Goal: Task Accomplishment & Management: Manage account settings

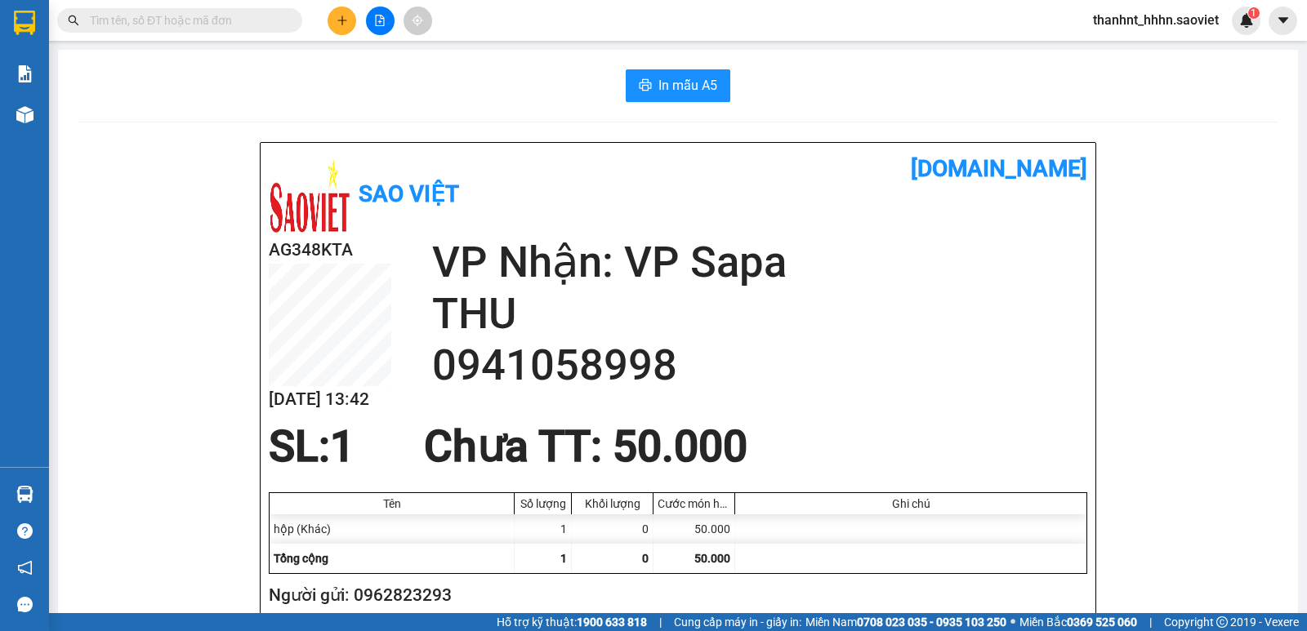
click at [174, 17] on input "text" at bounding box center [186, 20] width 193 height 18
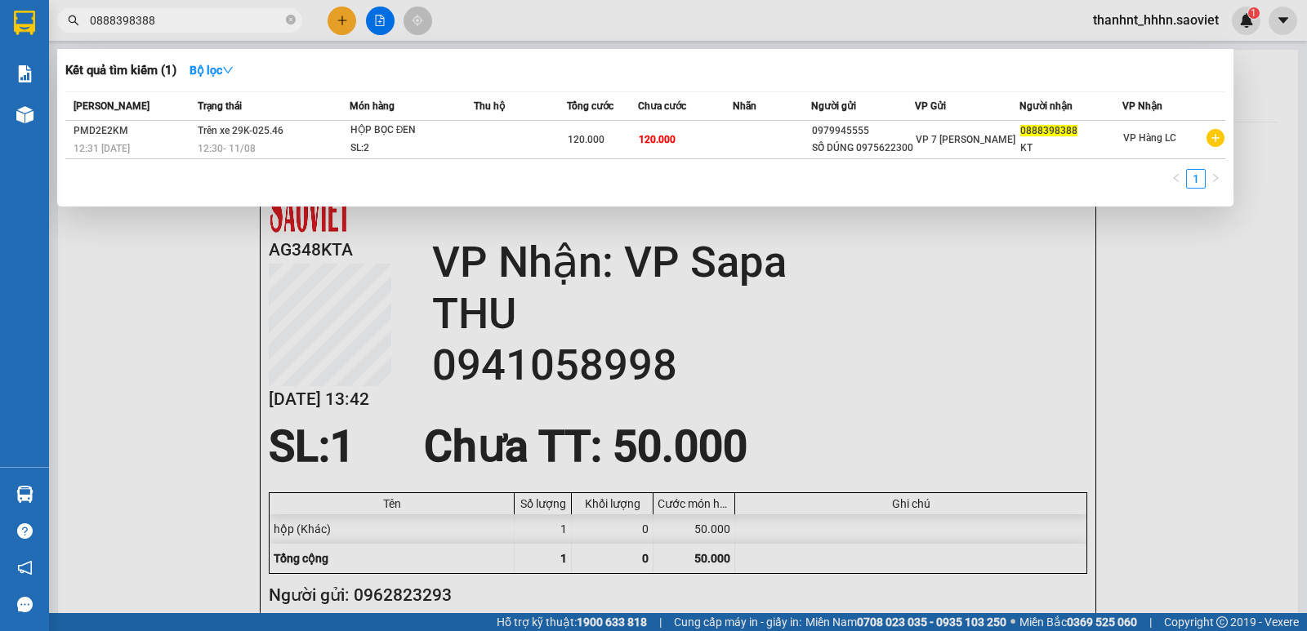
type input "0888398388"
click at [1182, 372] on div at bounding box center [653, 315] width 1307 height 631
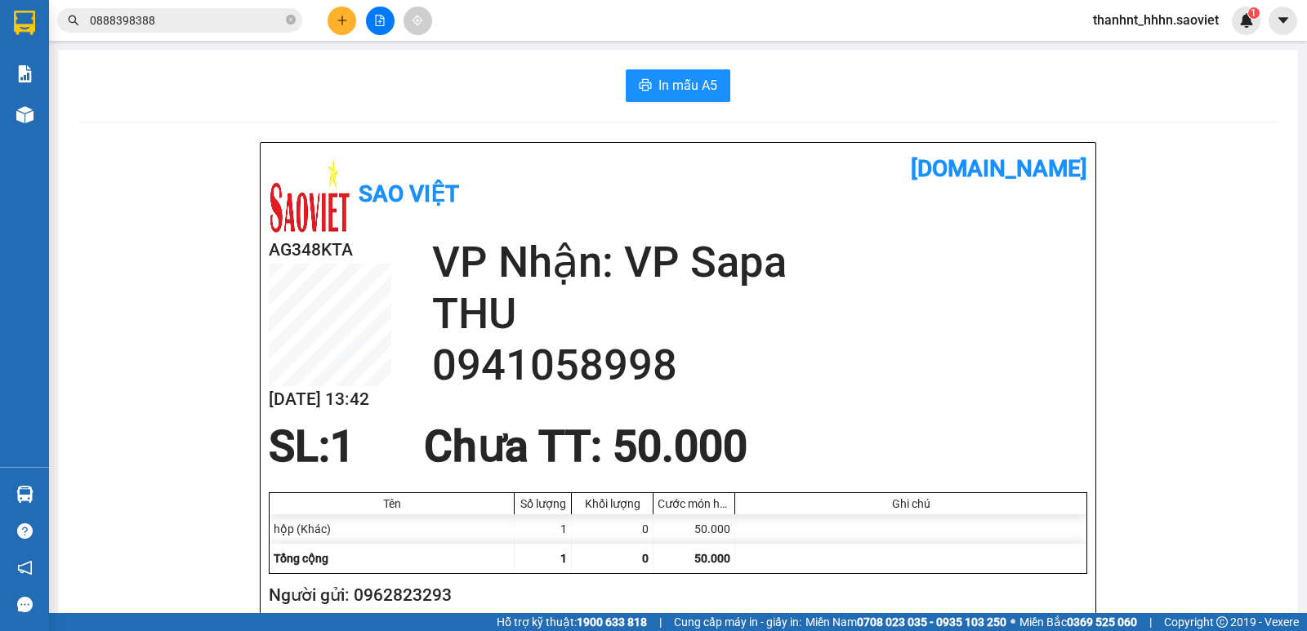
click at [165, 16] on input "0888398388" at bounding box center [186, 20] width 193 height 18
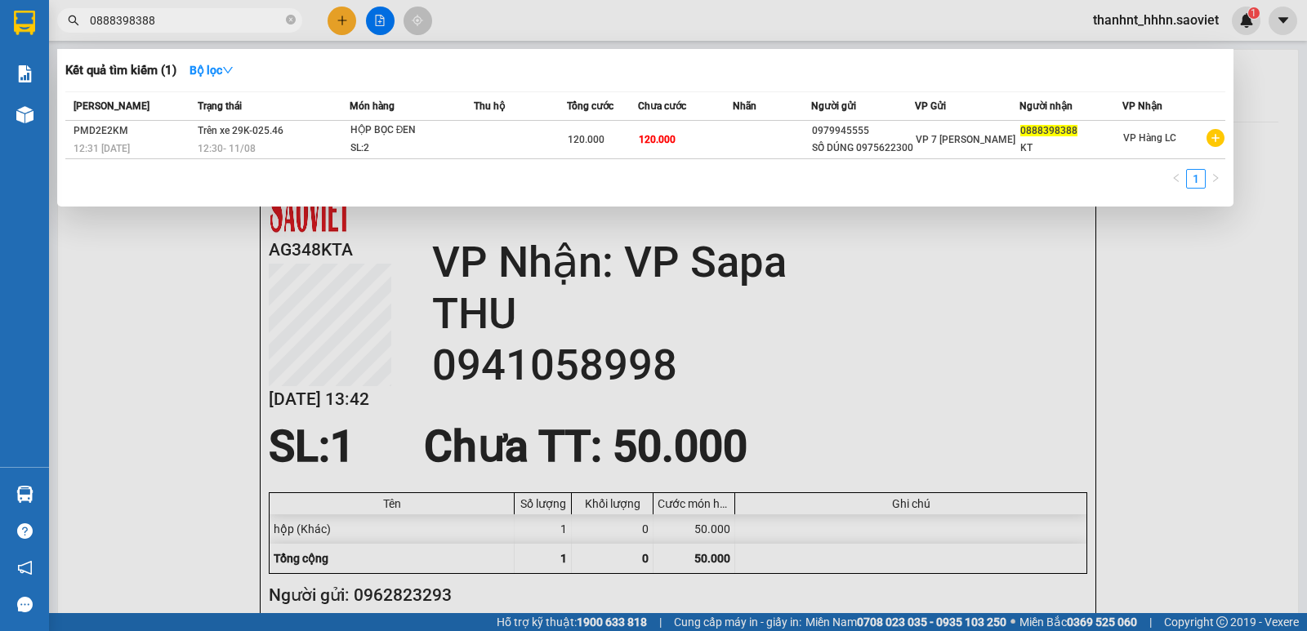
click at [1149, 357] on div at bounding box center [653, 315] width 1307 height 631
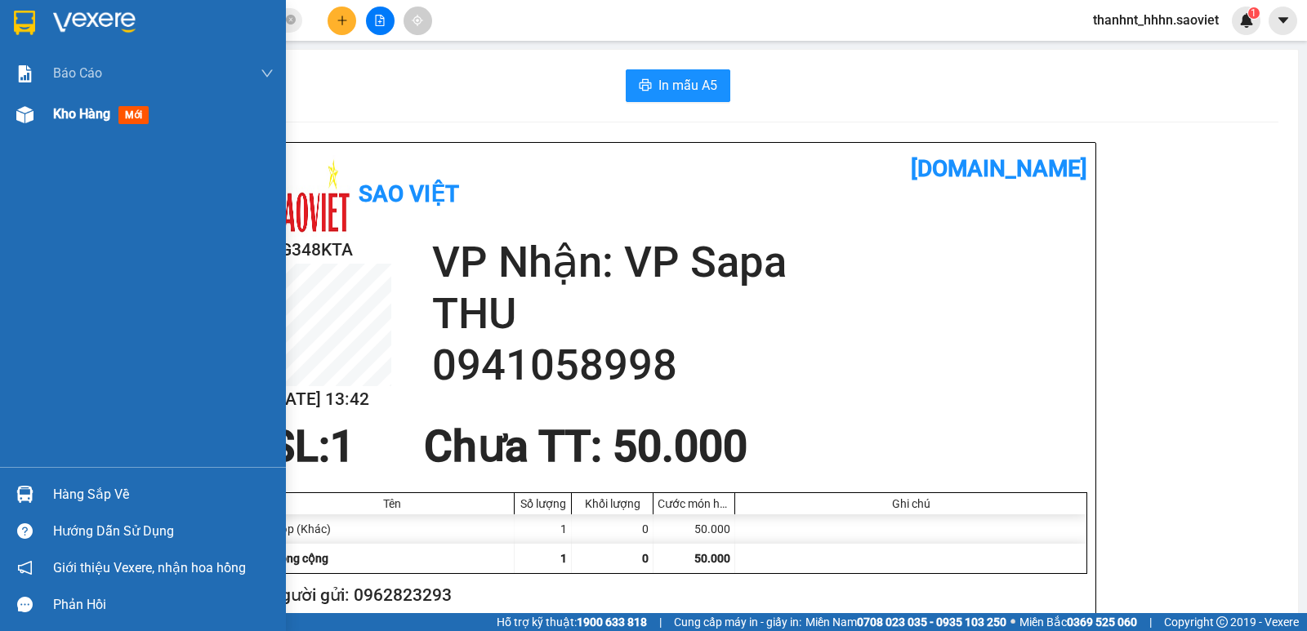
click at [95, 114] on span "Kho hàng" at bounding box center [81, 114] width 57 height 16
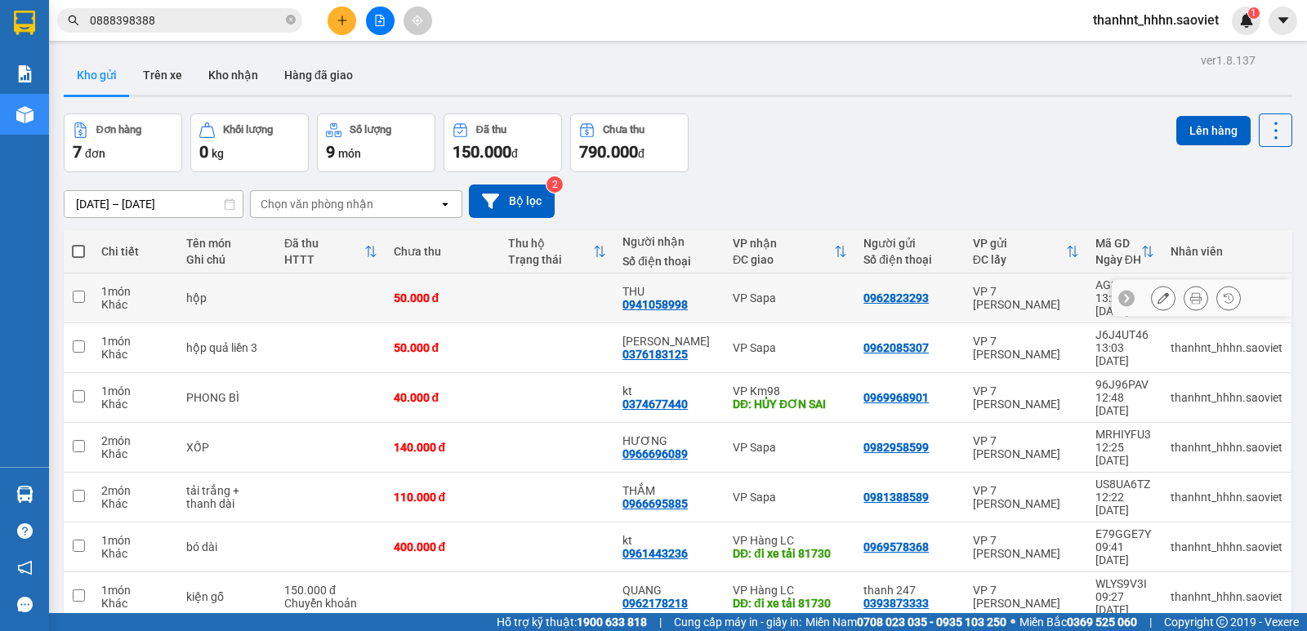
click at [472, 292] on div "50.000 đ" at bounding box center [443, 298] width 98 height 13
checkbox input "true"
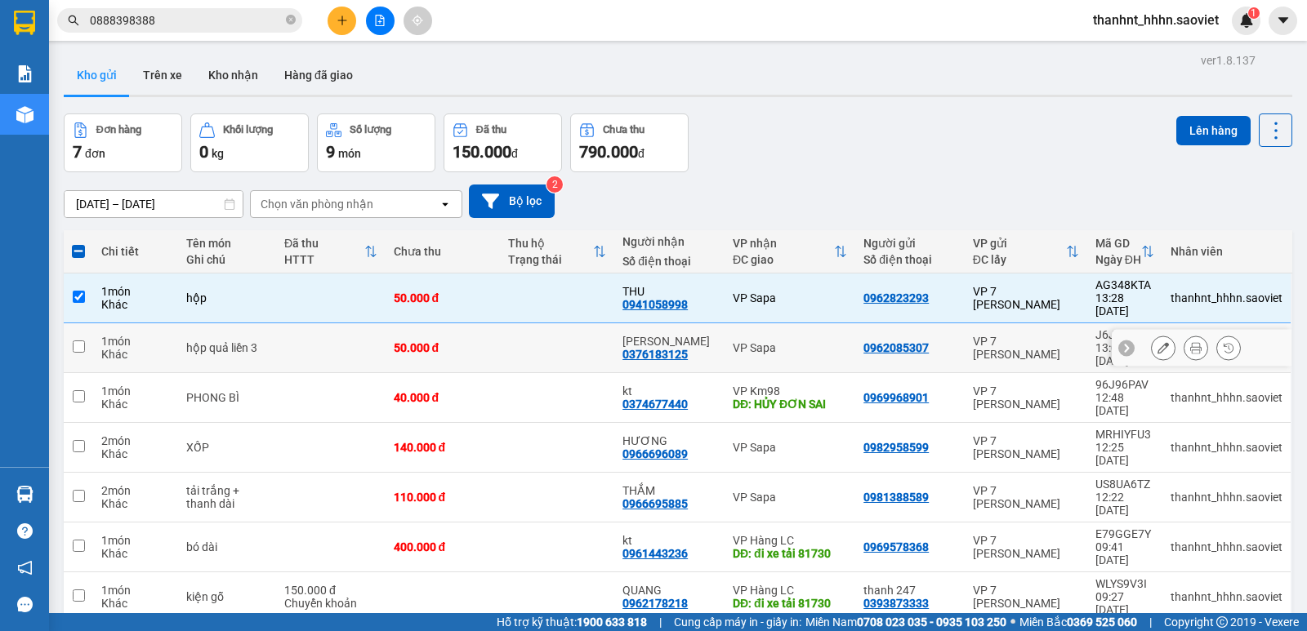
click at [478, 323] on td "50.000 đ" at bounding box center [443, 348] width 114 height 50
checkbox input "true"
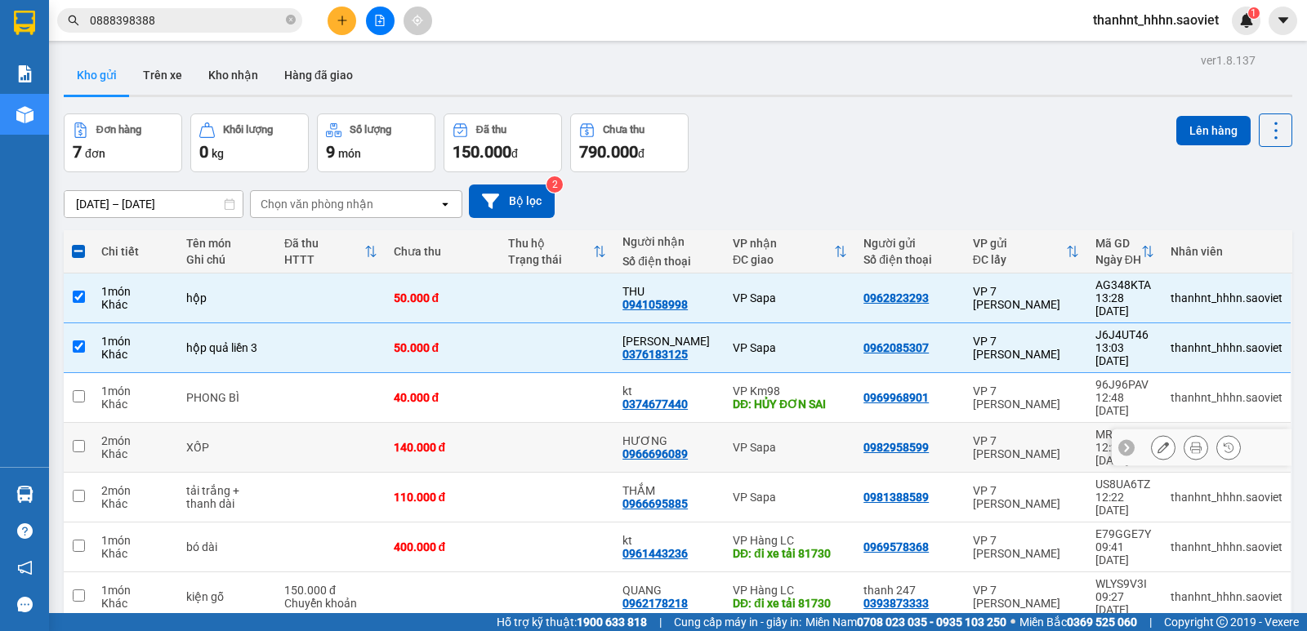
click at [622, 423] on td "HƯƠNG 0966696089" at bounding box center [669, 448] width 110 height 50
checkbox input "true"
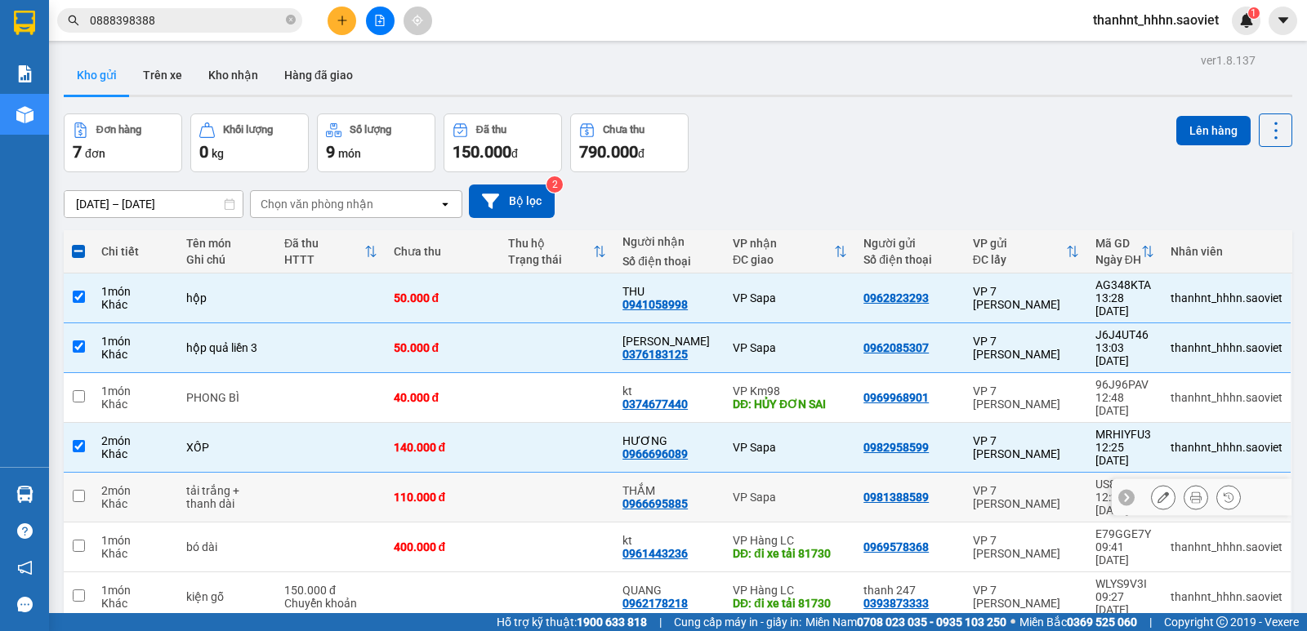
click at [613, 473] on td at bounding box center [557, 498] width 114 height 50
checkbox input "true"
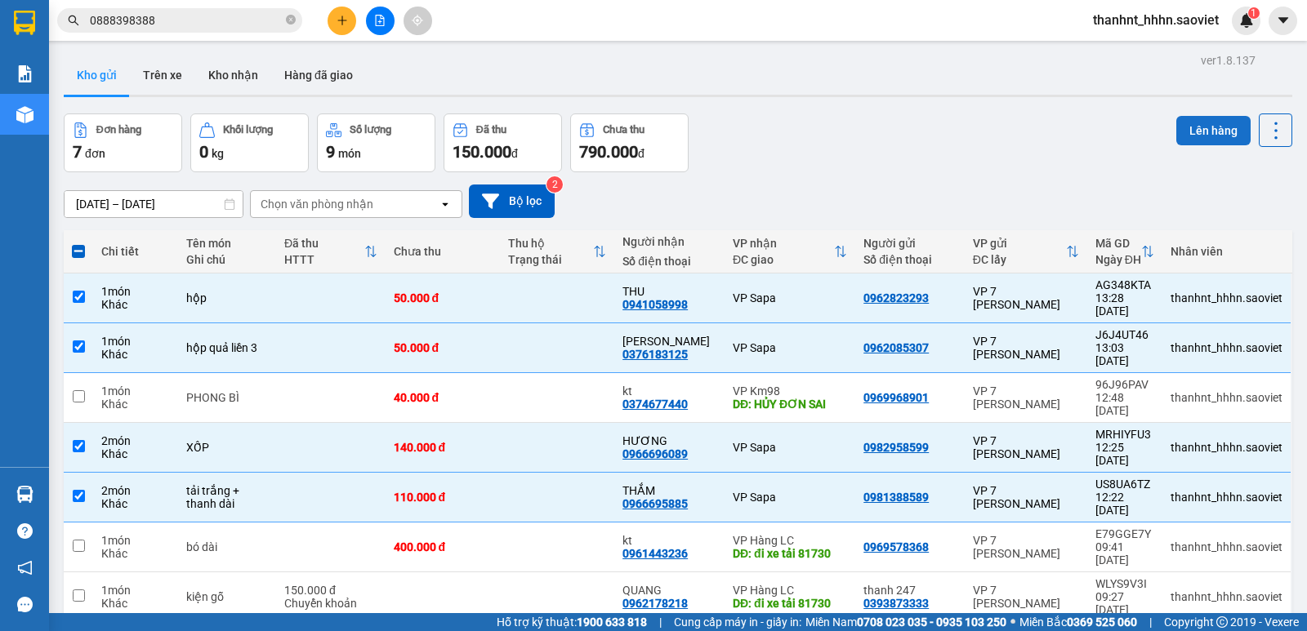
click at [1224, 126] on button "Lên hàng" at bounding box center [1213, 130] width 74 height 29
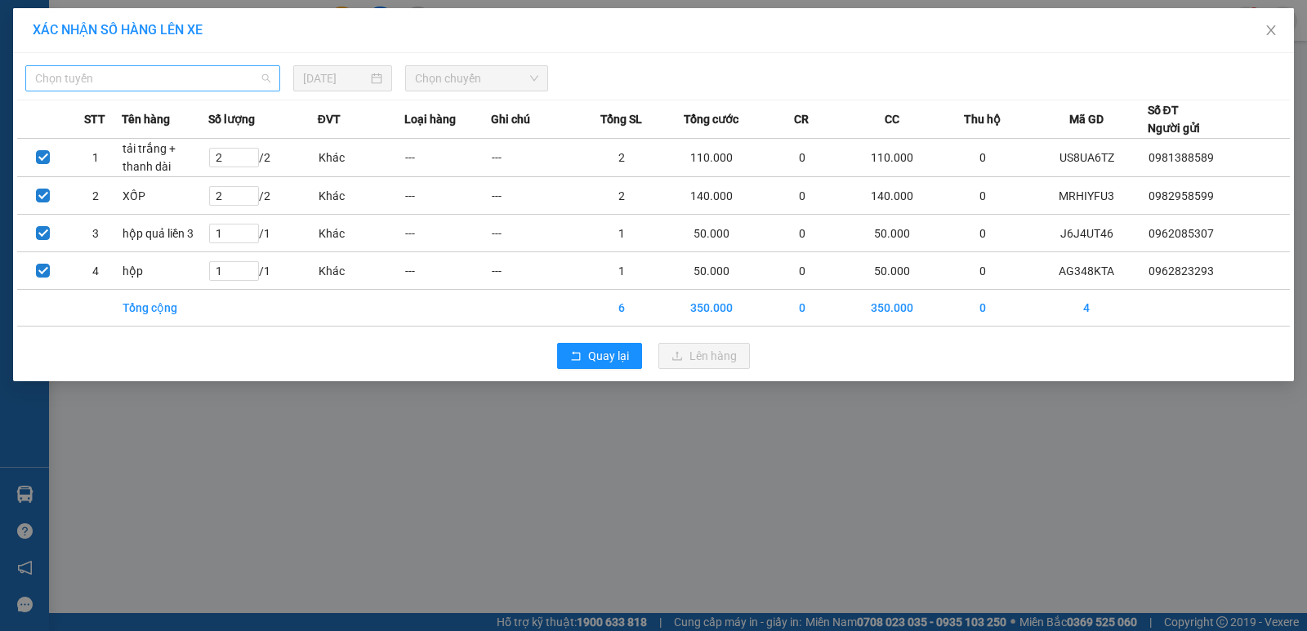
click at [166, 78] on span "Chọn tuyến" at bounding box center [152, 78] width 235 height 25
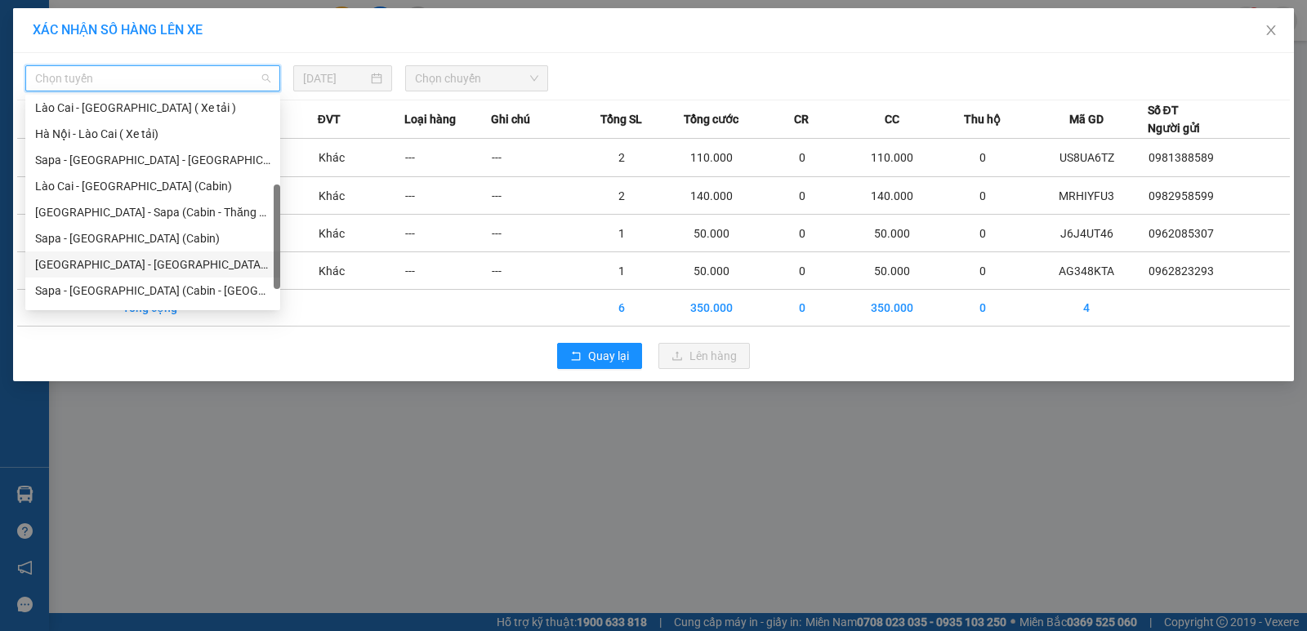
scroll to position [131, 0]
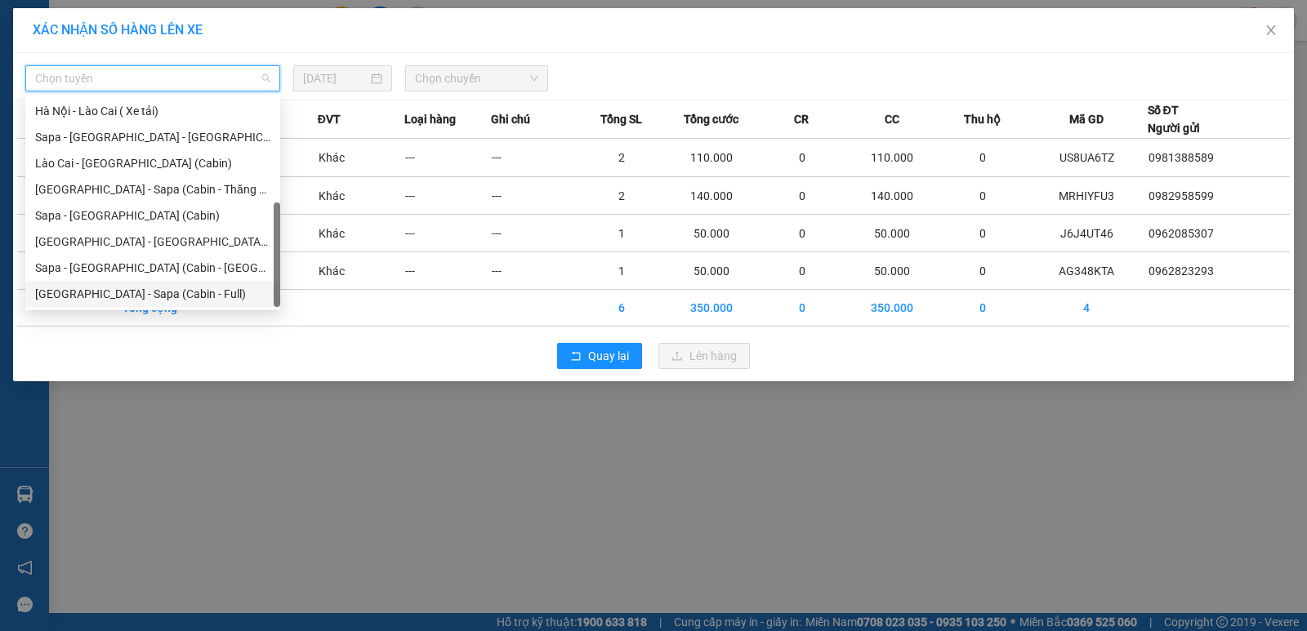
click at [180, 292] on div "[GEOGRAPHIC_DATA] - Sapa (Cabin - Full)" at bounding box center [152, 294] width 235 height 18
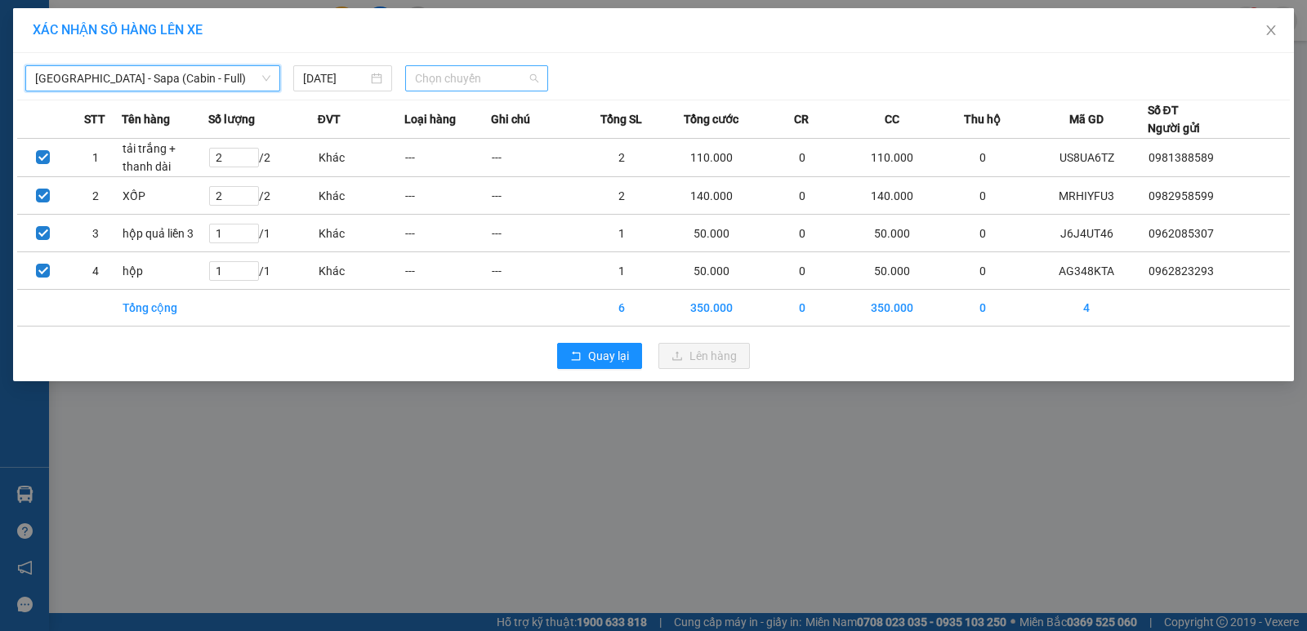
click at [441, 83] on span "Chọn chuyến" at bounding box center [476, 78] width 123 height 25
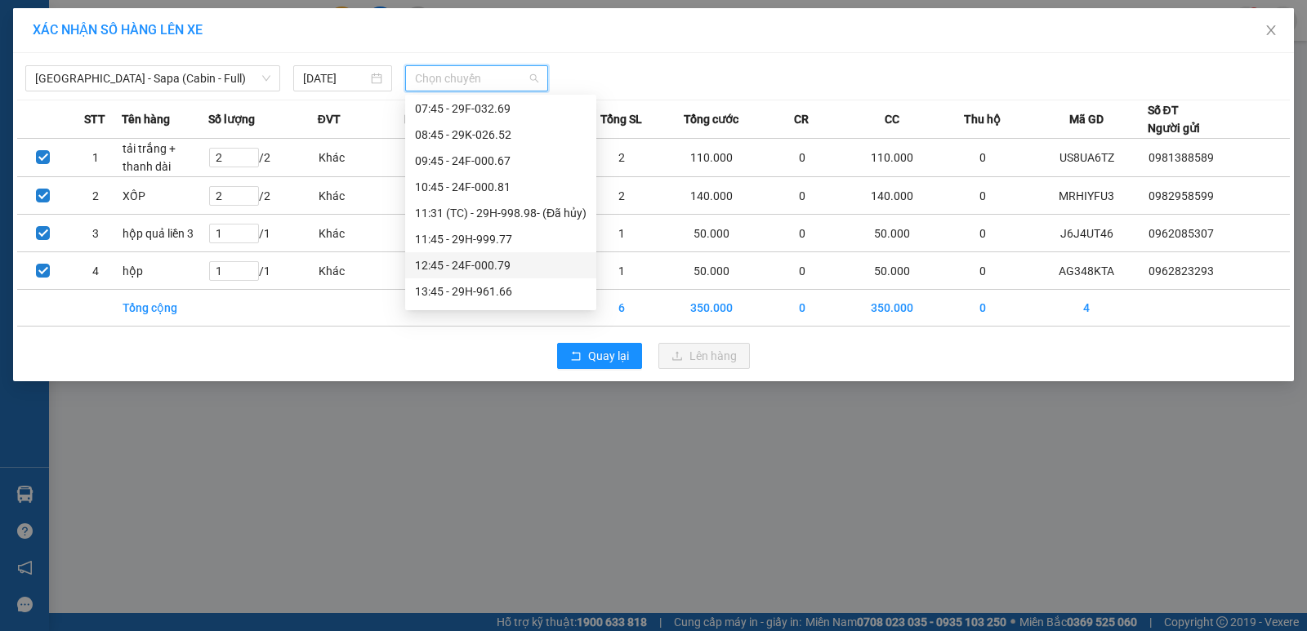
scroll to position [82, 0]
click at [482, 265] on div "13:45 - 29H-961.66" at bounding box center [501, 265] width 172 height 18
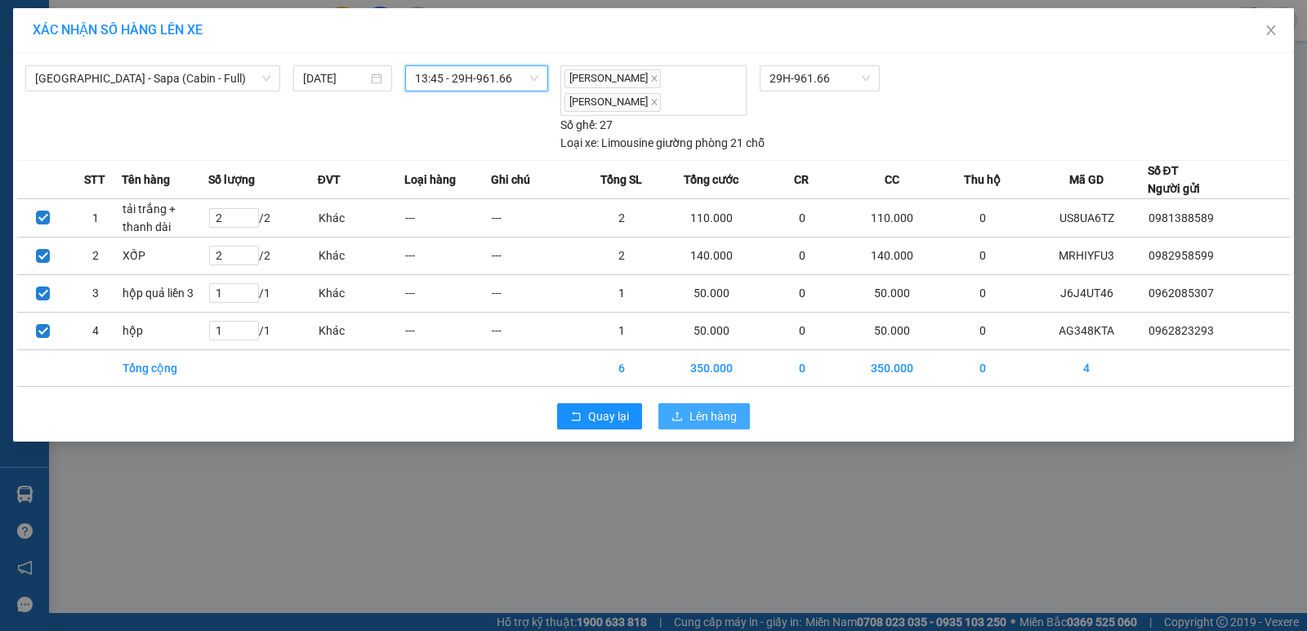
click at [697, 408] on span "Lên hàng" at bounding box center [712, 417] width 47 height 18
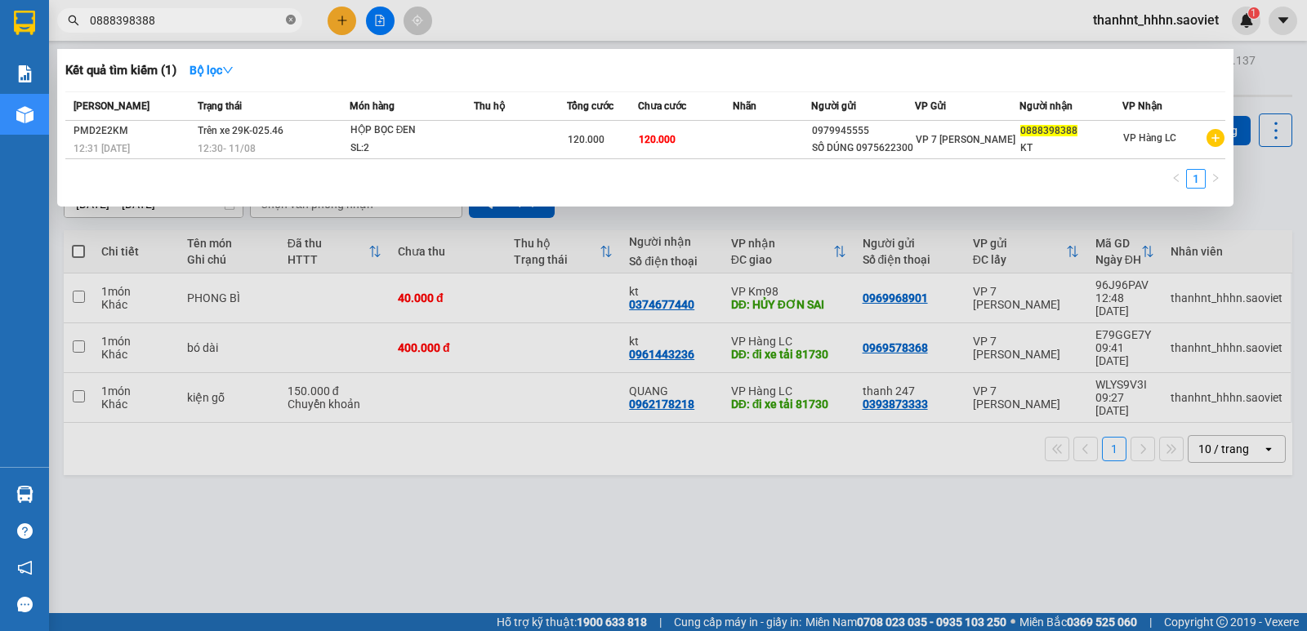
click at [292, 22] on icon "close-circle" at bounding box center [291, 20] width 10 height 10
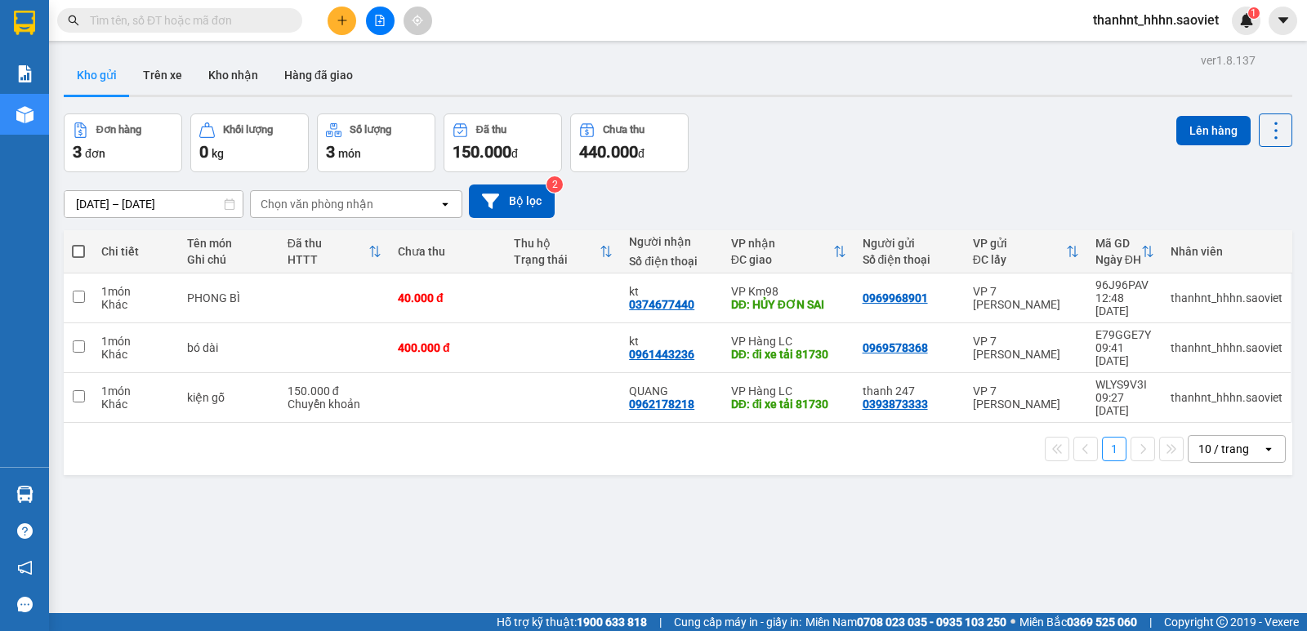
click at [261, 13] on input "text" at bounding box center [186, 20] width 193 height 18
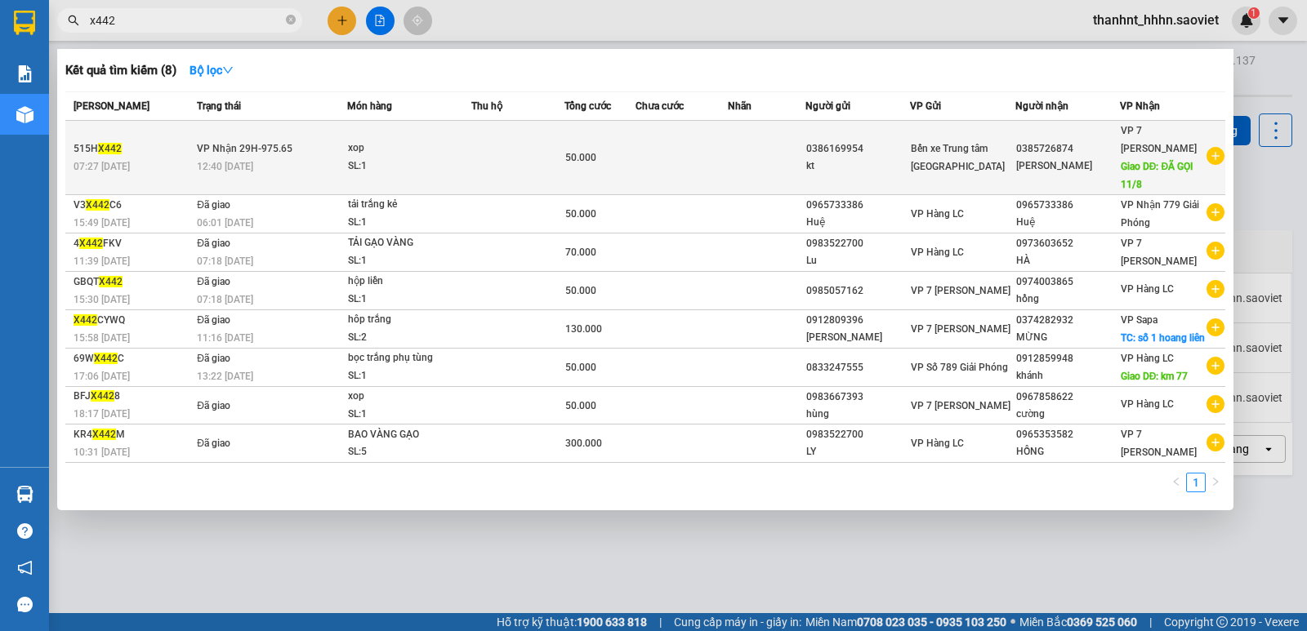
type input "x442"
click at [421, 157] on div "xop" at bounding box center [409, 149] width 123 height 18
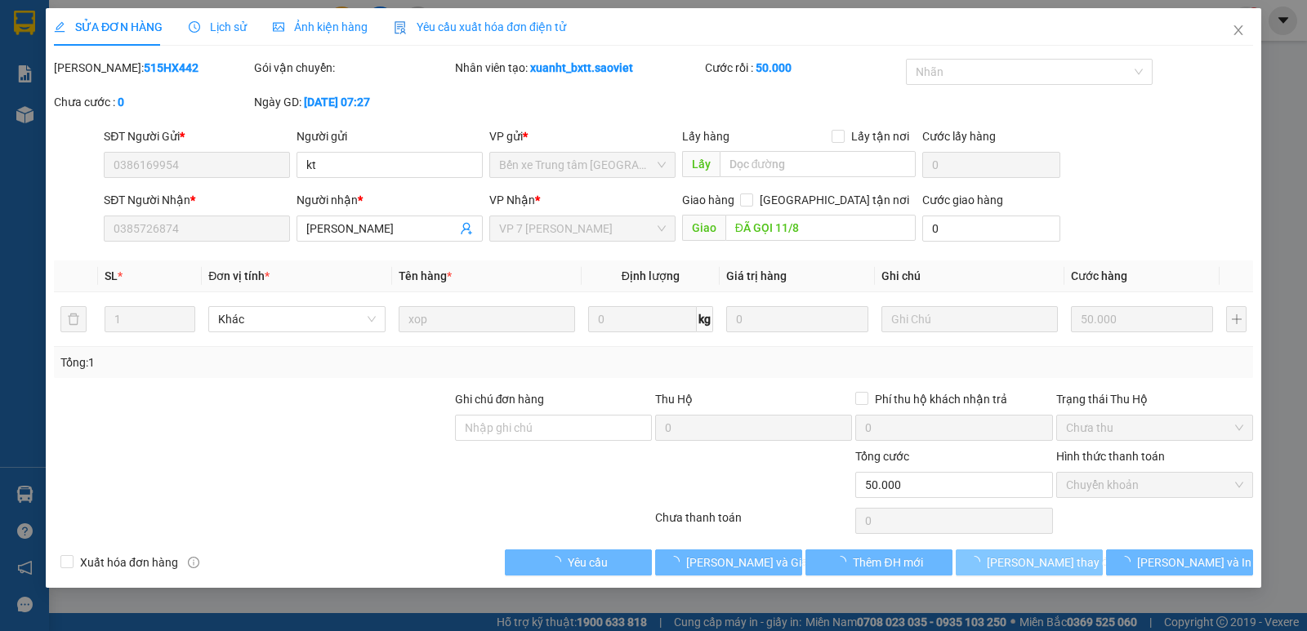
type input "0386169954"
type input "kt"
type input "0385726874"
type input "C Sinh"
type input "ĐÃ GỌI 11/8"
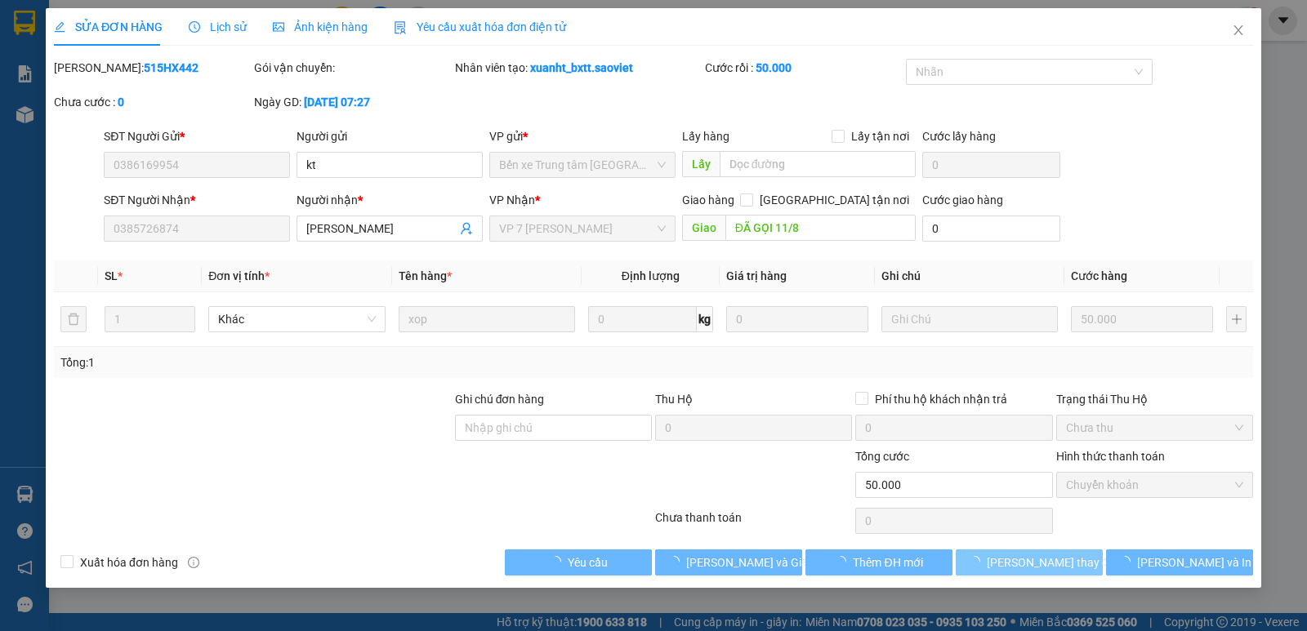
type input "50.000"
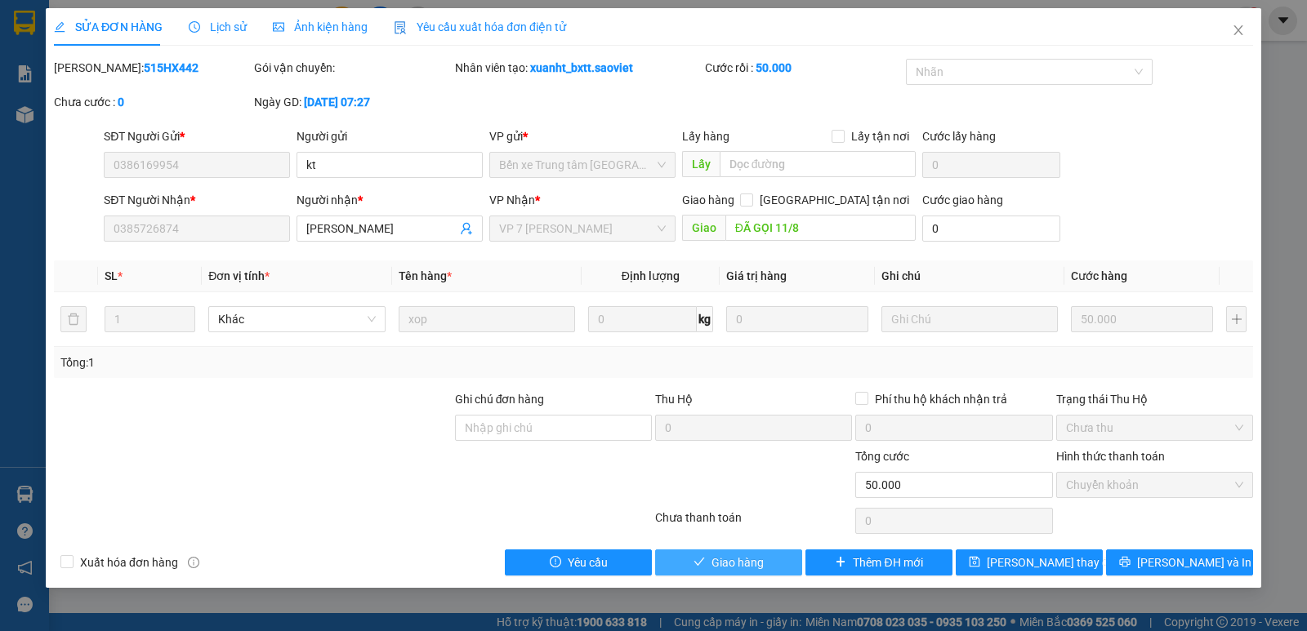
click at [764, 560] on button "Giao hàng" at bounding box center [728, 563] width 147 height 26
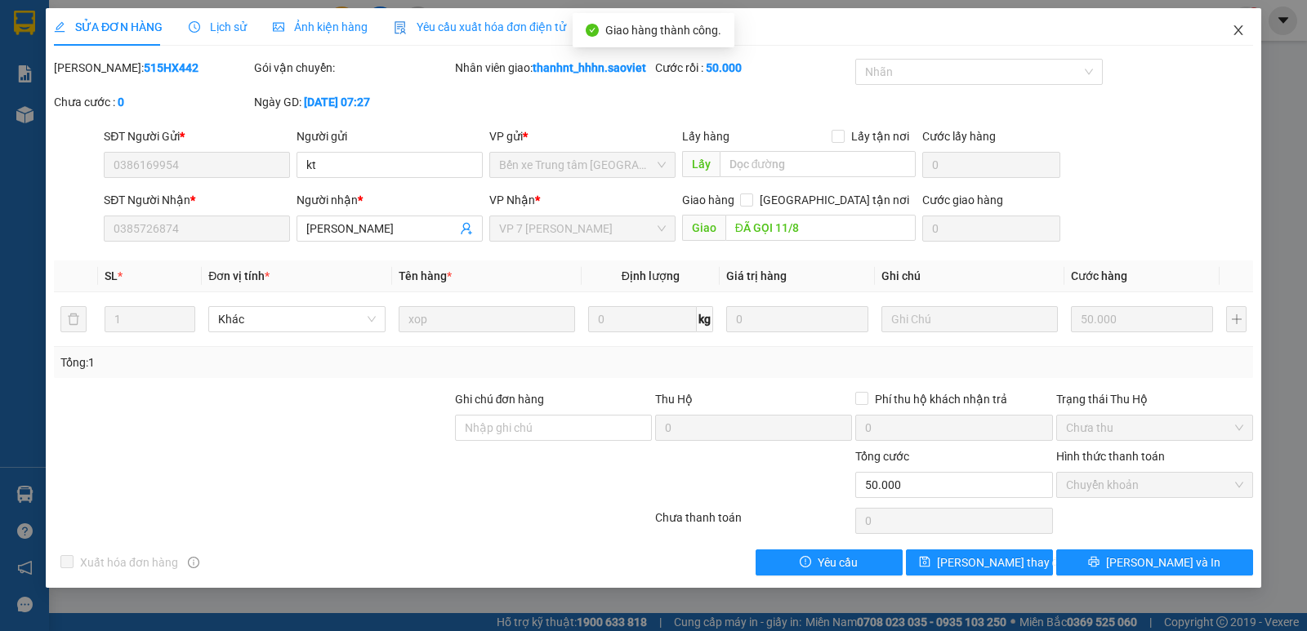
click at [1237, 33] on icon "close" at bounding box center [1237, 30] width 9 height 10
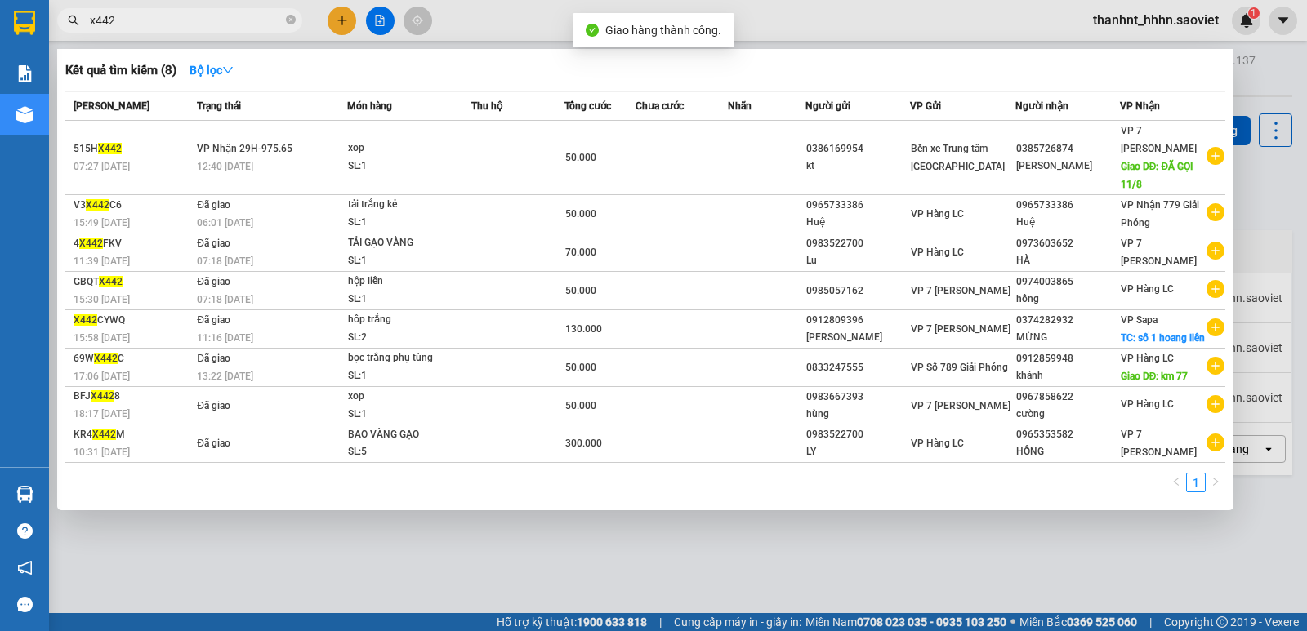
click at [196, 13] on input "x442" at bounding box center [186, 20] width 193 height 18
drag, startPoint x: 171, startPoint y: 16, endPoint x: 0, endPoint y: 12, distance: 170.8
click at [0, 16] on section "Kết quả tìm kiếm ( 8 ) Bộ lọc Mã ĐH Trạng thái Món hàng Thu hộ Tổng cước Chưa c…" at bounding box center [653, 315] width 1307 height 631
click at [338, 21] on div at bounding box center [653, 315] width 1307 height 631
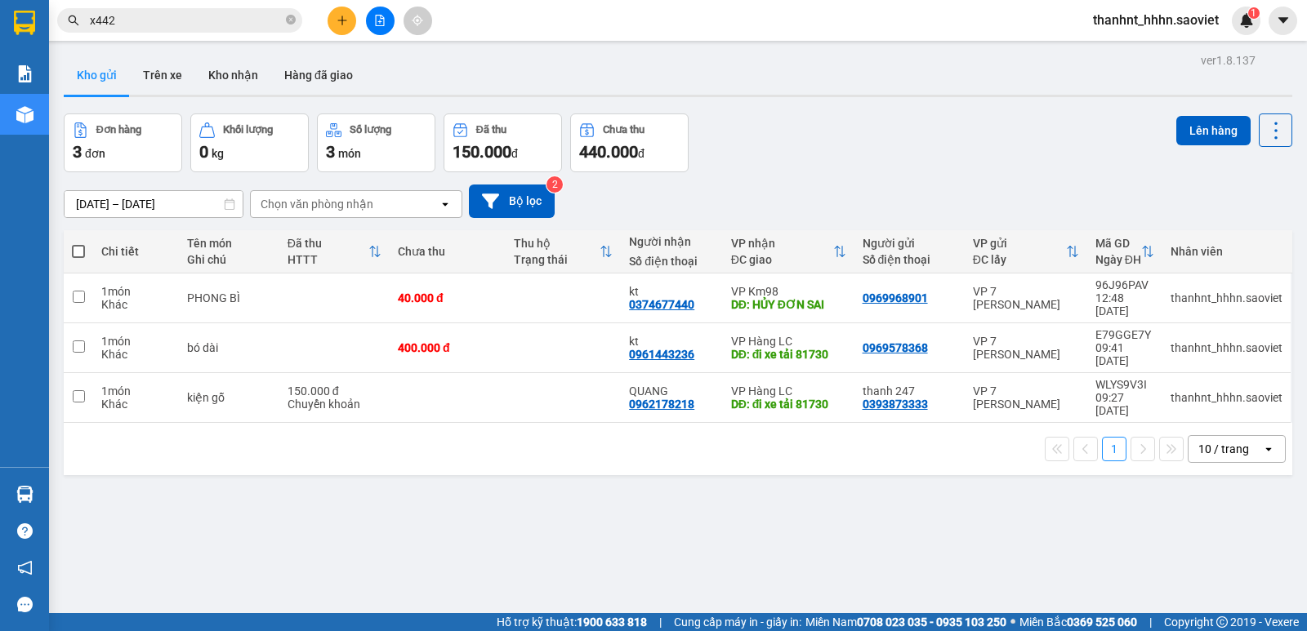
click at [338, 21] on icon "plus" at bounding box center [342, 20] width 11 height 11
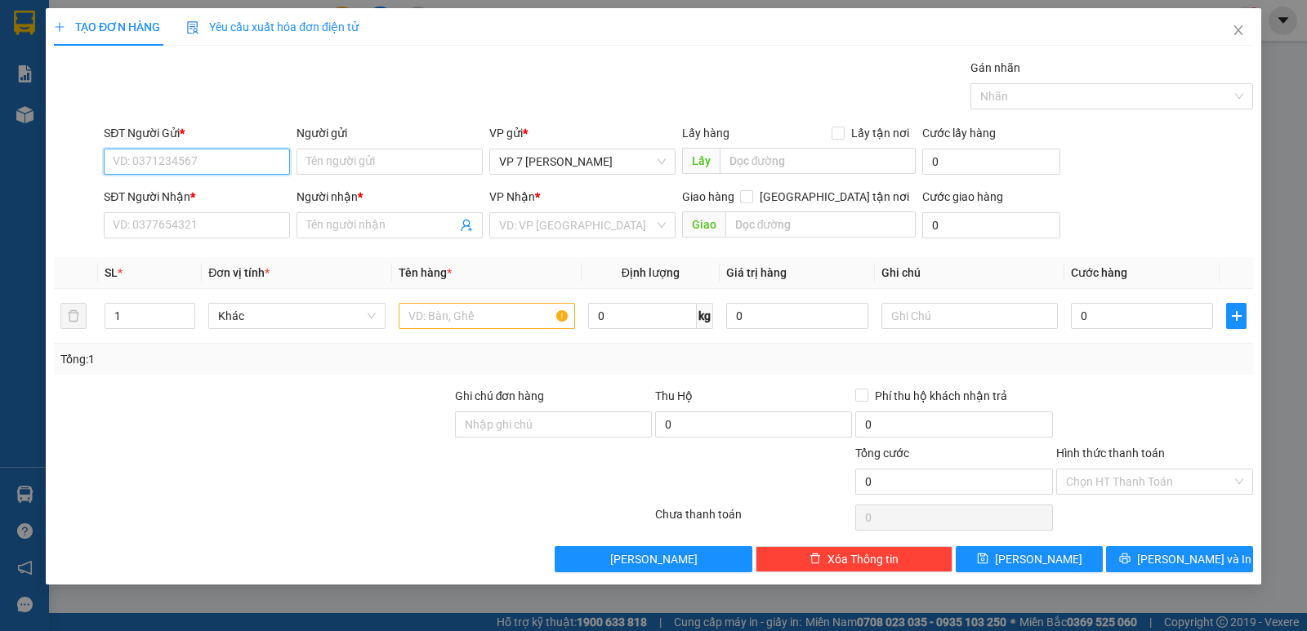
click at [167, 158] on input "SĐT Người Gửi *" at bounding box center [197, 162] width 186 height 26
type input "0986372581"
click at [167, 194] on div "0986372581" at bounding box center [197, 194] width 167 height 18
type input "0945270986"
type input "O TÊN"
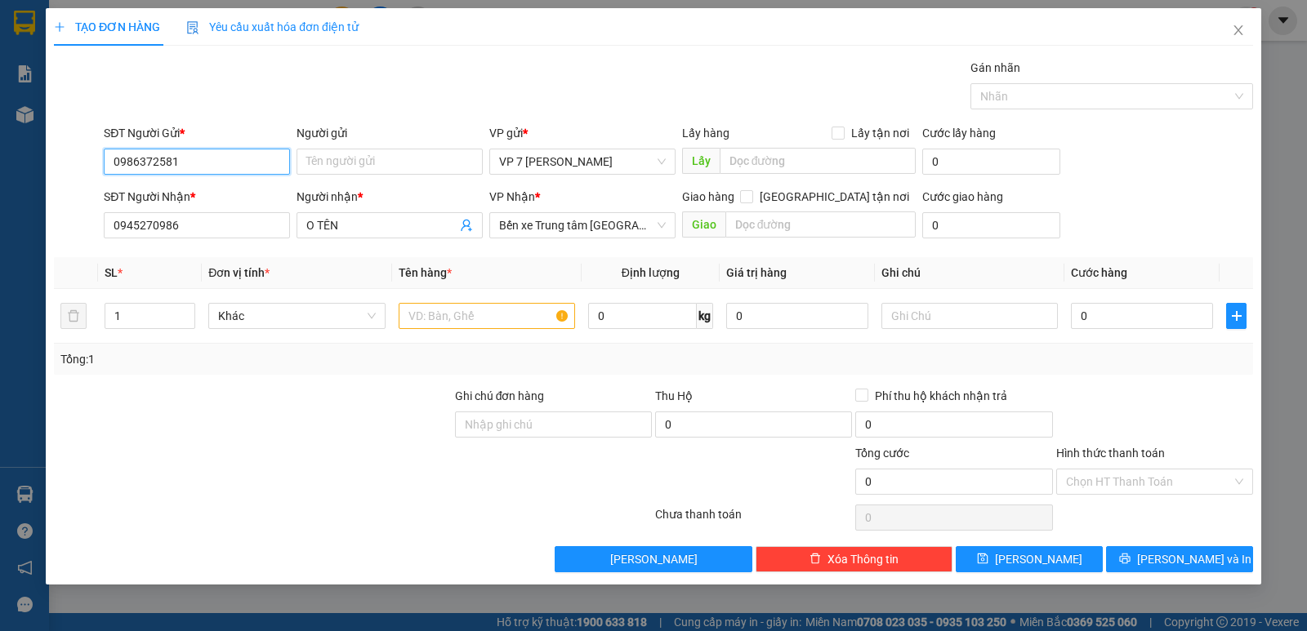
type input "0986372581"
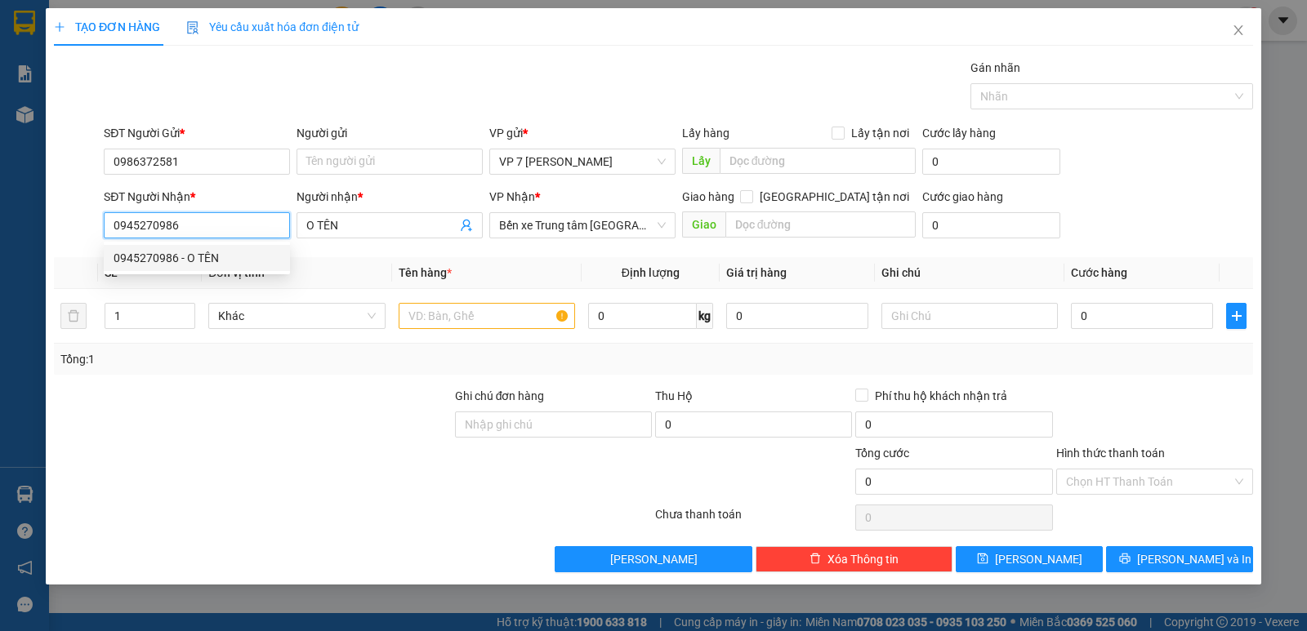
drag, startPoint x: 194, startPoint y: 235, endPoint x: 0, endPoint y: 206, distance: 196.6
click at [0, 216] on div "TẠO ĐƠN HÀNG Yêu cầu xuất hóa đơn điện tử Transit Pickup Surcharge Ids Transit …" at bounding box center [653, 315] width 1307 height 631
click at [195, 249] on div "0945270986 - O TÊN" at bounding box center [197, 258] width 167 height 18
click at [444, 321] on input "text" at bounding box center [487, 316] width 176 height 26
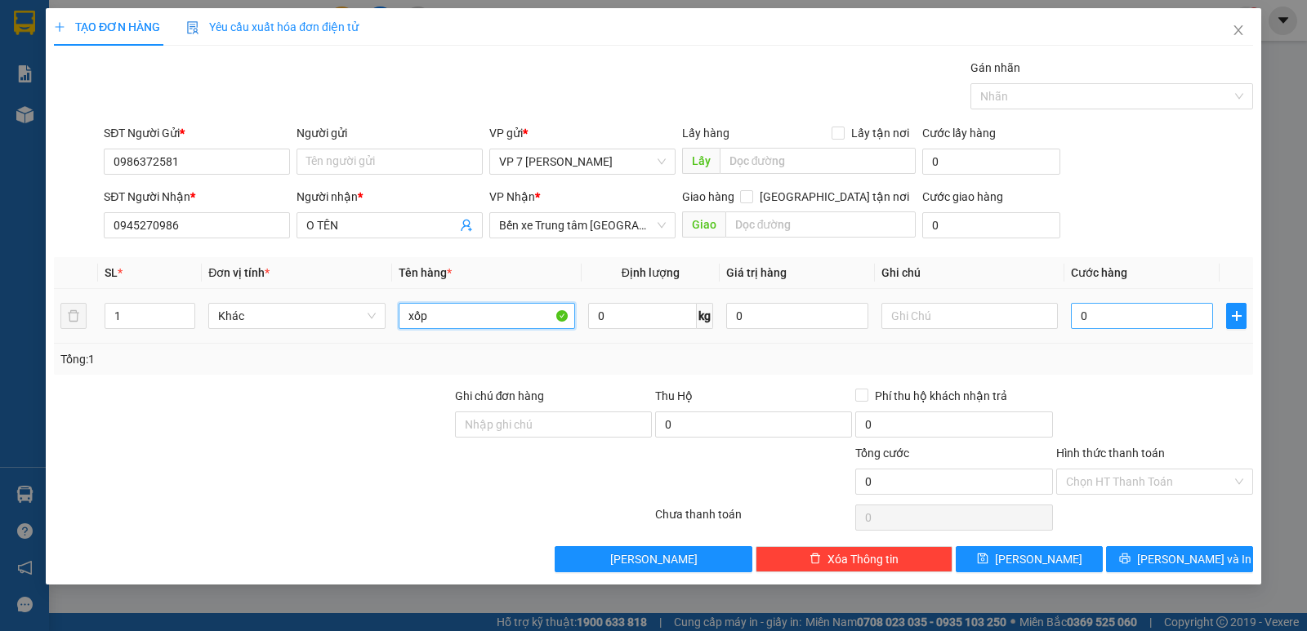
type input "xốp"
click at [1117, 314] on input "0" at bounding box center [1142, 316] width 142 height 26
type input "7"
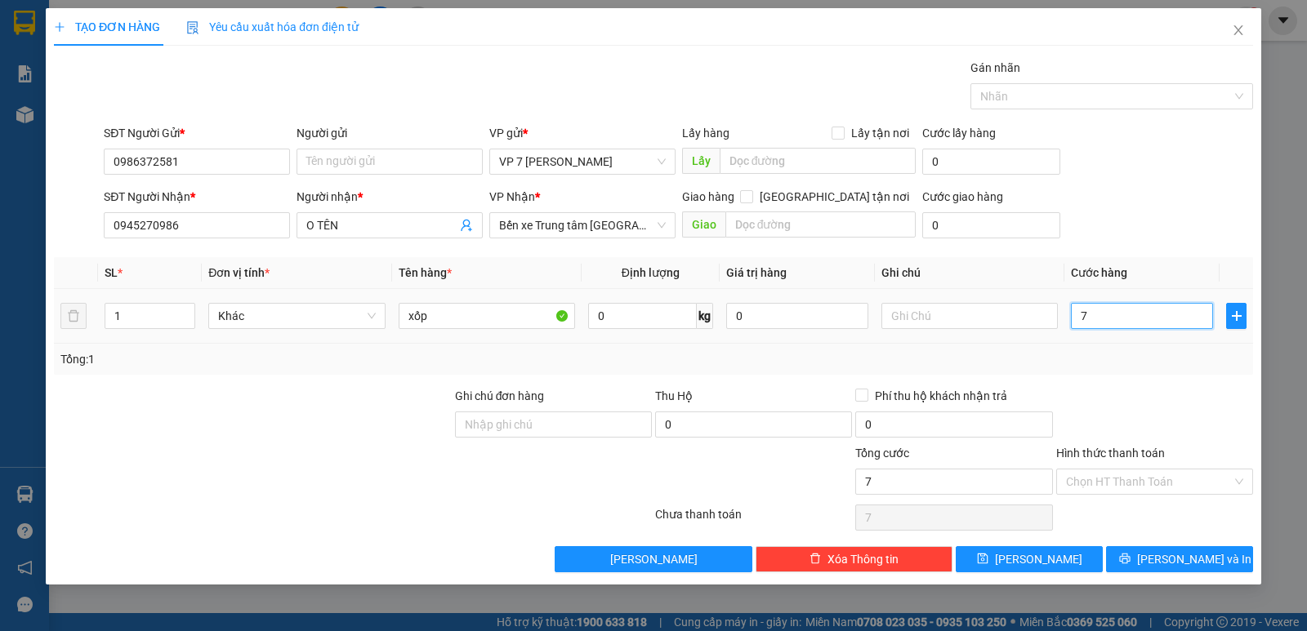
type input "70"
type input "700"
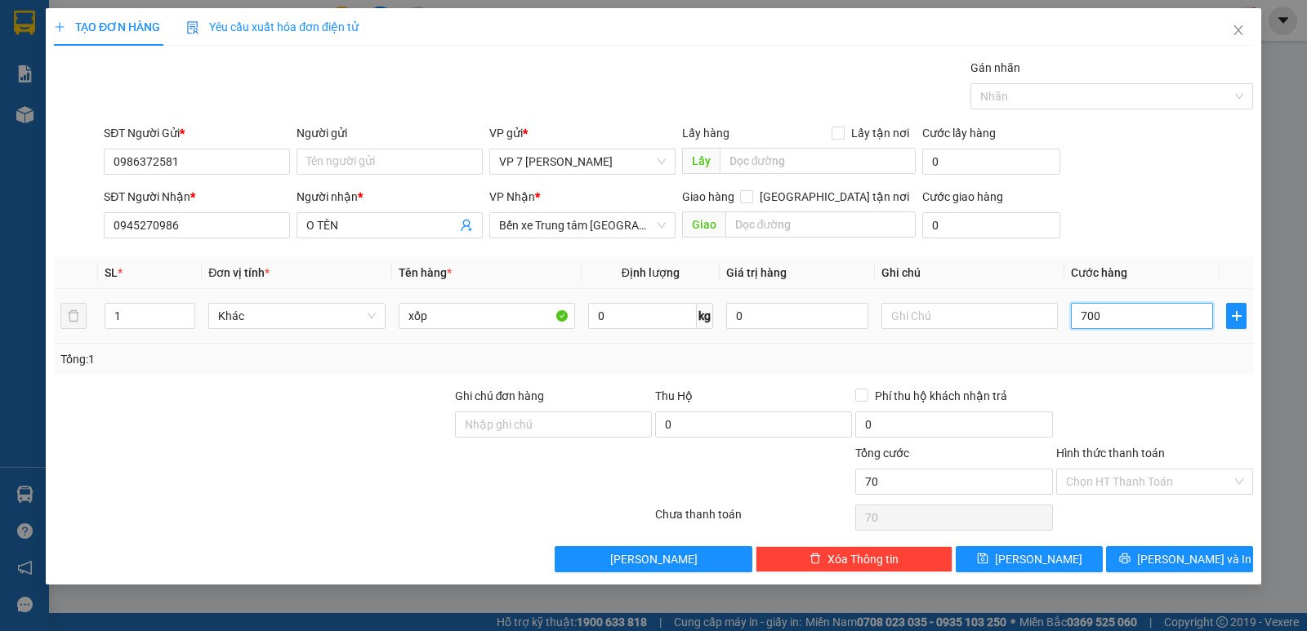
type input "700"
type input "7.000"
type input "70.000"
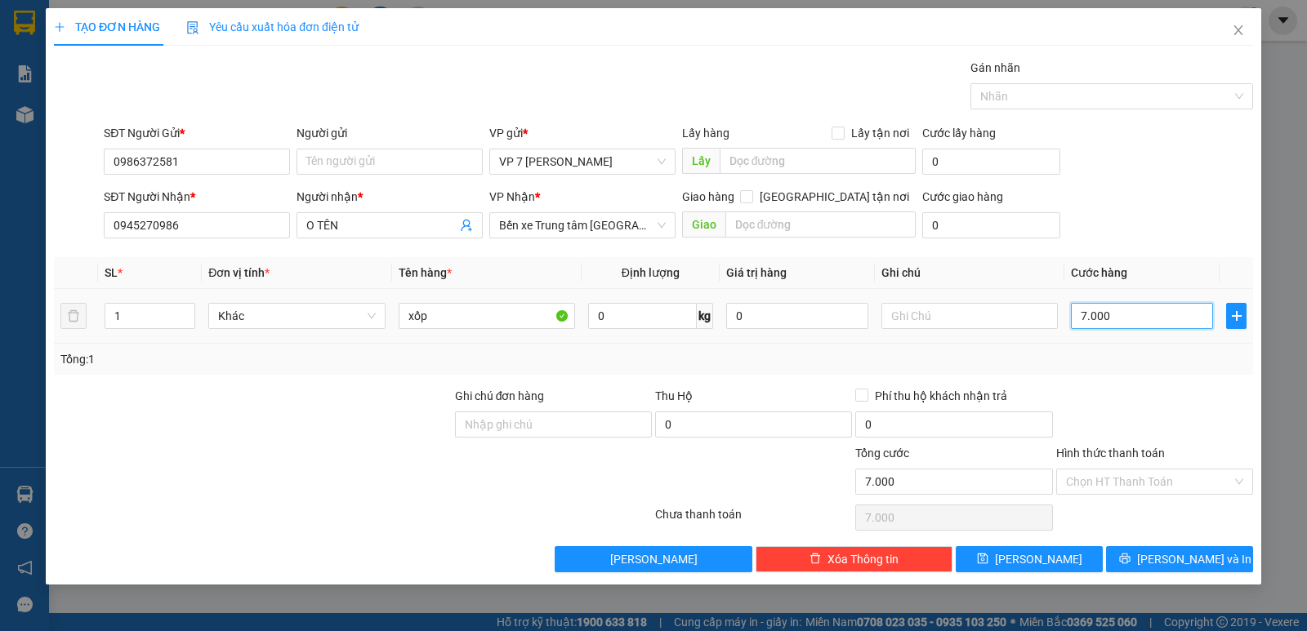
type input "70.000"
click at [1171, 548] on button "[PERSON_NAME] và In" at bounding box center [1179, 559] width 147 height 26
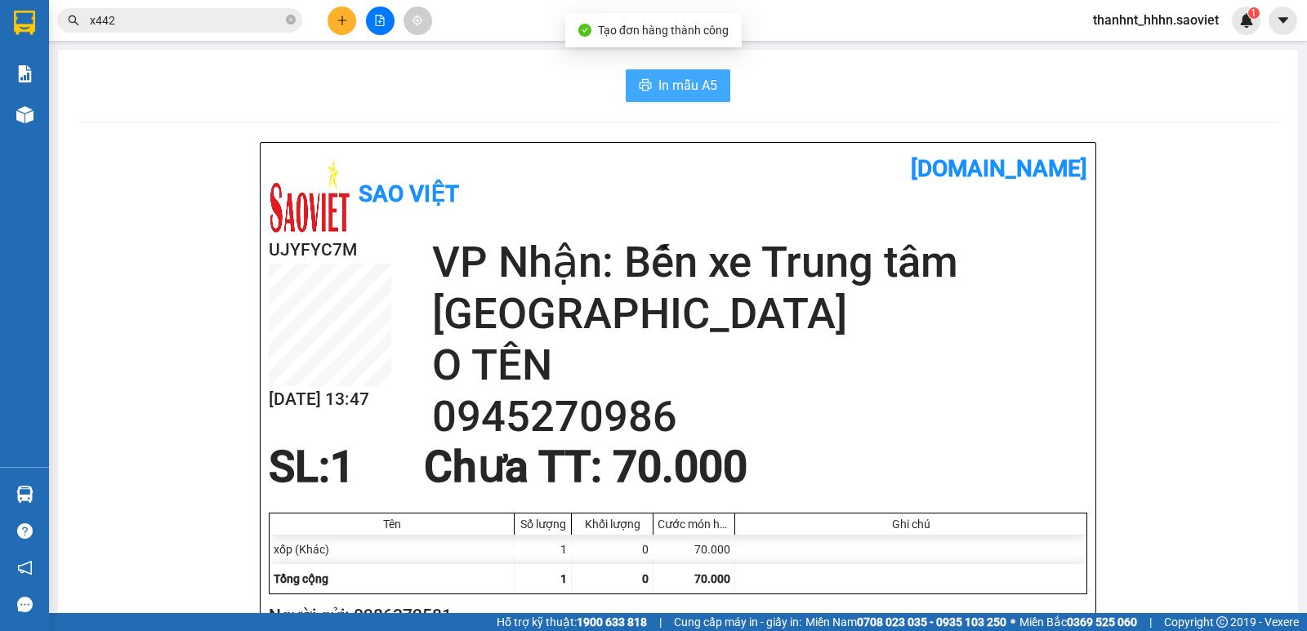
click at [667, 74] on button "In mẫu A5" at bounding box center [678, 85] width 105 height 33
click at [163, 30] on span at bounding box center [179, 20] width 245 height 25
click at [162, 16] on input "text" at bounding box center [186, 20] width 193 height 18
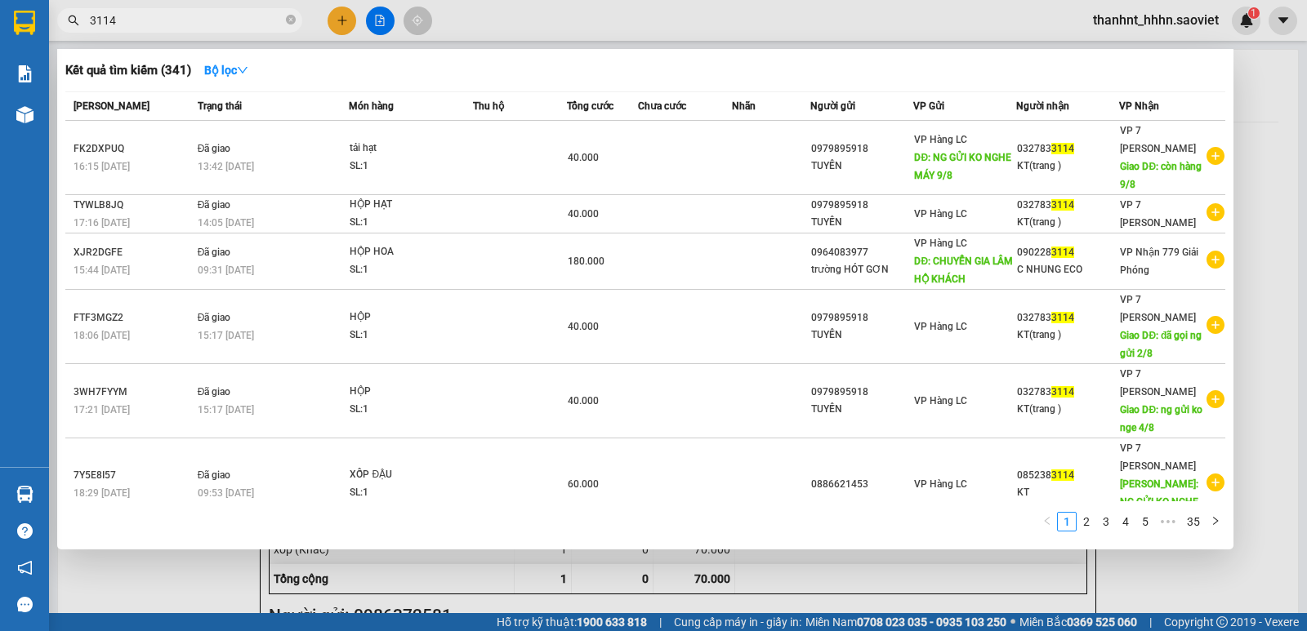
drag, startPoint x: 132, startPoint y: 31, endPoint x: 134, endPoint y: 16, distance: 15.6
click at [133, 18] on span "3114" at bounding box center [179, 20] width 245 height 25
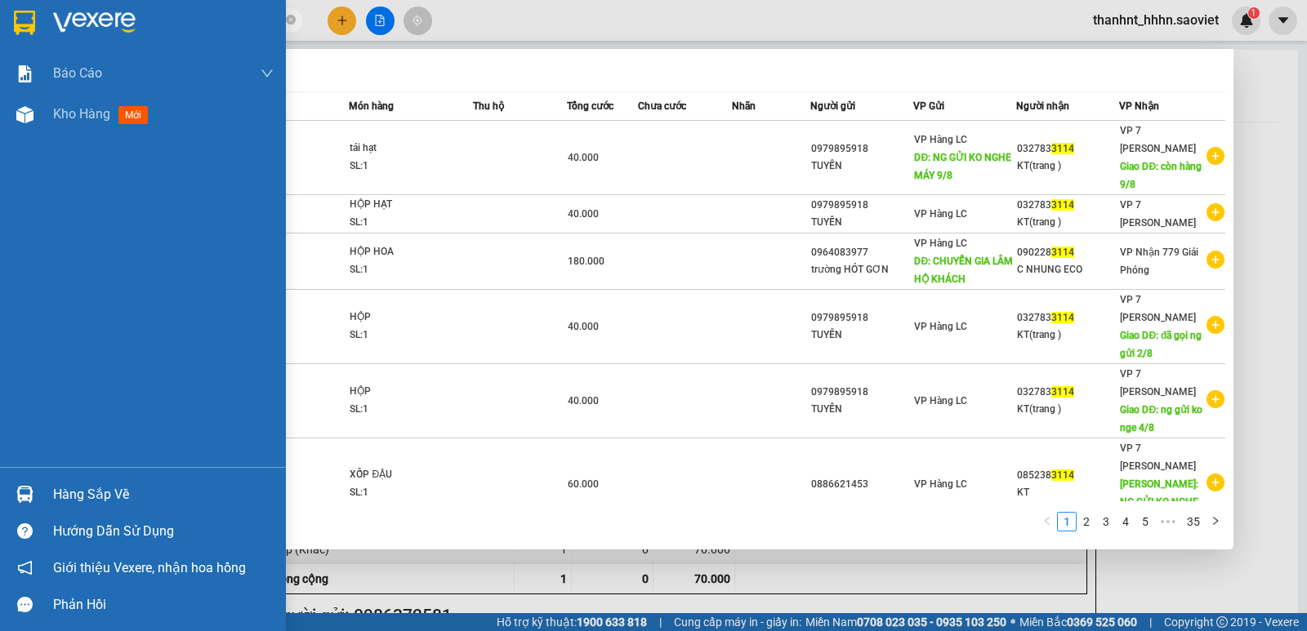
drag, startPoint x: 148, startPoint y: 18, endPoint x: 0, endPoint y: 9, distance: 148.1
click at [0, 9] on section "Kết quả tìm kiếm ( 341 ) Bộ lọc Mã ĐH Trạng thái Món hàng Thu hộ Tổng cước Chưa…" at bounding box center [653, 315] width 1307 height 631
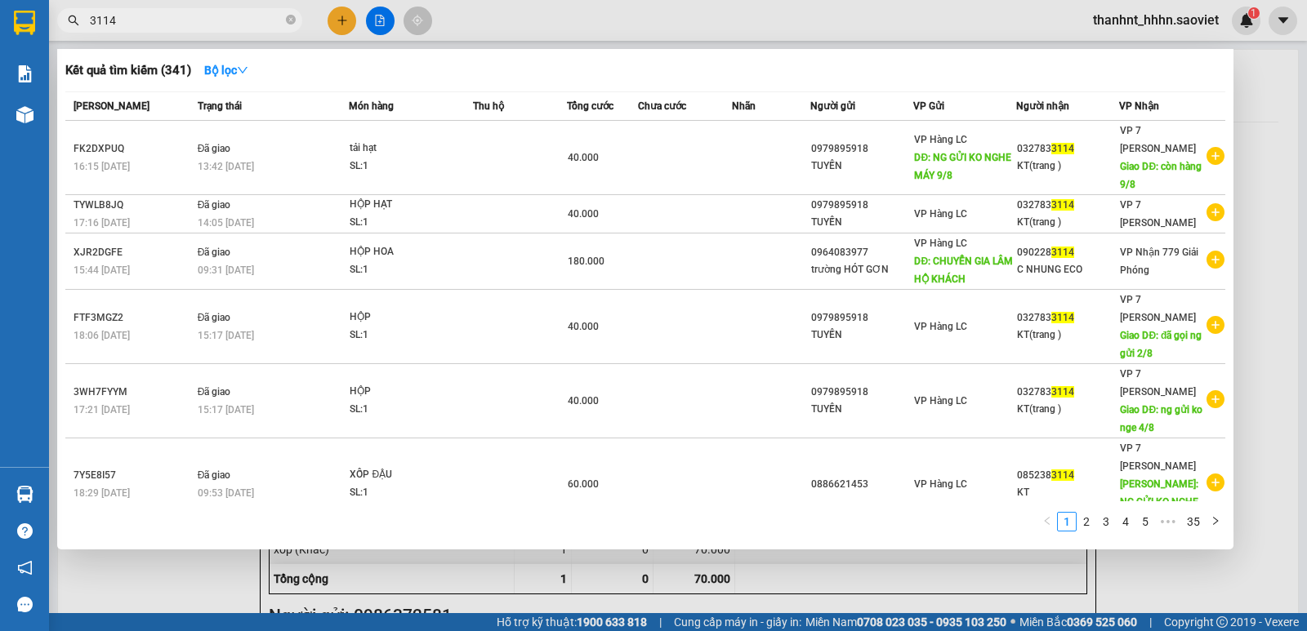
click at [1258, 209] on div at bounding box center [653, 315] width 1307 height 631
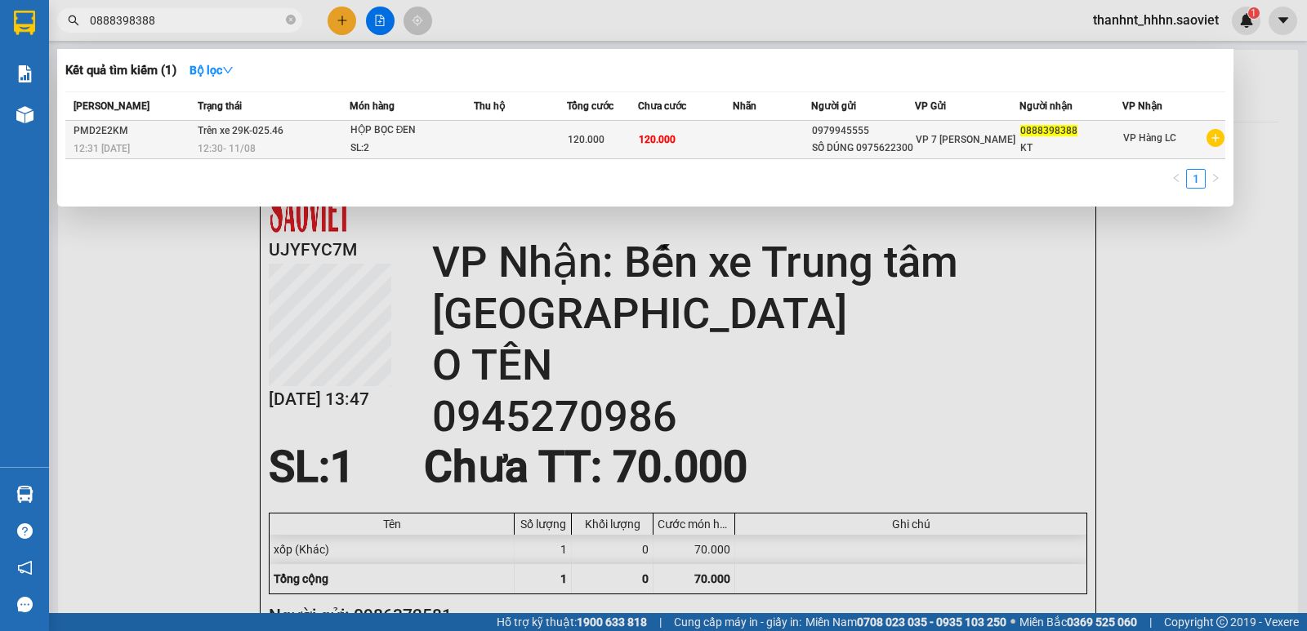
type input "0888398388"
click at [457, 143] on div "SL: 2" at bounding box center [411, 149] width 123 height 18
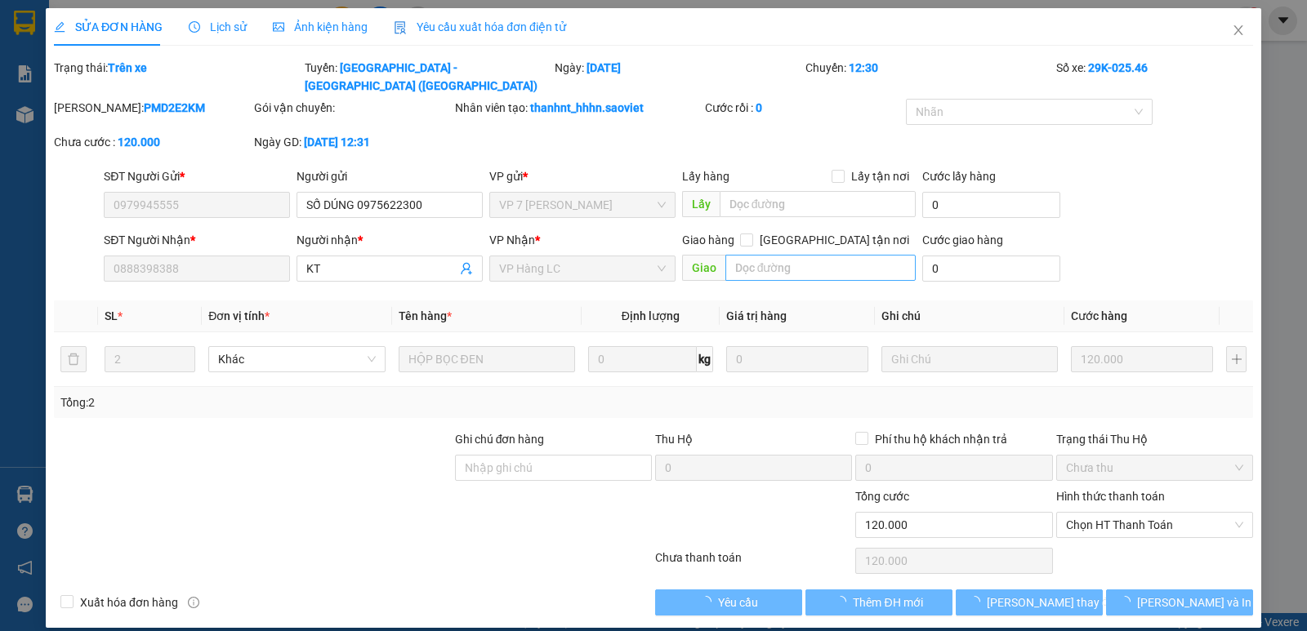
type input "0979945555"
type input "SỐ DÚNG 0975622300"
type input "0888398388"
type input "KT"
type input "120.000"
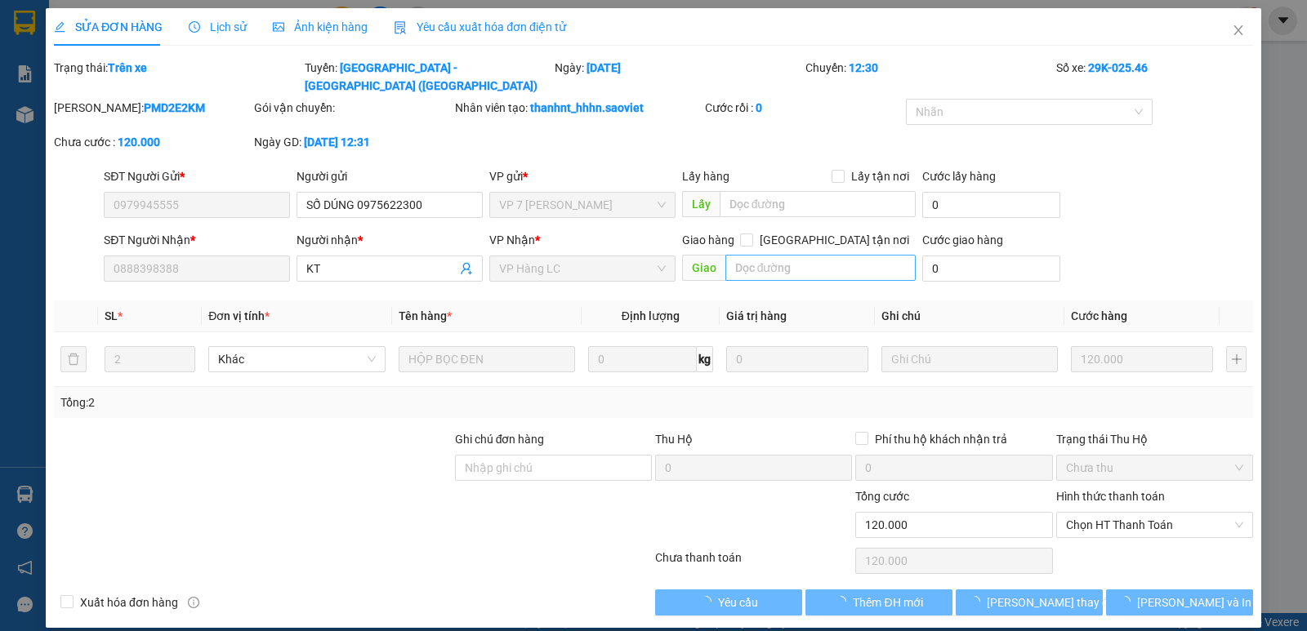
type input "120.000"
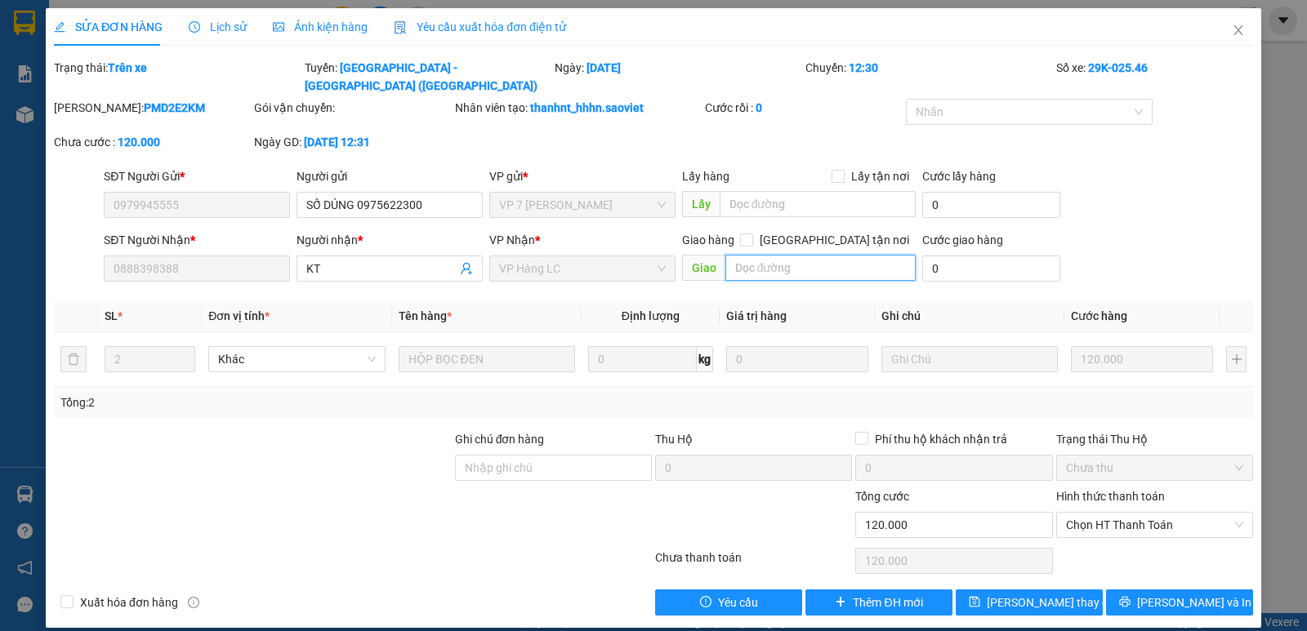
click at [801, 255] on input "text" at bounding box center [820, 268] width 191 height 26
type input "l"
type input "hàng lên lc làm quay đầu HN LUÔN GIÚP E"
click at [1026, 594] on span "[PERSON_NAME] thay đổi" at bounding box center [1052, 603] width 131 height 18
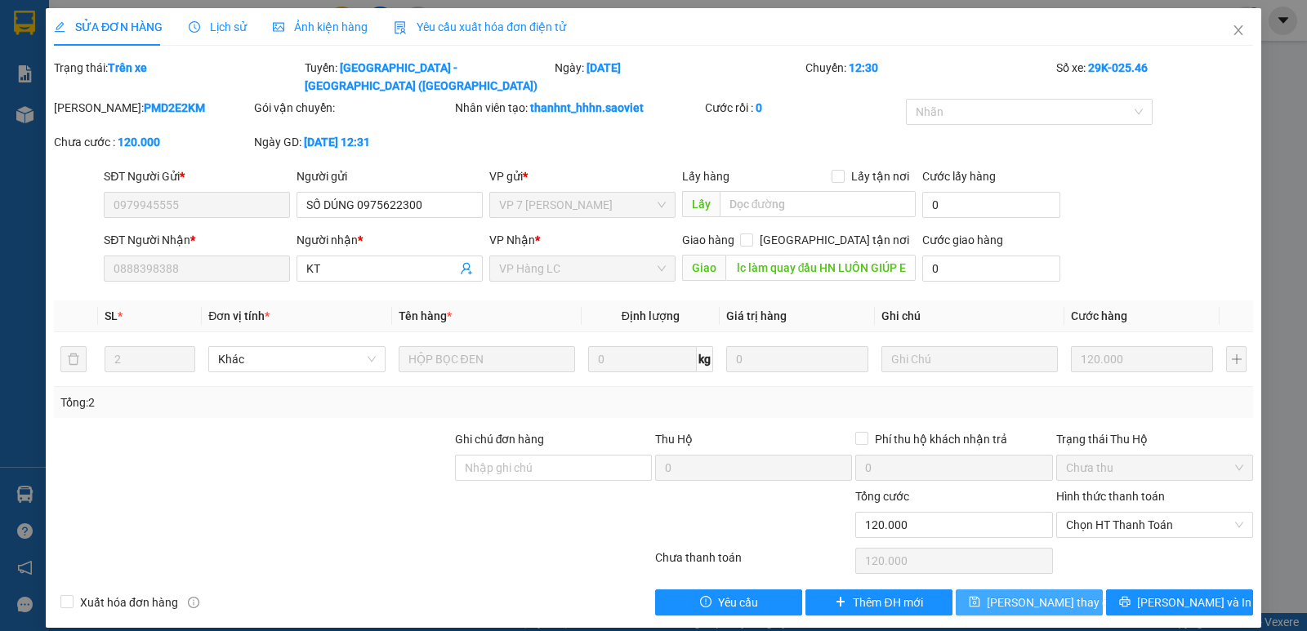
scroll to position [0, 0]
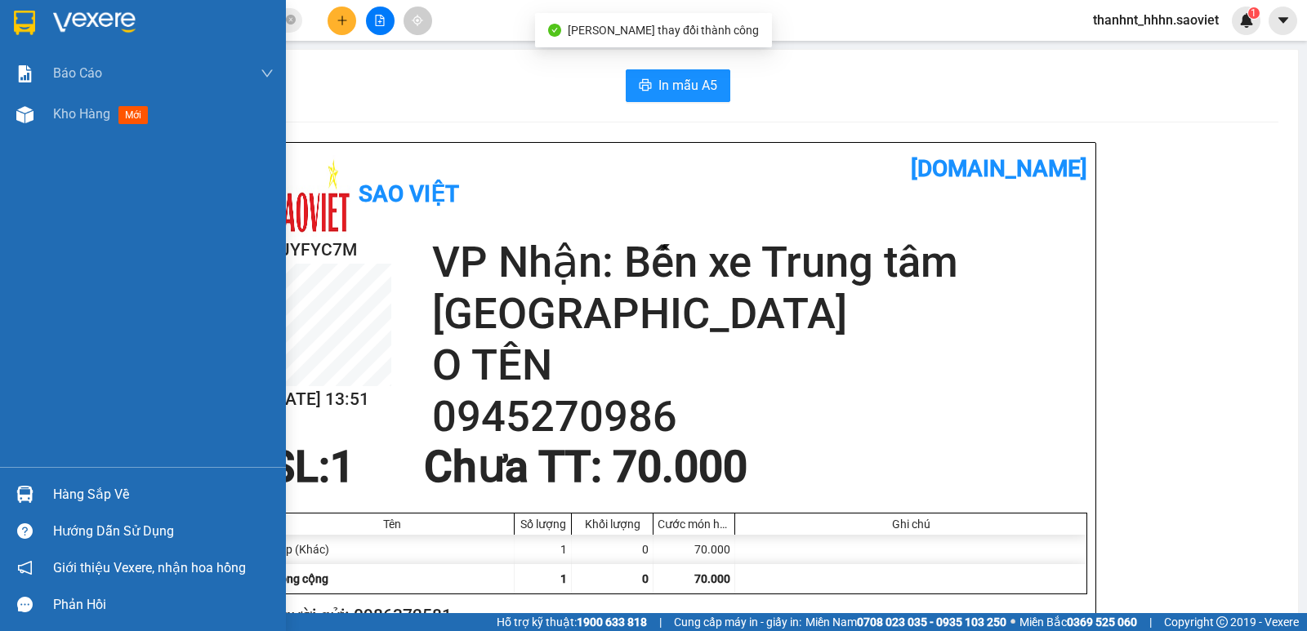
click at [173, 22] on div at bounding box center [163, 23] width 221 height 25
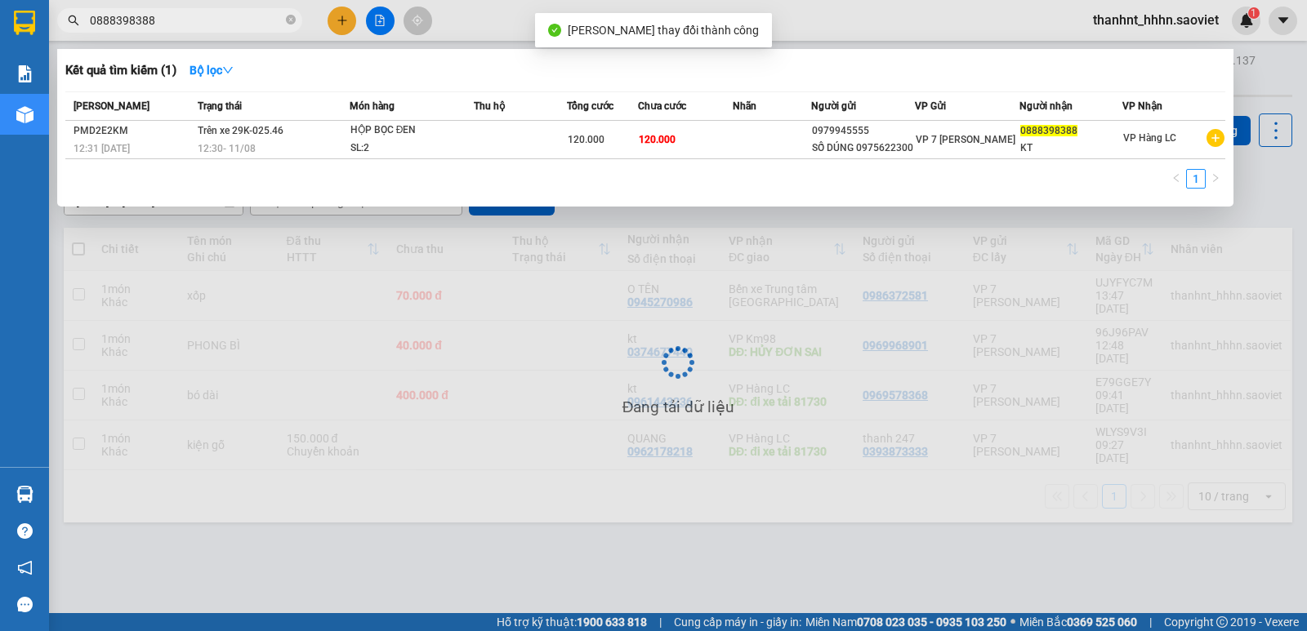
click at [220, 20] on input "0888398388" at bounding box center [186, 20] width 193 height 18
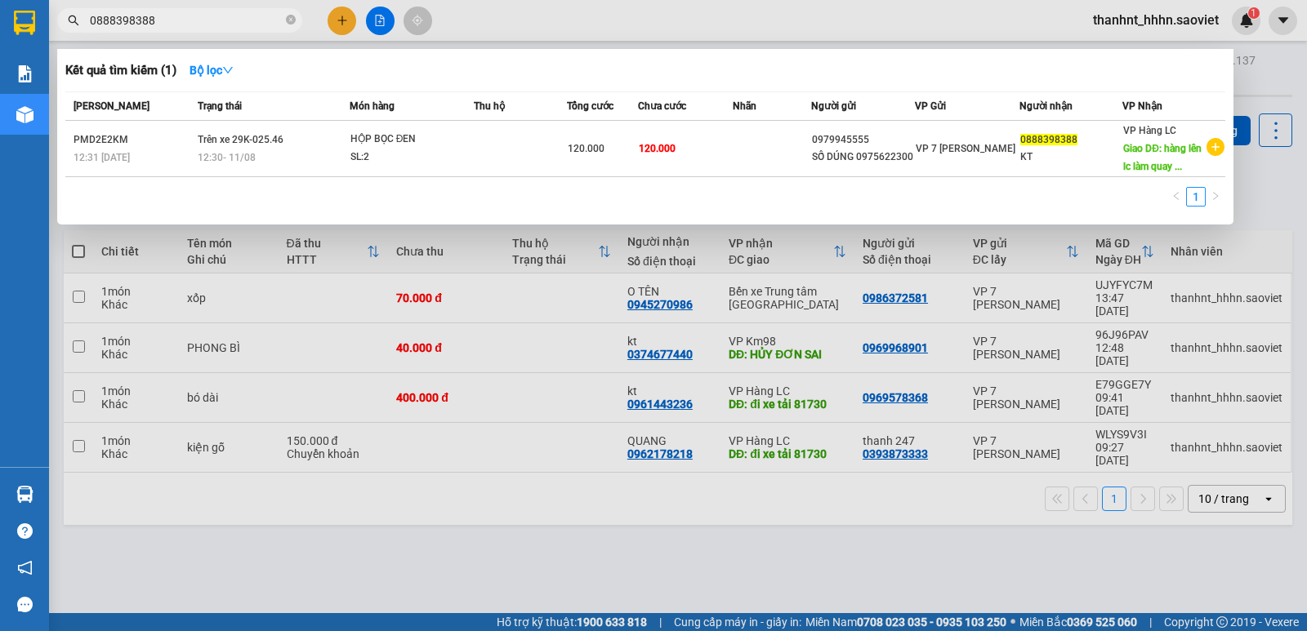
click at [342, 25] on div at bounding box center [653, 315] width 1307 height 631
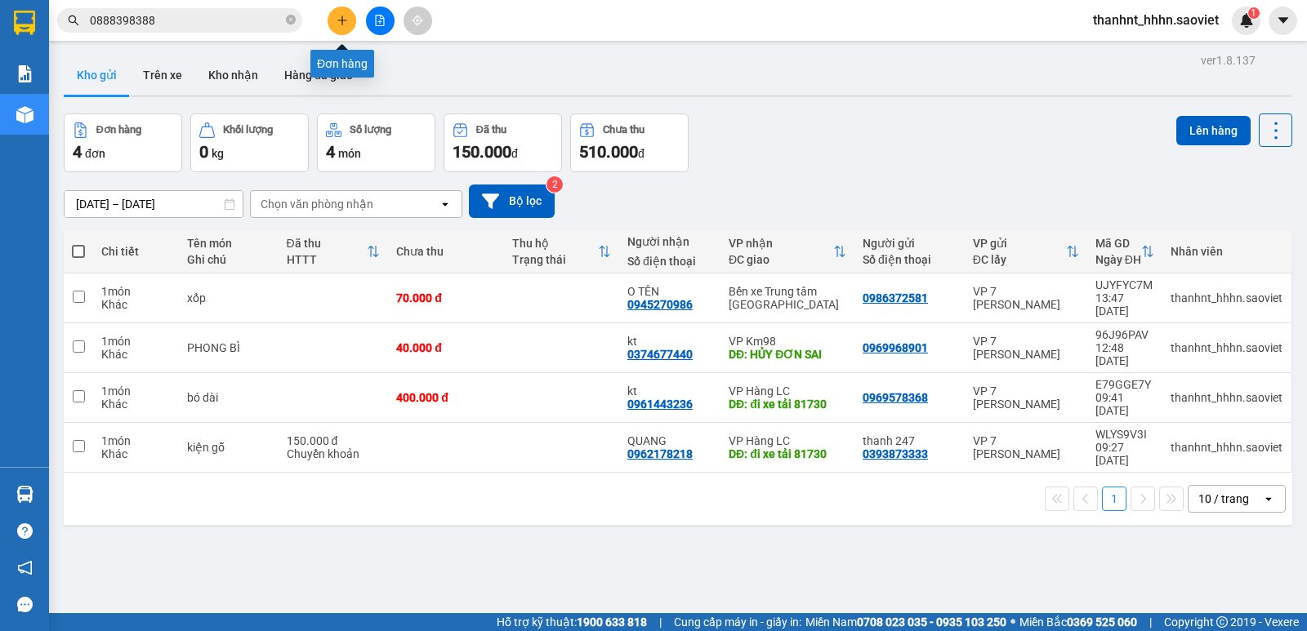
click at [342, 25] on icon "plus" at bounding box center [341, 20] width 1 height 9
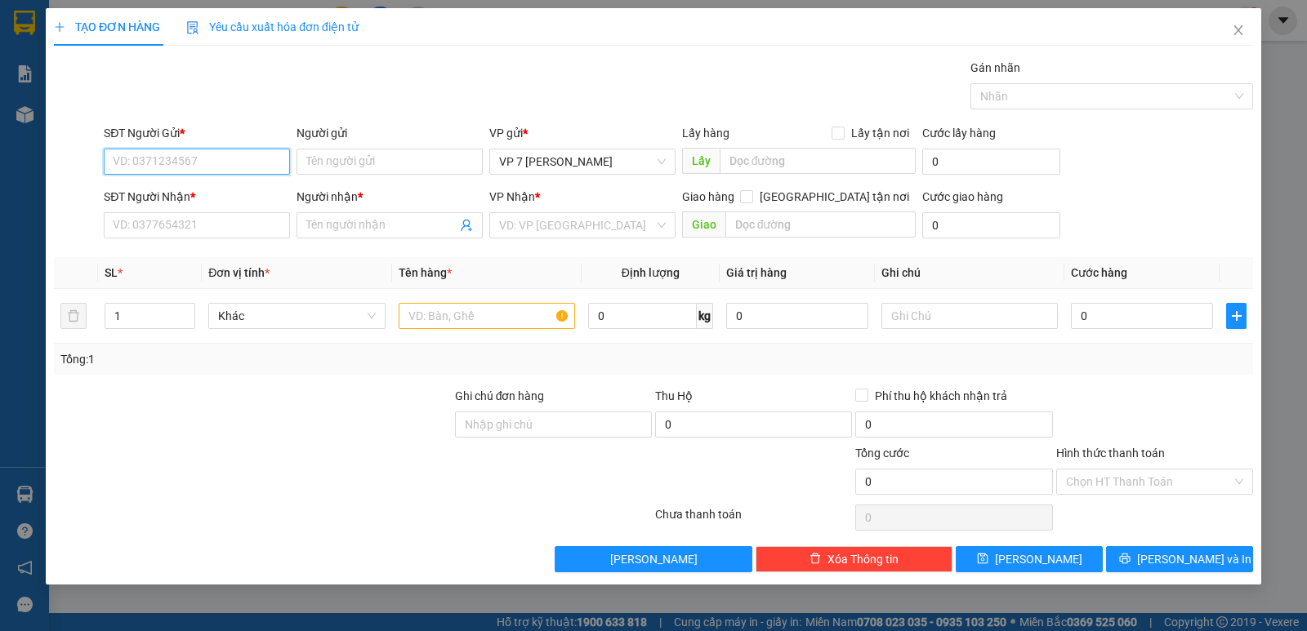
click at [190, 163] on input "SĐT Người Gửi *" at bounding box center [197, 162] width 186 height 26
click at [162, 166] on input "SĐT Người Gửi *" at bounding box center [197, 162] width 186 height 26
type input "0988404924"
click at [175, 193] on div "0988404924" at bounding box center [197, 194] width 167 height 18
type input "0911293515"
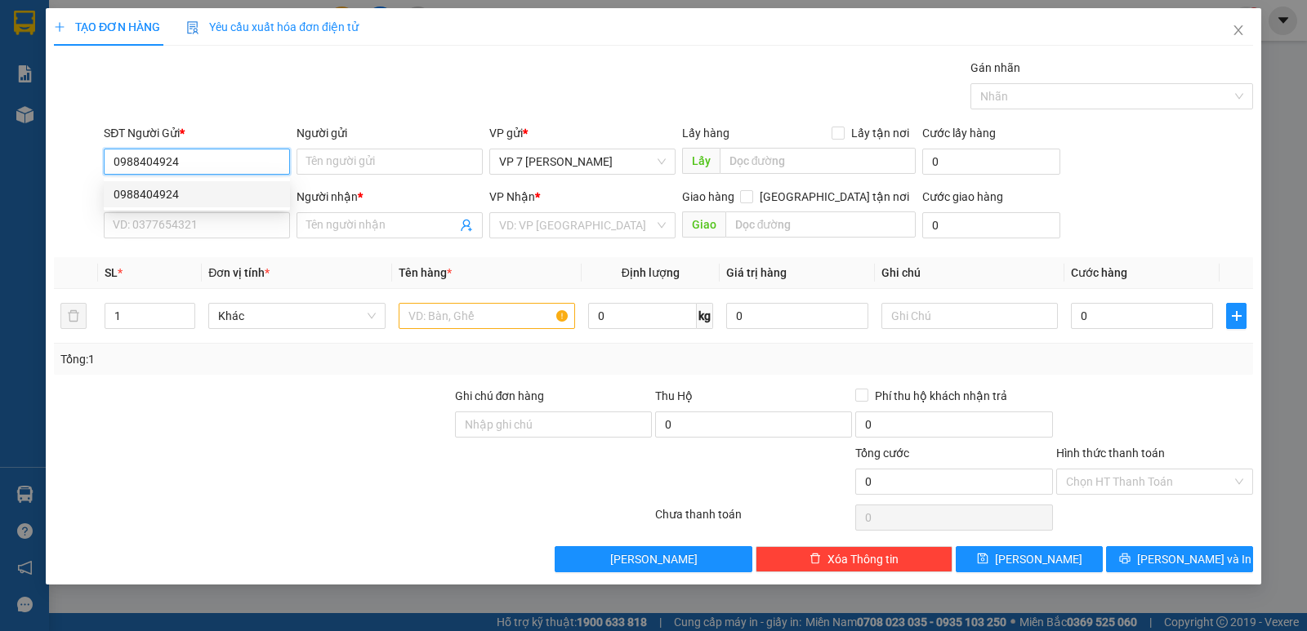
type input "Huyền"
checkbox input "true"
type input "chân cáp treo"
type input "100.000"
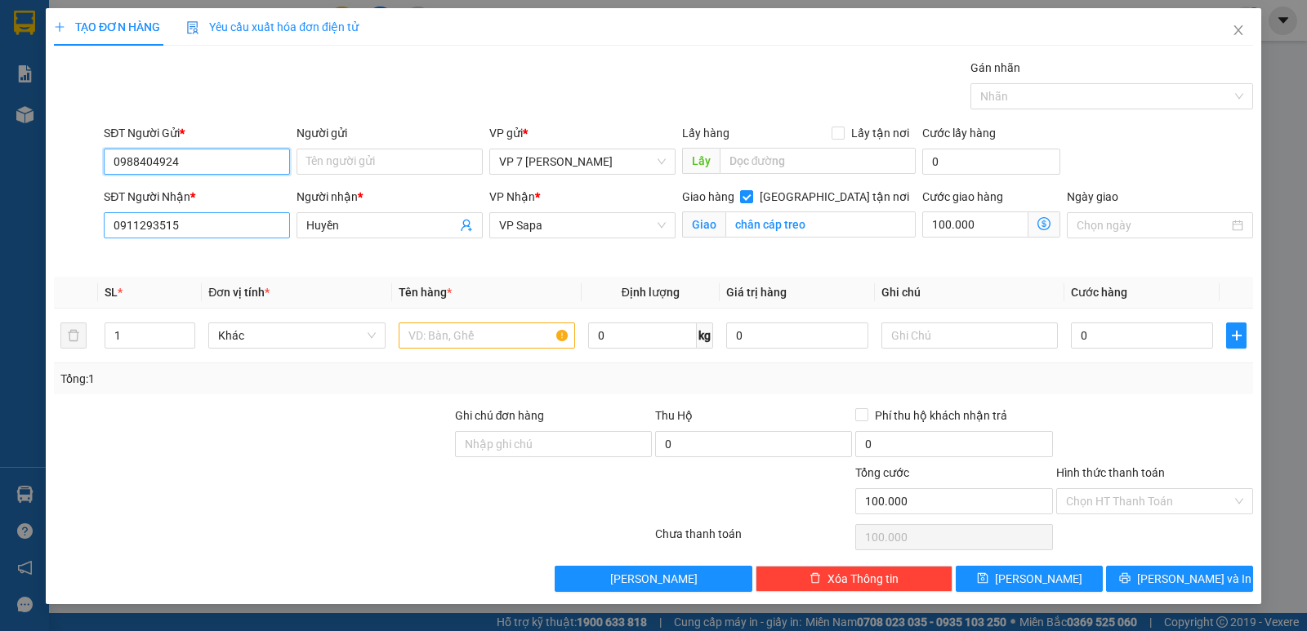
type input "0988404924"
drag, startPoint x: 214, startPoint y: 225, endPoint x: 0, endPoint y: 233, distance: 214.1
click at [0, 235] on div "TẠO ĐƠN HÀNG Yêu cầu xuất hóa đơn điện tử Transit Pickup Surcharge Ids Transit …" at bounding box center [653, 315] width 1307 height 631
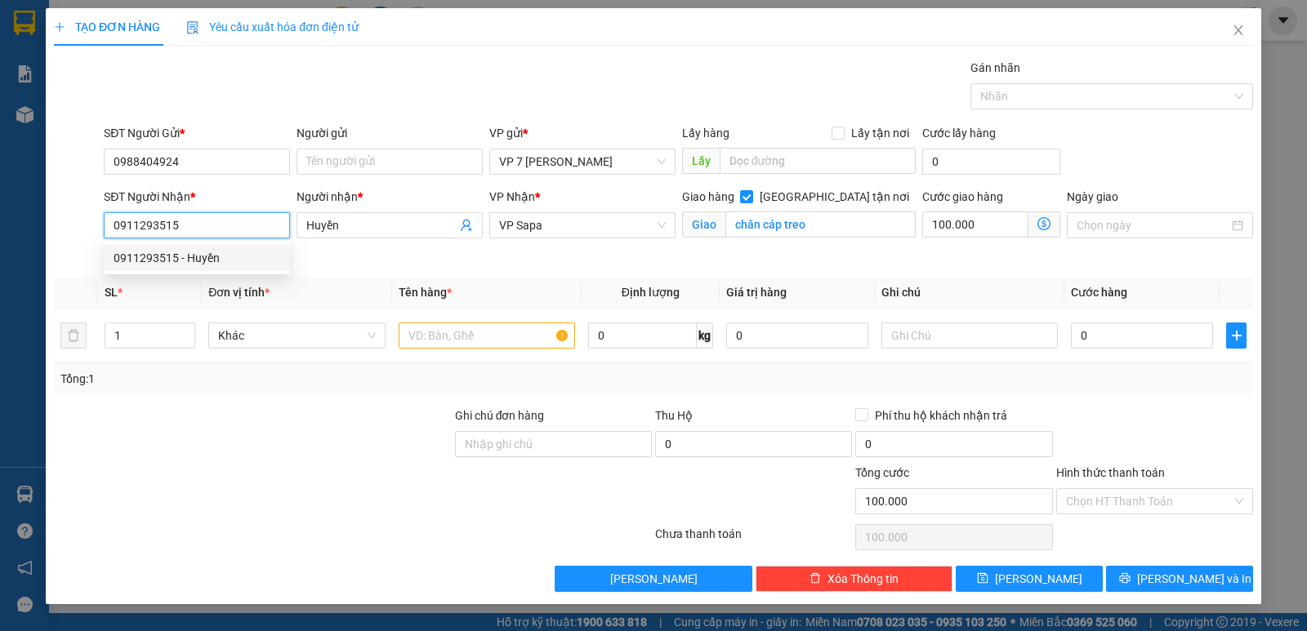
click at [209, 259] on div "0911293515 - Huyền" at bounding box center [197, 258] width 167 height 18
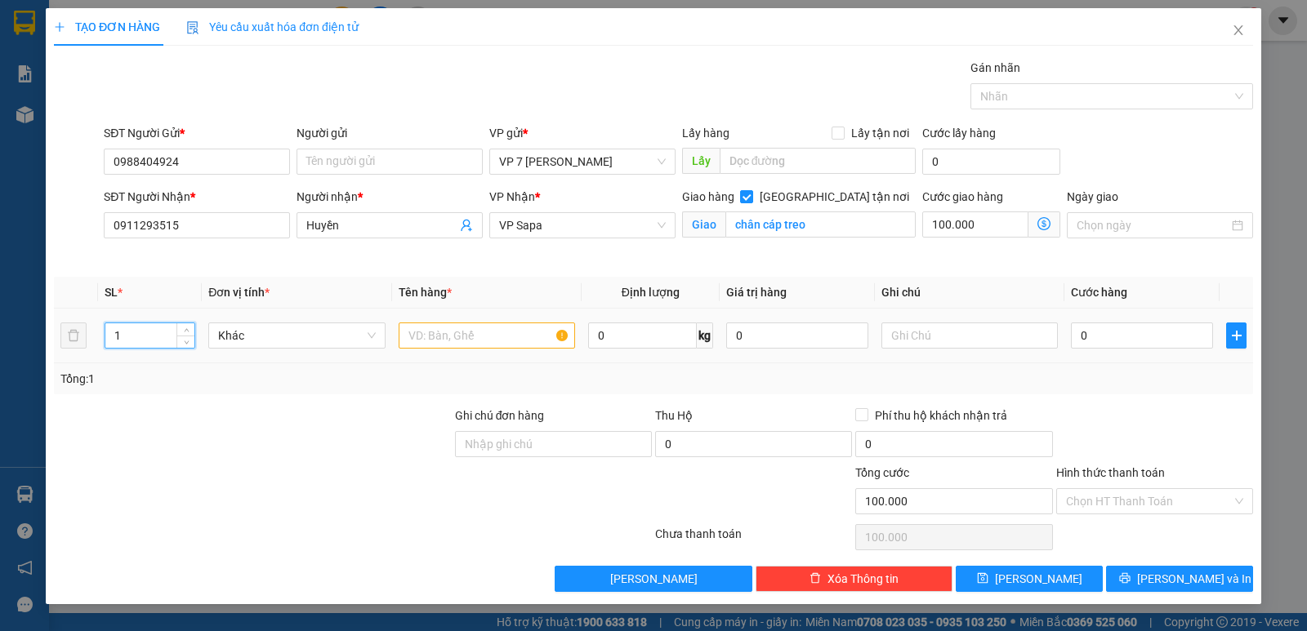
drag, startPoint x: 141, startPoint y: 340, endPoint x: 1, endPoint y: 350, distance: 140.1
click at [0, 351] on div "TẠO ĐƠN HÀNG Yêu cầu xuất hóa đơn điện tử Transit Pickup Surcharge Ids Transit …" at bounding box center [653, 315] width 1307 height 631
type input "7"
click at [439, 341] on input "text" at bounding box center [487, 336] width 176 height 26
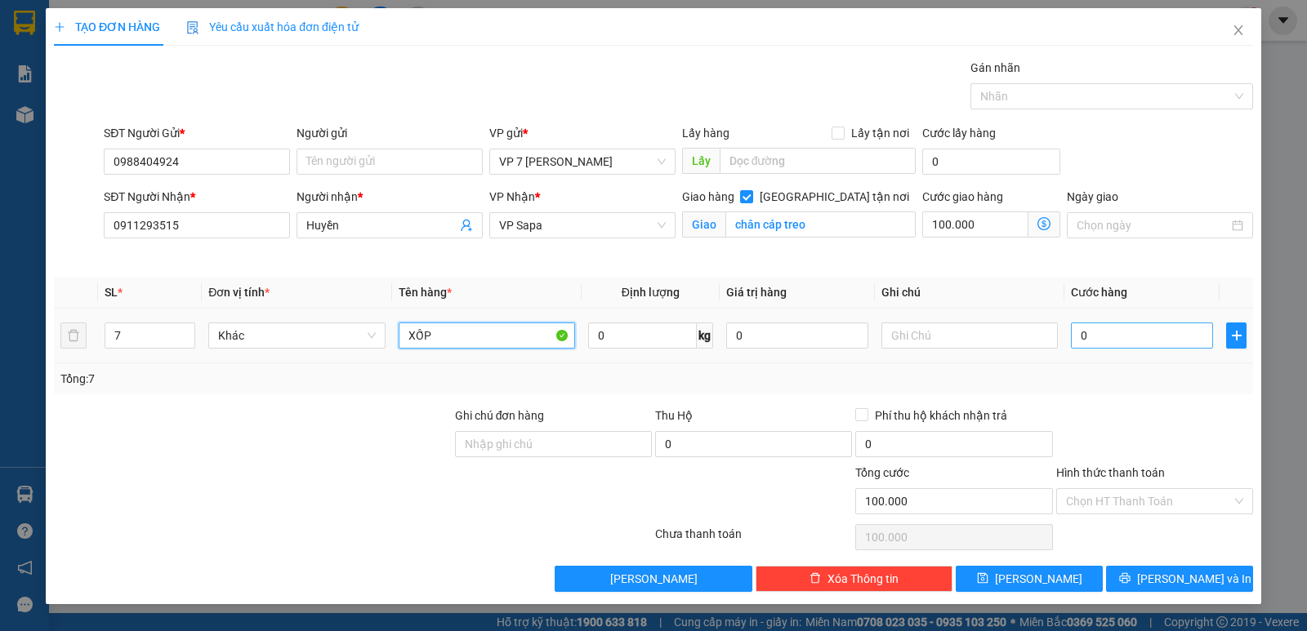
type input "XỐP"
click at [1131, 341] on input "0" at bounding box center [1142, 336] width 142 height 26
type input "4"
type input "100.004"
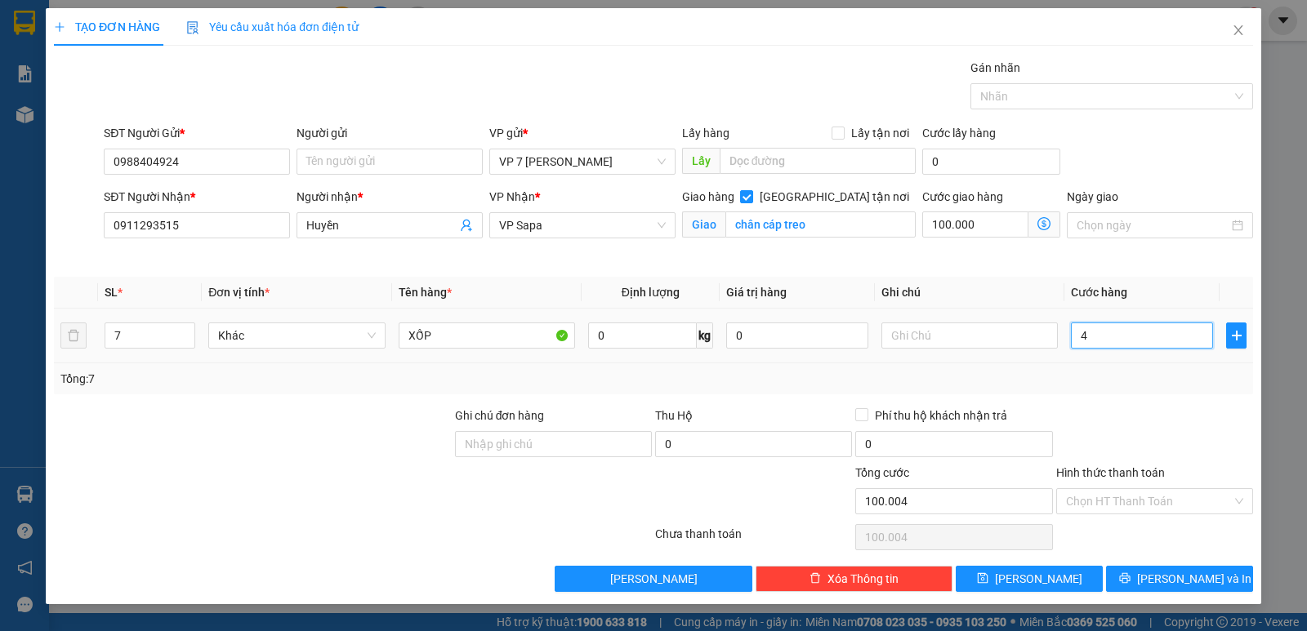
type input "42"
type input "100.042"
type input "420"
type input "100.420"
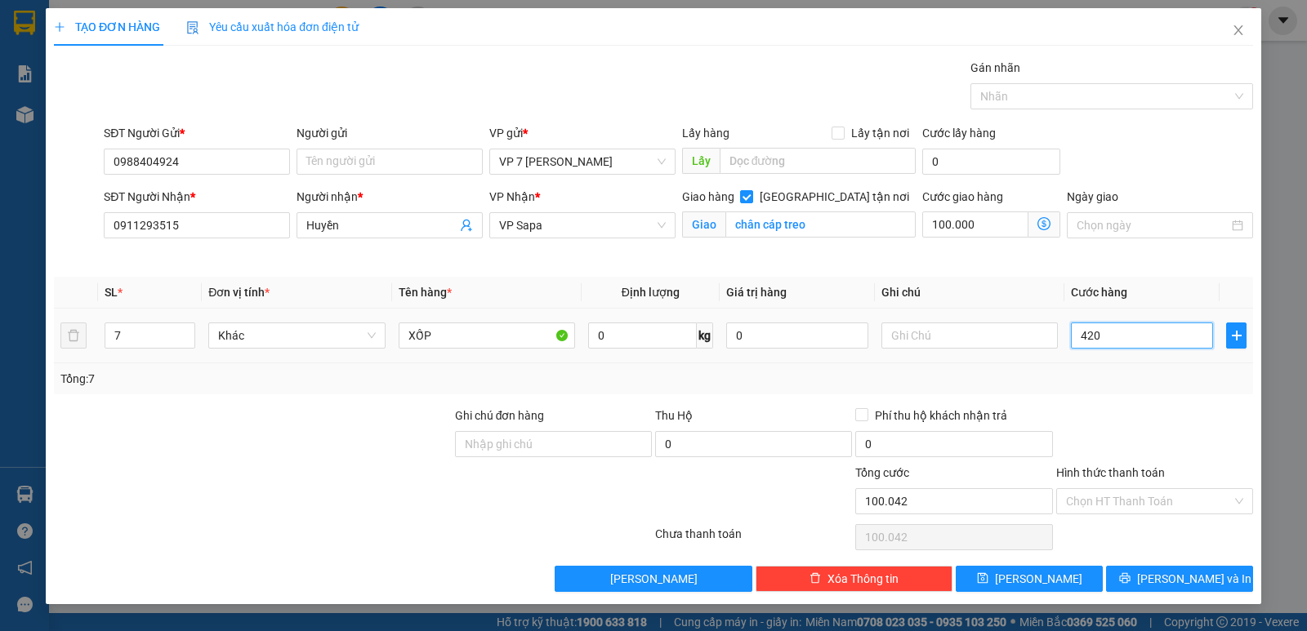
type input "100.420"
type input "4.200"
type input "104.200"
type input "42.000"
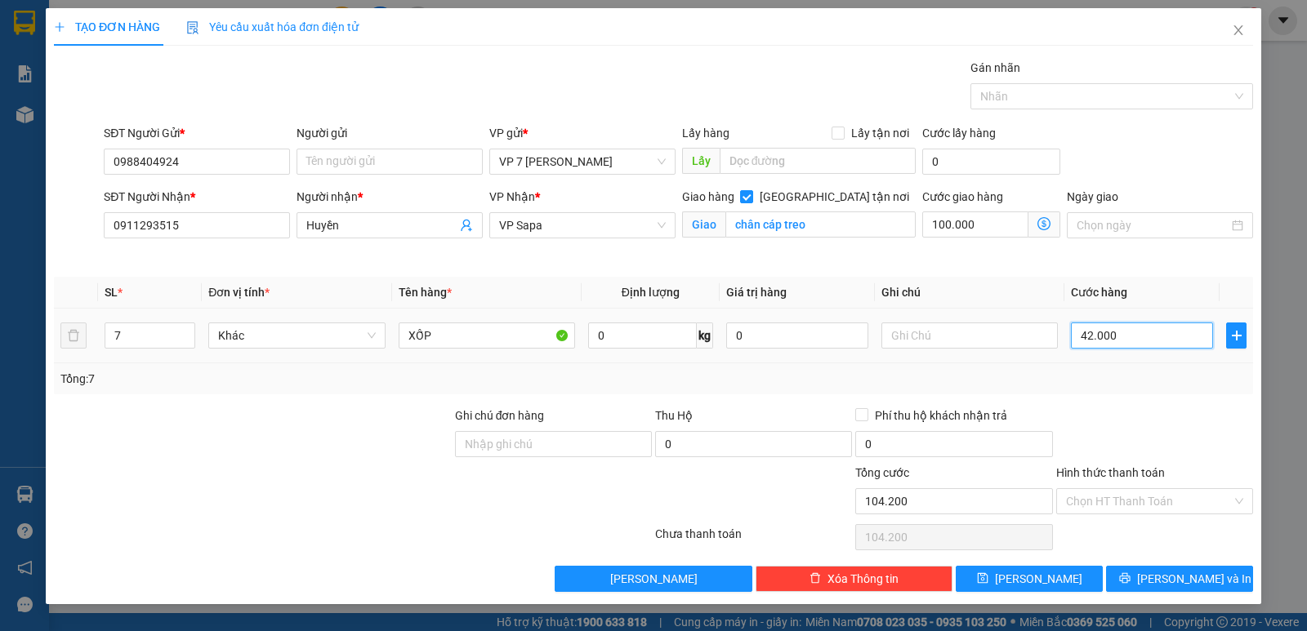
type input "142.000"
type input "420.000"
type input "520.000"
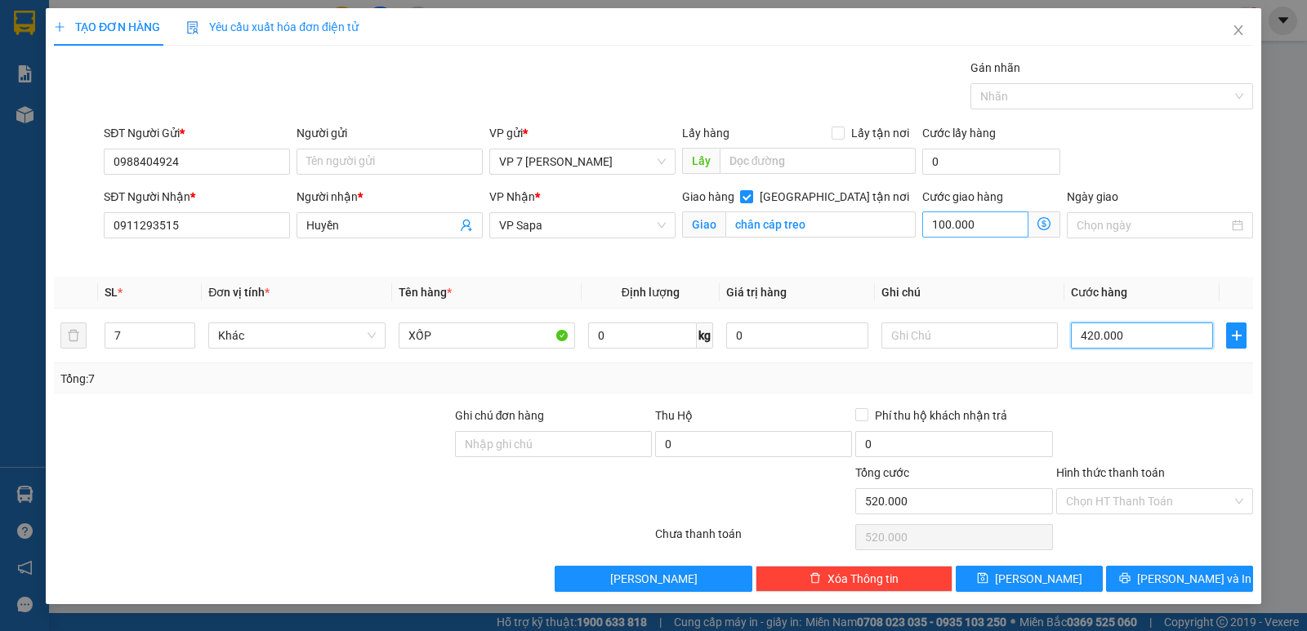
type input "420.000"
click at [972, 221] on input "100.000" at bounding box center [975, 225] width 106 height 26
type input "420.001"
type input "1"
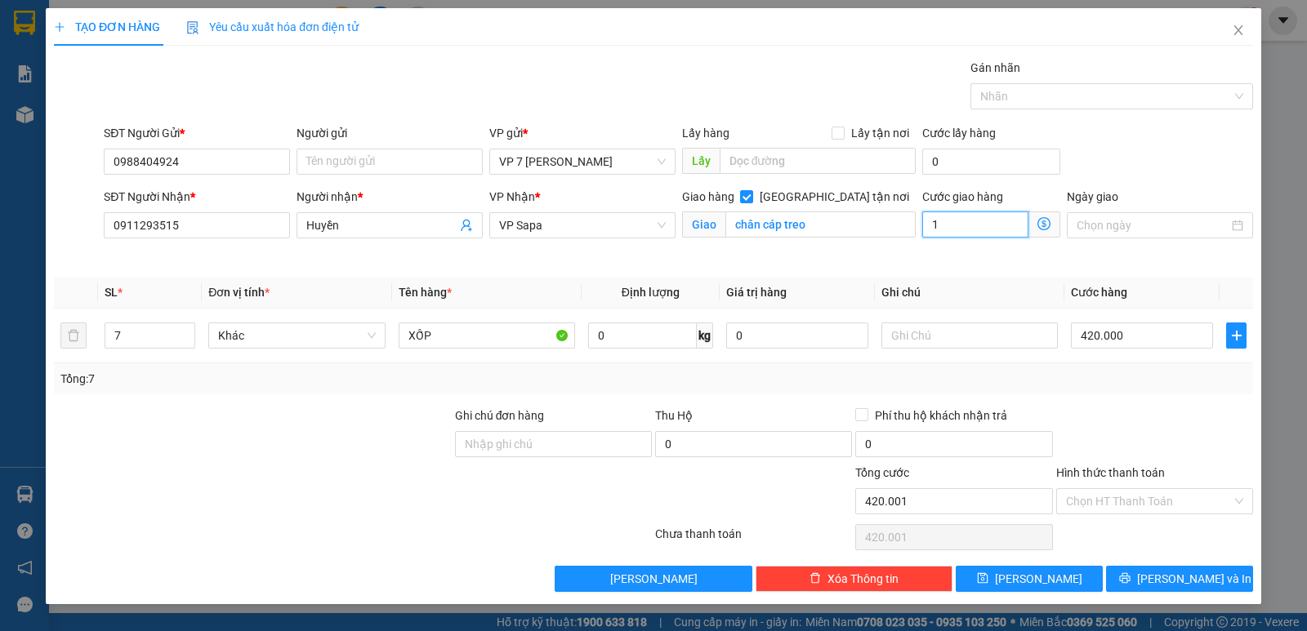
type input "420.015"
type input "15"
type input "420.150"
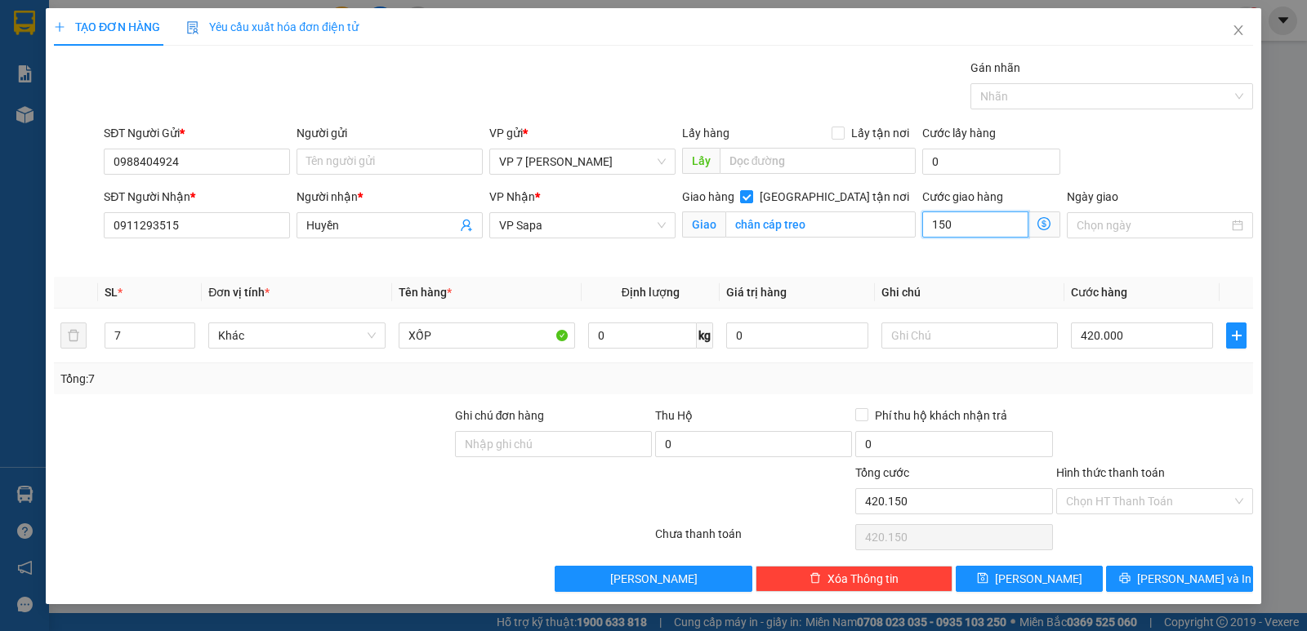
type input "150.000"
type input "570.000"
click at [172, 241] on div "SĐT Người Nhận * 0911293515" at bounding box center [197, 216] width 186 height 57
click at [176, 228] on input "0911293515" at bounding box center [197, 225] width 186 height 26
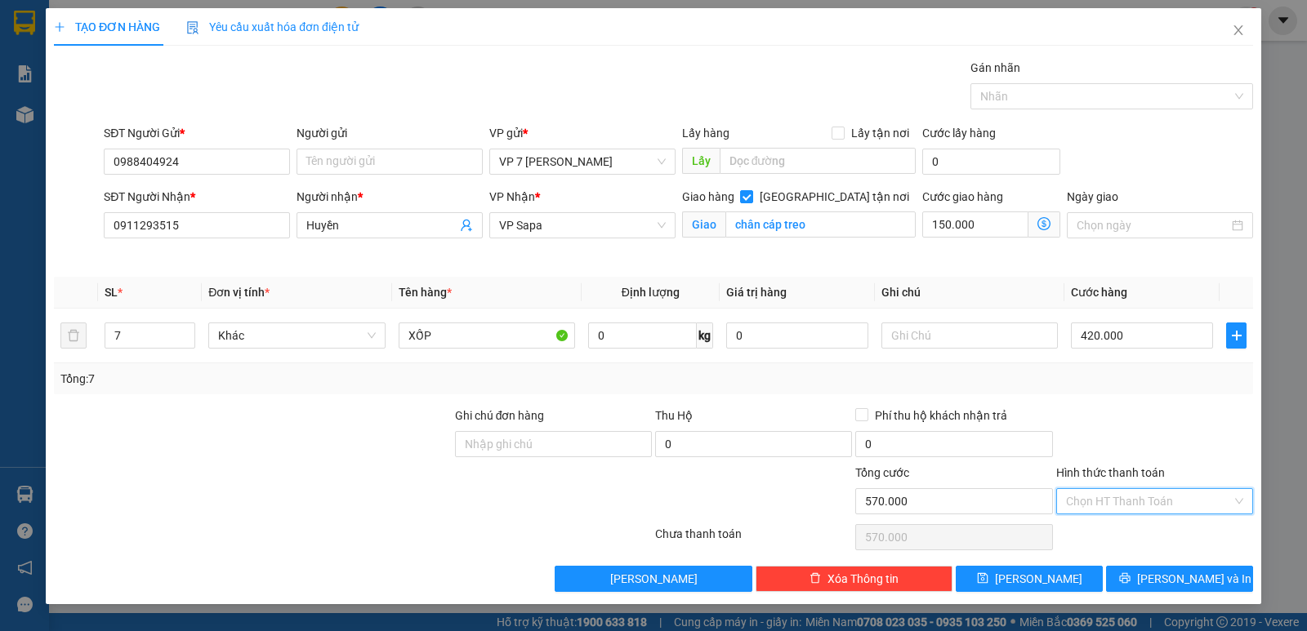
click at [1113, 496] on input "Hình thức thanh toán" at bounding box center [1149, 501] width 166 height 25
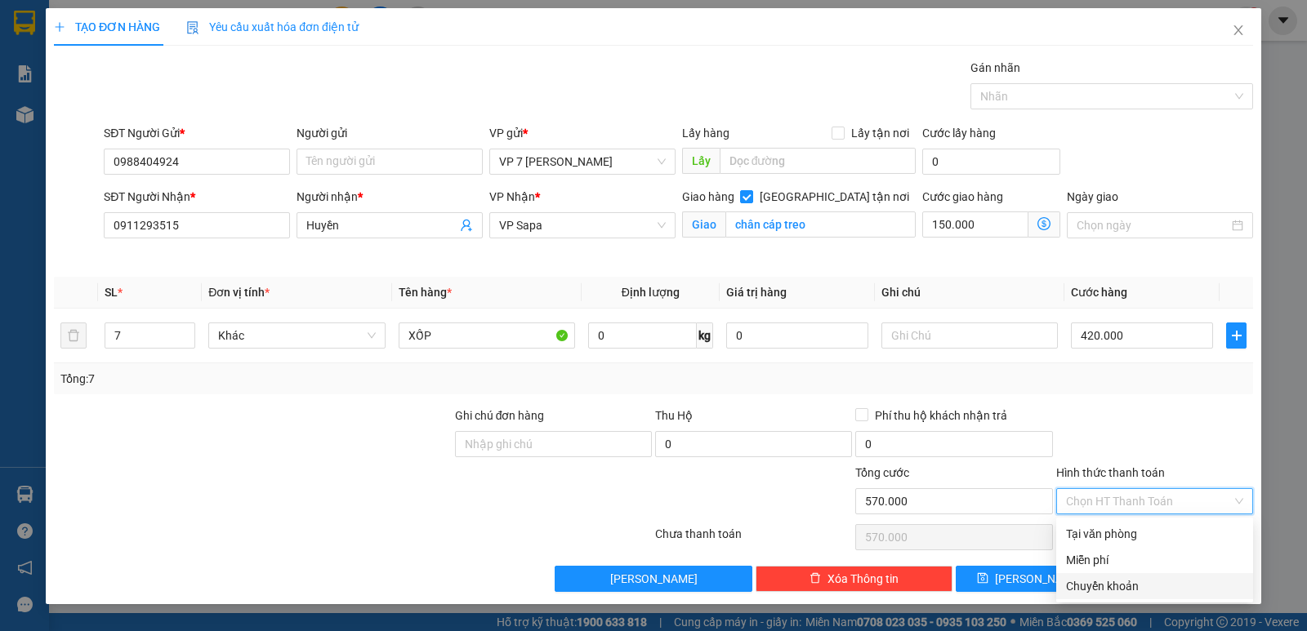
click at [1095, 582] on div "Chuyển khoản" at bounding box center [1154, 587] width 177 height 18
type input "0"
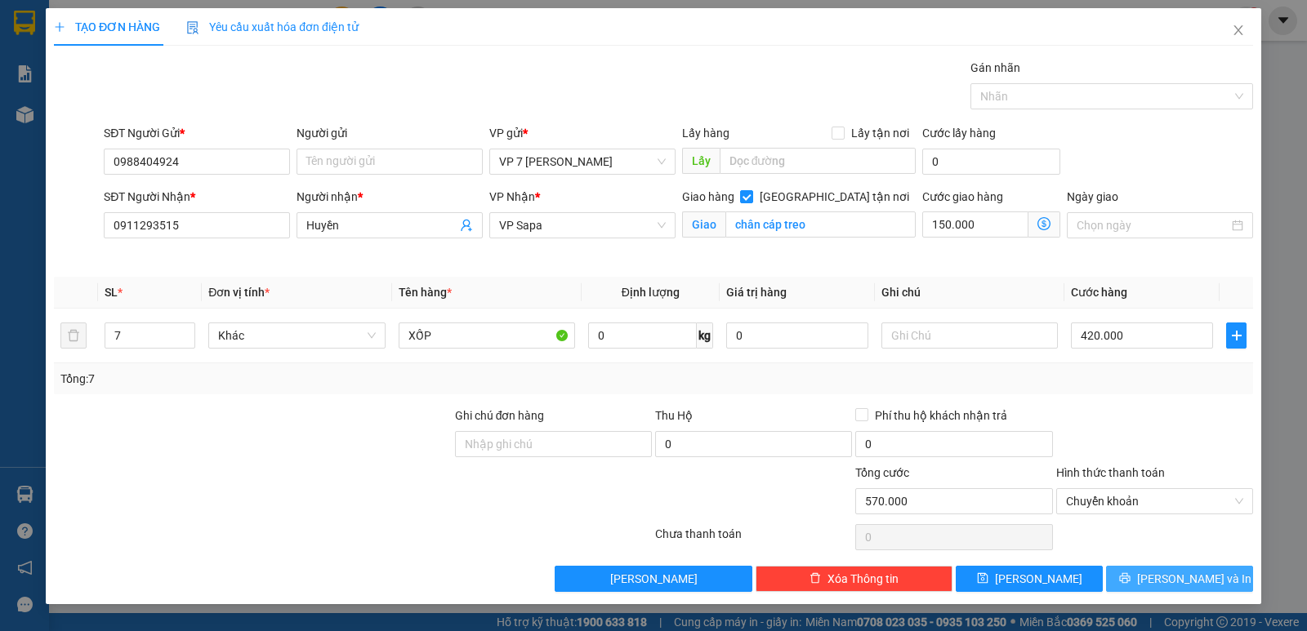
click at [1149, 569] on button "[PERSON_NAME] và In" at bounding box center [1179, 579] width 147 height 26
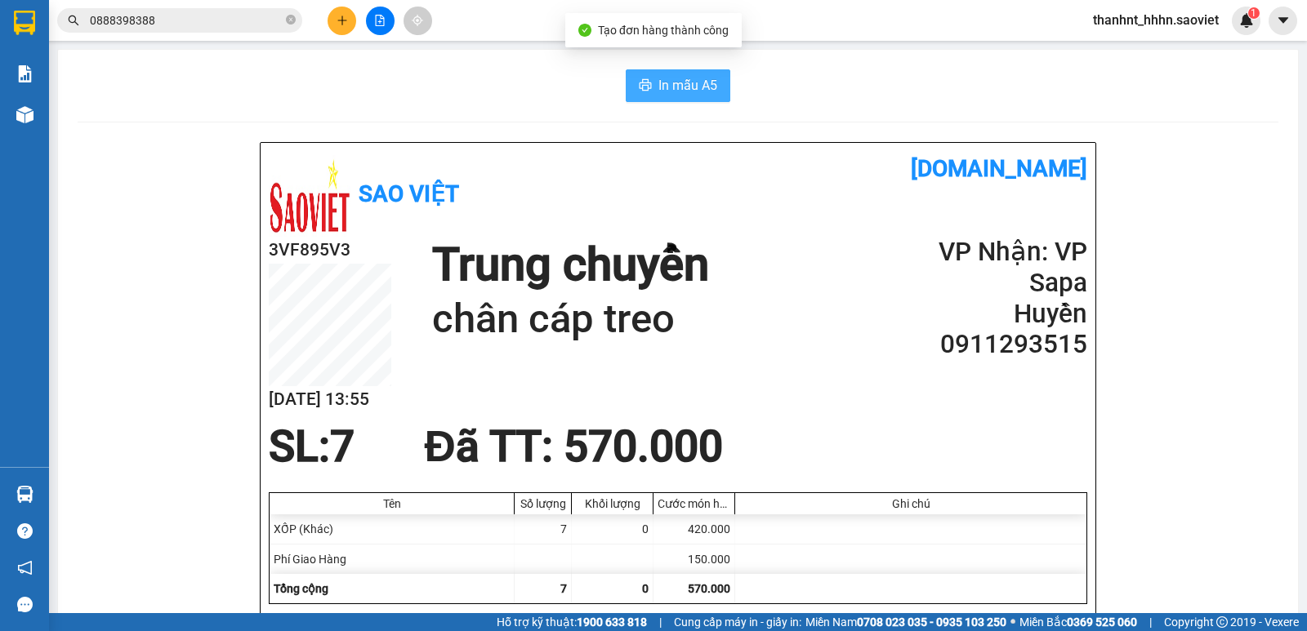
click at [689, 82] on span "In mẫu A5" at bounding box center [687, 85] width 59 height 20
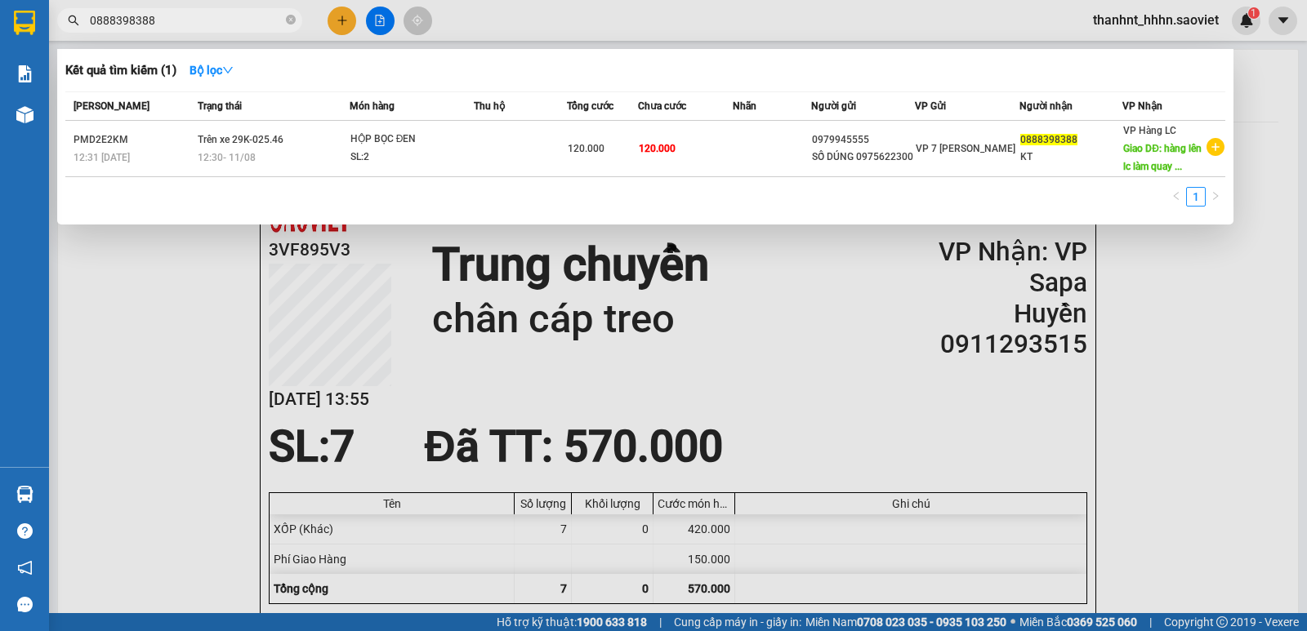
click at [188, 18] on input "0888398388" at bounding box center [186, 20] width 193 height 18
click at [1110, 458] on div at bounding box center [653, 315] width 1307 height 631
click at [158, 11] on input "0888398388" at bounding box center [186, 20] width 193 height 18
drag, startPoint x: 159, startPoint y: 11, endPoint x: 0, endPoint y: -27, distance: 163.8
click at [0, 0] on html "Kết quả tìm kiếm ( 1 ) Bộ lọc Mã ĐH Trạng thái Món hàng Thu hộ Tổng cước Chưa c…" at bounding box center [653, 315] width 1307 height 631
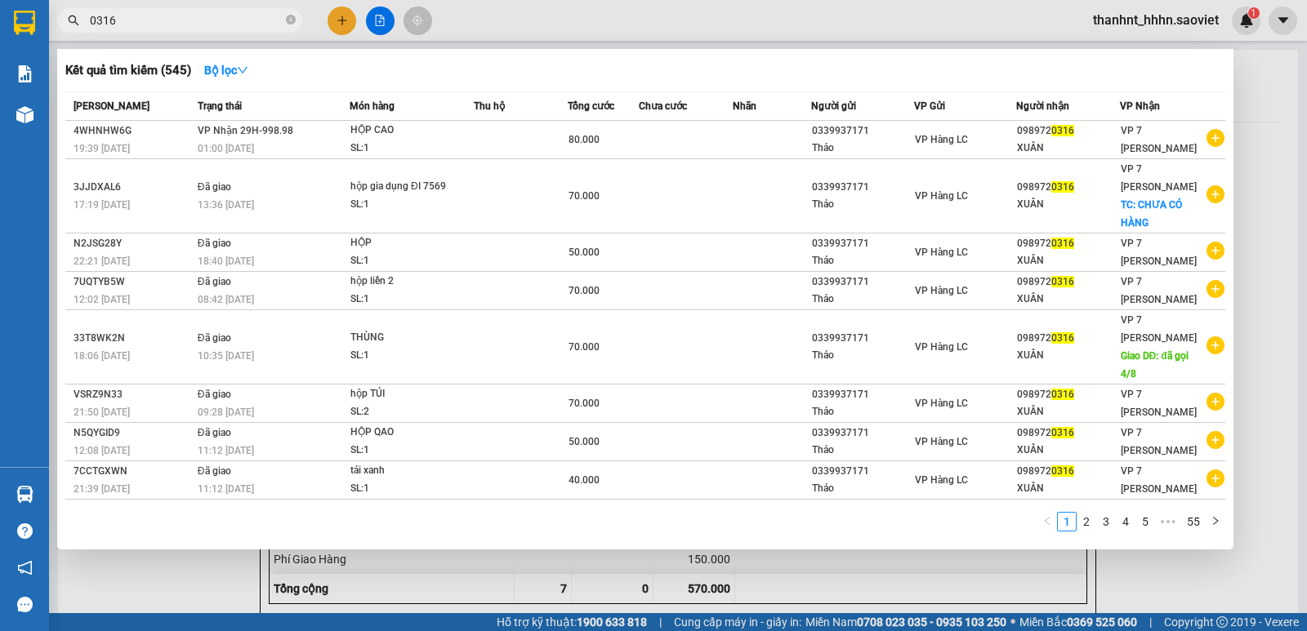
type input "0316"
click at [323, 26] on div at bounding box center [653, 315] width 1307 height 631
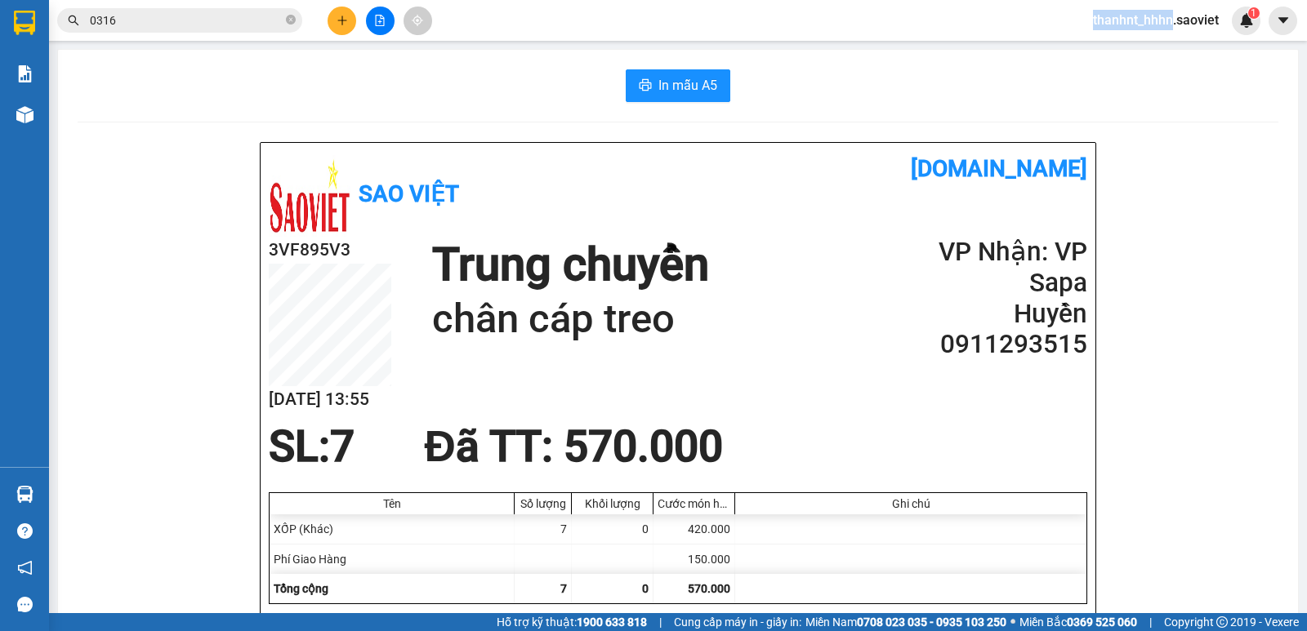
click at [324, 26] on div at bounding box center [380, 21] width 123 height 29
click at [344, 18] on icon "plus" at bounding box center [342, 20] width 11 height 11
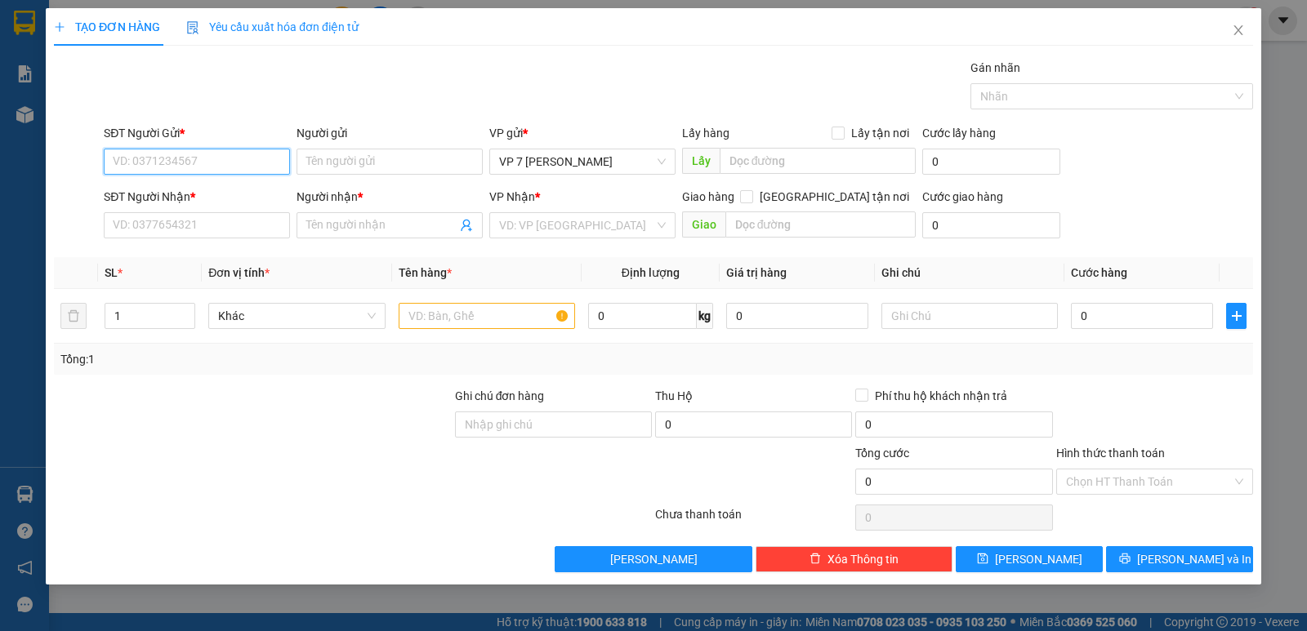
click at [136, 163] on input "SĐT Người Gửi *" at bounding box center [197, 162] width 186 height 26
click at [174, 157] on input "SĐT Người Gửi *" at bounding box center [197, 162] width 186 height 26
type input "0916041478"
drag, startPoint x: 188, startPoint y: 153, endPoint x: 67, endPoint y: 178, distance: 123.5
click at [67, 178] on div "SĐT Người Gửi * 0916041478 0916041478 Người gửi Tên người gửi VP gửi * VP 7 Phạ…" at bounding box center [653, 152] width 1202 height 57
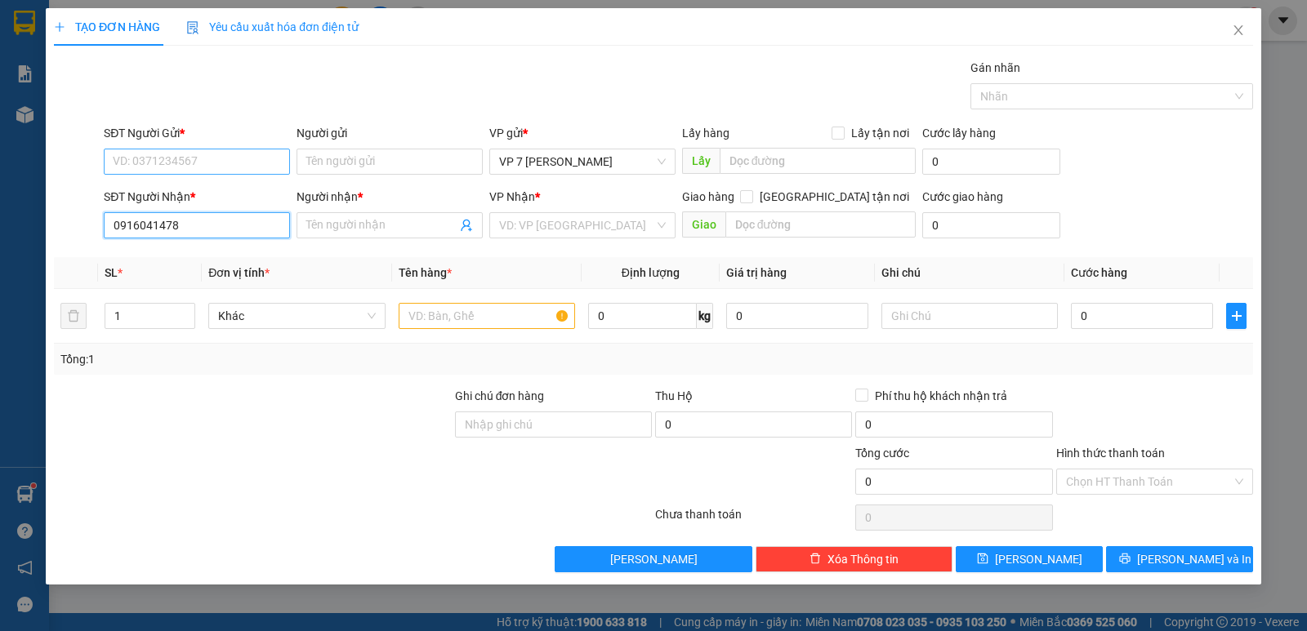
type input "0916041478"
click at [153, 166] on input "SĐT Người Gửi *" at bounding box center [197, 162] width 186 height 26
type input "0934726989"
click at [198, 192] on div "0934726989 - nhung" at bounding box center [197, 194] width 167 height 18
type input "nhung"
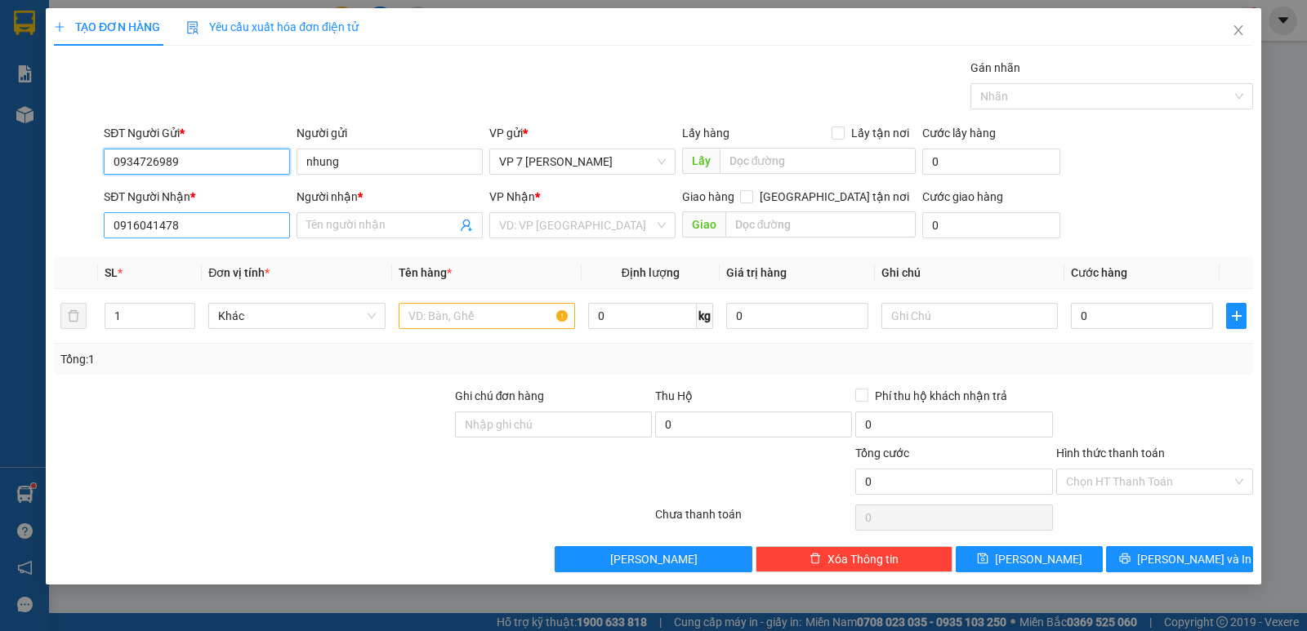
type input "0934726989"
click at [194, 225] on input "0916041478" at bounding box center [197, 225] width 186 height 26
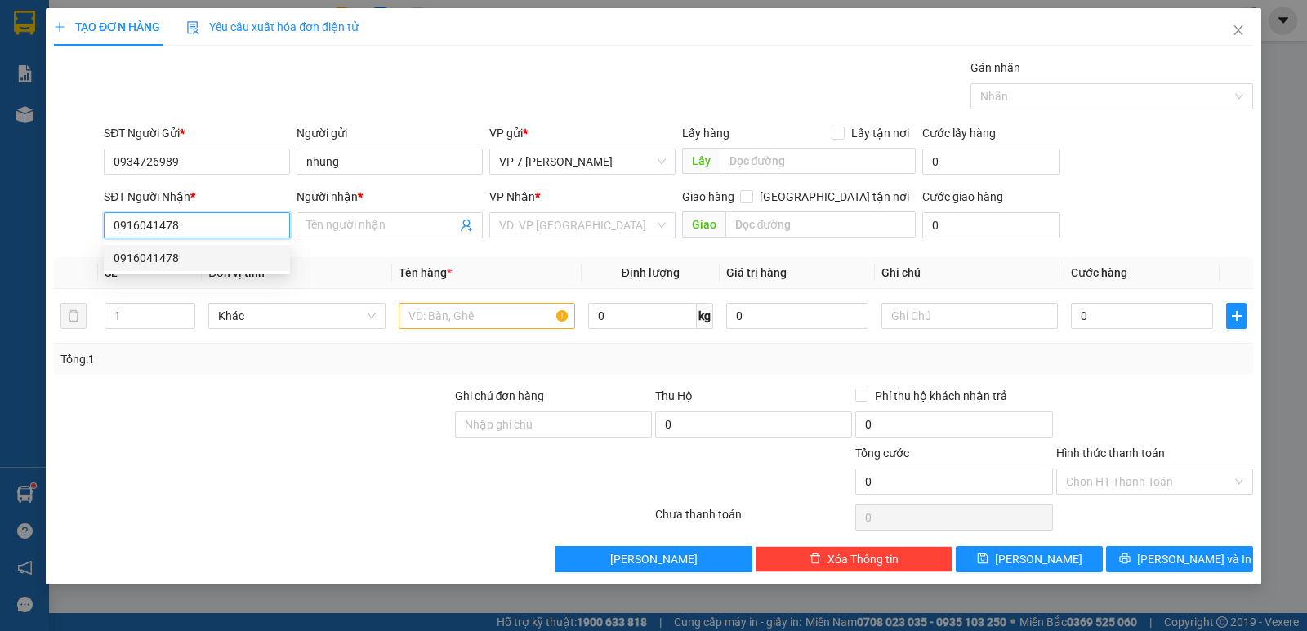
click at [168, 258] on div "0916041478" at bounding box center [197, 258] width 167 height 18
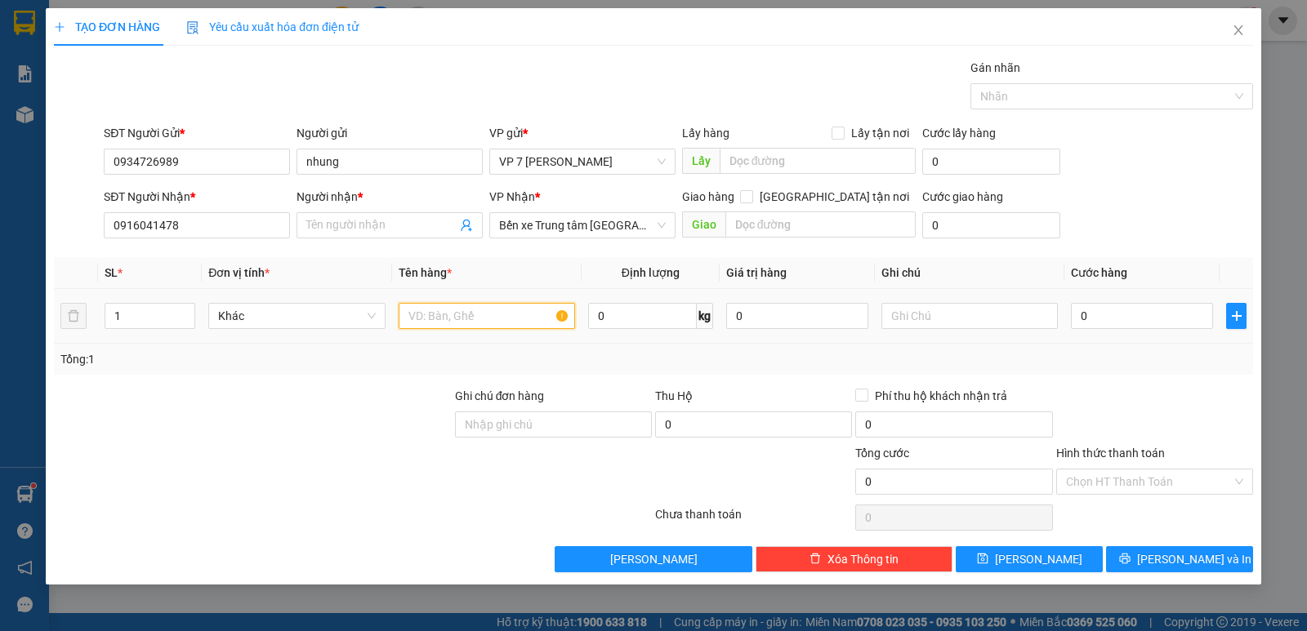
click at [427, 319] on input "text" at bounding box center [487, 316] width 176 height 26
click at [457, 321] on input "HỘP LIỀN3" at bounding box center [487, 316] width 176 height 26
type input "HỘP LIỀN 3"
drag, startPoint x: 135, startPoint y: 323, endPoint x: 13, endPoint y: 324, distance: 121.7
click at [29, 323] on div "TẠO ĐƠN HÀNG Yêu cầu xuất hóa đơn điện tử Transit Pickup Surcharge Ids Transit …" at bounding box center [653, 315] width 1307 height 631
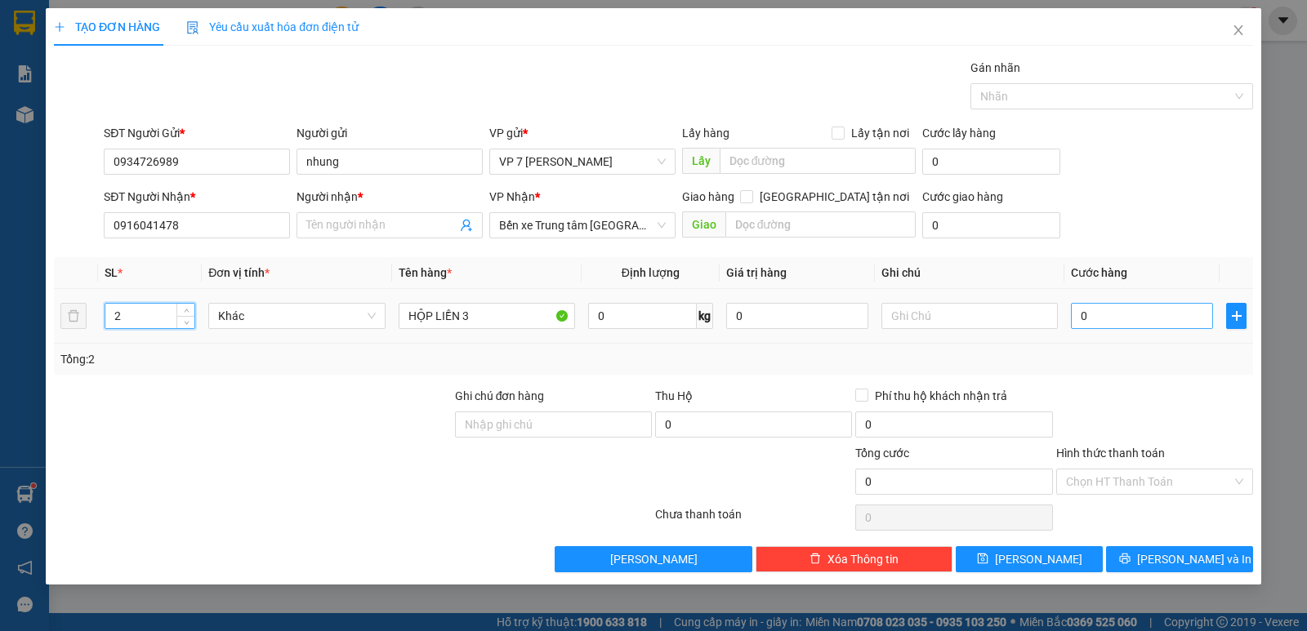
type input "2"
click at [1103, 313] on input "0" at bounding box center [1142, 316] width 142 height 26
type input "1"
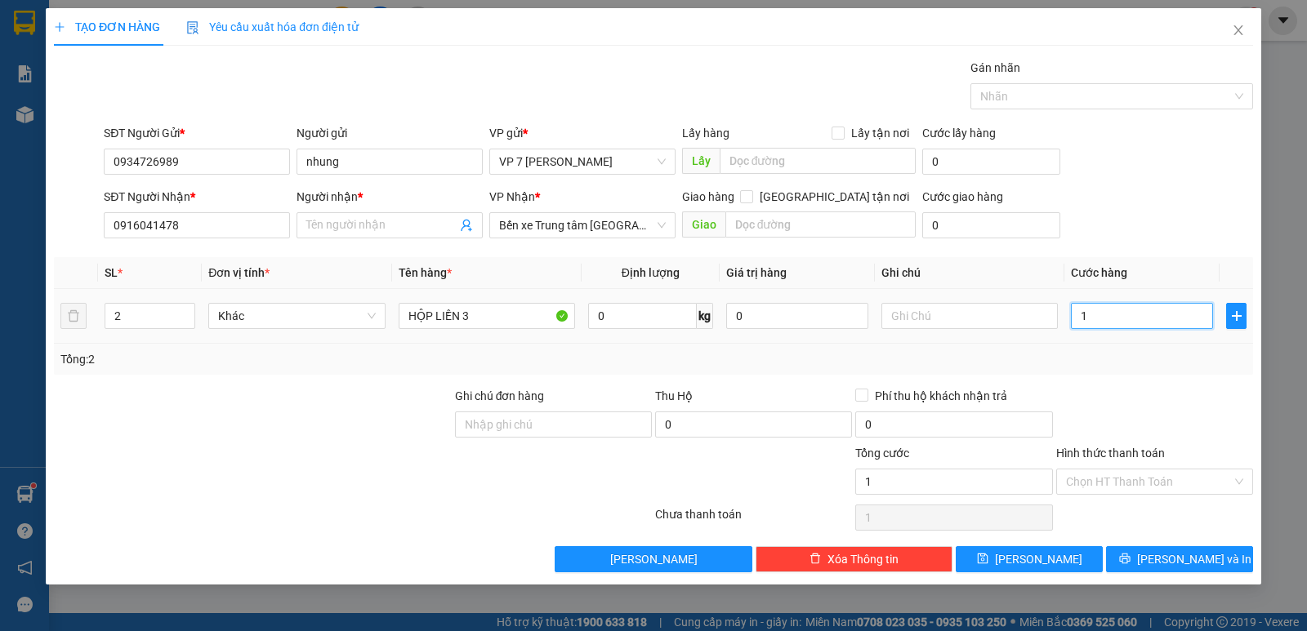
type input "10"
type input "100"
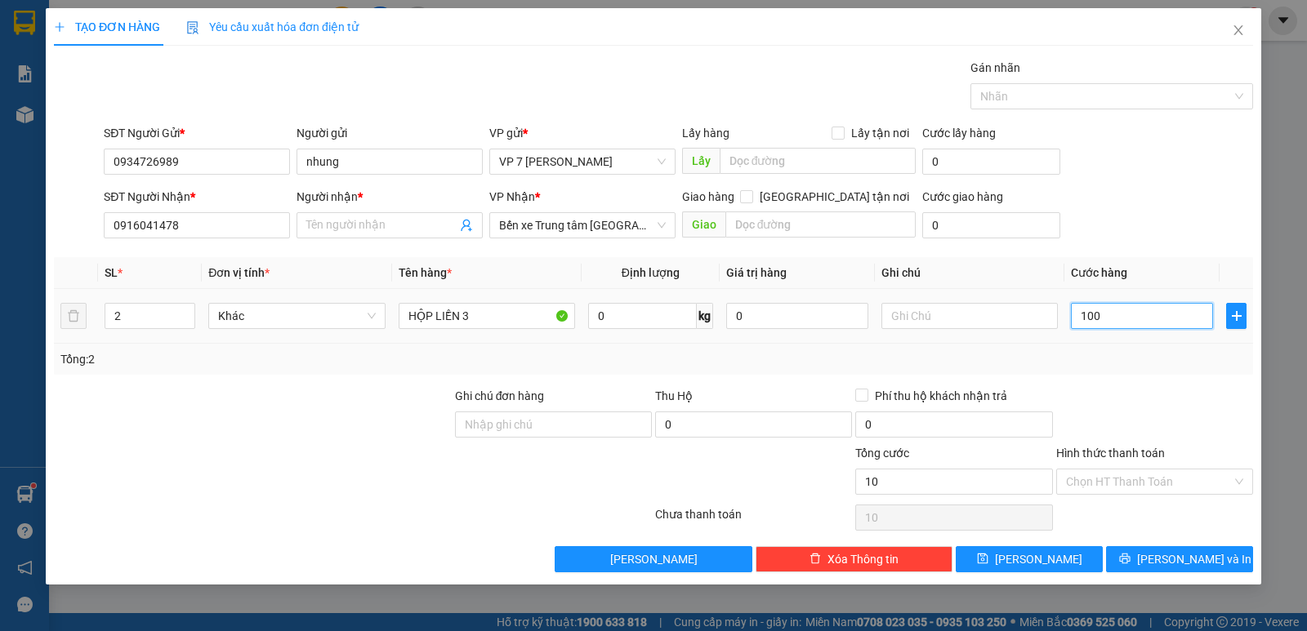
type input "100"
type input "1.000"
type input "10.000"
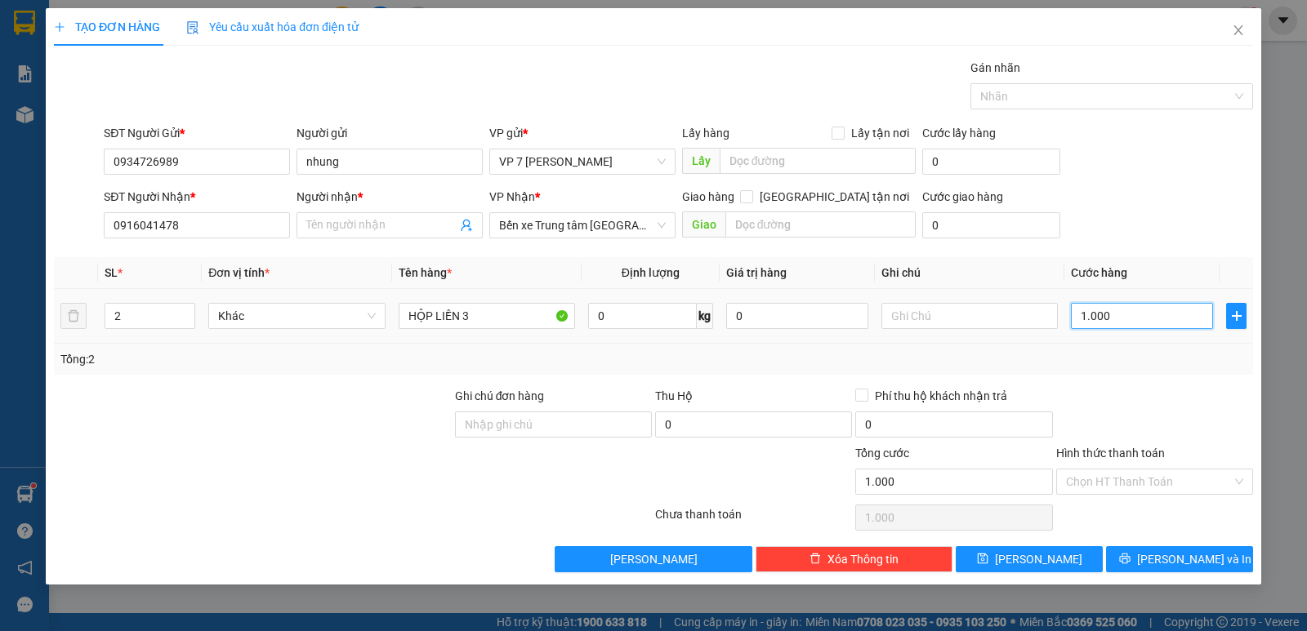
type input "10.000"
type input "100.000"
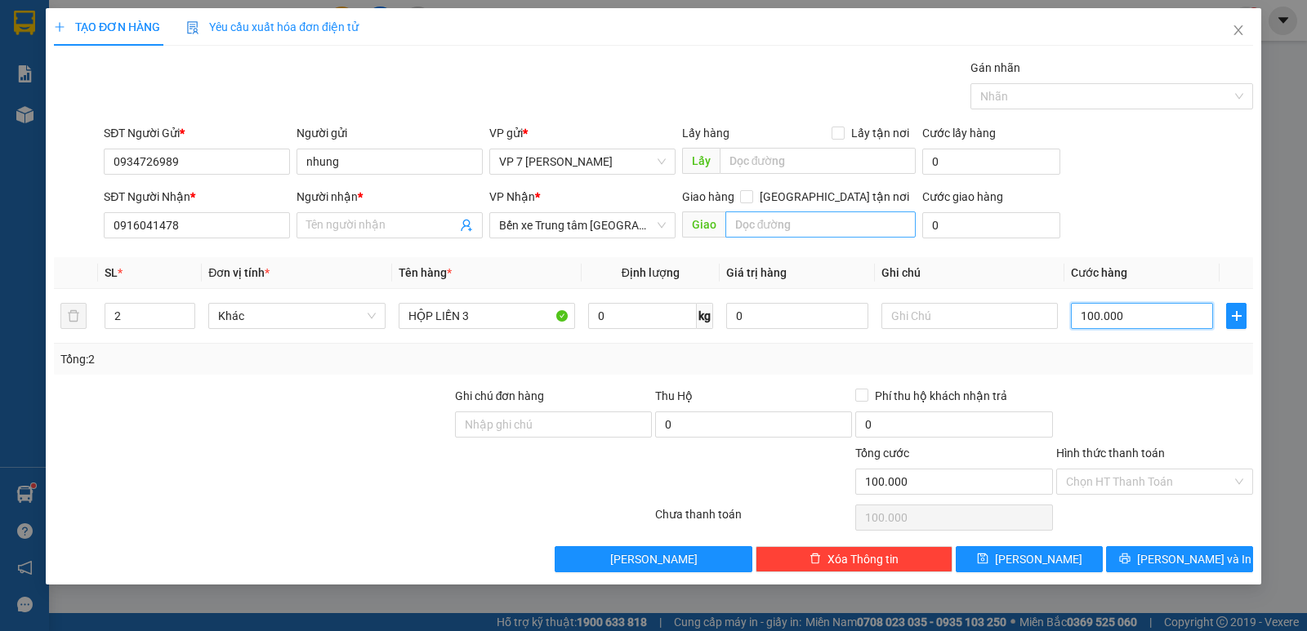
type input "100.000"
click at [764, 234] on input "text" at bounding box center [820, 225] width 191 height 26
type input "GO LC"
drag, startPoint x: 768, startPoint y: 222, endPoint x: 699, endPoint y: 230, distance: 69.0
click at [705, 230] on span "Giao GO LC" at bounding box center [799, 225] width 234 height 26
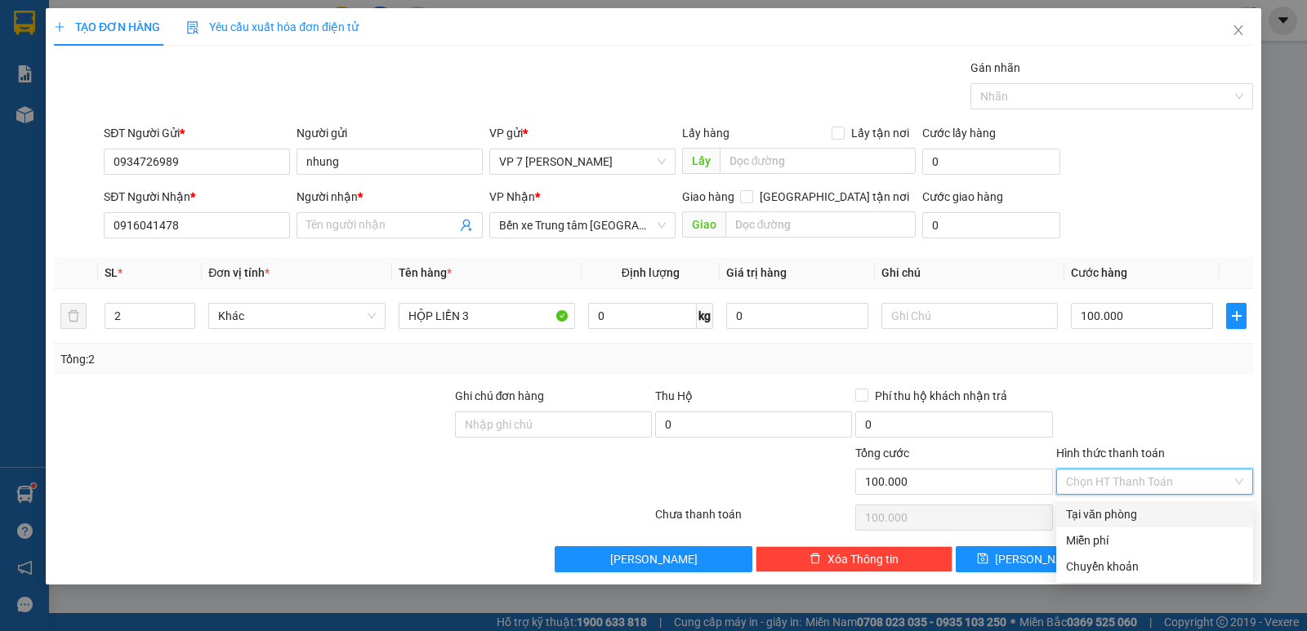
click at [1137, 483] on input "Hình thức thanh toán" at bounding box center [1149, 482] width 166 height 25
click at [1110, 565] on div "Chuyển khoản" at bounding box center [1154, 567] width 177 height 18
type input "0"
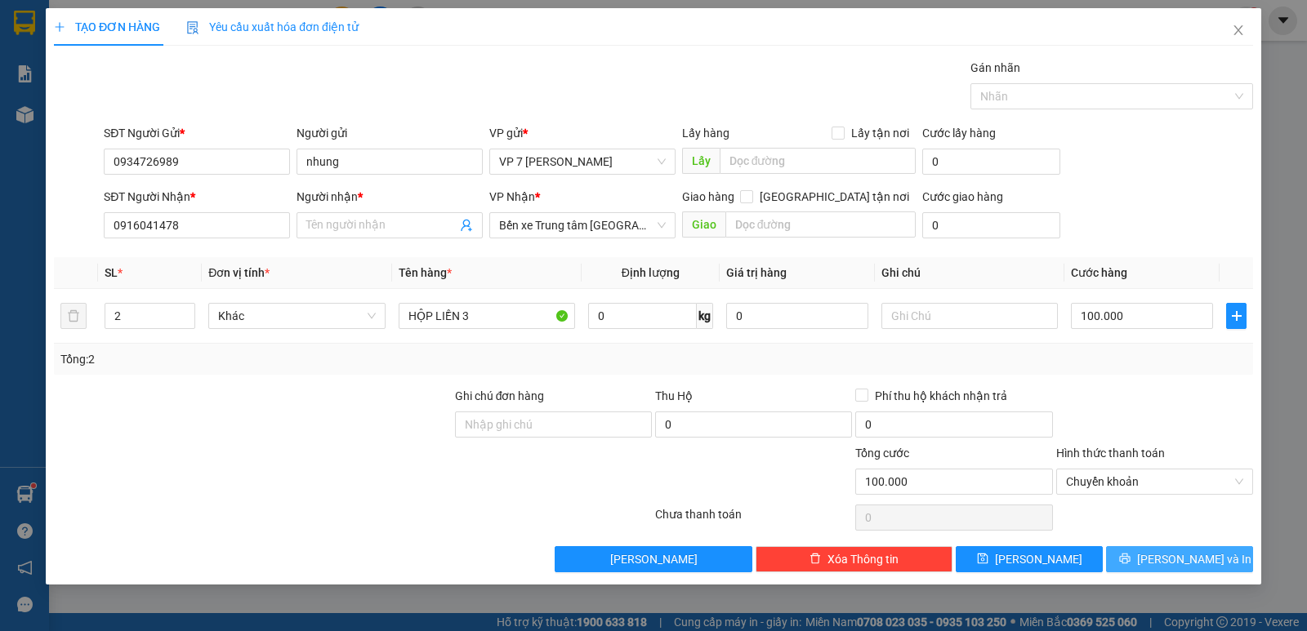
click at [1131, 561] on icon "printer" at bounding box center [1124, 558] width 11 height 11
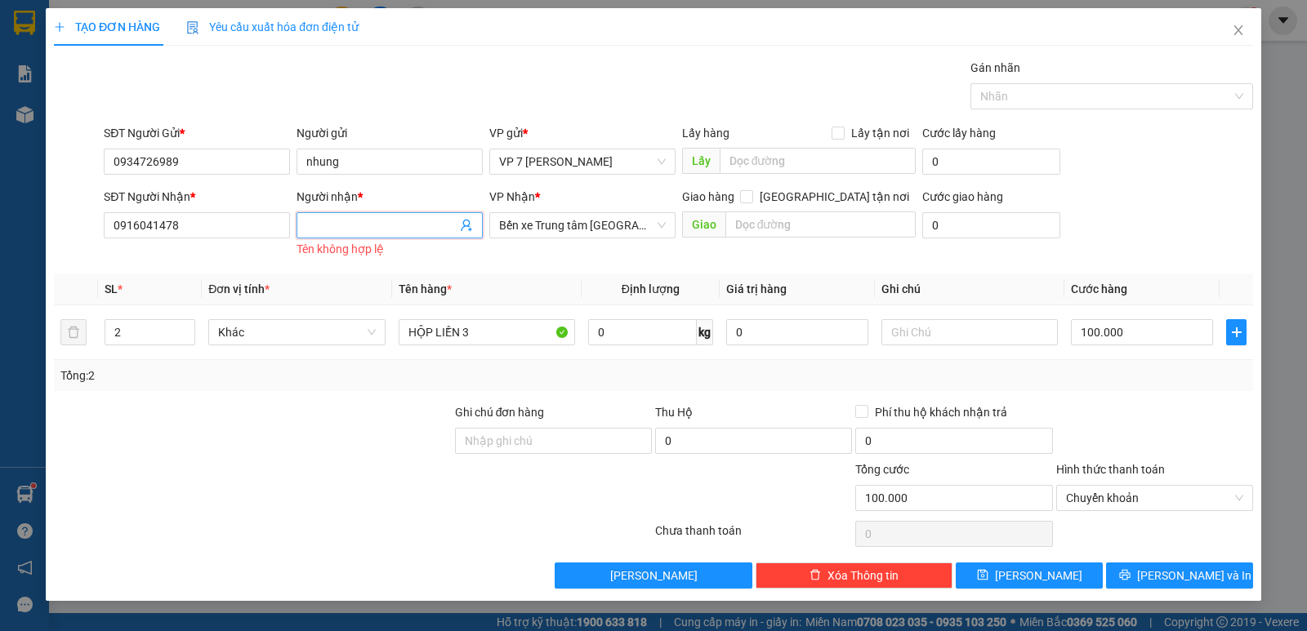
click at [379, 229] on input "Người nhận *" at bounding box center [381, 225] width 150 height 18
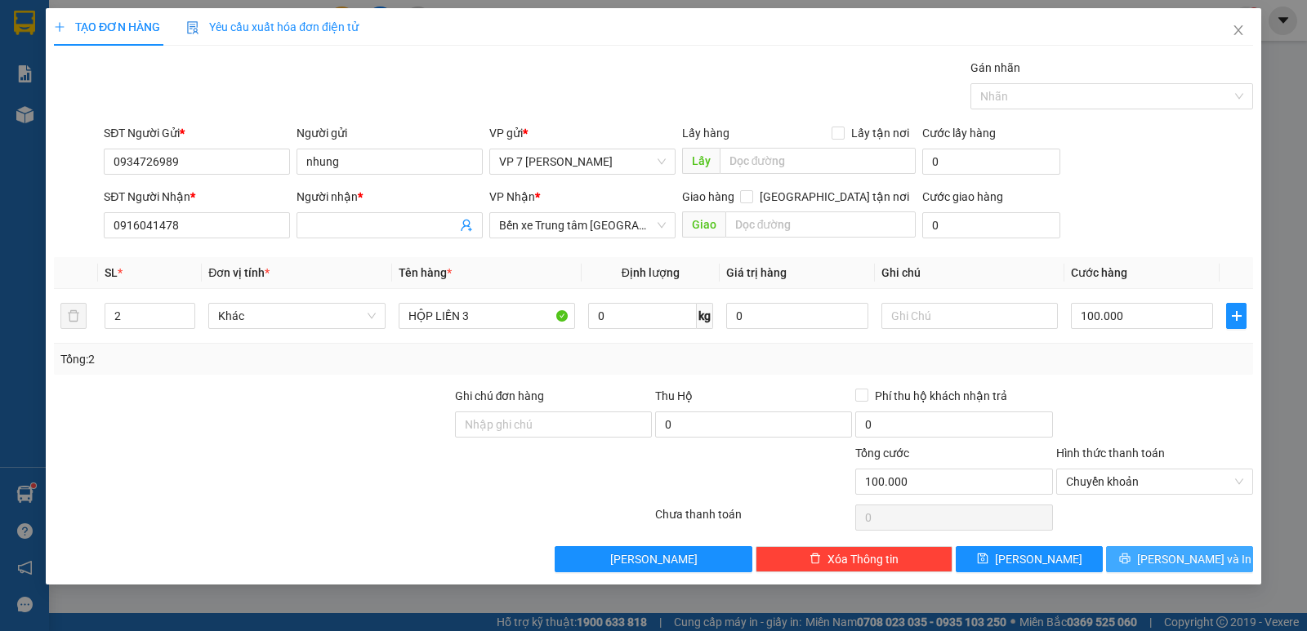
click at [1162, 547] on button "[PERSON_NAME] và In" at bounding box center [1179, 559] width 147 height 26
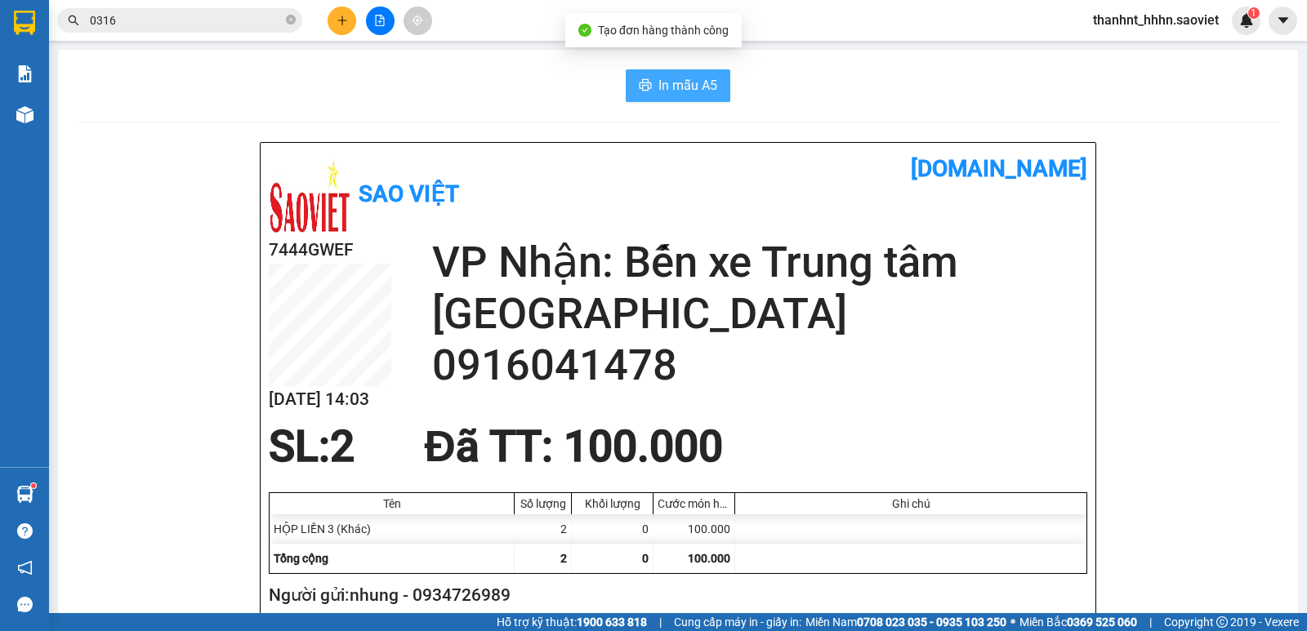
click at [675, 78] on span "In mẫu A5" at bounding box center [687, 85] width 59 height 20
click at [672, 94] on span "In mẫu A5" at bounding box center [687, 85] width 59 height 20
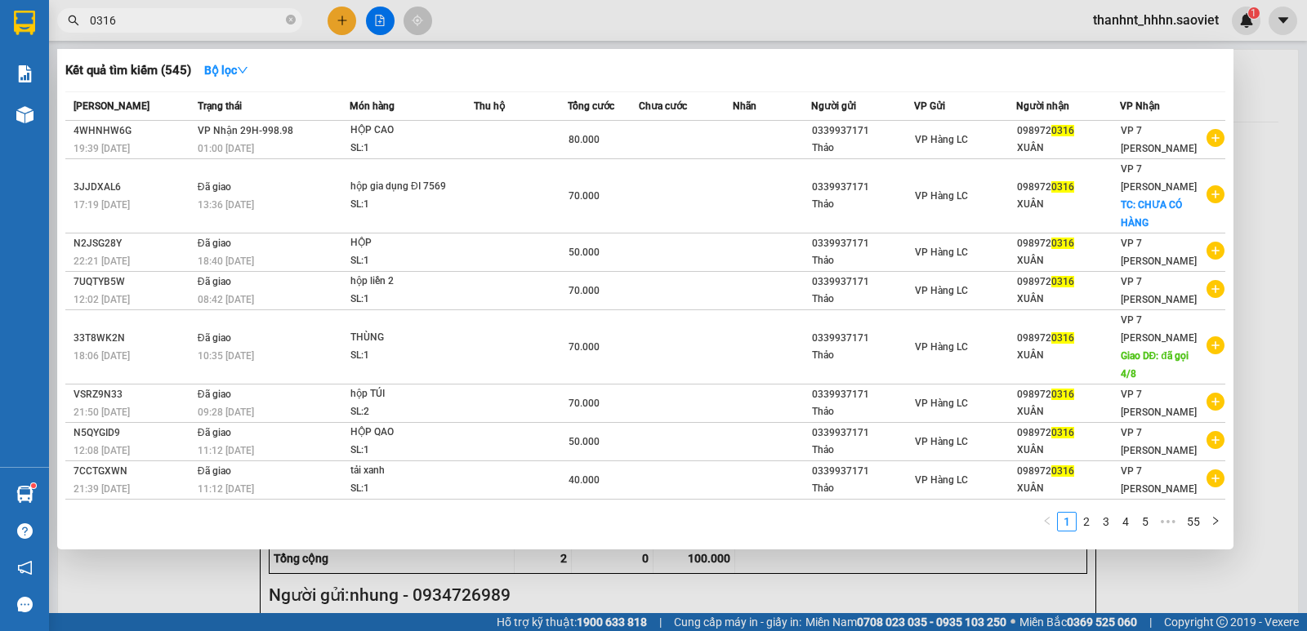
drag, startPoint x: 145, startPoint y: 25, endPoint x: 0, endPoint y: 22, distance: 145.4
click at [0, 13] on section "Kết quả tìm kiếm ( 545 ) Bộ lọc Mã ĐH Trạng thái Món hàng Thu hộ Tổng cước Chưa…" at bounding box center [653, 315] width 1307 height 631
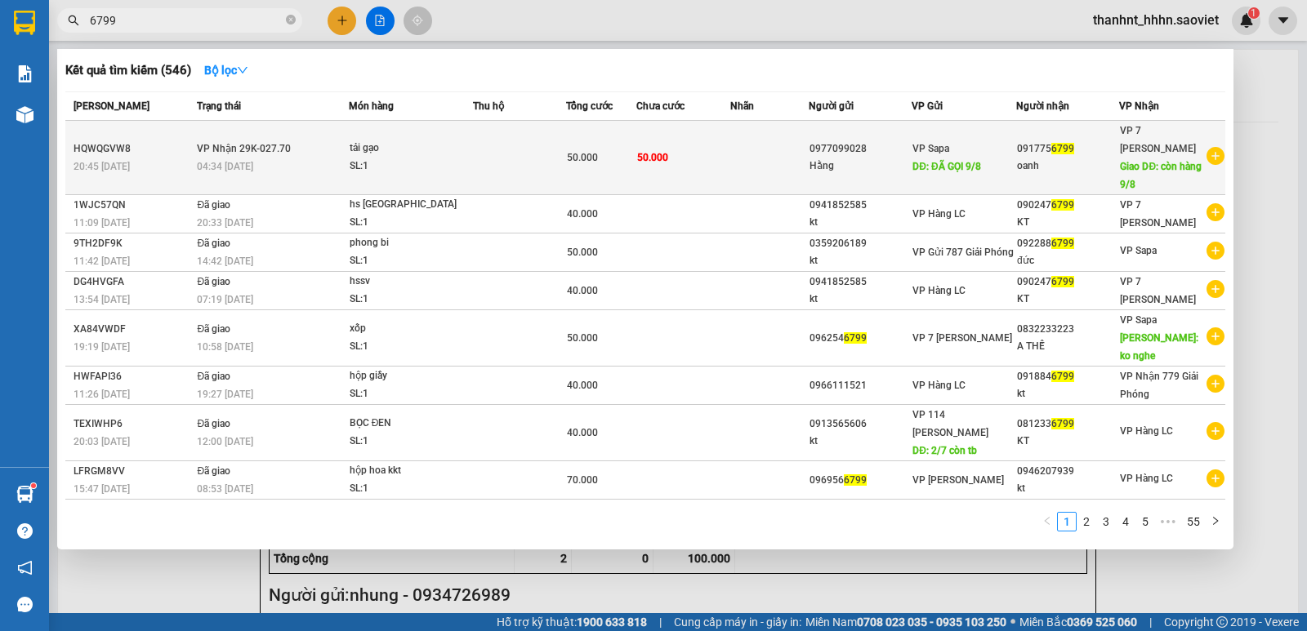
type input "6799"
click at [567, 152] on span "50.000" at bounding box center [582, 157] width 31 height 11
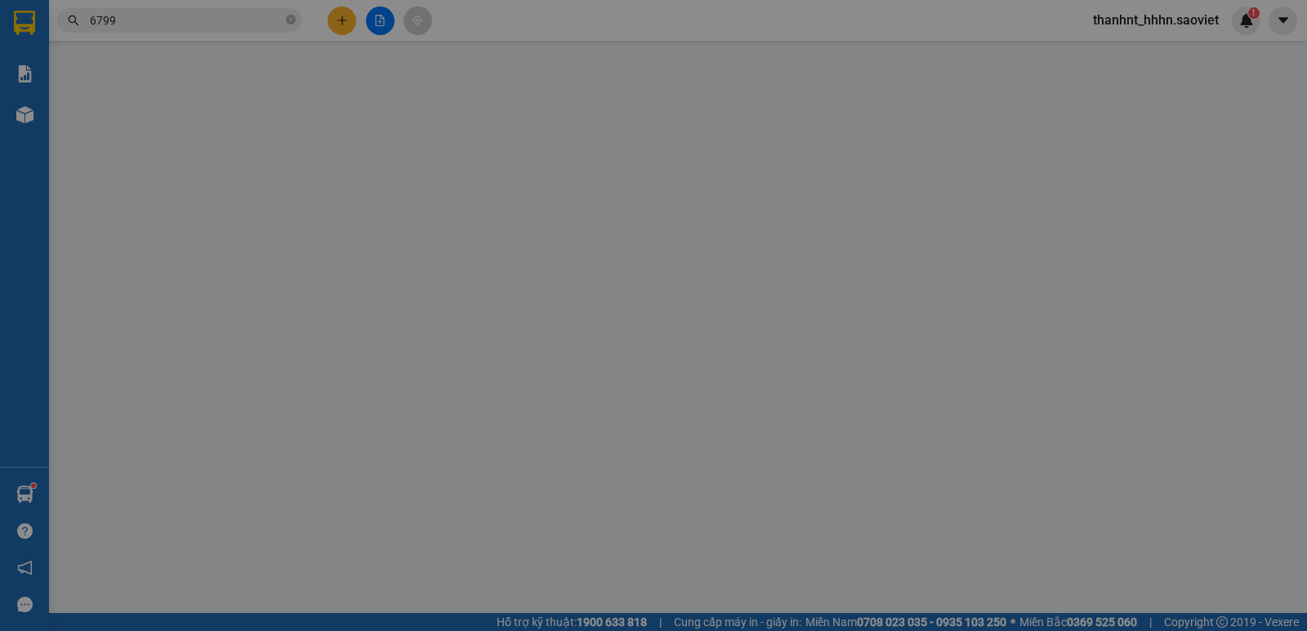
type input "0977099028"
type input "Hằng"
type input "ĐÃ GỌI 9/8"
type input "0917756799"
type input "oanh"
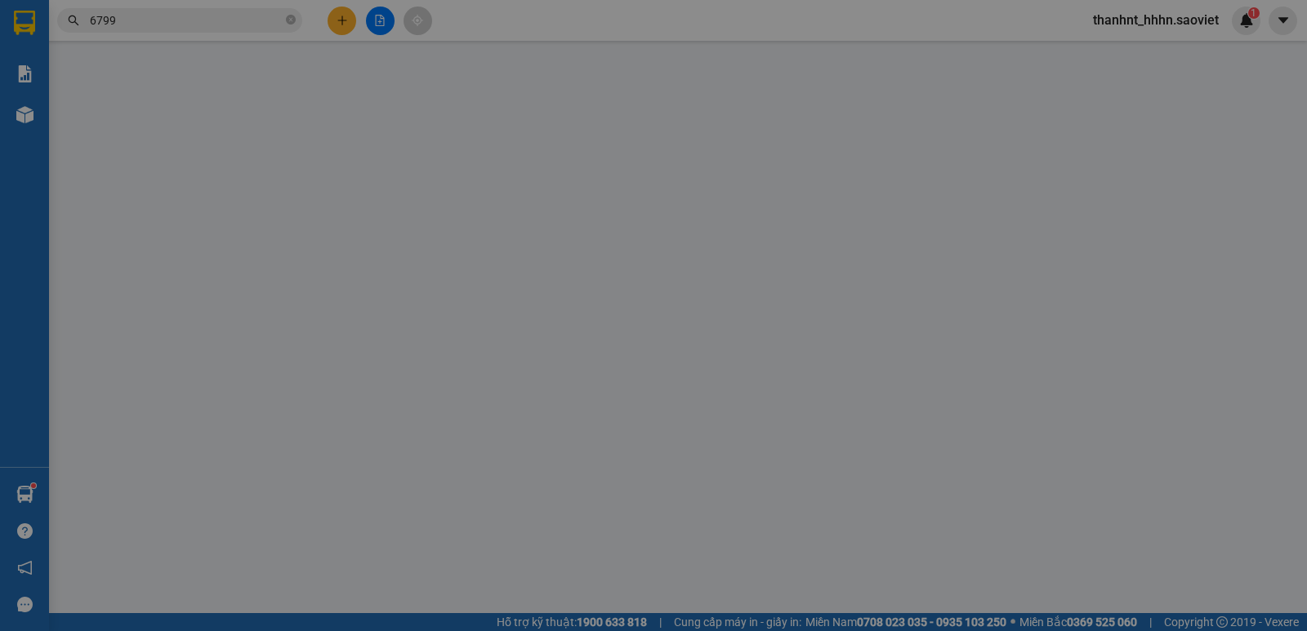
type input "còn hàng 9/8"
type input "50.000"
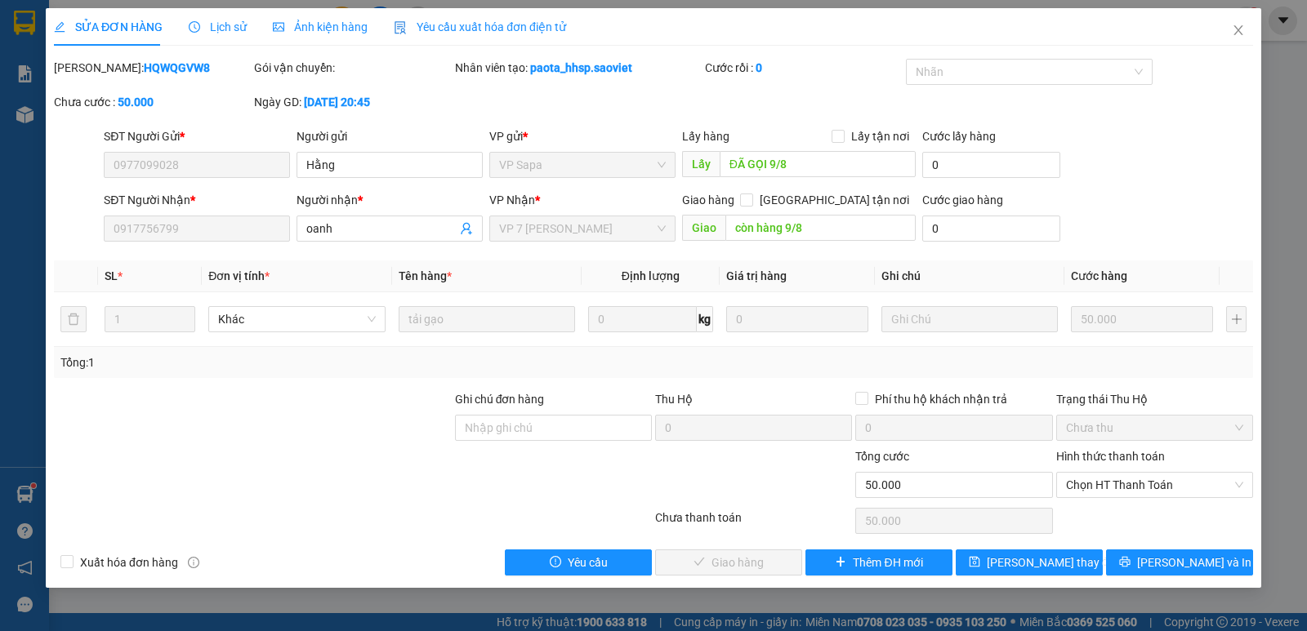
click at [1097, 498] on div "Hình thức thanh toán Chọn HT Thanh Toán" at bounding box center [1154, 476] width 197 height 57
click at [1099, 488] on span "Chọn HT Thanh Toán" at bounding box center [1154, 485] width 177 height 25
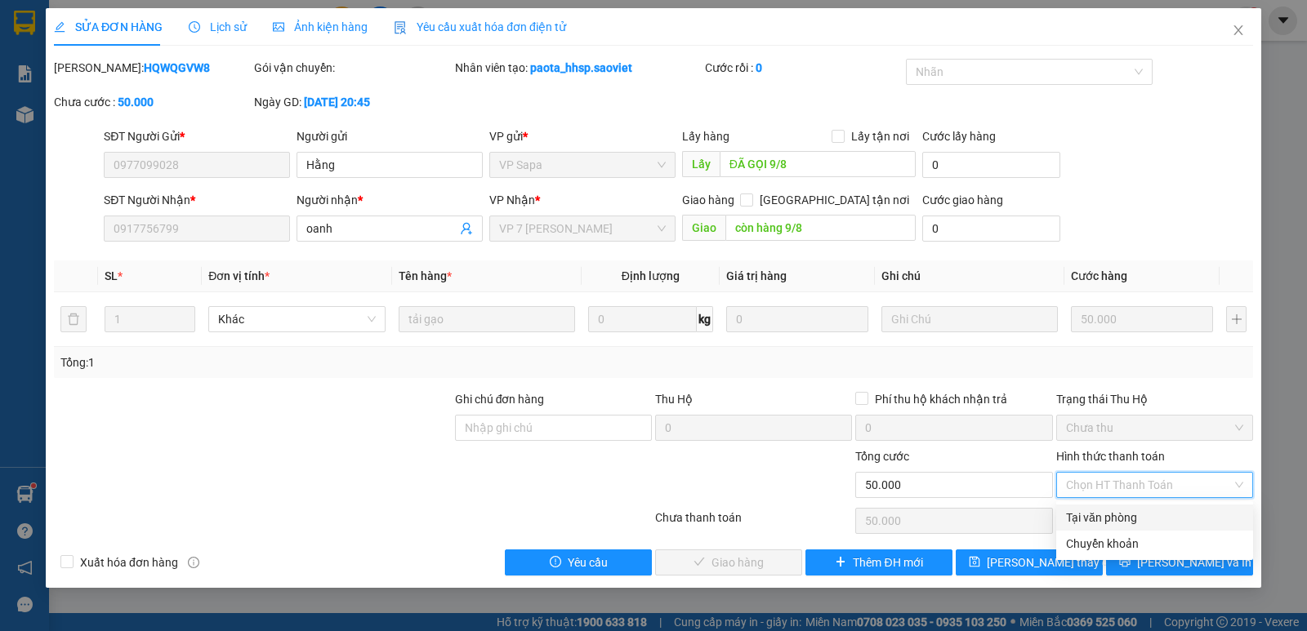
click at [1099, 519] on div "Tại văn phòng" at bounding box center [1154, 518] width 177 height 18
type input "0"
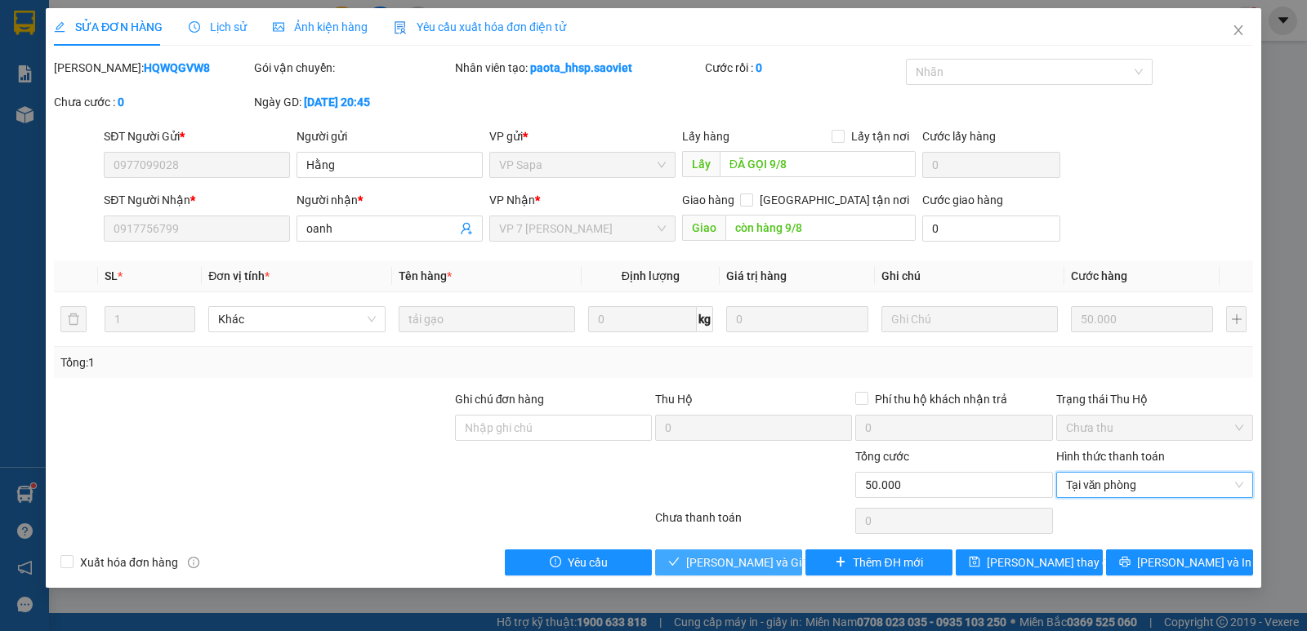
click at [751, 561] on span "[PERSON_NAME] và Giao hàng" at bounding box center [764, 563] width 157 height 18
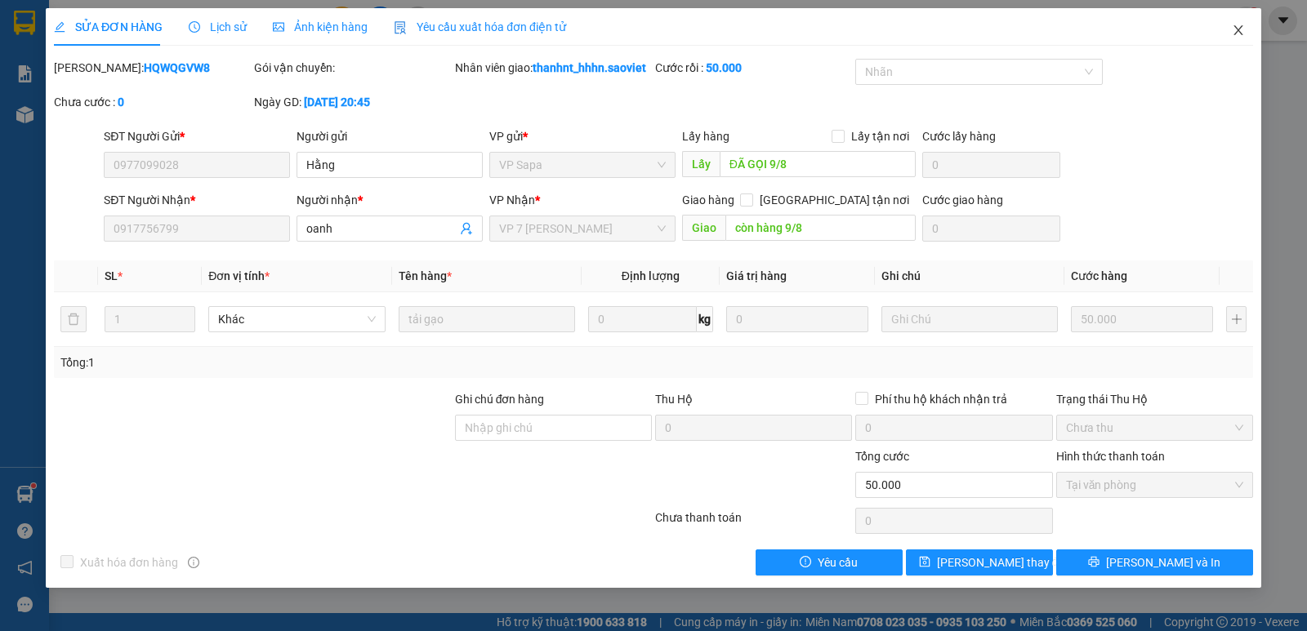
click at [1237, 35] on icon "close" at bounding box center [1238, 30] width 13 height 13
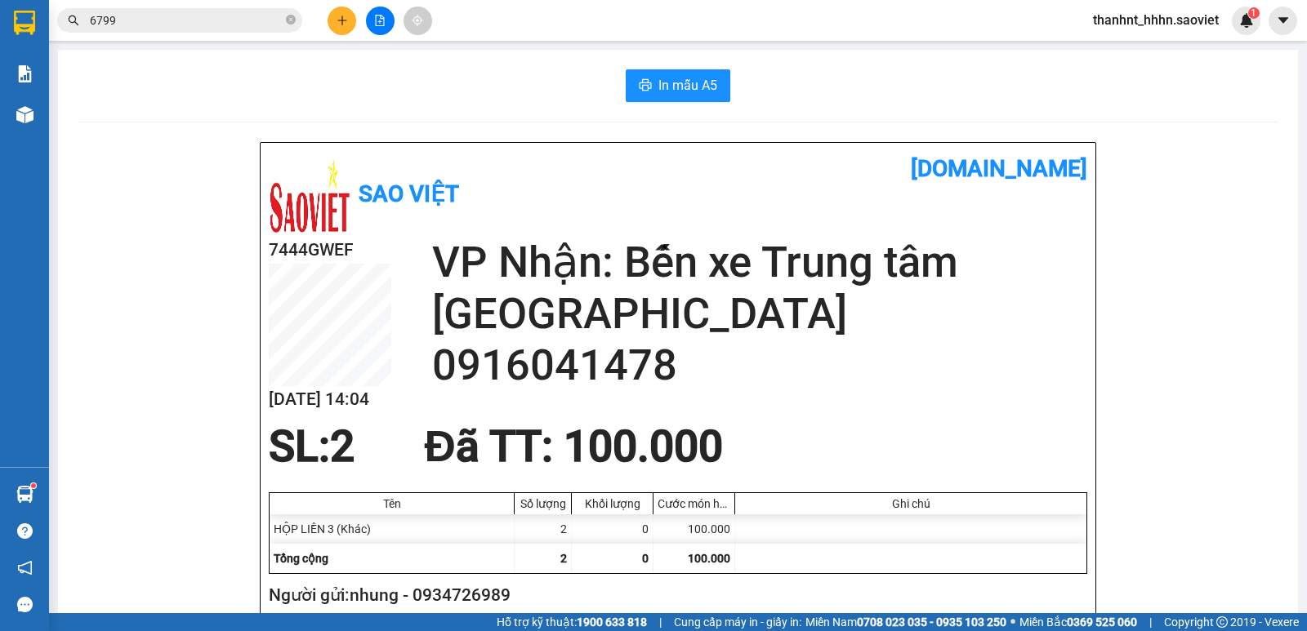
click at [147, 21] on input "6799" at bounding box center [186, 20] width 193 height 18
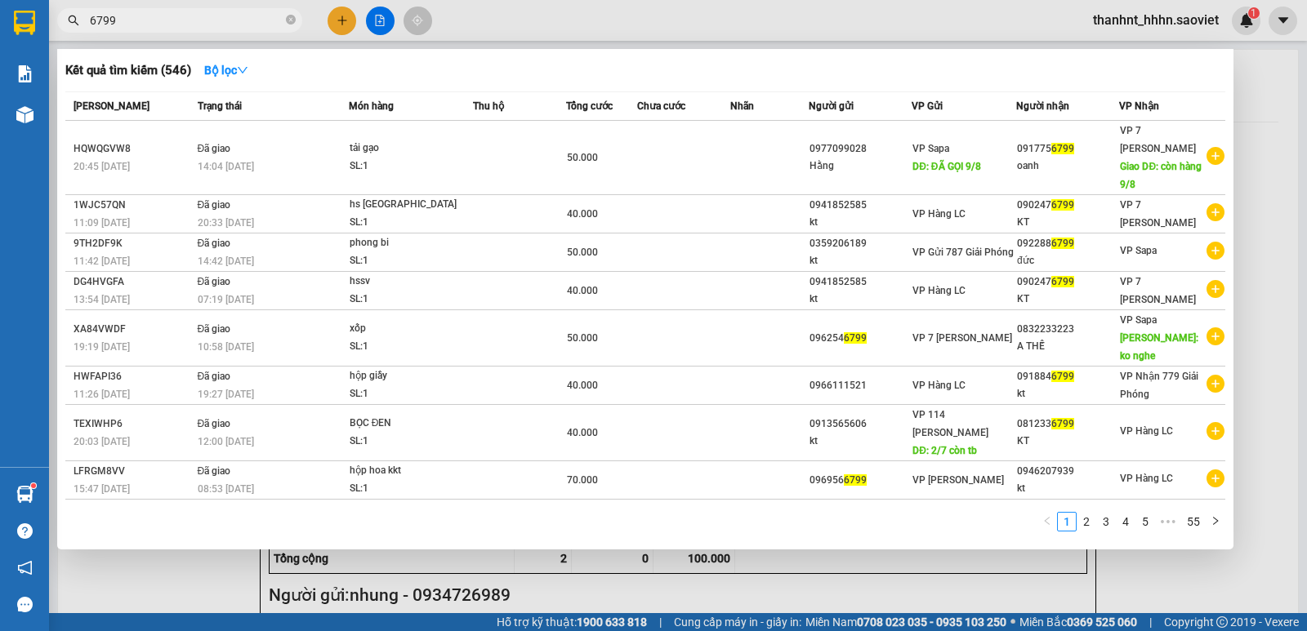
drag, startPoint x: 153, startPoint y: 14, endPoint x: 0, endPoint y: 25, distance: 153.1
click at [0, 25] on section "Kết quả tìm kiếm ( 546 ) Bộ lọc Mã ĐH Trạng thái Món hàng Thu hộ Tổng cước Chưa…" at bounding box center [653, 315] width 1307 height 631
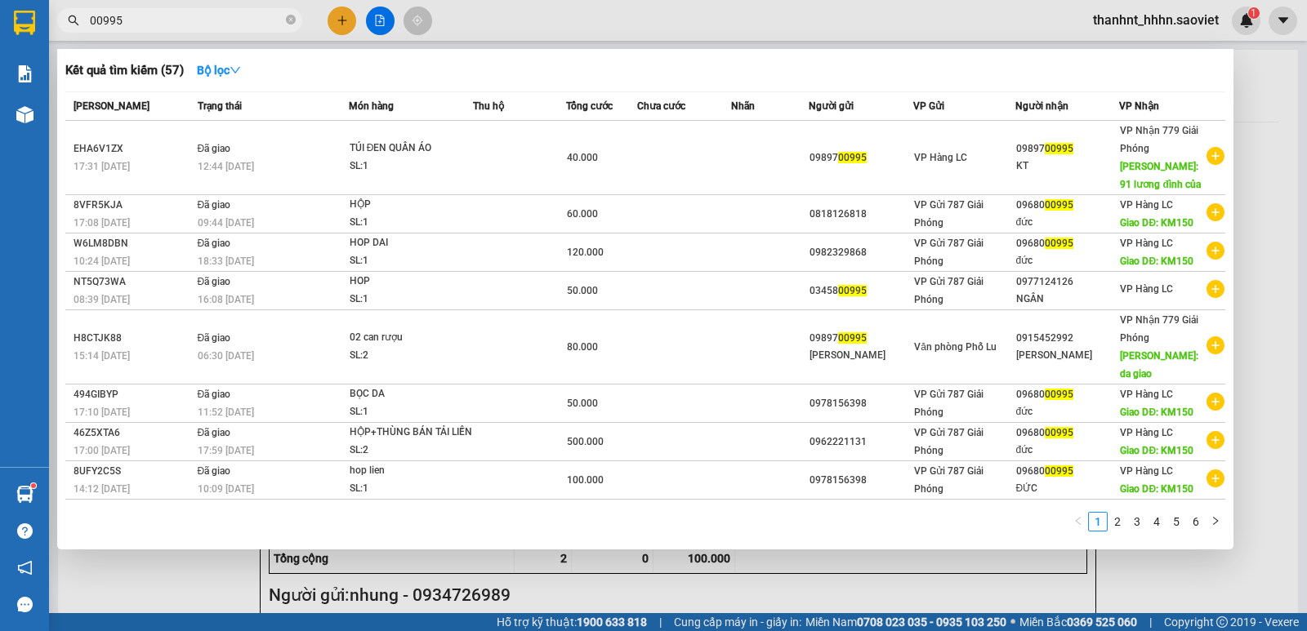
drag, startPoint x: 96, startPoint y: 24, endPoint x: 51, endPoint y: 33, distance: 46.0
click at [52, 33] on div "Kết quả tìm kiếm ( 57 ) Bộ lọc Mã ĐH Trạng thái Món hàng Thu hộ Tổng cước Chưa …" at bounding box center [159, 21] width 319 height 29
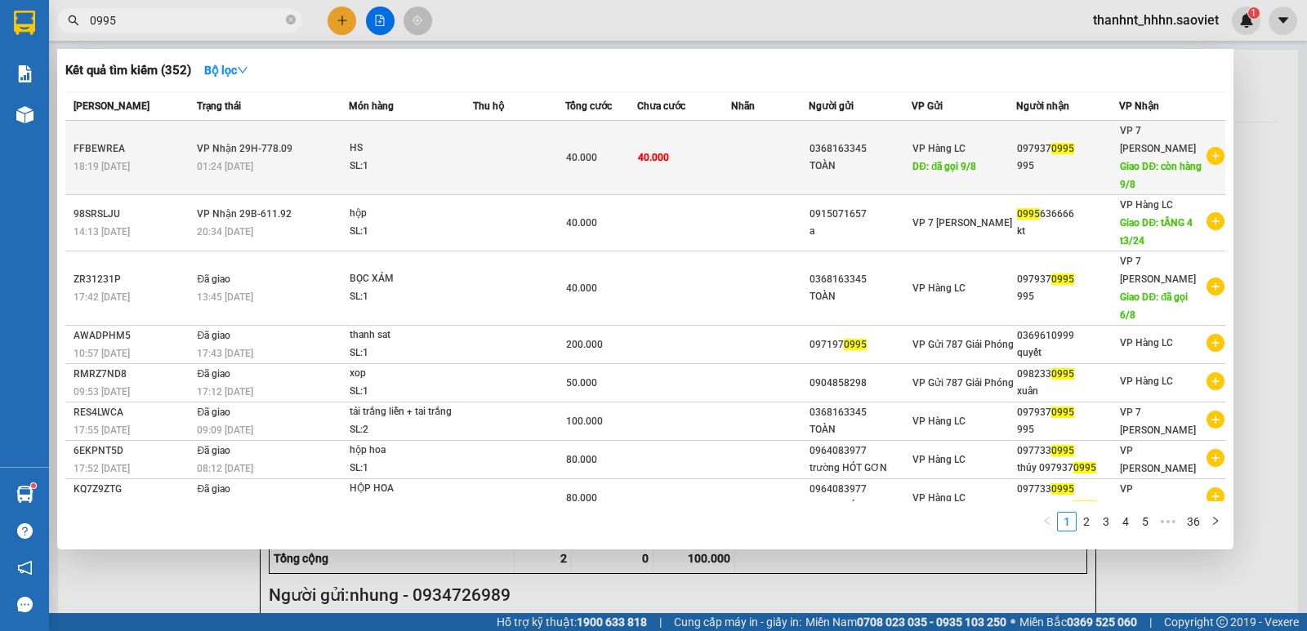
type input "0995"
click at [694, 179] on td "40.000" at bounding box center [684, 158] width 94 height 74
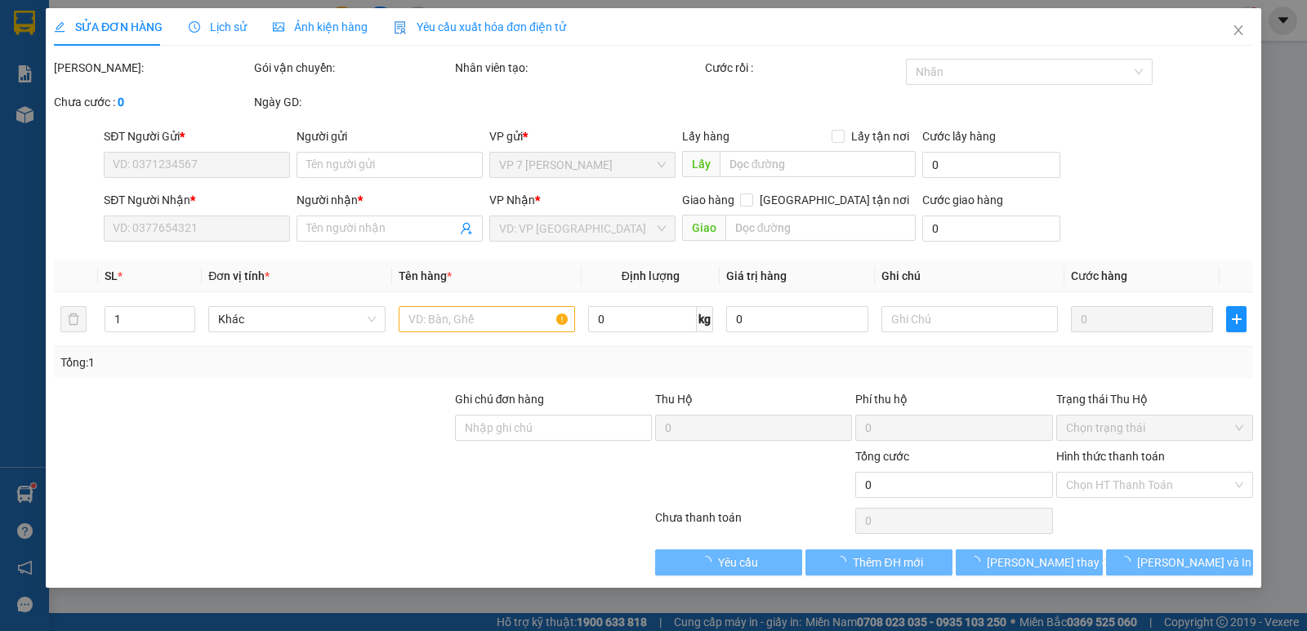
type input "0368163345"
type input "TOÀN"
type input "đã gọi 9/8"
type input "0979370995"
type input "995"
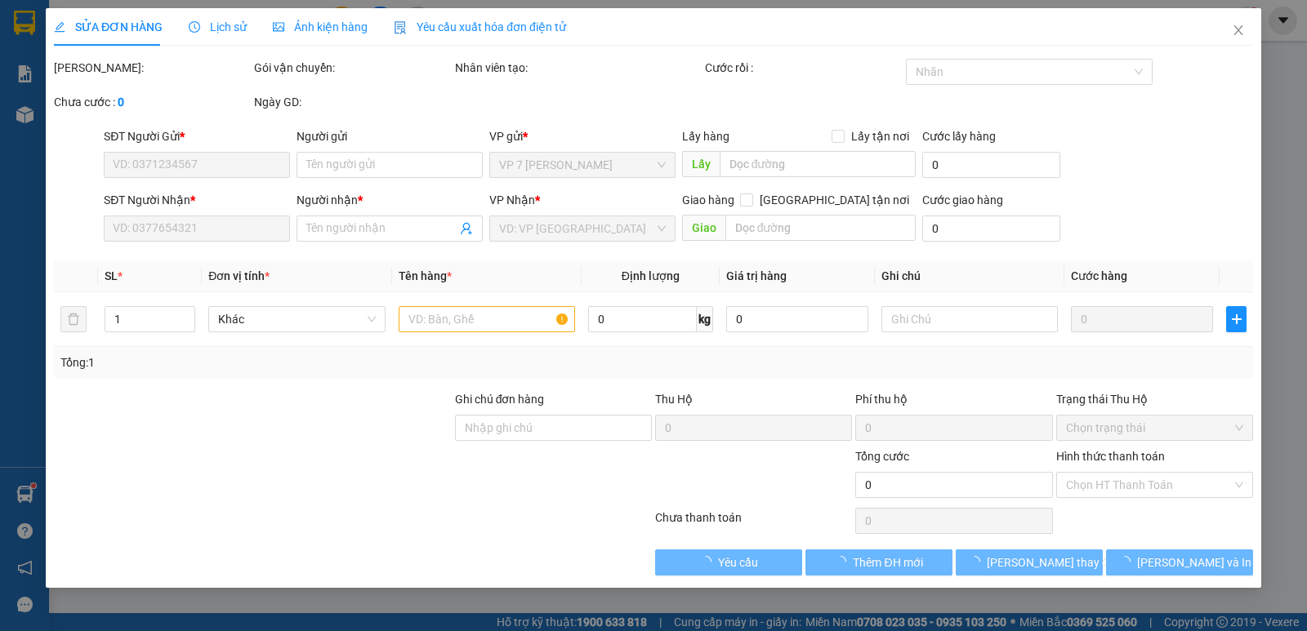
type input "còn hàng 9/8"
type input "40.000"
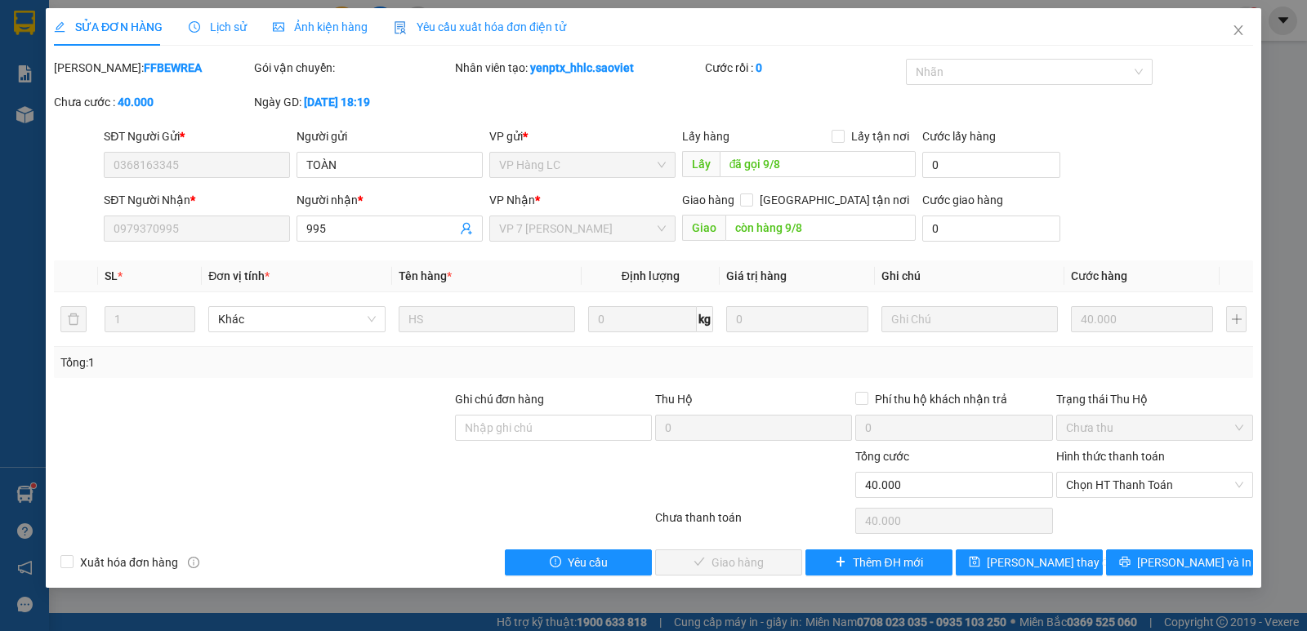
click at [800, 177] on div "Lấy đã gọi 9/8" at bounding box center [799, 165] width 234 height 26
click at [792, 162] on input "đã gọi 9/8" at bounding box center [818, 164] width 197 height 26
click at [810, 216] on input "còn hàng 9/8" at bounding box center [820, 228] width 191 height 26
click at [241, 245] on div "SĐT Người Nhận * 0979370995" at bounding box center [197, 219] width 186 height 57
click at [241, 241] on div "SĐT Người Nhận * 0979370995" at bounding box center [197, 219] width 186 height 57
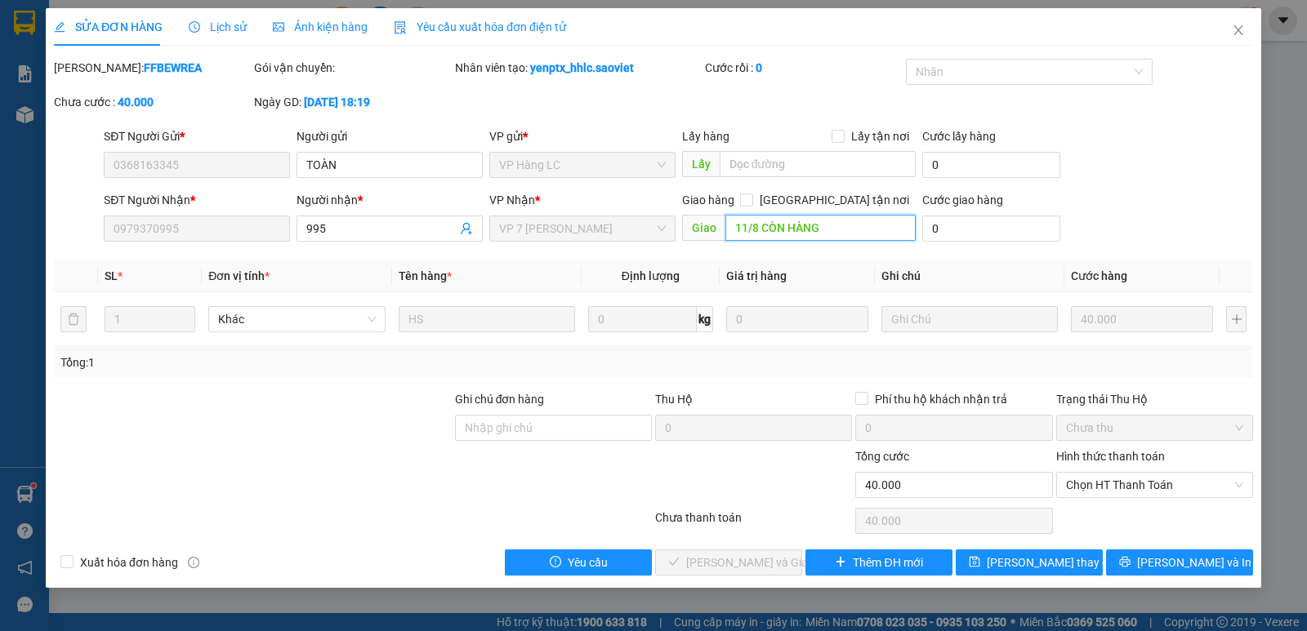
click at [851, 228] on input "11/8 CÒN HÀNG" at bounding box center [820, 228] width 191 height 26
click at [764, 241] on div "Giao 11/8 CÒN HÀNG" at bounding box center [799, 229] width 234 height 26
click at [832, 224] on input "11/8 CÒN HÀNG" at bounding box center [820, 228] width 191 height 26
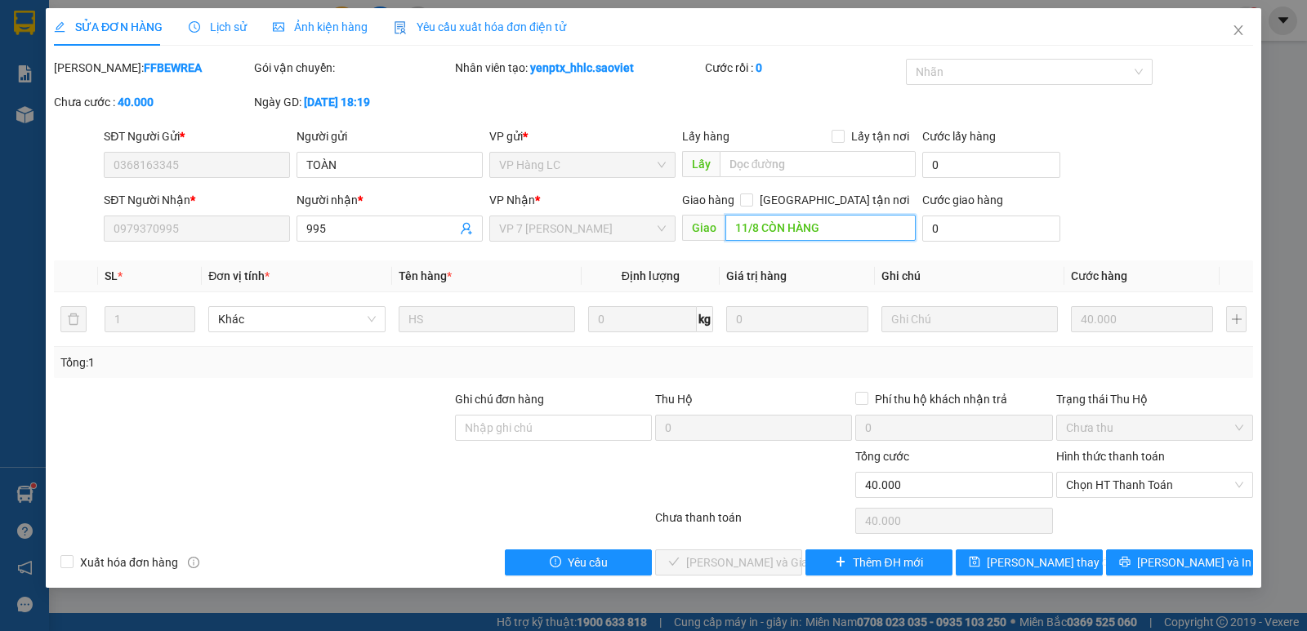
click at [834, 225] on input "11/8 CÒN HÀNG" at bounding box center [820, 228] width 191 height 26
type input "11/8 CÒN HÀNG ĐÃ GỌI K NGHE"
click at [1049, 559] on span "[PERSON_NAME] thay đổi" at bounding box center [1052, 563] width 131 height 18
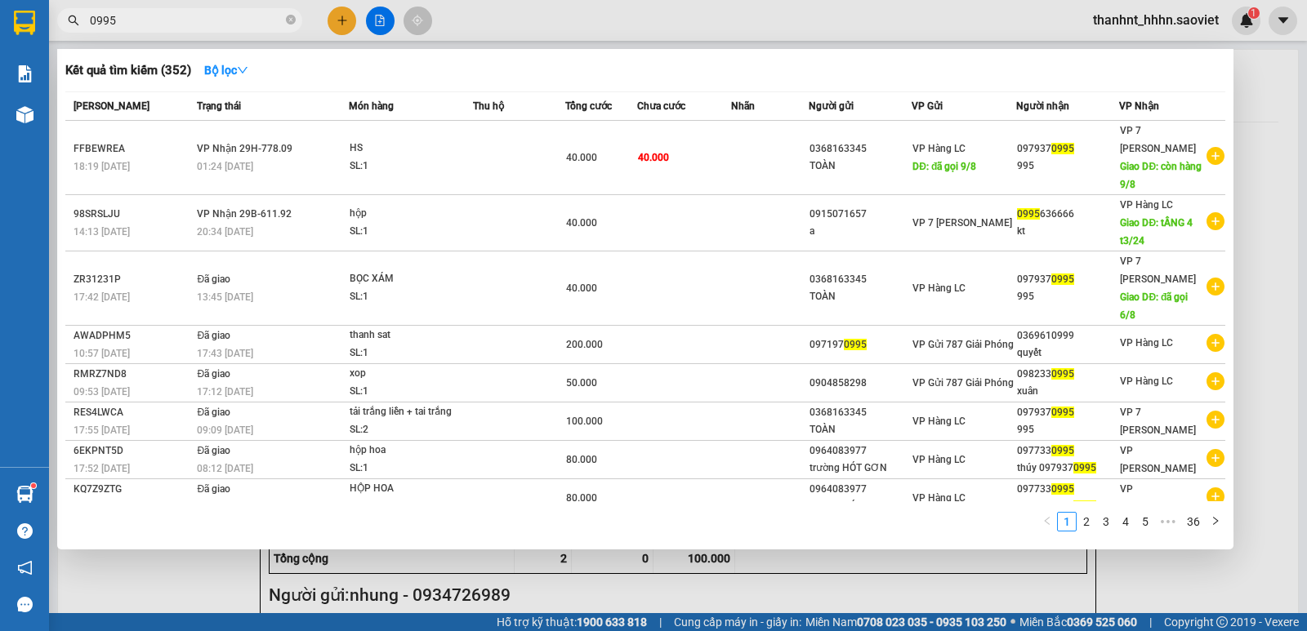
drag, startPoint x: 134, startPoint y: 17, endPoint x: 0, endPoint y: -8, distance: 136.3
click at [0, 0] on html "Kết quả tìm kiếm ( 352 ) Bộ lọc Mã ĐH Trạng thái Món hàng Thu hộ Tổng cước Chưa…" at bounding box center [653, 315] width 1307 height 631
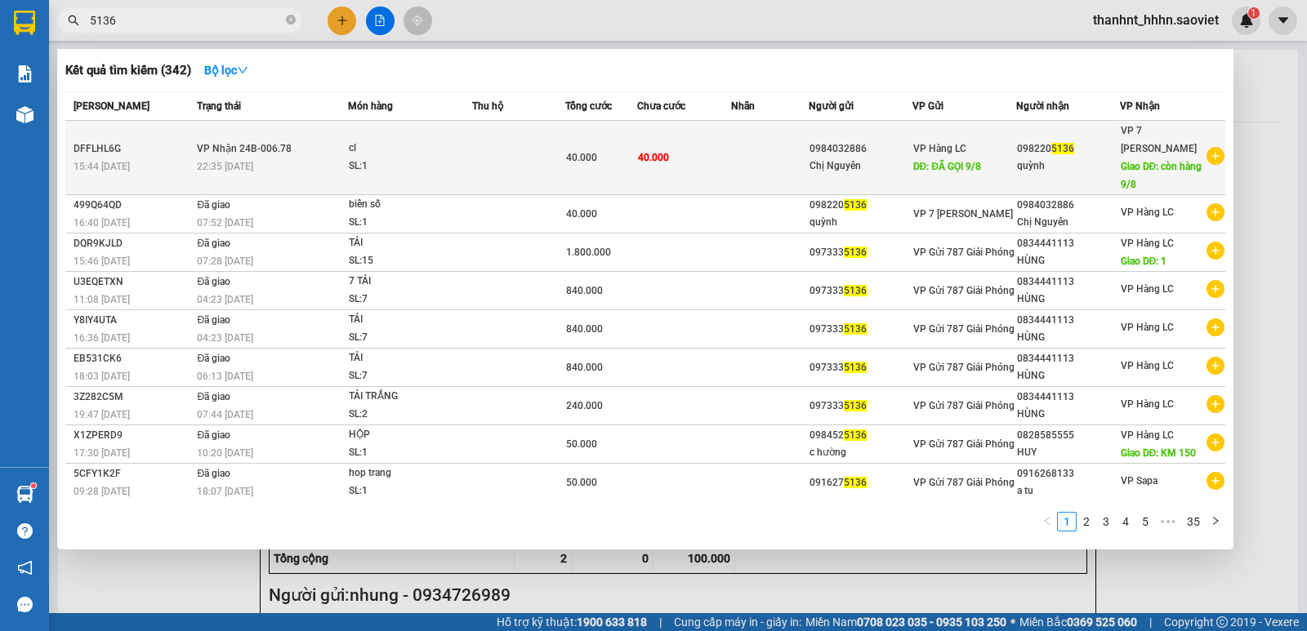
type input "5136"
click at [576, 158] on span "40.000" at bounding box center [581, 157] width 31 height 11
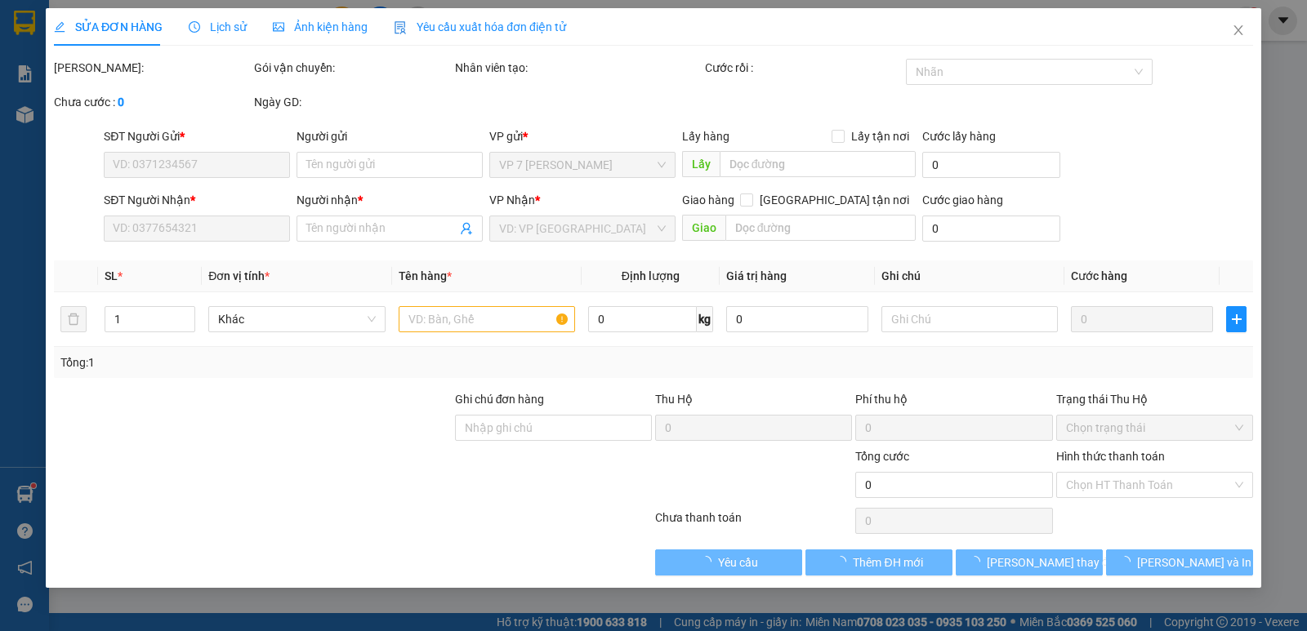
type input "0984032886"
type input "Chị Nguyên"
type input "ĐÃ GỌI 9/8"
type input "0982205136"
type input "quỳnh"
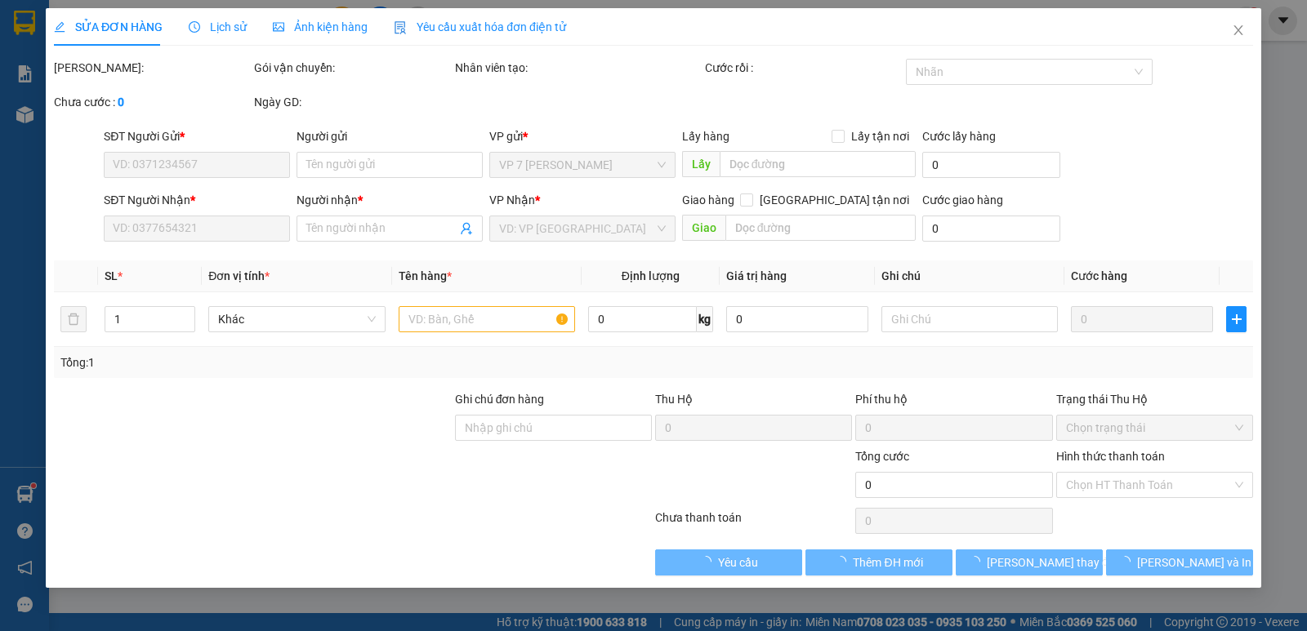
type input "còn hàng 9/8"
type input "40.000"
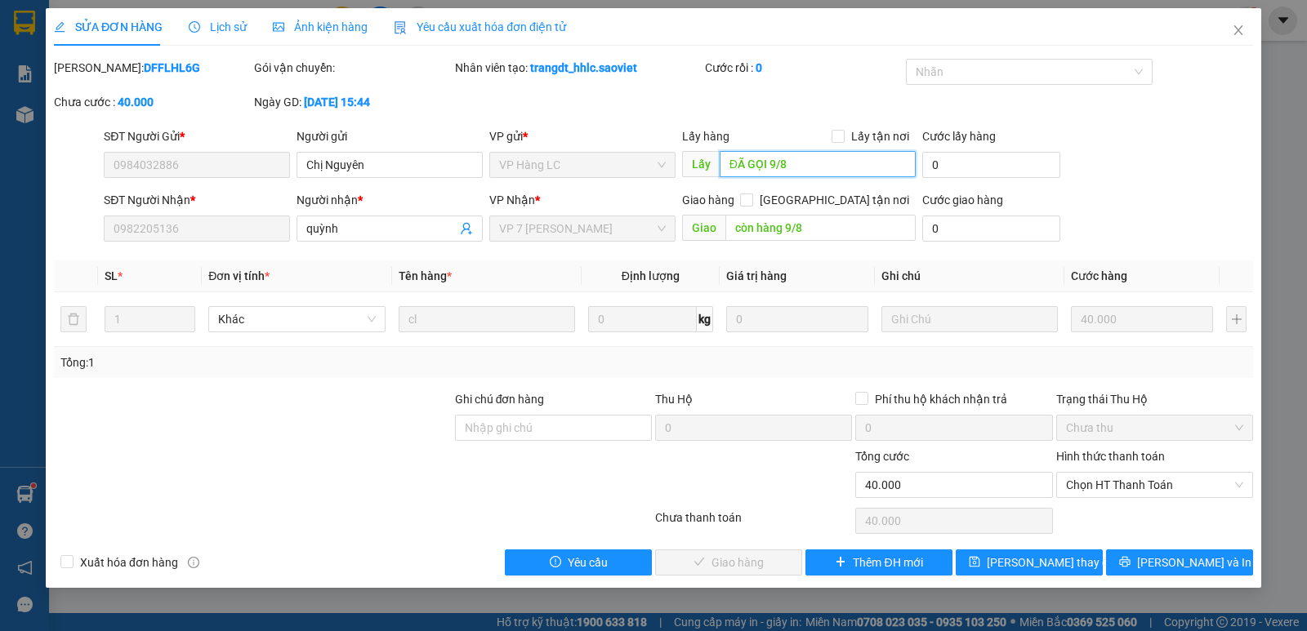
click at [792, 172] on input "ĐÃ GỌI 9/8" at bounding box center [818, 164] width 197 height 26
click at [825, 234] on input "còn hàng 9/8" at bounding box center [820, 228] width 191 height 26
click at [866, 235] on input "11/8 CÒN HÀNG" at bounding box center [820, 228] width 191 height 26
click at [887, 231] on input "11/8 CÒN HÀNG ĐÃ GỌI" at bounding box center [820, 228] width 191 height 26
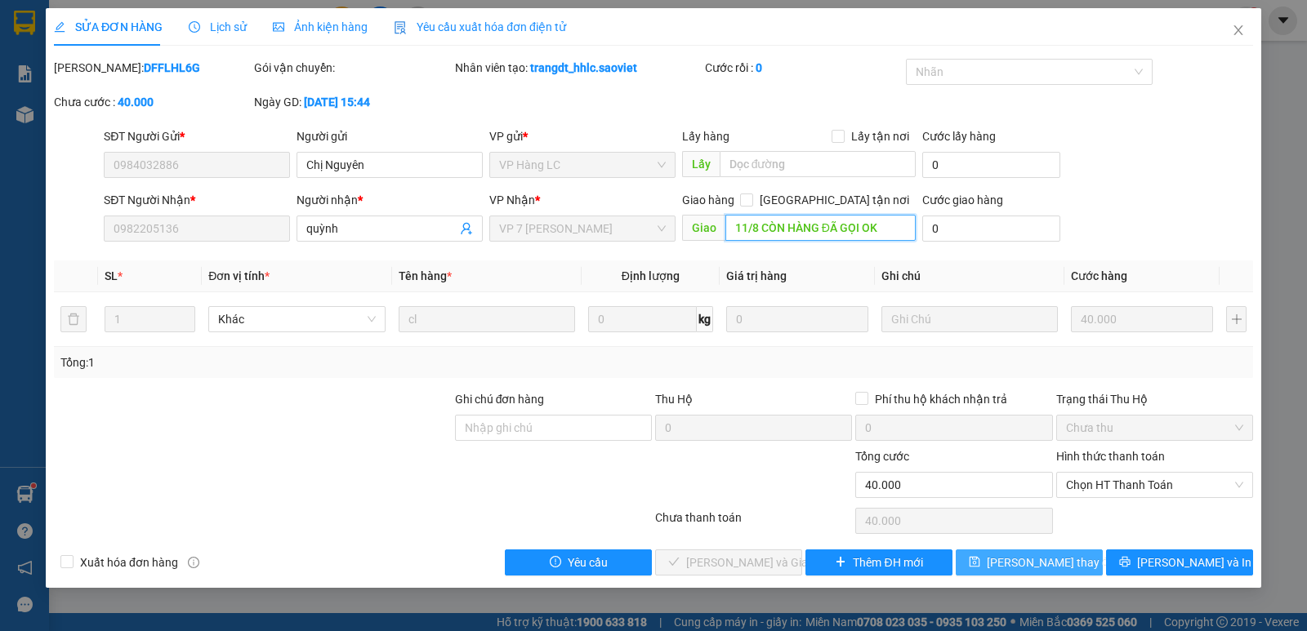
type input "11/8 CÒN HÀNG ĐÃ GỌI OK"
click at [1019, 565] on span "[PERSON_NAME] thay đổi" at bounding box center [1052, 563] width 131 height 18
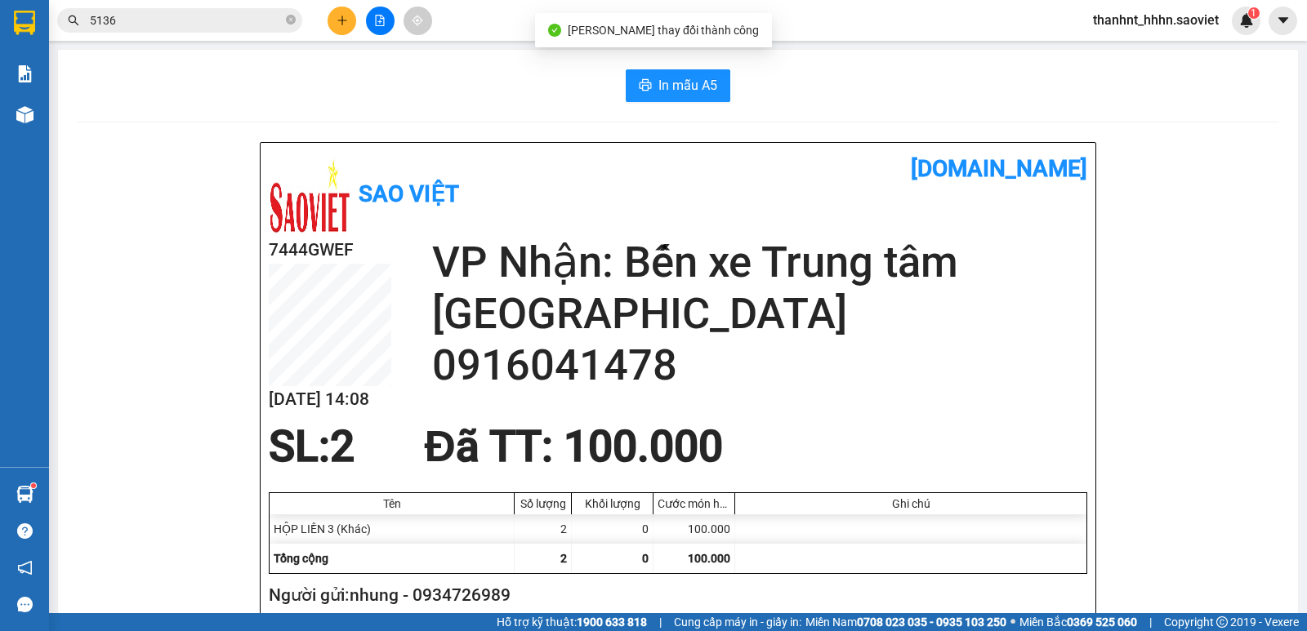
click at [159, 15] on input "5136" at bounding box center [186, 20] width 193 height 18
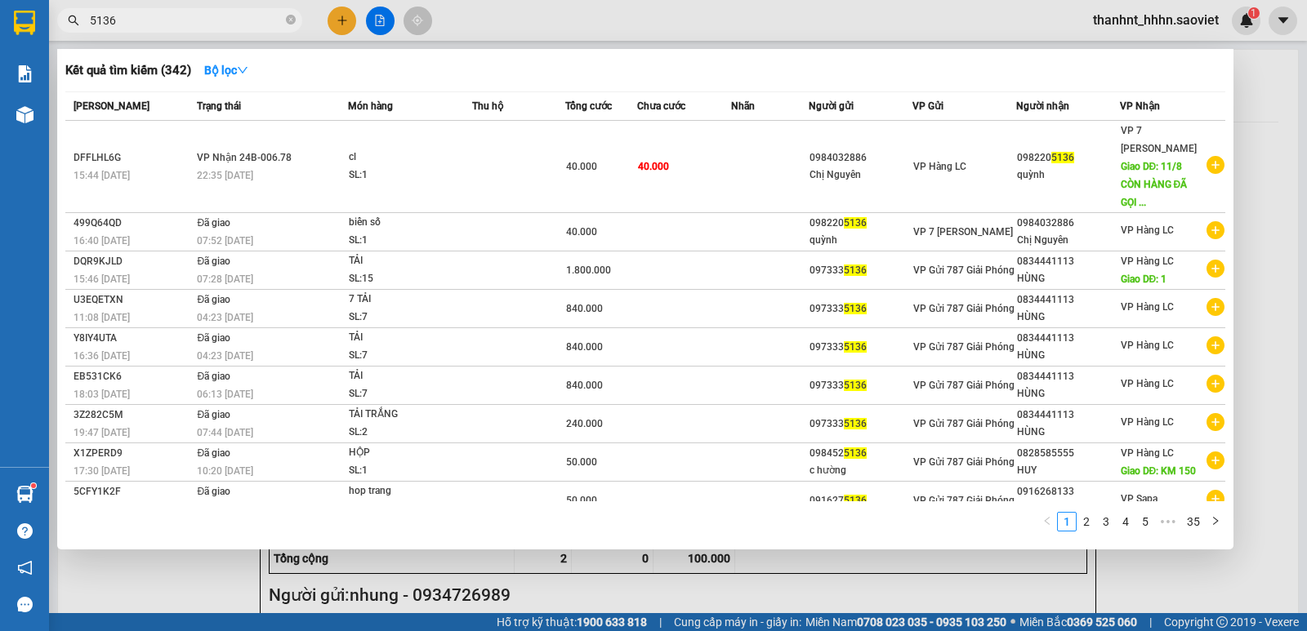
drag, startPoint x: 170, startPoint y: 24, endPoint x: 0, endPoint y: 2, distance: 171.3
click at [0, 15] on section "Kết quả tìm kiếm ( 342 ) Bộ lọc Mã ĐH Trạng thái Món hàng Thu hộ Tổng cước Chưa…" at bounding box center [653, 315] width 1307 height 631
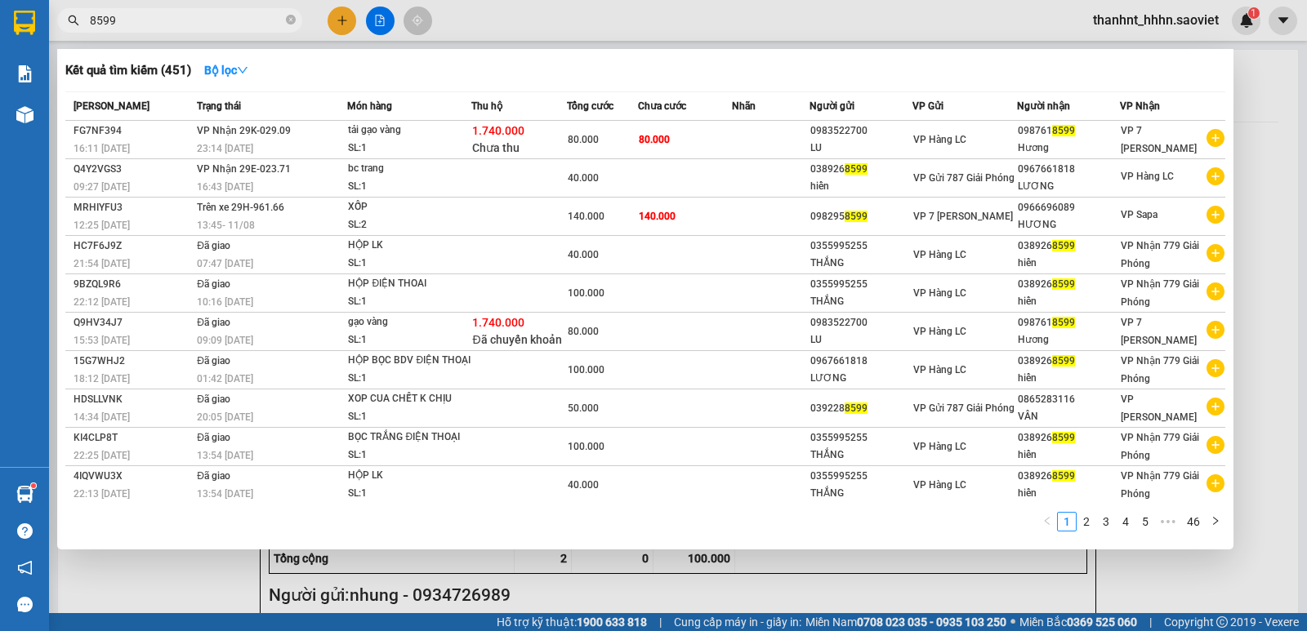
drag, startPoint x: 158, startPoint y: 32, endPoint x: 144, endPoint y: 24, distance: 16.8
click at [156, 31] on span "8599" at bounding box center [179, 20] width 245 height 25
drag, startPoint x: 144, startPoint y: 24, endPoint x: 0, endPoint y: 20, distance: 143.8
click at [0, 21] on section "Kết quả tìm kiếm ( 451 ) Bộ lọc Mã ĐH Trạng thái Món hàng Thu hộ Tổng cước Chưa…" at bounding box center [653, 315] width 1307 height 631
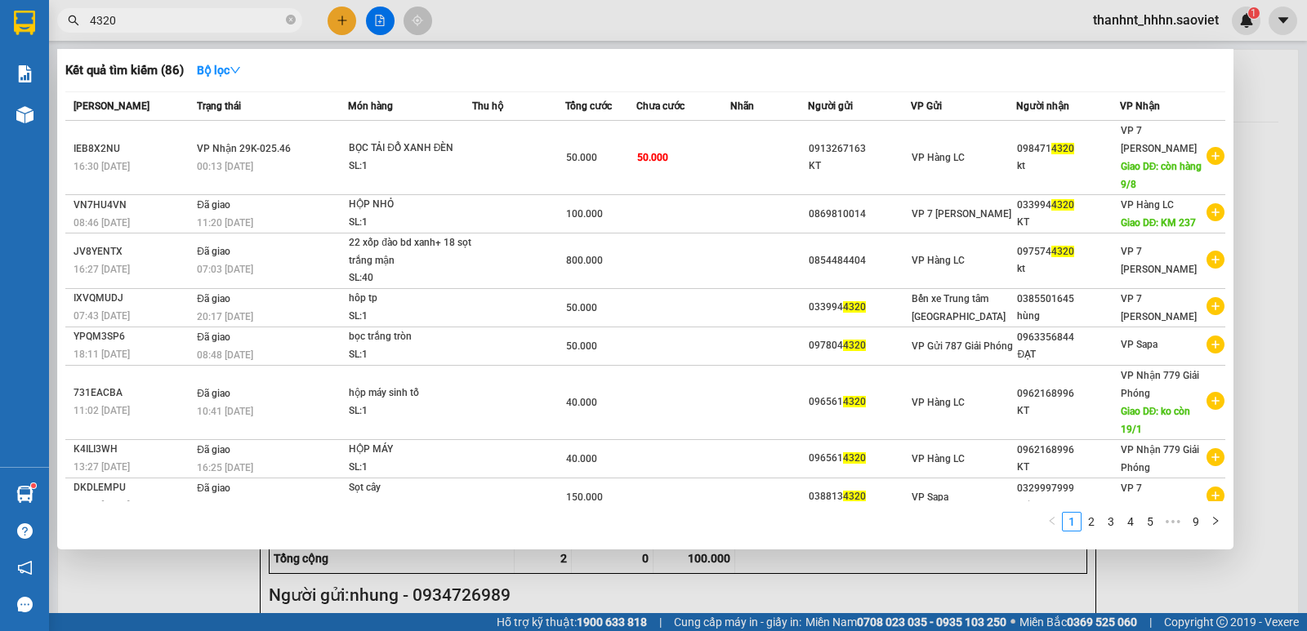
drag, startPoint x: 119, startPoint y: 17, endPoint x: 0, endPoint y: 15, distance: 119.3
click at [0, 15] on section "Kết quả tìm kiếm ( 86 ) Bộ lọc Mã ĐH Trạng thái Món hàng Thu hộ Tổng cước Chưa …" at bounding box center [653, 315] width 1307 height 631
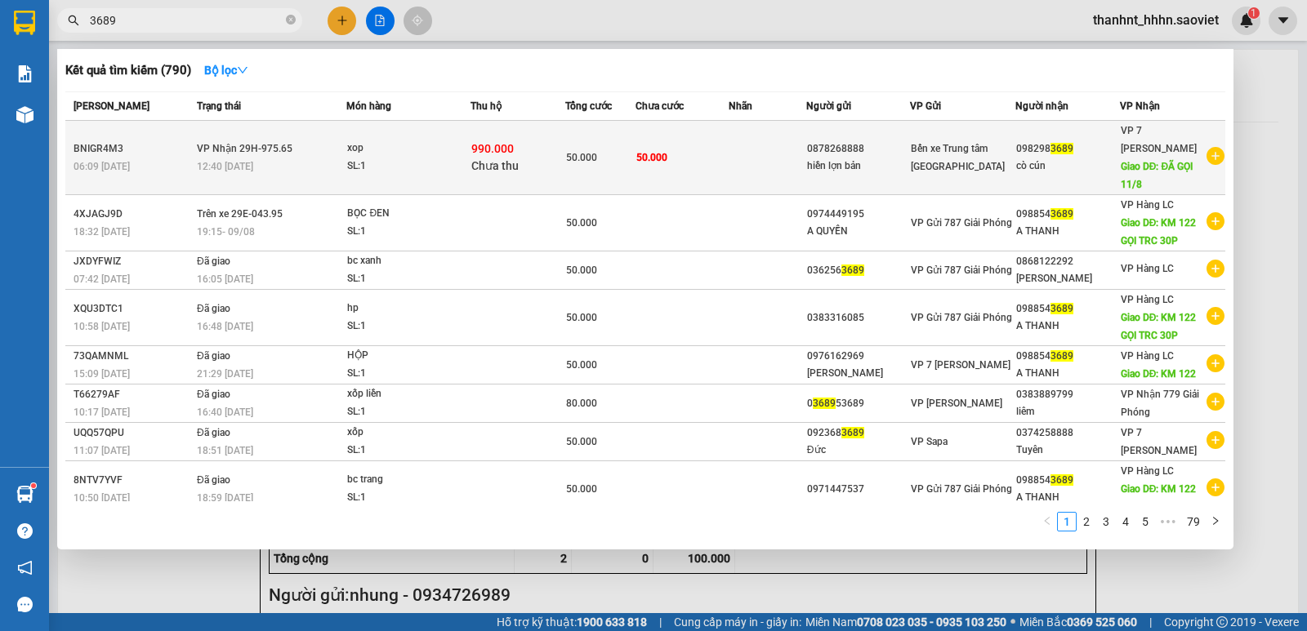
type input "3689"
click at [775, 175] on td at bounding box center [768, 158] width 78 height 74
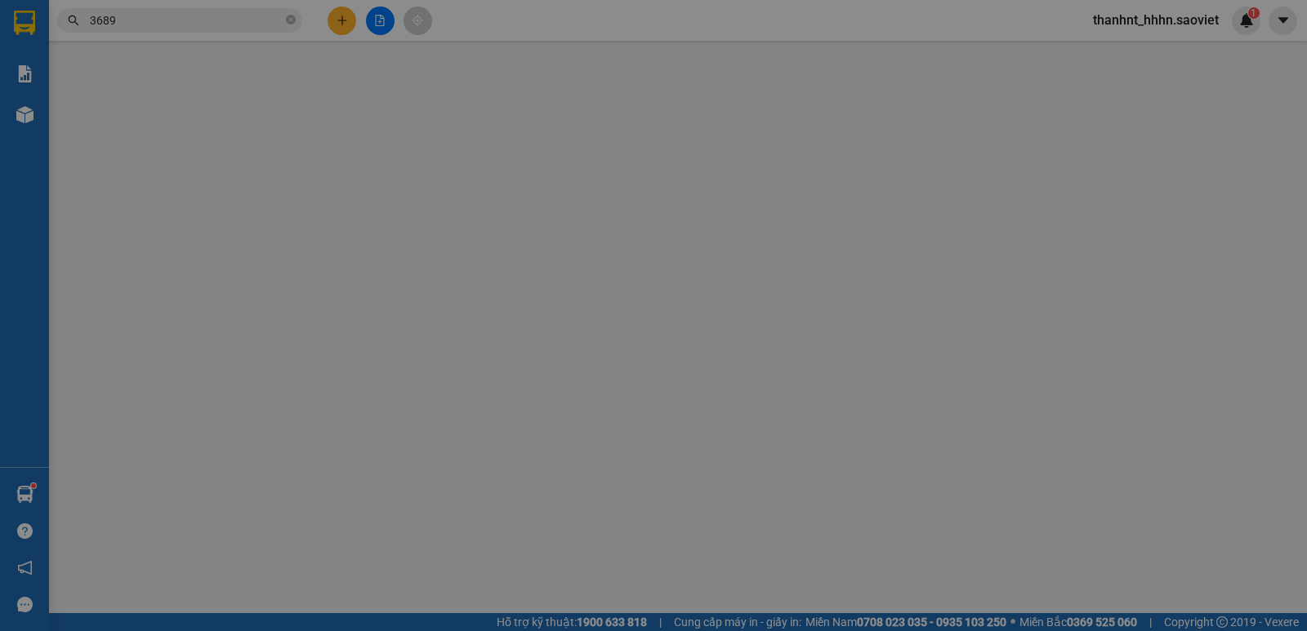
type input "0878268888"
type input "hiền lợn bản"
type input "0982983689"
type input "cò cún"
type input "ĐÃ GỌI 11/8"
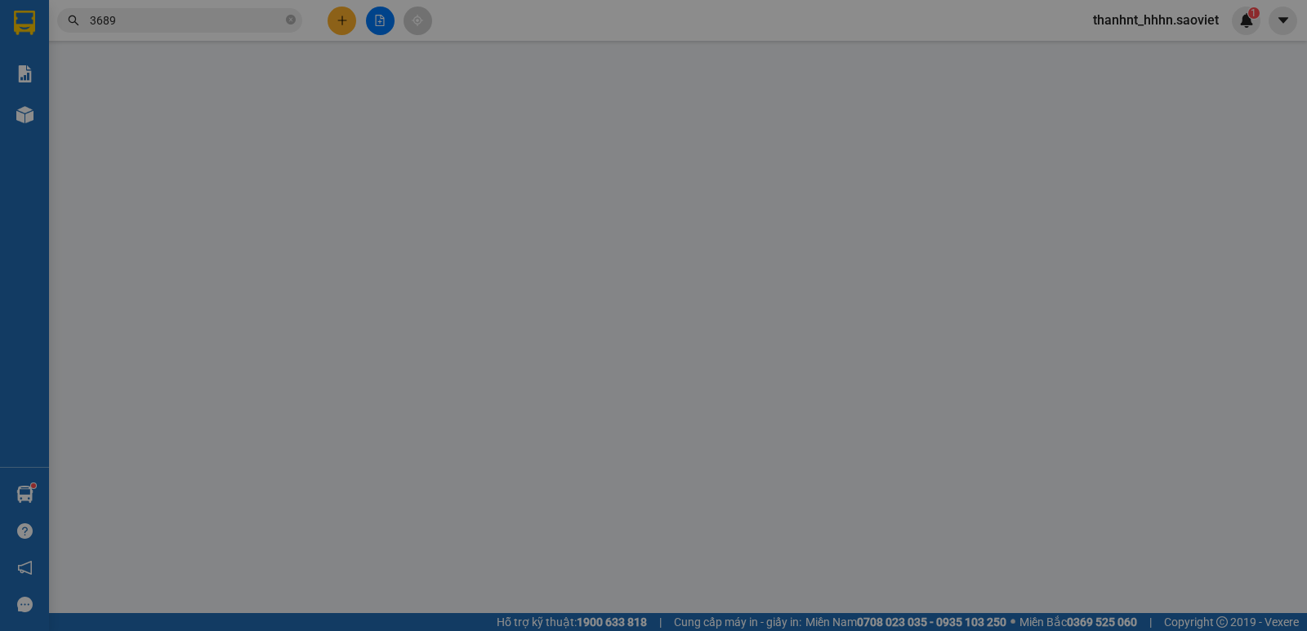
type input "990.000"
type input "15.000"
type input "50.000"
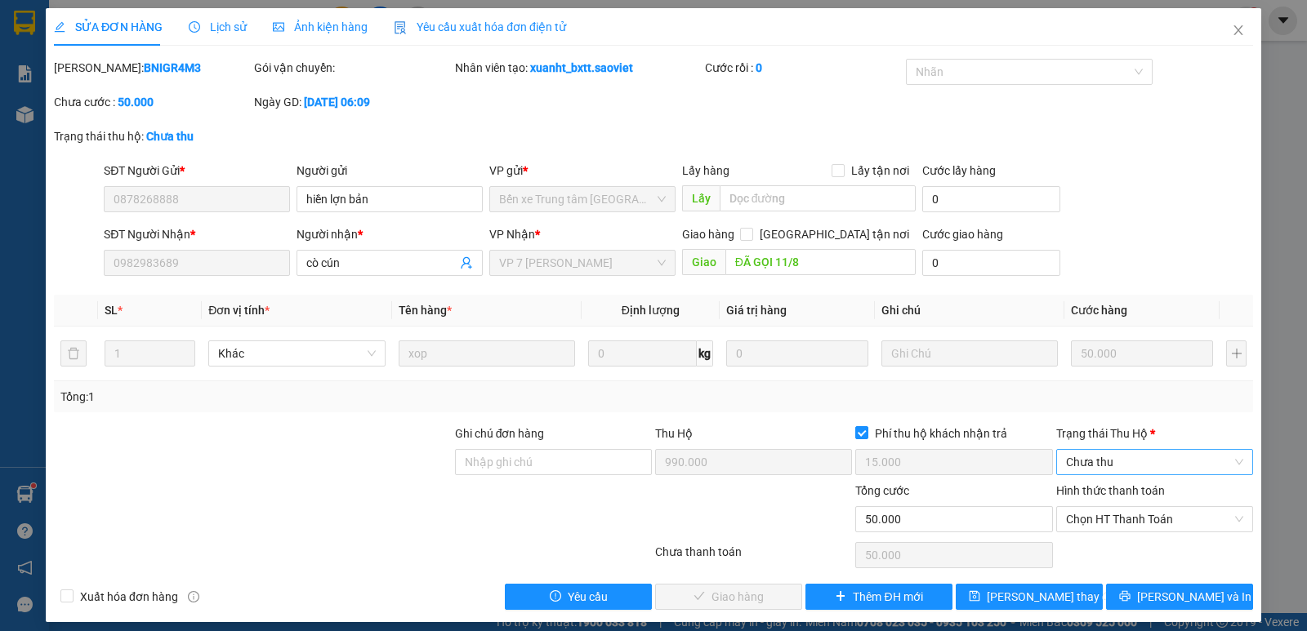
click at [1124, 457] on span "Chưa thu" at bounding box center [1154, 462] width 177 height 25
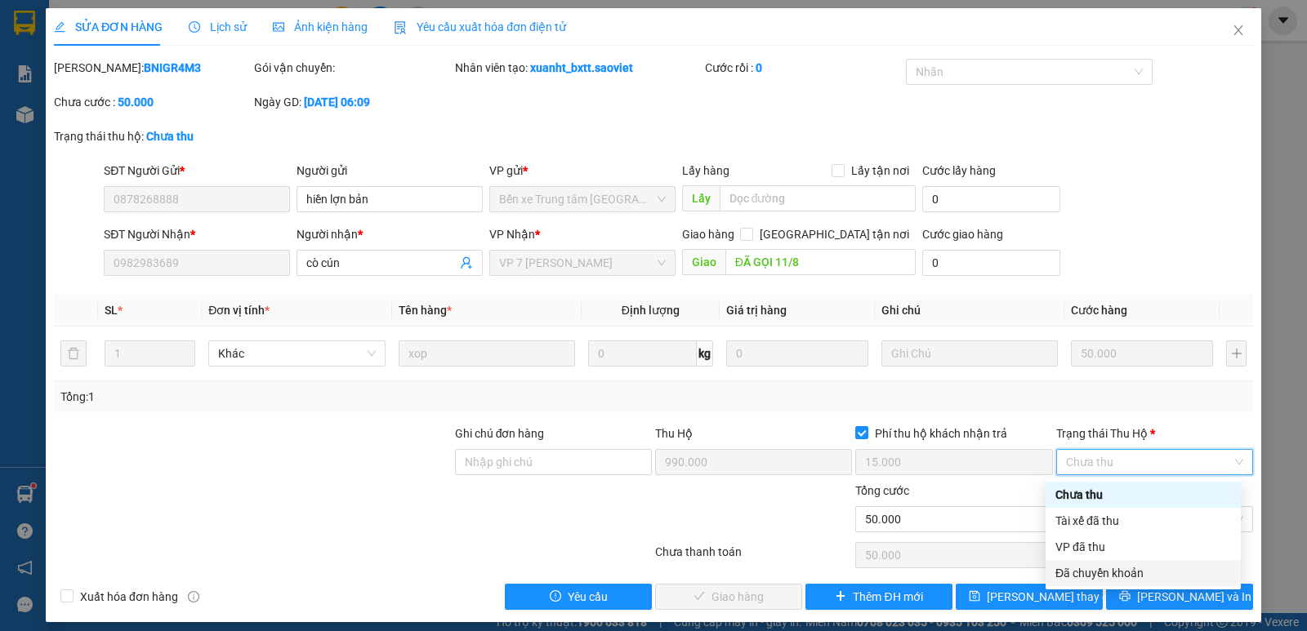
click at [1097, 569] on div "Đã chuyển khoản" at bounding box center [1143, 573] width 176 height 18
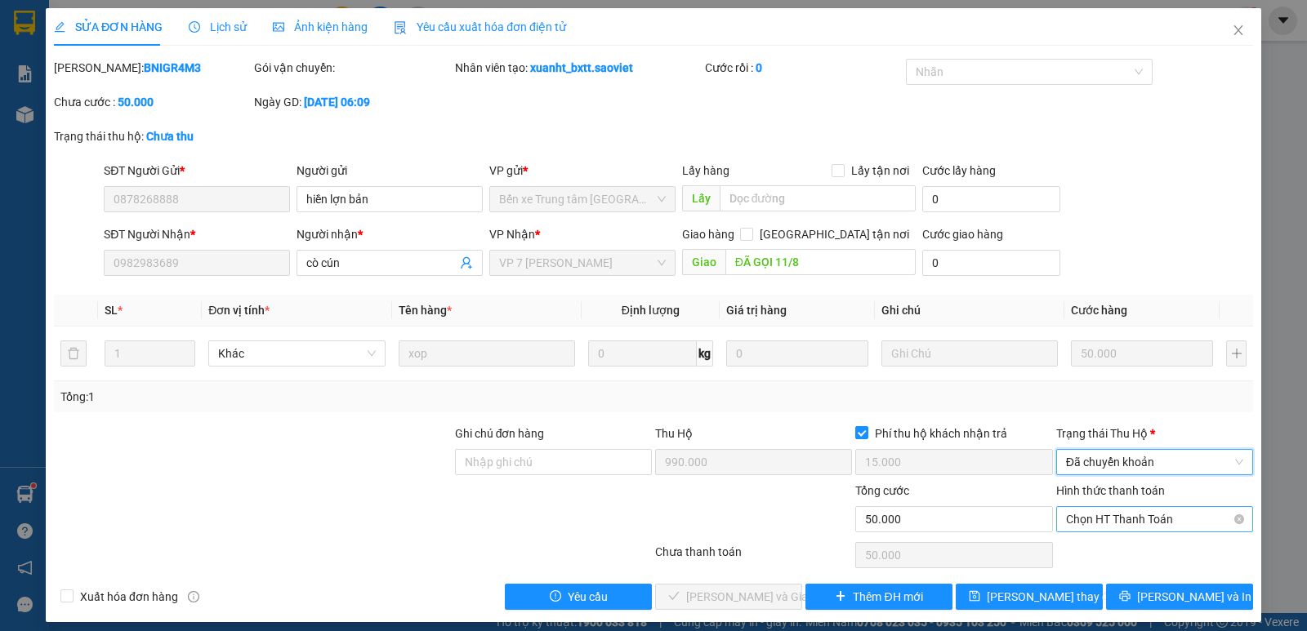
click at [1122, 515] on span "Chọn HT Thanh Toán" at bounding box center [1154, 519] width 177 height 25
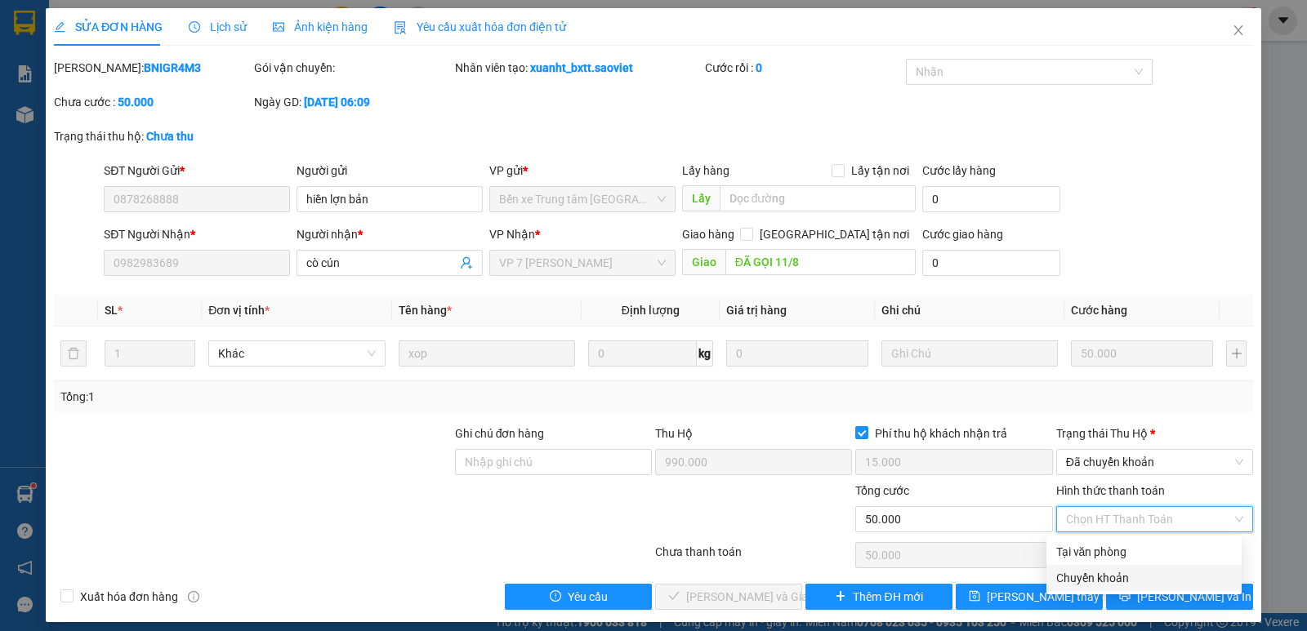
click at [1099, 579] on div "Chuyển khoản" at bounding box center [1144, 578] width 176 height 18
type input "0"
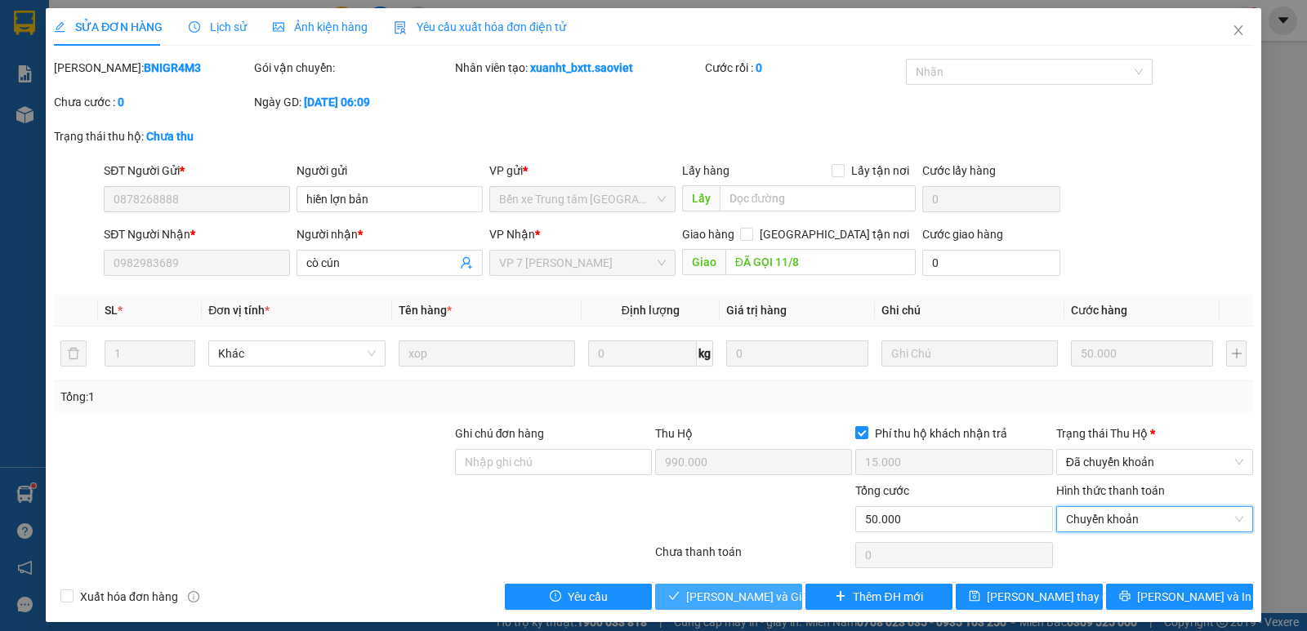
click at [756, 594] on span "[PERSON_NAME] và Giao hàng" at bounding box center [764, 597] width 157 height 18
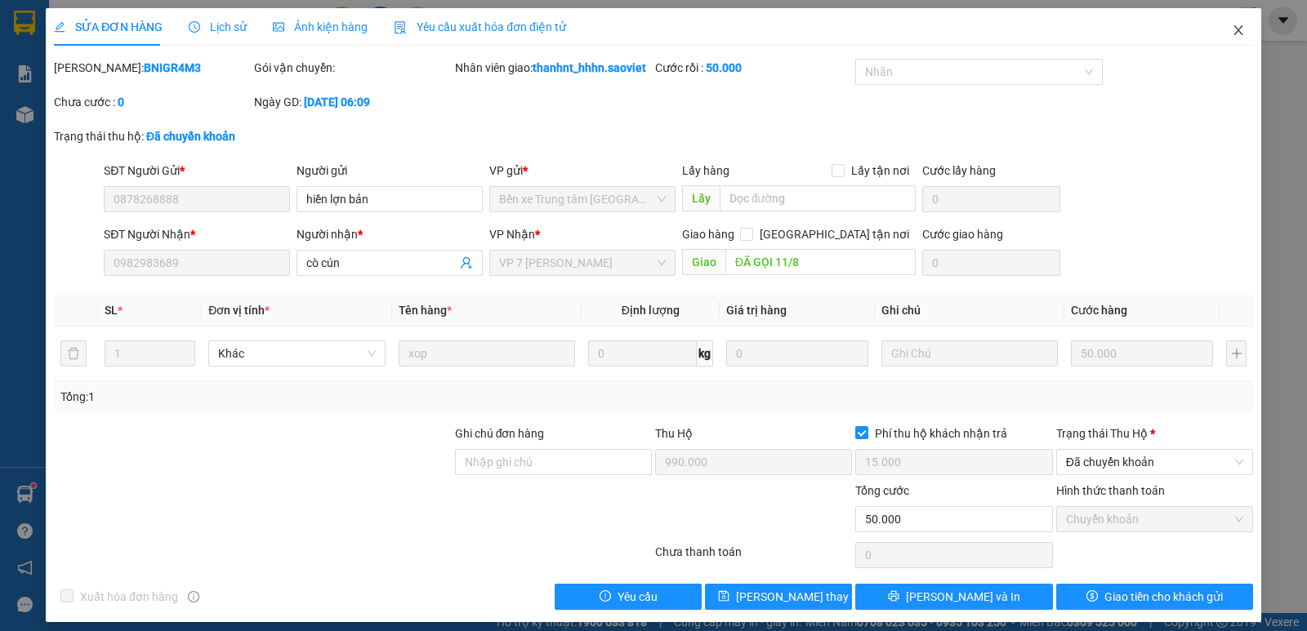
click at [1232, 32] on icon "close" at bounding box center [1238, 30] width 13 height 13
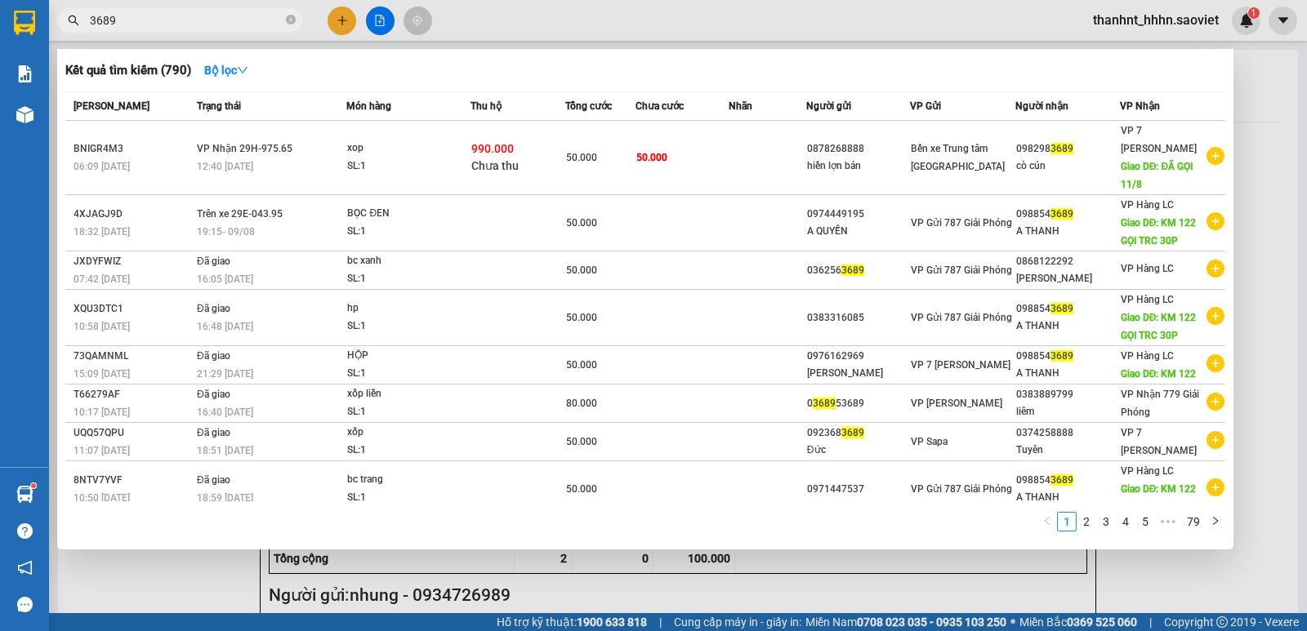
click at [160, 17] on input "3689" at bounding box center [186, 20] width 193 height 18
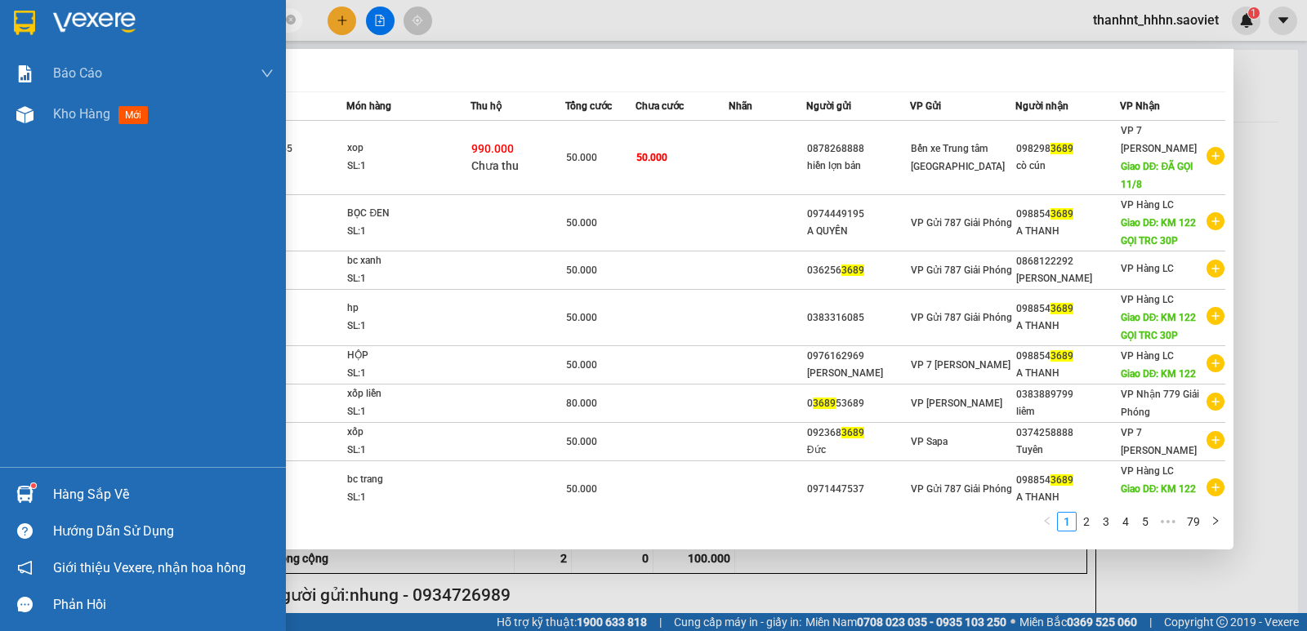
click at [0, 16] on section "Kết quả tìm kiếm ( 790 ) Bộ lọc Mã ĐH Trạng thái Món hàng Thu hộ Tổng cước Chưa…" at bounding box center [653, 315] width 1307 height 631
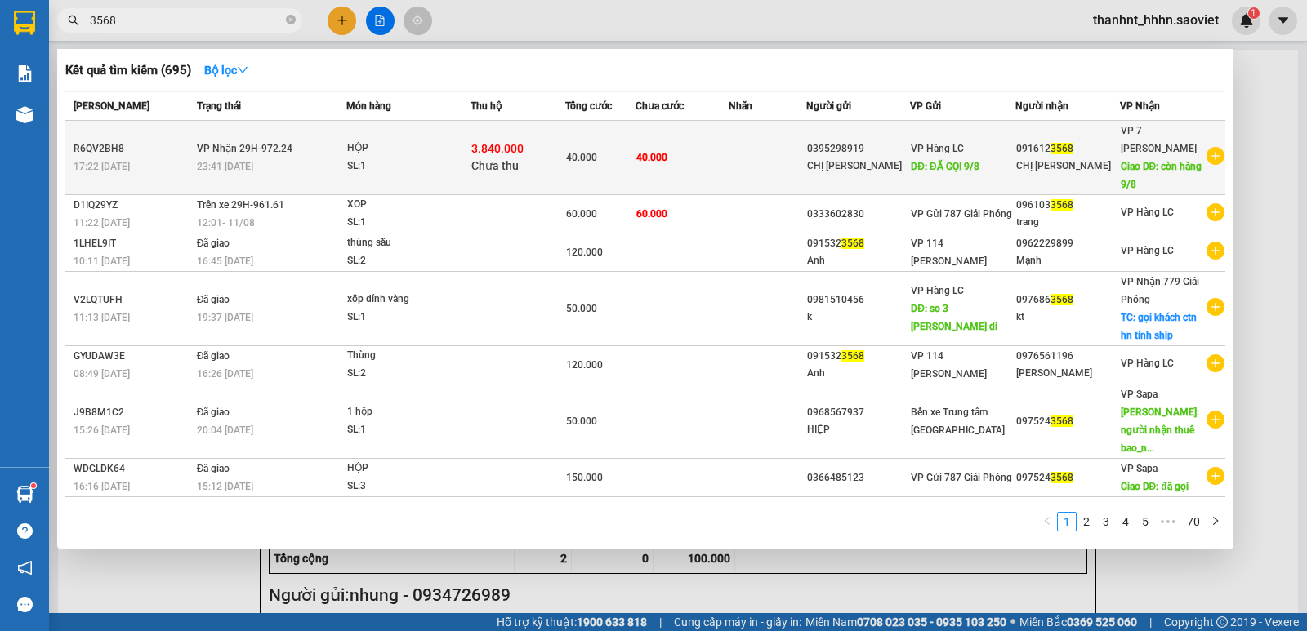
type input "3568"
click at [737, 158] on td at bounding box center [768, 158] width 78 height 74
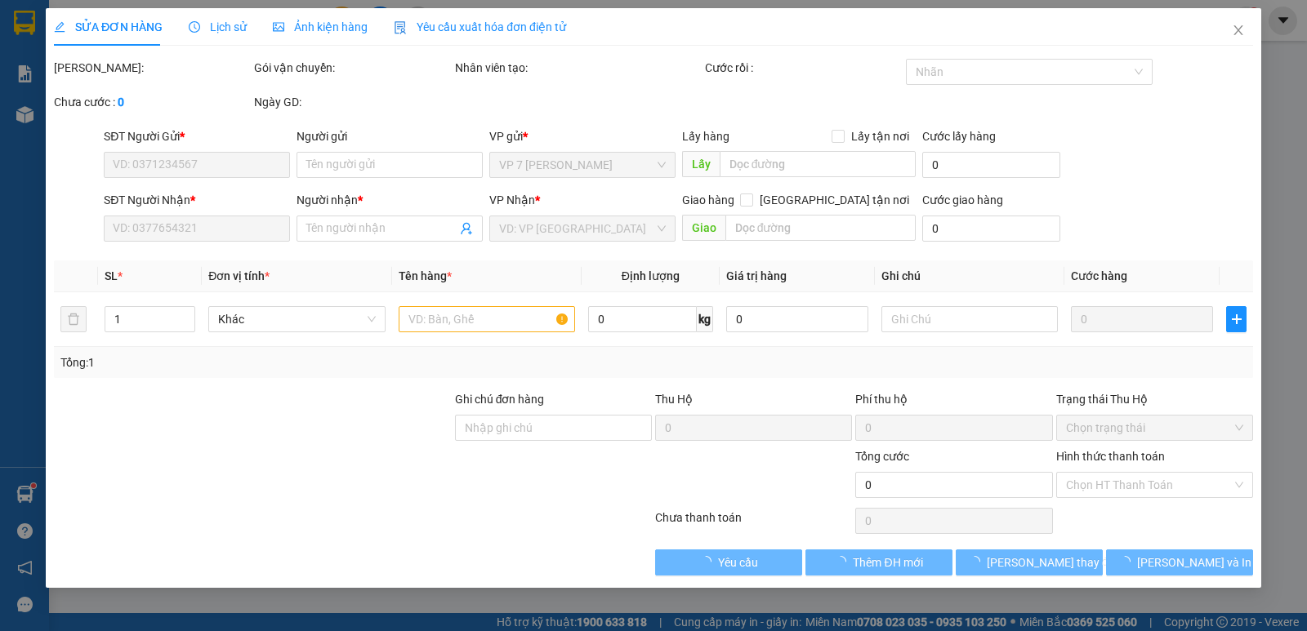
type input "0395298919"
type input "CHỊ QUYÊN"
type input "ĐÃ GỌI 9/8"
type input "0916123568"
type input "CHỊ LINH"
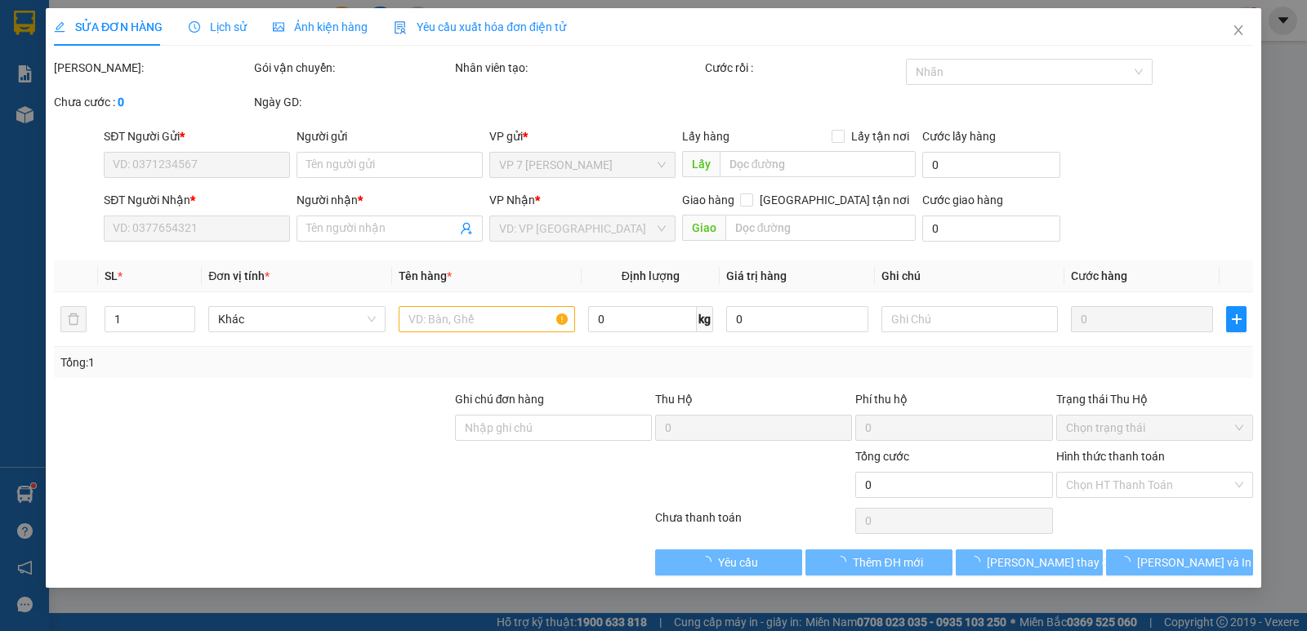
type input "còn hàng 9/8"
type input "3.840.000"
type input "40.000"
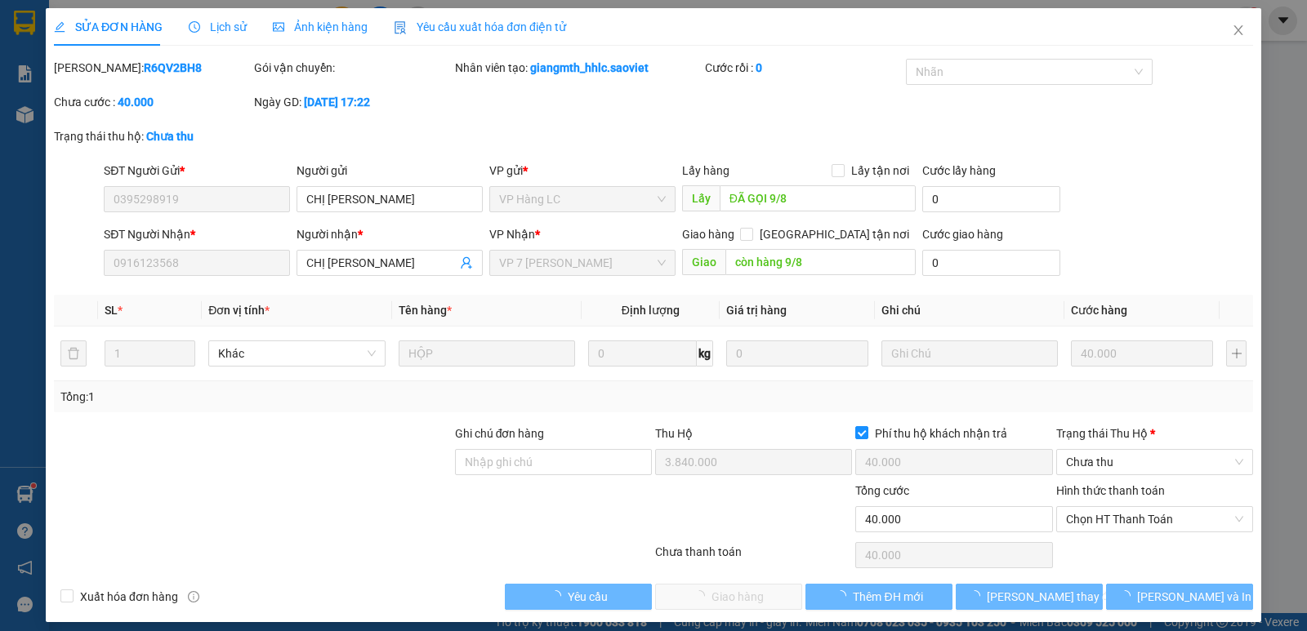
click at [201, 223] on form "SĐT Người Gửi * 0395298919 Người gửi CHỊ QUYÊN VP gửi * VP Hàng LC Lấy hàng Lấy…" at bounding box center [653, 222] width 1199 height 121
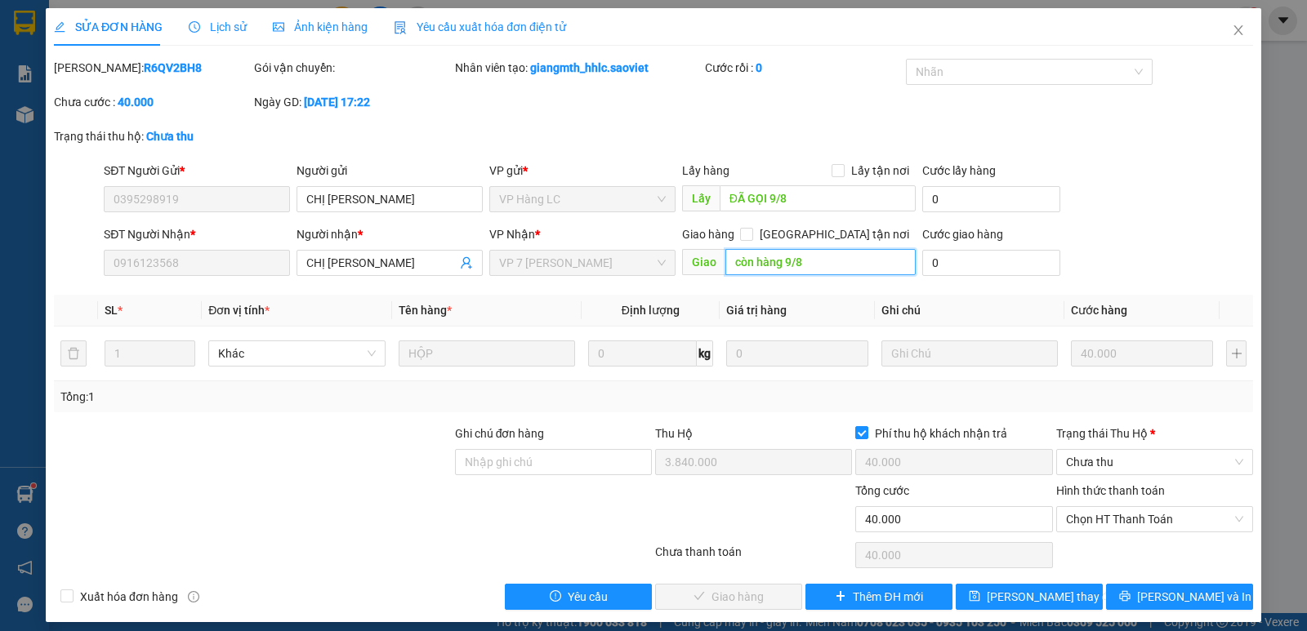
click at [806, 256] on input "còn hàng 9/8" at bounding box center [820, 262] width 191 height 26
click at [832, 216] on div "Lấy hàng Lấy tận nơi Lấy ĐÃ GỌI 9/8" at bounding box center [799, 190] width 234 height 57
click at [829, 204] on input "ĐÃ GỌI 9/8" at bounding box center [818, 198] width 197 height 26
type input "11/8 CÒN HÀNG ĐÃ GỌI K NGHE"
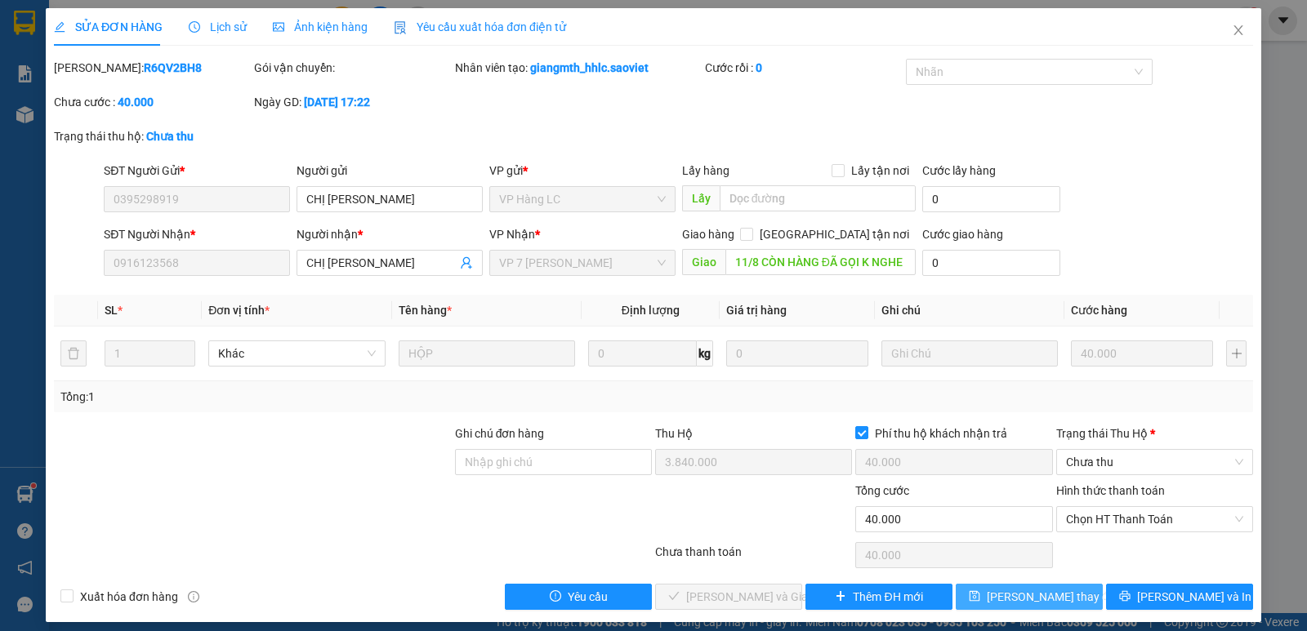
scroll to position [0, 0]
click at [1047, 594] on span "[PERSON_NAME] thay đổi" at bounding box center [1052, 597] width 131 height 18
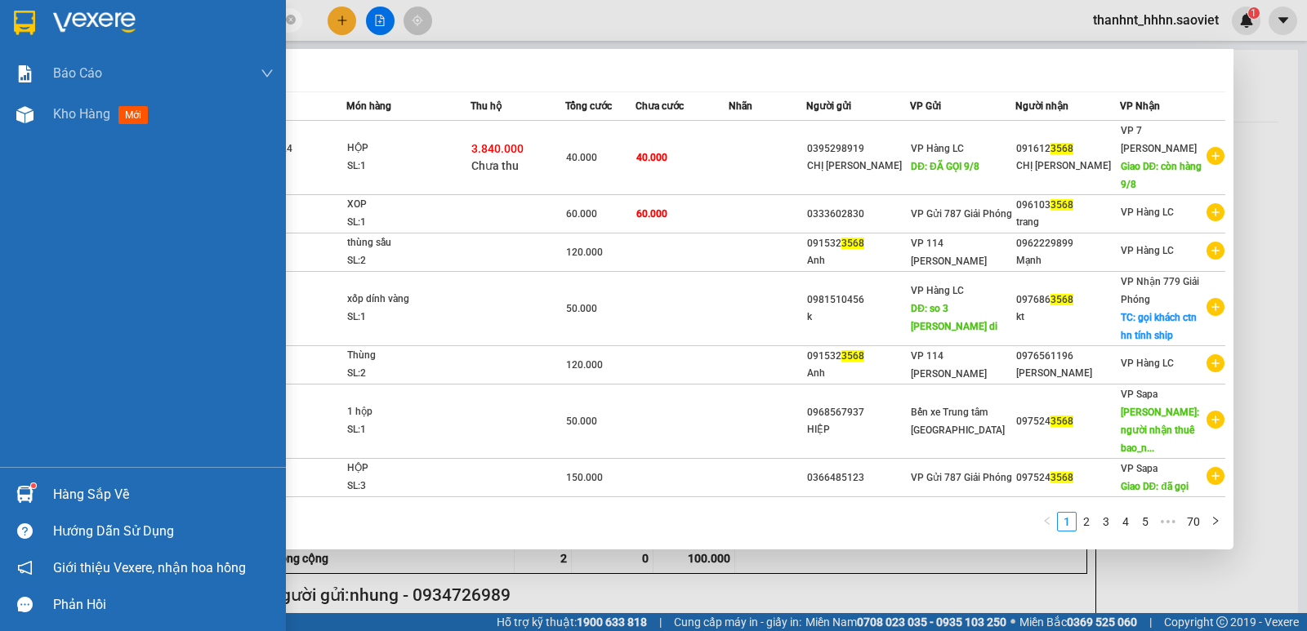
drag, startPoint x: 146, startPoint y: 21, endPoint x: 0, endPoint y: 25, distance: 146.3
click at [0, 25] on section "Kết quả tìm kiếm ( 695 ) Bộ lọc Mã ĐH Trạng thái Món hàng Thu hộ Tổng cước Chưa…" at bounding box center [653, 315] width 1307 height 631
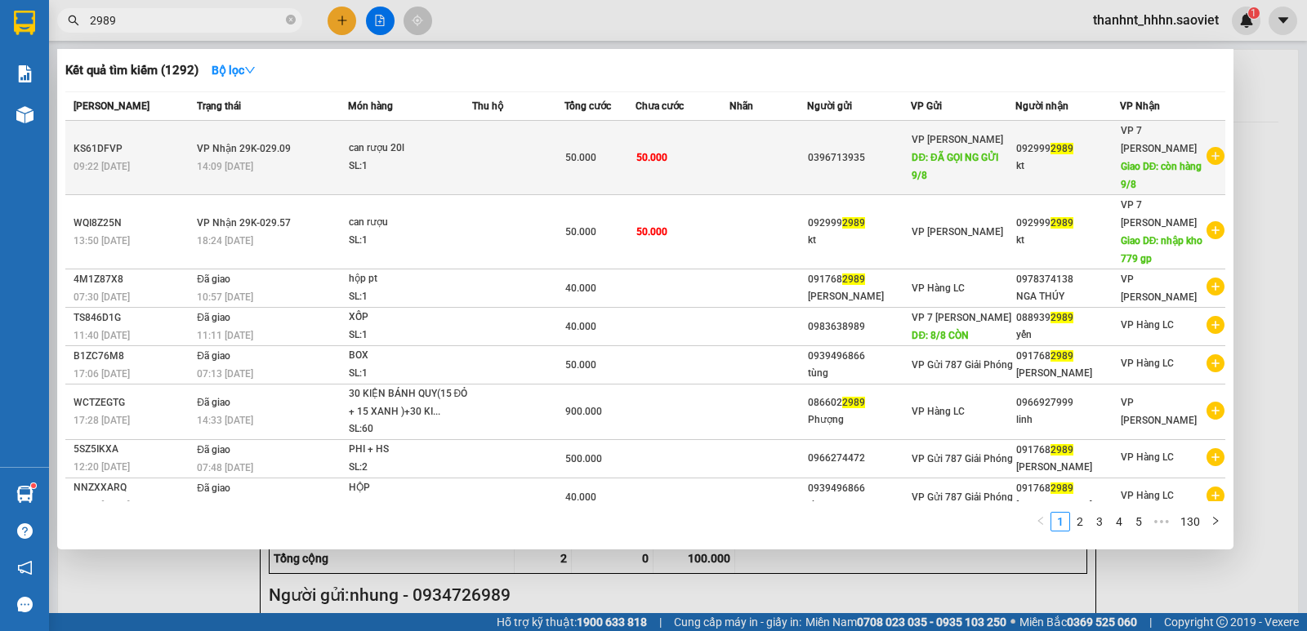
type input "2989"
click at [707, 175] on td "50.000" at bounding box center [683, 158] width 94 height 74
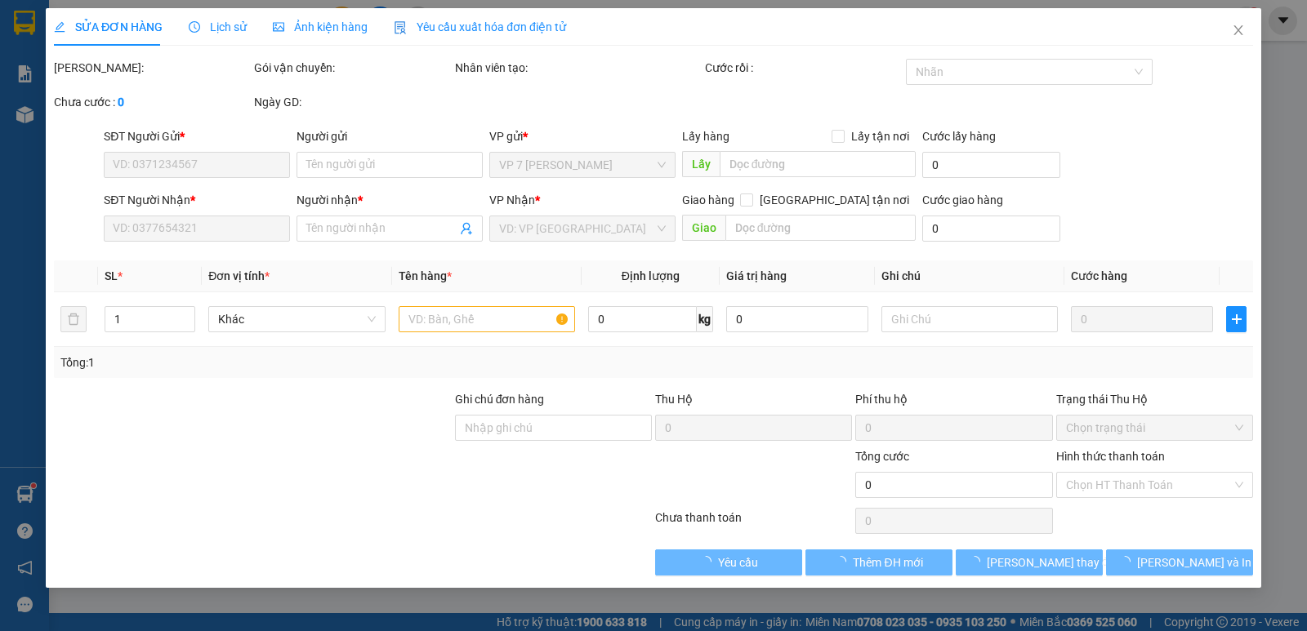
type input "0396713935"
type input "ĐÃ GỌI NG GỬI 9/8"
type input "0929992989"
type input "kt"
type input "còn hàng 9/8"
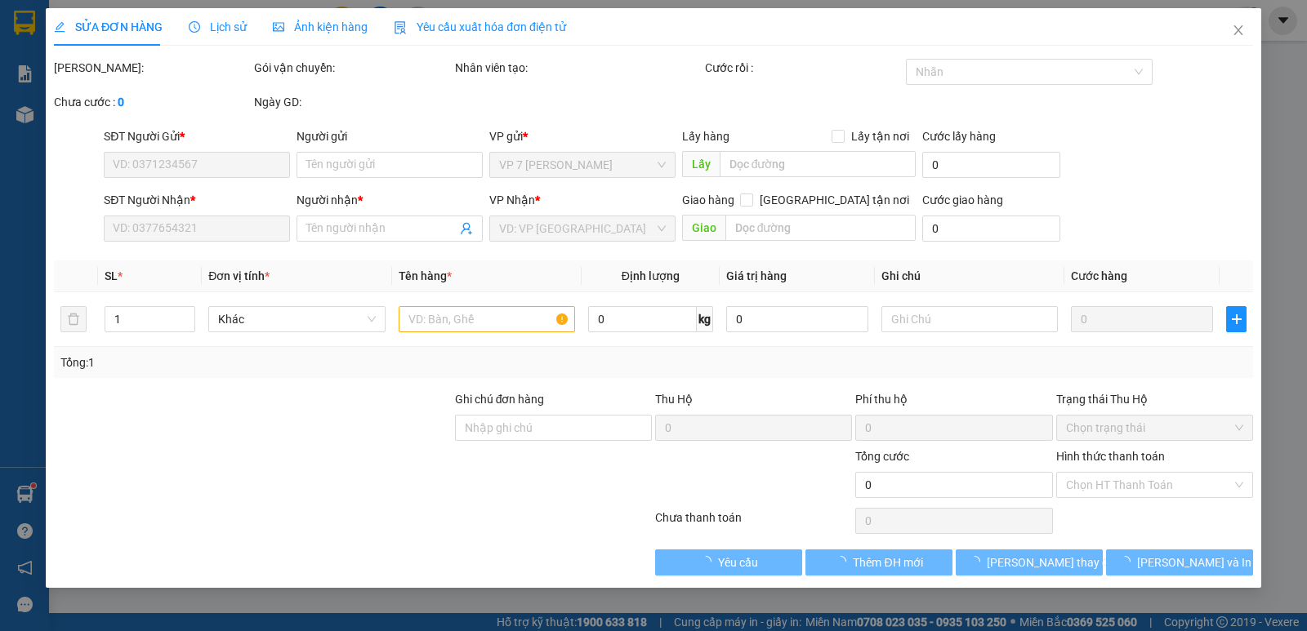
type input "50.000"
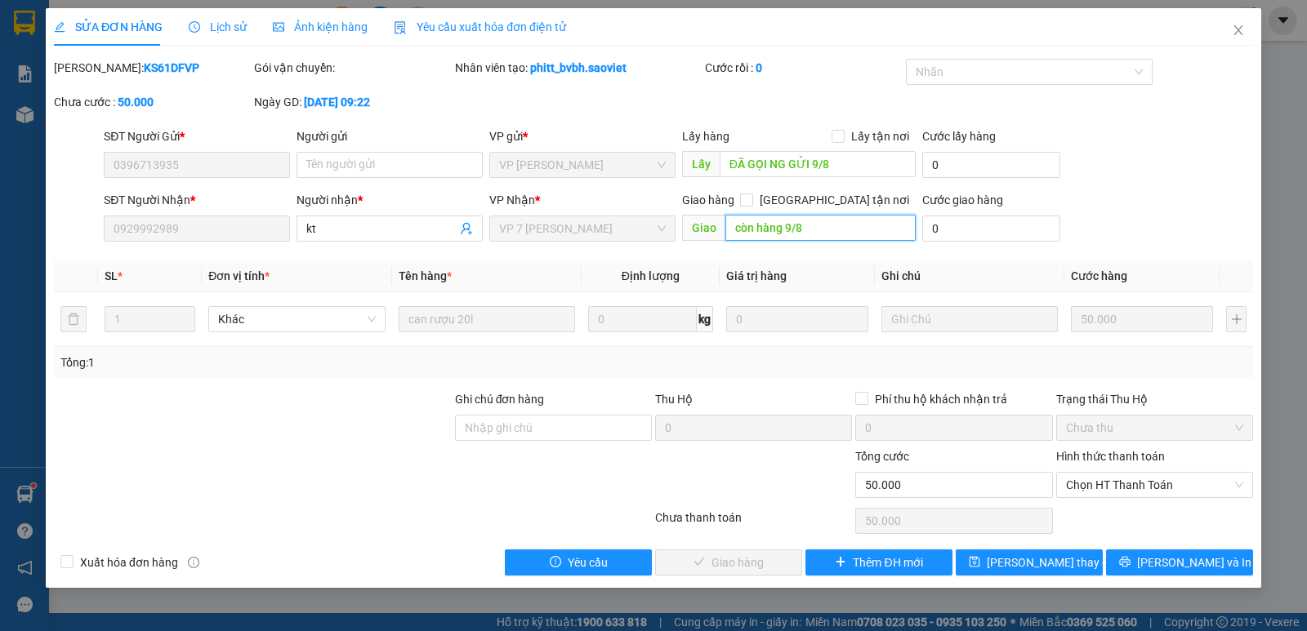
click at [808, 230] on input "còn hàng 9/8" at bounding box center [820, 228] width 191 height 26
click at [839, 159] on input "ĐÃ GỌI NG GỬI 9/8" at bounding box center [818, 164] width 197 height 26
click at [792, 226] on input "còn hàng 9/8" at bounding box center [820, 228] width 191 height 26
click at [792, 226] on input "text" at bounding box center [820, 228] width 191 height 26
click at [862, 227] on input "11/8 CÒN HÀNG ĐÃ" at bounding box center [820, 228] width 191 height 26
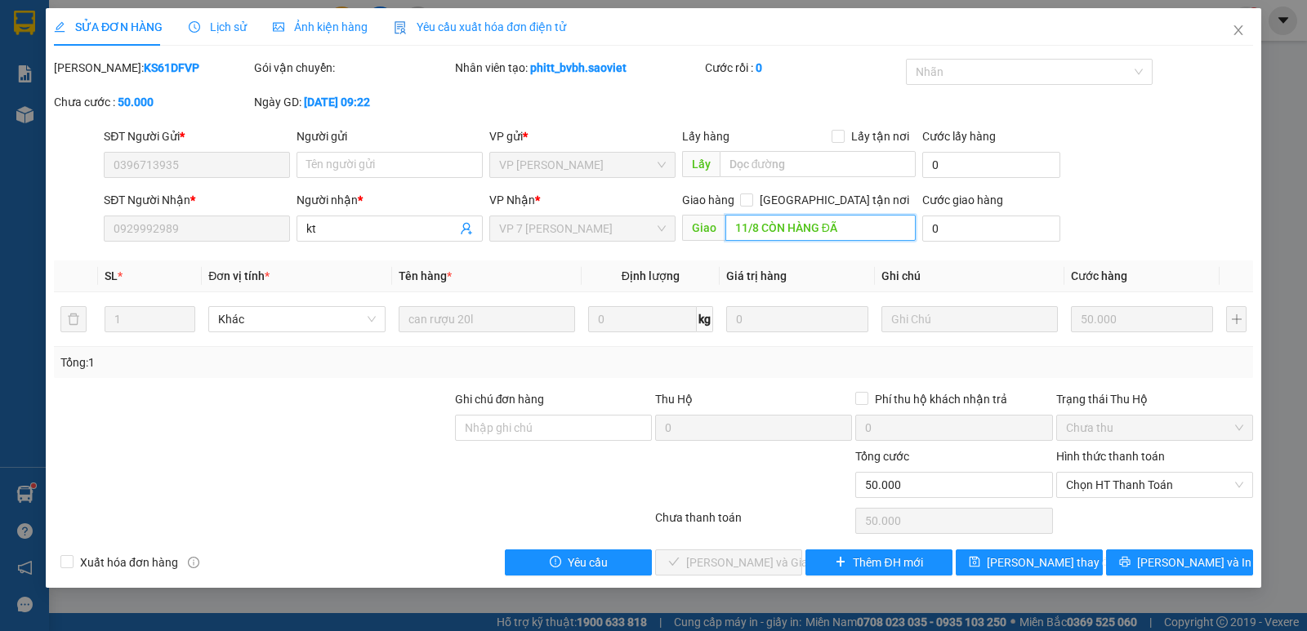
click at [862, 227] on input "11/8 CÒN HÀNG ĐÃ" at bounding box center [820, 228] width 191 height 26
type input "11/8 CÒN HÀNG ĐÃ GỌI THUÊ BAO"
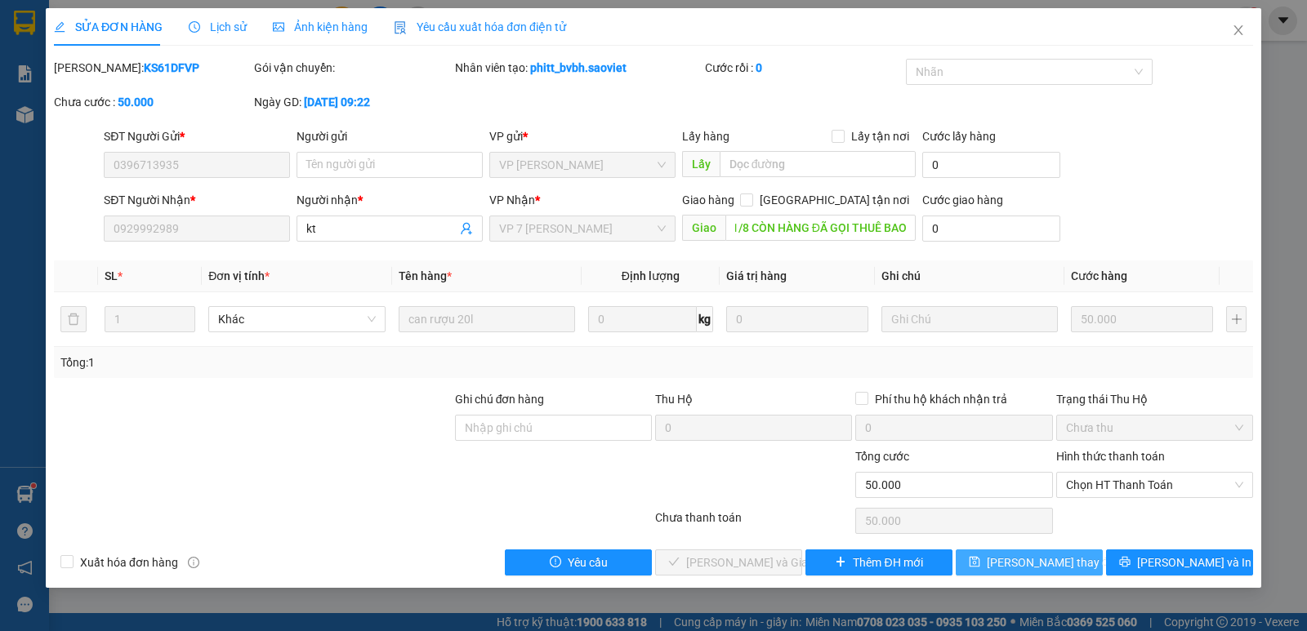
scroll to position [0, 0]
click at [1040, 552] on button "[PERSON_NAME] thay đổi" at bounding box center [1029, 563] width 147 height 26
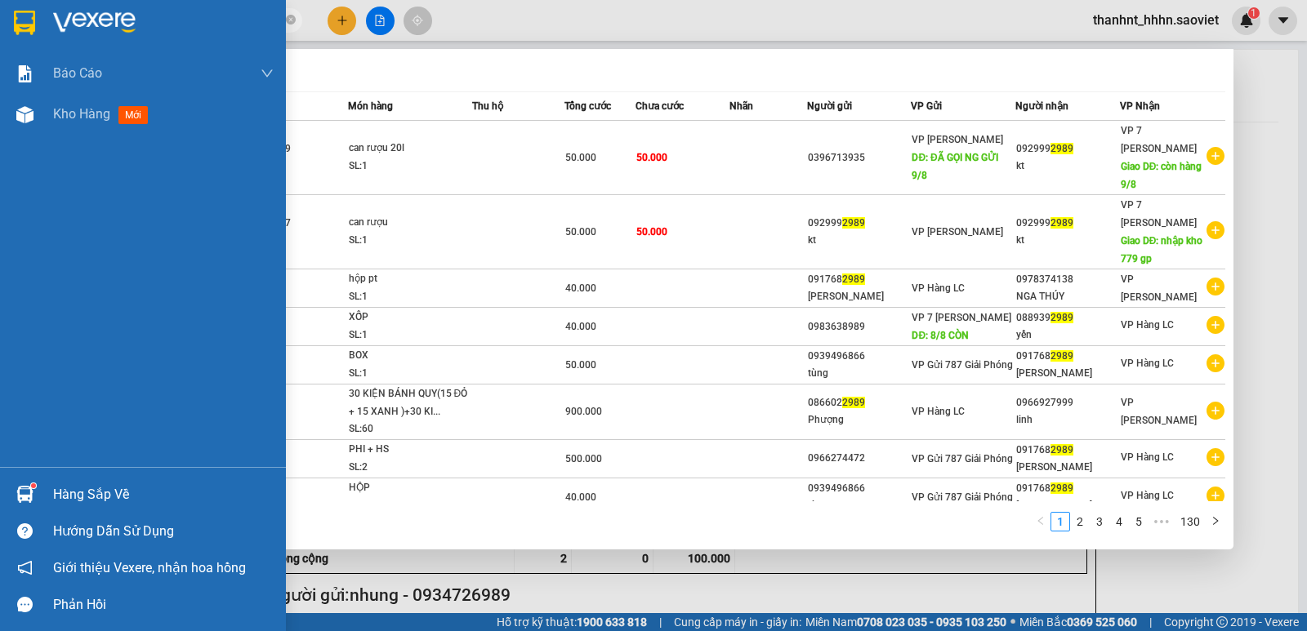
drag, startPoint x: 139, startPoint y: 18, endPoint x: 0, endPoint y: 17, distance: 138.9
click at [0, 17] on section "Kết quả tìm kiếm ( 1292 ) Bộ lọc Mã ĐH Trạng thái Món hàng Thu hộ Tổng cước Chư…" at bounding box center [653, 315] width 1307 height 631
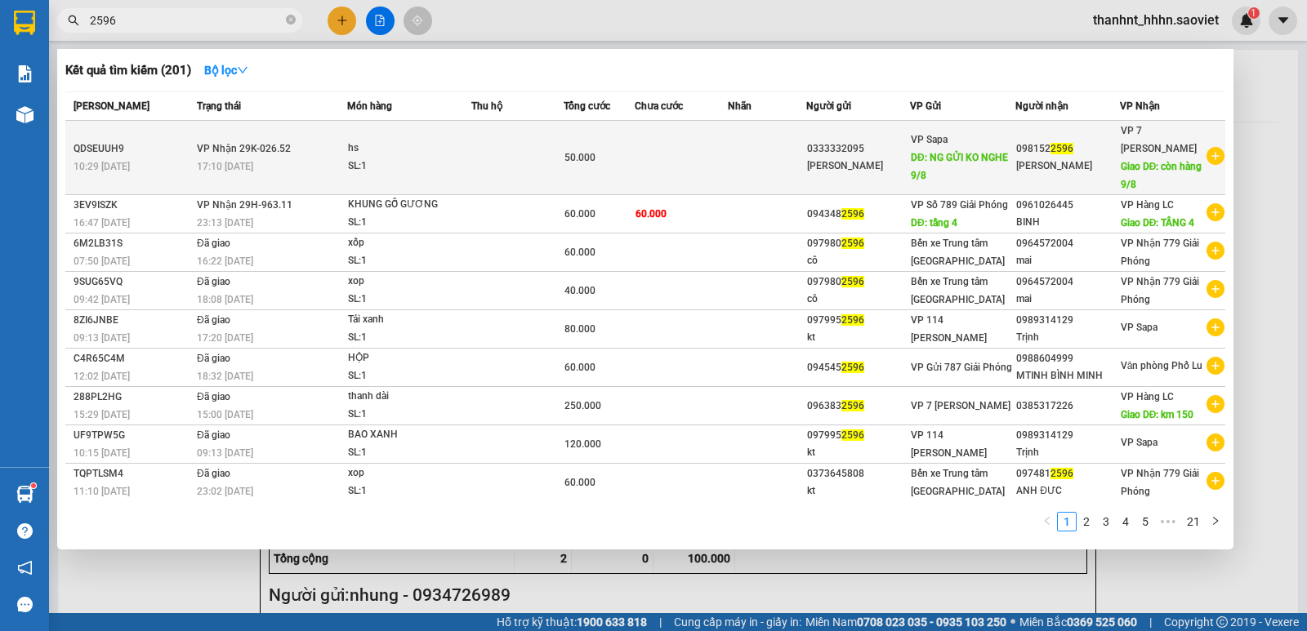
type input "2596"
click at [543, 163] on td at bounding box center [517, 158] width 92 height 74
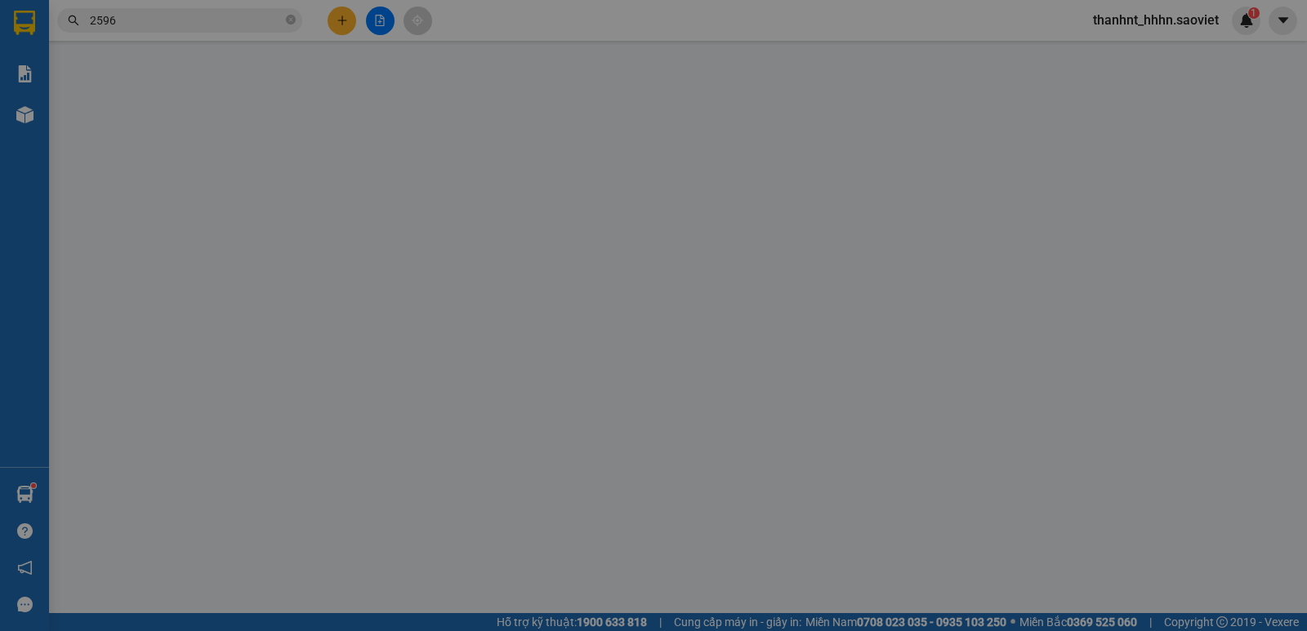
type input "0333332095"
type input "Quang Minh"
type input "NG GỬI KO NGHE 9/8"
type input "0981522596"
type input "Linh"
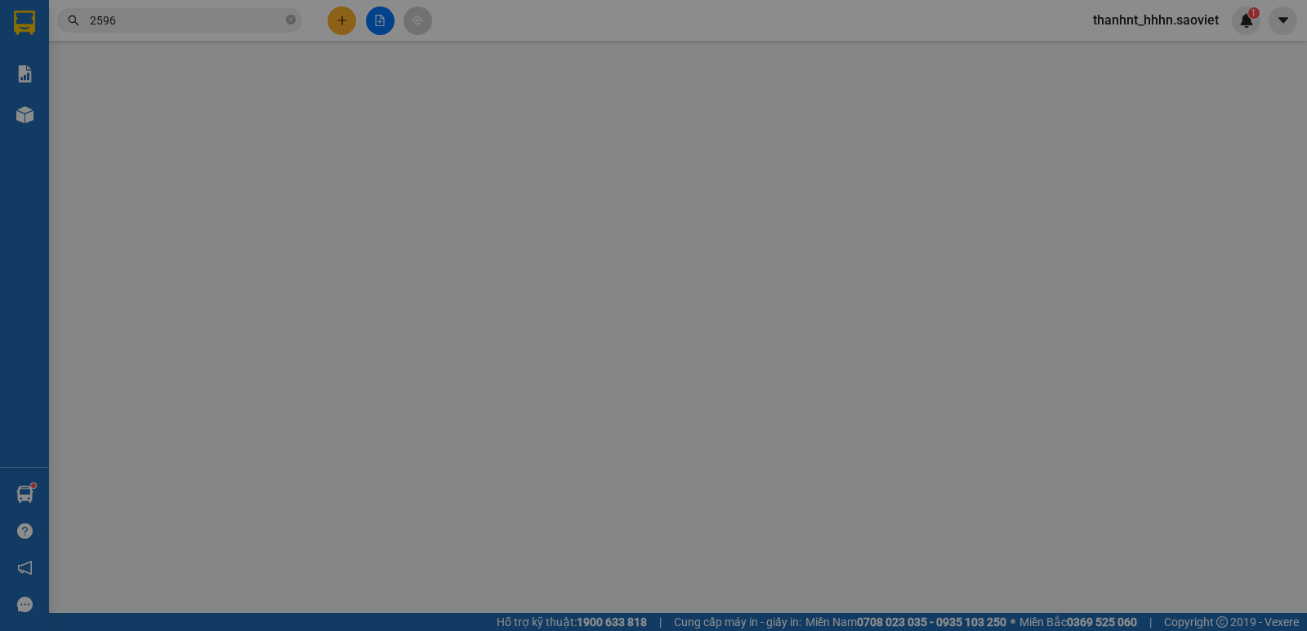
type input "còn hàng 9/8"
type input "50.000"
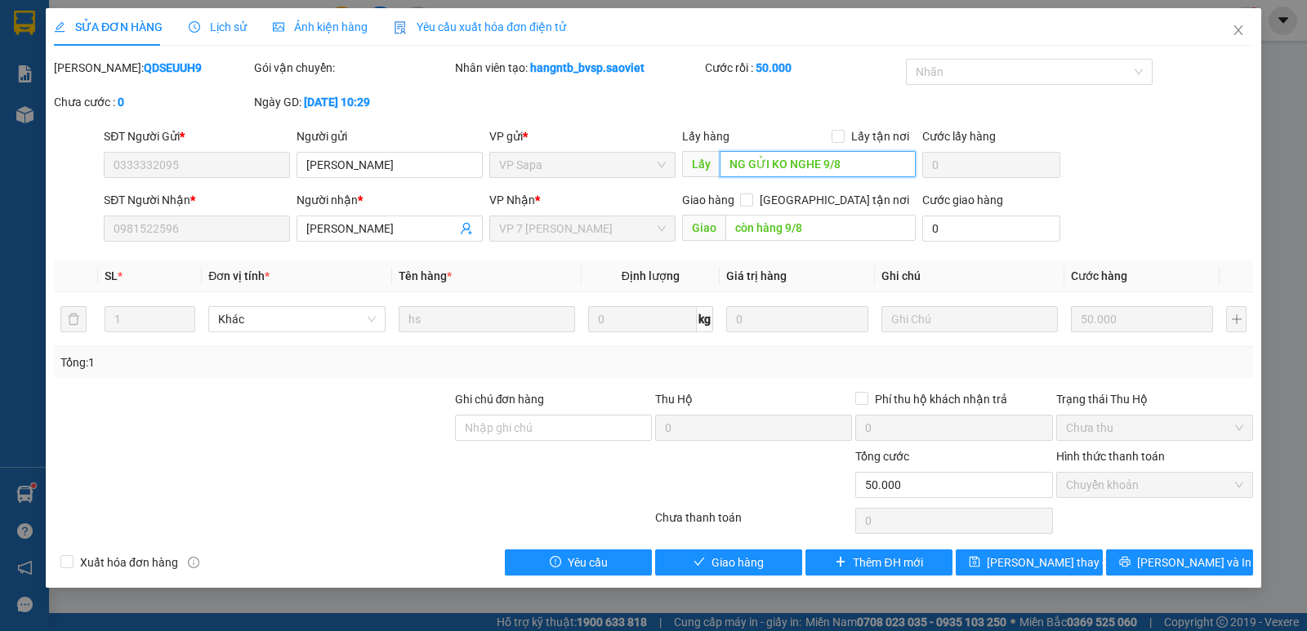
click at [818, 160] on input "NG GỬI KO NGHE 9/8" at bounding box center [818, 164] width 197 height 26
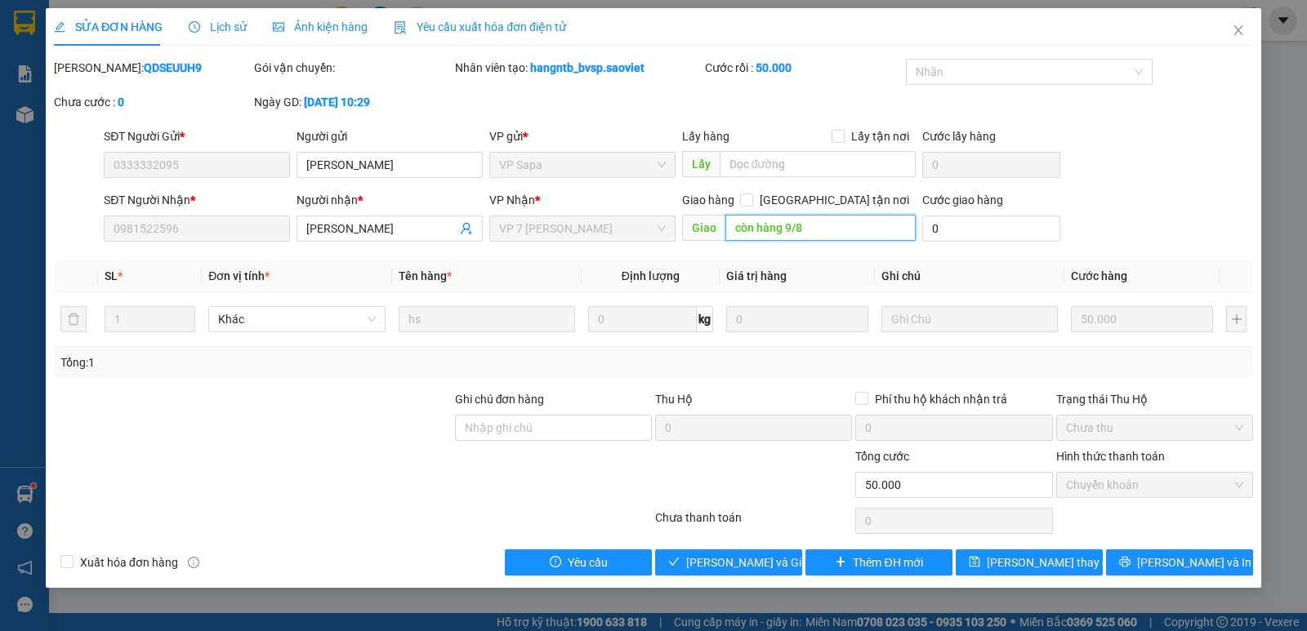
click at [831, 229] on input "còn hàng 9/8" at bounding box center [820, 228] width 191 height 26
type input "11/8 CÒN HÀNG ĐÃ GỌI K NGHE"
click at [934, 231] on input "0" at bounding box center [991, 229] width 138 height 26
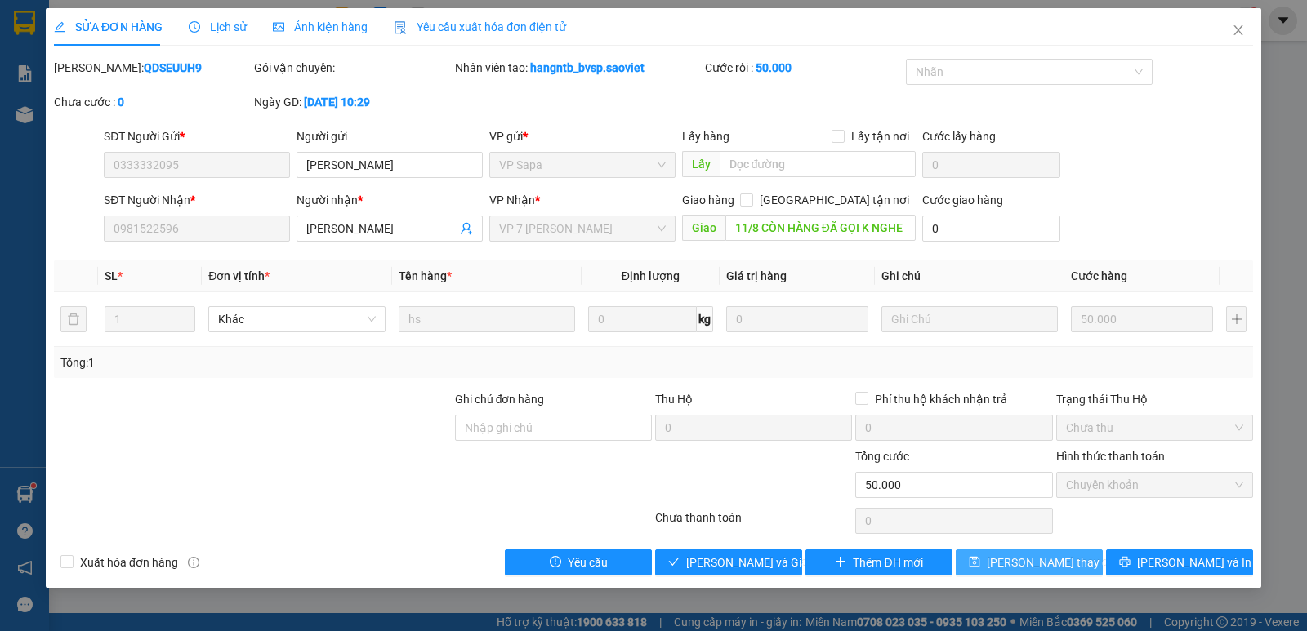
click at [1037, 566] on span "[PERSON_NAME] thay đổi" at bounding box center [1052, 563] width 131 height 18
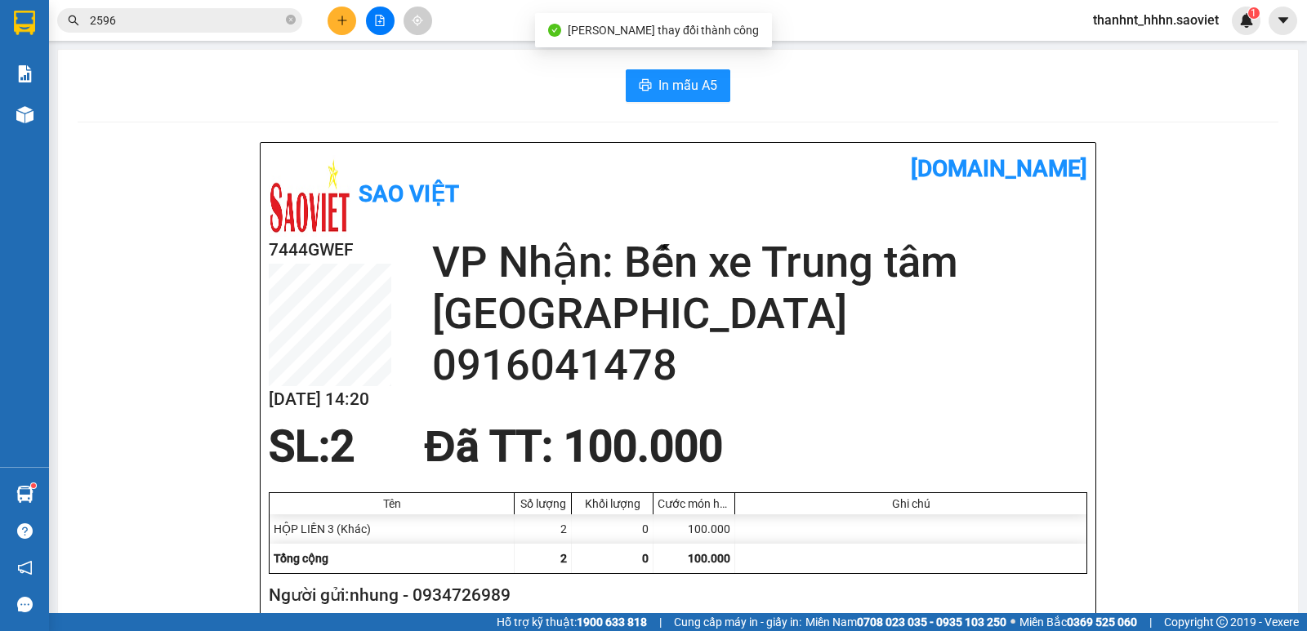
click at [174, 29] on input "2596" at bounding box center [186, 20] width 193 height 18
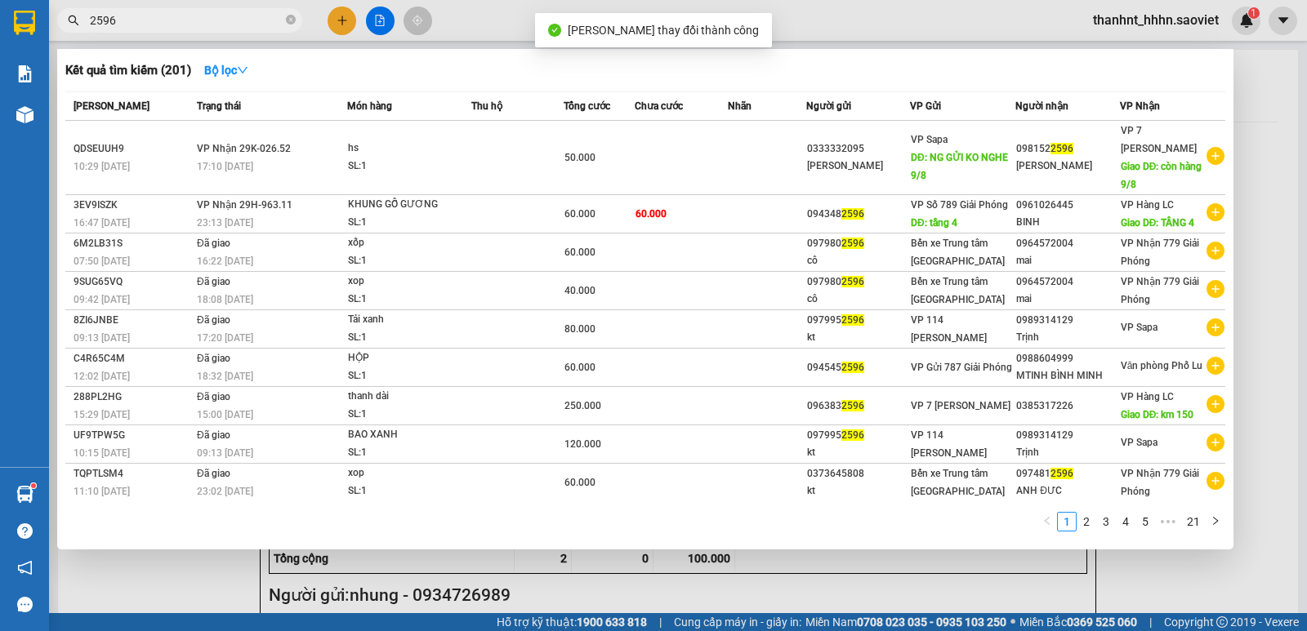
drag, startPoint x: 178, startPoint y: 29, endPoint x: 109, endPoint y: 19, distance: 70.1
click at [90, 33] on div "Kết quả tìm kiếm ( 201 ) Bộ lọc Mã ĐH Trạng thái Món hàng Thu hộ Tổng cước Chưa…" at bounding box center [159, 21] width 319 height 29
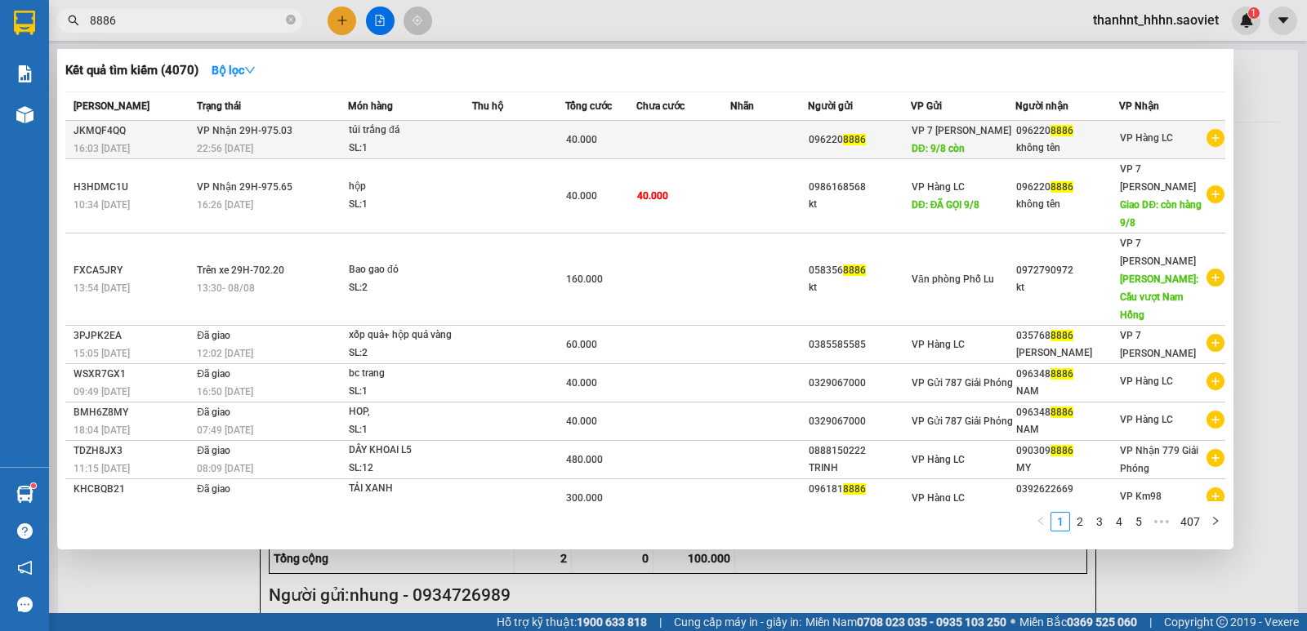
type input "8886"
click at [733, 152] on td at bounding box center [769, 140] width 78 height 38
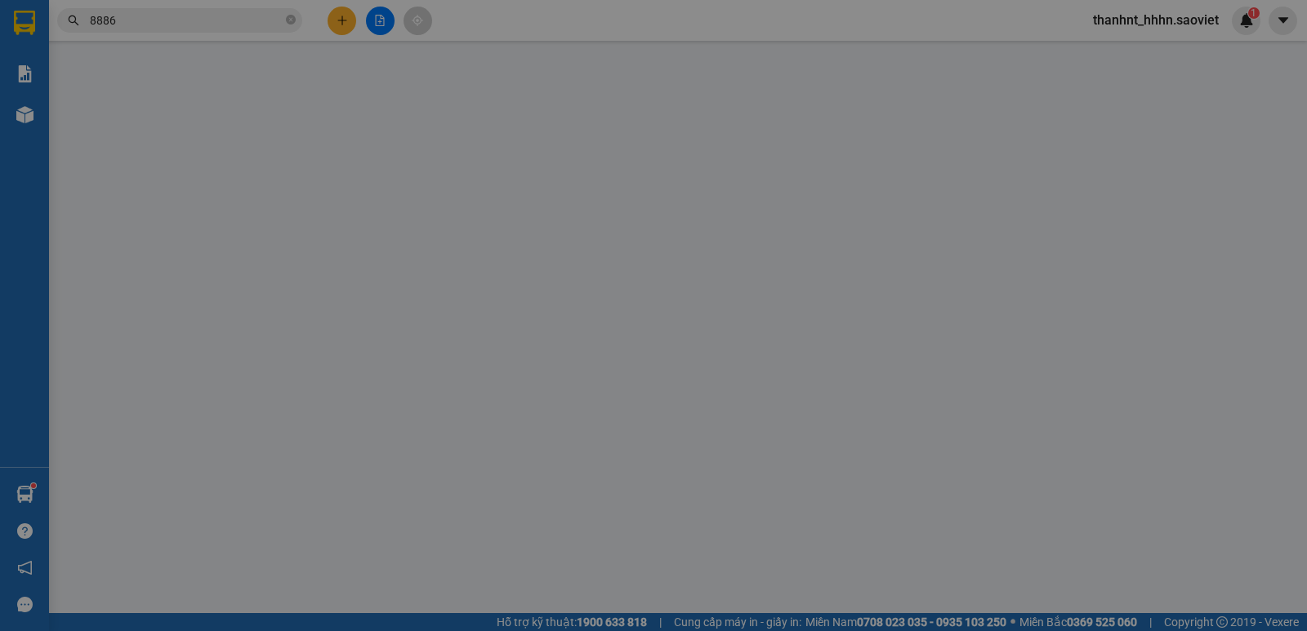
type input "0962208886"
type input "9/8 còn"
type input "0962208886"
type input "không tên"
type input "40.000"
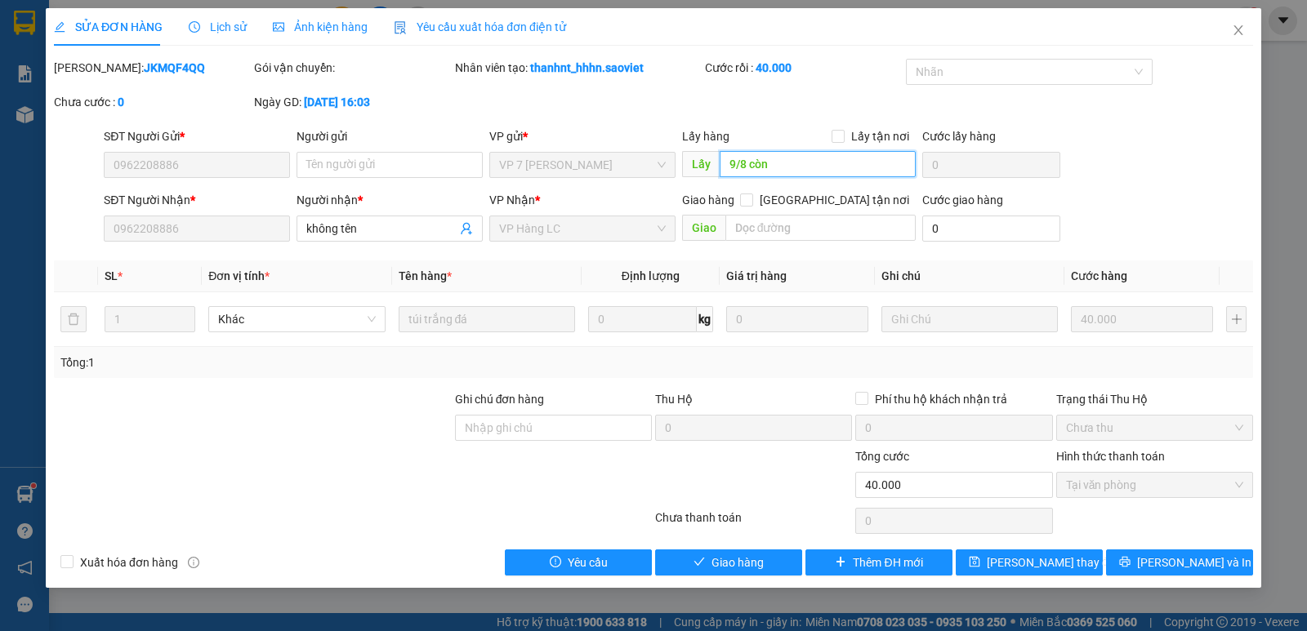
click at [780, 162] on input "9/8 còn" at bounding box center [818, 164] width 197 height 26
click at [707, 558] on span "[PERSON_NAME] và Giao hàng" at bounding box center [764, 563] width 157 height 18
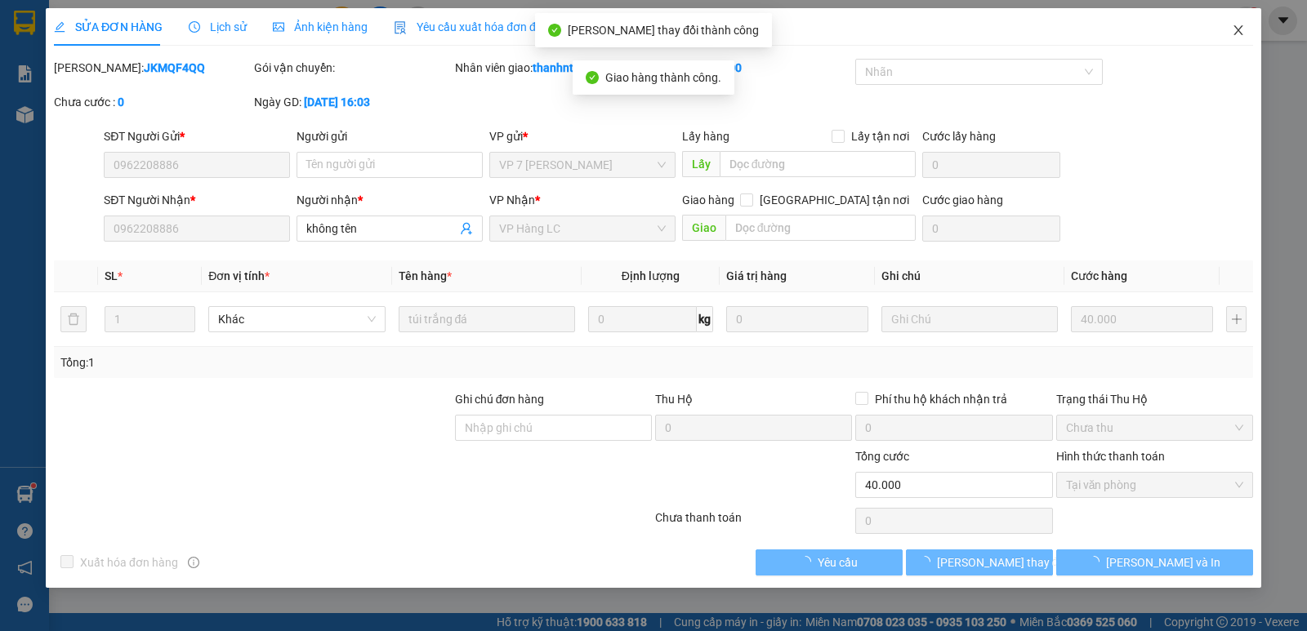
click at [1234, 29] on icon "close" at bounding box center [1238, 30] width 13 height 13
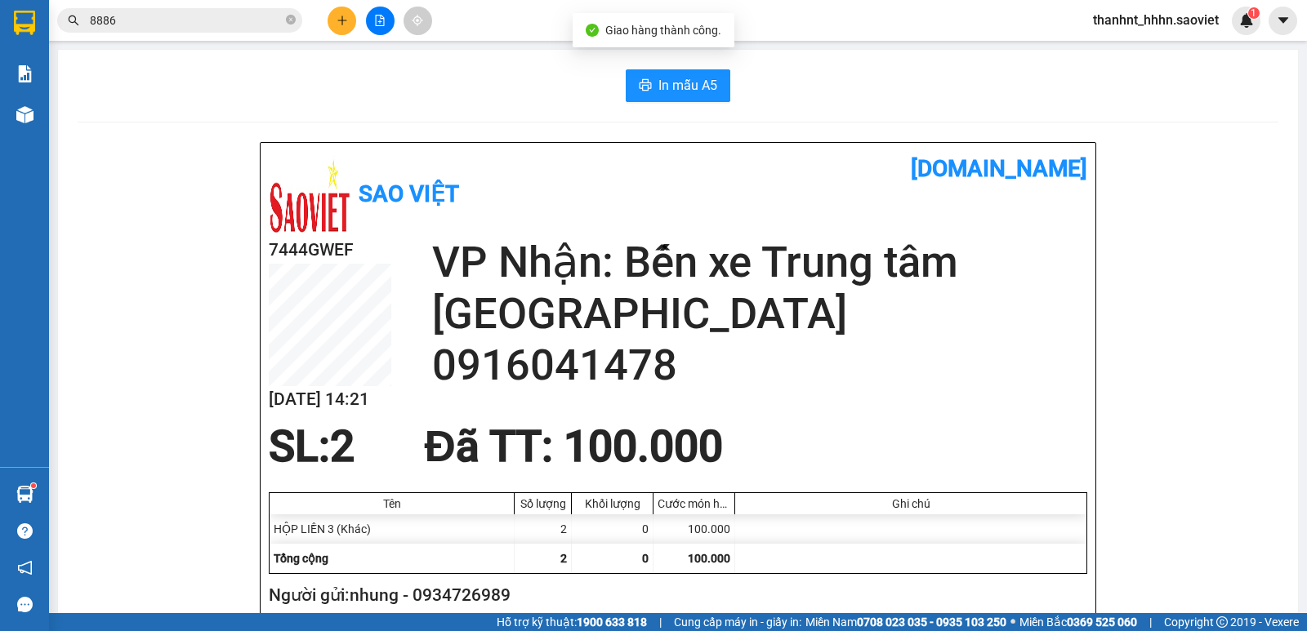
click at [237, 26] on input "8886" at bounding box center [186, 20] width 193 height 18
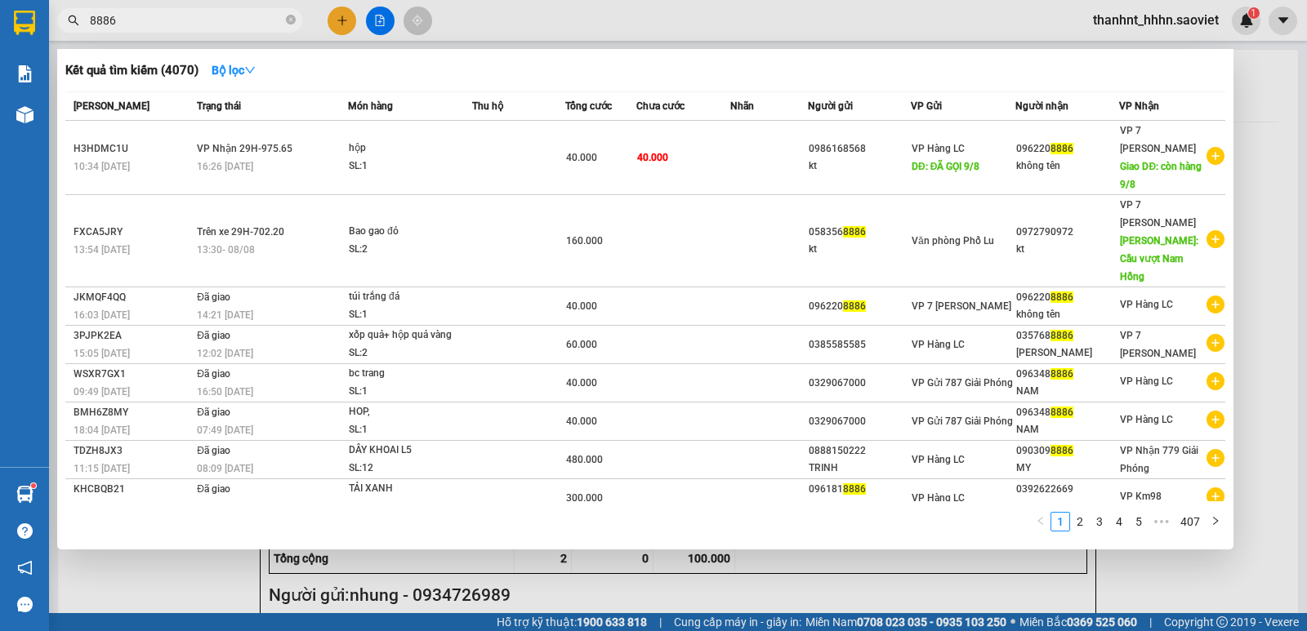
click at [1260, 248] on div at bounding box center [653, 315] width 1307 height 631
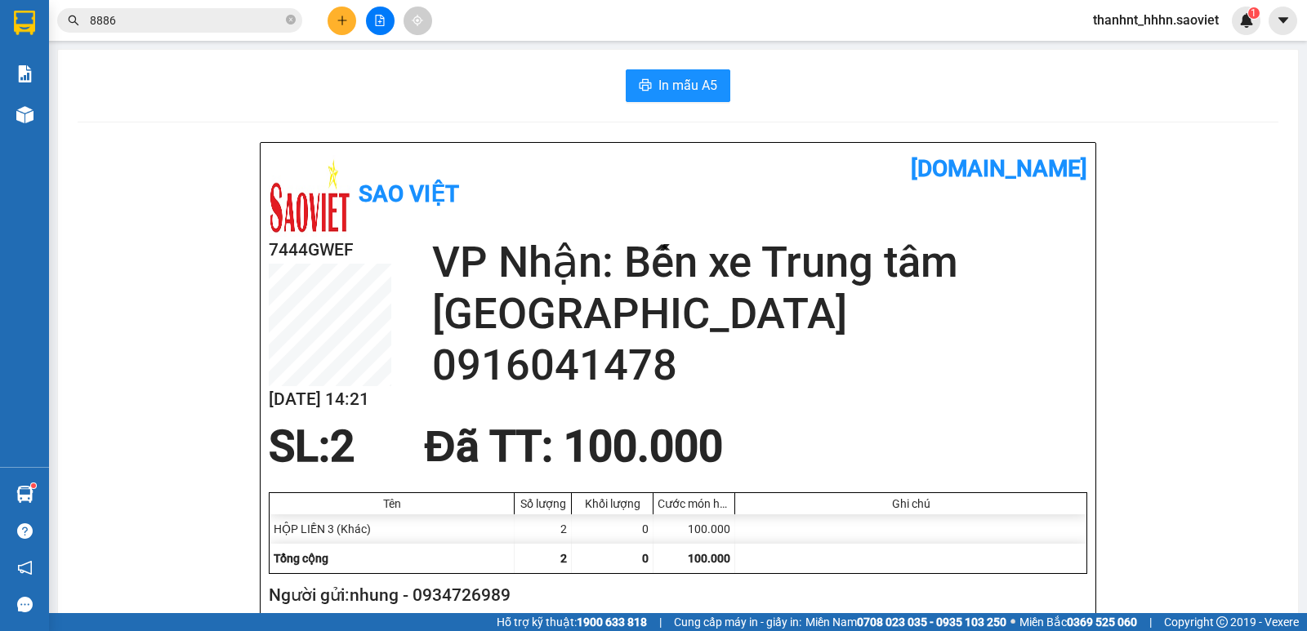
drag, startPoint x: 1294, startPoint y: 128, endPoint x: 1304, endPoint y: 147, distance: 21.2
click at [1304, 146] on main "In mẫu A5 Sao Việt vexere.com 7444GWEF 11/08 14:21 VP Nhận: Bến xe Trung tâm Là…" at bounding box center [653, 306] width 1307 height 613
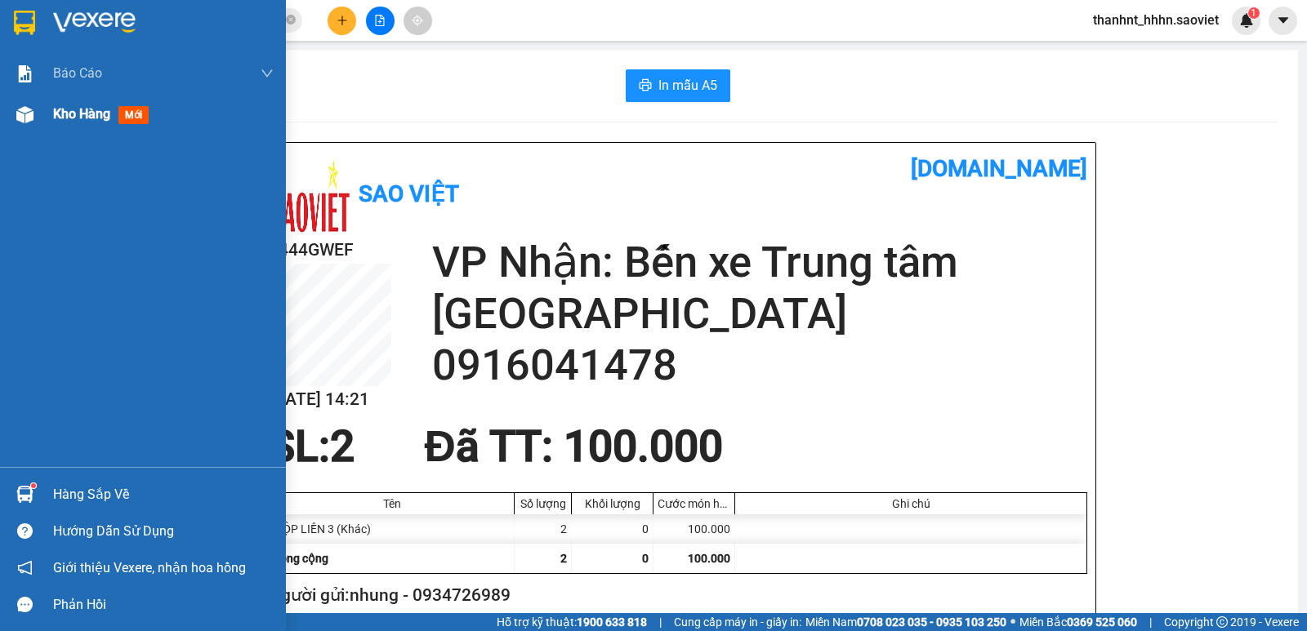
click at [103, 106] on span "Kho hàng" at bounding box center [81, 114] width 57 height 16
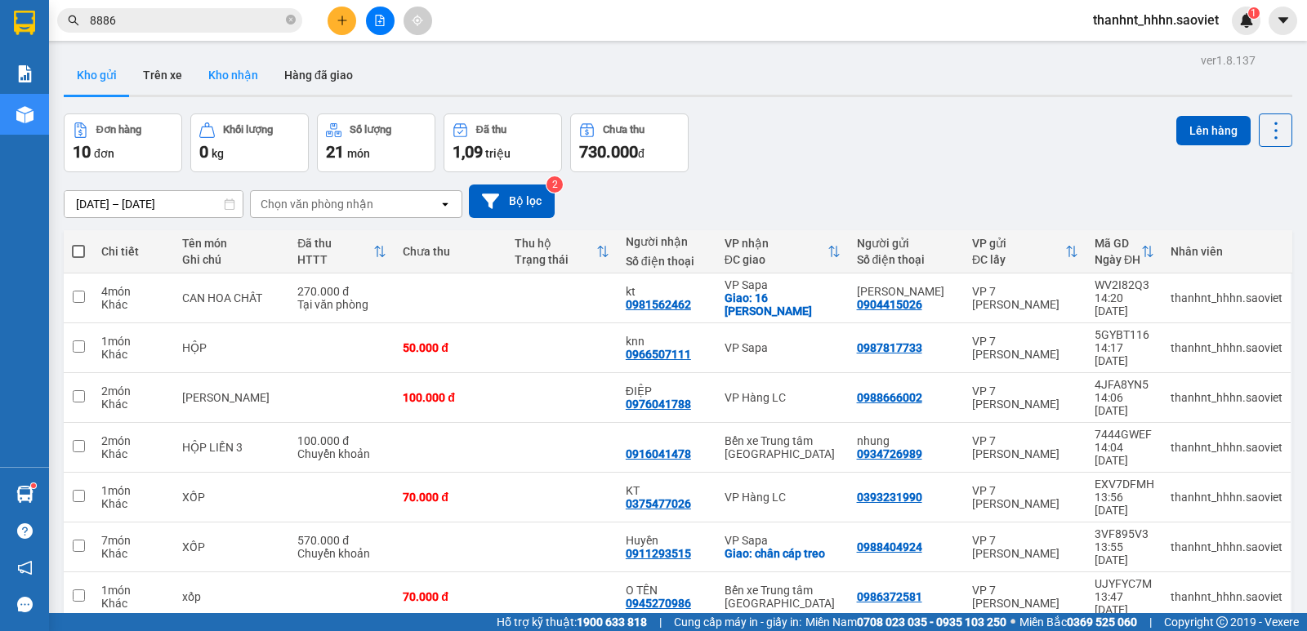
click at [224, 65] on button "Kho nhận" at bounding box center [233, 75] width 76 height 39
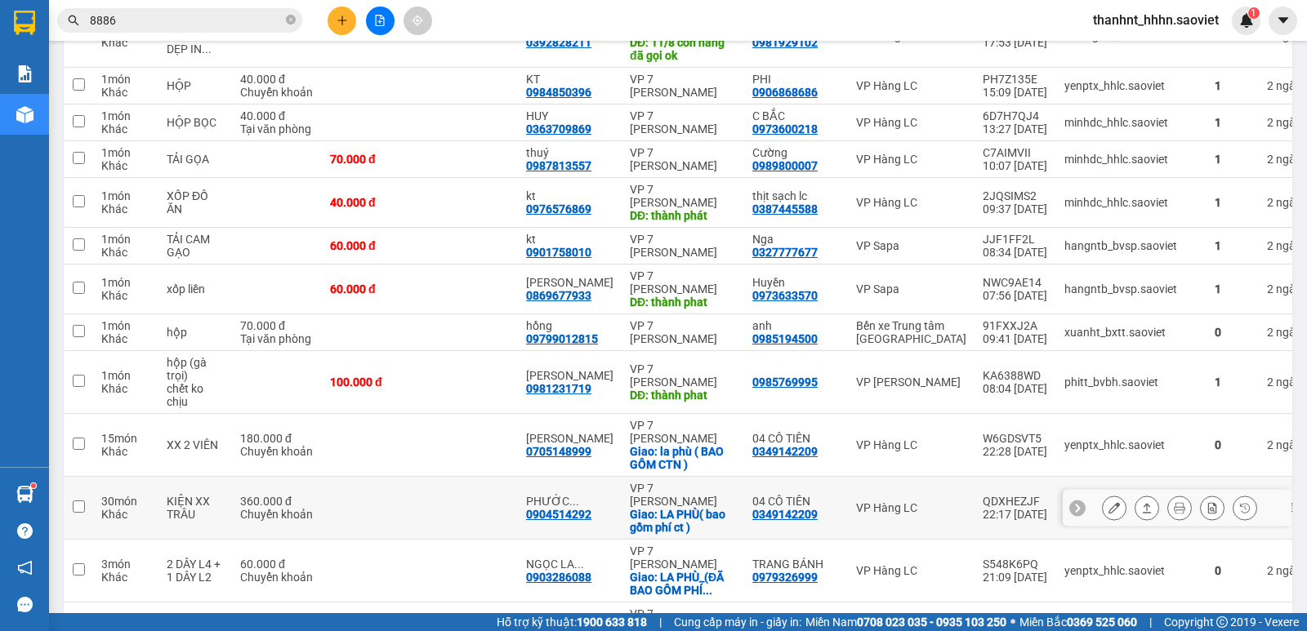
scroll to position [2433, 0]
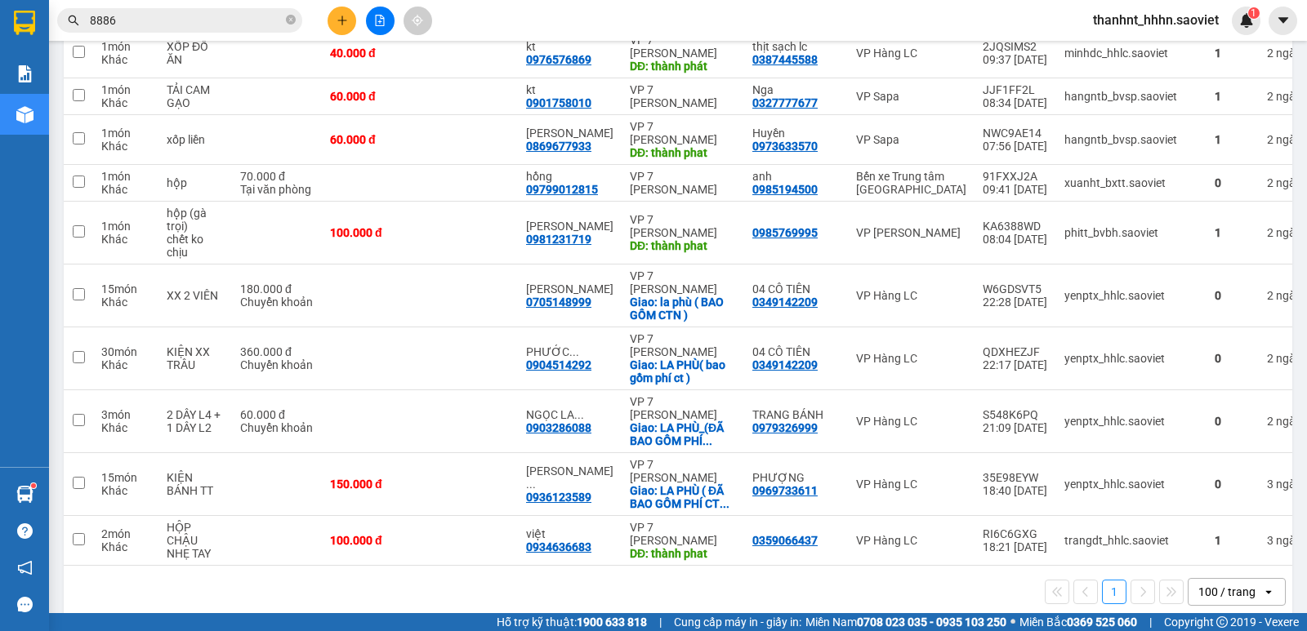
click at [1225, 584] on div "100 / trang" at bounding box center [1226, 592] width 57 height 16
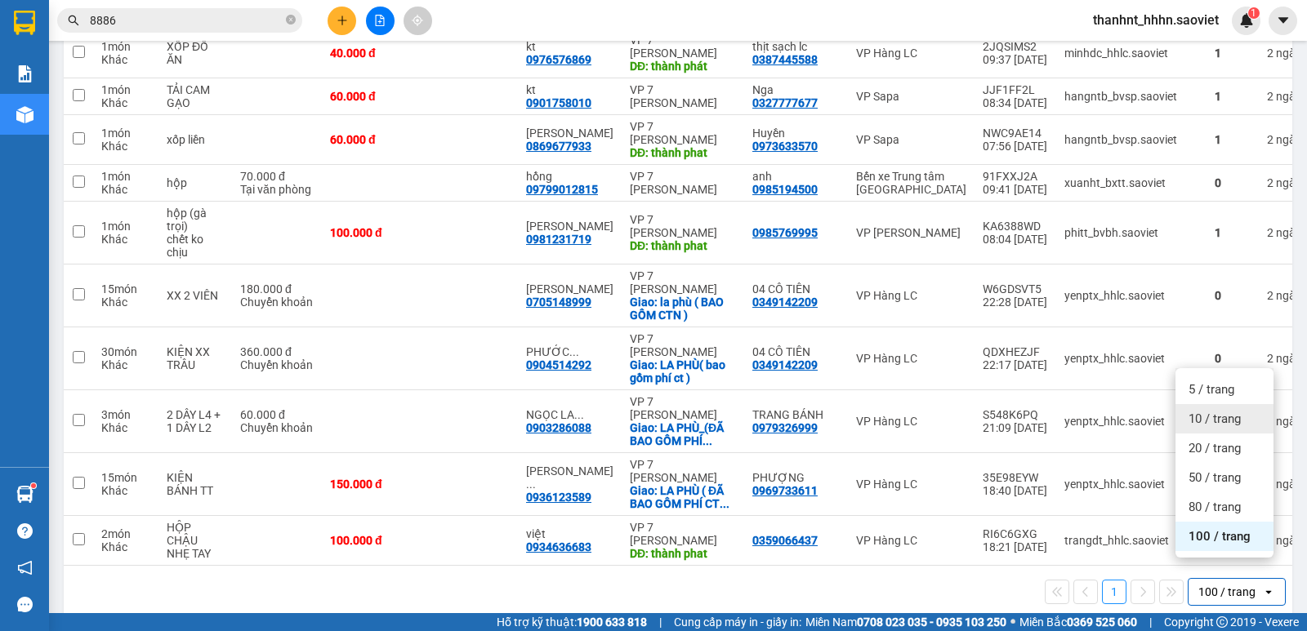
click at [1214, 422] on span "10 / trang" at bounding box center [1215, 419] width 52 height 16
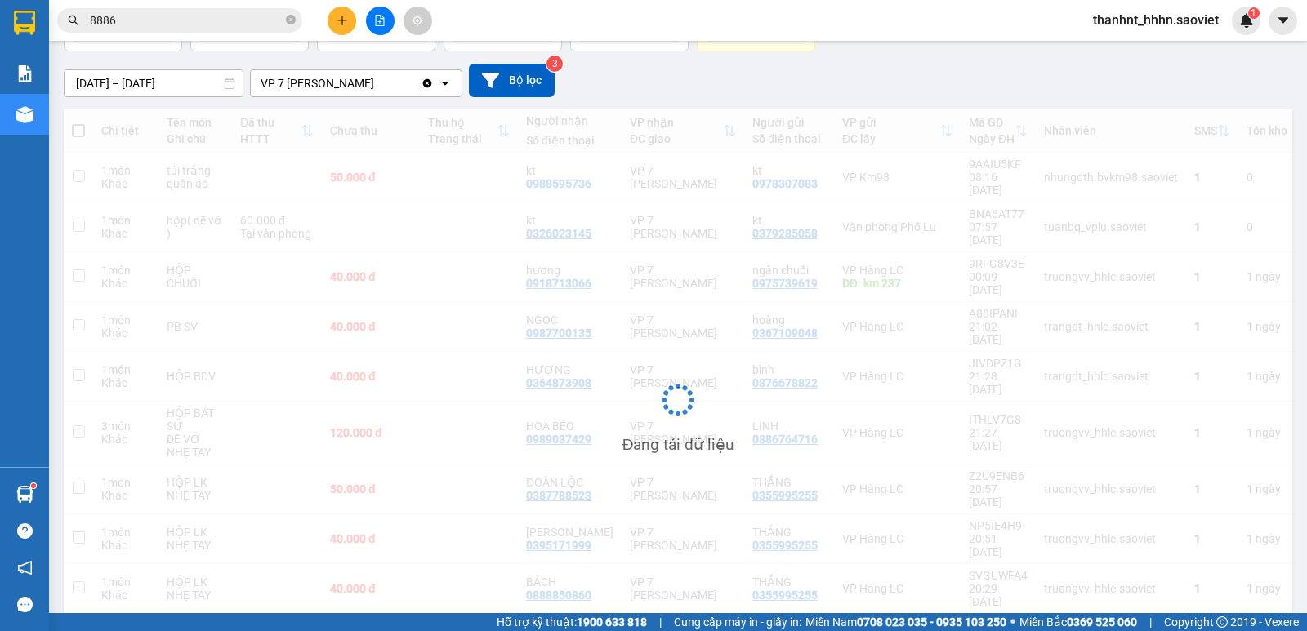
scroll to position [121, 0]
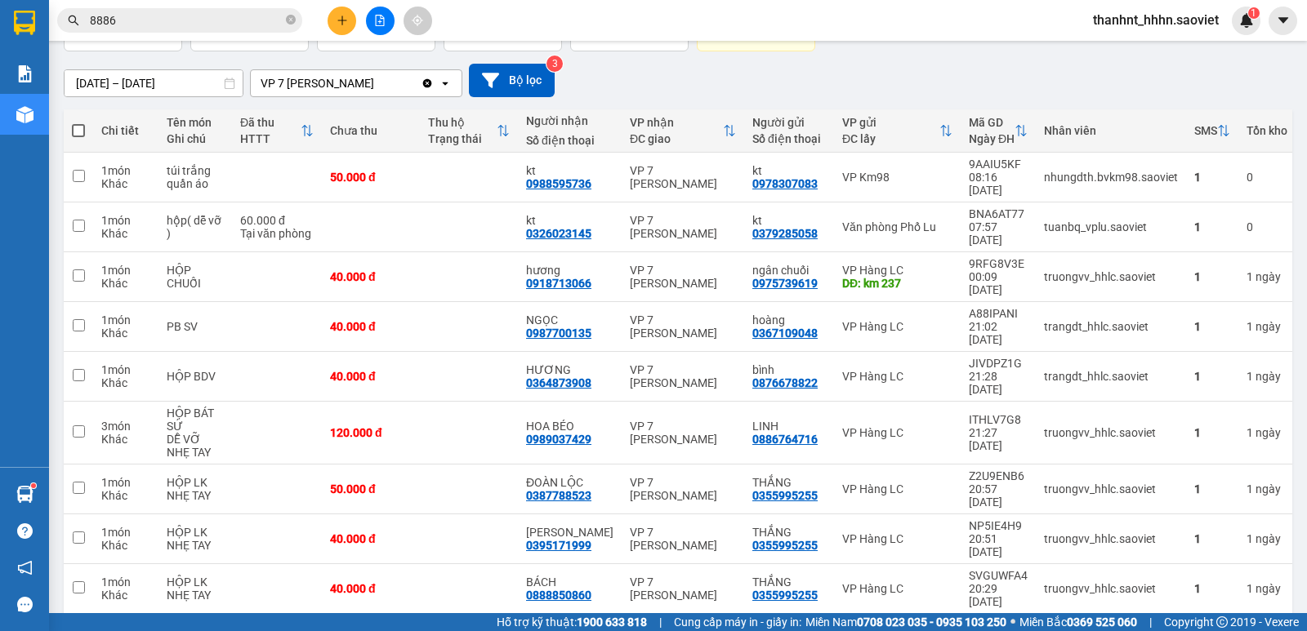
click at [162, 12] on input "8886" at bounding box center [186, 20] width 193 height 18
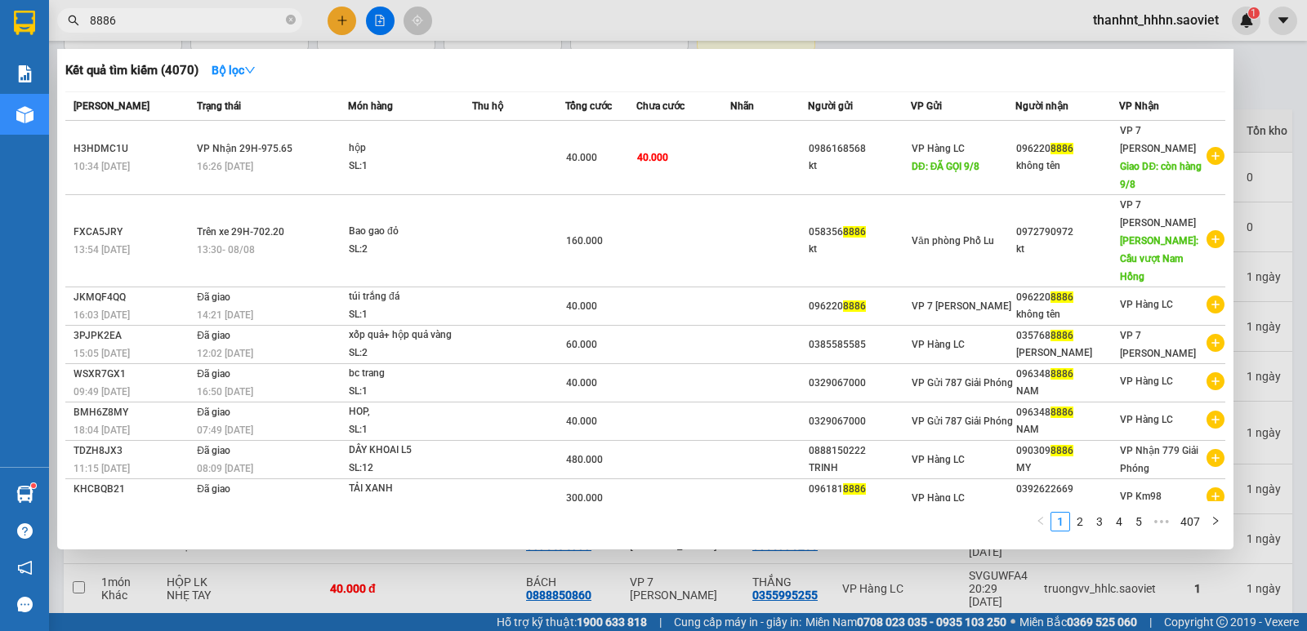
click at [162, 12] on input "8886" at bounding box center [186, 20] width 193 height 18
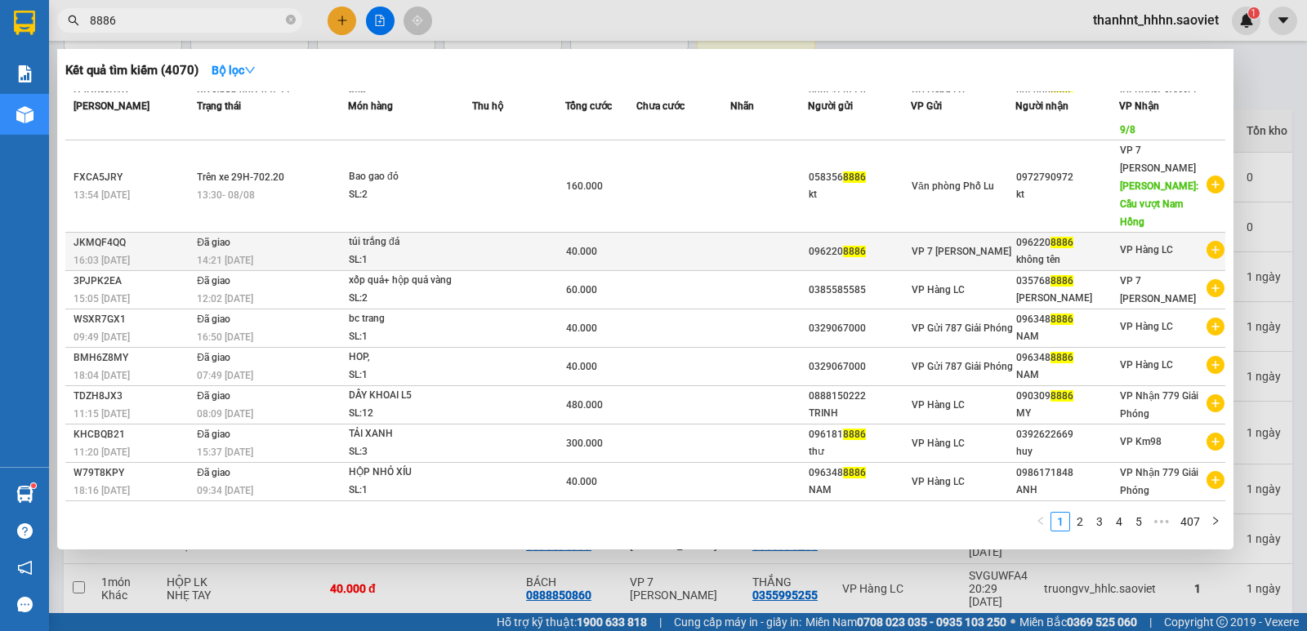
scroll to position [0, 0]
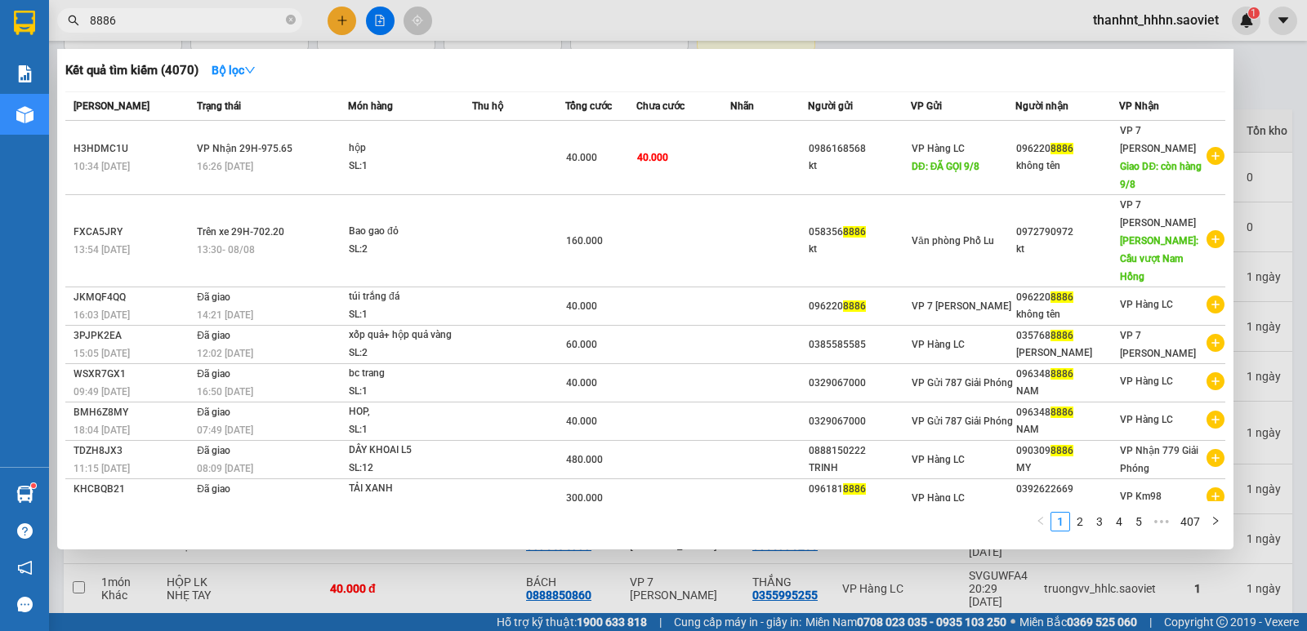
click at [346, 20] on div at bounding box center [653, 315] width 1307 height 631
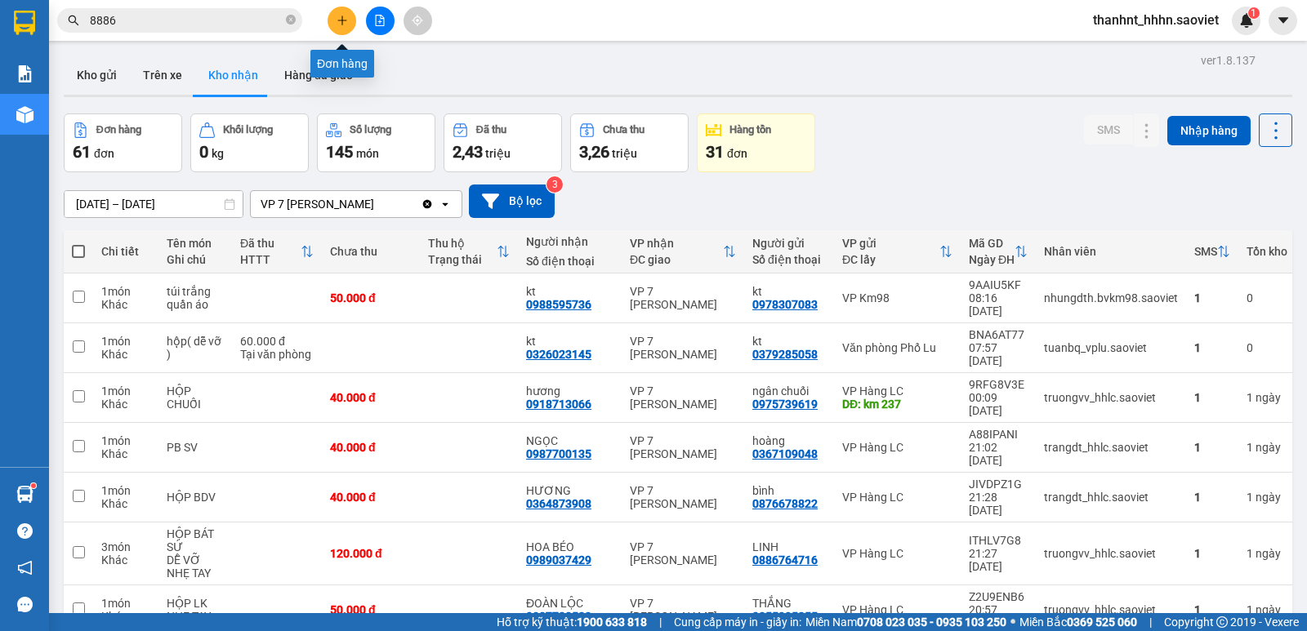
click at [350, 23] on button at bounding box center [342, 21] width 29 height 29
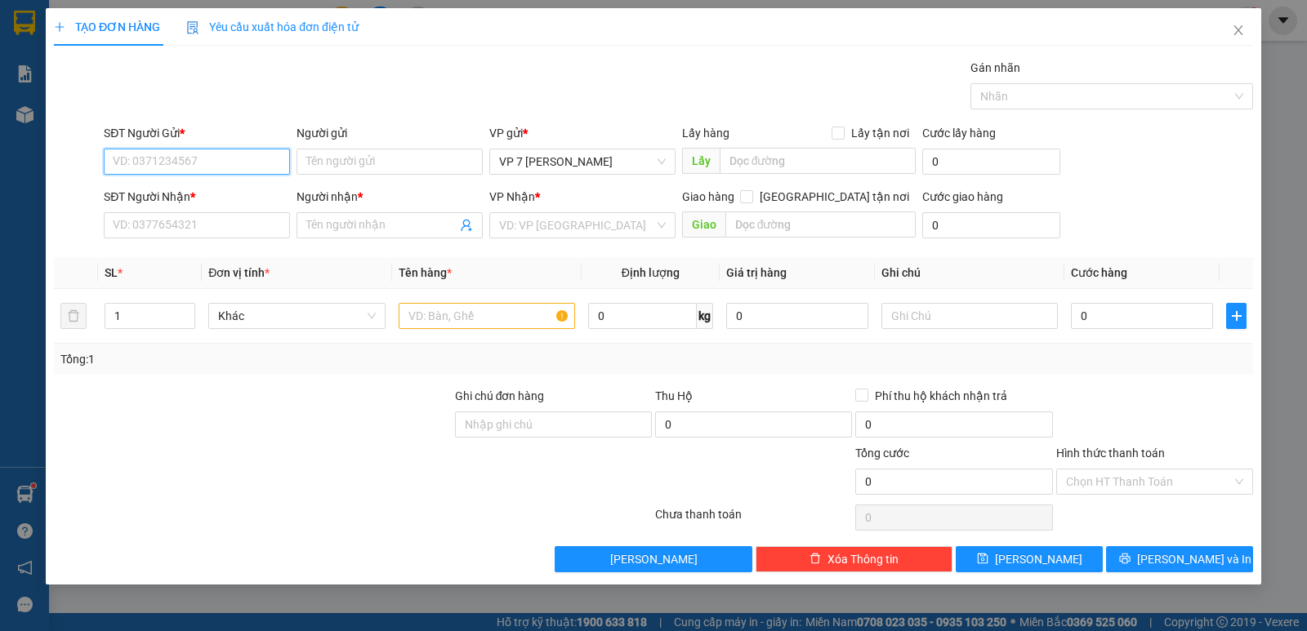
click at [232, 174] on input "SĐT Người Gửi *" at bounding box center [197, 162] width 186 height 26
click at [228, 169] on input "SĐT Người Gửi *" at bounding box center [197, 162] width 186 height 26
type input "0355313643"
click at [176, 188] on div "0355313643" at bounding box center [197, 194] width 167 height 18
type input "0912700799"
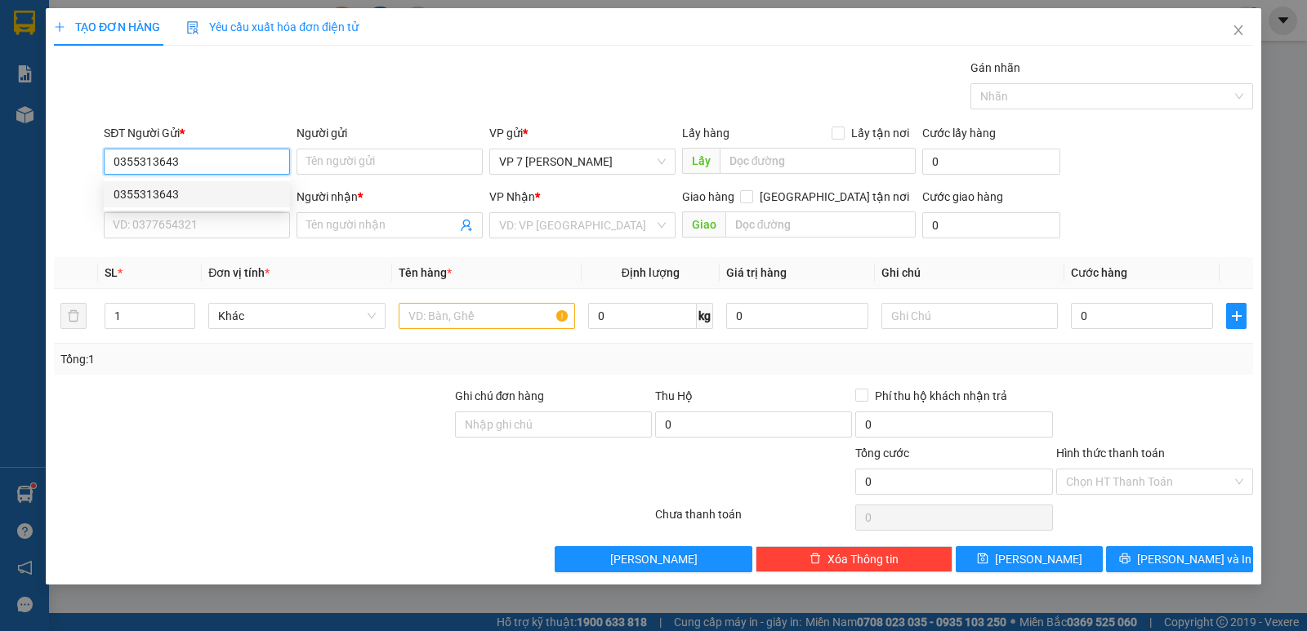
type input "BS NHƠN"
type input "0355313643"
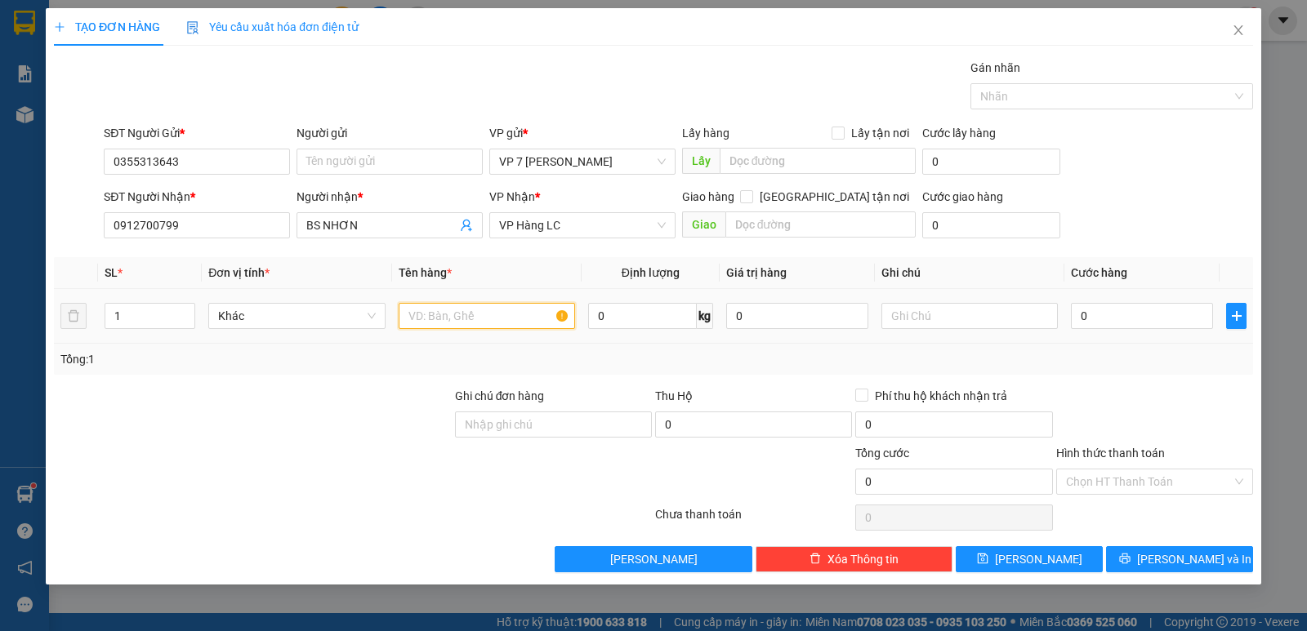
click at [521, 319] on input "text" at bounding box center [487, 316] width 176 height 26
type input "HÔPL"
click at [1117, 320] on input "0" at bounding box center [1142, 316] width 142 height 26
type input "25"
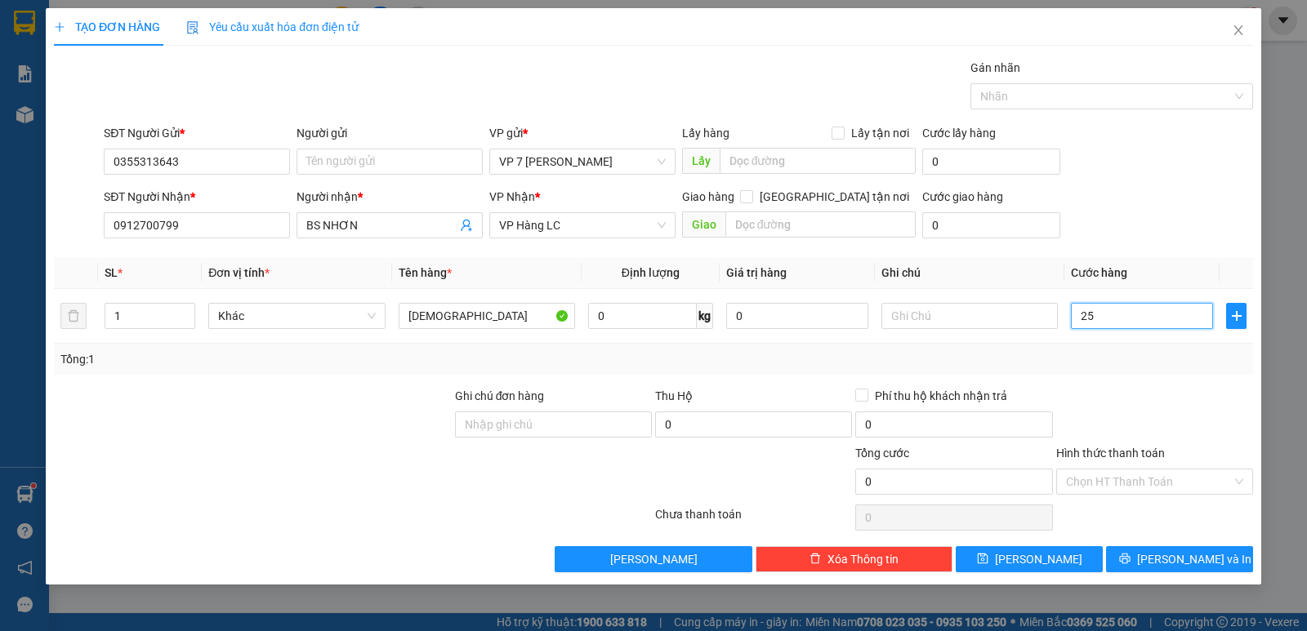
type input "25"
type input "2"
type input "0"
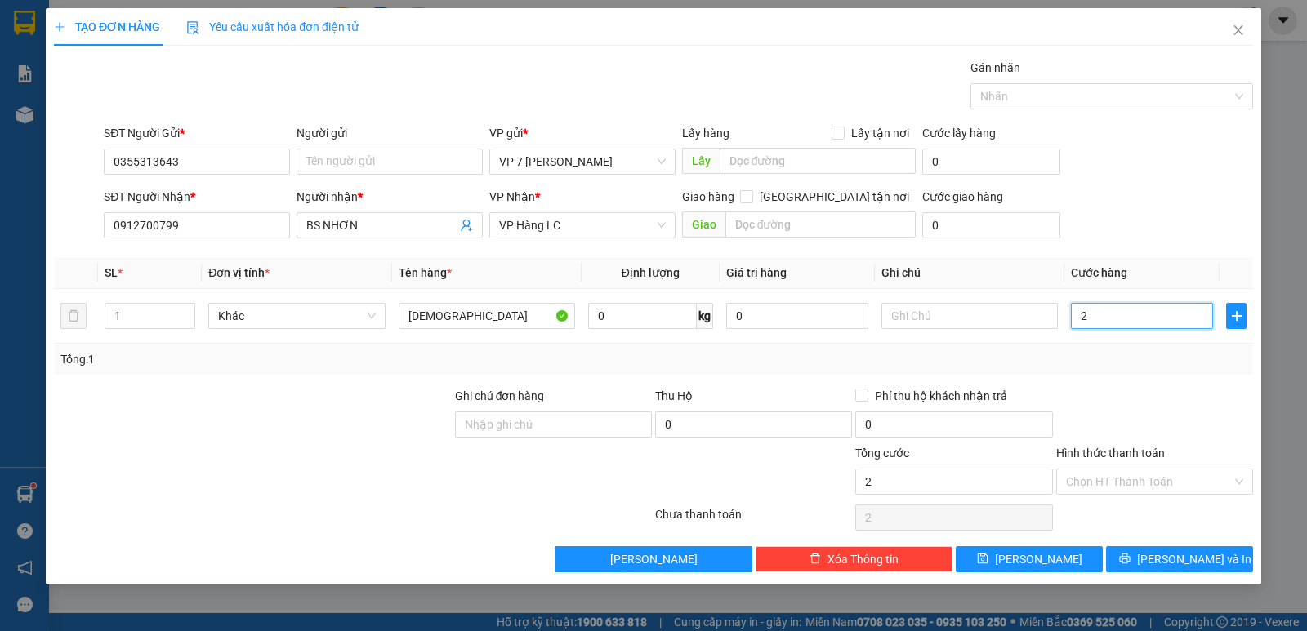
type input "0"
type input "05"
type input "5"
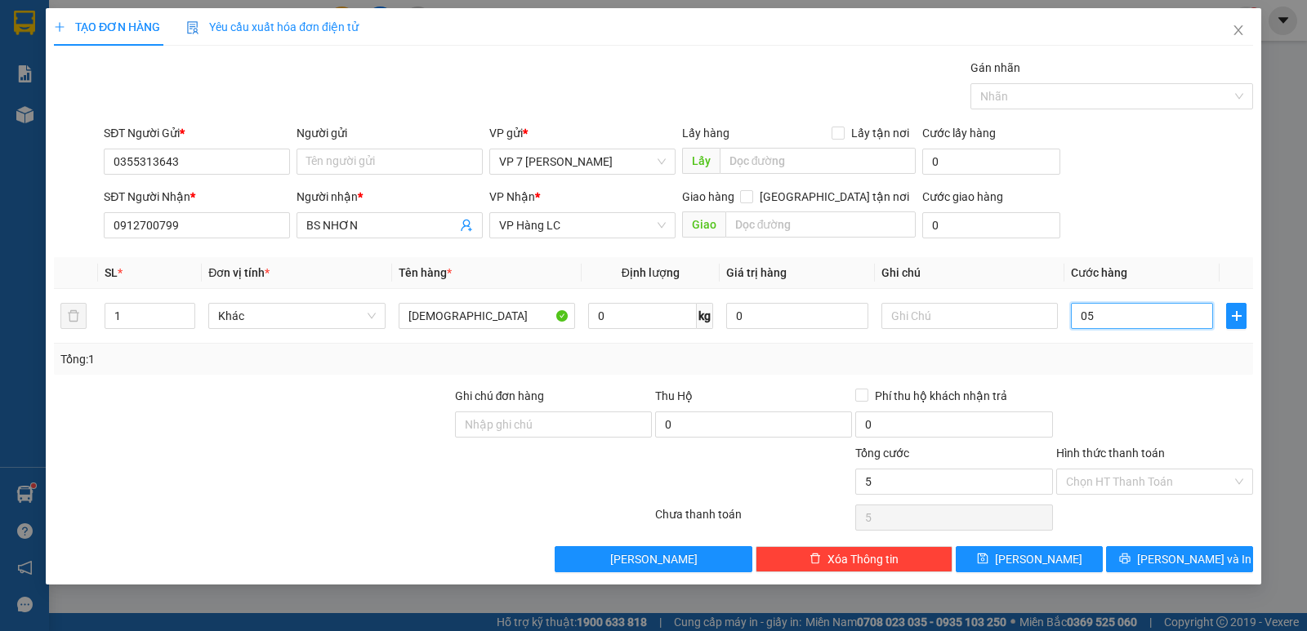
type input "050"
type input "50"
type input "50.000"
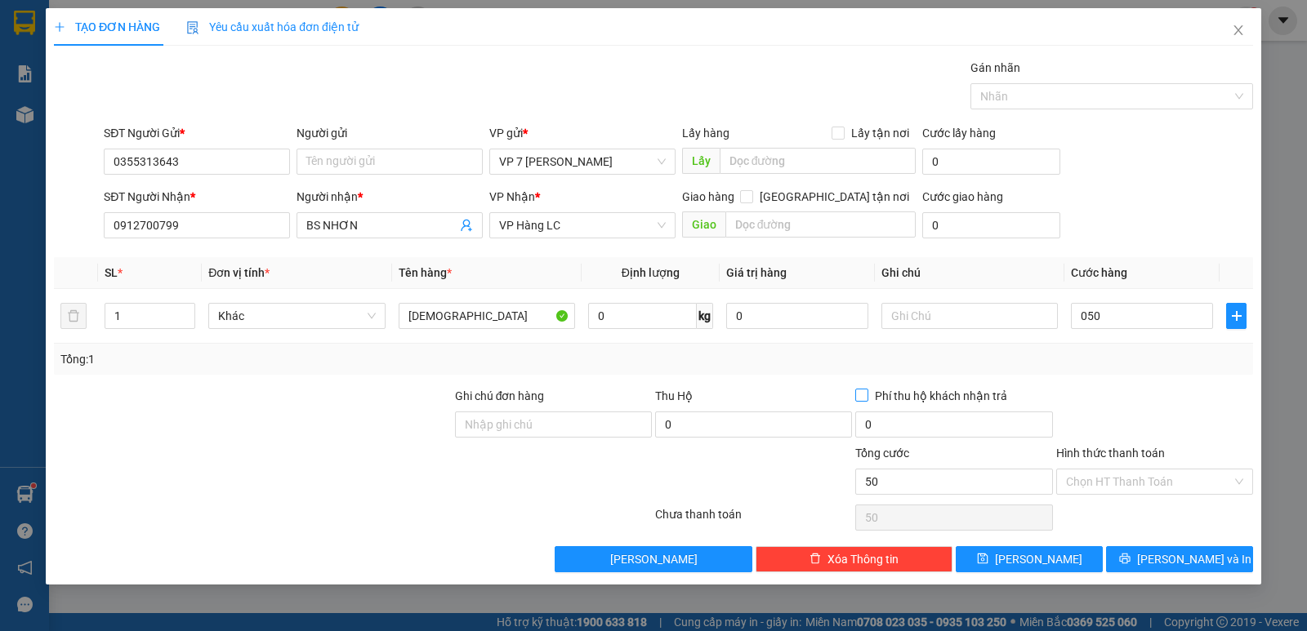
type input "50.000"
click at [864, 387] on label "Phí thu hộ khách nhận trả" at bounding box center [934, 396] width 158 height 18
click at [864, 389] on input "Phí thu hộ khách nhận trả" at bounding box center [860, 394] width 11 height 11
checkbox input "true"
click at [1221, 483] on input "Hình thức thanh toán" at bounding box center [1149, 482] width 166 height 25
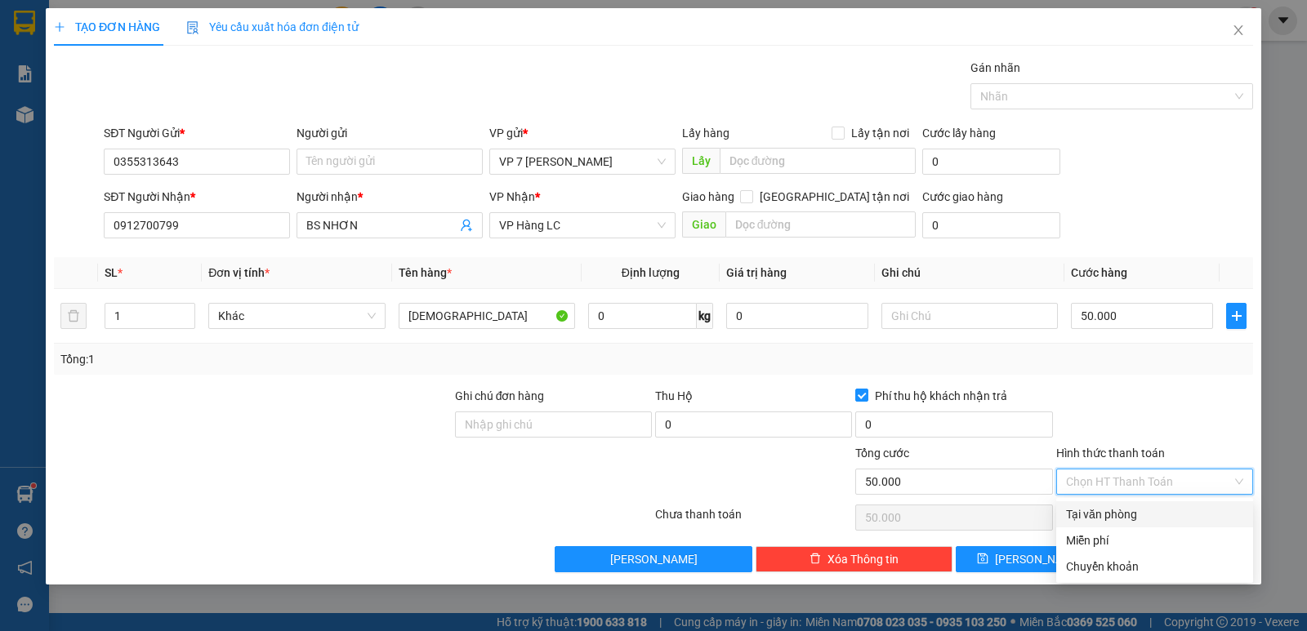
click at [1175, 520] on div "Tại văn phòng" at bounding box center [1154, 515] width 177 height 18
type input "0"
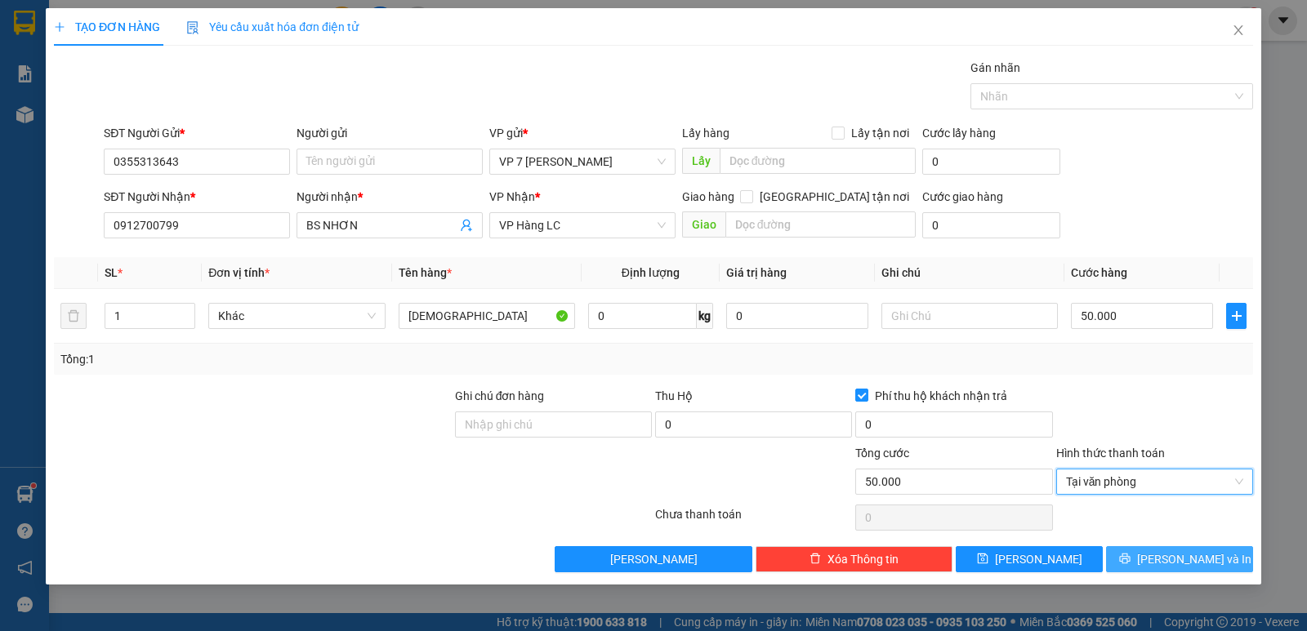
click at [1161, 555] on button "[PERSON_NAME] và In" at bounding box center [1179, 559] width 147 height 26
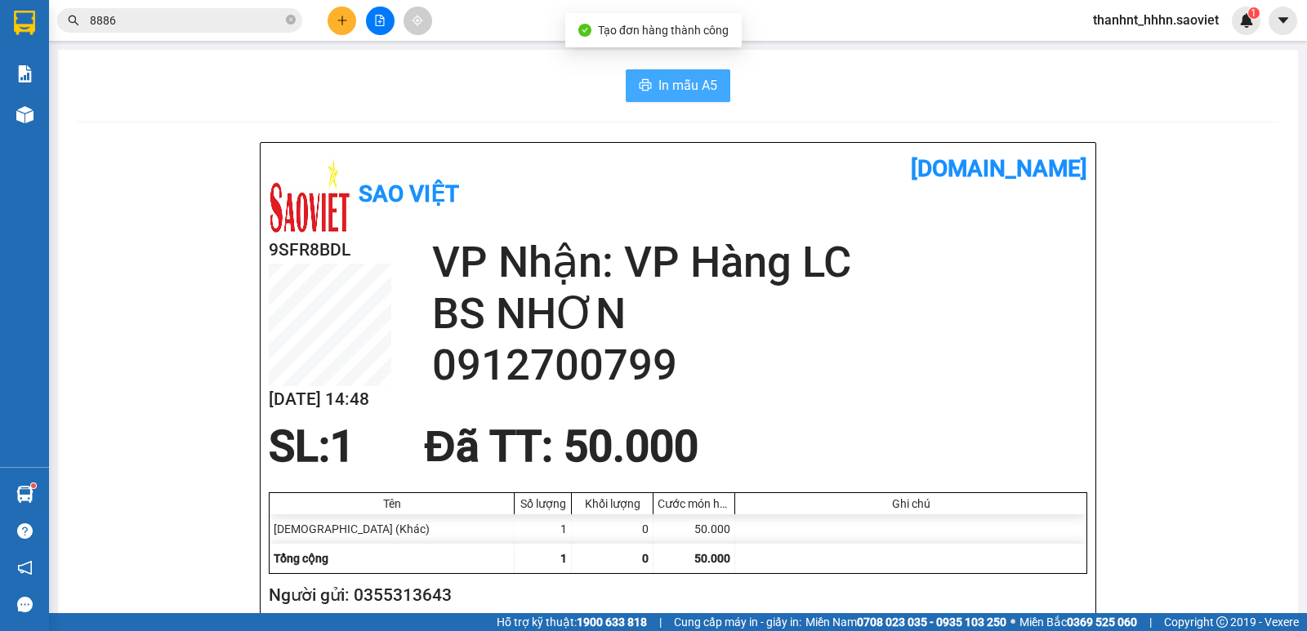
click at [661, 94] on span "In mẫu A5" at bounding box center [687, 85] width 59 height 20
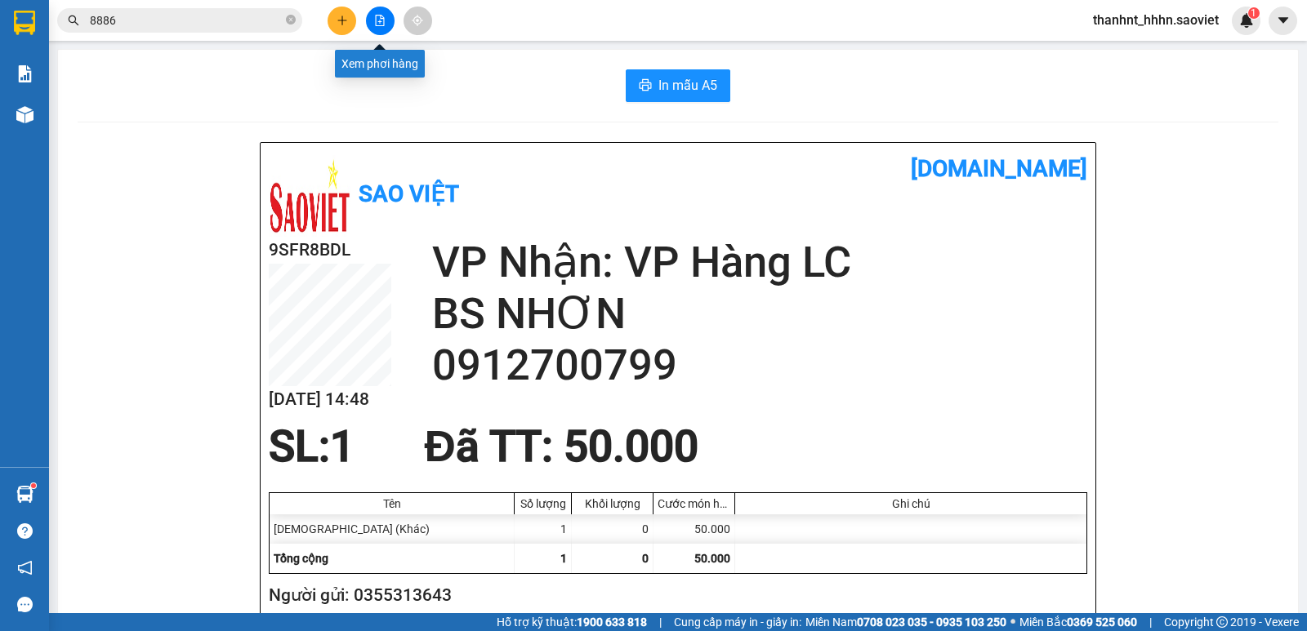
click at [368, 15] on button at bounding box center [380, 21] width 29 height 29
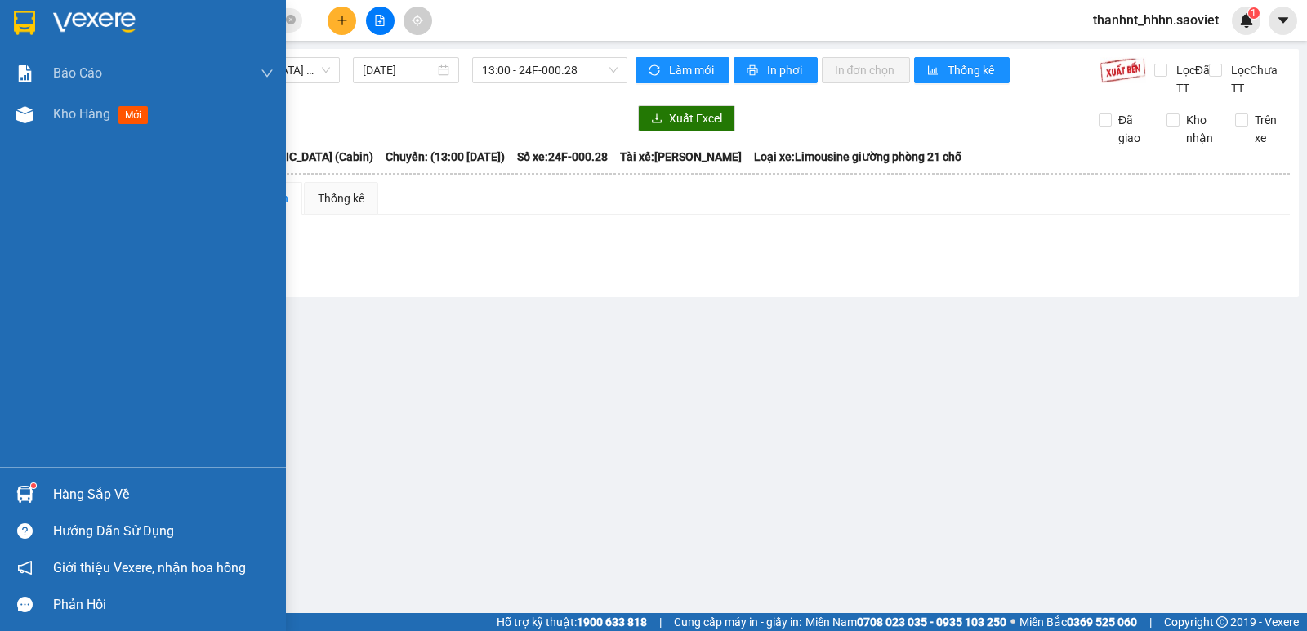
click at [49, 493] on div "Hàng sắp về" at bounding box center [143, 494] width 286 height 37
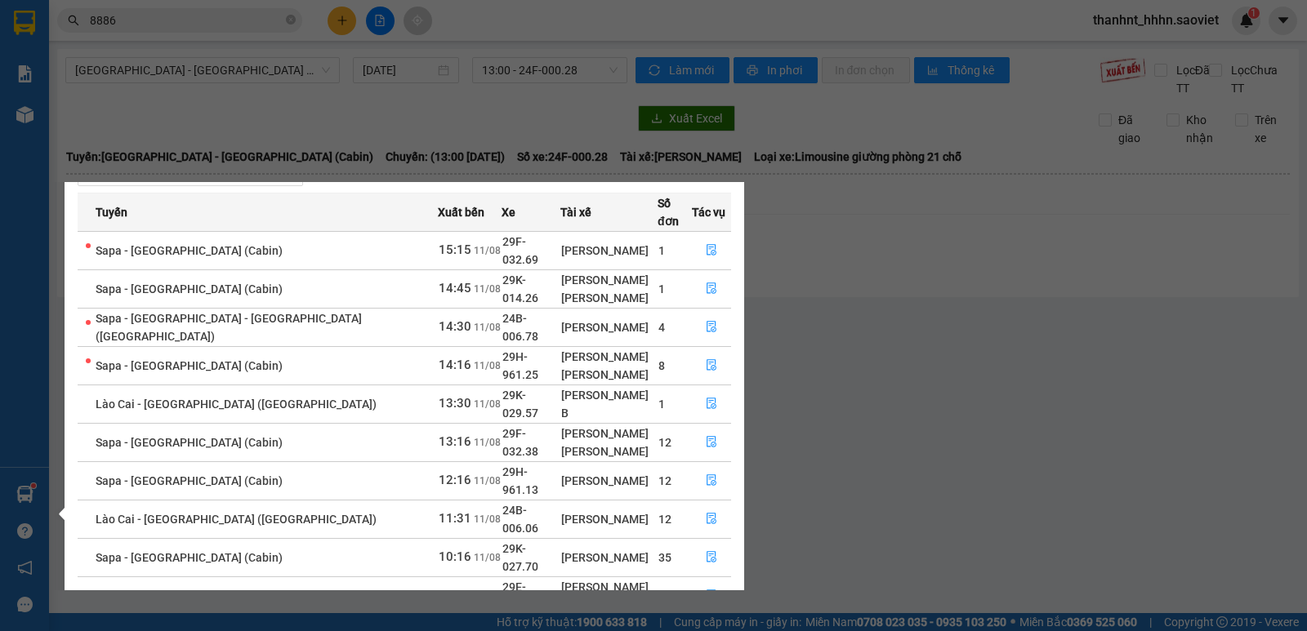
scroll to position [65, 0]
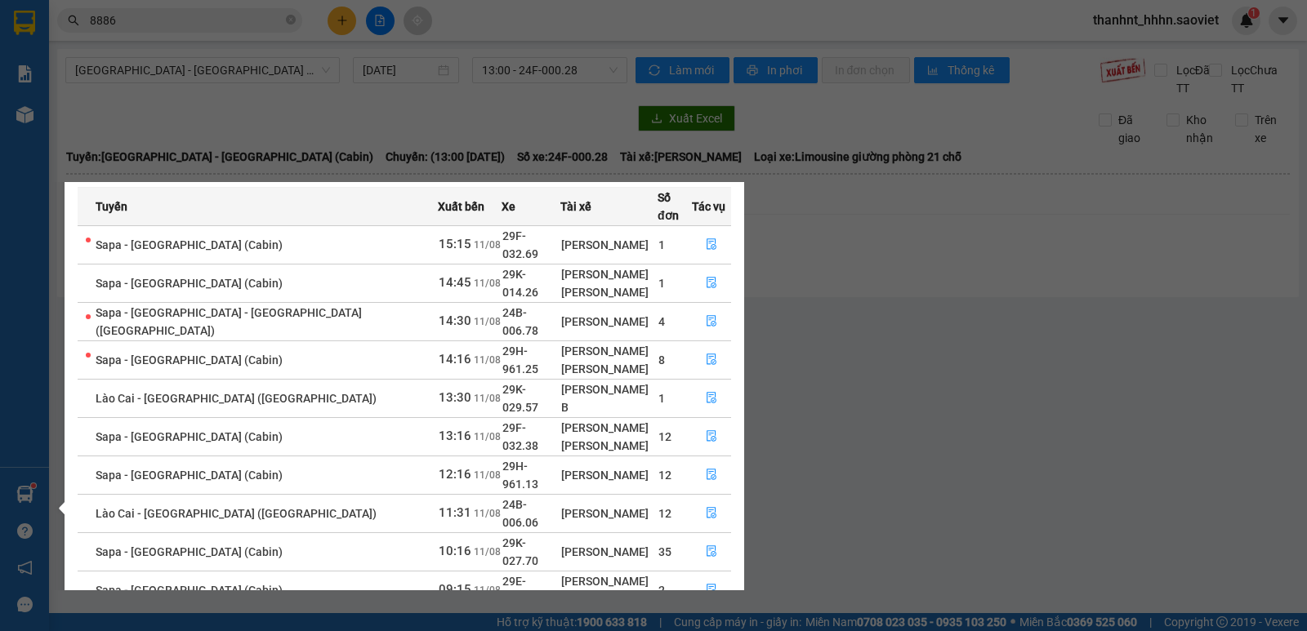
click at [691, 621] on link "1" at bounding box center [682, 630] width 18 height 18
click at [697, 621] on link "2" at bounding box center [702, 630] width 18 height 18
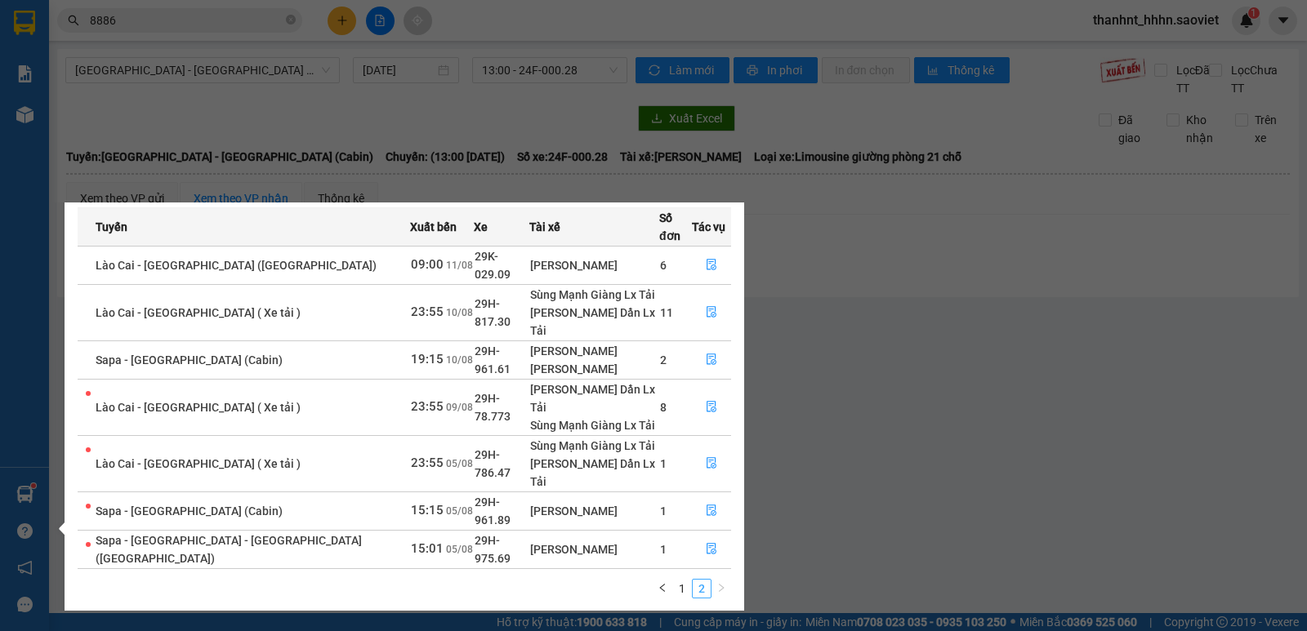
scroll to position [0, 0]
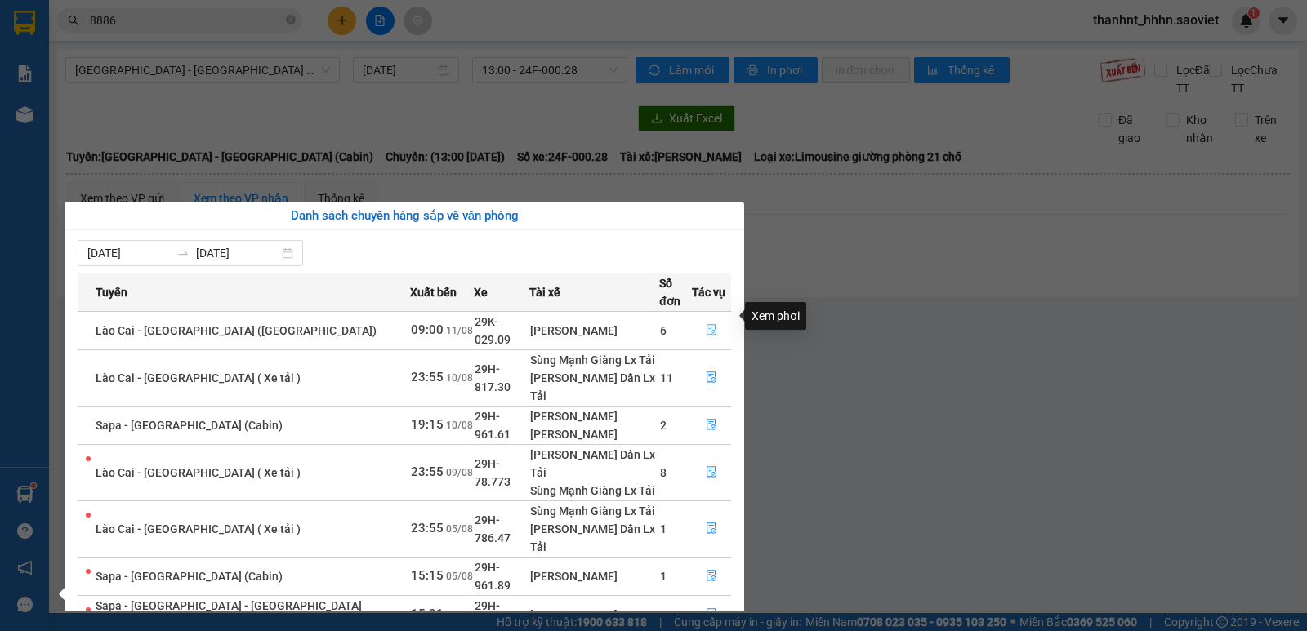
click at [706, 324] on icon "file-done" at bounding box center [711, 329] width 11 height 11
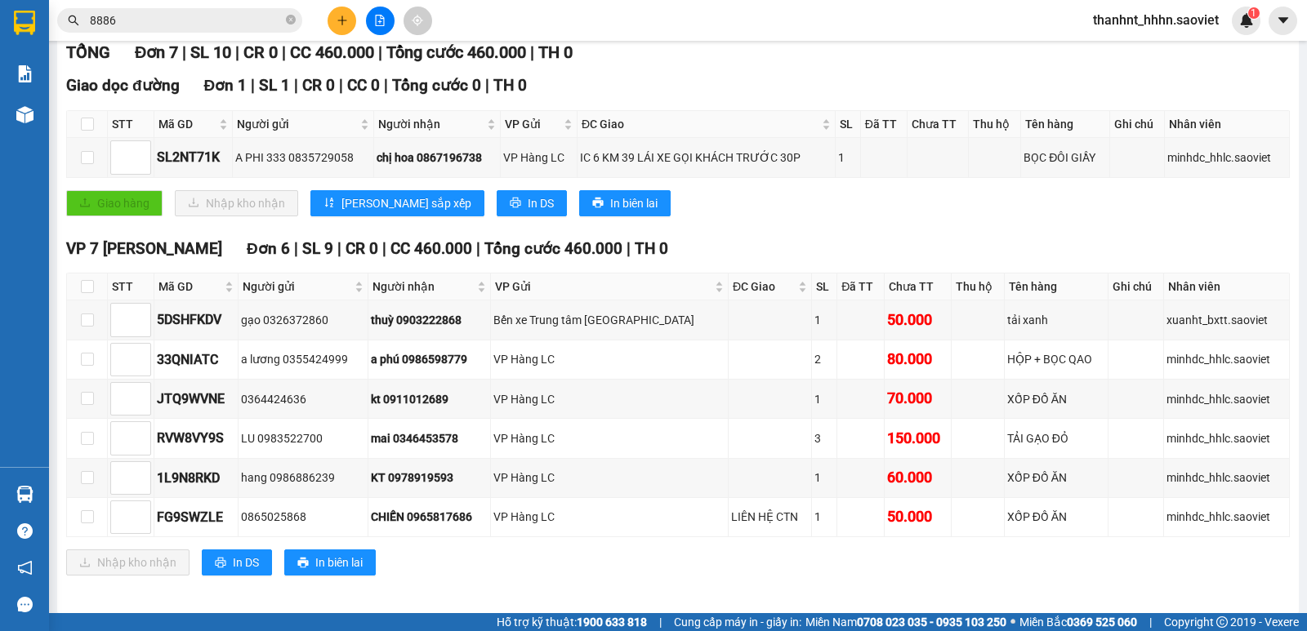
scroll to position [239, 0]
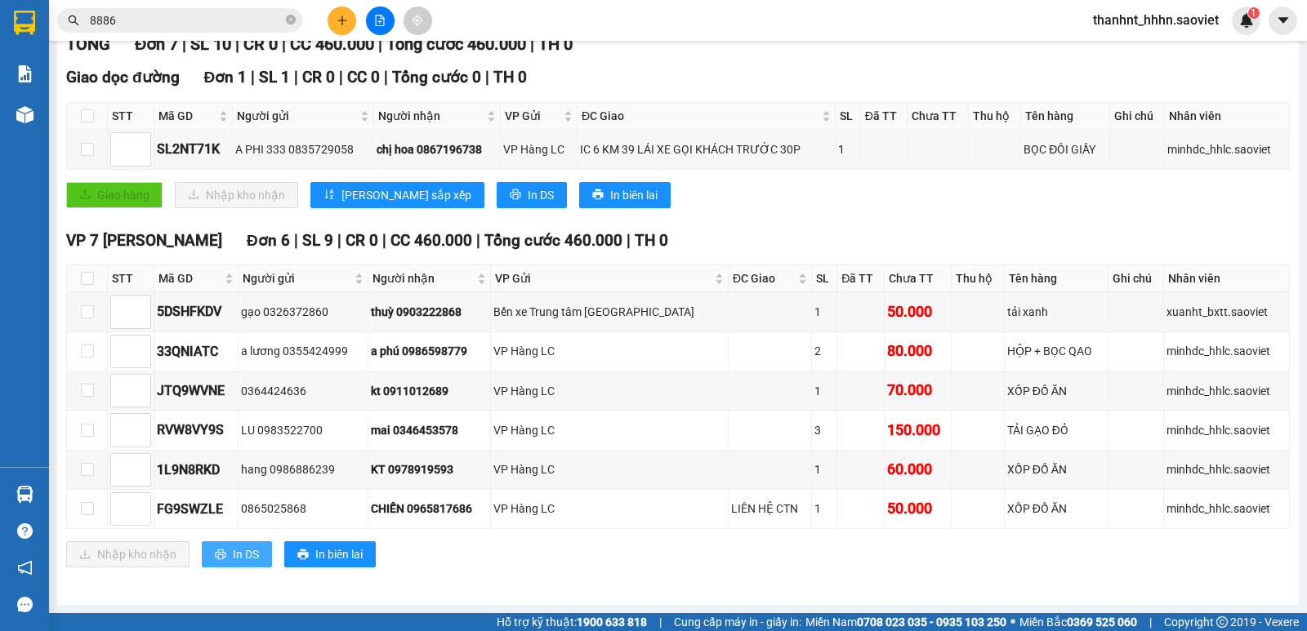
click at [252, 548] on span "In DS" at bounding box center [246, 555] width 26 height 18
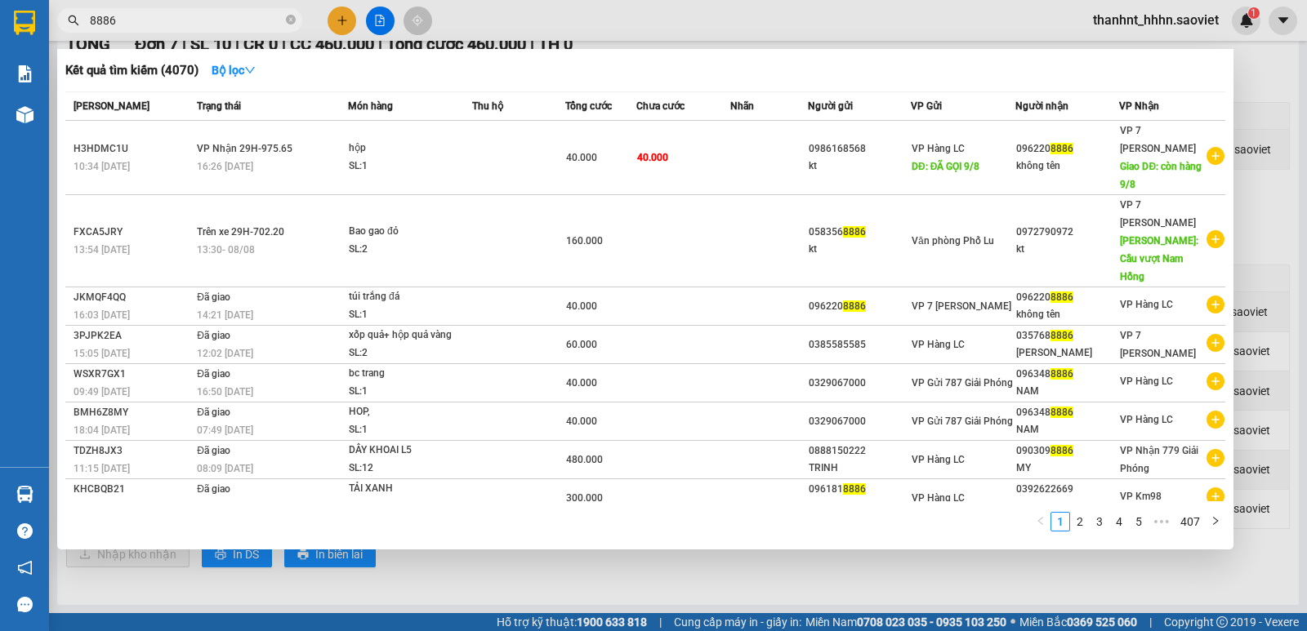
click at [159, 29] on input "8886" at bounding box center [186, 20] width 193 height 18
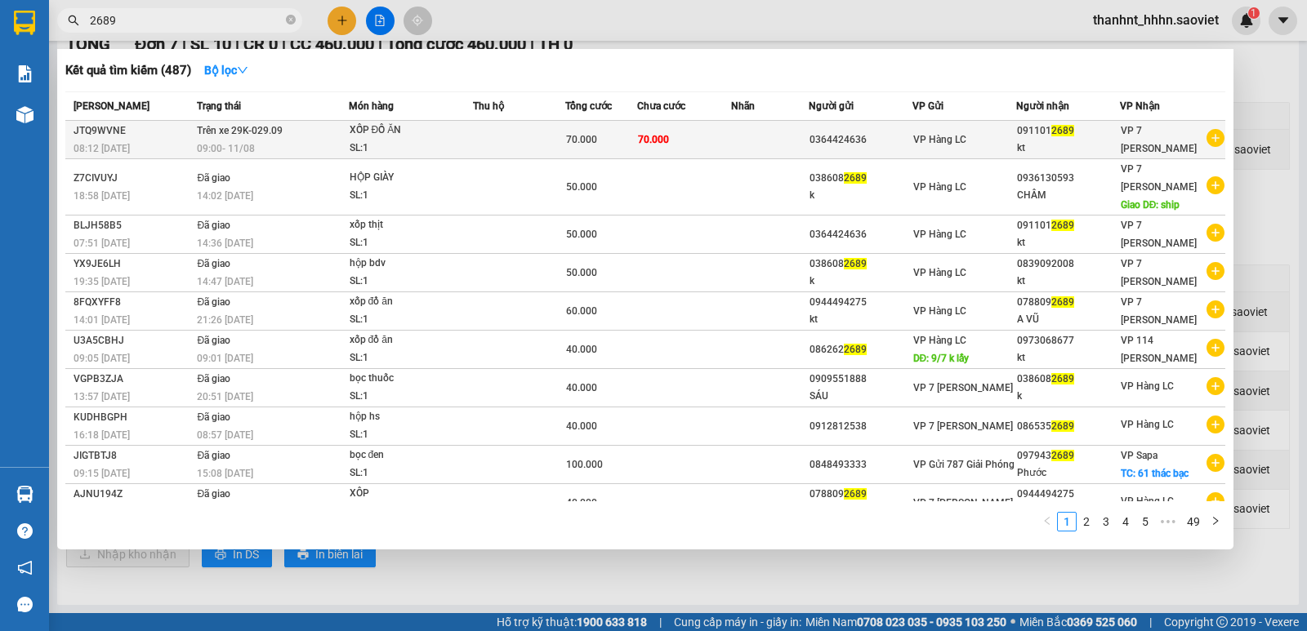
type input "2689"
click at [407, 141] on div "SL: 1" at bounding box center [411, 149] width 123 height 18
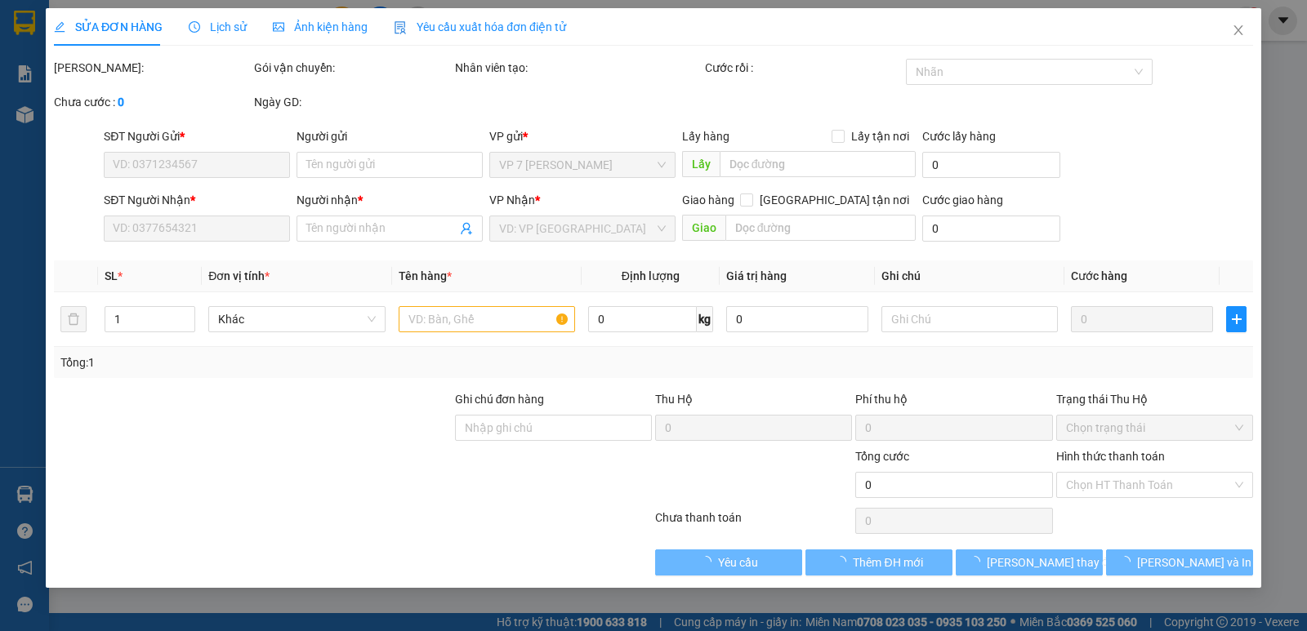
type input "0364424636"
type input "0911012689"
type input "kt"
type input "70.000"
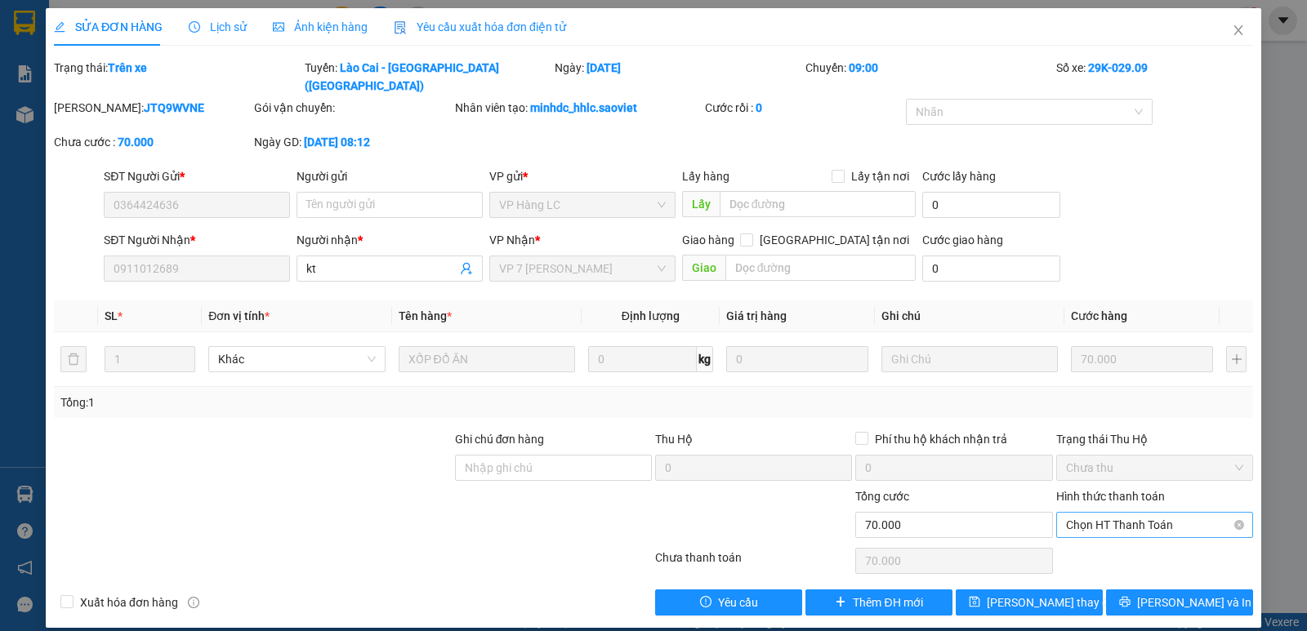
click at [1182, 513] on span "Chọn HT Thanh Toán" at bounding box center [1154, 525] width 177 height 25
click at [1240, 38] on span "Close" at bounding box center [1238, 31] width 46 height 46
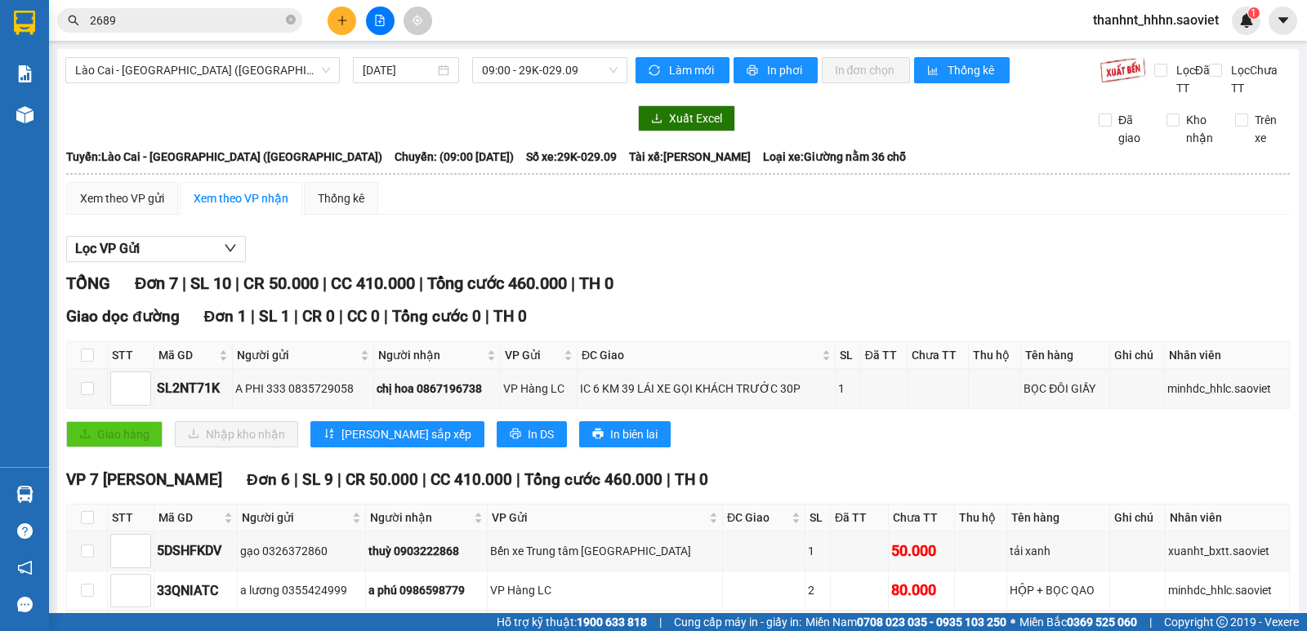
click at [225, 18] on input "2689" at bounding box center [186, 20] width 193 height 18
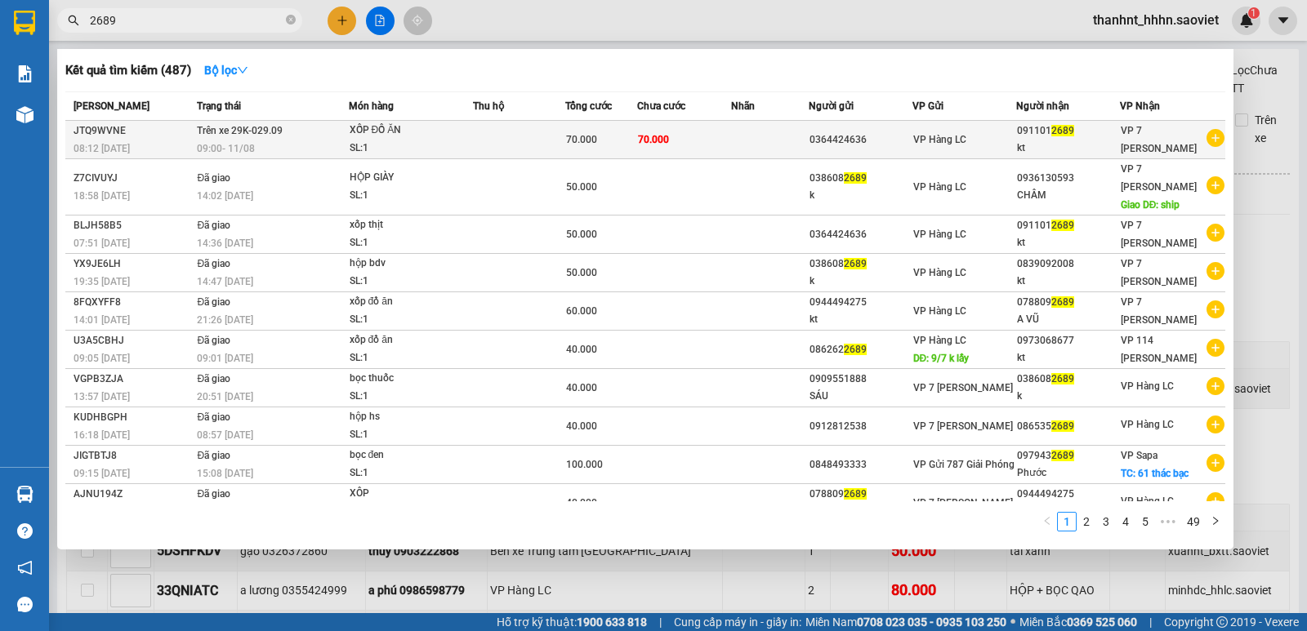
click at [264, 141] on div "09:00 - 11/08" at bounding box center [272, 149] width 150 height 18
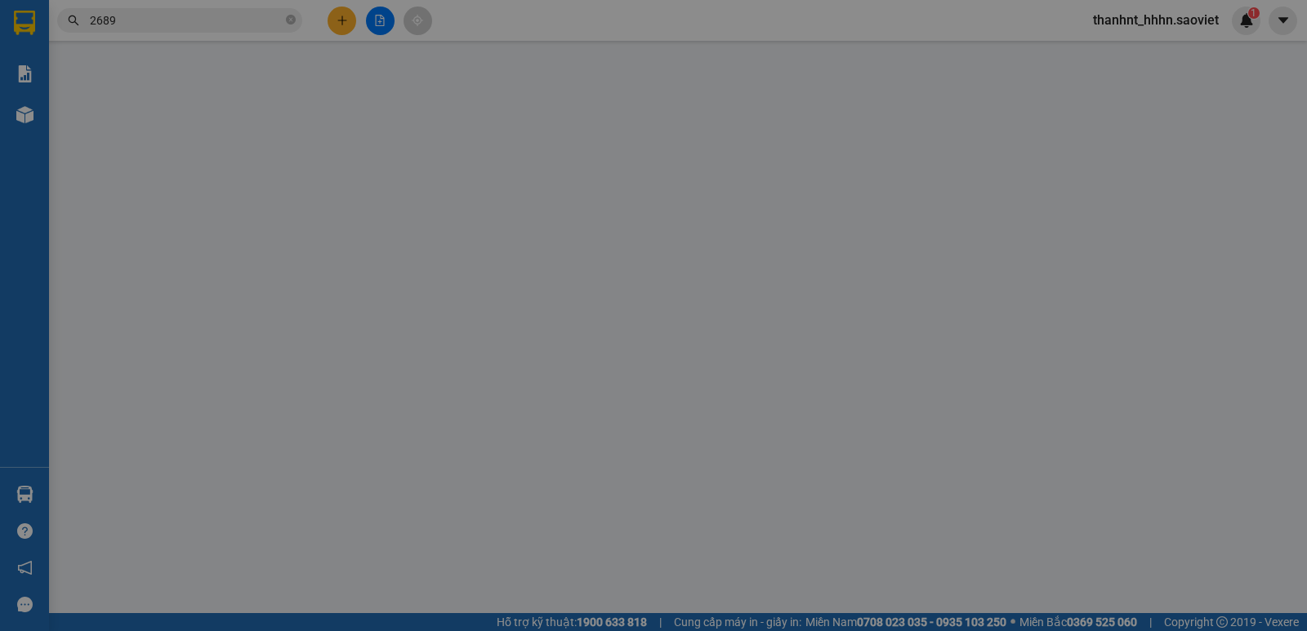
type input "0364424636"
type input "0911012689"
type input "kt"
type input "70.000"
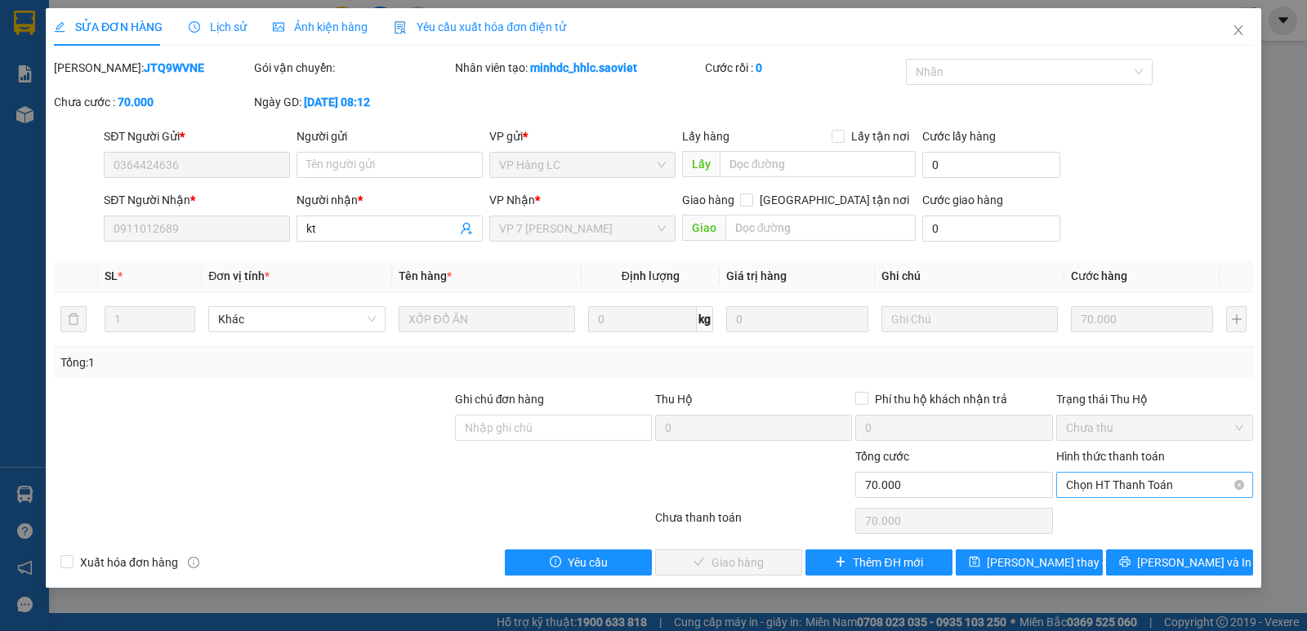
drag, startPoint x: 1175, startPoint y: 485, endPoint x: 1152, endPoint y: 497, distance: 26.3
click at [1175, 486] on span "Chọn HT Thanh Toán" at bounding box center [1154, 485] width 177 height 25
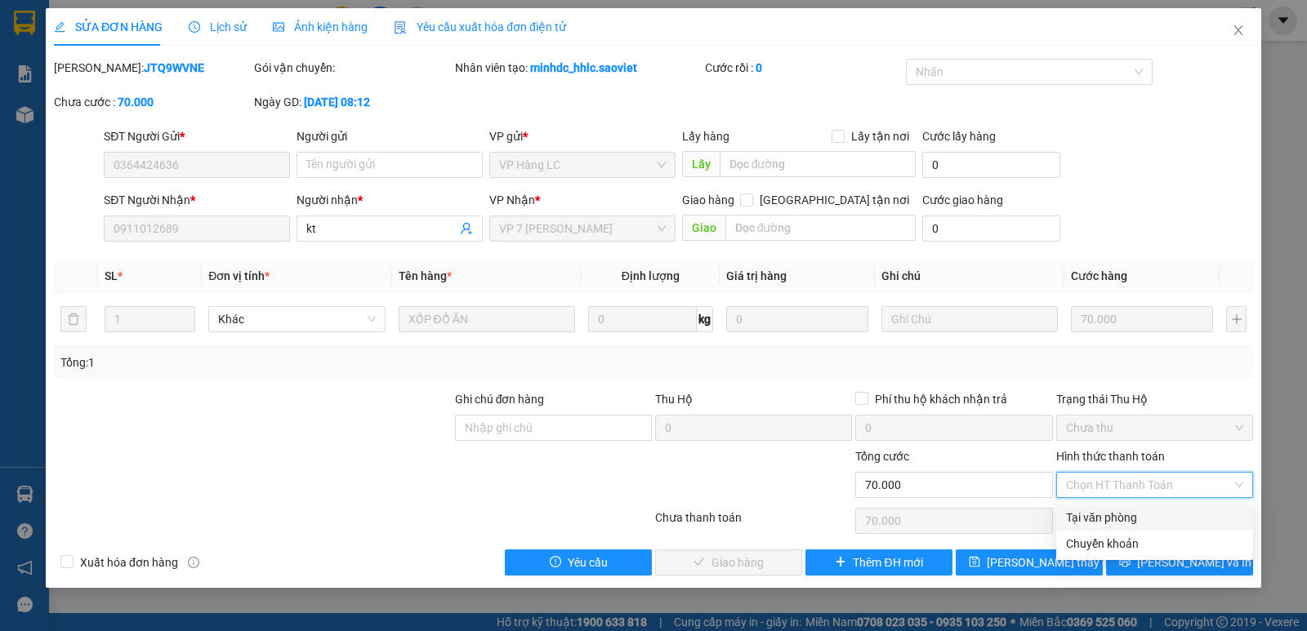
click at [1122, 511] on div "Tại văn phòng" at bounding box center [1154, 518] width 177 height 18
type input "0"
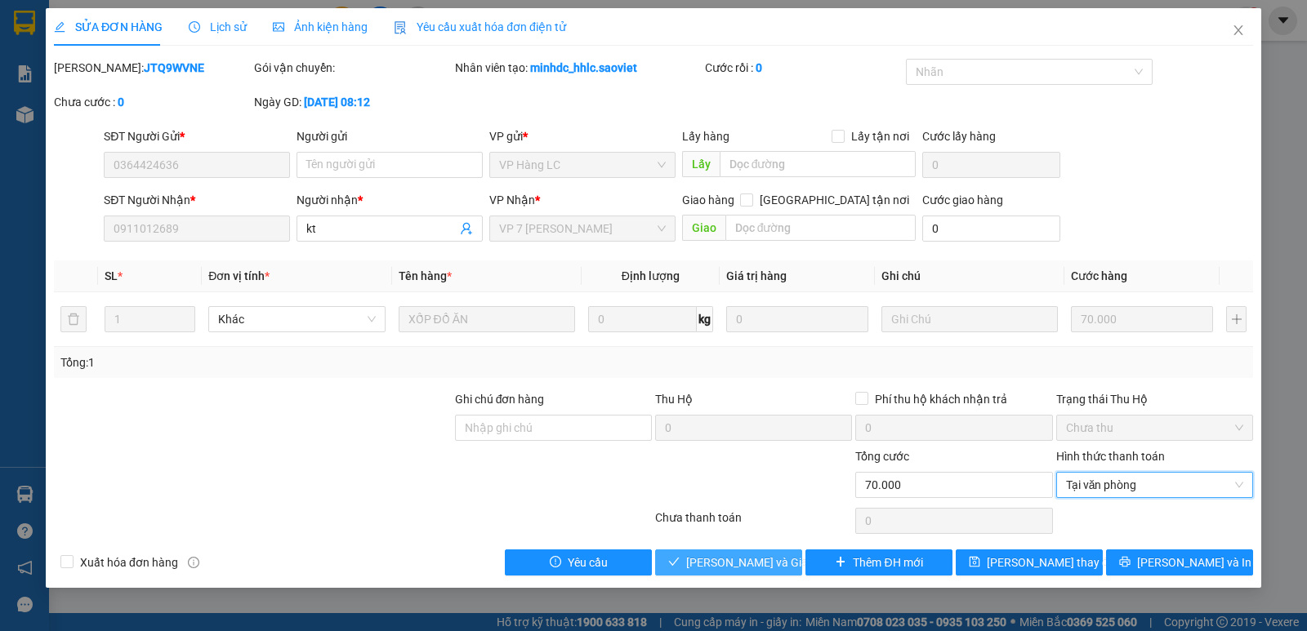
click at [747, 551] on button "[PERSON_NAME] và Giao hàng" at bounding box center [728, 563] width 147 height 26
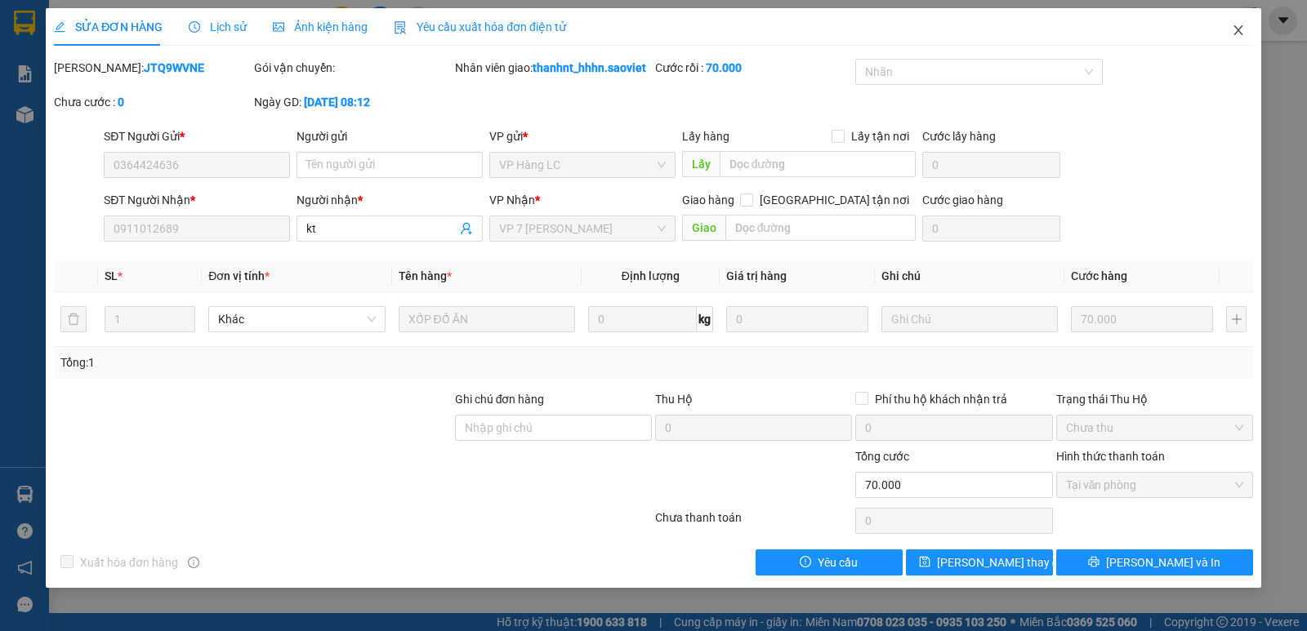
click at [1233, 24] on span "Close" at bounding box center [1238, 31] width 46 height 46
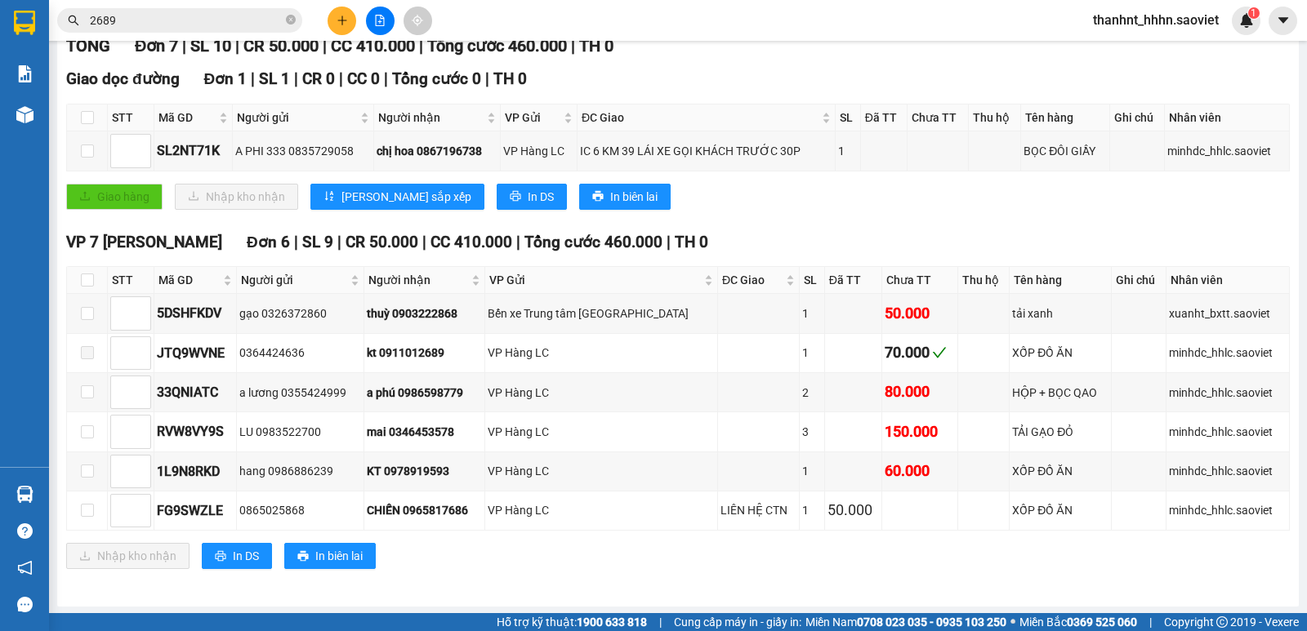
scroll to position [239, 0]
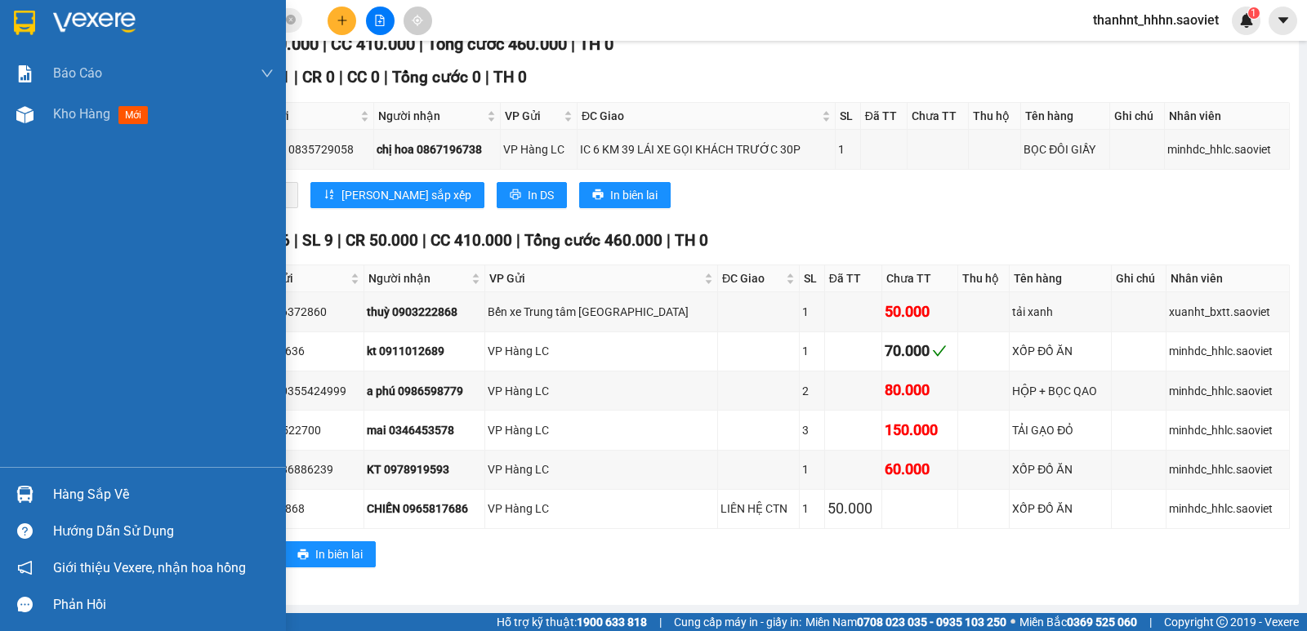
drag, startPoint x: 26, startPoint y: 489, endPoint x: 70, endPoint y: 509, distance: 48.3
click at [27, 490] on img at bounding box center [24, 494] width 17 height 17
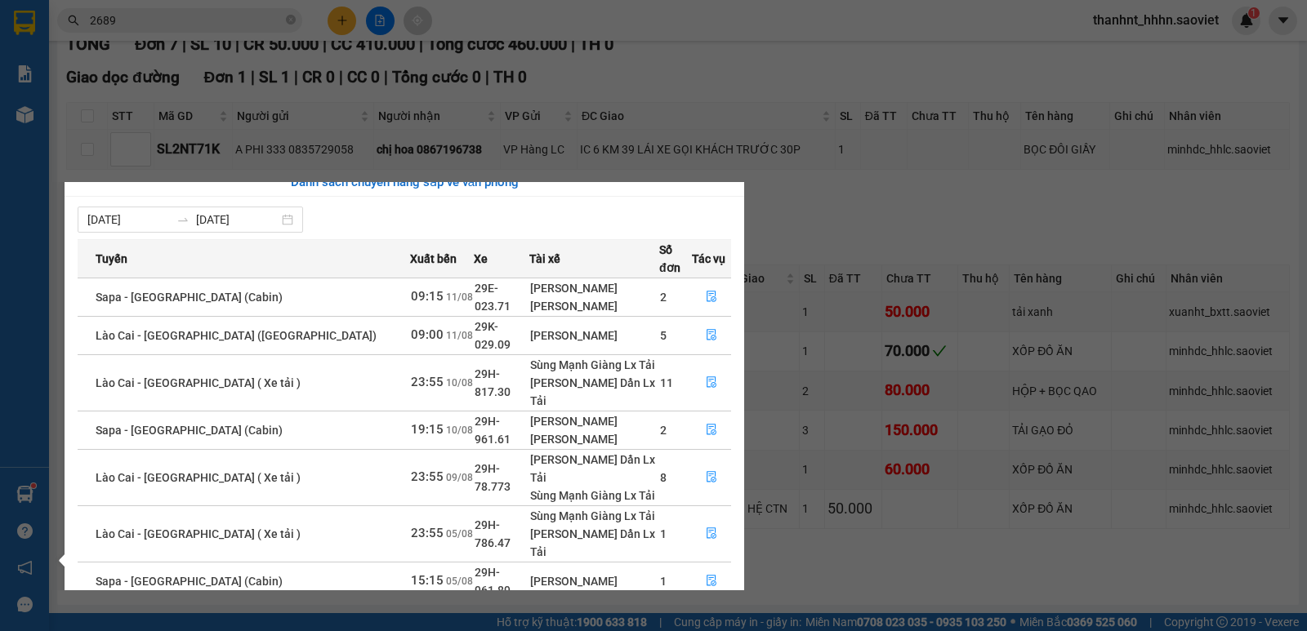
scroll to position [18, 0]
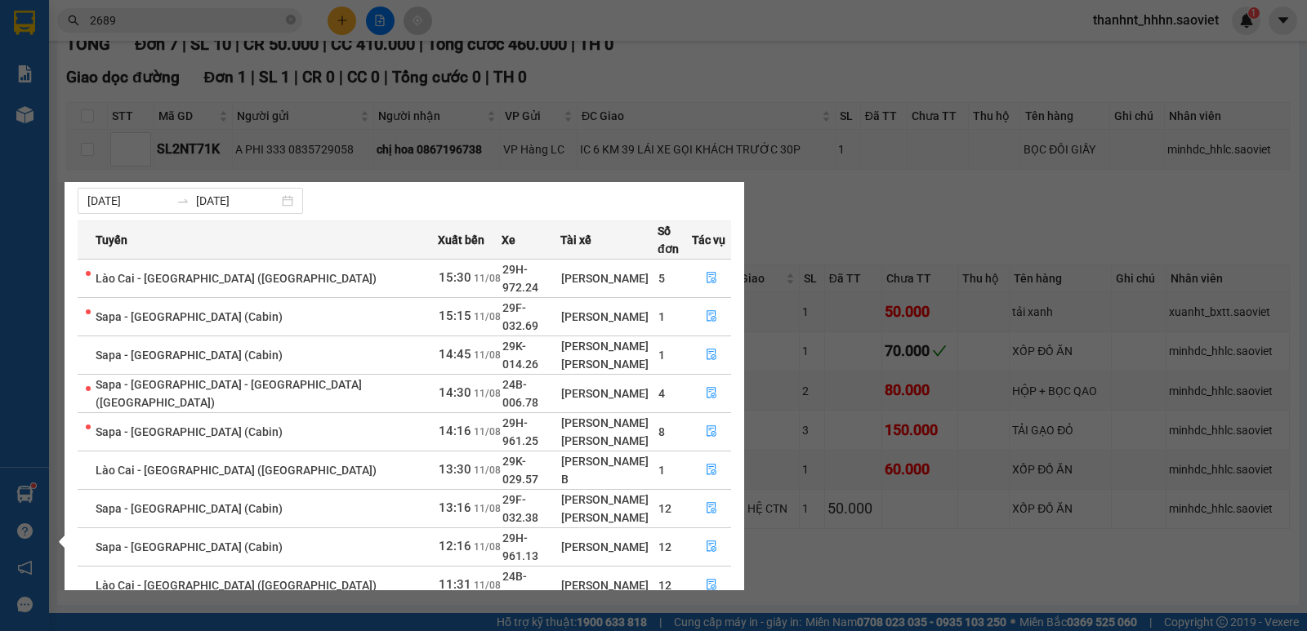
scroll to position [56, 0]
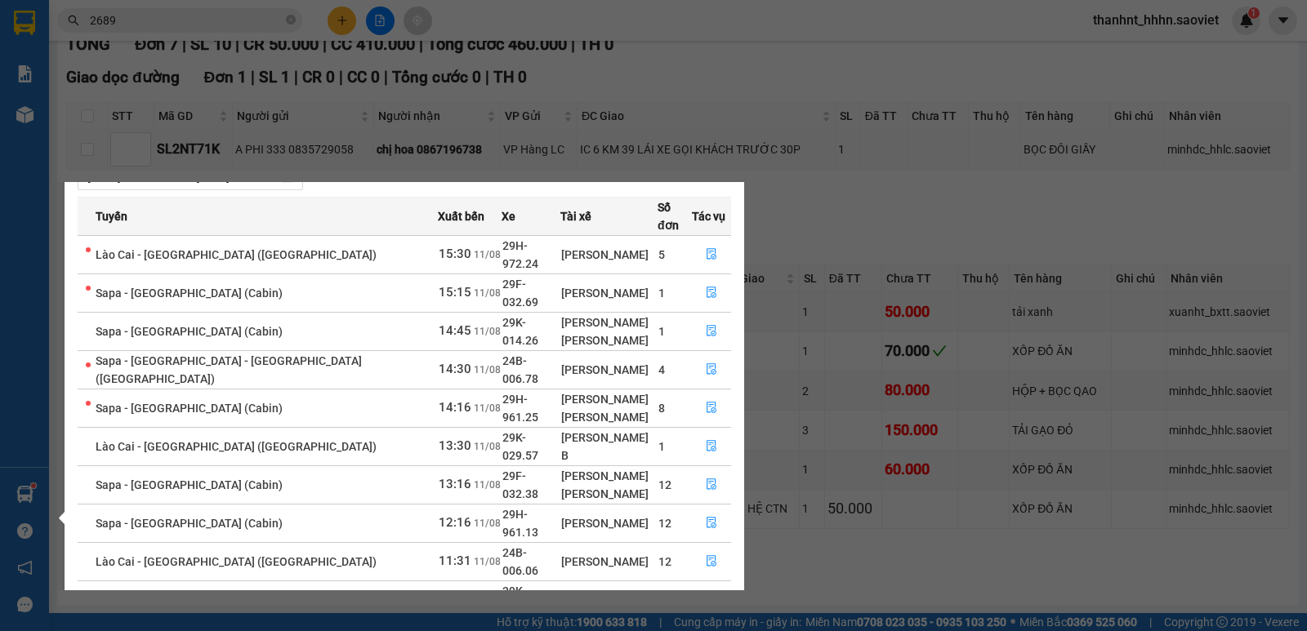
click at [705, 631] on link "2" at bounding box center [702, 640] width 18 height 18
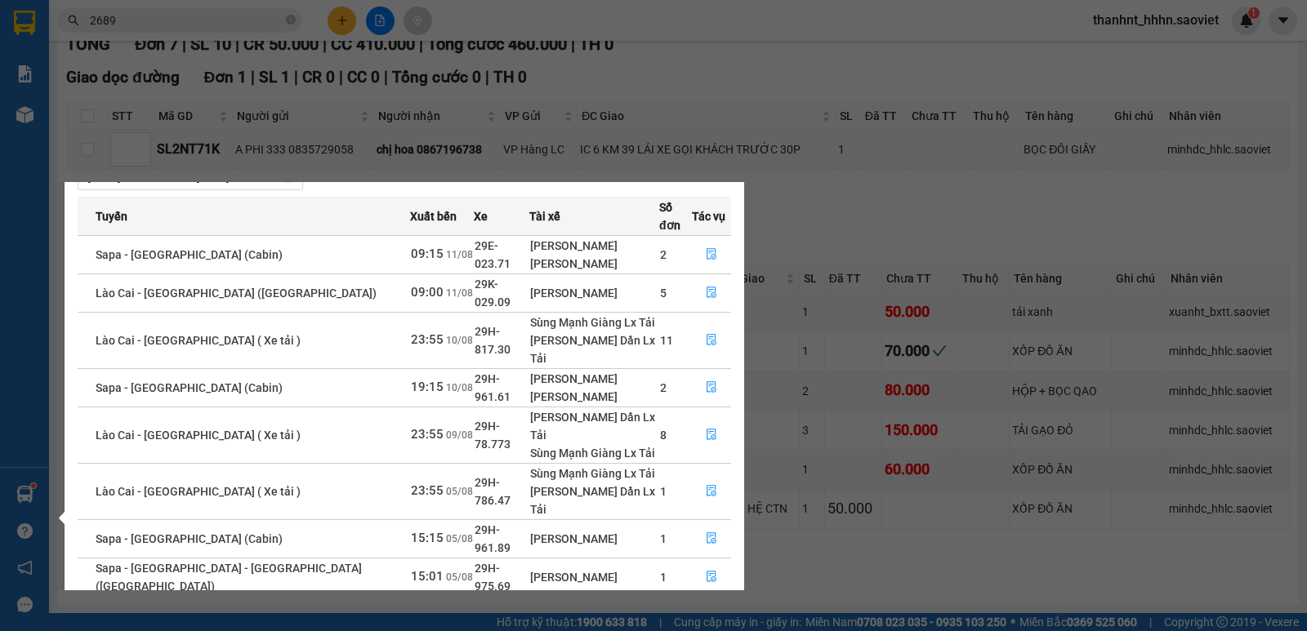
scroll to position [0, 0]
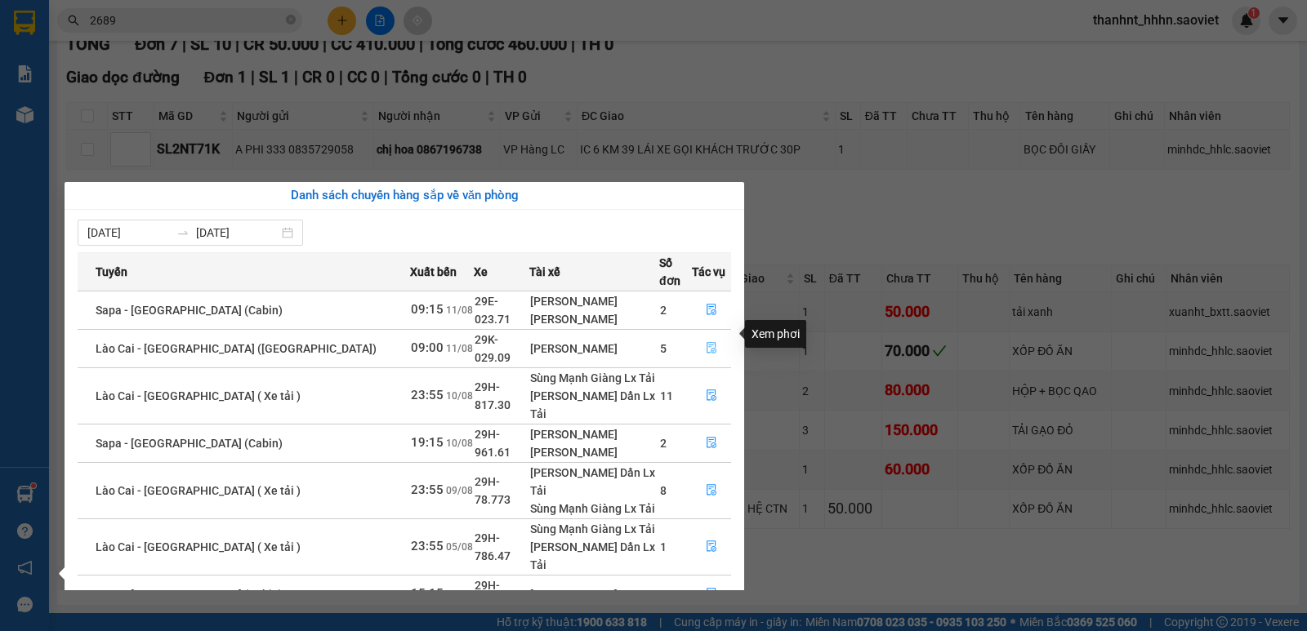
click at [707, 342] on icon "file-done" at bounding box center [711, 347] width 11 height 11
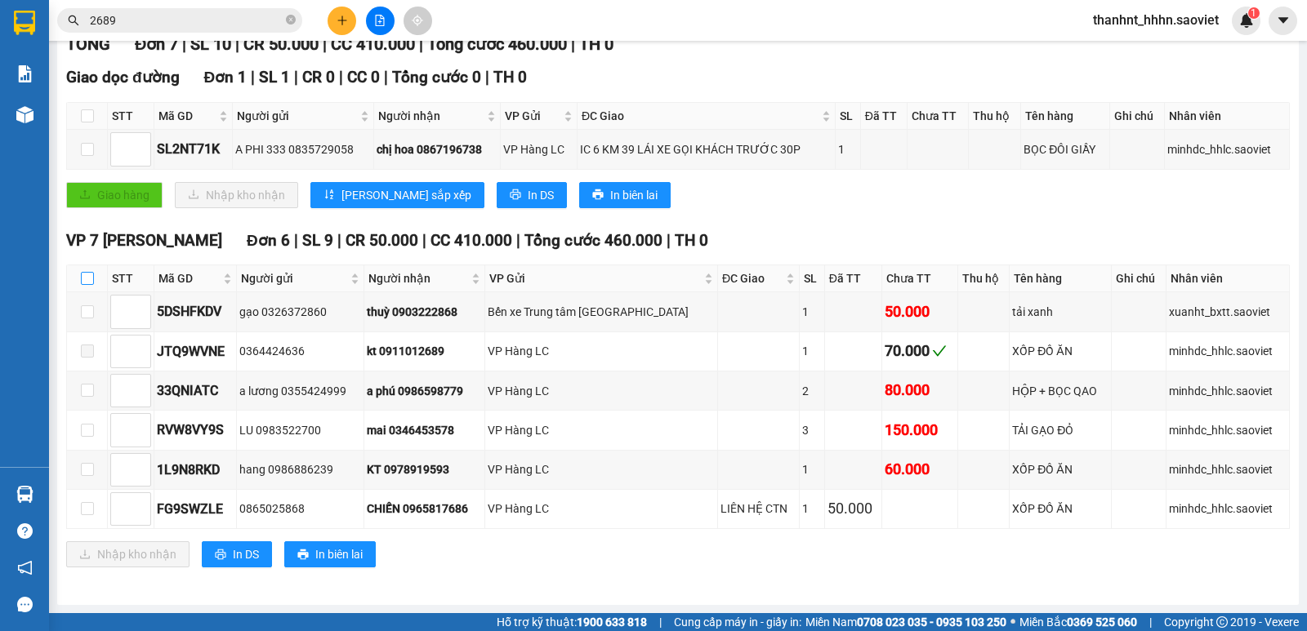
click at [86, 278] on input "checkbox" at bounding box center [87, 278] width 13 height 13
checkbox input "true"
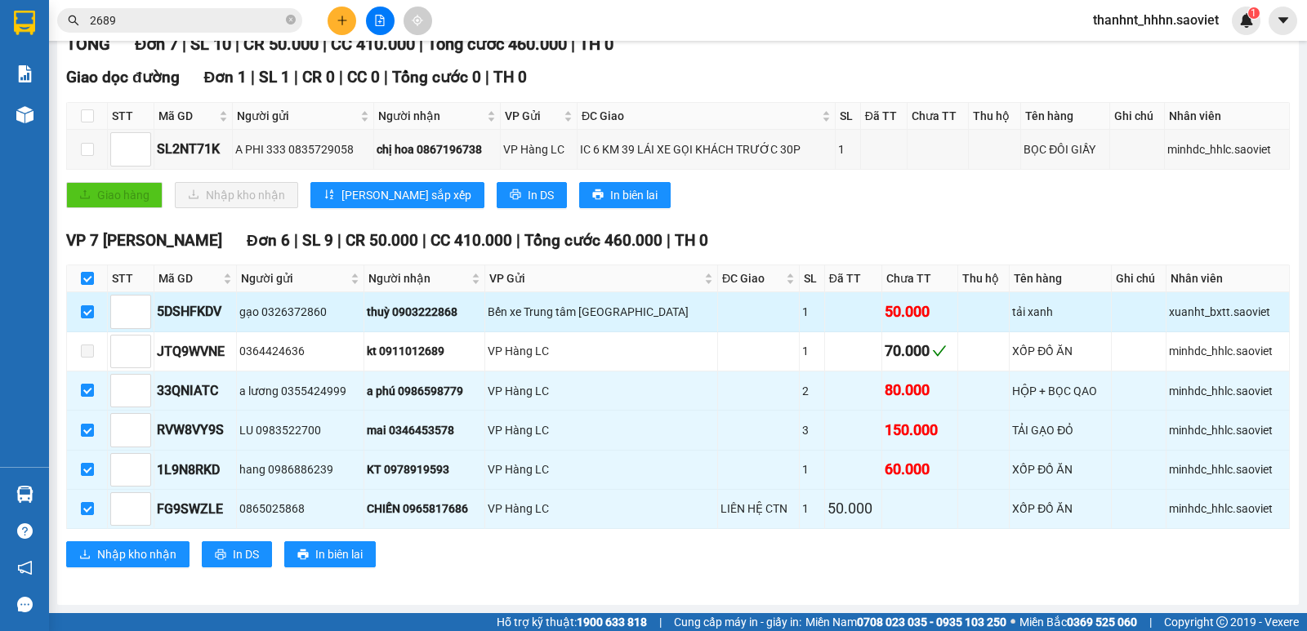
checkbox input "true"
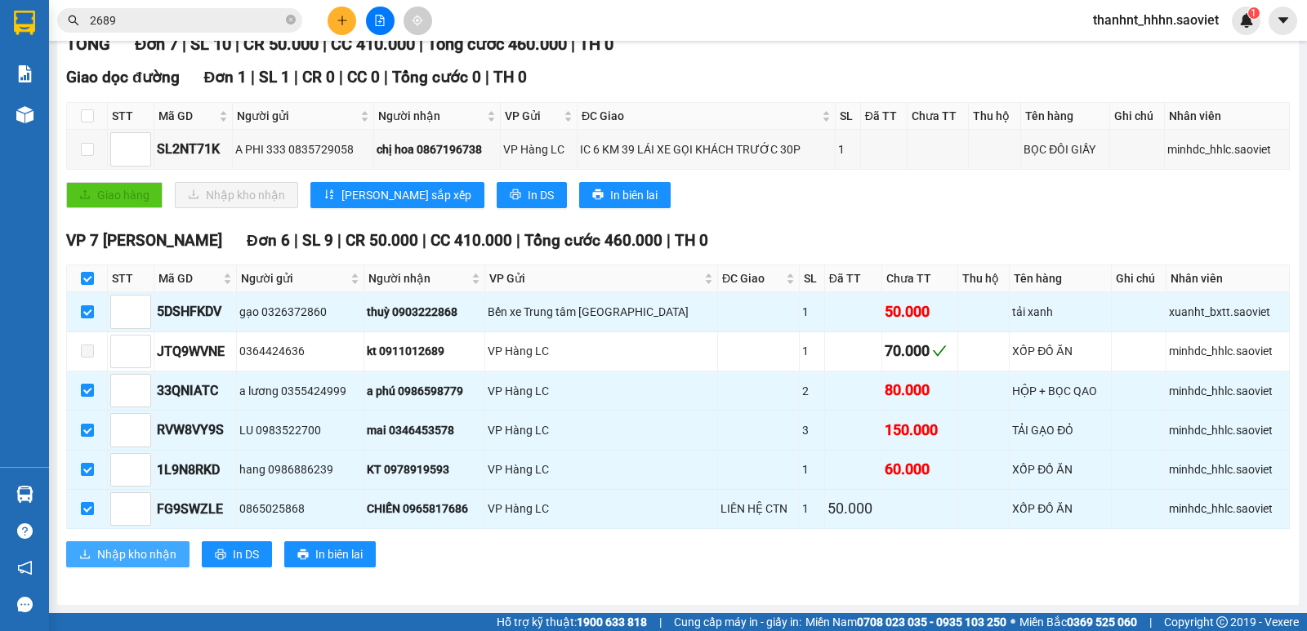
click at [123, 557] on span "Nhập kho nhận" at bounding box center [136, 555] width 79 height 18
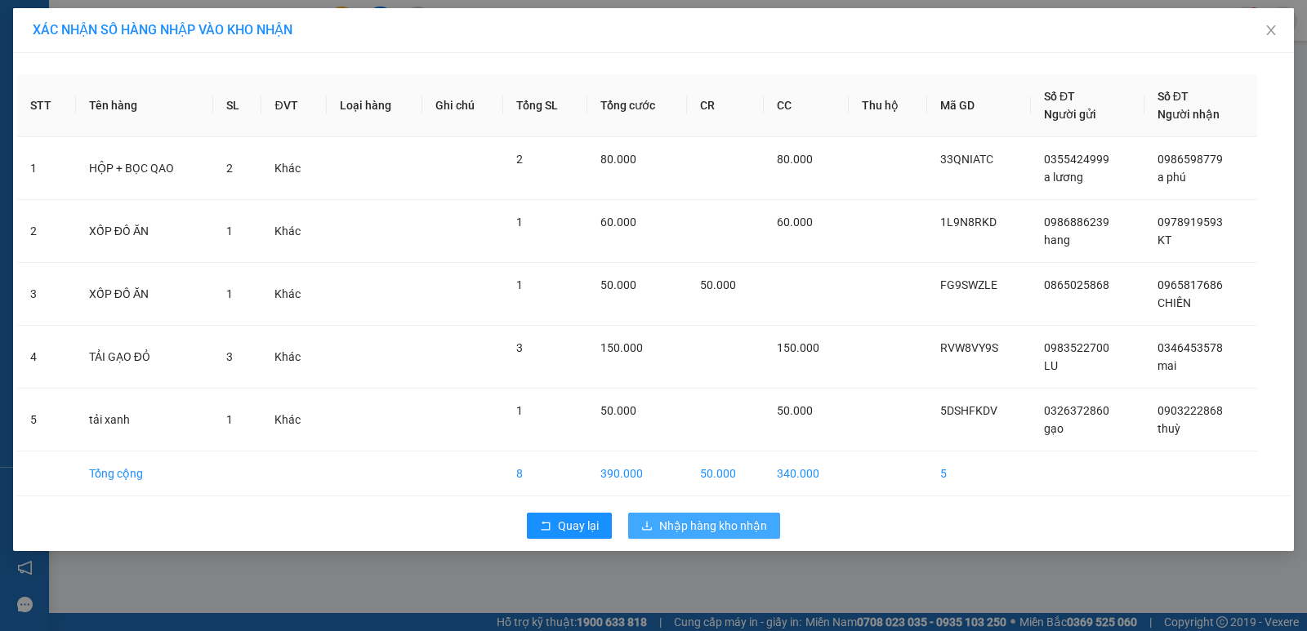
click at [640, 529] on button "Nhập hàng kho nhận" at bounding box center [704, 526] width 152 height 26
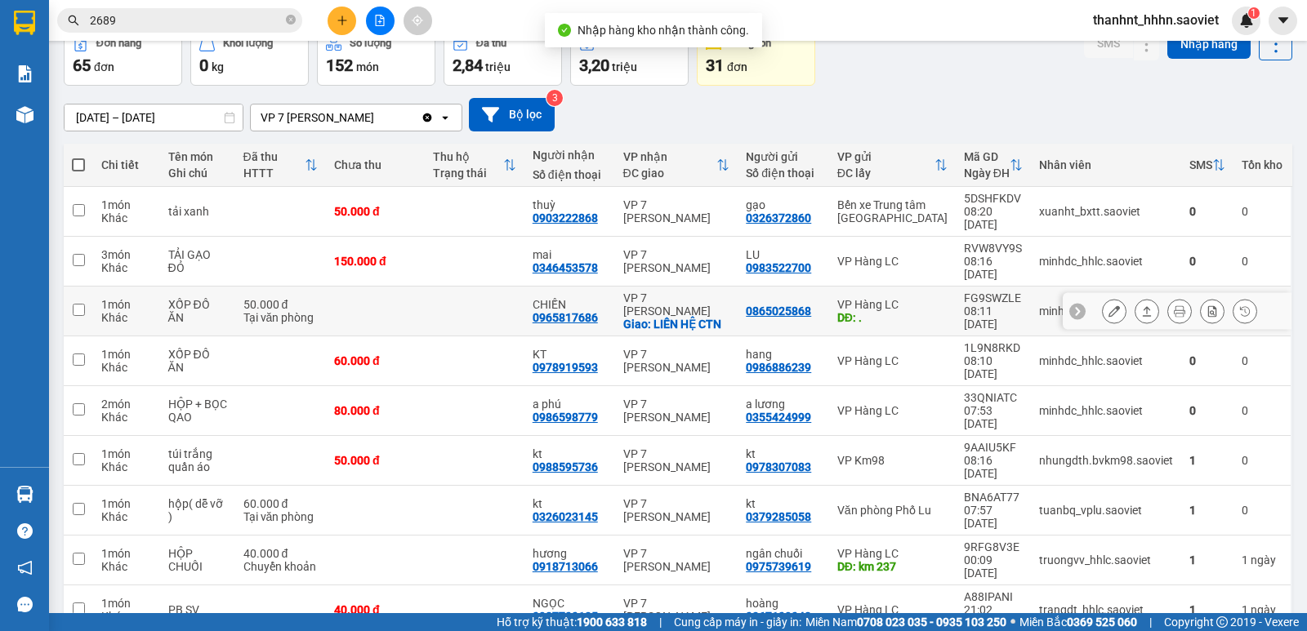
scroll to position [108, 0]
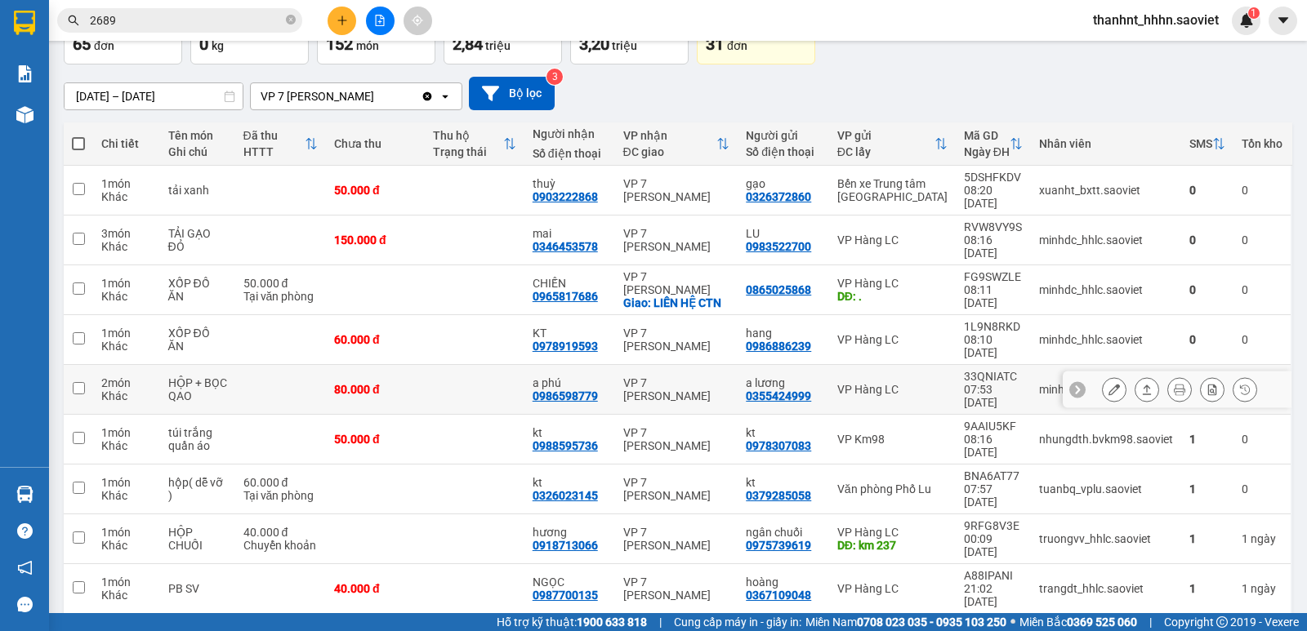
drag, startPoint x: 914, startPoint y: 351, endPoint x: 903, endPoint y: 306, distance: 46.2
click at [916, 365] on td "VP Hàng LC" at bounding box center [892, 390] width 127 height 50
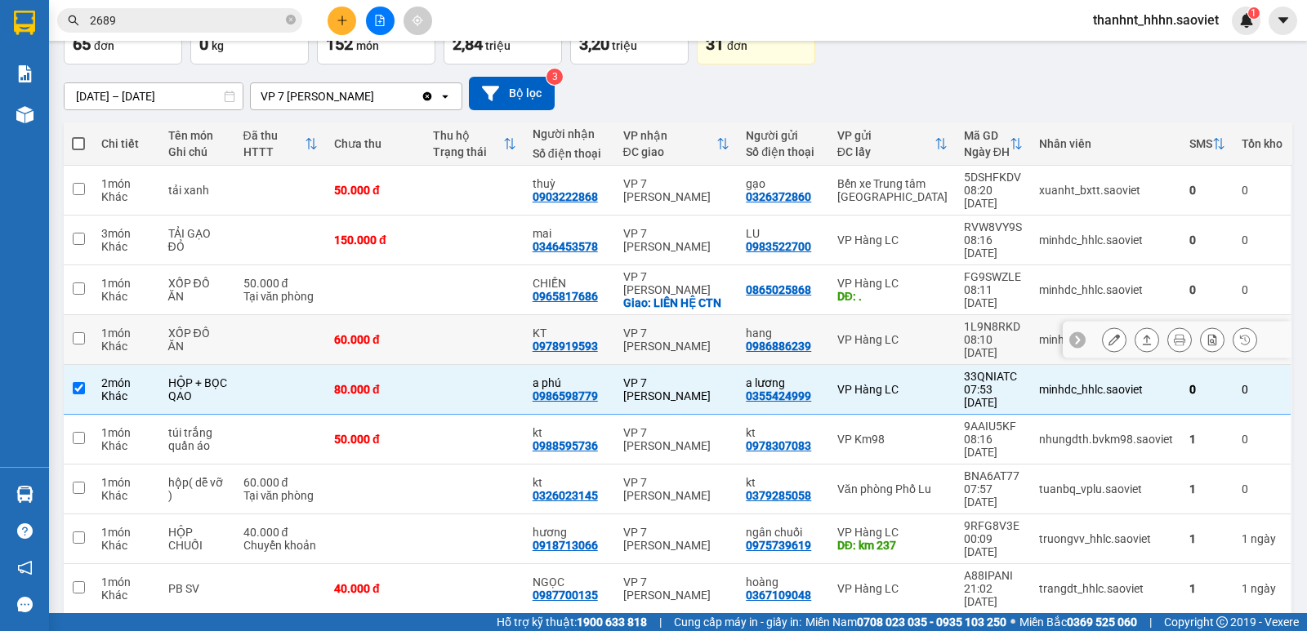
click at [899, 333] on div "VP Hàng LC" at bounding box center [892, 339] width 110 height 13
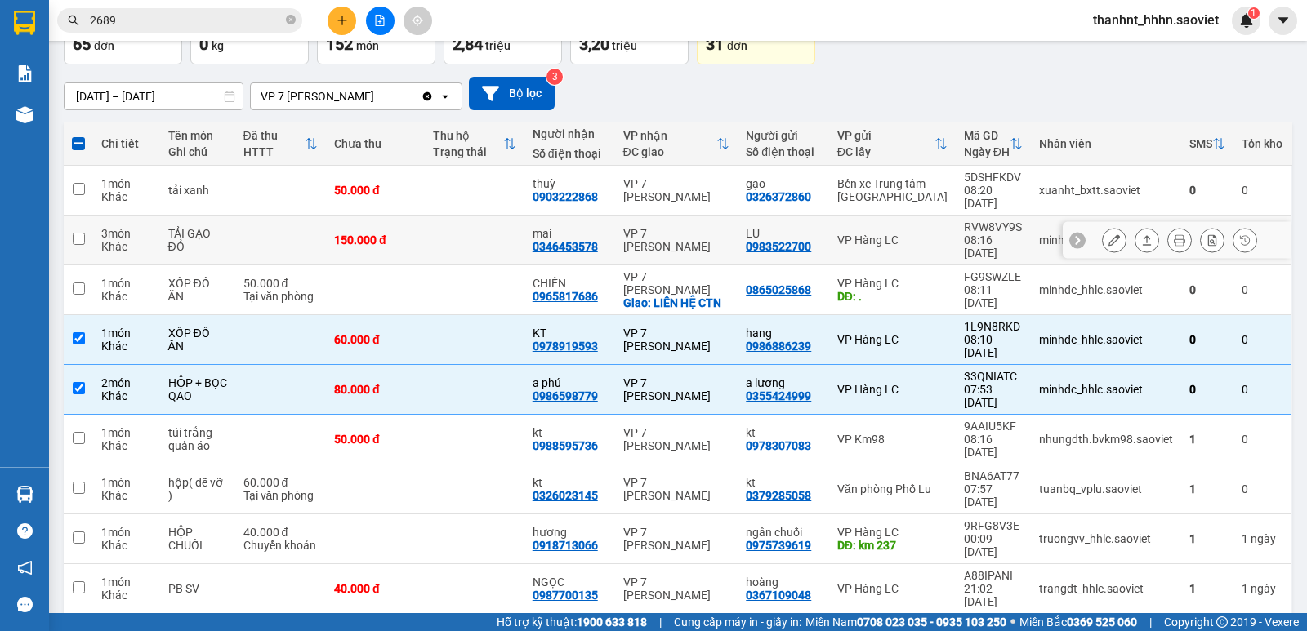
drag, startPoint x: 890, startPoint y: 214, endPoint x: 894, endPoint y: 182, distance: 32.2
click at [890, 234] on div "VP Hàng LC" at bounding box center [892, 240] width 110 height 13
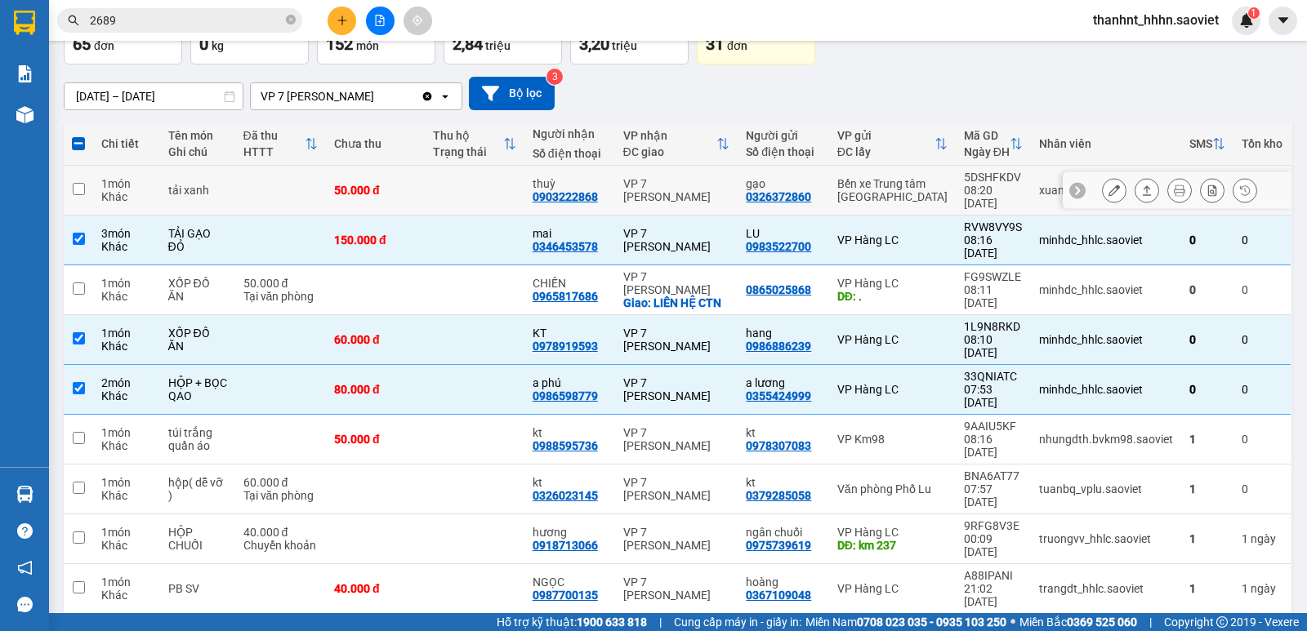
click at [894, 182] on div "Bến xe Trung tâm [GEOGRAPHIC_DATA]" at bounding box center [892, 190] width 110 height 26
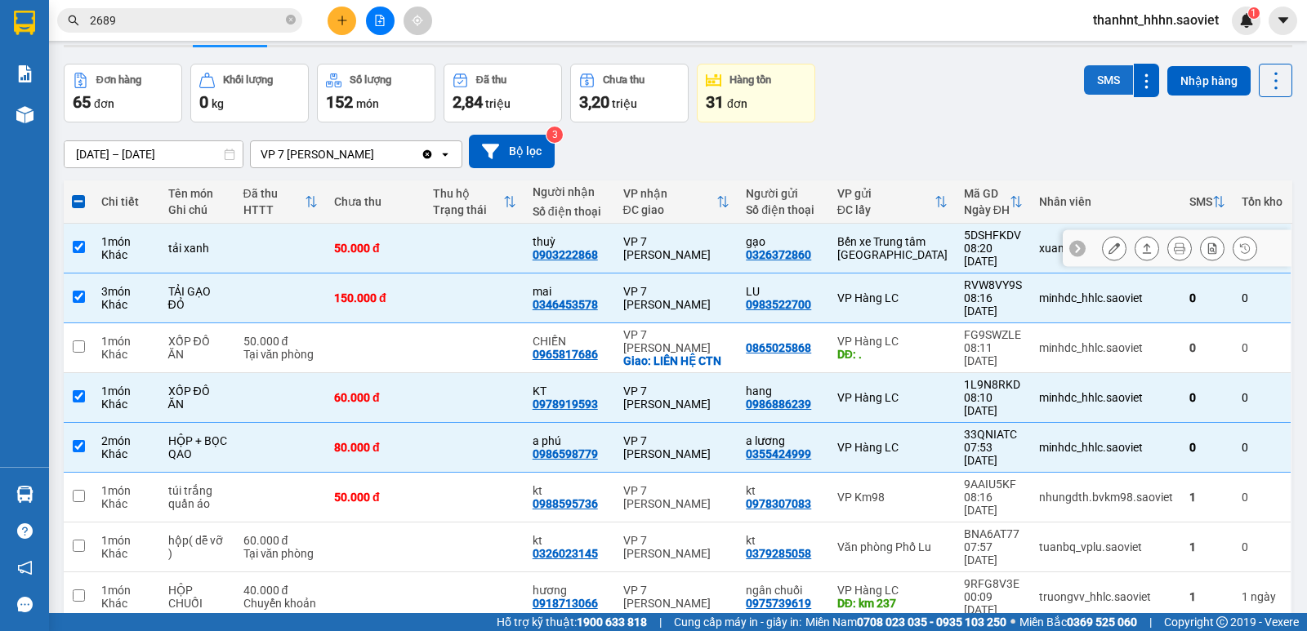
scroll to position [0, 0]
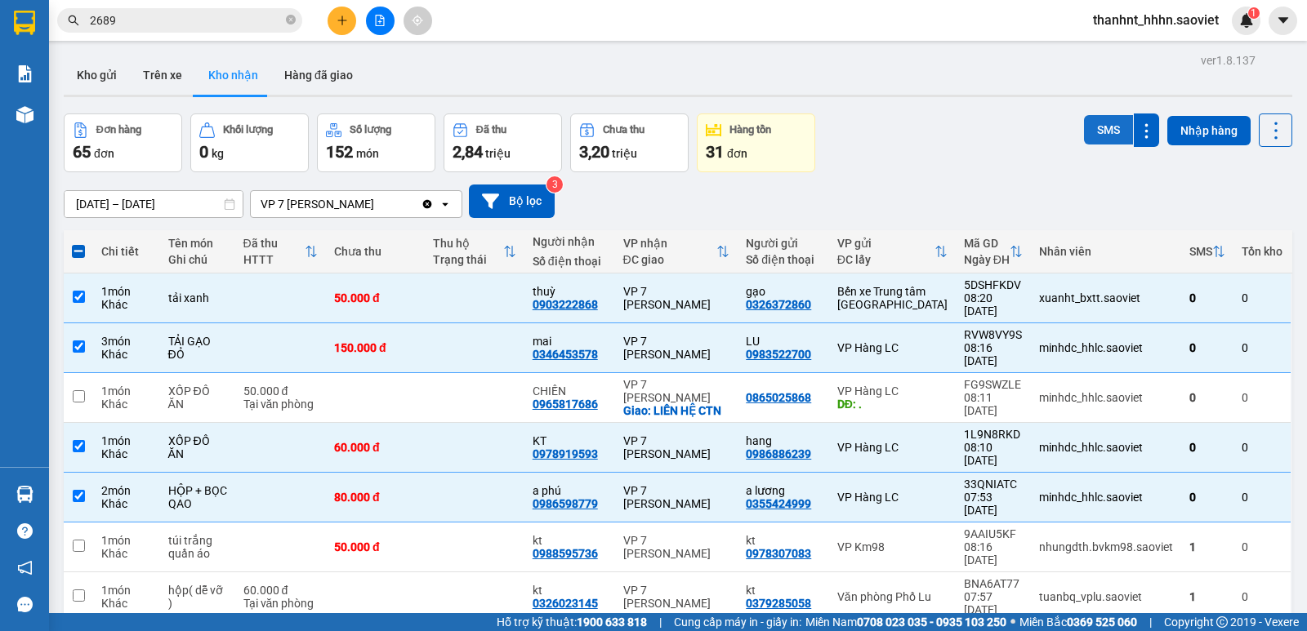
click at [1108, 122] on button "SMS" at bounding box center [1108, 129] width 49 height 29
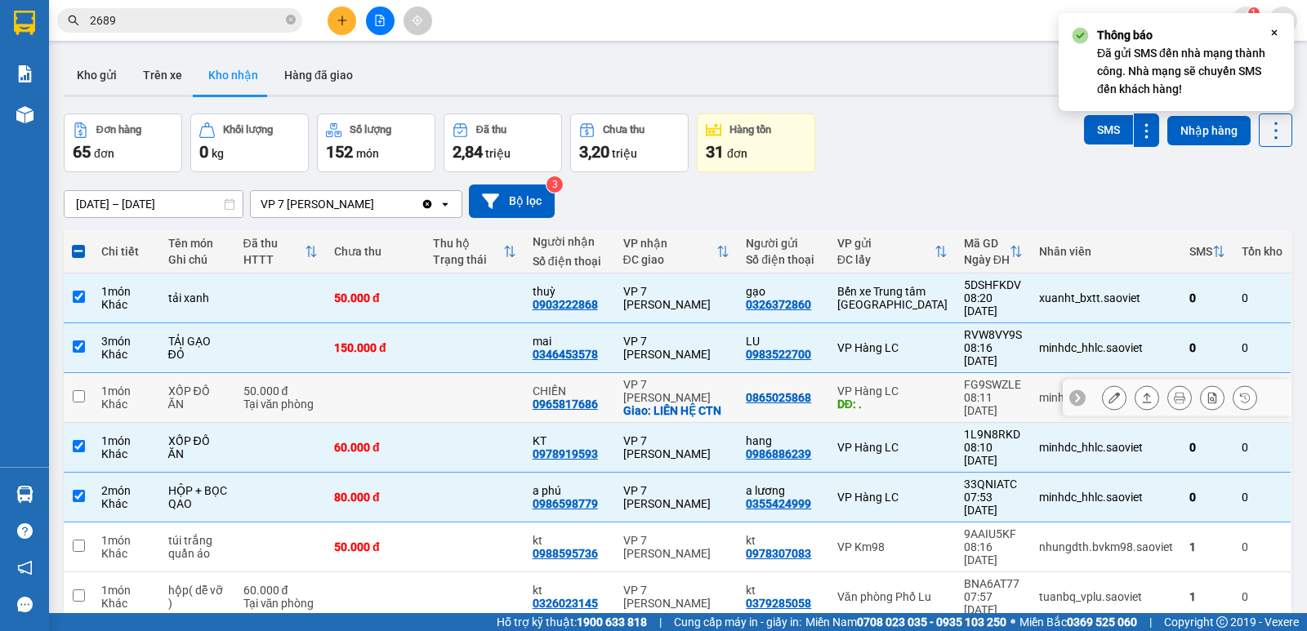
click at [1108, 392] on icon at bounding box center [1113, 397] width 11 height 11
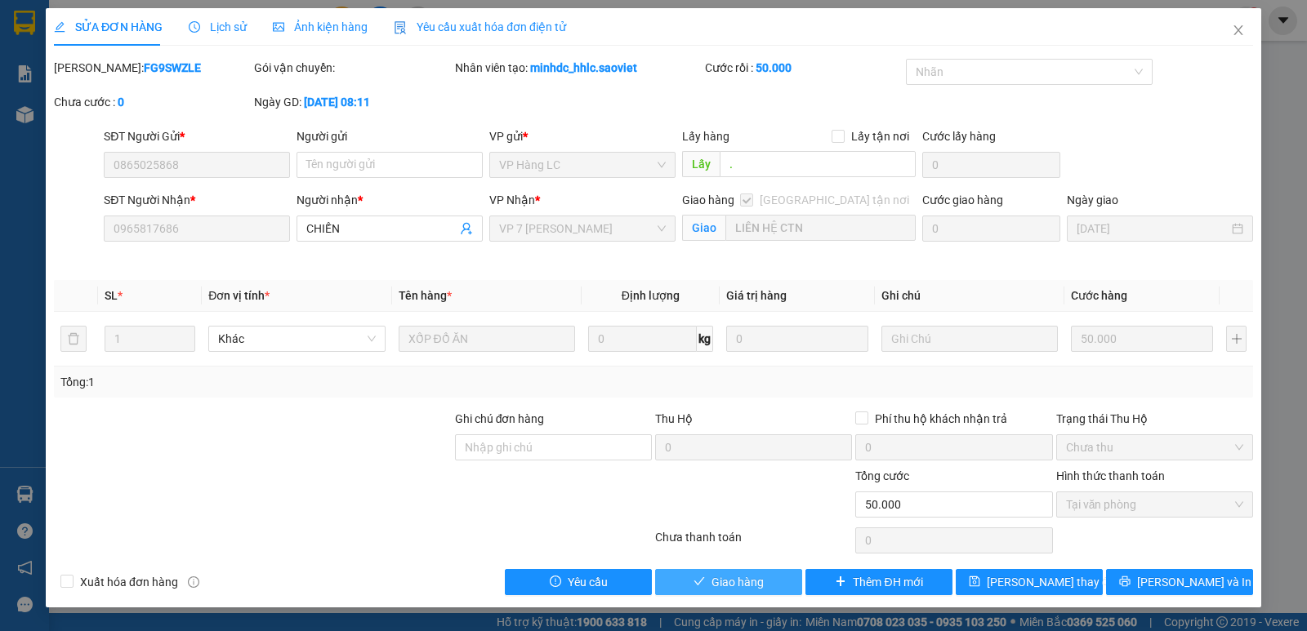
click at [724, 582] on span "Giao hàng" at bounding box center [737, 582] width 52 height 18
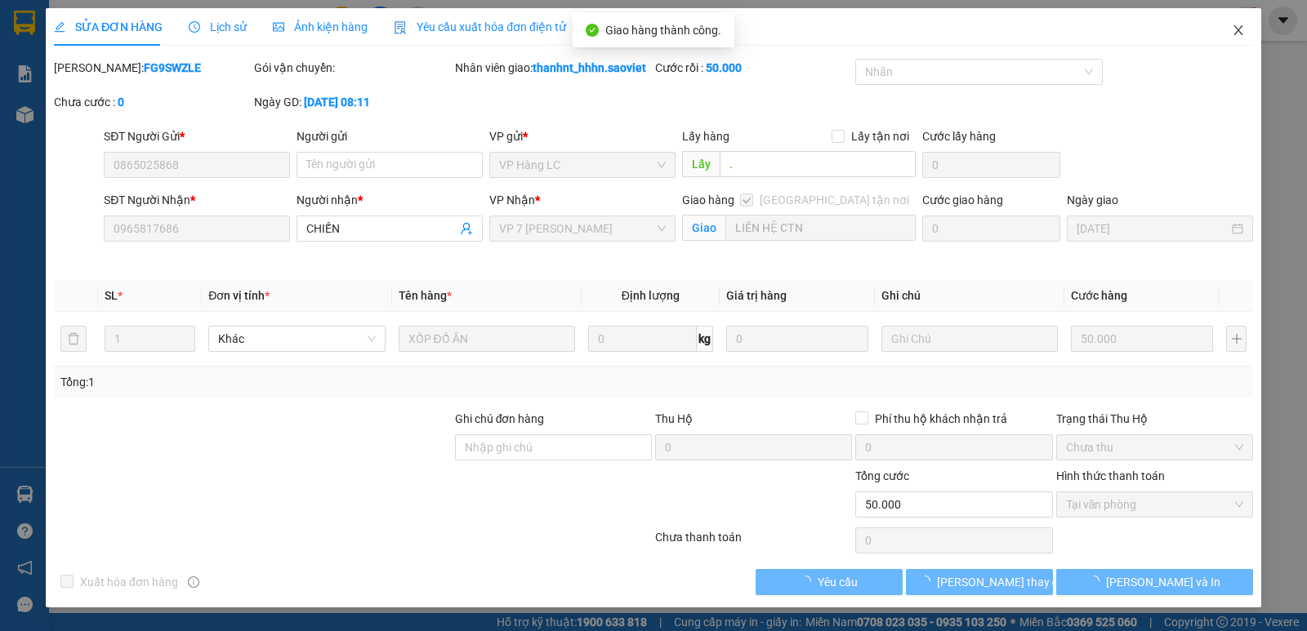
click at [1242, 28] on icon "close" at bounding box center [1238, 30] width 13 height 13
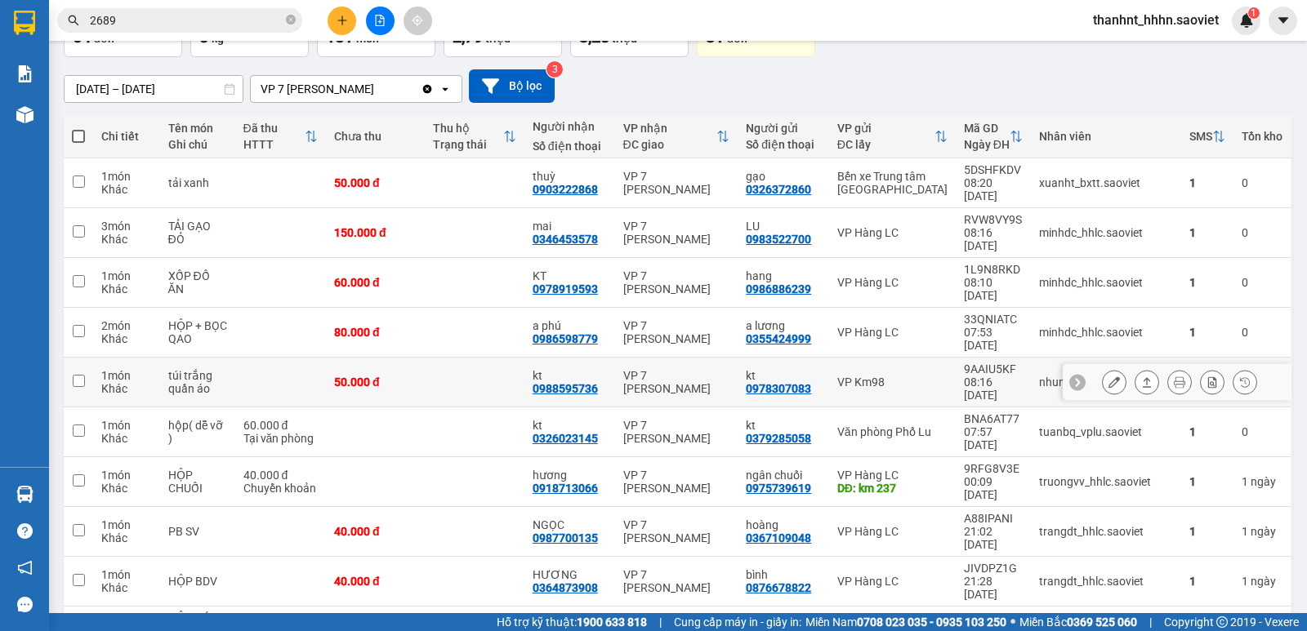
scroll to position [121, 0]
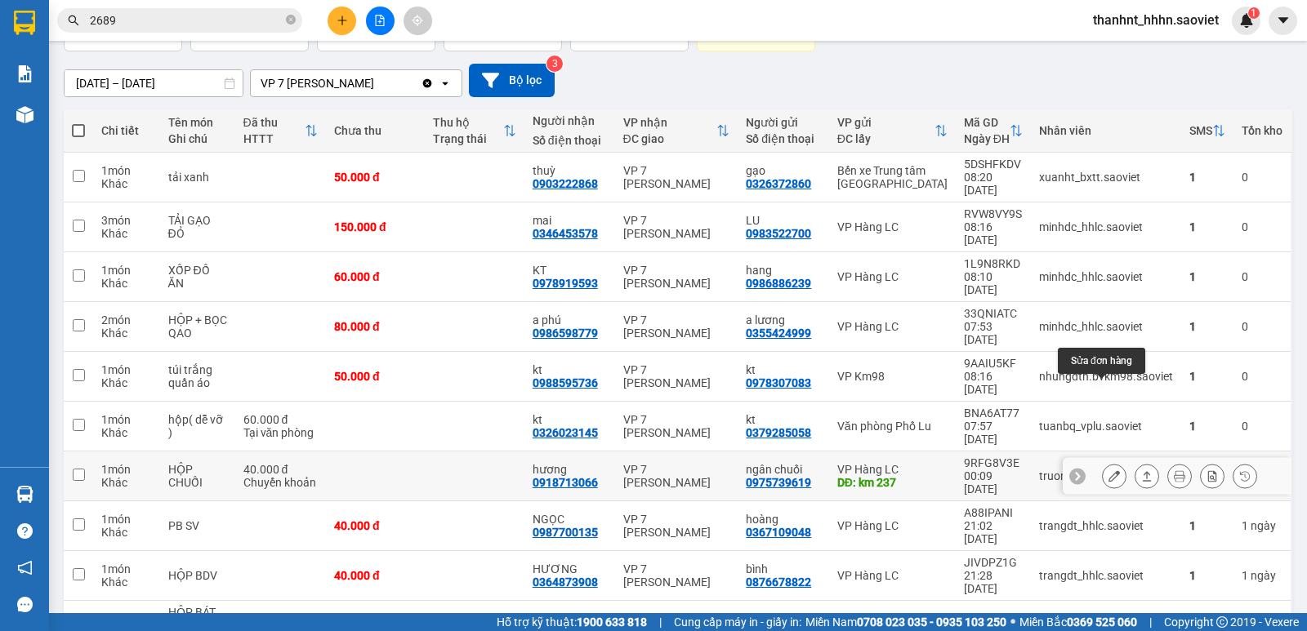
click at [1114, 464] on div at bounding box center [1179, 476] width 155 height 25
click at [1108, 471] on icon at bounding box center [1113, 476] width 11 height 11
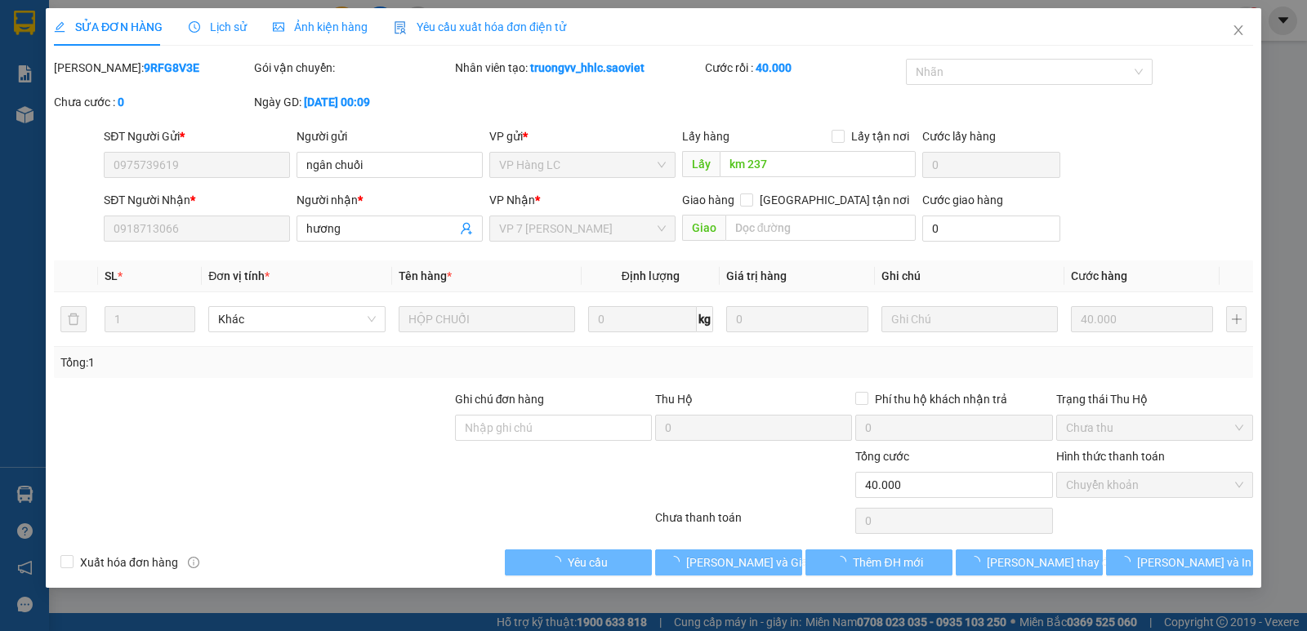
click at [1132, 494] on span "Chuyển khoản" at bounding box center [1154, 485] width 177 height 25
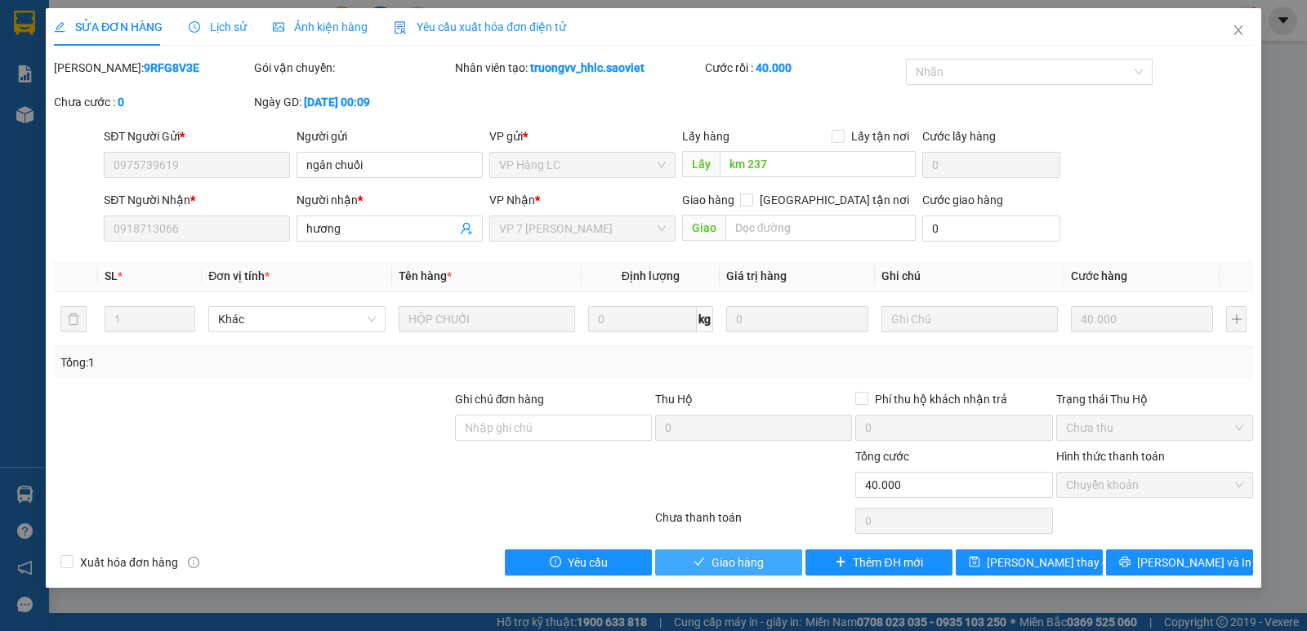
click at [767, 560] on button "Giao hàng" at bounding box center [728, 563] width 147 height 26
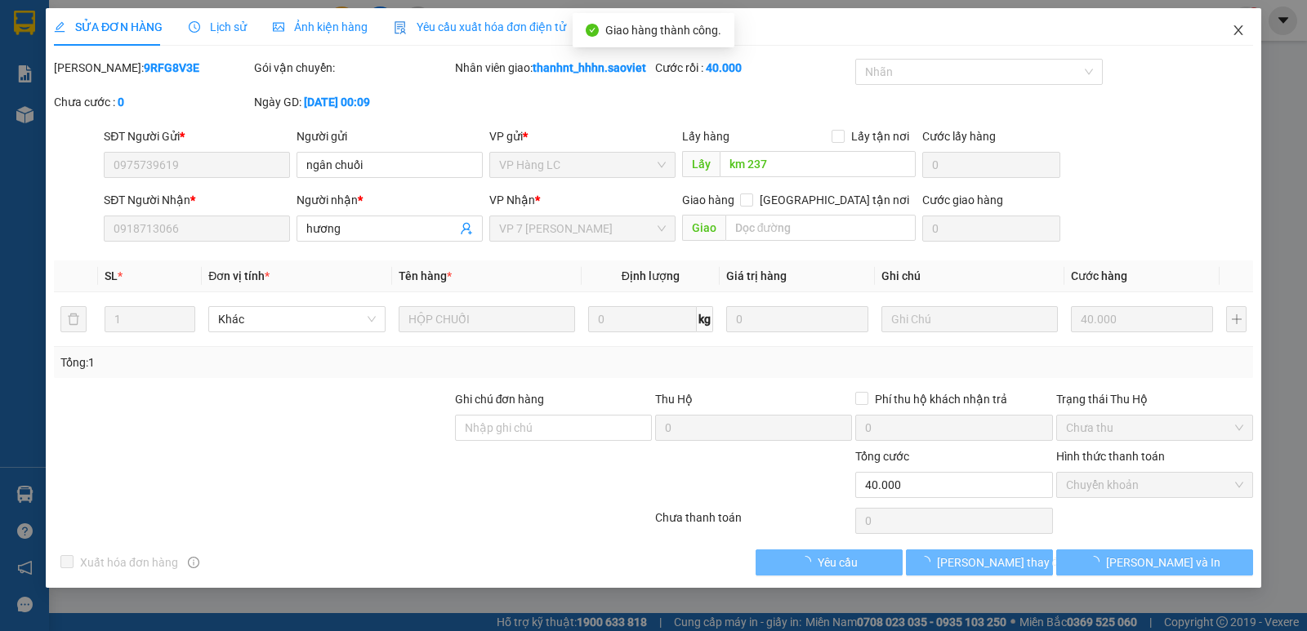
click at [1235, 29] on icon "close" at bounding box center [1238, 30] width 13 height 13
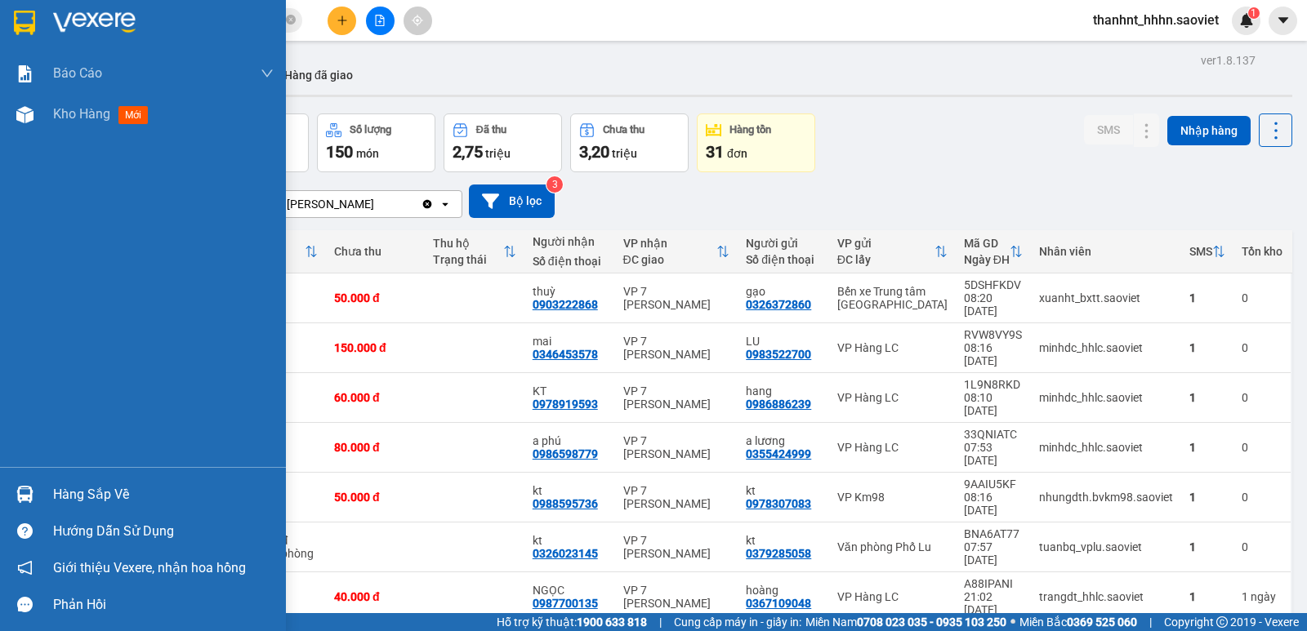
click at [47, 487] on div "Hàng sắp về" at bounding box center [143, 494] width 286 height 37
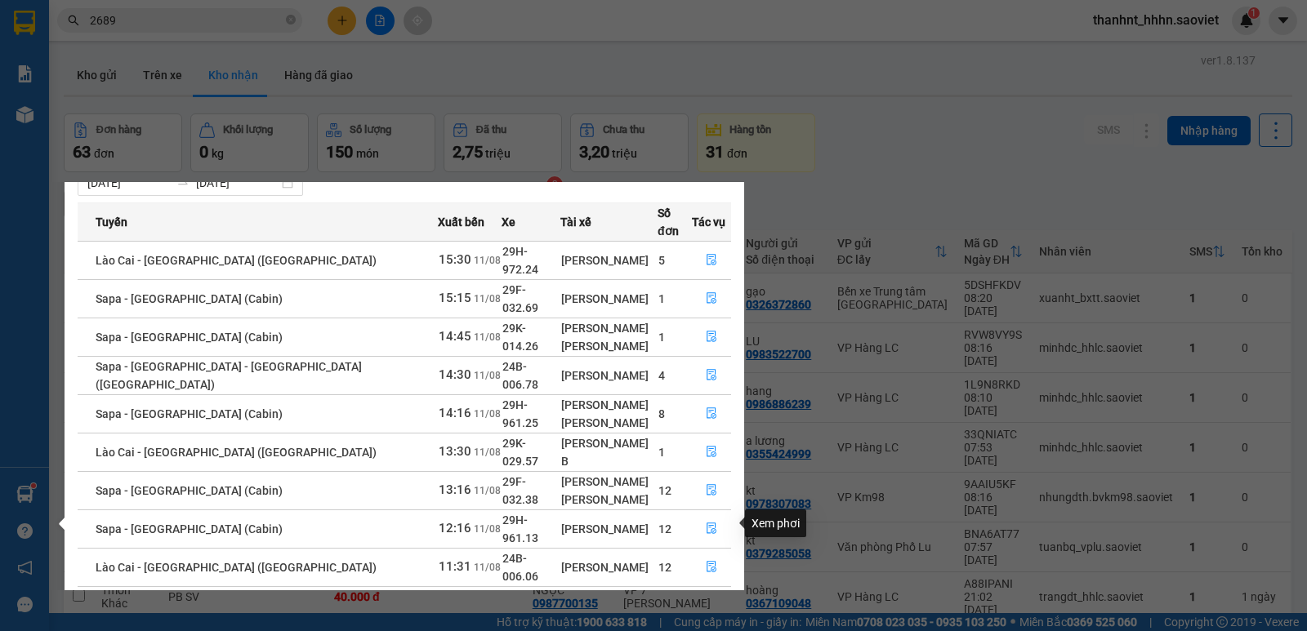
scroll to position [56, 0]
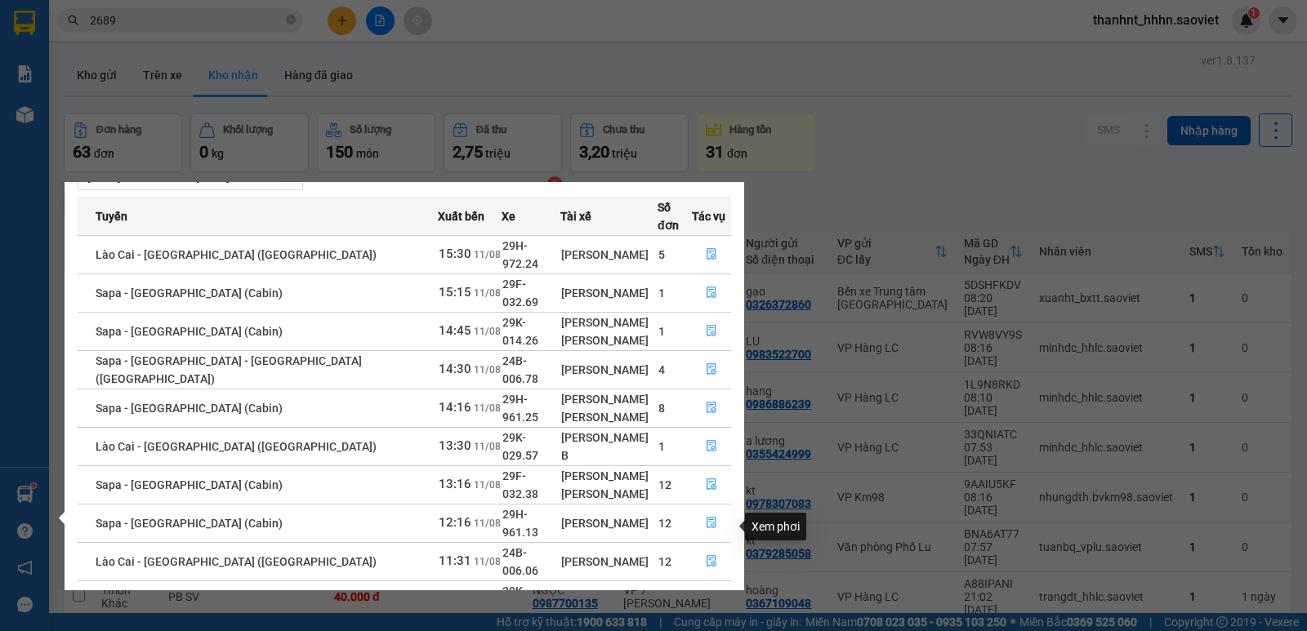
click at [711, 594] on icon "file-done" at bounding box center [711, 599] width 11 height 11
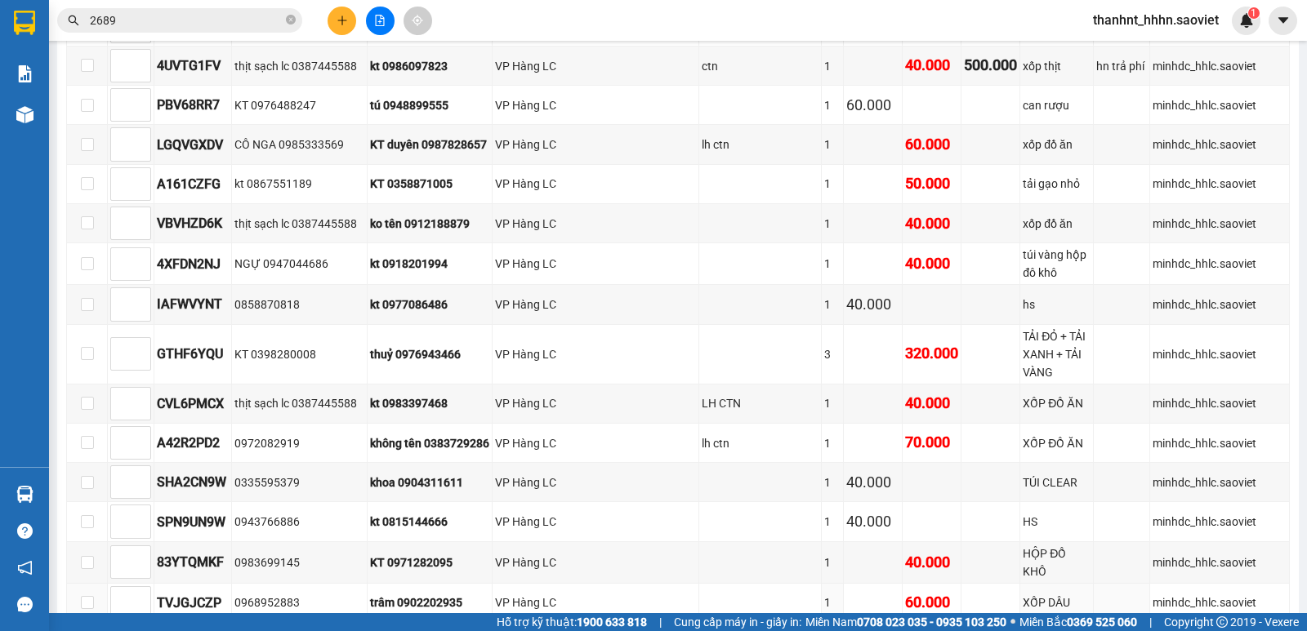
scroll to position [1232, 0]
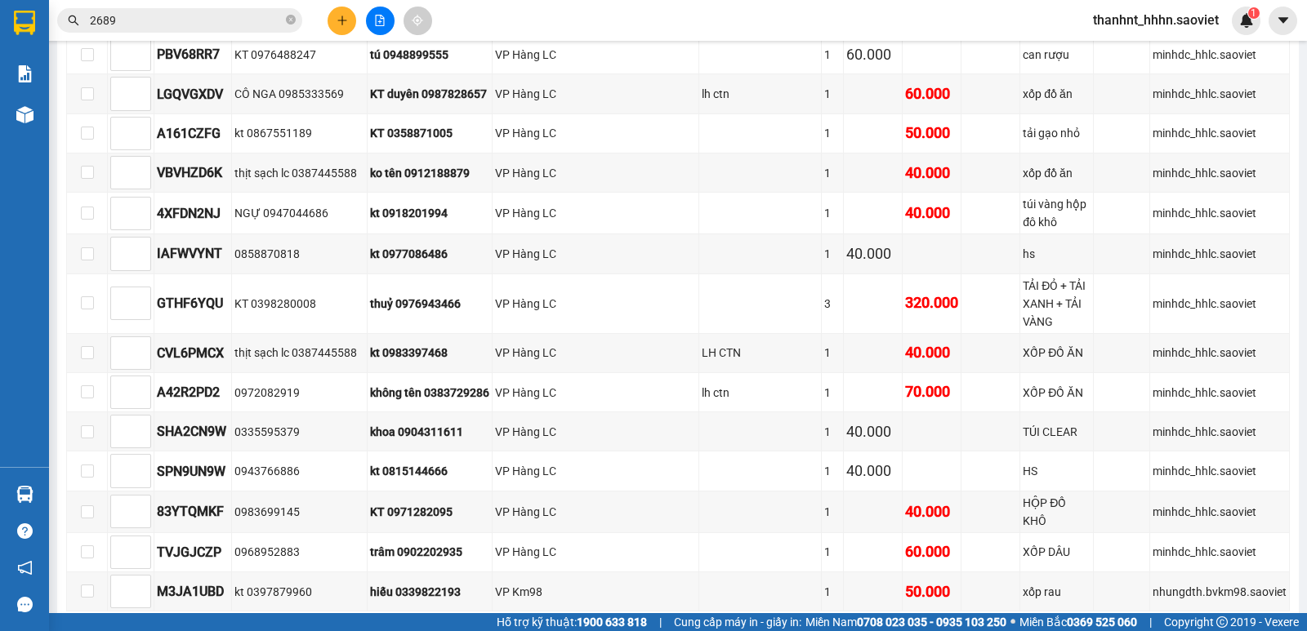
click at [249, 628] on span "In DS" at bounding box center [246, 637] width 26 height 18
click at [153, 22] on input "2689" at bounding box center [186, 20] width 193 height 18
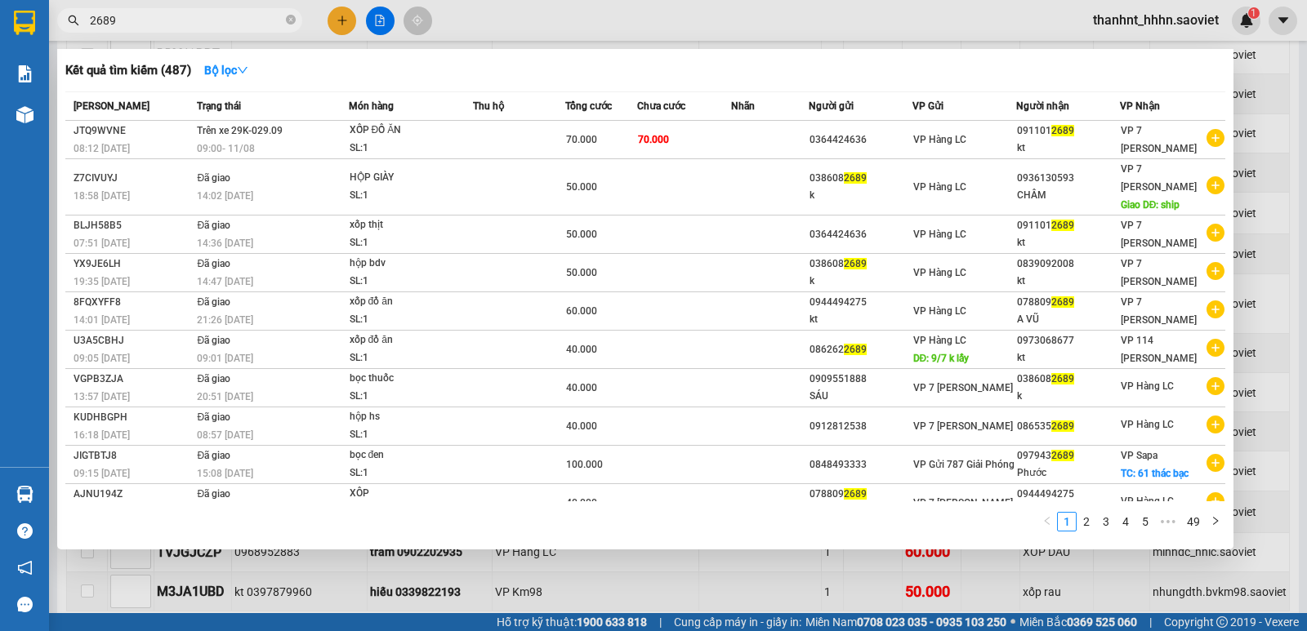
click at [153, 22] on input "2689" at bounding box center [186, 20] width 193 height 18
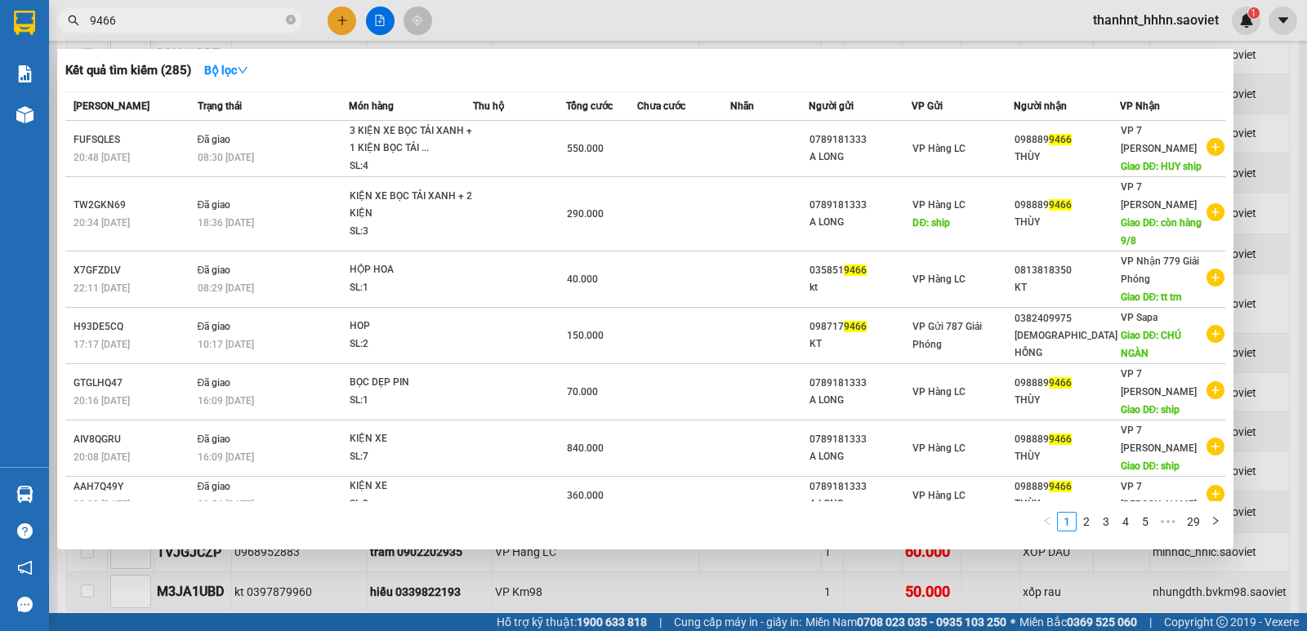
click at [176, 18] on input "9466" at bounding box center [186, 20] width 193 height 18
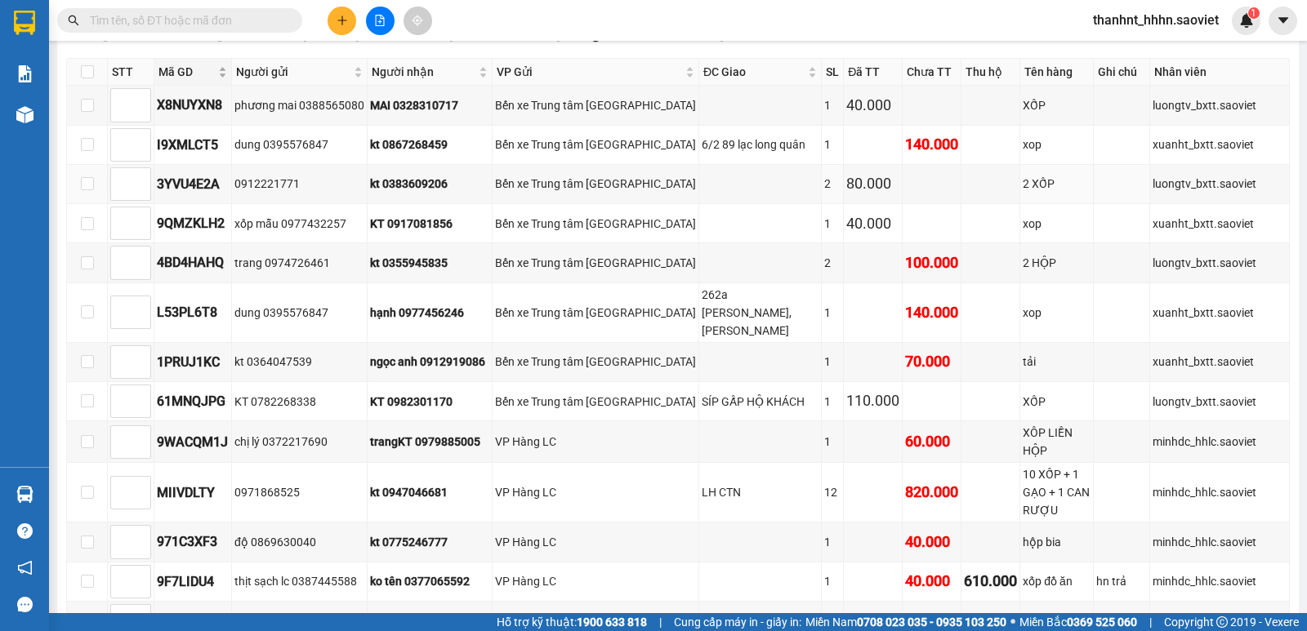
scroll to position [170, 0]
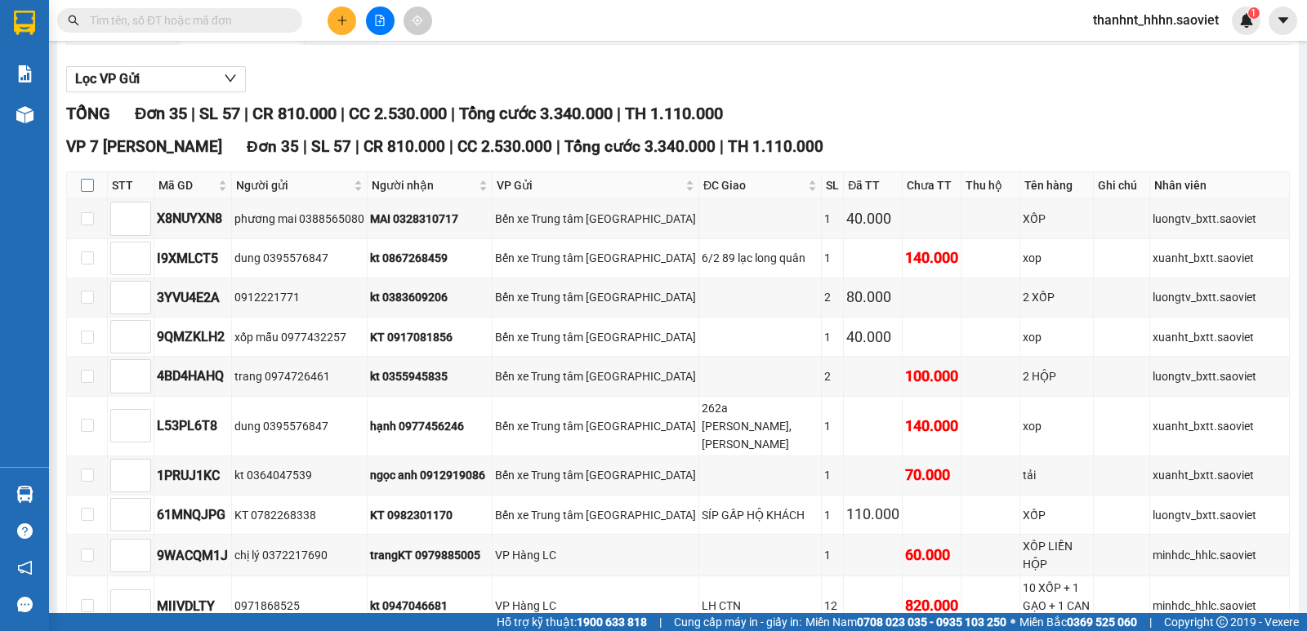
click at [93, 187] on input "checkbox" at bounding box center [87, 185] width 13 height 13
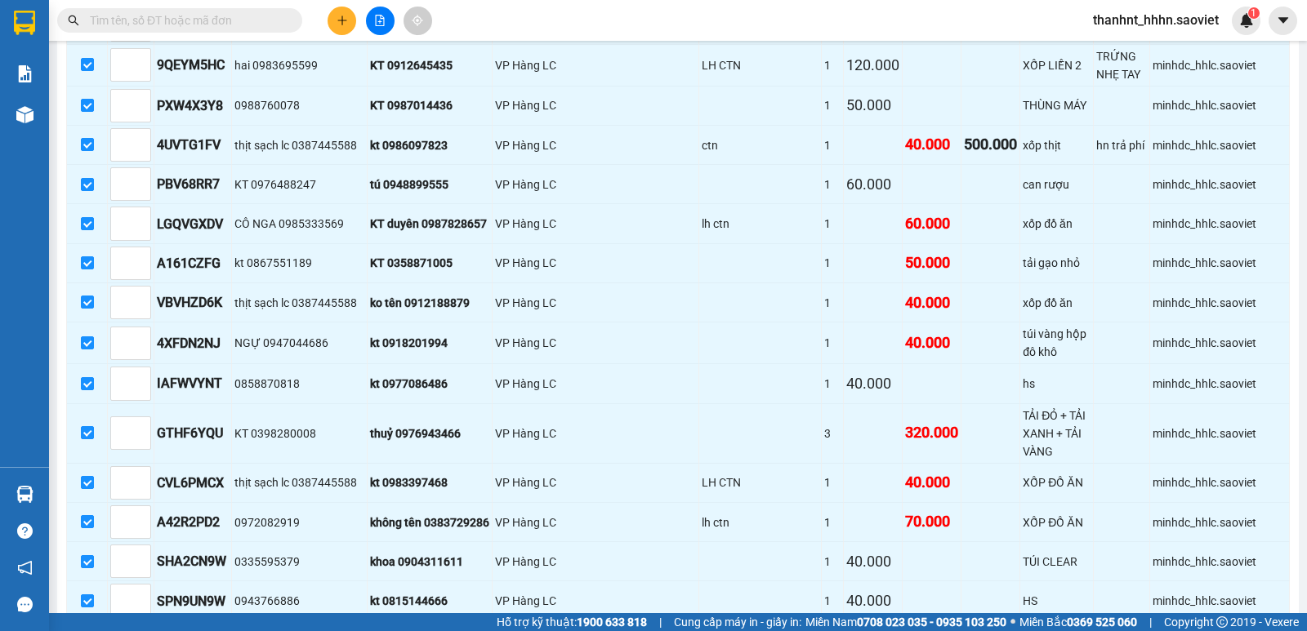
scroll to position [1232, 0]
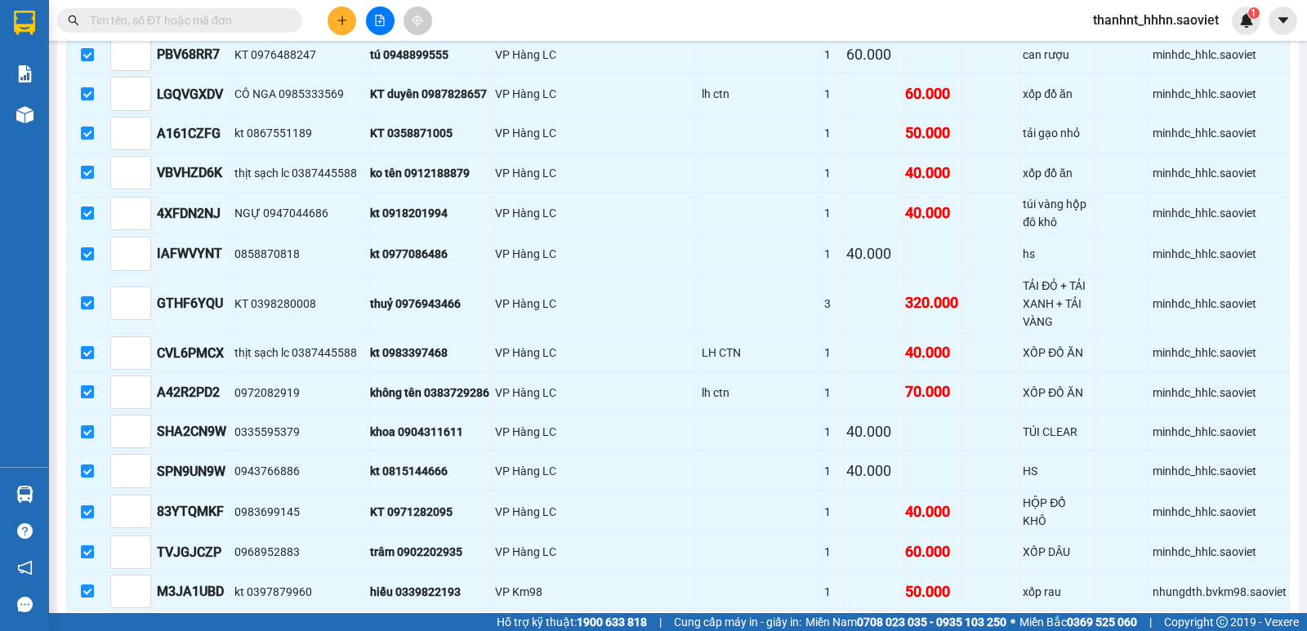
click at [121, 628] on span "Nhập kho nhận" at bounding box center [136, 637] width 79 height 18
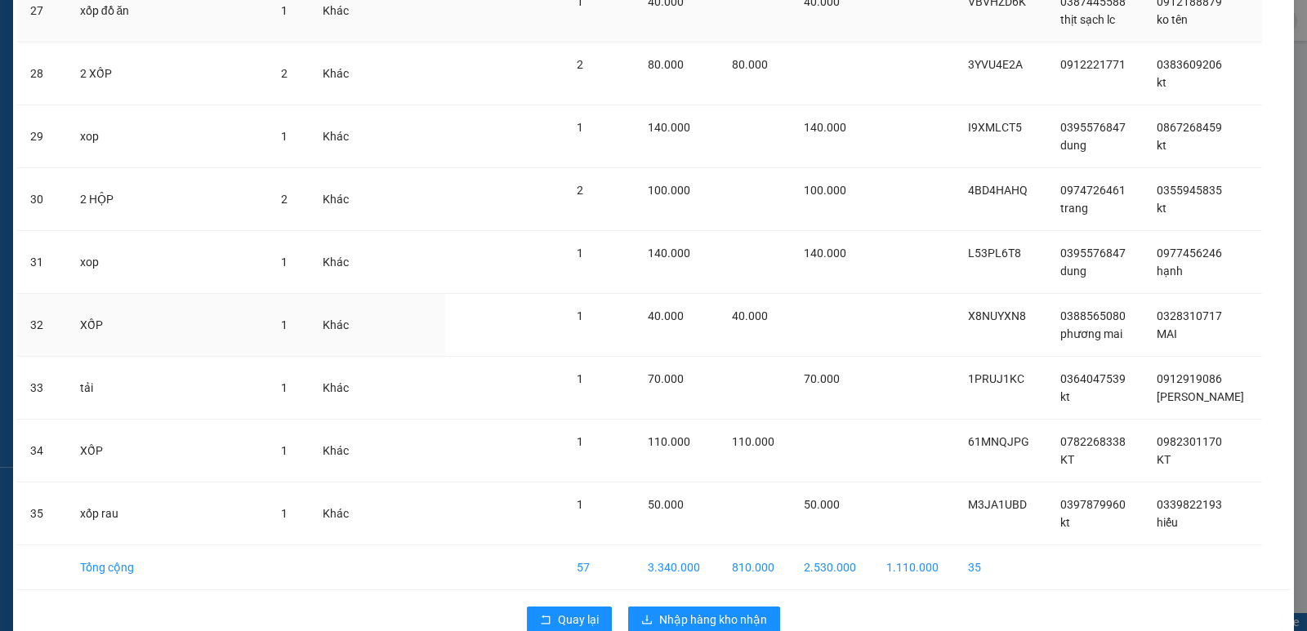
scroll to position [1827, 0]
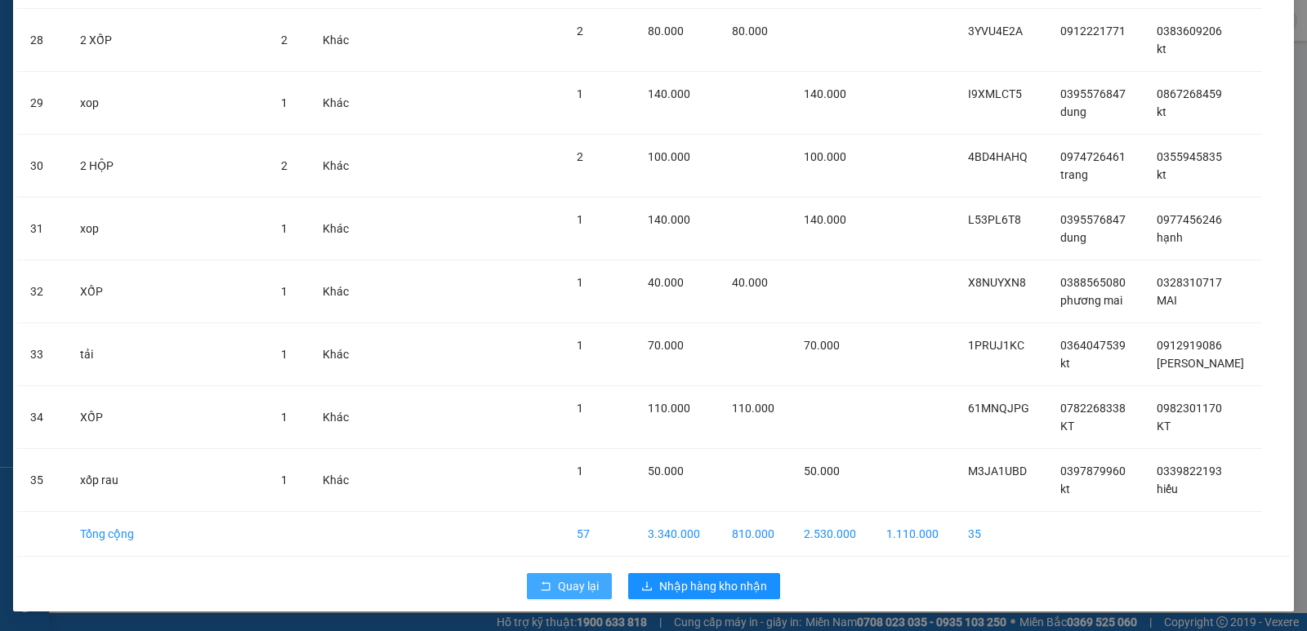
click at [571, 591] on span "Quay lại" at bounding box center [578, 587] width 41 height 18
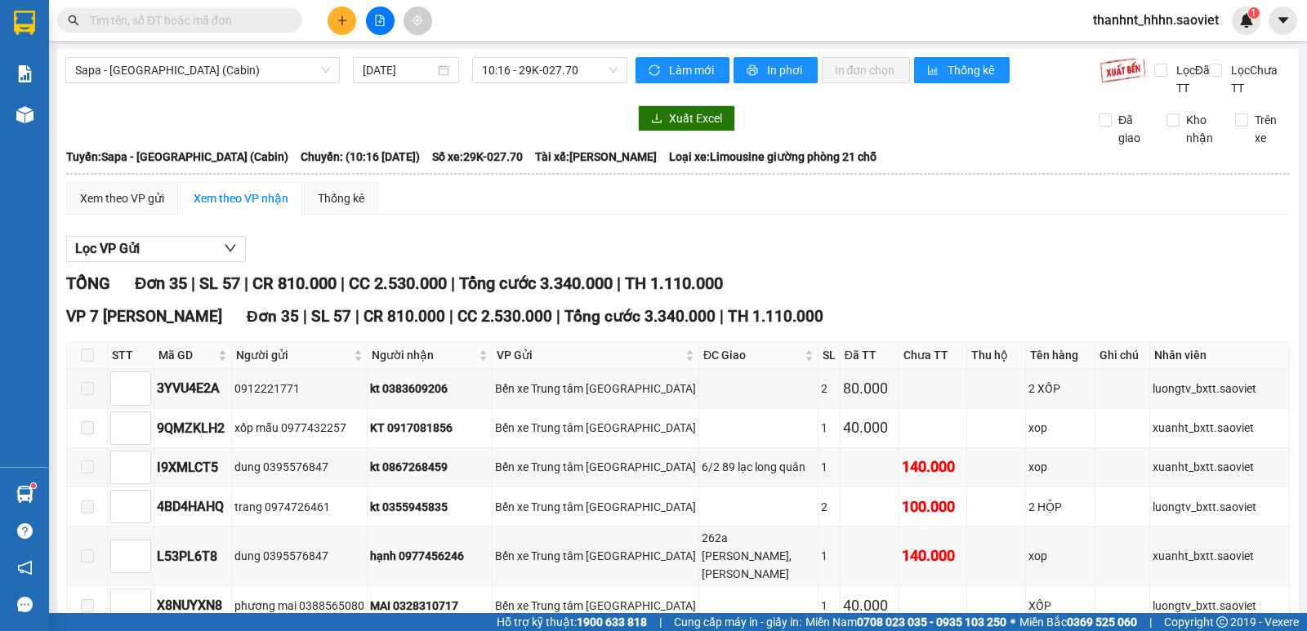
click at [341, 27] on button at bounding box center [342, 21] width 29 height 29
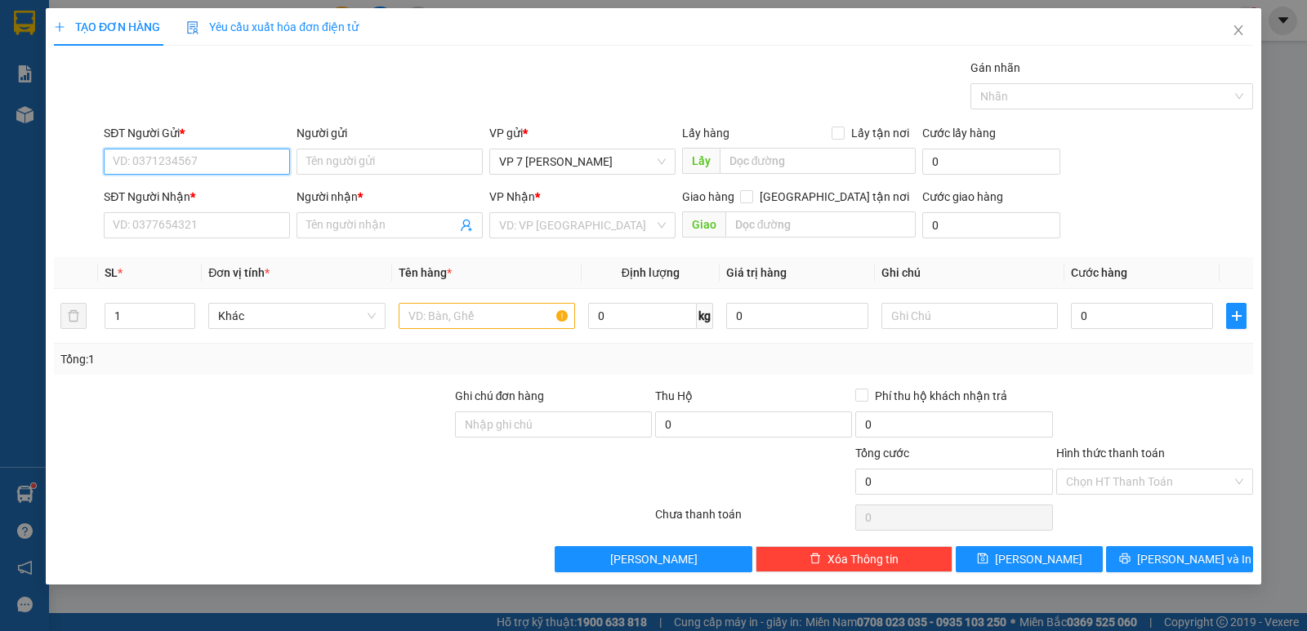
click at [154, 157] on input "SĐT Người Gửi *" at bounding box center [197, 162] width 186 height 26
click at [165, 196] on div "0868706921" at bounding box center [197, 194] width 167 height 18
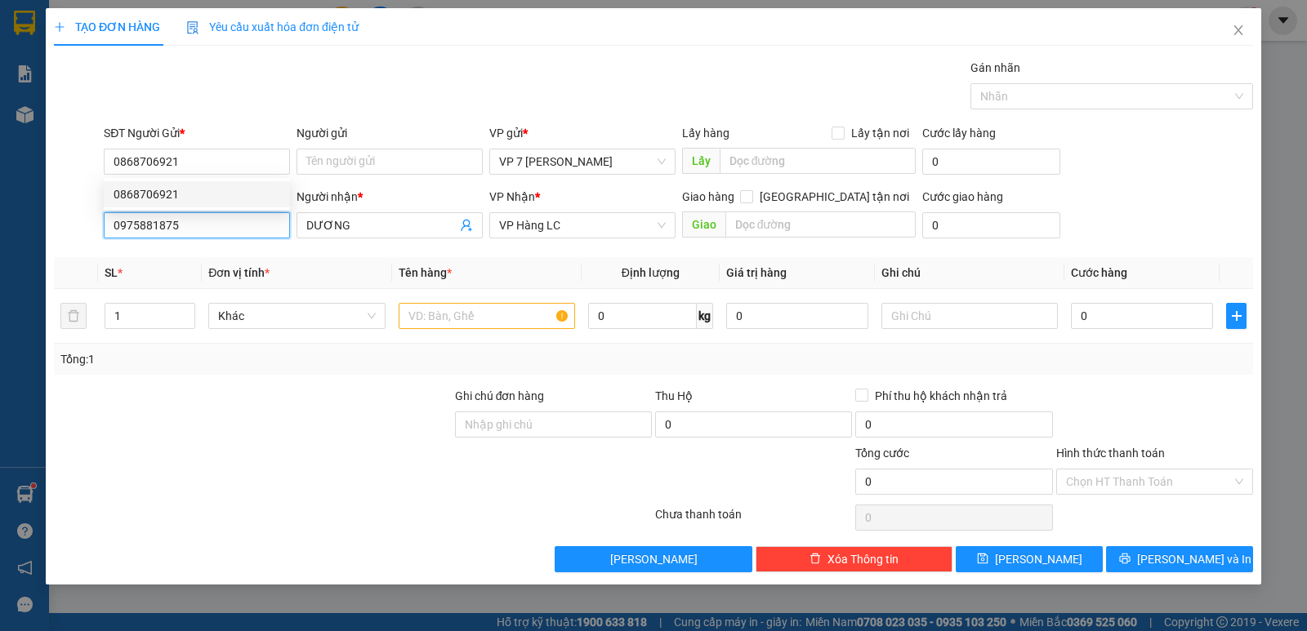
click at [234, 225] on input "0975881875" at bounding box center [197, 225] width 186 height 26
click at [158, 251] on div "0336939686 -" at bounding box center [197, 258] width 167 height 18
click at [471, 326] on input "text" at bounding box center [487, 316] width 176 height 26
click at [466, 318] on input "text" at bounding box center [487, 316] width 176 height 26
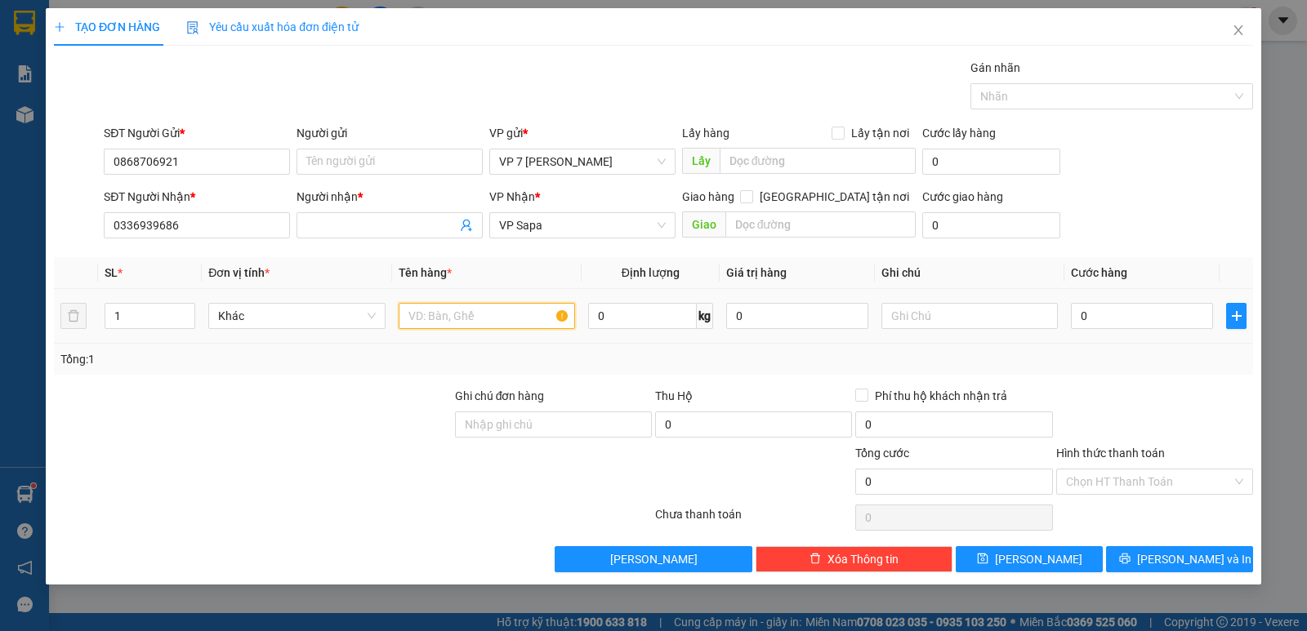
click at [466, 318] on input "text" at bounding box center [487, 316] width 176 height 26
click at [575, 230] on span "VP Sapa" at bounding box center [582, 225] width 167 height 25
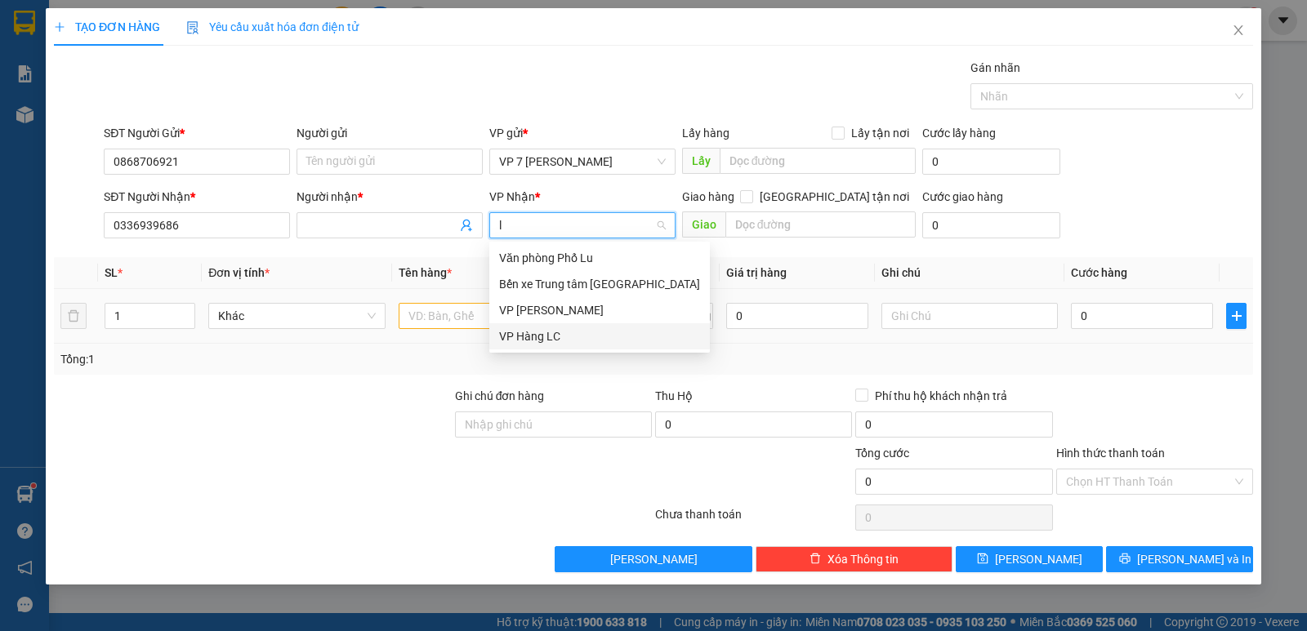
click at [541, 337] on div "VP Hàng LC" at bounding box center [599, 337] width 201 height 18
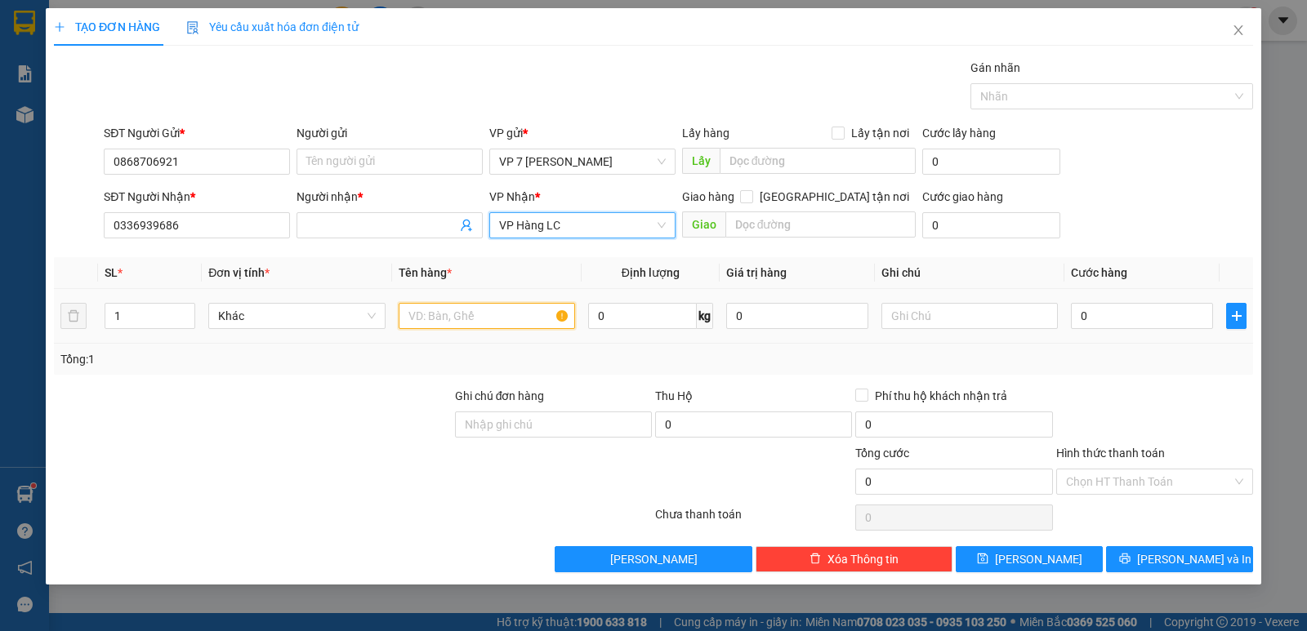
click at [439, 315] on input "text" at bounding box center [487, 316] width 176 height 26
drag, startPoint x: 439, startPoint y: 315, endPoint x: 552, endPoint y: 331, distance: 113.8
click at [441, 315] on input "text" at bounding box center [487, 316] width 176 height 26
click at [461, 309] on input "text" at bounding box center [487, 316] width 176 height 26
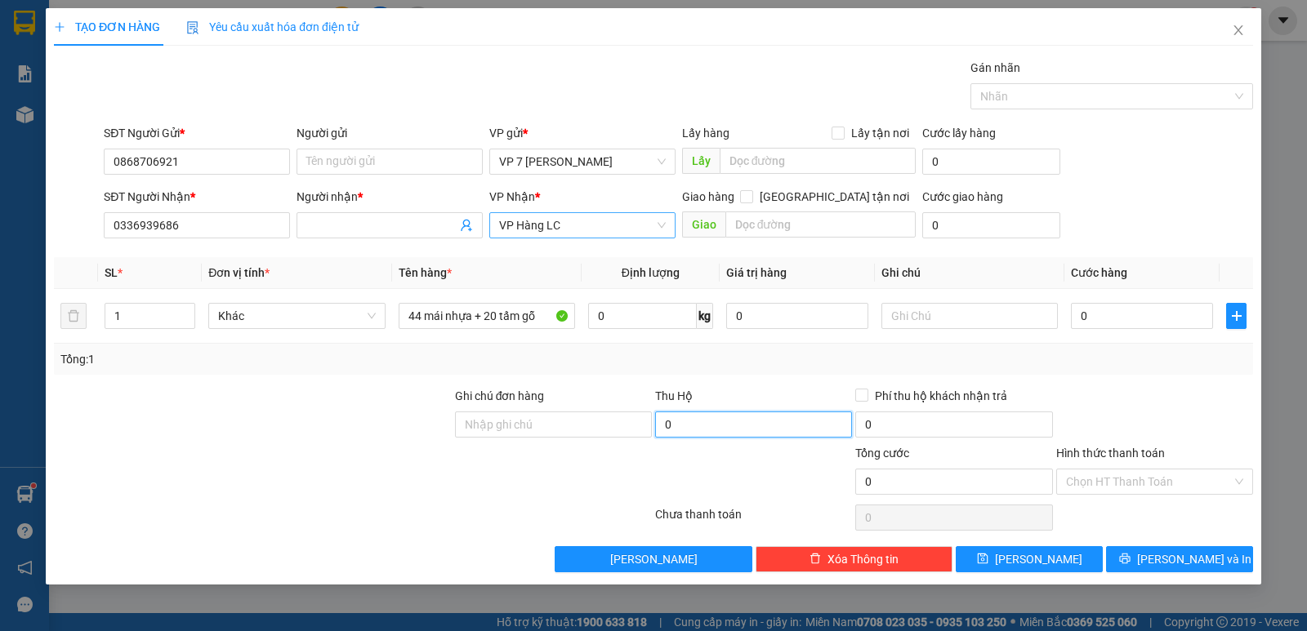
click at [754, 424] on input "0" at bounding box center [753, 425] width 197 height 26
drag, startPoint x: 791, startPoint y: 381, endPoint x: 922, endPoint y: 385, distance: 131.6
click at [792, 381] on div "Transit Pickup Surcharge Ids Transit Deliver Surcharge Ids Transit Deliver Surc…" at bounding box center [653, 316] width 1199 height 514
click at [859, 397] on input "Phí thu hộ khách nhận trả" at bounding box center [860, 394] width 11 height 11
click at [908, 426] on input "0" at bounding box center [953, 425] width 197 height 26
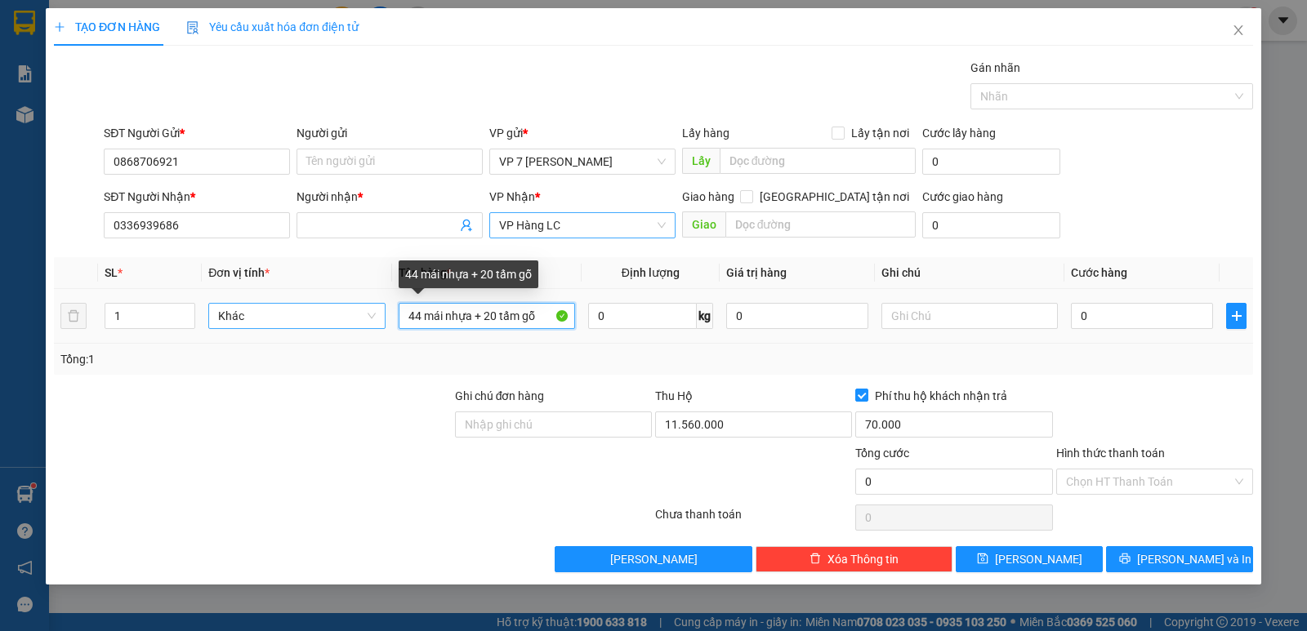
drag, startPoint x: 418, startPoint y: 312, endPoint x: 336, endPoint y: 324, distance: 83.4
click at [341, 324] on tr "1 Khác 44 mái nhựa + 20 tấm gỗ 0 kg 0 0" at bounding box center [653, 316] width 1199 height 55
drag, startPoint x: 506, startPoint y: 313, endPoint x: 495, endPoint y: 320, distance: 12.9
click at [495, 320] on input "3 bó mái nhựa + 20 tấm gỗ" at bounding box center [487, 316] width 176 height 26
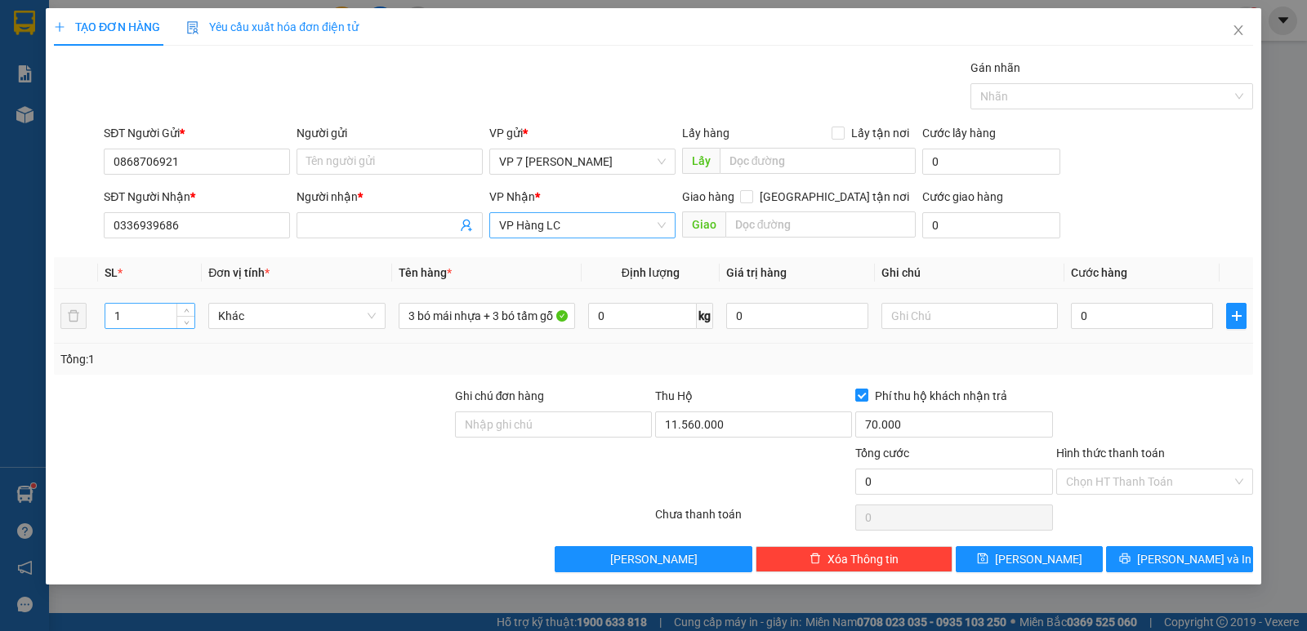
click at [153, 310] on input "1" at bounding box center [149, 316] width 89 height 25
click at [1121, 323] on input "0" at bounding box center [1142, 316] width 142 height 26
click at [856, 399] on input "Phí thu hộ khách nhận trả" at bounding box center [860, 394] width 11 height 11
click at [938, 322] on input "text" at bounding box center [969, 316] width 176 height 26
click at [136, 316] on input "6" at bounding box center [149, 316] width 89 height 25
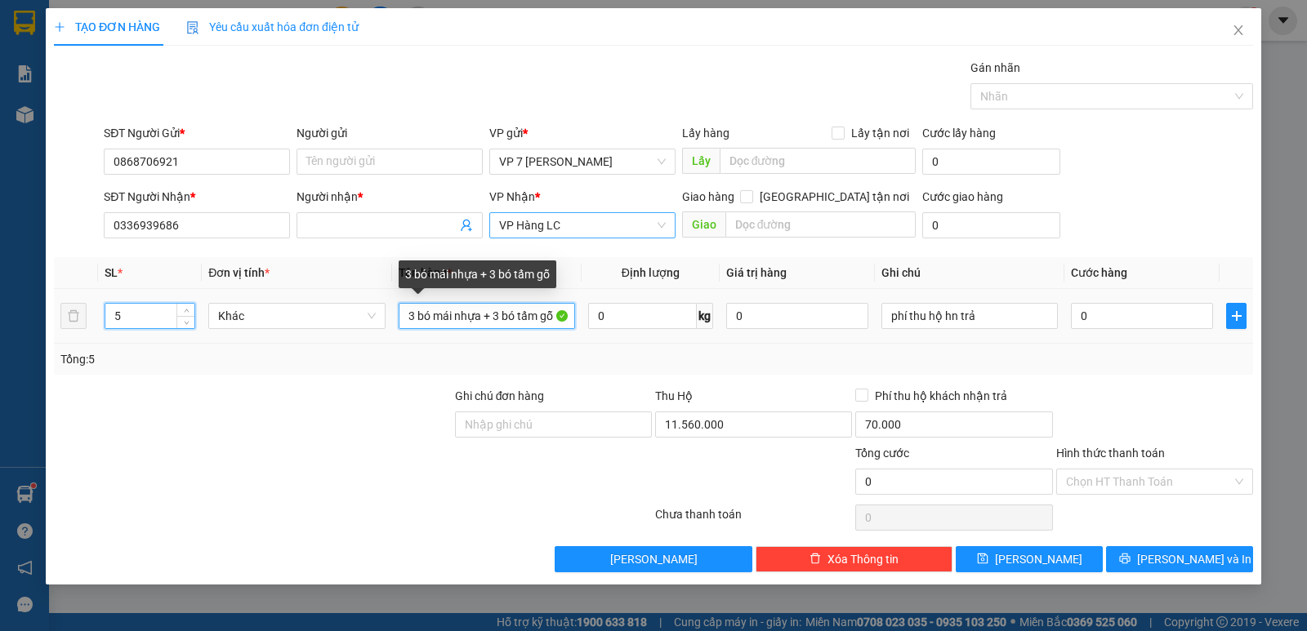
click at [502, 316] on input "3 bó mái nhựa + 3 bó tấm gỗ" at bounding box center [487, 316] width 176 height 26
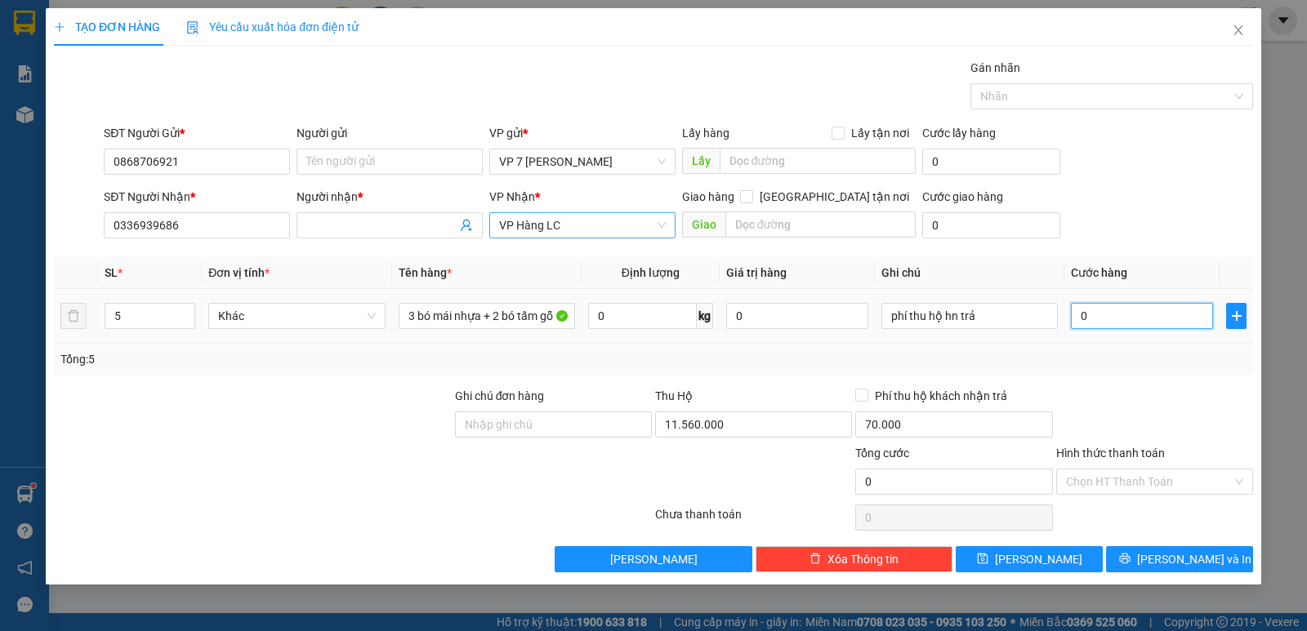
click at [1141, 312] on input "0" at bounding box center [1142, 316] width 142 height 26
click at [1153, 391] on div at bounding box center [1155, 415] width 200 height 57
click at [1140, 482] on input "Hình thức thanh toán" at bounding box center [1149, 482] width 166 height 25
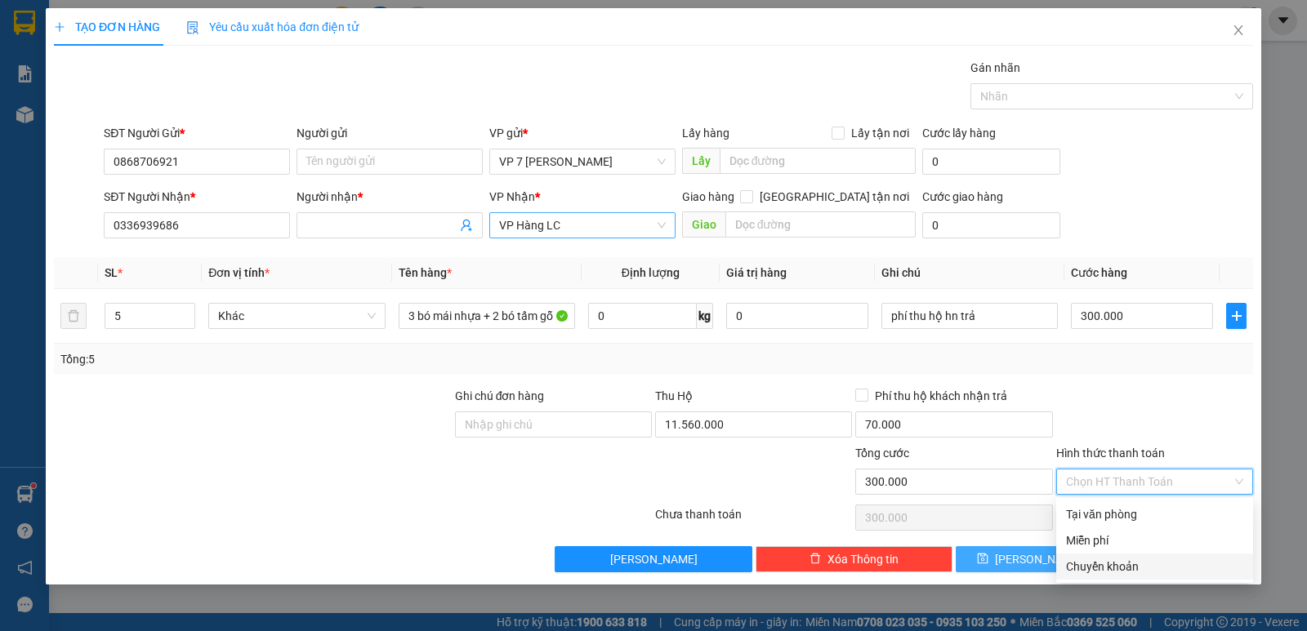
click at [1113, 562] on div "Chuyển khoản" at bounding box center [1154, 567] width 177 height 18
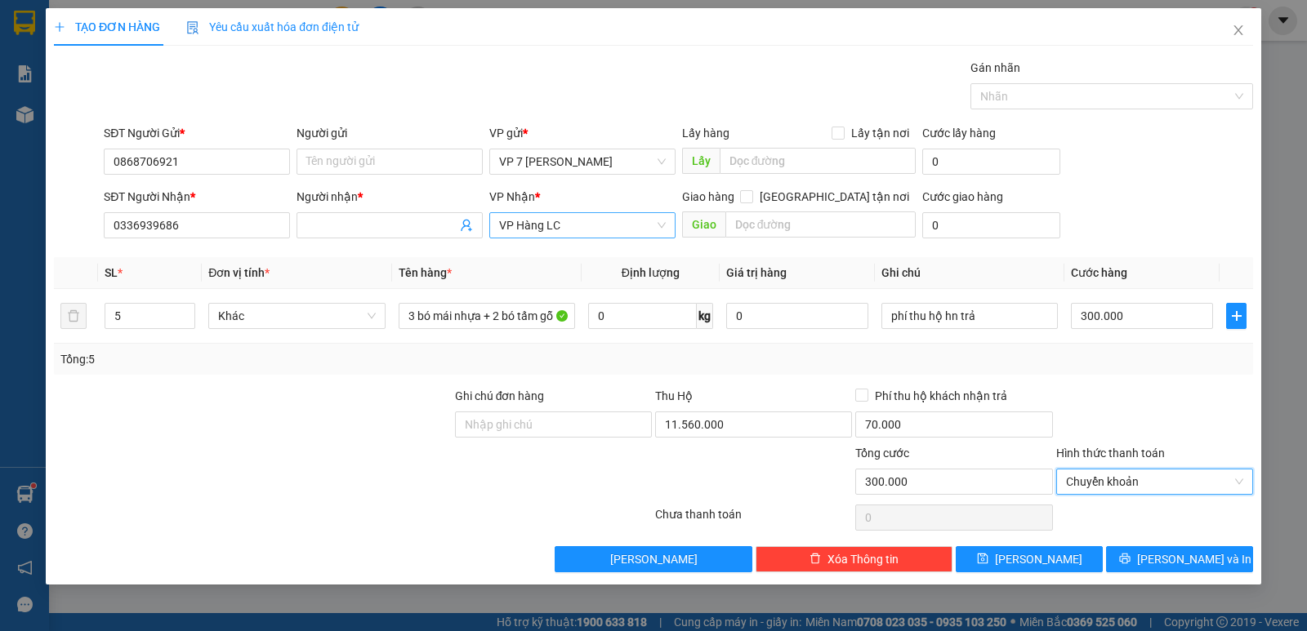
click at [1117, 365] on div "Tổng: 5" at bounding box center [653, 359] width 1186 height 18
click at [1180, 564] on span "[PERSON_NAME] và In" at bounding box center [1194, 560] width 114 height 18
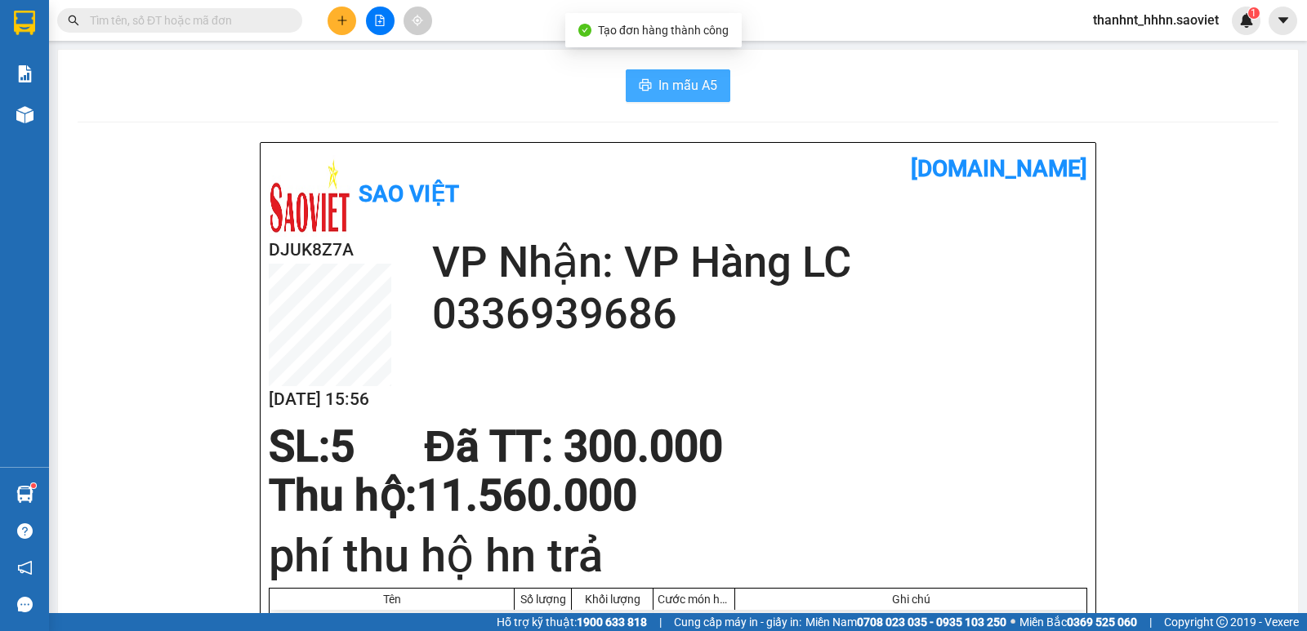
click at [658, 86] on span "In mẫu A5" at bounding box center [687, 85] width 59 height 20
click at [150, 24] on input "text" at bounding box center [186, 20] width 193 height 18
click at [209, 15] on input "text" at bounding box center [186, 20] width 193 height 18
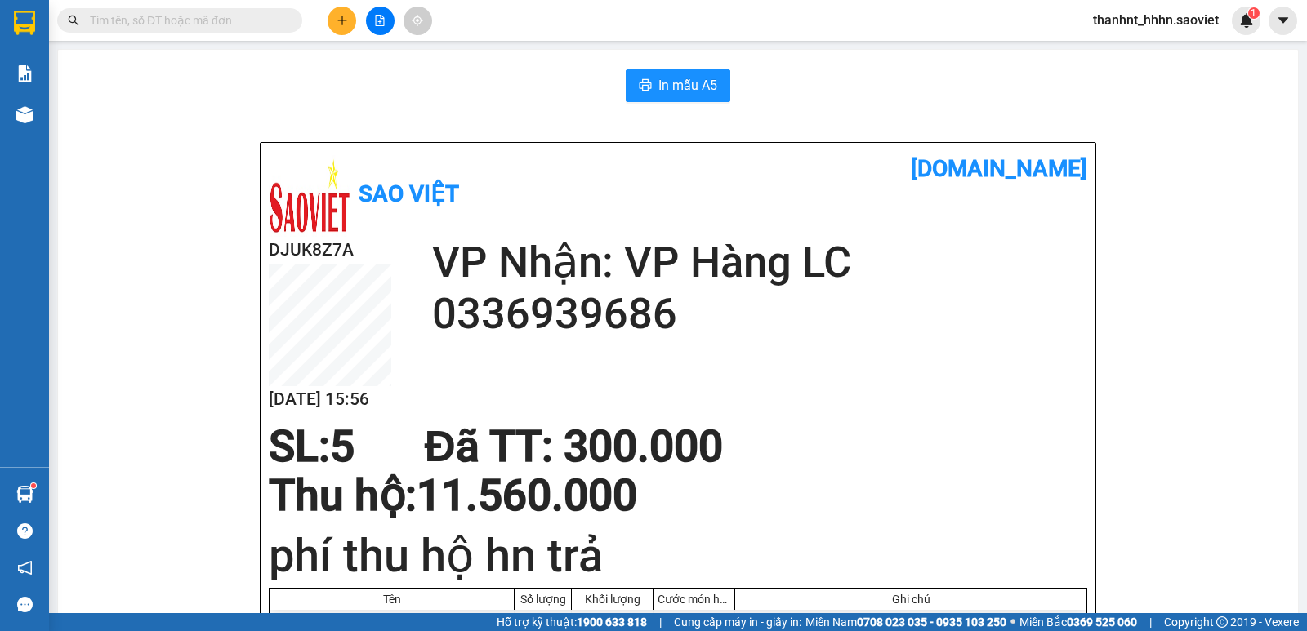
click at [205, 23] on input "text" at bounding box center [186, 20] width 193 height 18
click at [204, 23] on input "text" at bounding box center [186, 20] width 193 height 18
click at [226, 21] on input "text" at bounding box center [186, 20] width 193 height 18
click at [337, 19] on icon "plus" at bounding box center [342, 20] width 11 height 11
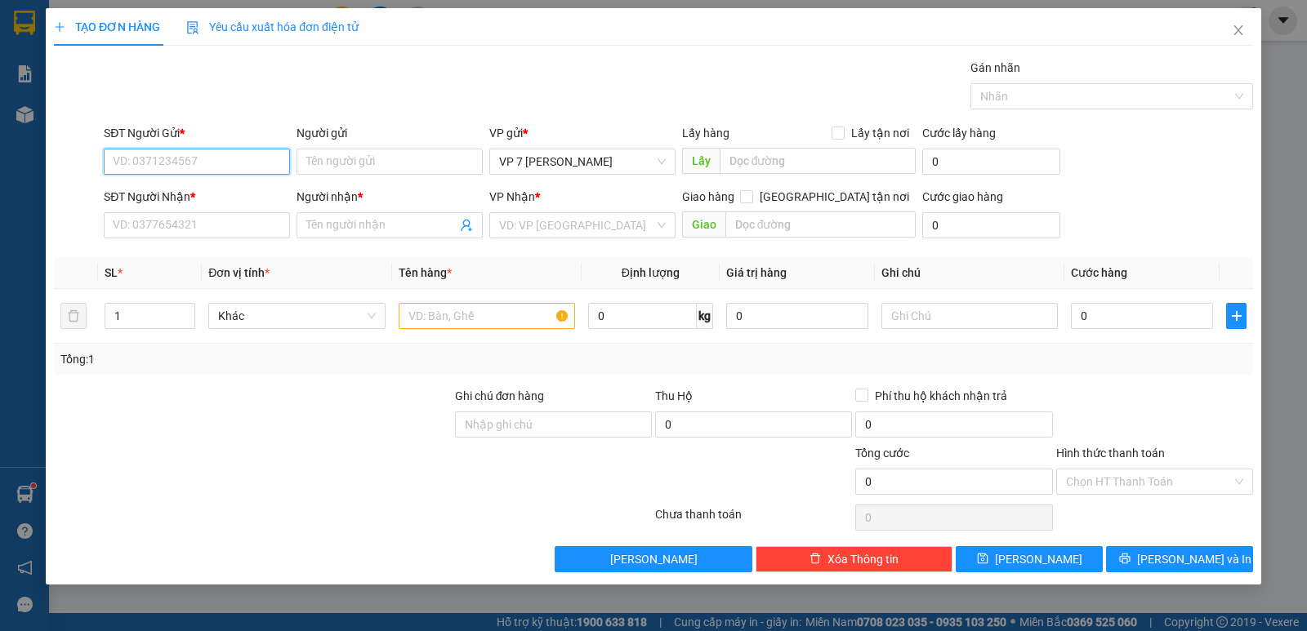
click at [149, 166] on input "SĐT Người Gửi *" at bounding box center [197, 162] width 186 height 26
click at [1233, 35] on icon "close" at bounding box center [1238, 30] width 13 height 13
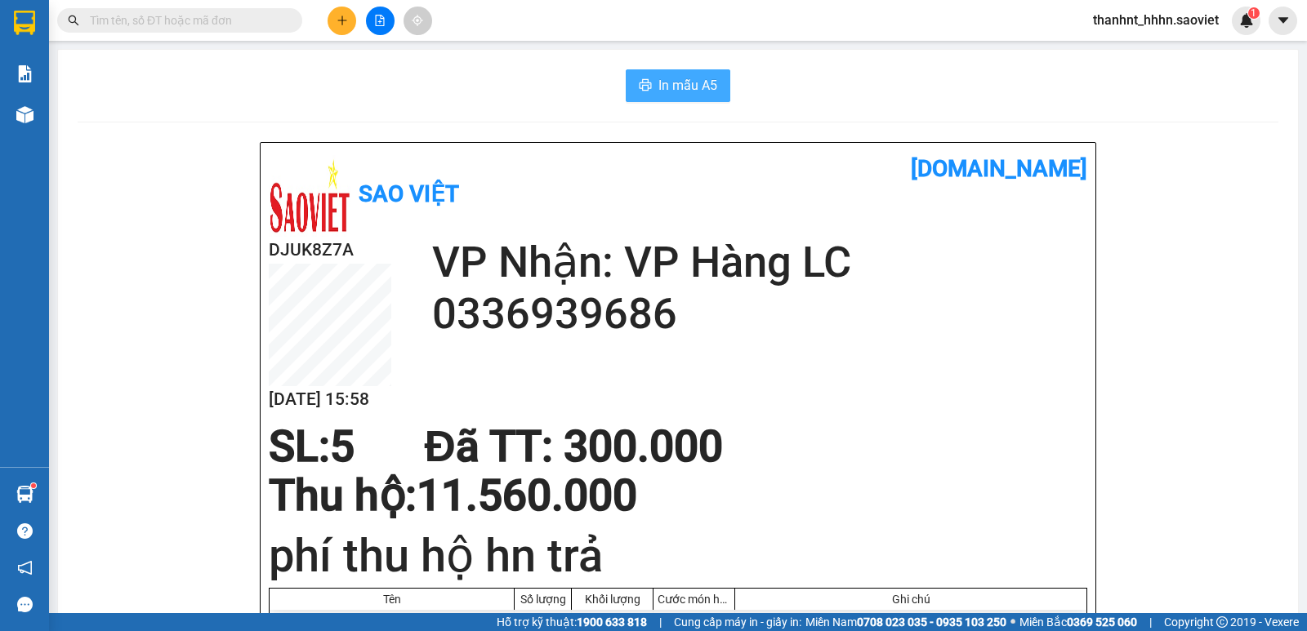
click at [697, 94] on span "In mẫu A5" at bounding box center [687, 85] width 59 height 20
click at [674, 85] on span "In mẫu A5" at bounding box center [687, 85] width 59 height 20
click at [201, 14] on input "text" at bounding box center [186, 20] width 193 height 18
paste input "0888381993"
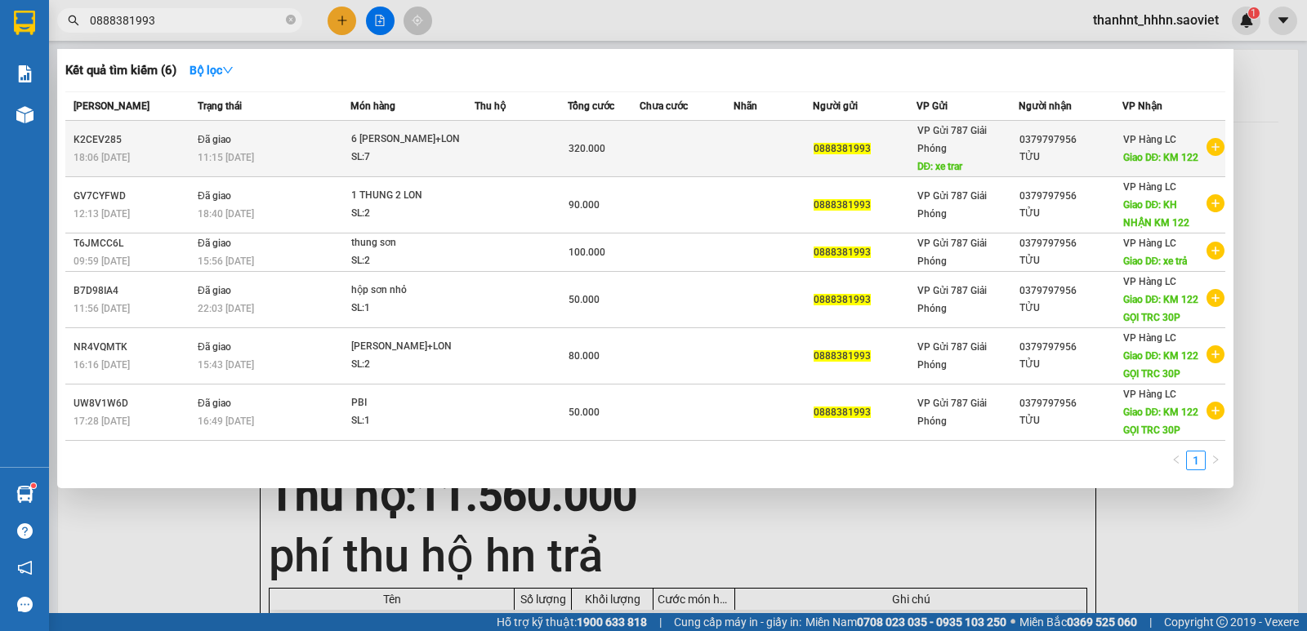
click at [740, 136] on td at bounding box center [773, 149] width 78 height 56
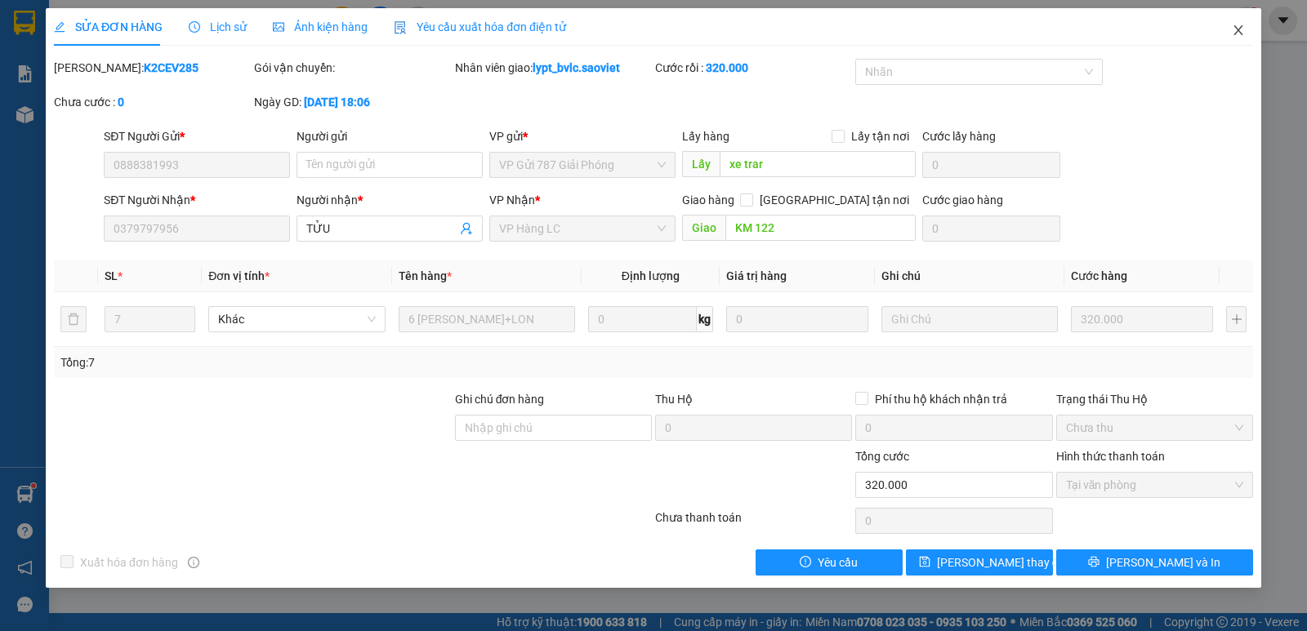
click at [1238, 25] on icon "close" at bounding box center [1238, 30] width 13 height 13
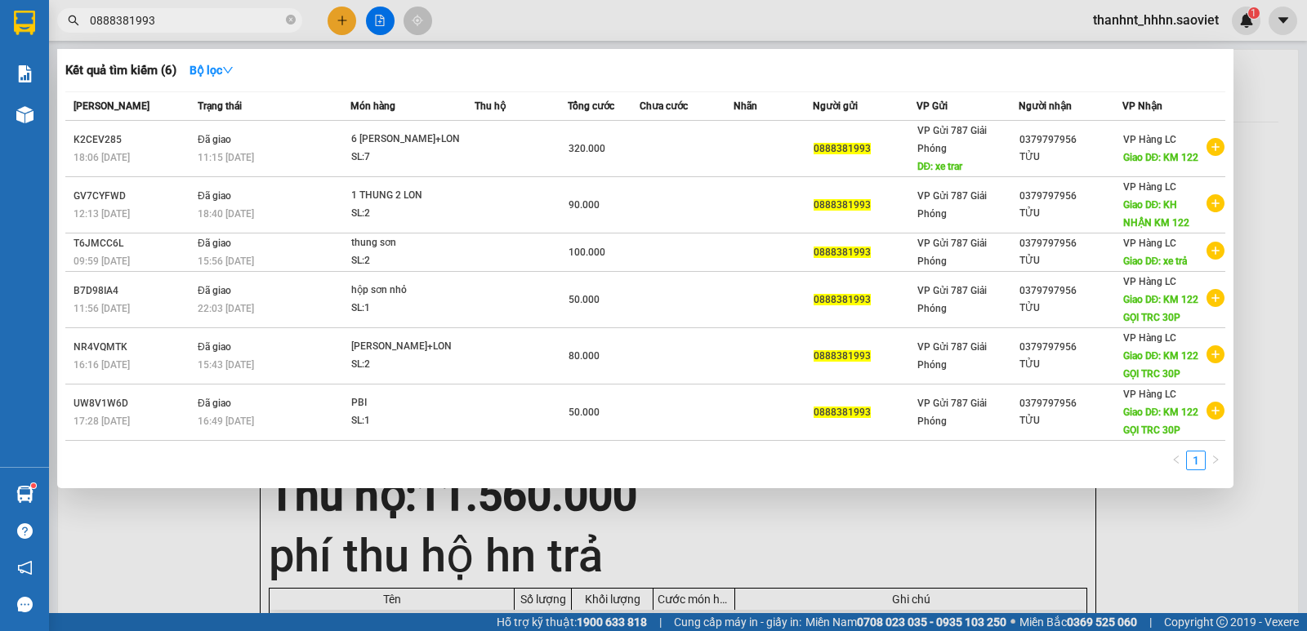
click at [160, 24] on input "0888381993" at bounding box center [186, 20] width 193 height 18
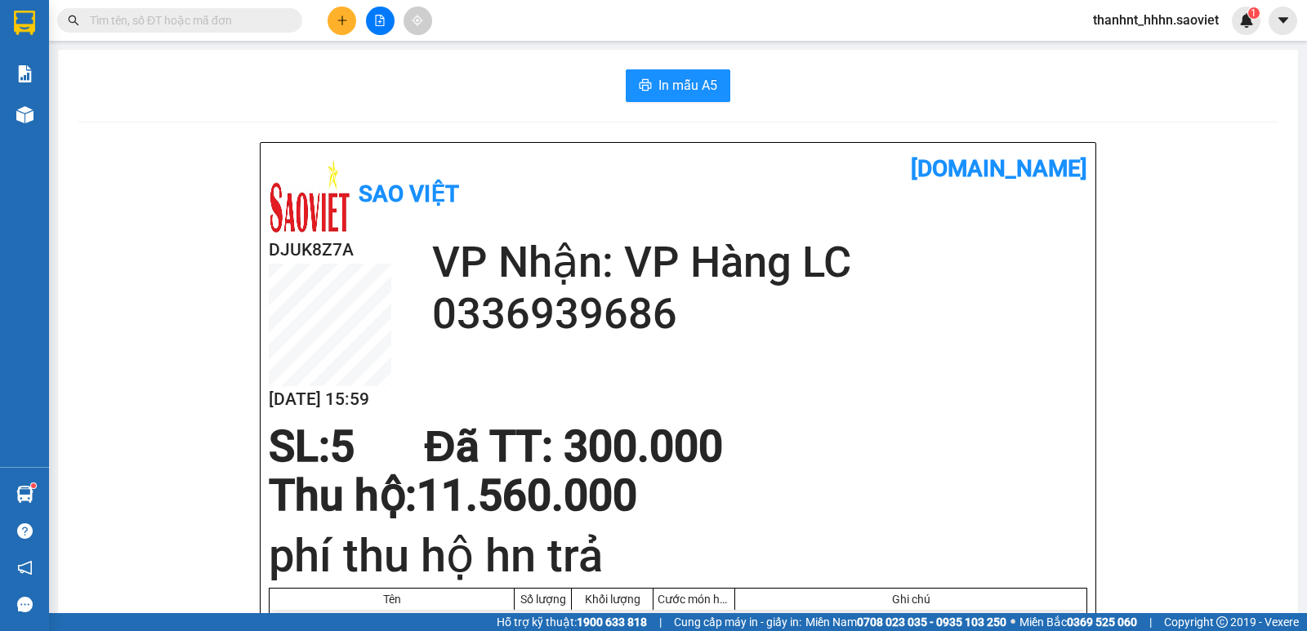
click at [384, 24] on icon "file-add" at bounding box center [380, 20] width 9 height 11
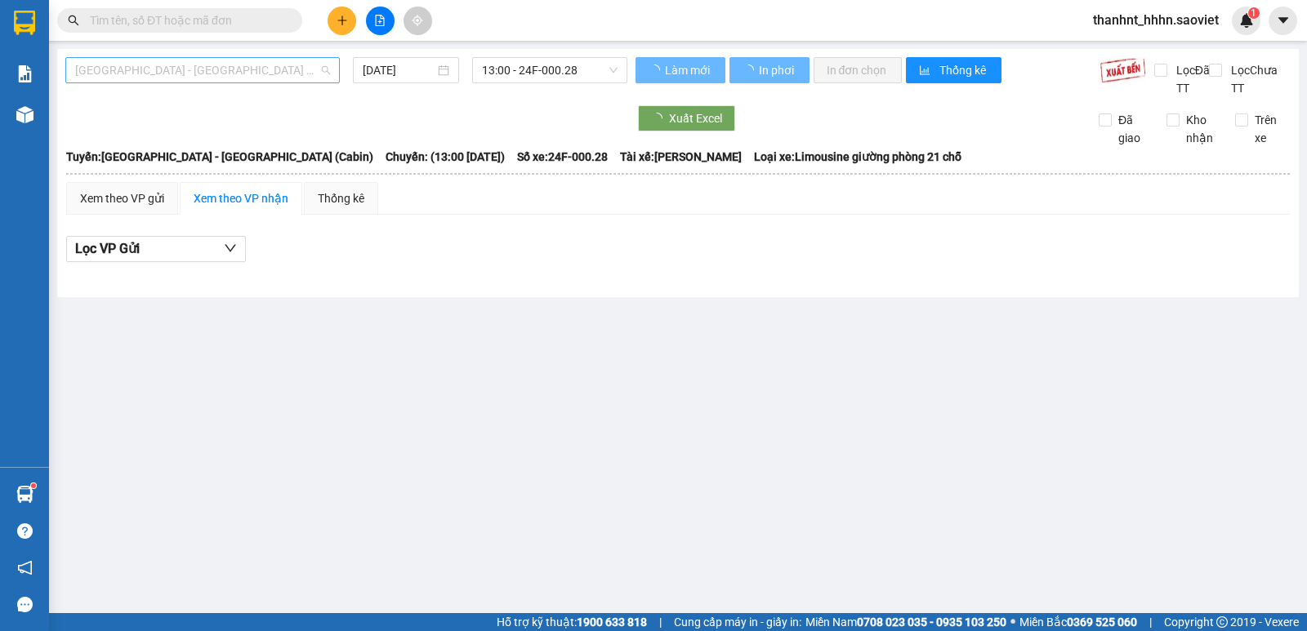
click at [208, 77] on span "[GEOGRAPHIC_DATA] - [GEOGRAPHIC_DATA] (Cabin)" at bounding box center [202, 70] width 255 height 25
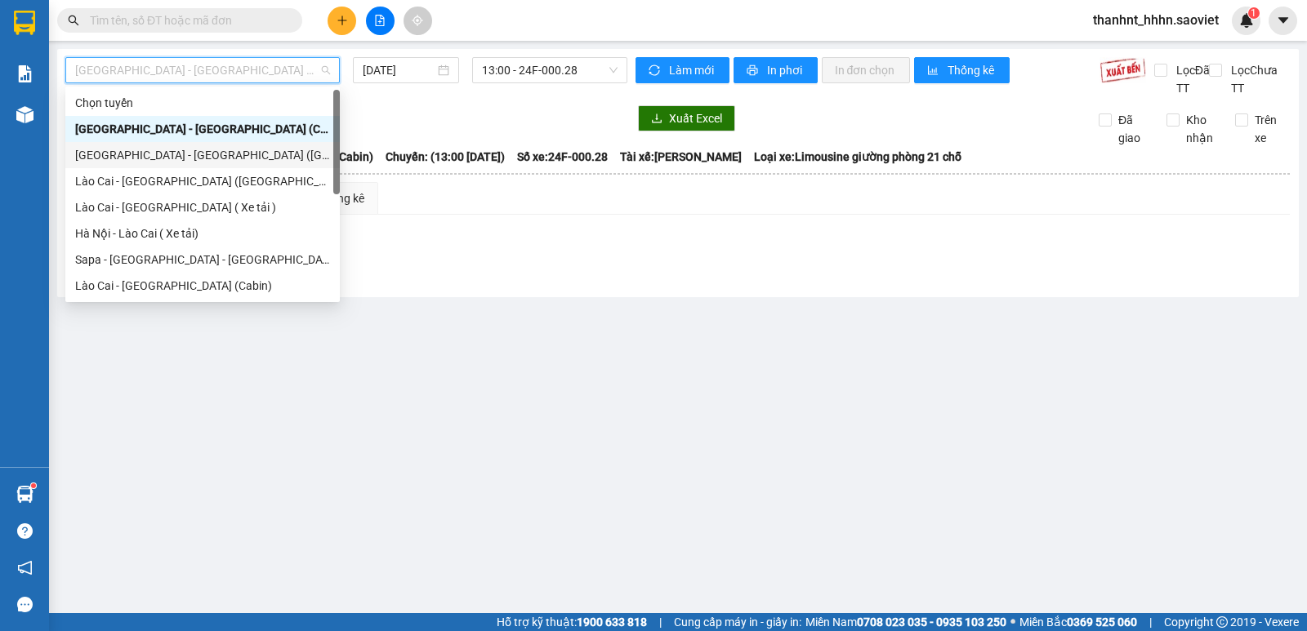
click at [200, 151] on div "[GEOGRAPHIC_DATA] - [GEOGRAPHIC_DATA] ([GEOGRAPHIC_DATA])" at bounding box center [202, 155] width 255 height 18
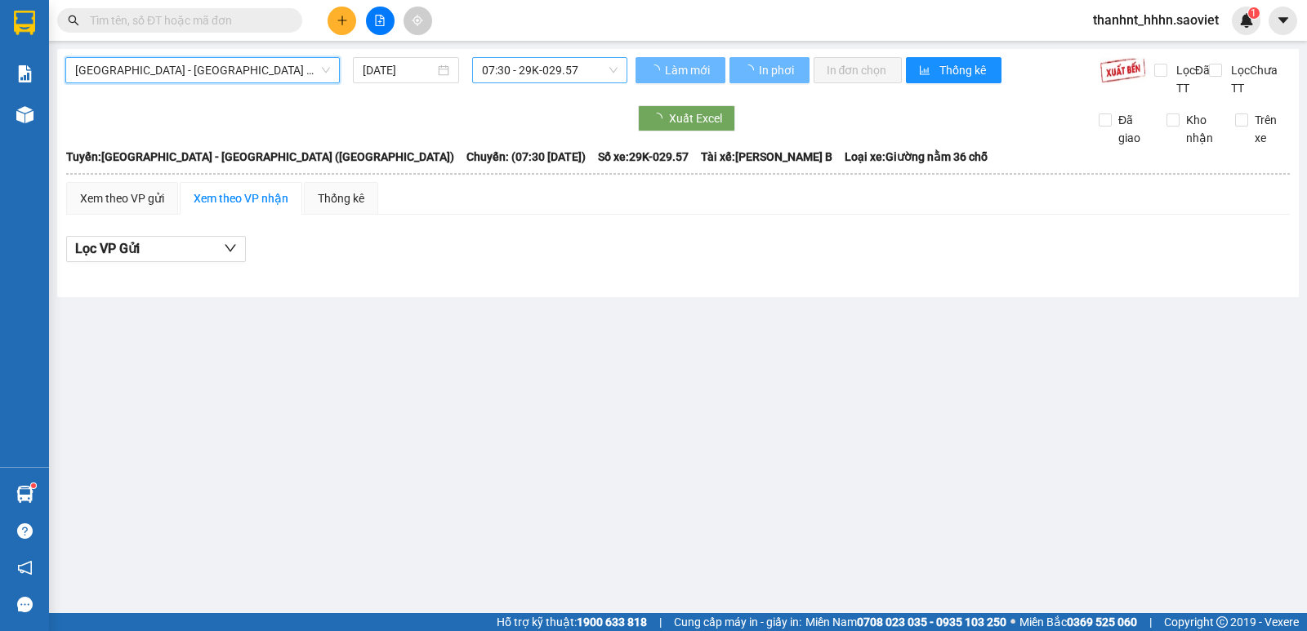
click at [562, 74] on span "07:30 - 29K-029.57" at bounding box center [549, 70] width 135 height 25
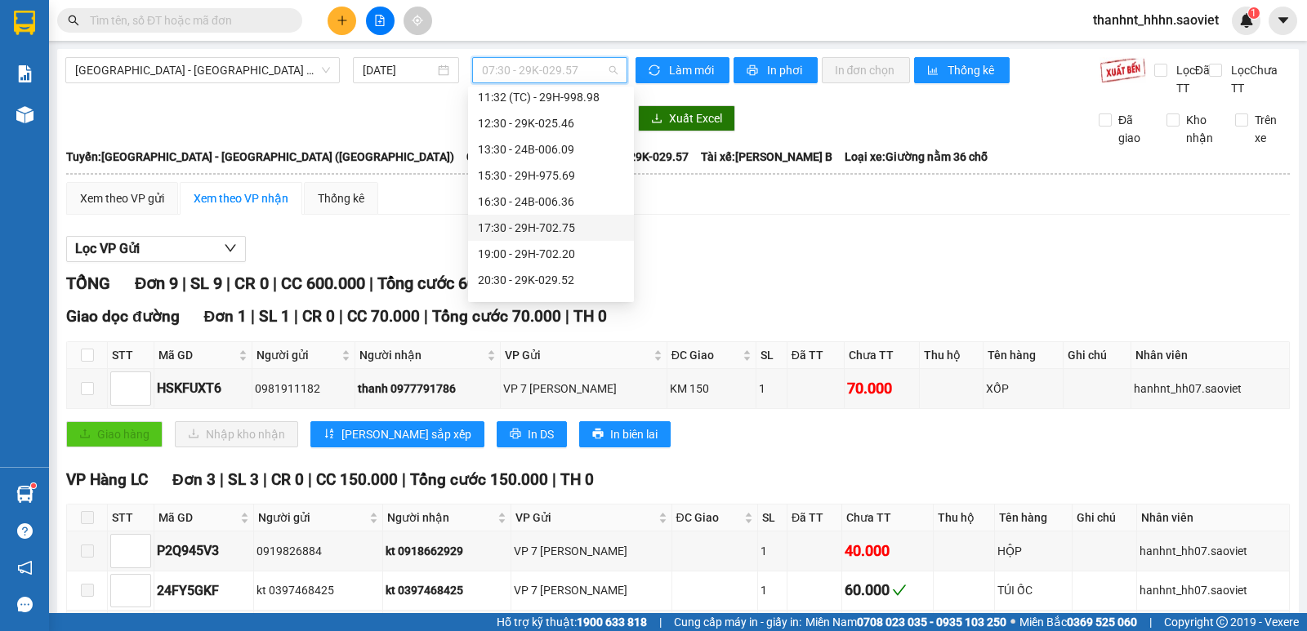
scroll to position [157, 0]
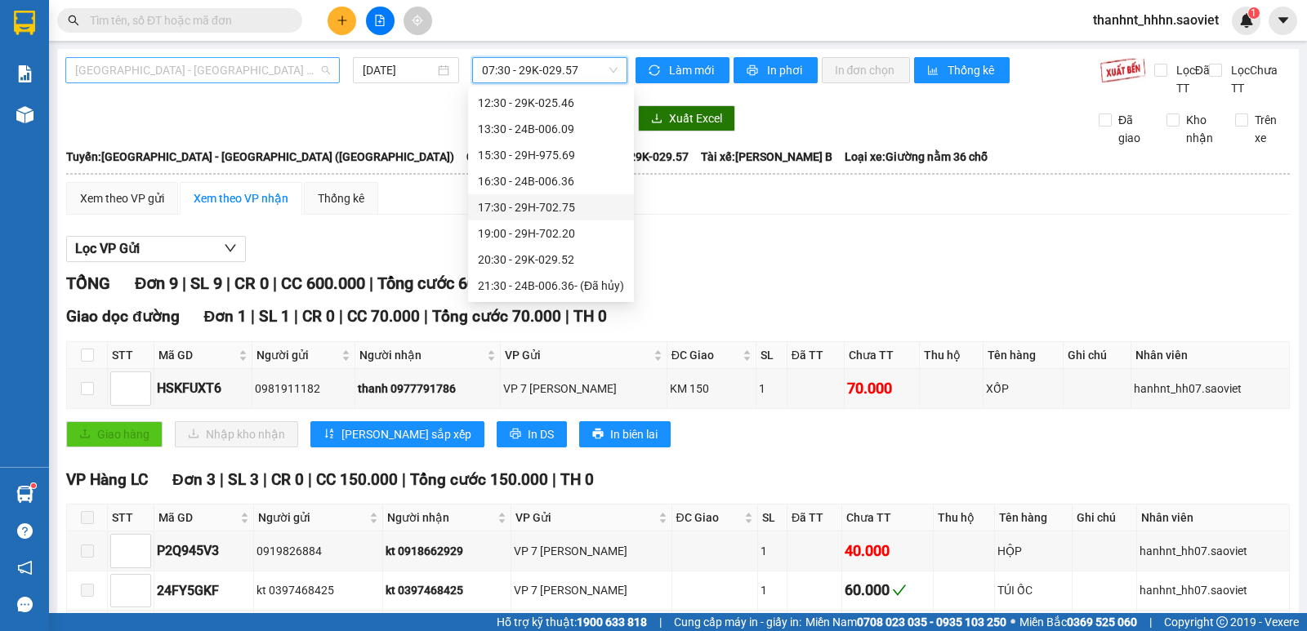
click at [175, 76] on span "[GEOGRAPHIC_DATA] - [GEOGRAPHIC_DATA] ([GEOGRAPHIC_DATA])" at bounding box center [202, 70] width 255 height 25
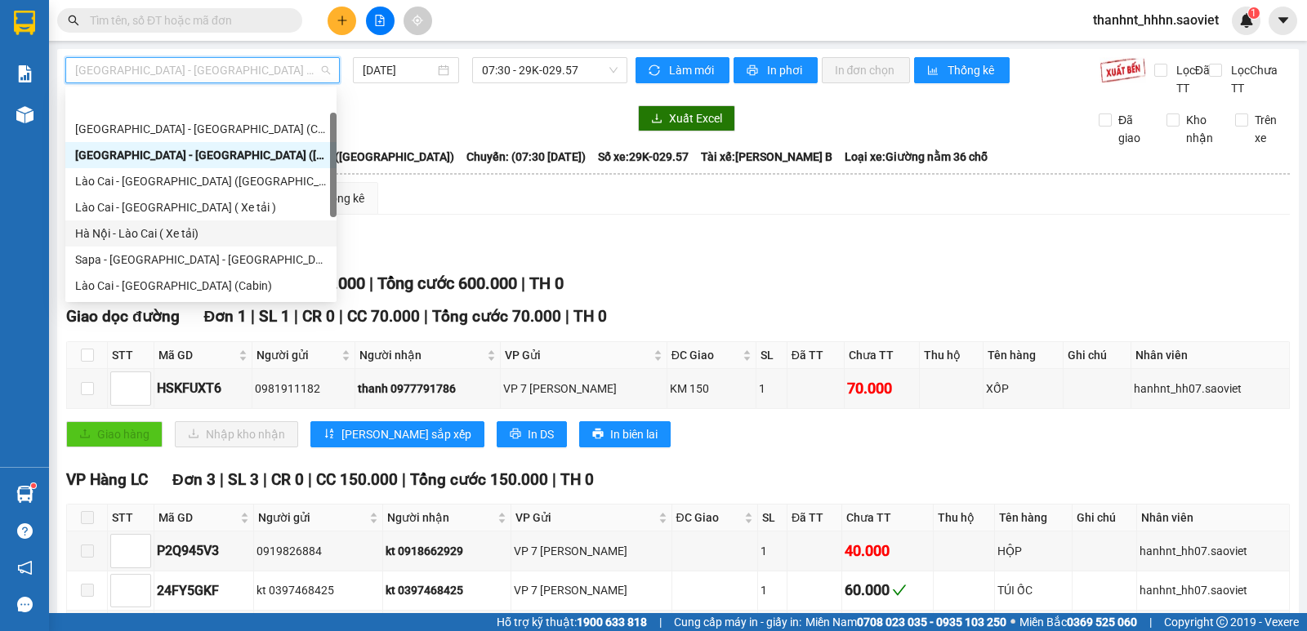
scroll to position [131, 0]
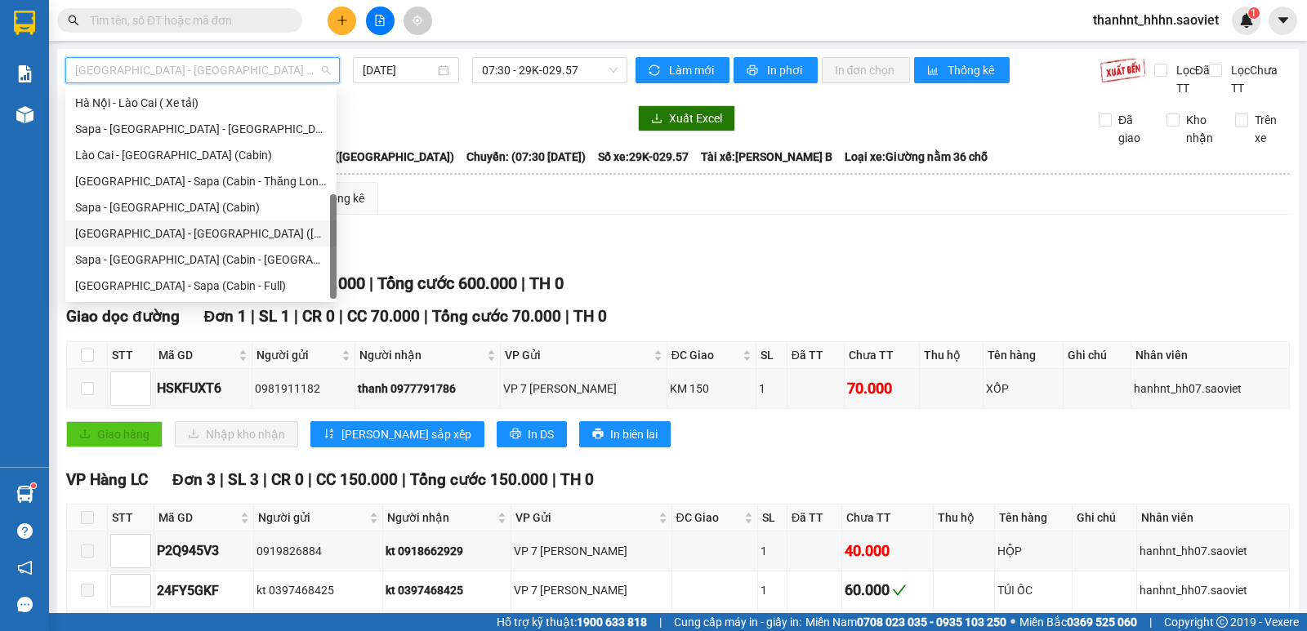
click at [175, 234] on div "[GEOGRAPHIC_DATA] - [GEOGRAPHIC_DATA] ([GEOGRAPHIC_DATA])" at bounding box center [201, 234] width 252 height 18
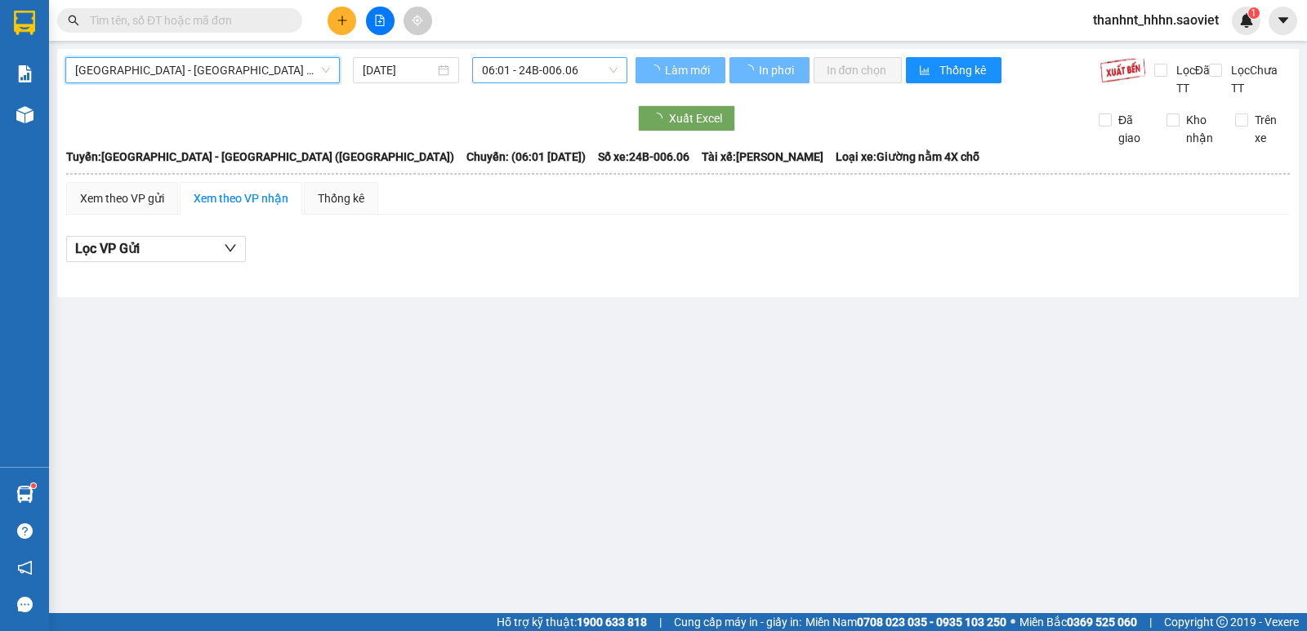
click at [504, 67] on span "06:01 - 24B-006.06" at bounding box center [549, 70] width 135 height 25
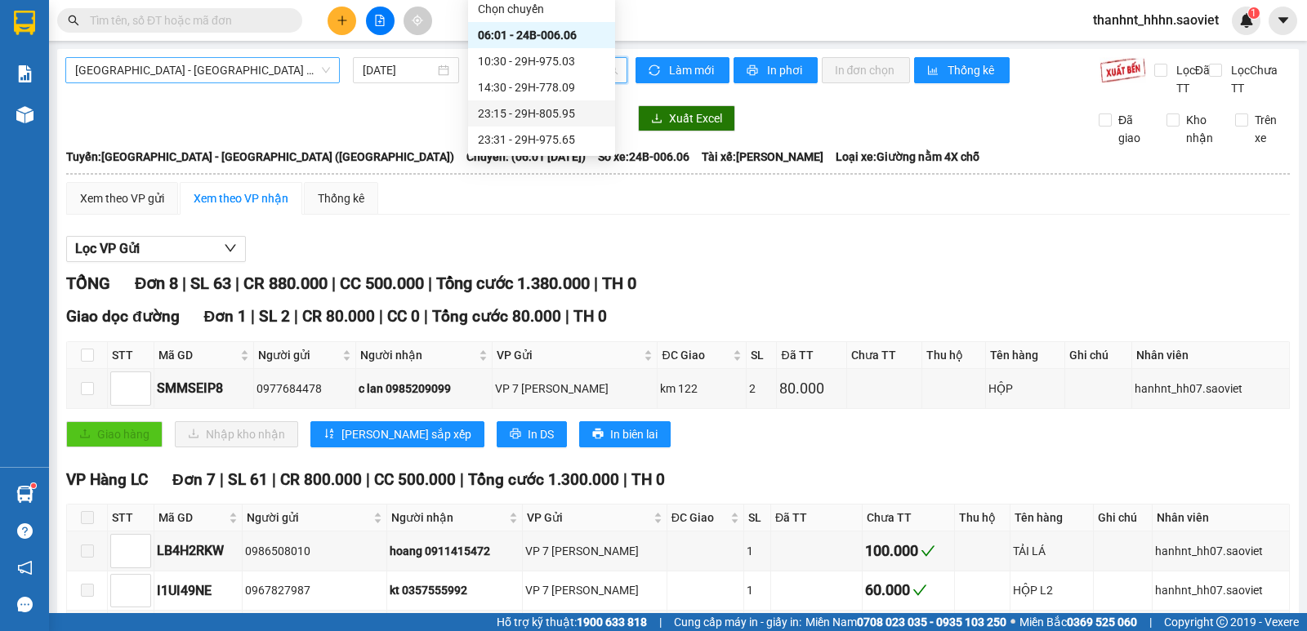
click at [225, 78] on span "[GEOGRAPHIC_DATA] - [GEOGRAPHIC_DATA] ([GEOGRAPHIC_DATA])" at bounding box center [202, 70] width 255 height 25
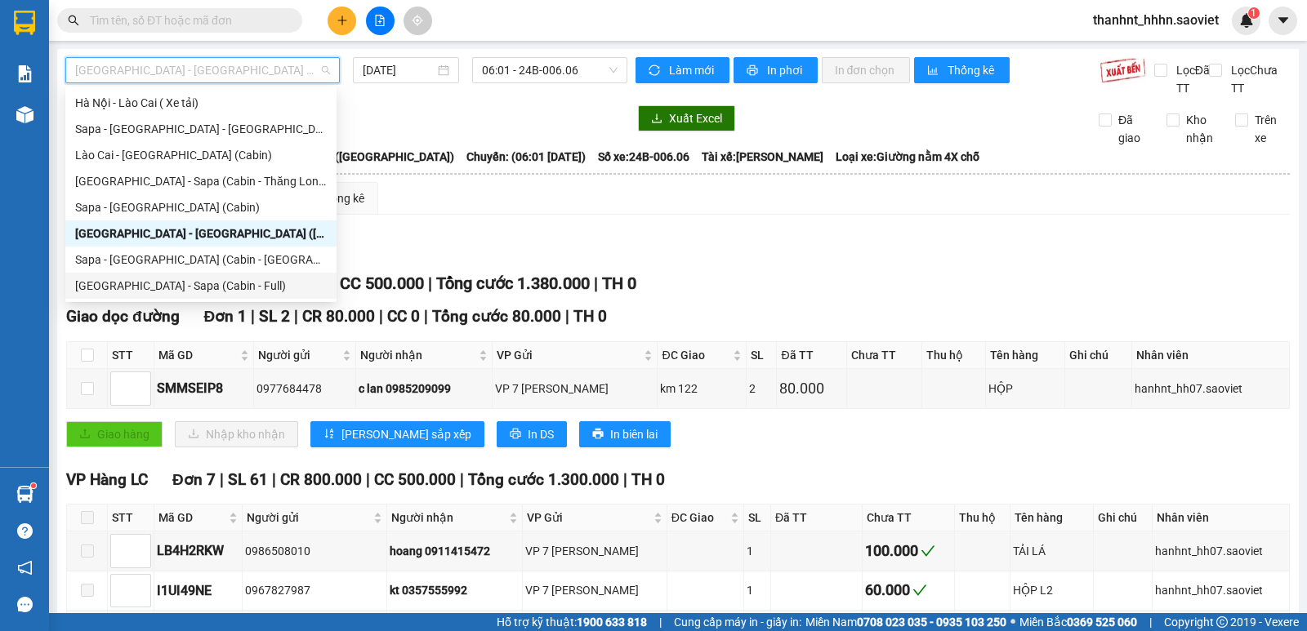
click at [163, 276] on div "[GEOGRAPHIC_DATA] - Sapa (Cabin - Full)" at bounding box center [200, 286] width 271 height 26
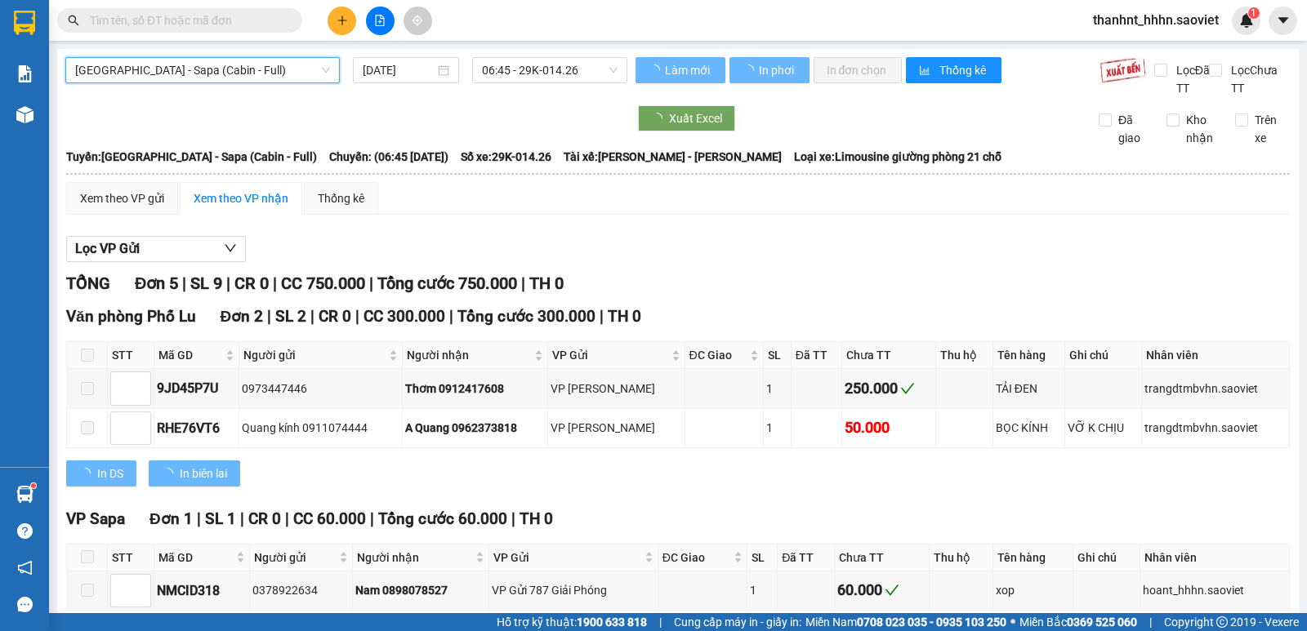
click at [551, 74] on span "06:45 - 29K-014.26" at bounding box center [549, 70] width 135 height 25
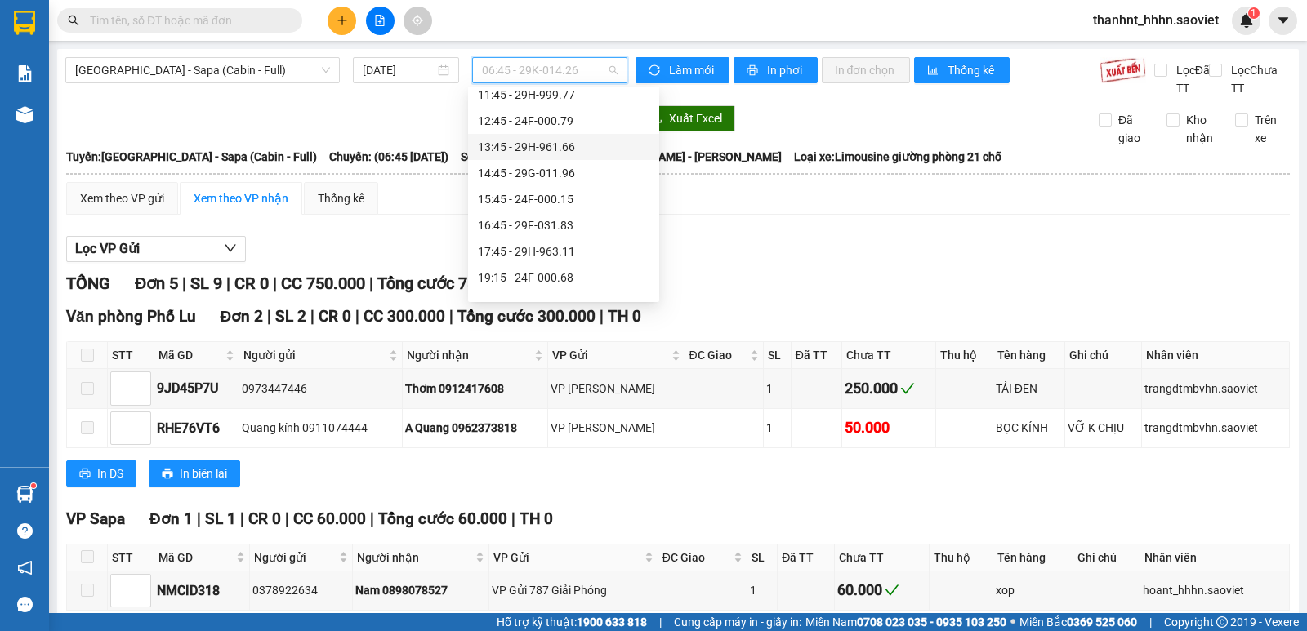
scroll to position [272, 0]
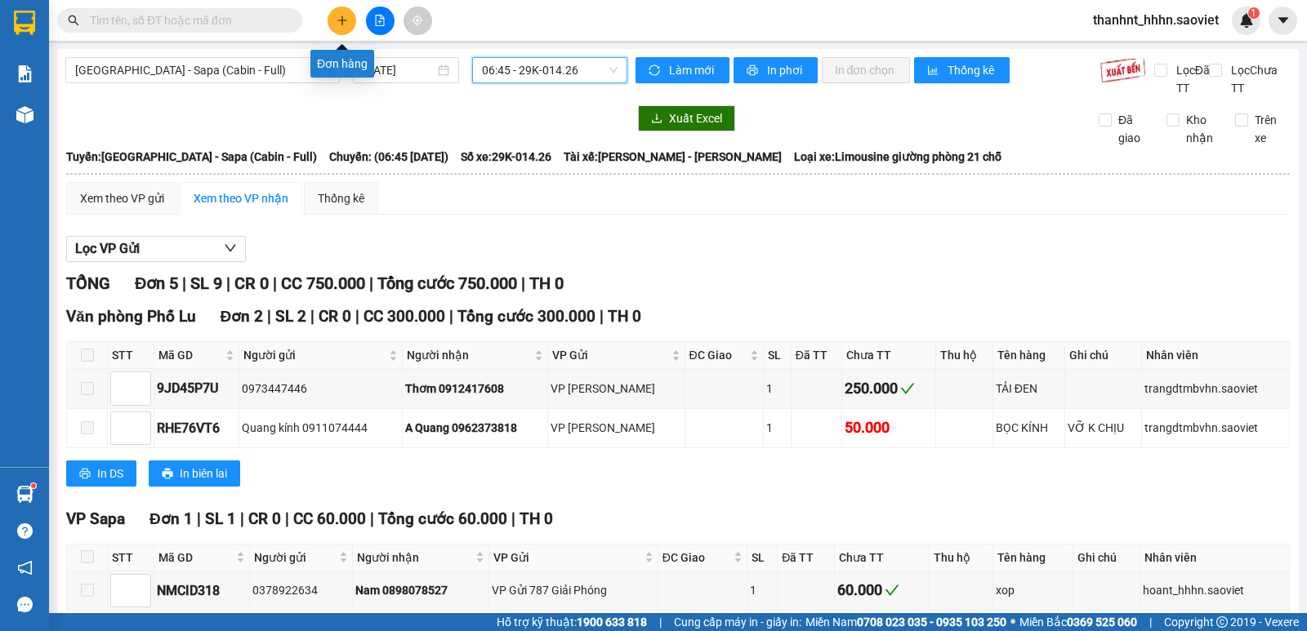
click at [345, 21] on icon "plus" at bounding box center [342, 20] width 11 height 11
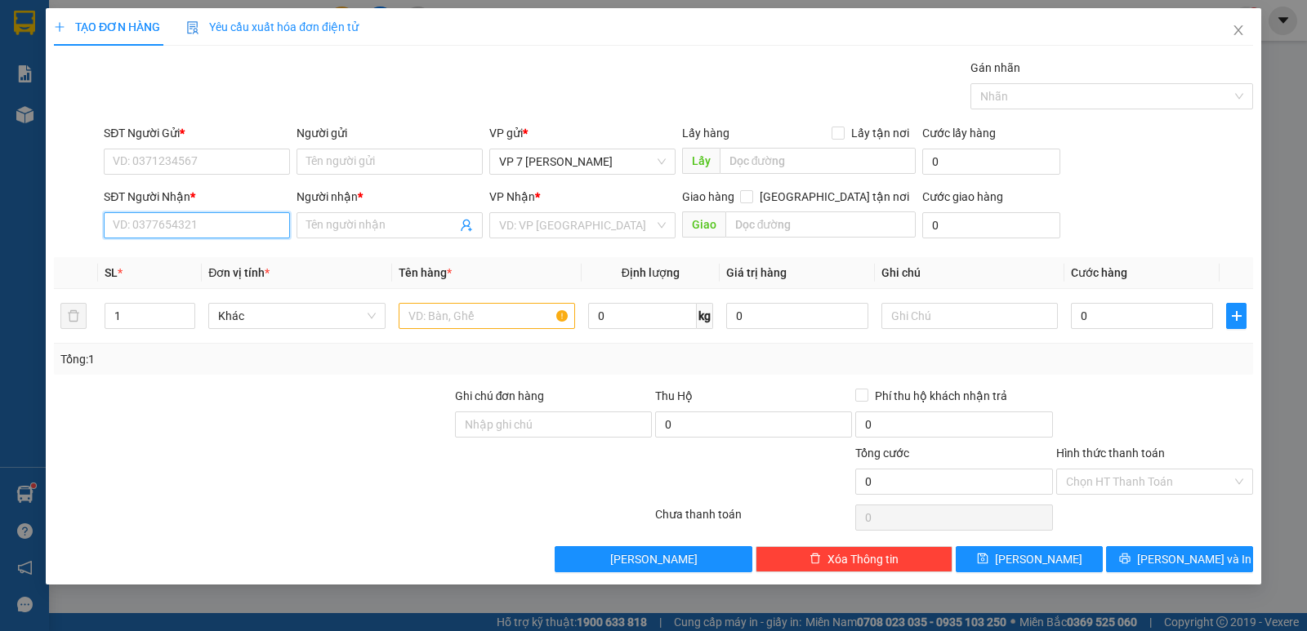
click at [172, 228] on input "SĐT Người Nhận *" at bounding box center [197, 225] width 186 height 26
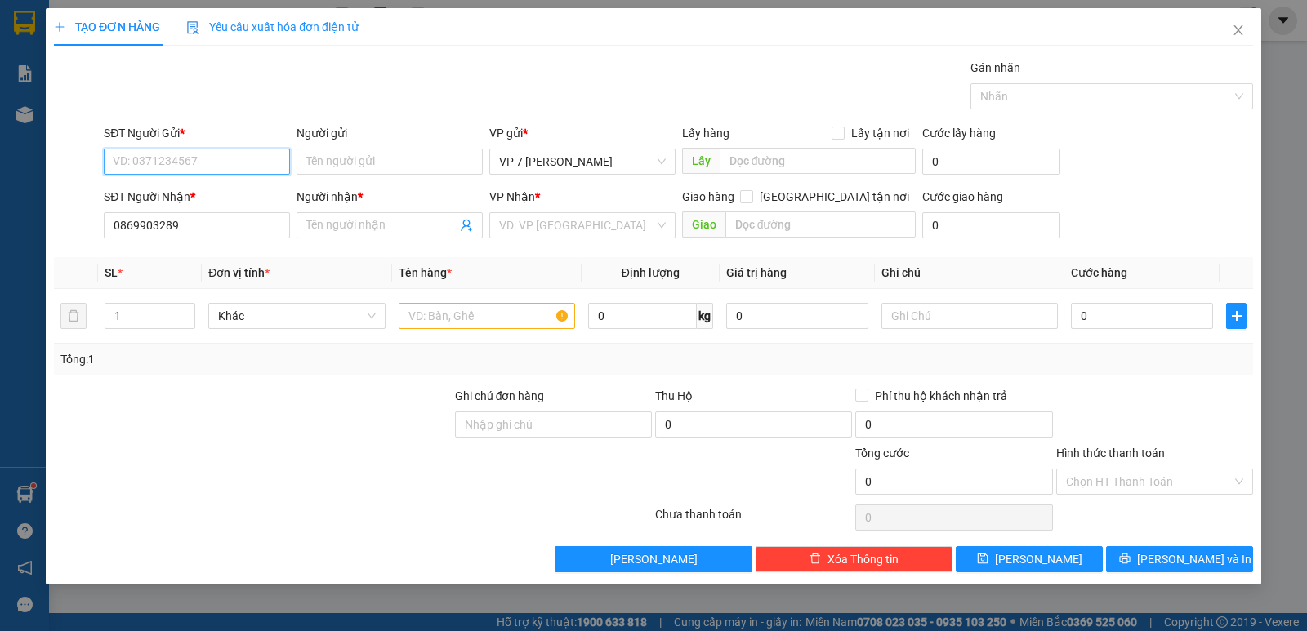
click at [158, 161] on input "SĐT Người Gửi *" at bounding box center [197, 162] width 186 height 26
click at [363, 230] on input "Người nhận *" at bounding box center [381, 225] width 150 height 18
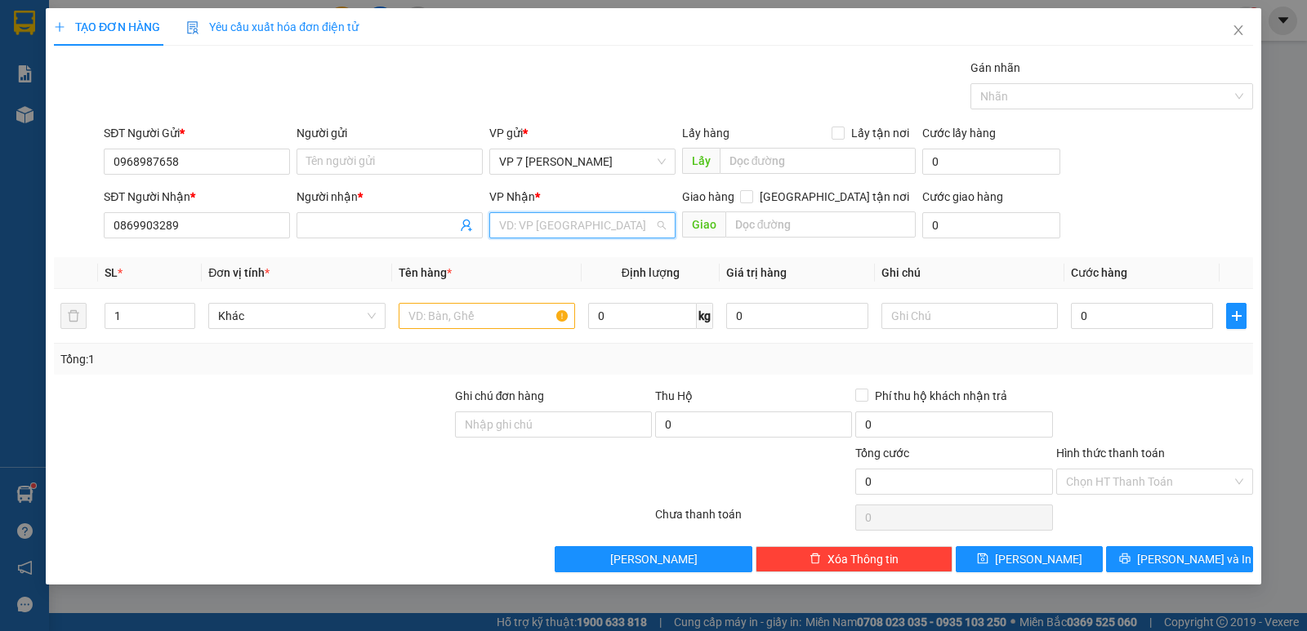
click at [587, 229] on input "search" at bounding box center [576, 225] width 155 height 25
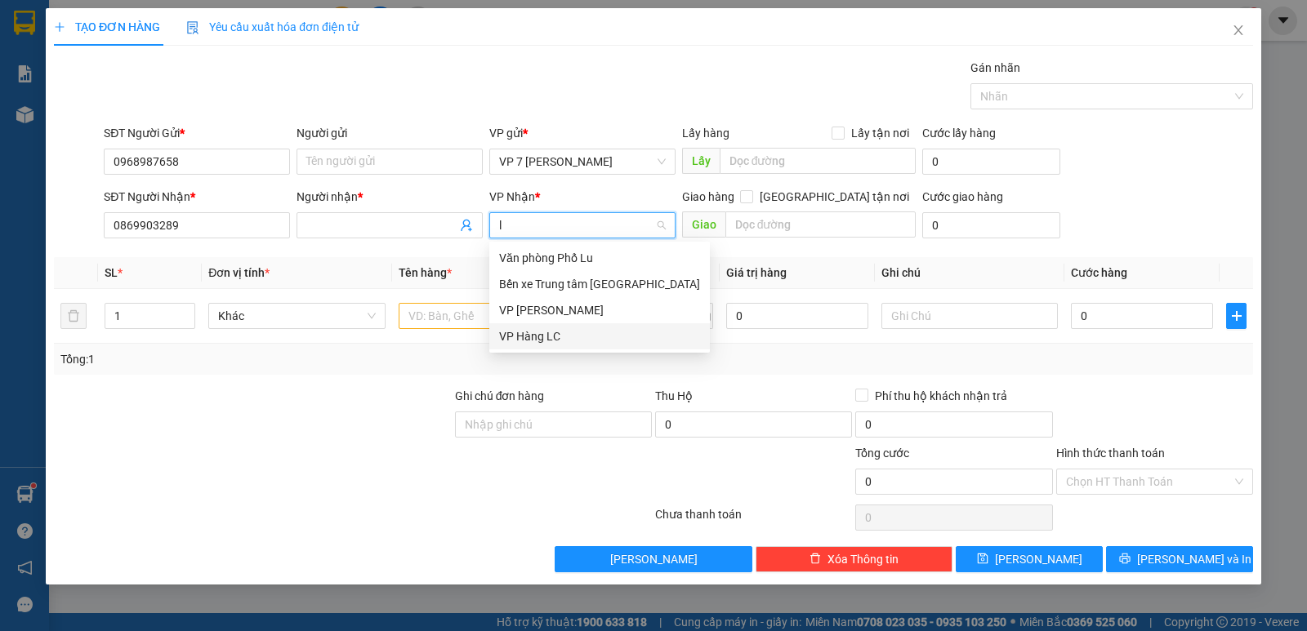
click at [544, 336] on div "VP Hàng LC" at bounding box center [599, 337] width 201 height 18
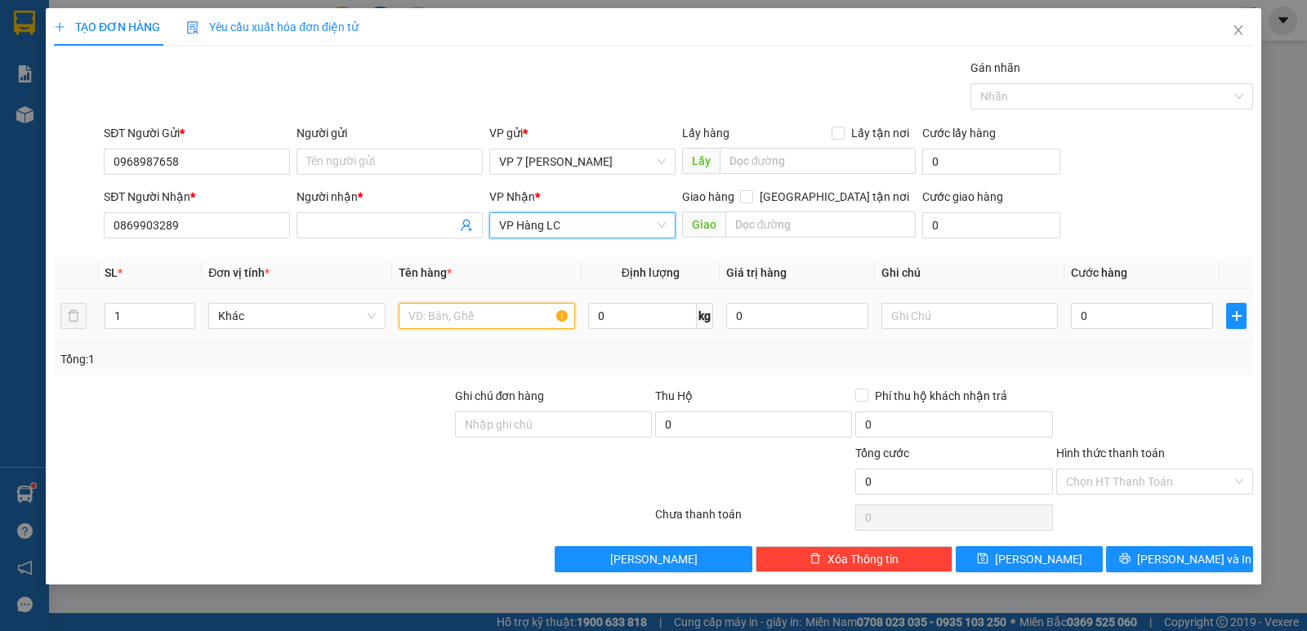
click at [436, 309] on input "text" at bounding box center [487, 316] width 176 height 26
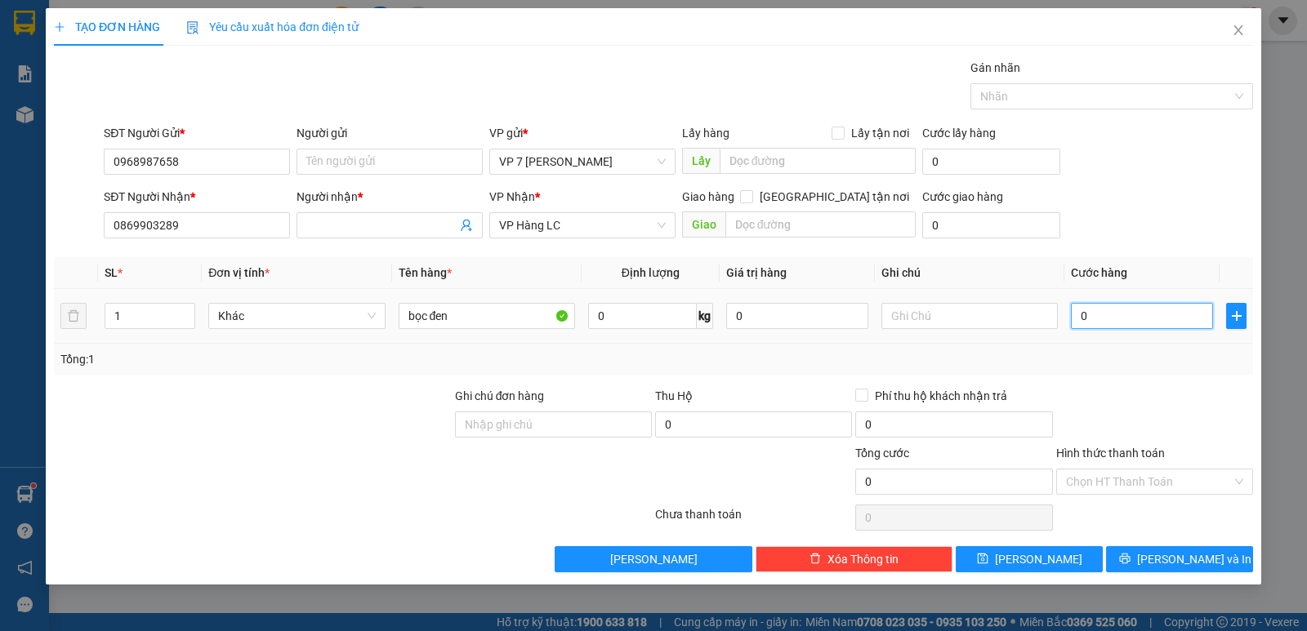
click at [1145, 305] on input "0" at bounding box center [1142, 316] width 142 height 26
click at [1131, 342] on td "50.000" at bounding box center [1141, 316] width 155 height 55
click at [1119, 320] on input "50.000" at bounding box center [1142, 316] width 142 height 26
drag, startPoint x: 1149, startPoint y: 388, endPoint x: 1180, endPoint y: 493, distance: 109.9
click at [1149, 389] on div at bounding box center [1155, 415] width 200 height 57
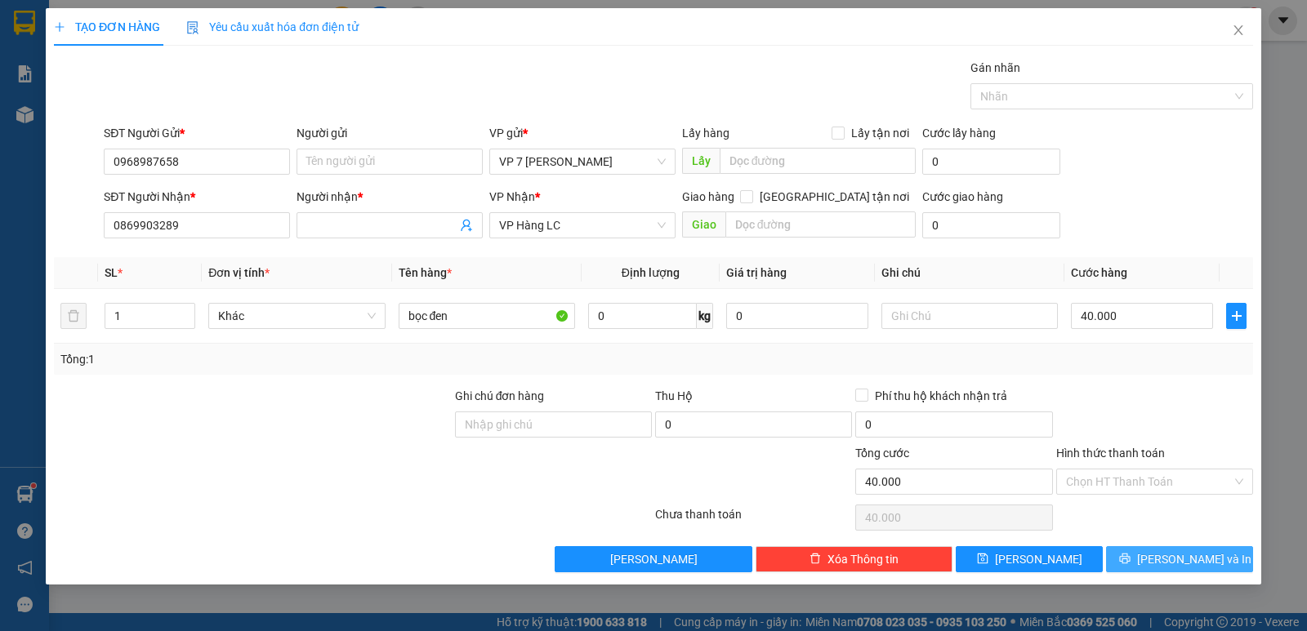
drag, startPoint x: 1171, startPoint y: 569, endPoint x: 1179, endPoint y: 564, distance: 9.1
click at [1172, 569] on button "[PERSON_NAME] và In" at bounding box center [1179, 559] width 147 height 26
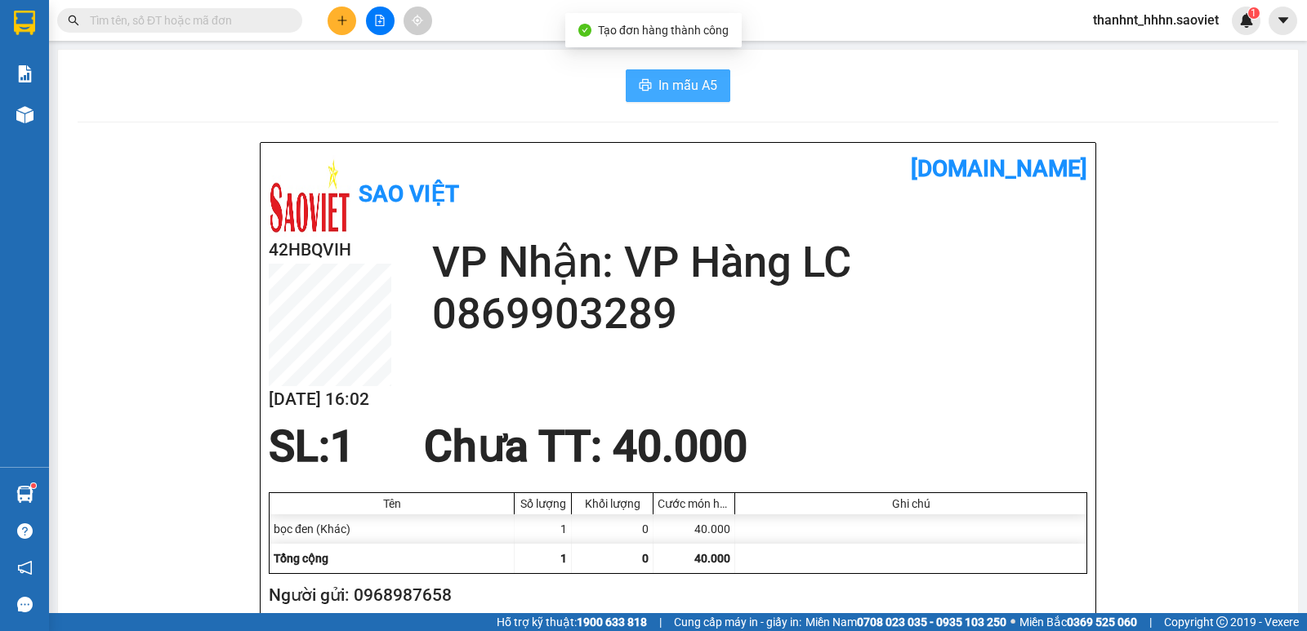
click at [685, 91] on span "In mẫu A5" at bounding box center [687, 85] width 59 height 20
click at [178, 23] on input "text" at bounding box center [186, 20] width 193 height 18
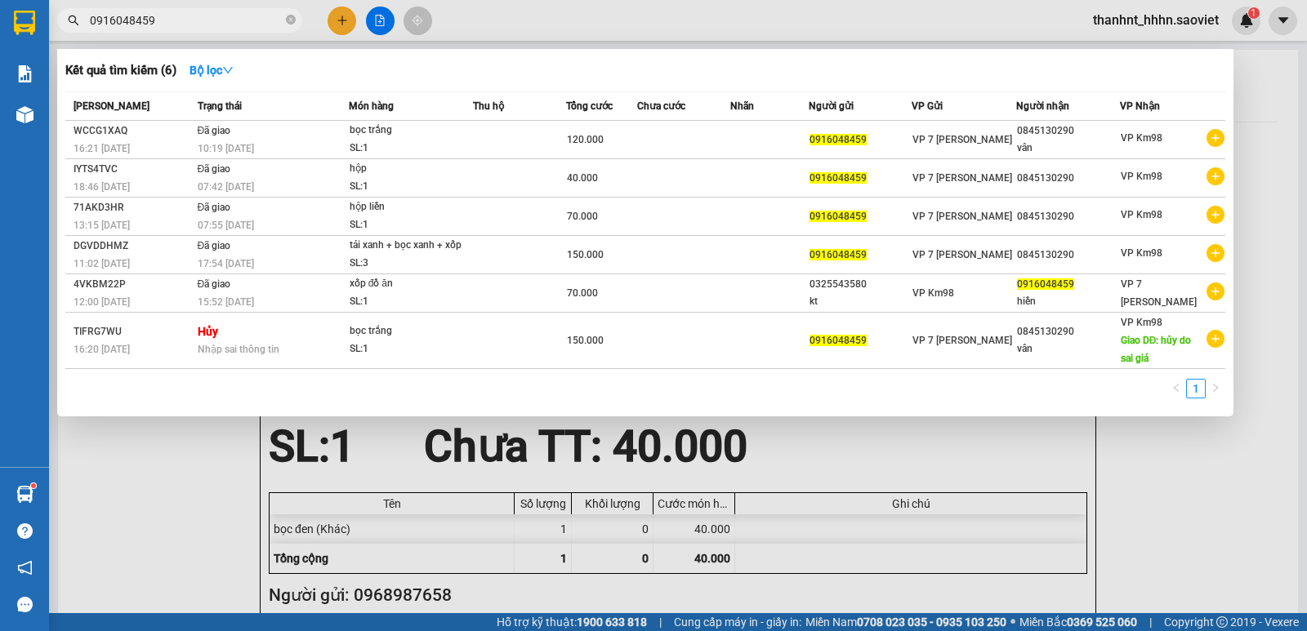
click at [185, 25] on input "0916048459" at bounding box center [186, 20] width 193 height 18
click at [526, 524] on div at bounding box center [653, 315] width 1307 height 631
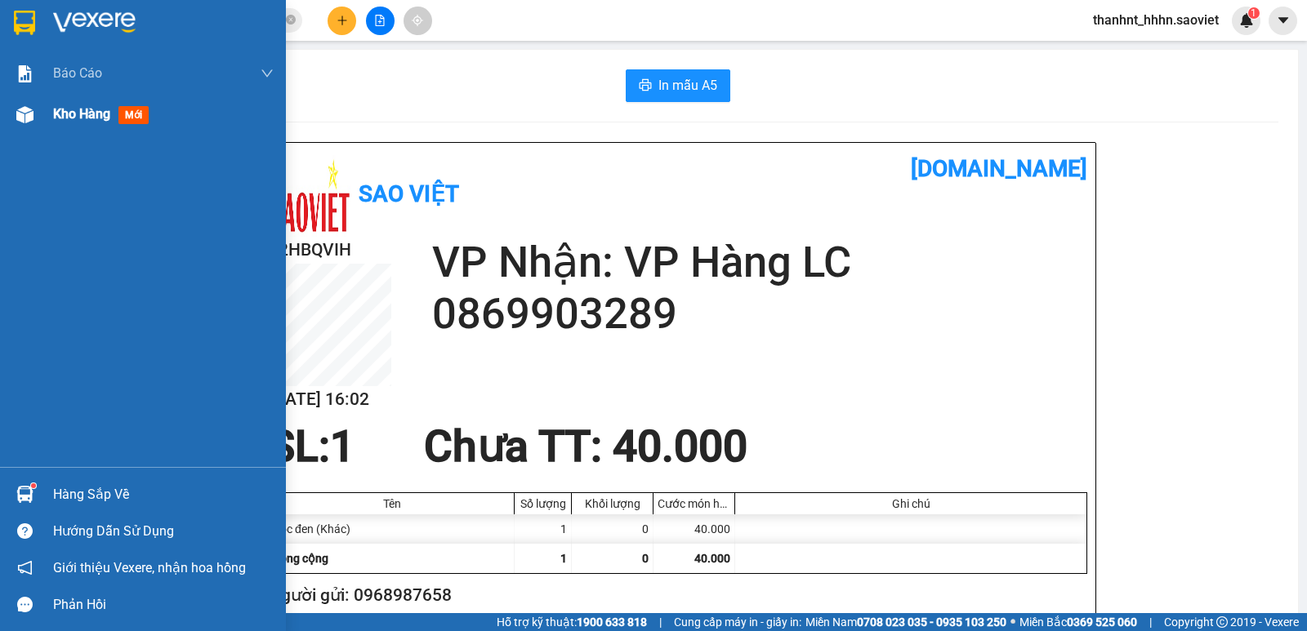
click at [33, 99] on div "Kho hàng mới" at bounding box center [143, 114] width 286 height 41
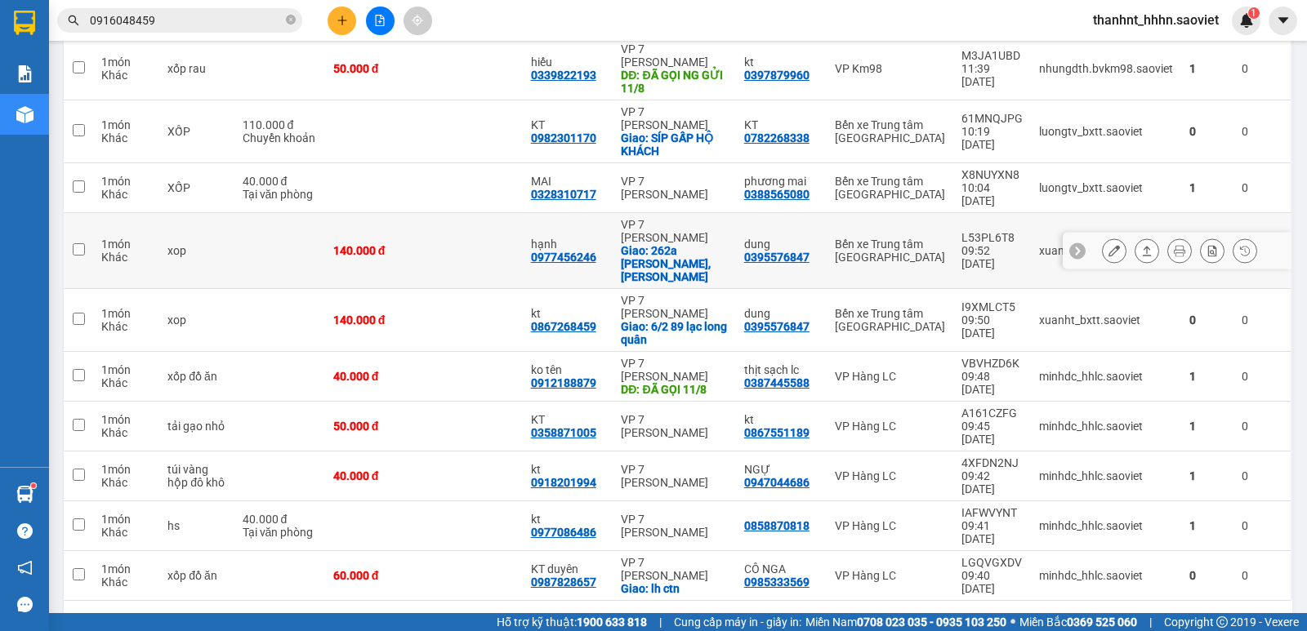
scroll to position [239, 0]
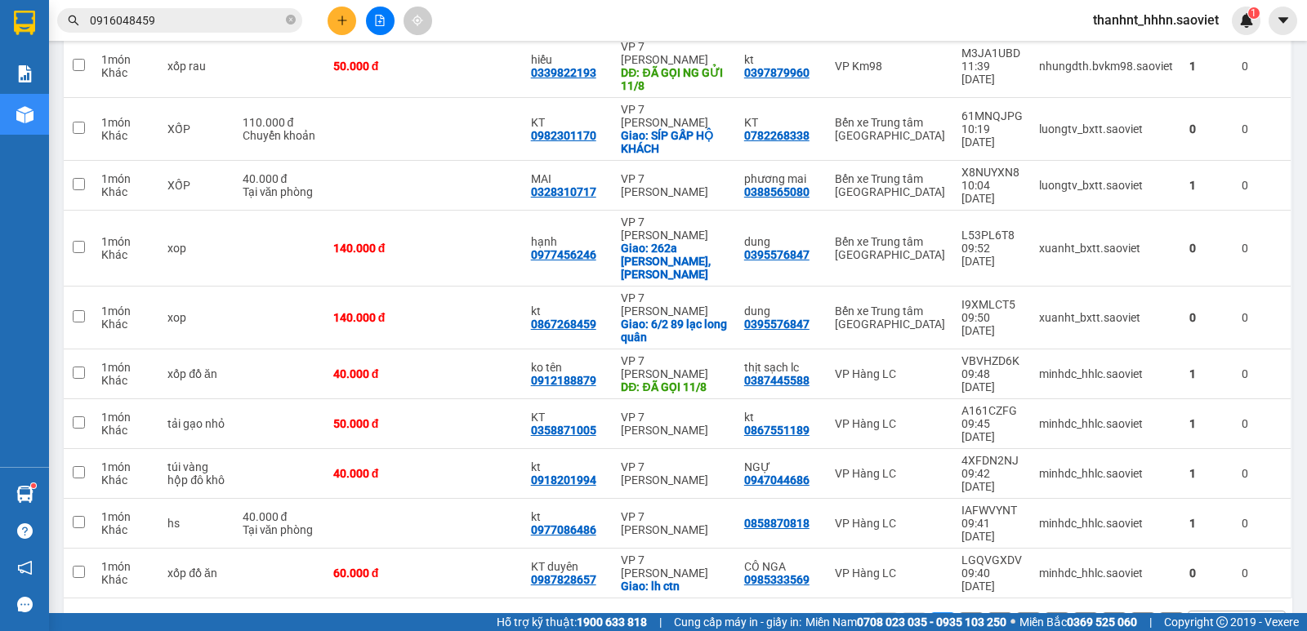
click at [959, 613] on button "2" at bounding box center [971, 625] width 25 height 25
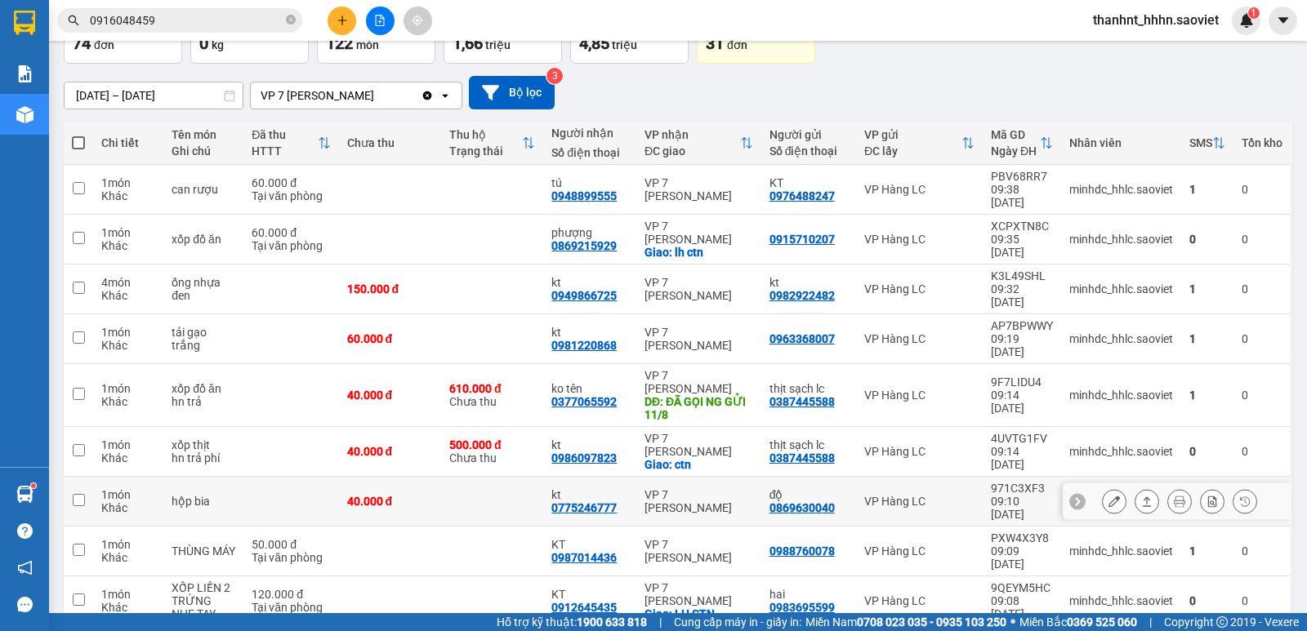
scroll to position [121, 0]
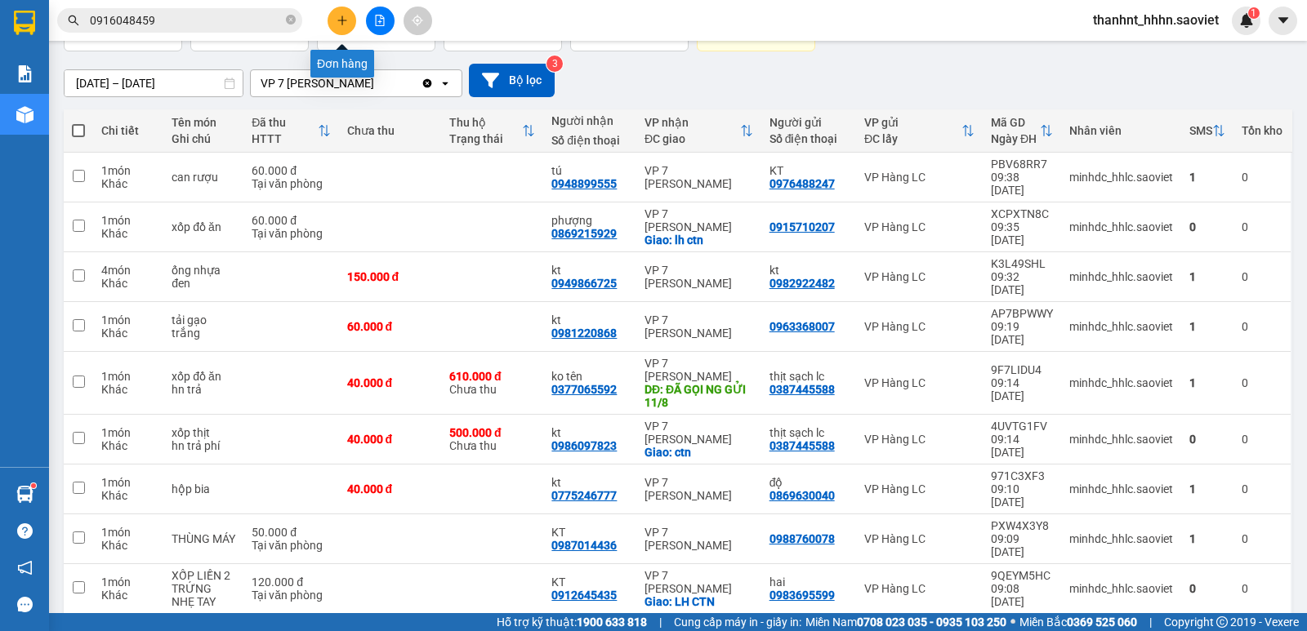
click at [341, 24] on icon "plus" at bounding box center [342, 20] width 11 height 11
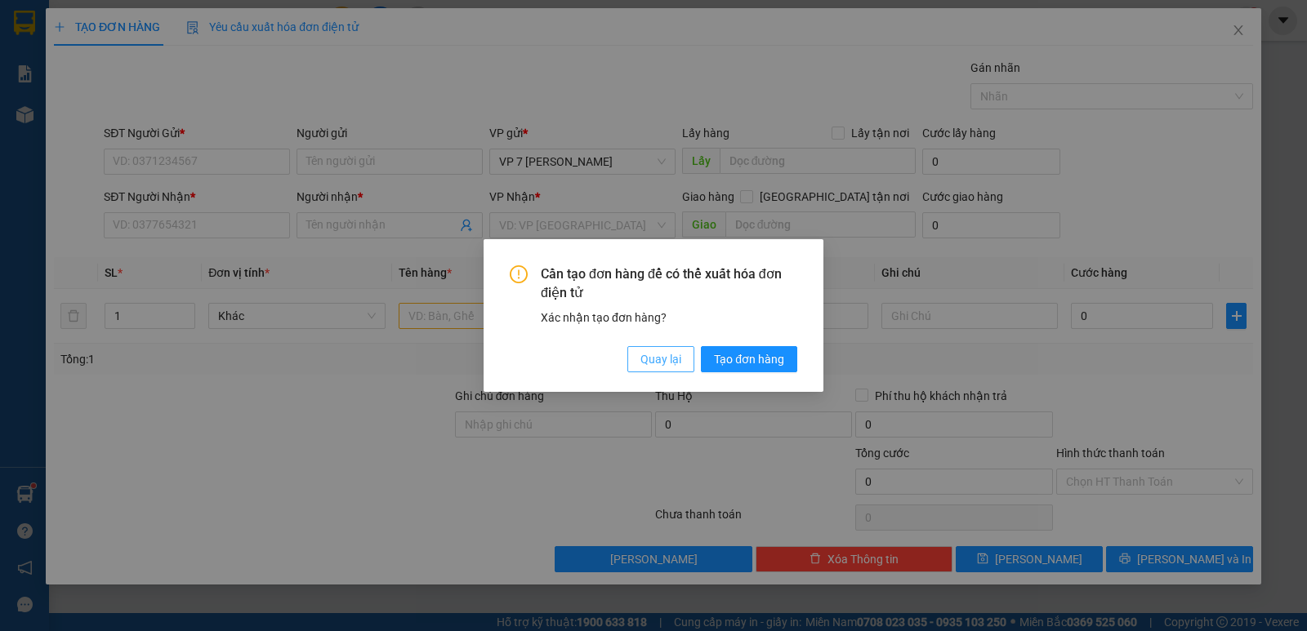
click at [646, 350] on span "Quay lại" at bounding box center [660, 359] width 41 height 18
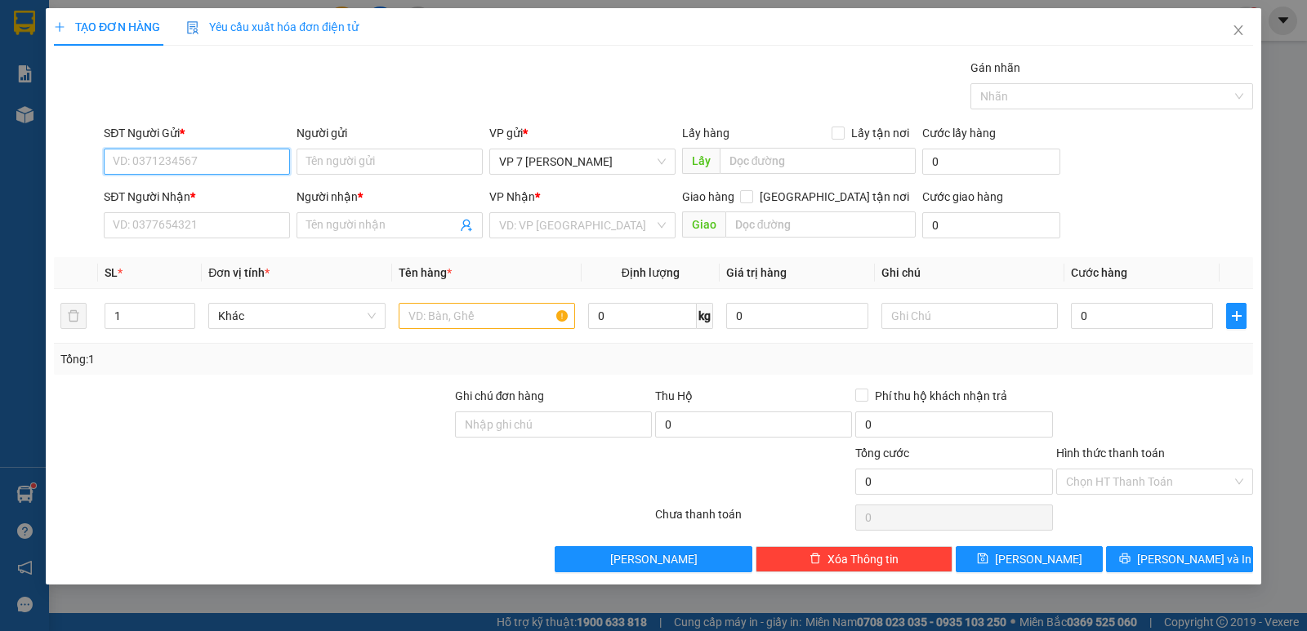
click at [181, 150] on input "SĐT Người Gửi *" at bounding box center [197, 162] width 186 height 26
click at [171, 202] on div "0983997594 - A" at bounding box center [197, 194] width 167 height 18
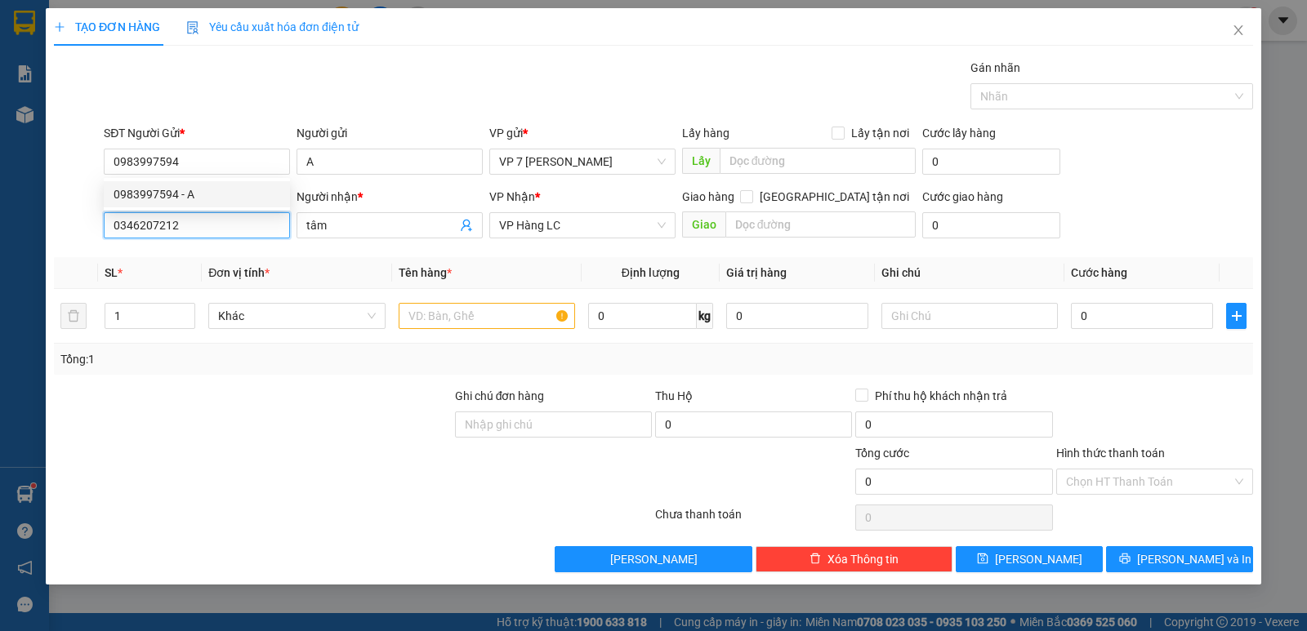
click at [217, 221] on input "0346207212" at bounding box center [197, 225] width 186 height 26
drag, startPoint x: 136, startPoint y: 255, endPoint x: 393, endPoint y: 314, distance: 263.3
click at [137, 255] on div "0346207212 - tâm" at bounding box center [197, 258] width 167 height 18
click at [459, 312] on input "text" at bounding box center [487, 316] width 176 height 26
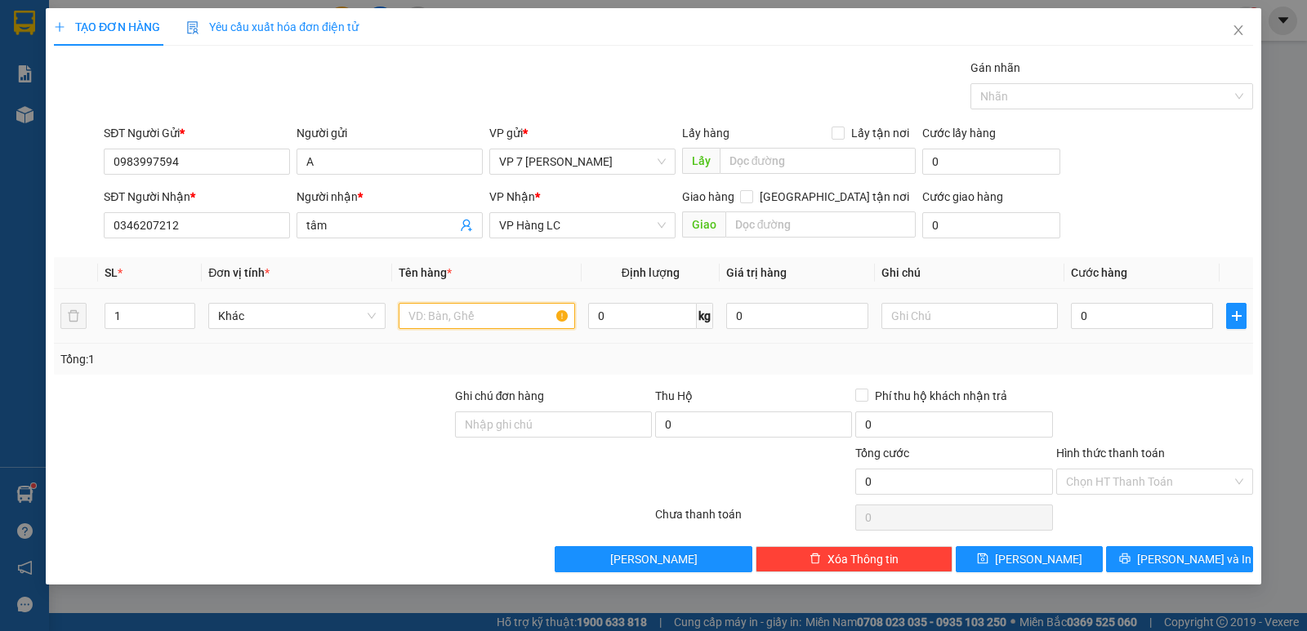
click at [459, 312] on input "text" at bounding box center [487, 316] width 176 height 26
click at [1112, 321] on input "0" at bounding box center [1142, 316] width 142 height 26
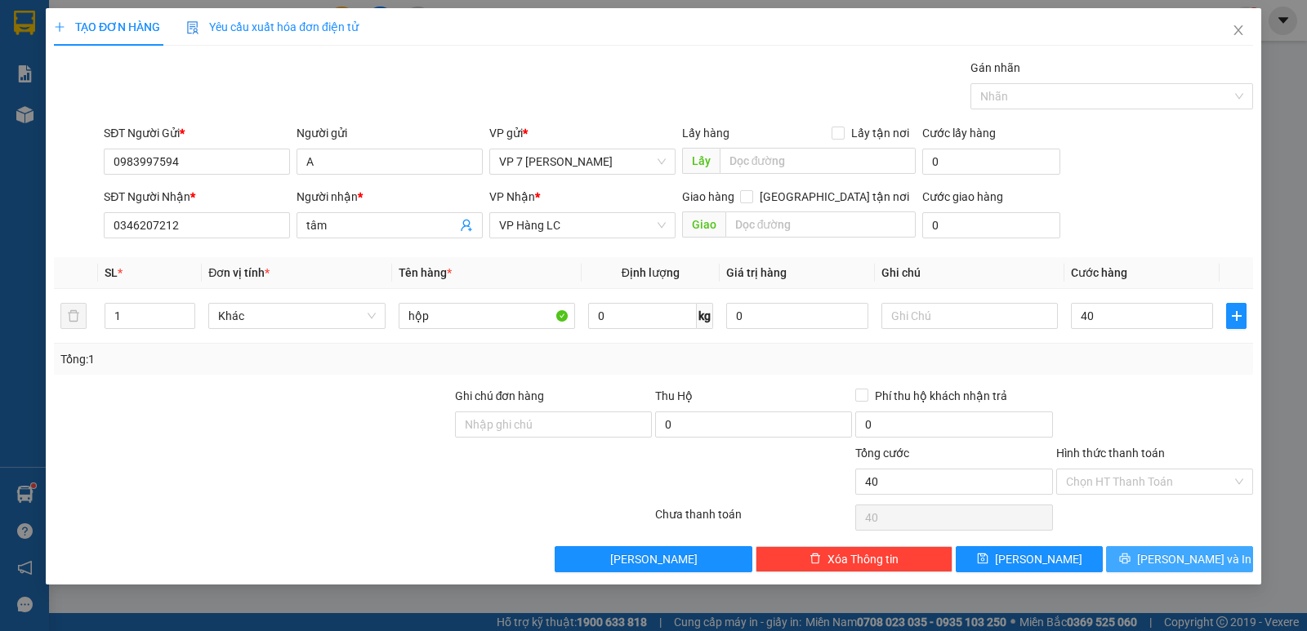
drag, startPoint x: 1177, startPoint y: 569, endPoint x: 1140, endPoint y: 580, distance: 38.5
click at [1179, 568] on button "[PERSON_NAME] và In" at bounding box center [1179, 559] width 147 height 26
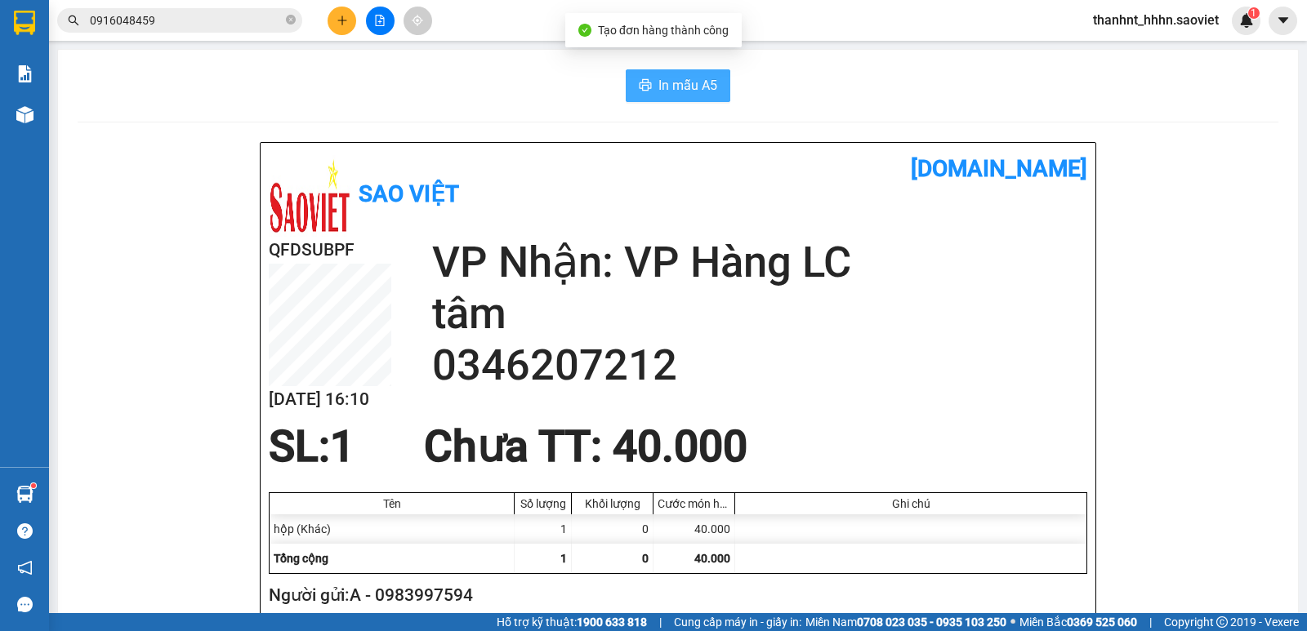
click at [689, 93] on span "In mẫu A5" at bounding box center [687, 85] width 59 height 20
drag, startPoint x: 396, startPoint y: 19, endPoint x: 379, endPoint y: 22, distance: 17.5
click at [396, 17] on div at bounding box center [380, 21] width 123 height 29
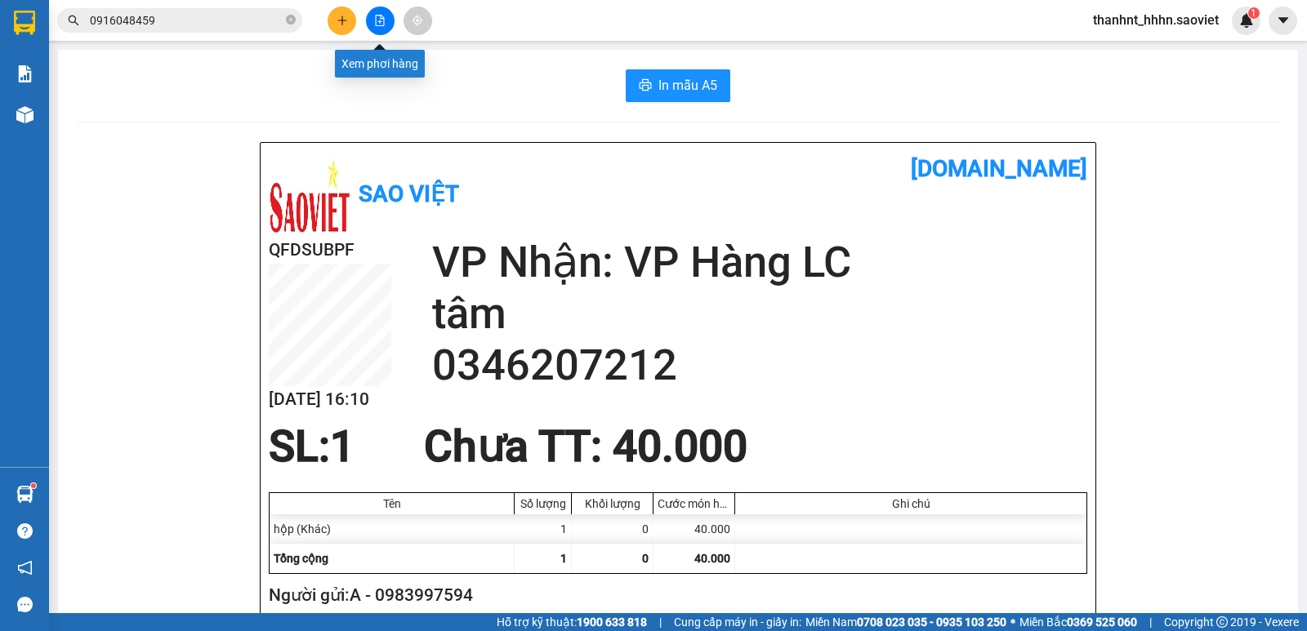
click at [373, 21] on button at bounding box center [380, 21] width 29 height 29
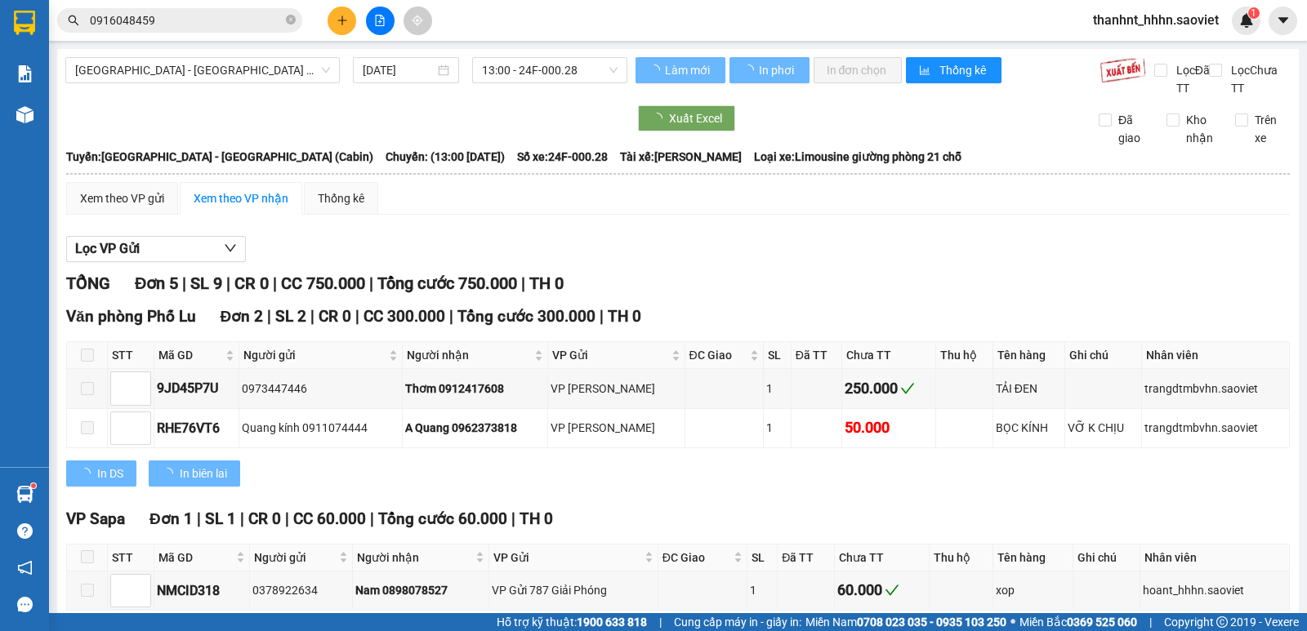
click at [176, 82] on span "[GEOGRAPHIC_DATA] - [GEOGRAPHIC_DATA] (Cabin)" at bounding box center [202, 70] width 255 height 25
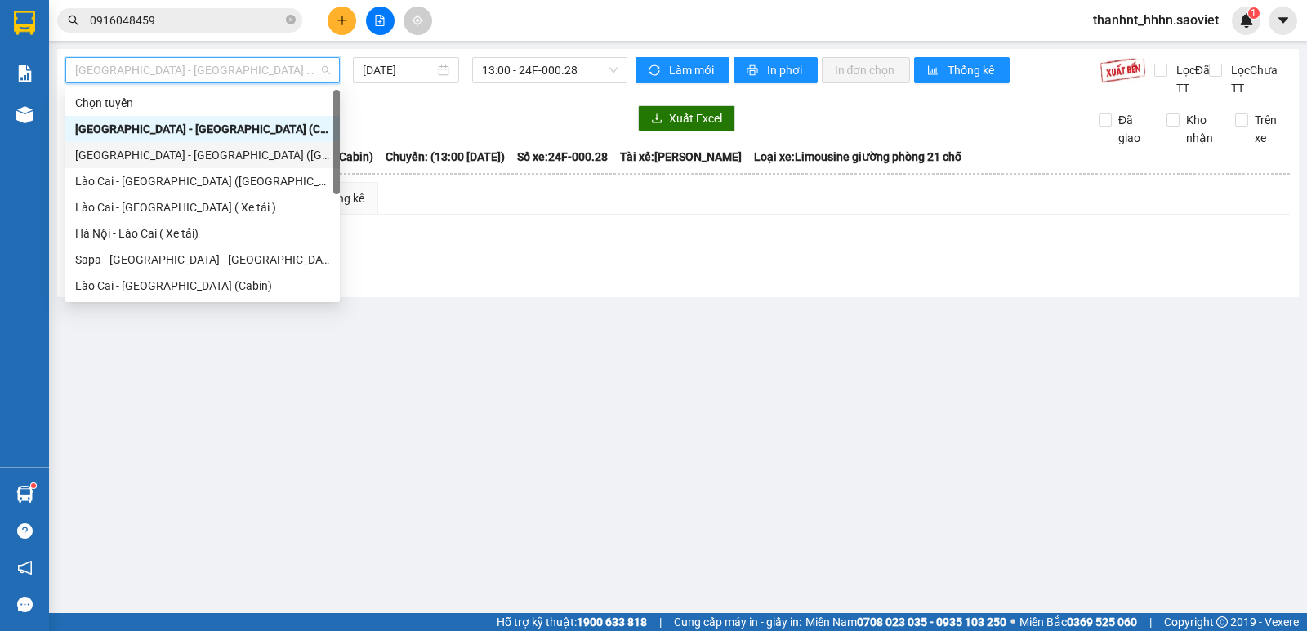
click at [190, 153] on div "[GEOGRAPHIC_DATA] - [GEOGRAPHIC_DATA] ([GEOGRAPHIC_DATA])" at bounding box center [202, 155] width 255 height 18
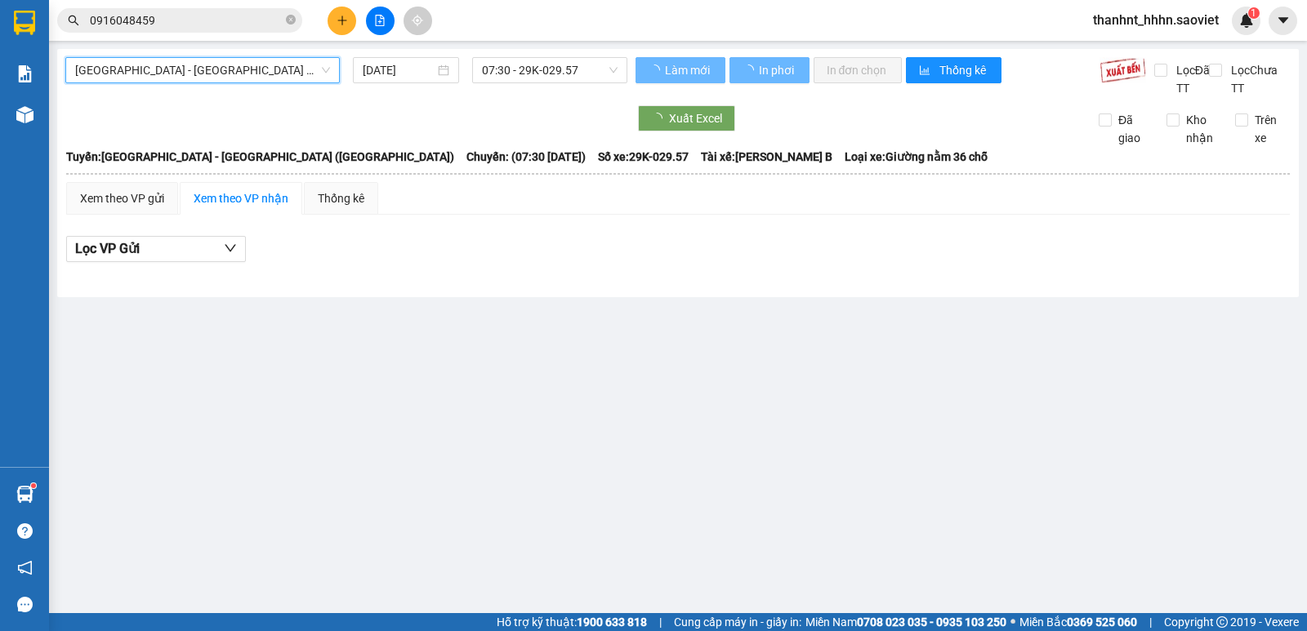
click at [512, 74] on span "07:30 - 29K-029.57" at bounding box center [549, 70] width 135 height 25
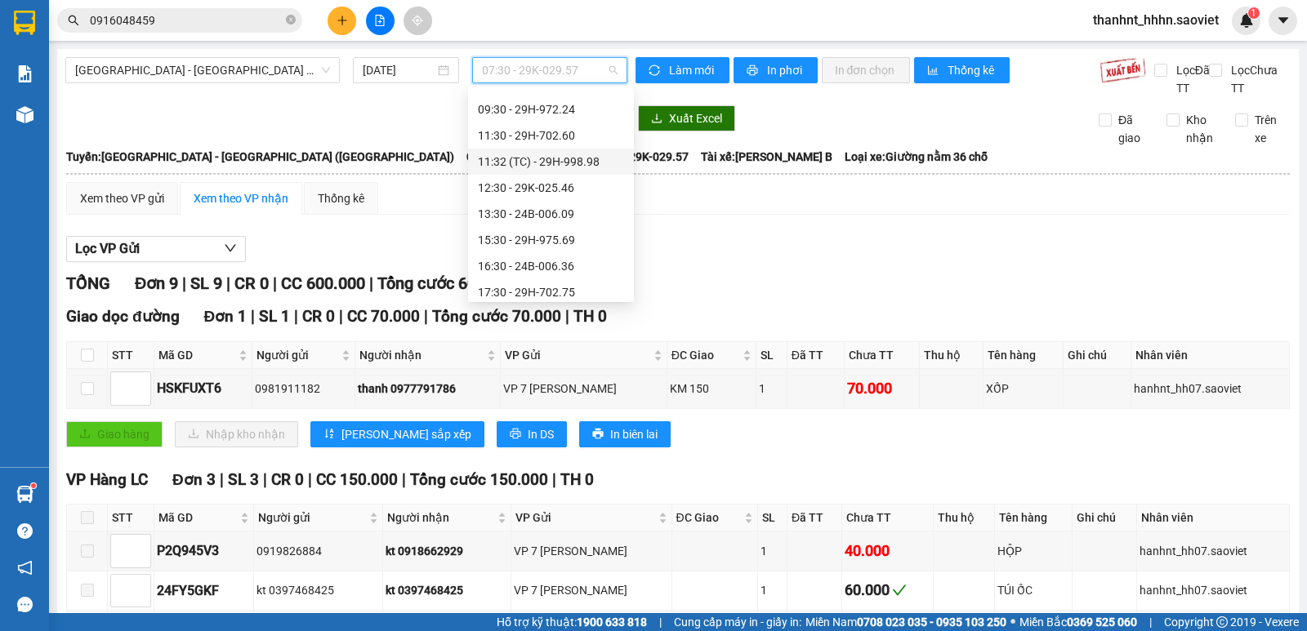
scroll to position [82, 0]
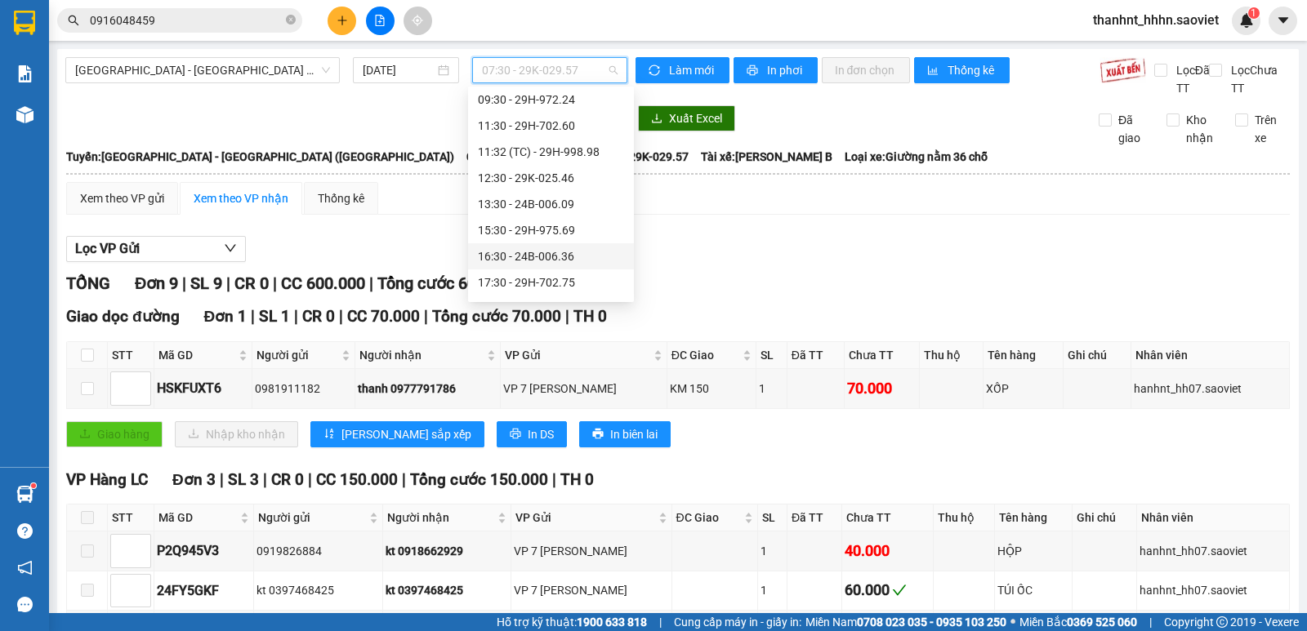
click at [542, 251] on div "16:30 - 24B-006.36" at bounding box center [551, 257] width 146 height 18
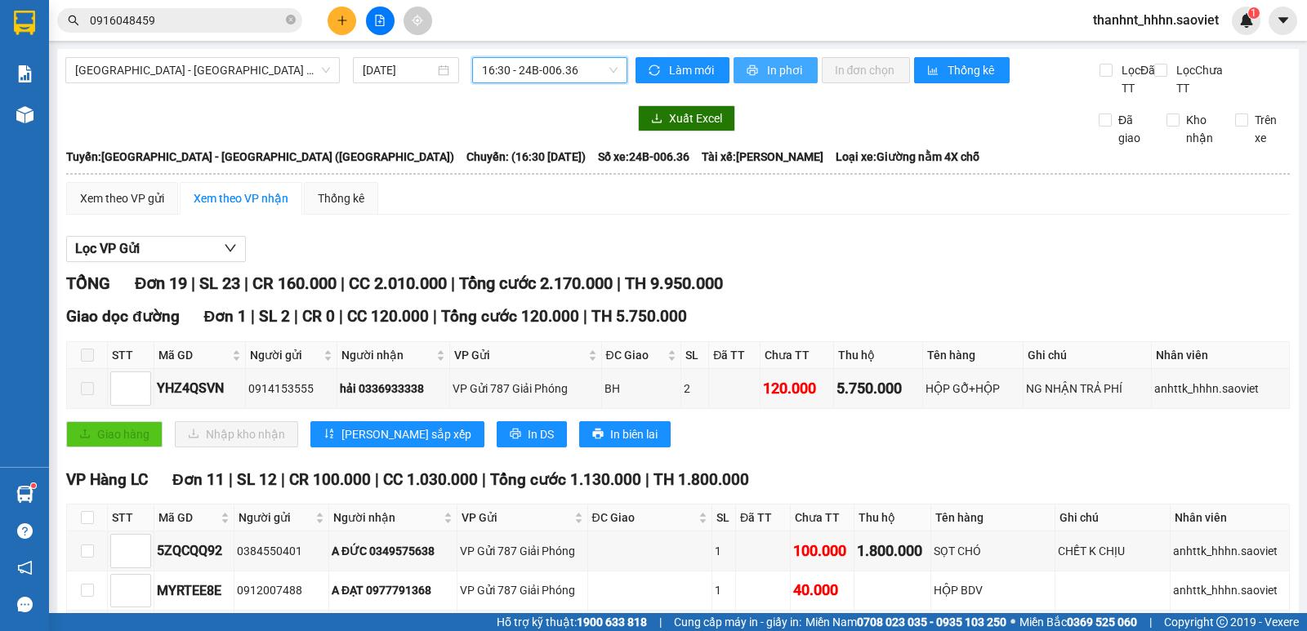
click at [767, 69] on span "In phơi" at bounding box center [786, 70] width 38 height 18
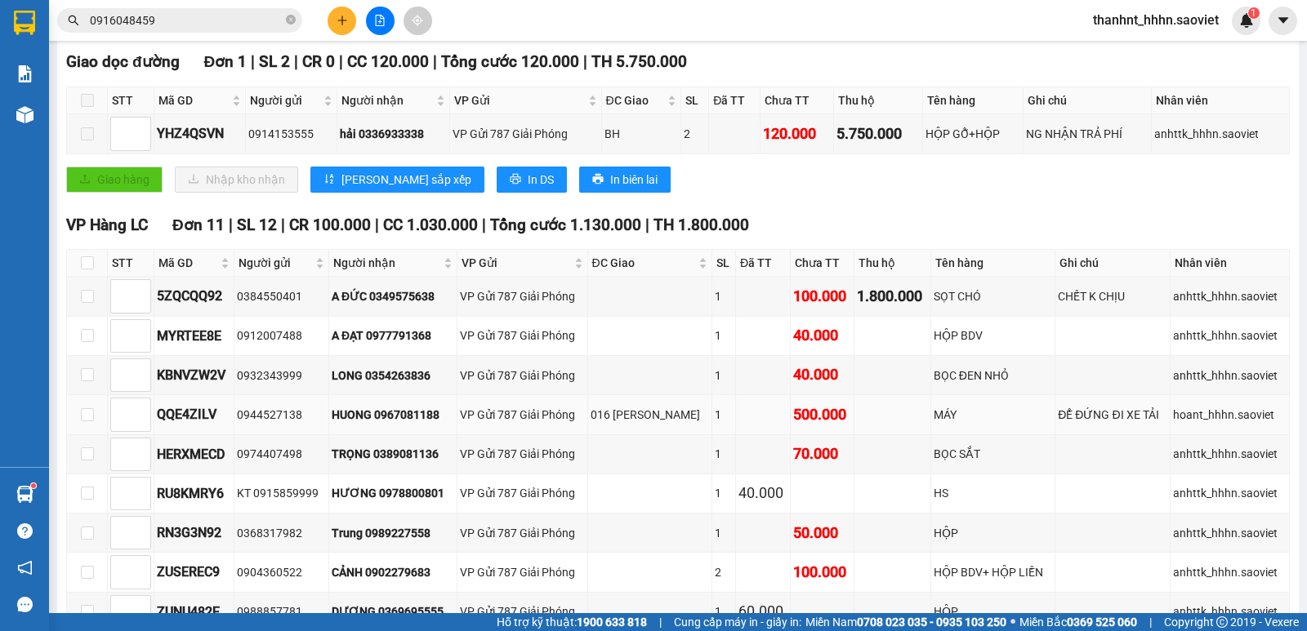
scroll to position [327, 0]
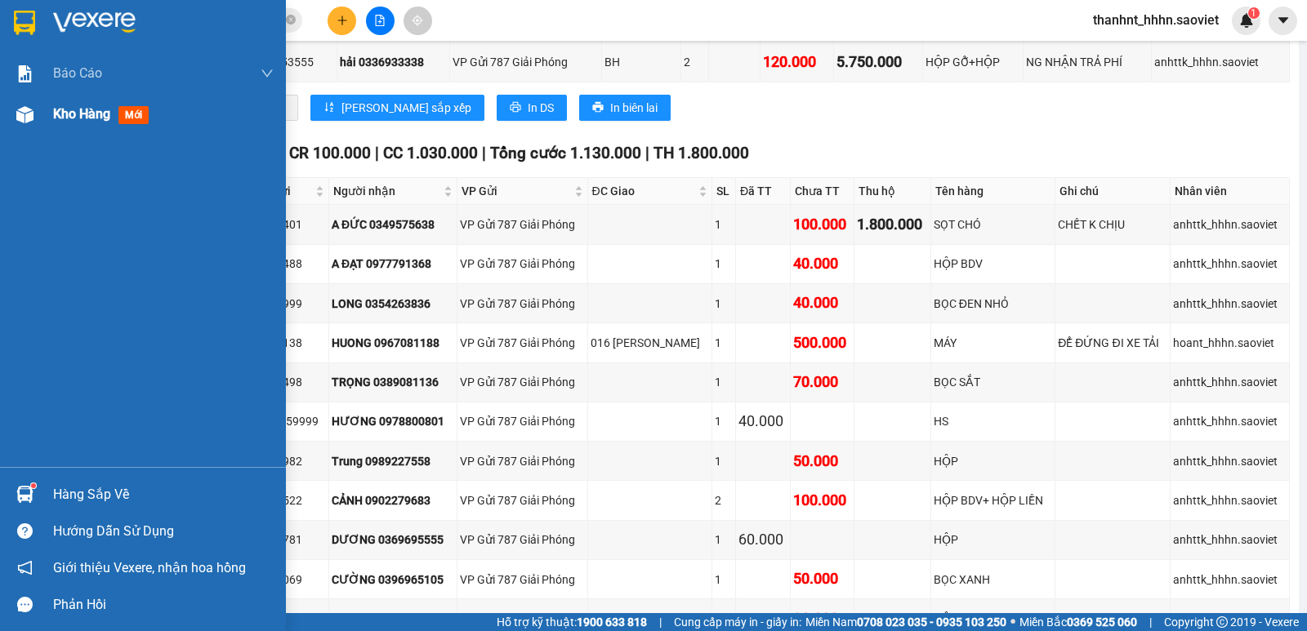
click at [39, 121] on div "Kho hàng mới" at bounding box center [143, 114] width 286 height 41
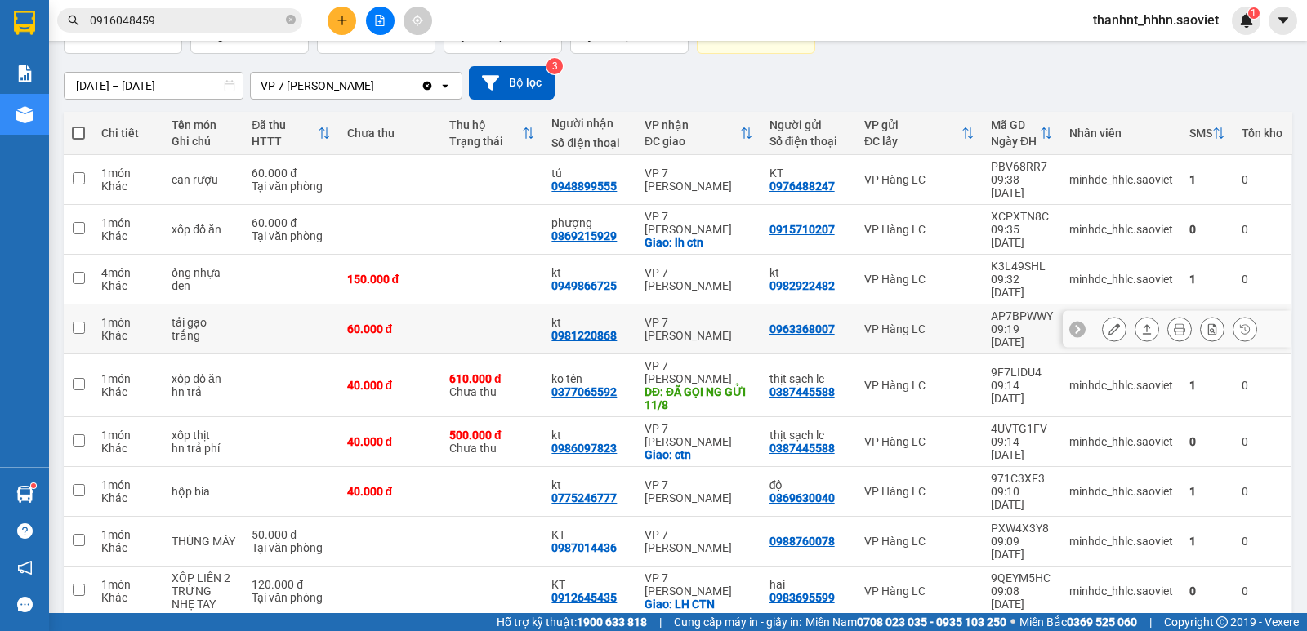
scroll to position [121, 0]
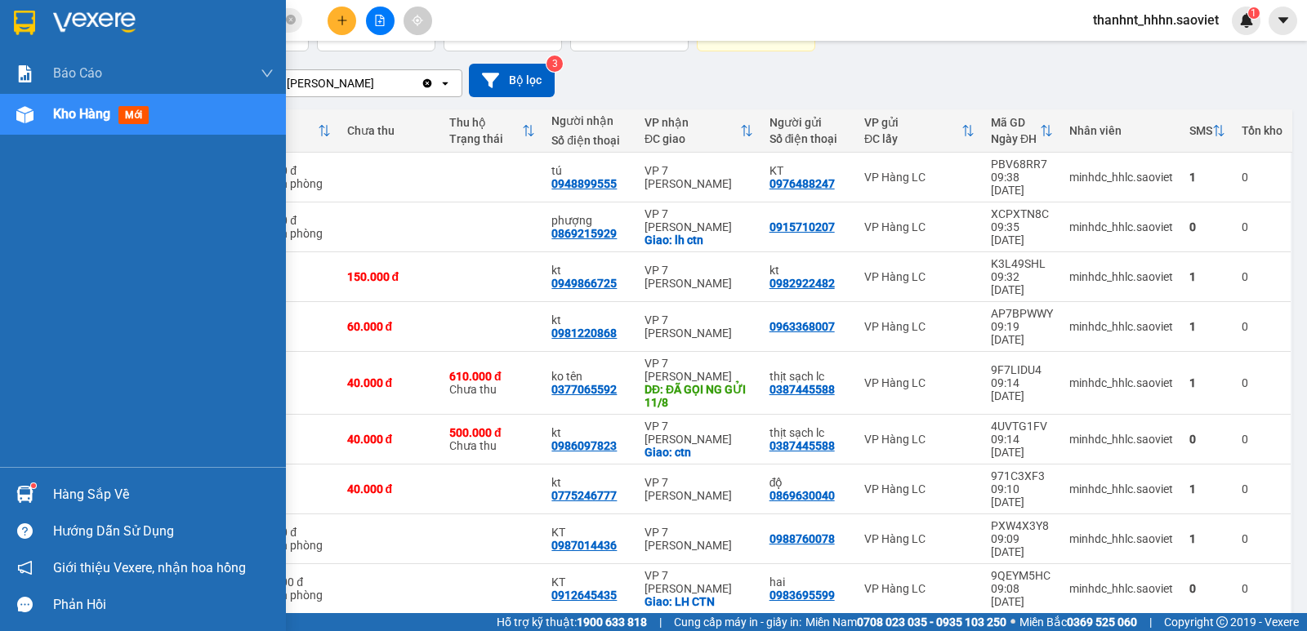
click at [20, 488] on img at bounding box center [24, 494] width 17 height 17
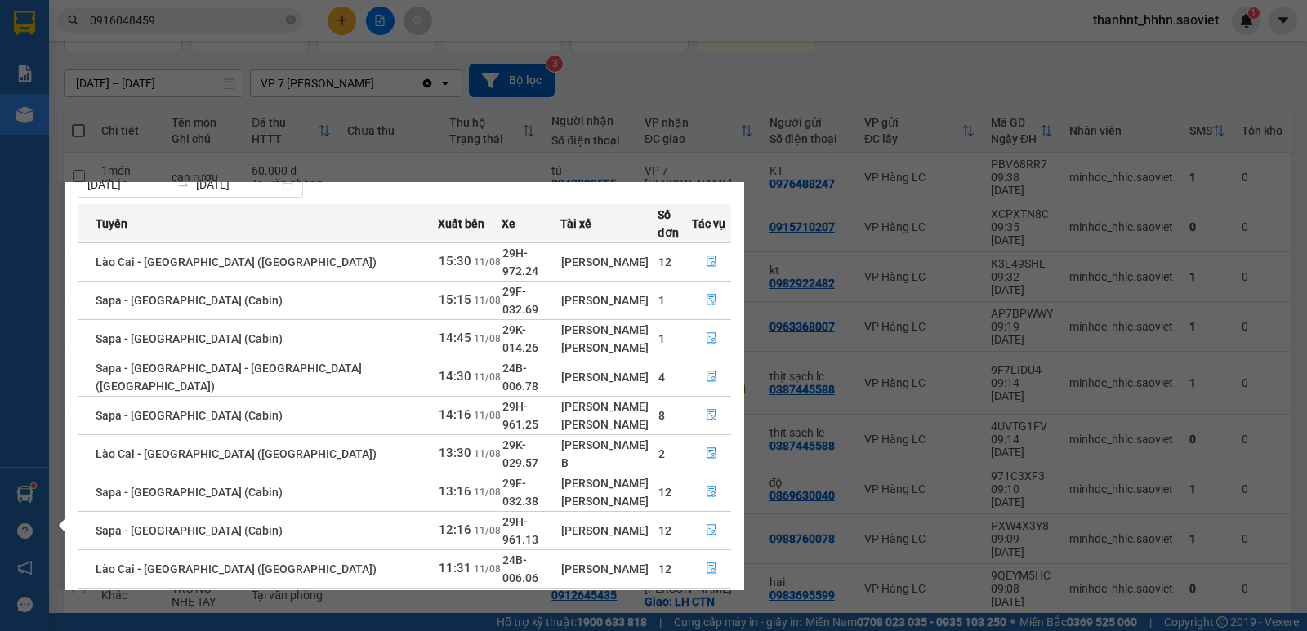
scroll to position [65, 0]
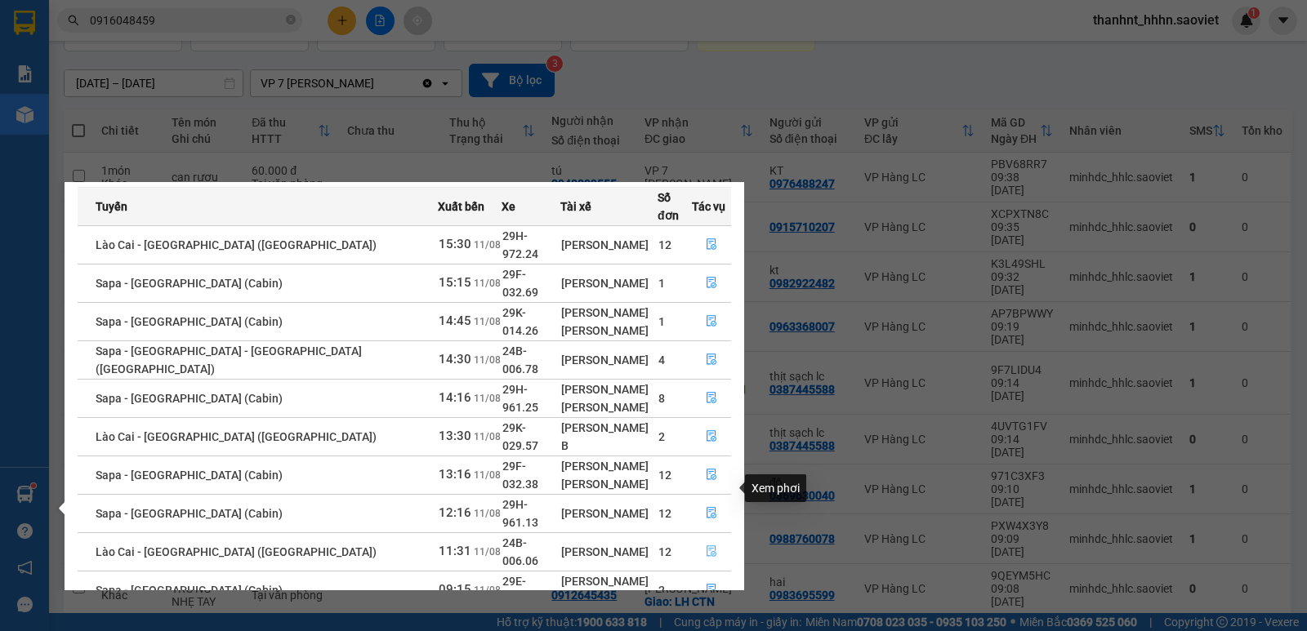
click at [706, 546] on icon "file-done" at bounding box center [711, 551] width 11 height 11
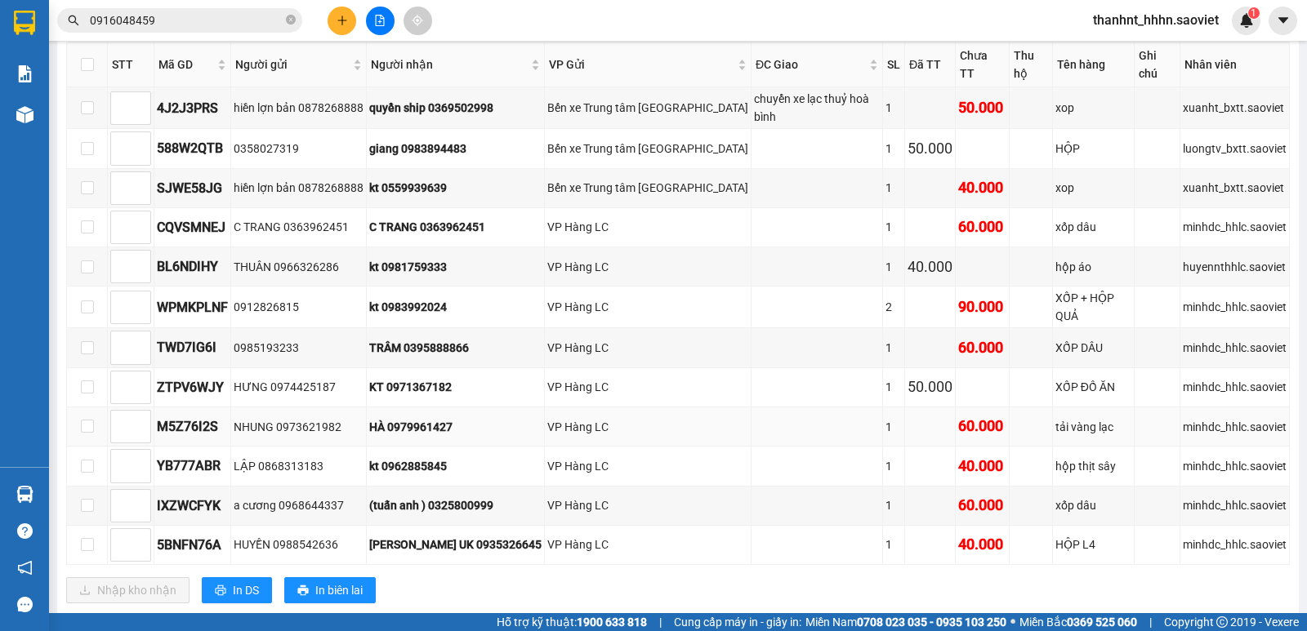
scroll to position [327, 0]
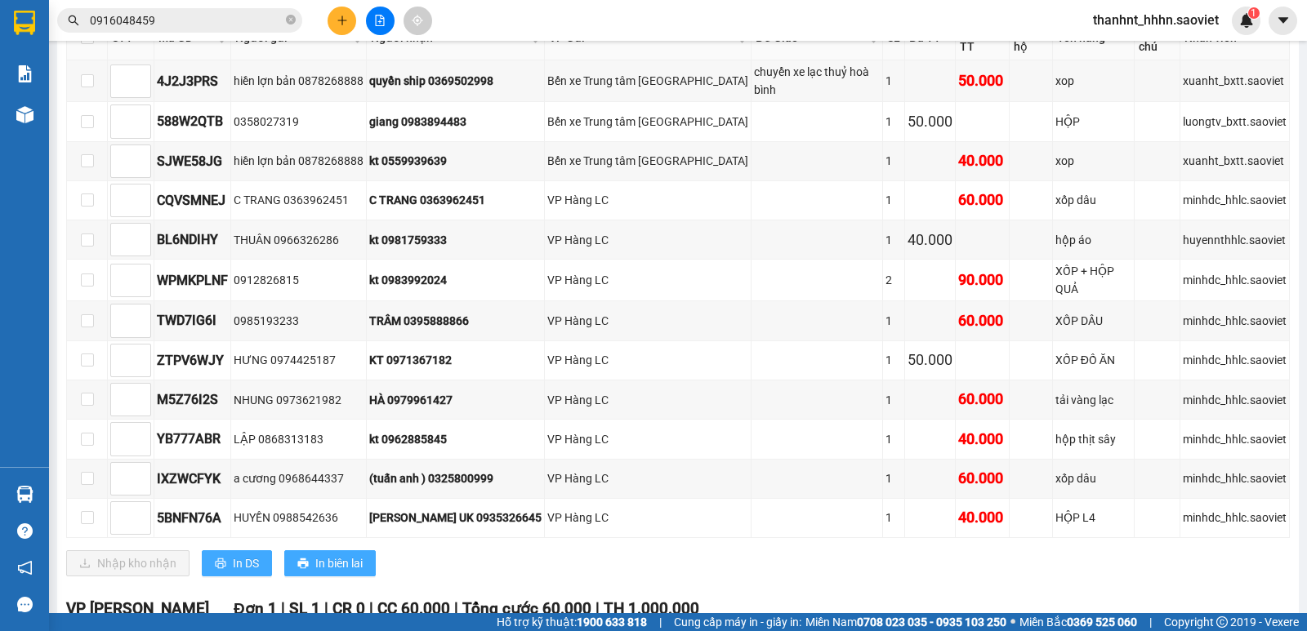
click at [221, 558] on span "printer" at bounding box center [220, 564] width 11 height 13
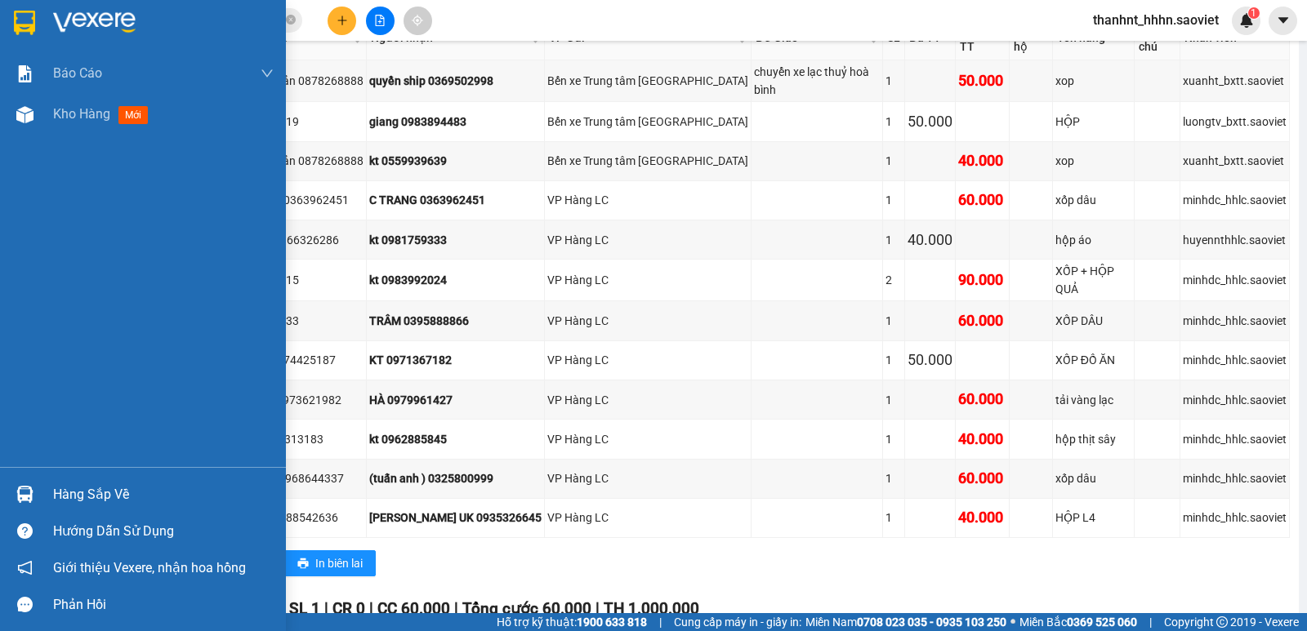
click at [27, 492] on img at bounding box center [24, 494] width 17 height 17
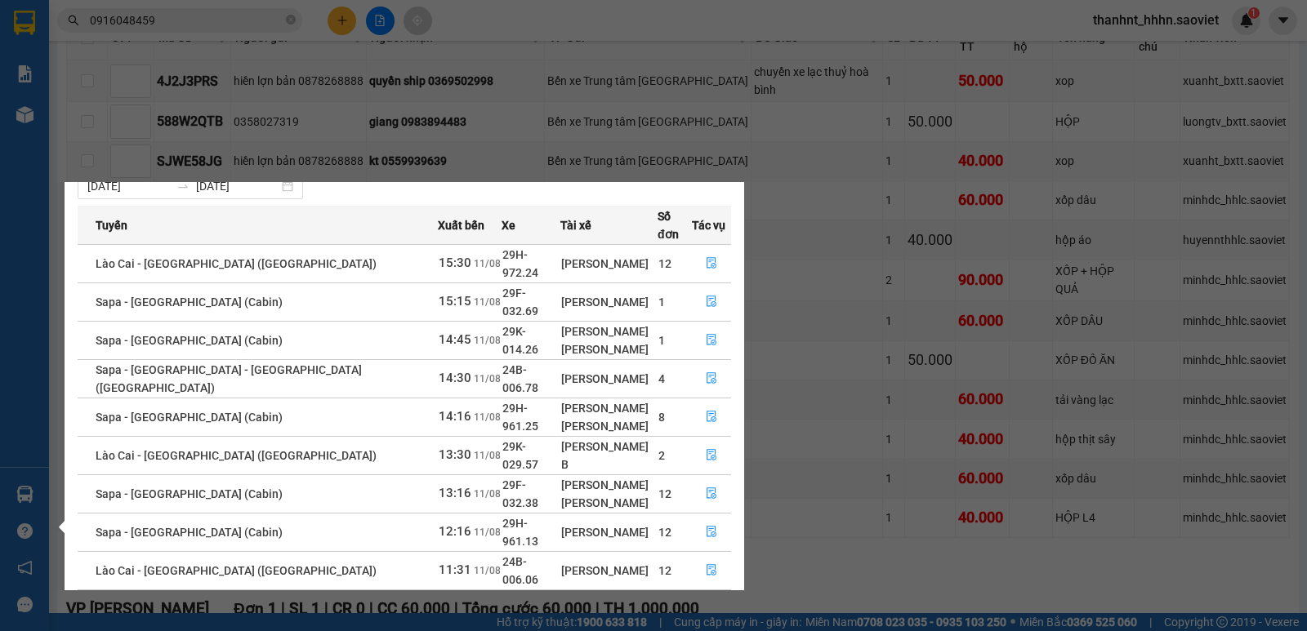
scroll to position [65, 0]
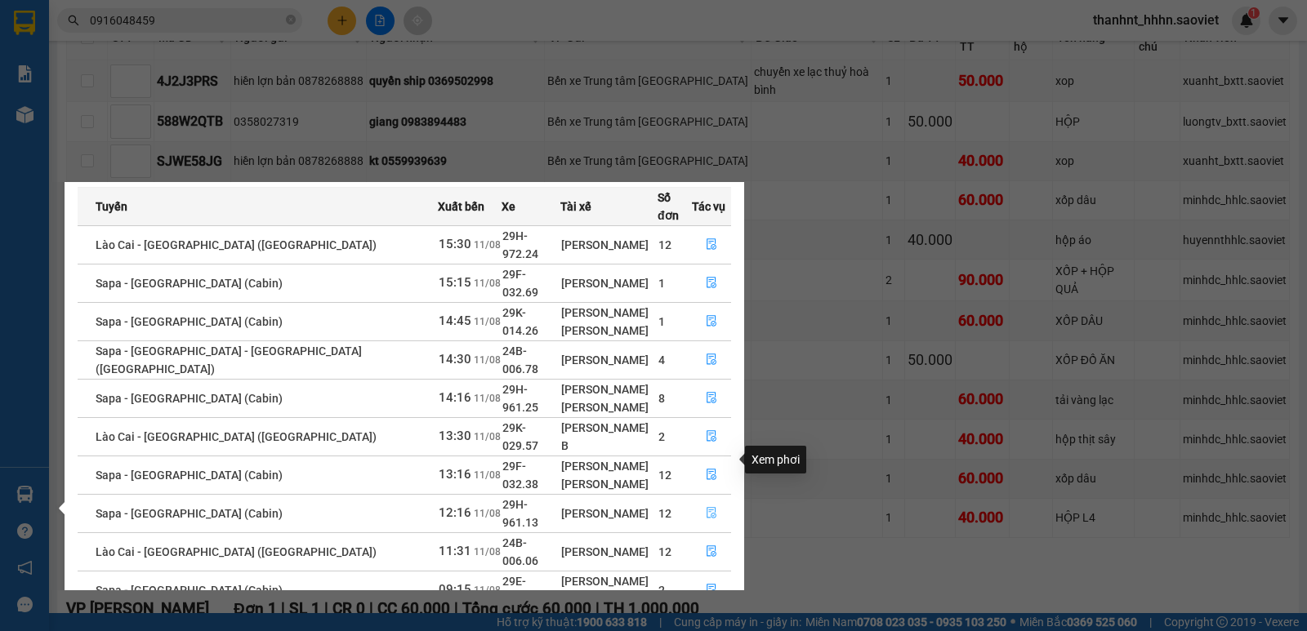
click at [710, 508] on icon "file-done" at bounding box center [712, 513] width 10 height 11
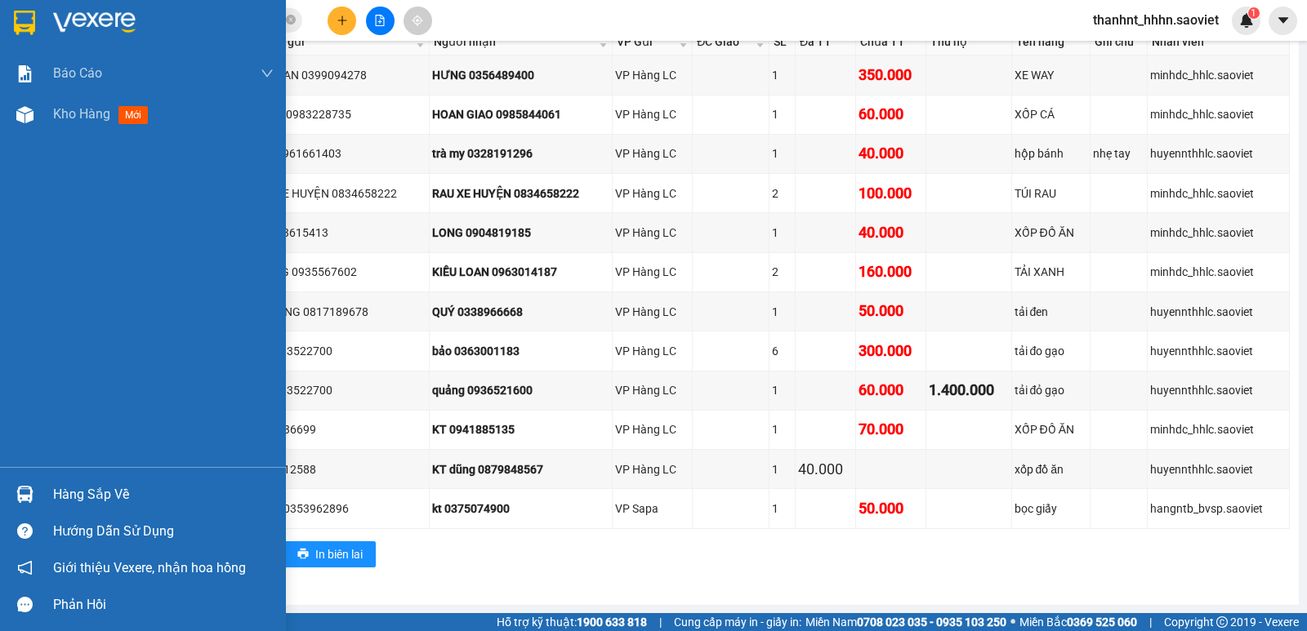
click at [43, 494] on div "Hàng sắp về" at bounding box center [143, 494] width 286 height 37
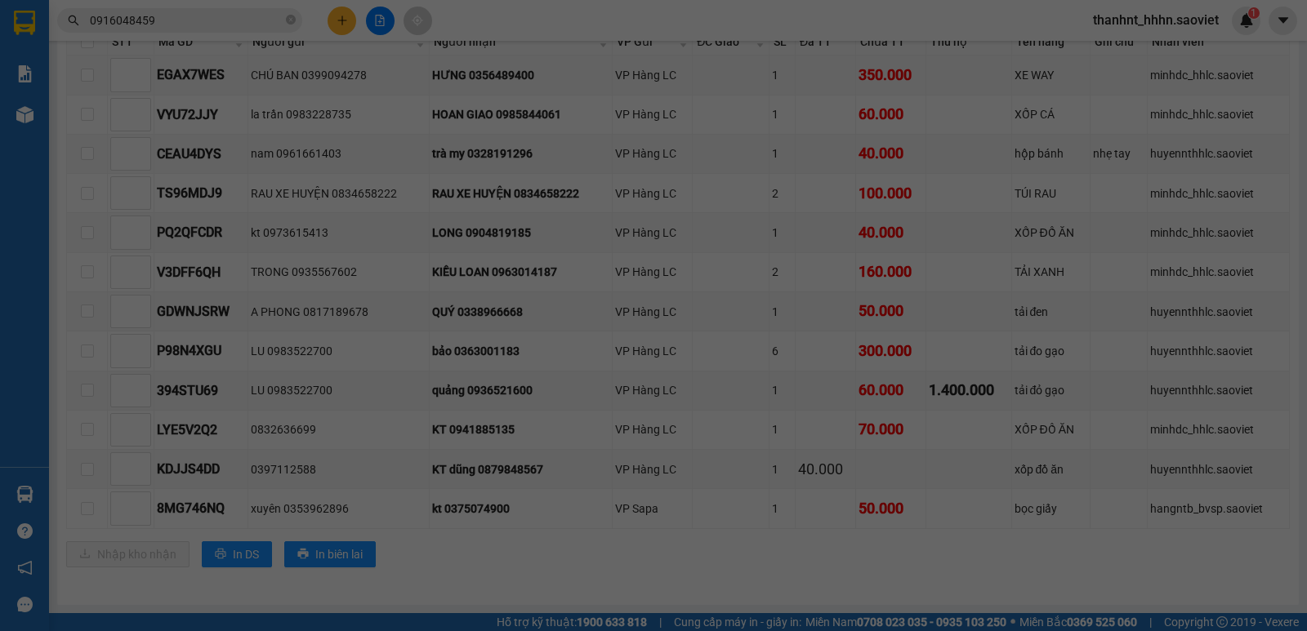
scroll to position [26, 0]
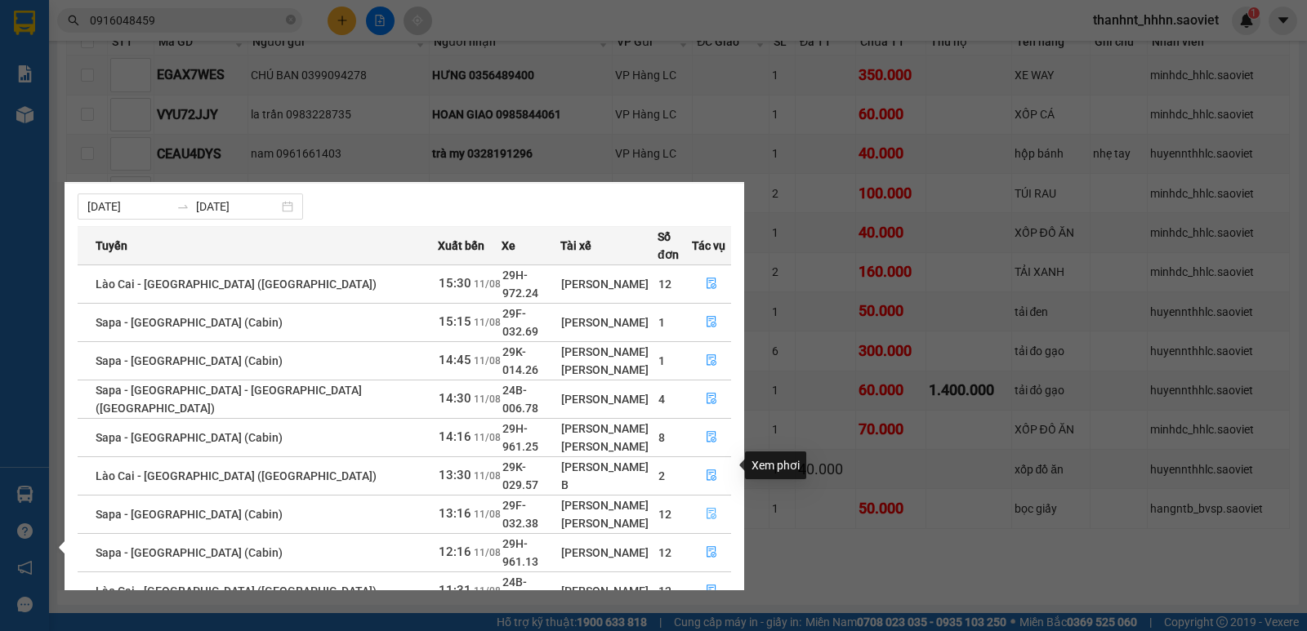
click at [706, 508] on icon "file-done" at bounding box center [711, 513] width 11 height 11
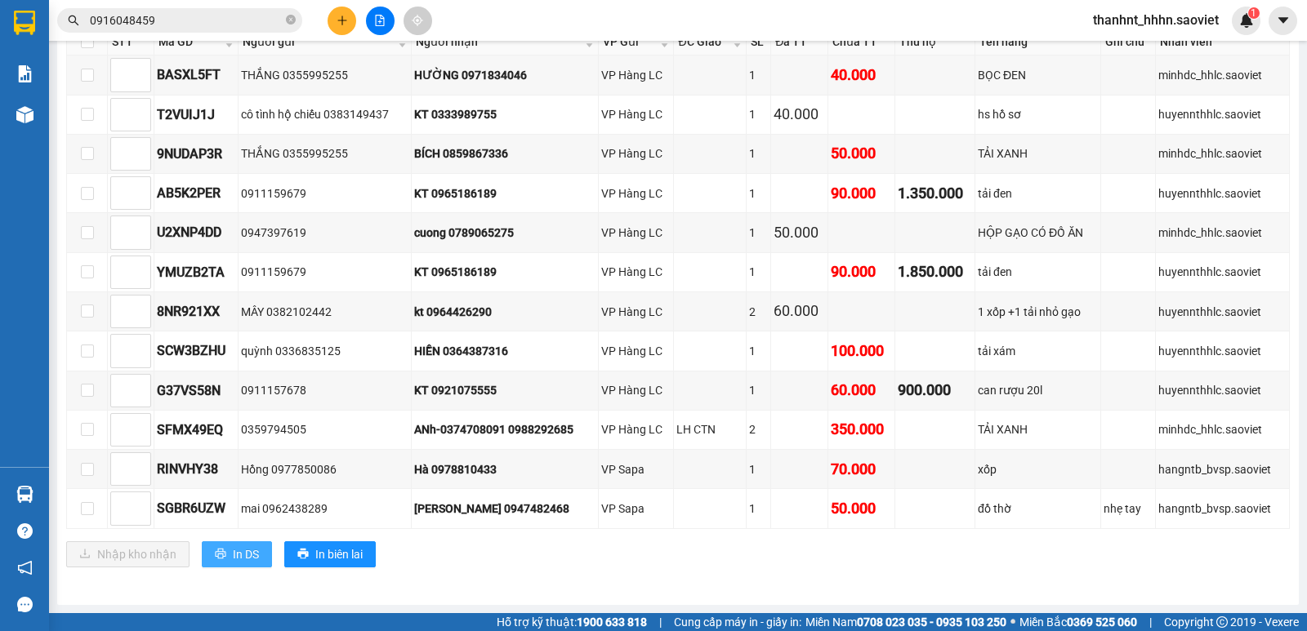
click at [226, 548] on button "In DS" at bounding box center [237, 555] width 70 height 26
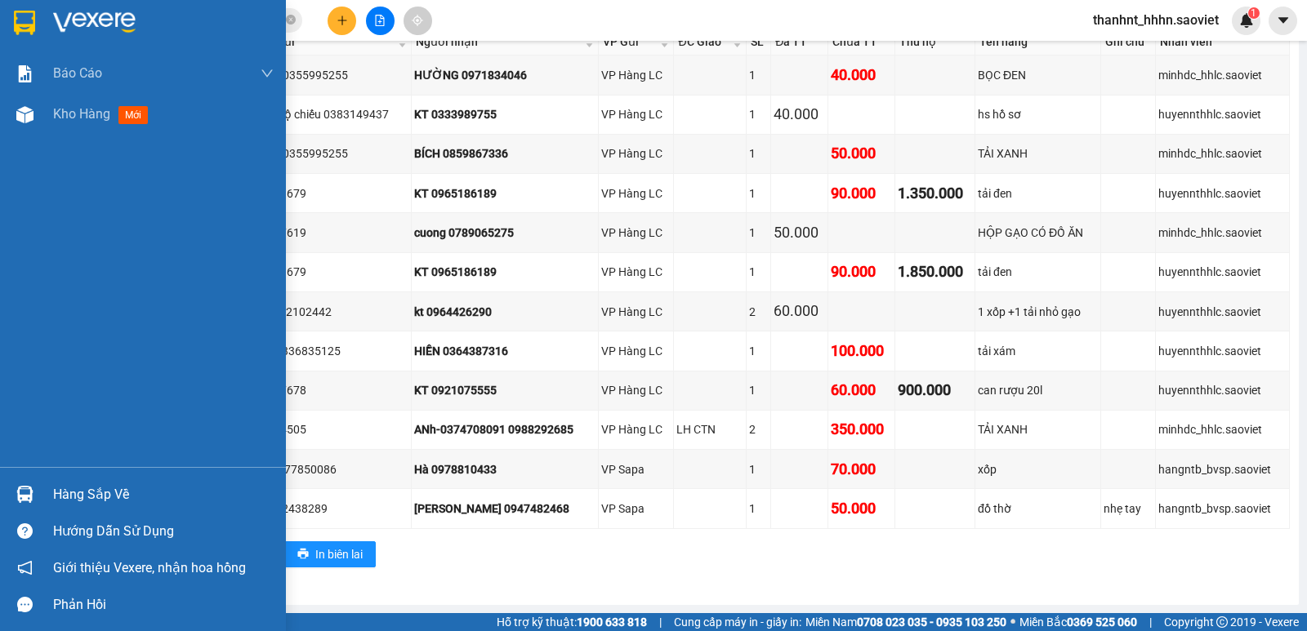
click at [71, 483] on div "Hàng sắp về" at bounding box center [163, 495] width 221 height 25
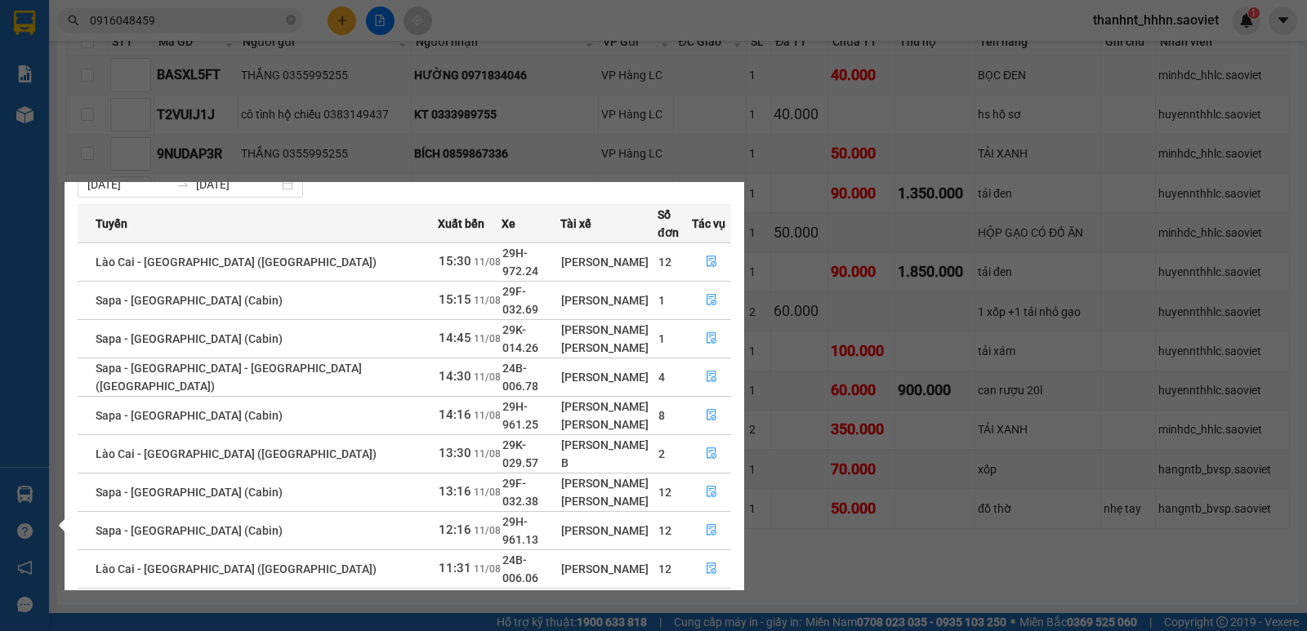
scroll to position [65, 0]
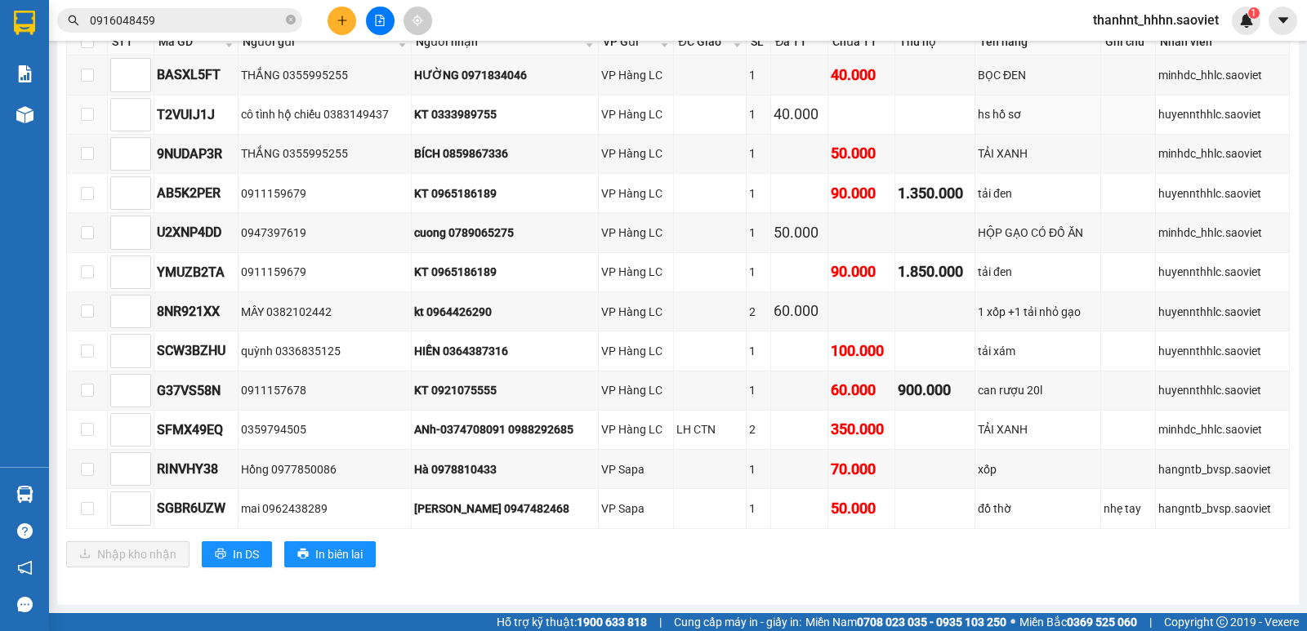
click at [613, 127] on section "Kết quả tìm kiếm ( 6 ) Bộ lọc Mã ĐH Trạng thái Món hàng Thu hộ Tổng cước Chưa c…" at bounding box center [653, 315] width 1307 height 631
click at [615, 558] on div "Nhập kho nhận In DS In biên lai" at bounding box center [678, 555] width 1224 height 26
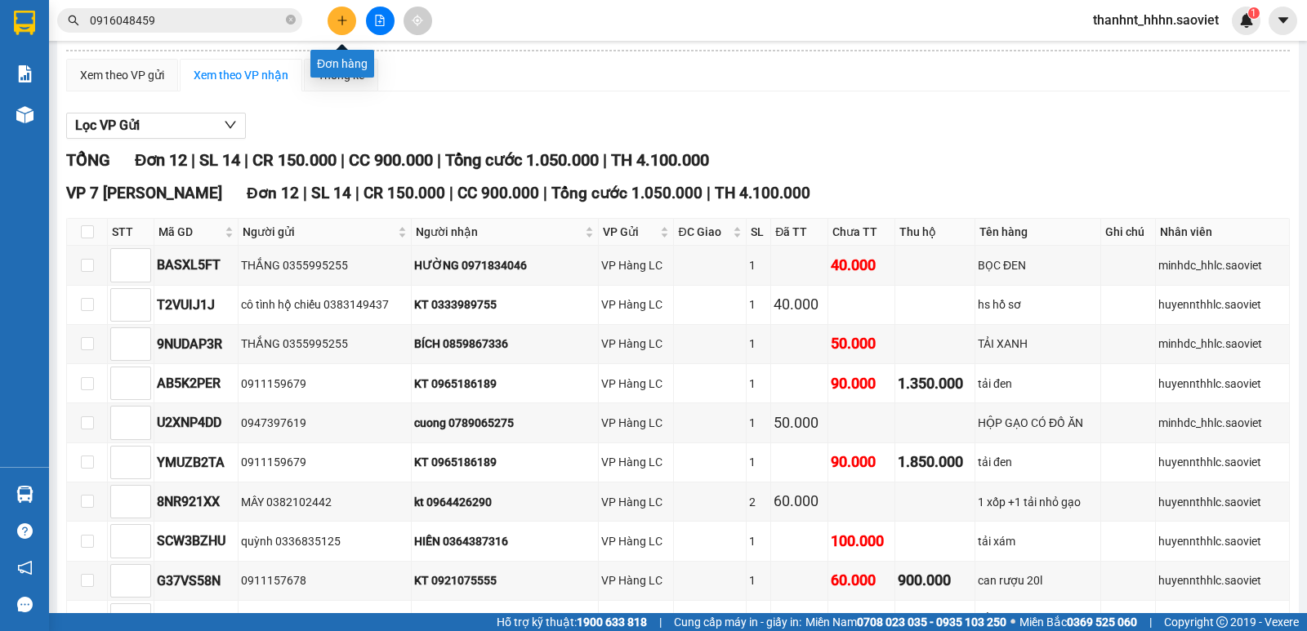
click at [347, 19] on icon "plus" at bounding box center [342, 20] width 11 height 11
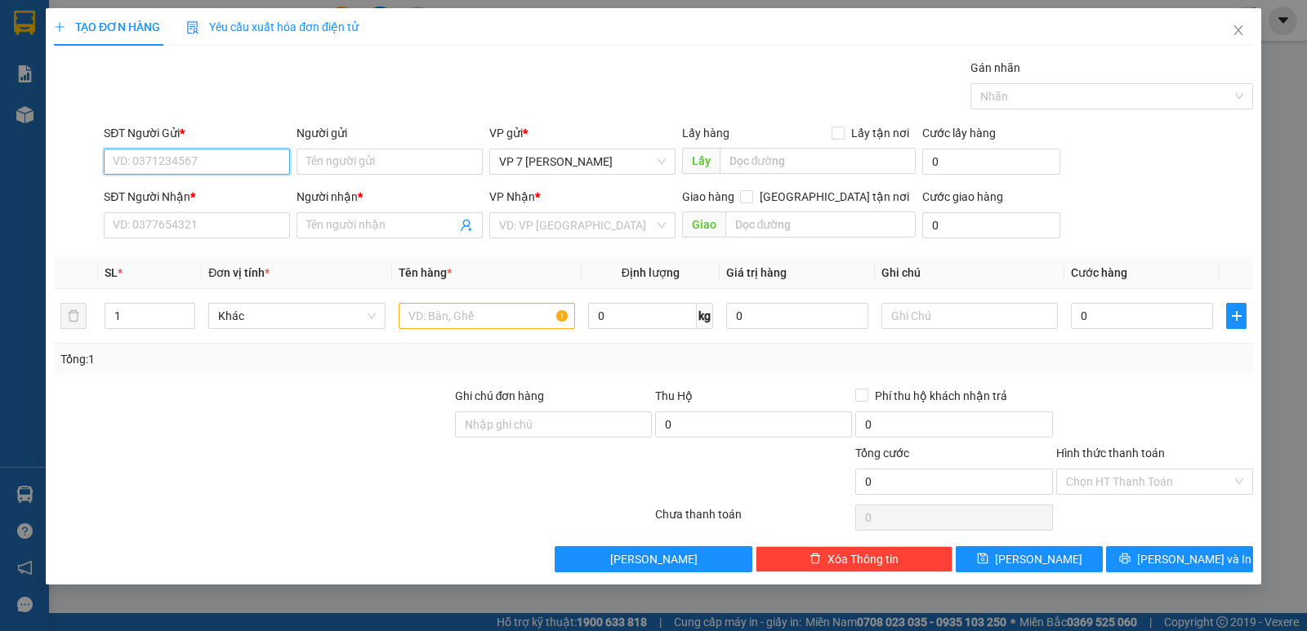
click at [205, 155] on input "SĐT Người Gửi *" at bounding box center [197, 162] width 186 height 26
type input "0379196979"
click at [167, 223] on input "SĐT Người Nhận *" at bounding box center [197, 225] width 186 height 26
click at [185, 155] on input "0379196979" at bounding box center [197, 162] width 186 height 26
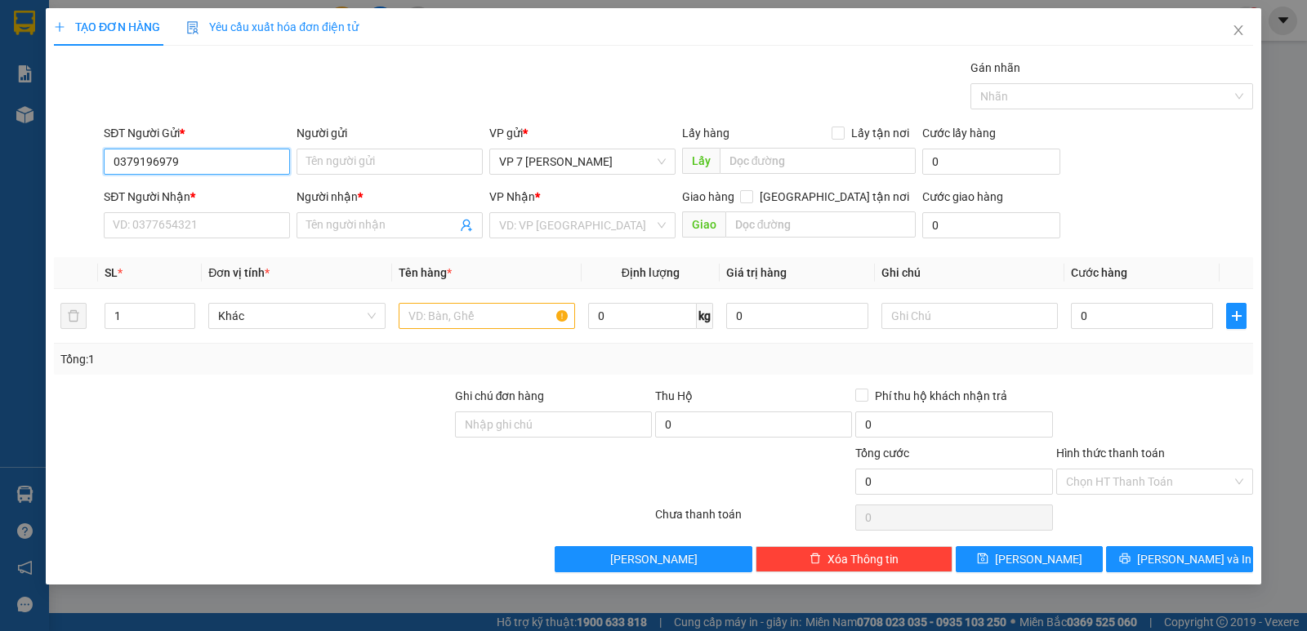
drag, startPoint x: 185, startPoint y: 155, endPoint x: 148, endPoint y: 161, distance: 37.2
click at [184, 156] on input "0379196979" at bounding box center [197, 162] width 186 height 26
type input "0379196979"
click at [154, 154] on input "SĐT Người Gửi *" at bounding box center [197, 162] width 186 height 26
type input "0972081233"
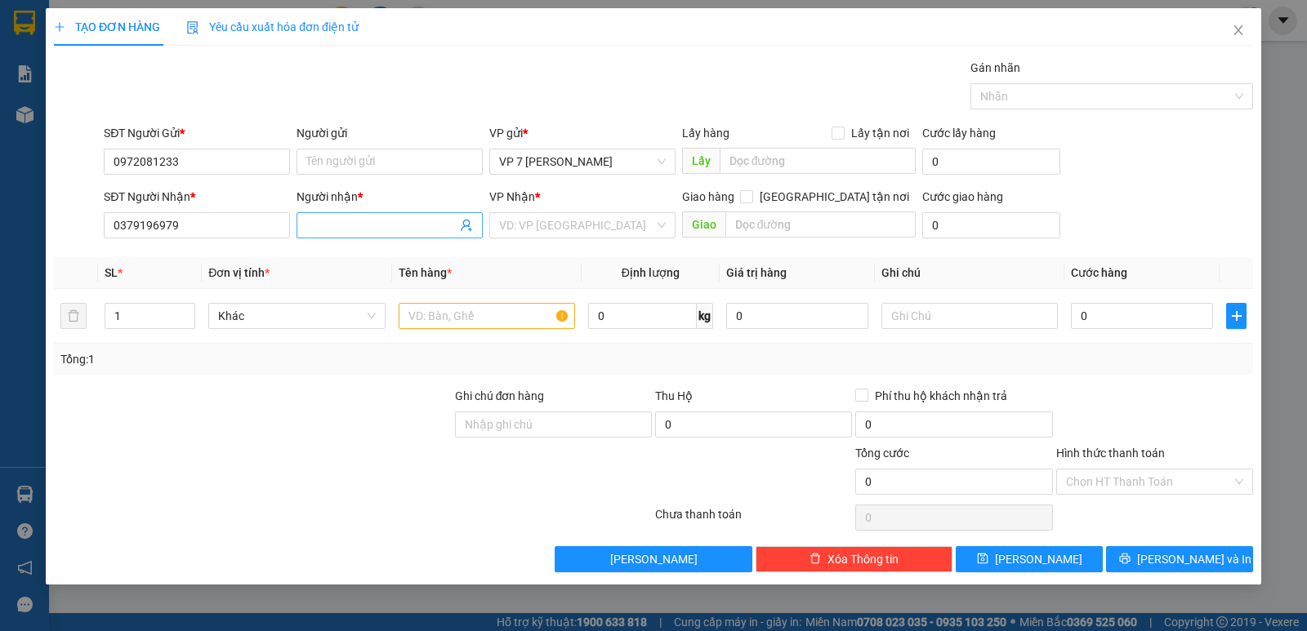
drag, startPoint x: 406, startPoint y: 234, endPoint x: 442, endPoint y: 227, distance: 36.5
click at [405, 233] on input "Người nhận *" at bounding box center [381, 225] width 150 height 18
click at [604, 219] on input "search" at bounding box center [576, 225] width 155 height 25
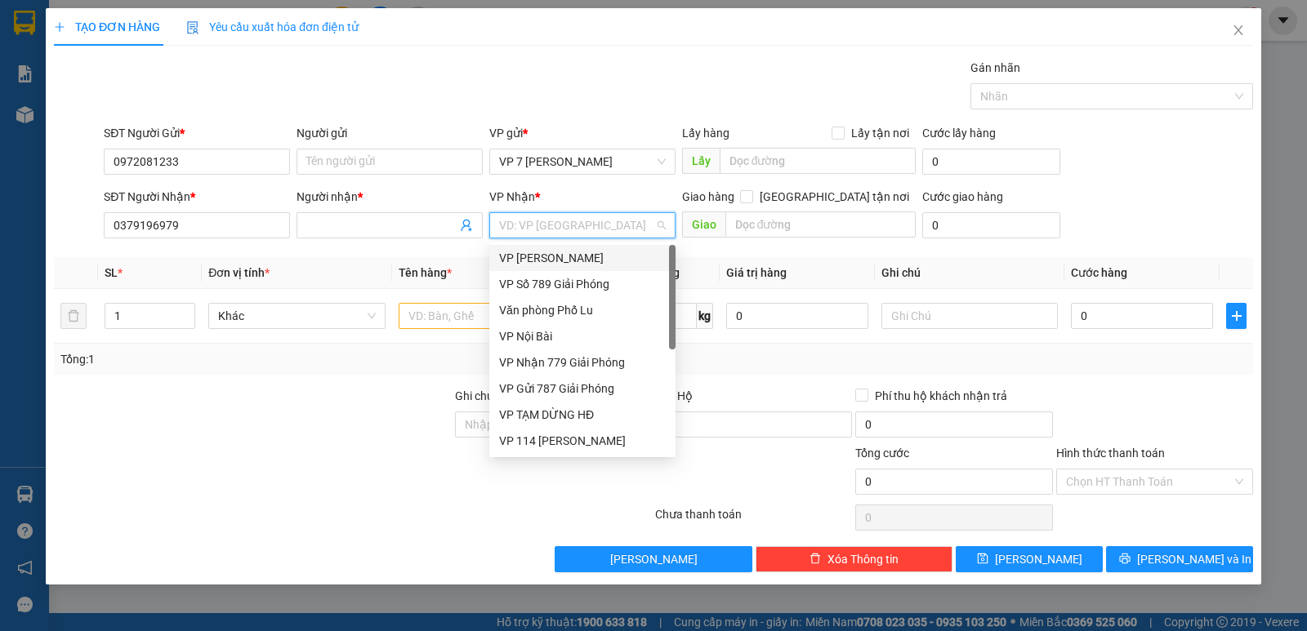
type input "l"
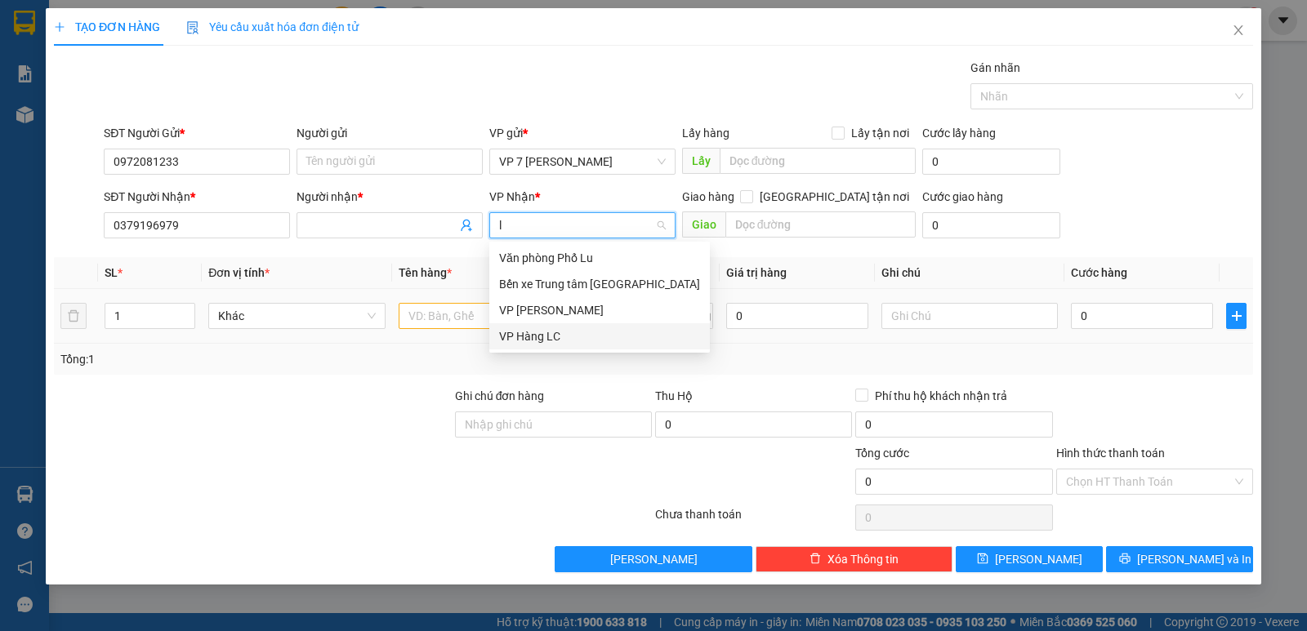
click at [544, 332] on div "VP Hàng LC" at bounding box center [599, 337] width 201 height 18
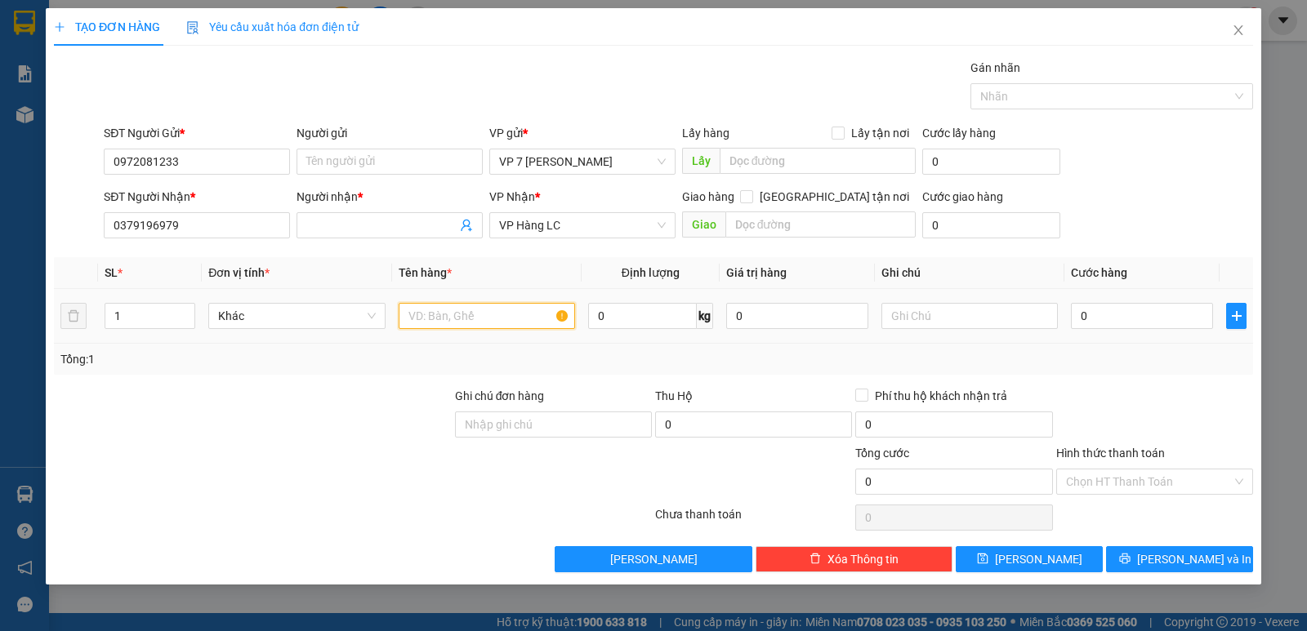
click at [449, 322] on input "text" at bounding box center [487, 316] width 176 height 26
click at [446, 322] on input "text" at bounding box center [487, 316] width 176 height 26
click at [468, 316] on input "text" at bounding box center [487, 316] width 176 height 26
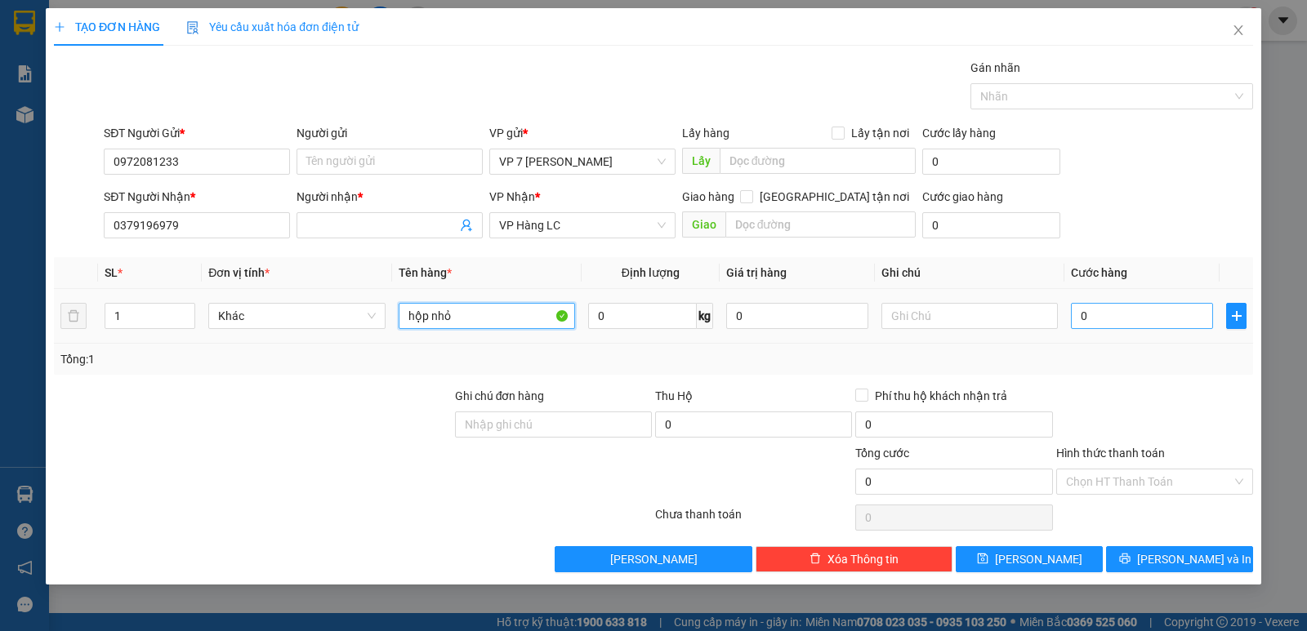
type input "hộp nhỏ"
click at [1119, 305] on input "0" at bounding box center [1142, 316] width 142 height 26
type input "4"
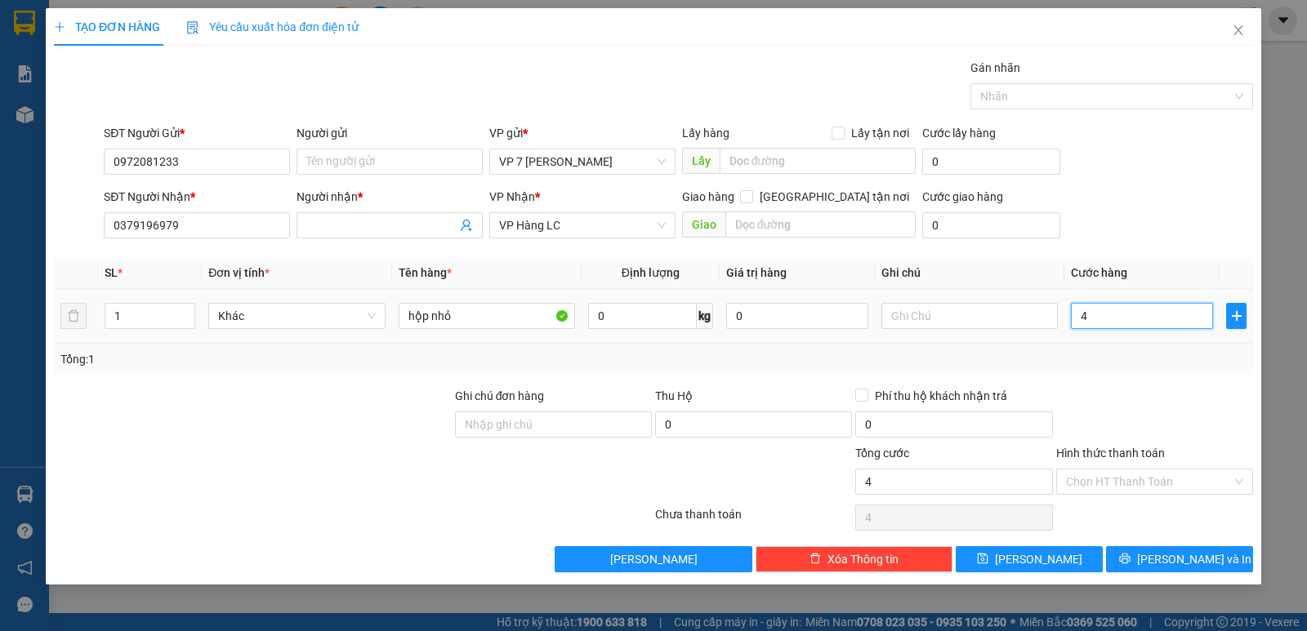
type input "40"
type input "40.000"
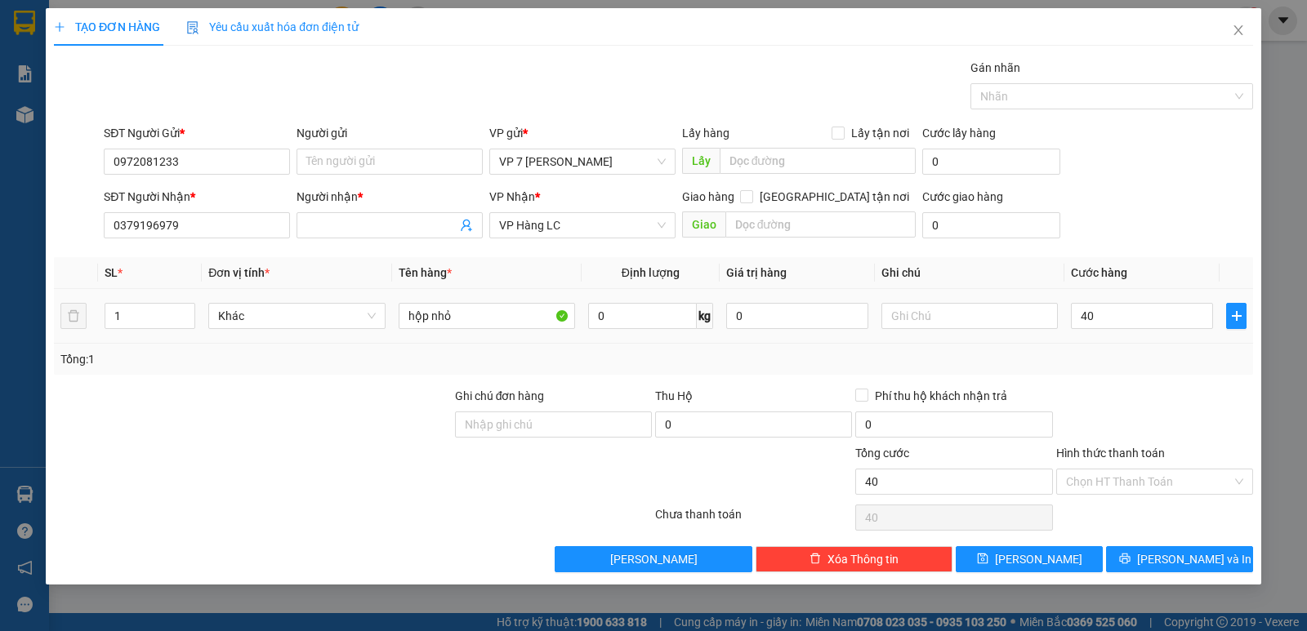
type input "40.000"
click at [1142, 346] on div "Tổng: 1" at bounding box center [653, 359] width 1199 height 31
click at [1171, 555] on span "[PERSON_NAME] và In" at bounding box center [1194, 560] width 114 height 18
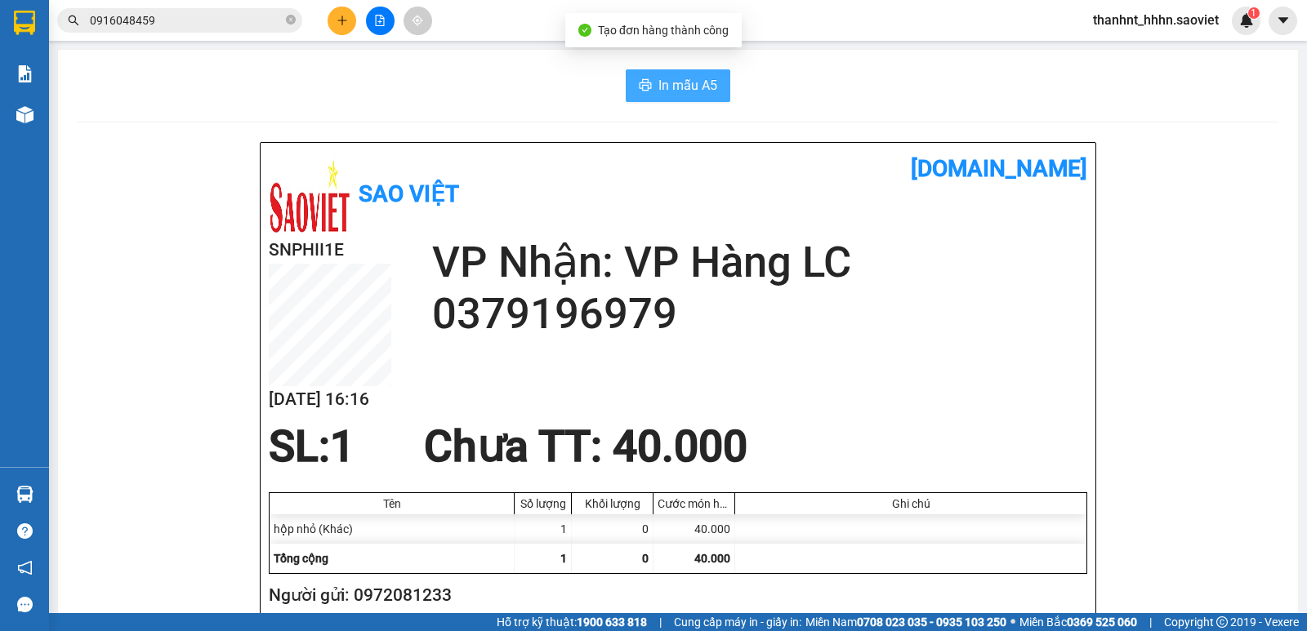
click at [684, 79] on span "In mẫu A5" at bounding box center [687, 85] width 59 height 20
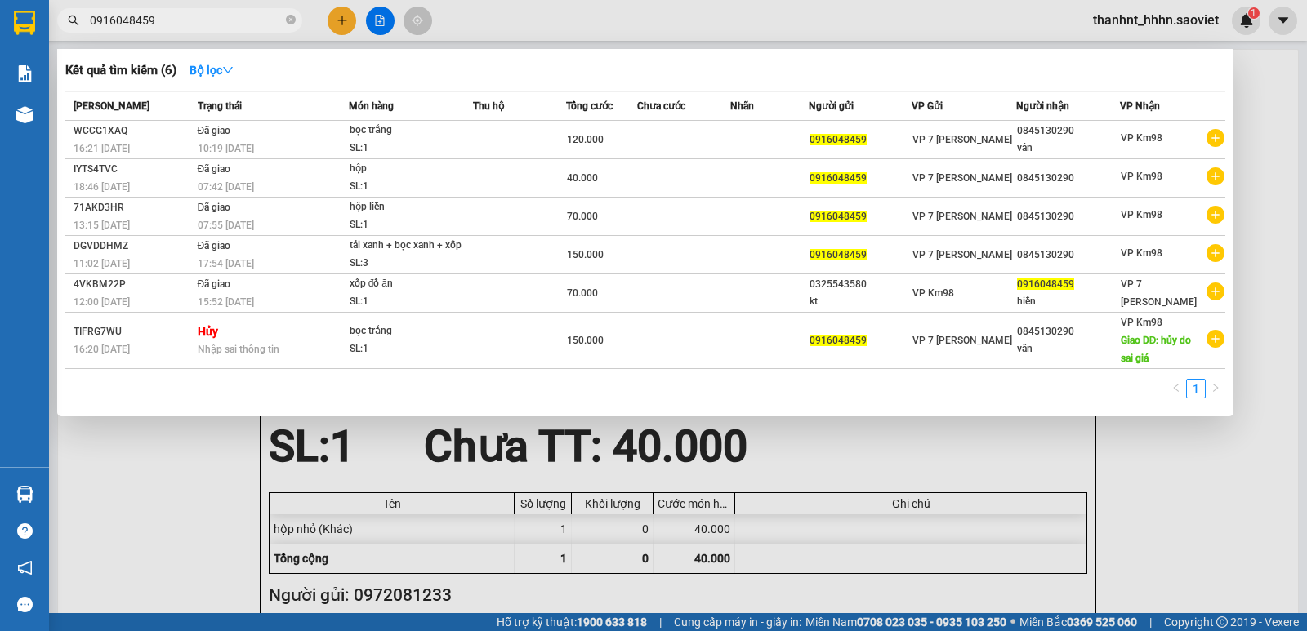
click at [195, 18] on input "0916048459" at bounding box center [186, 20] width 193 height 18
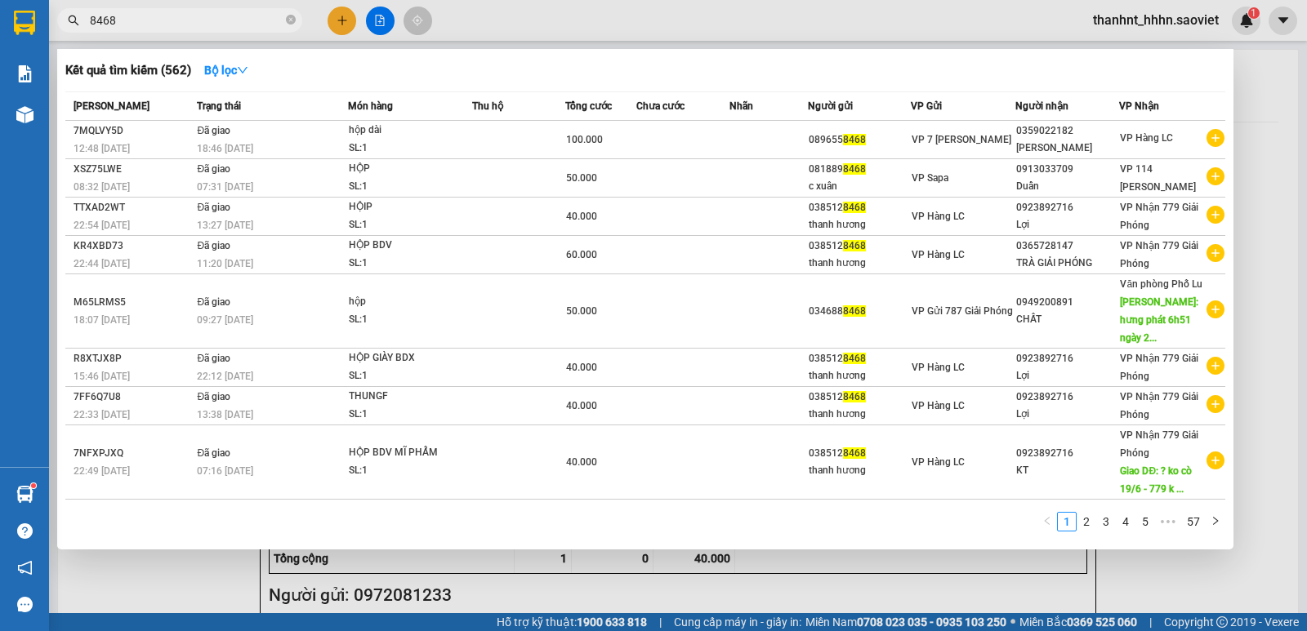
click at [168, 17] on input "8468" at bounding box center [186, 20] width 193 height 18
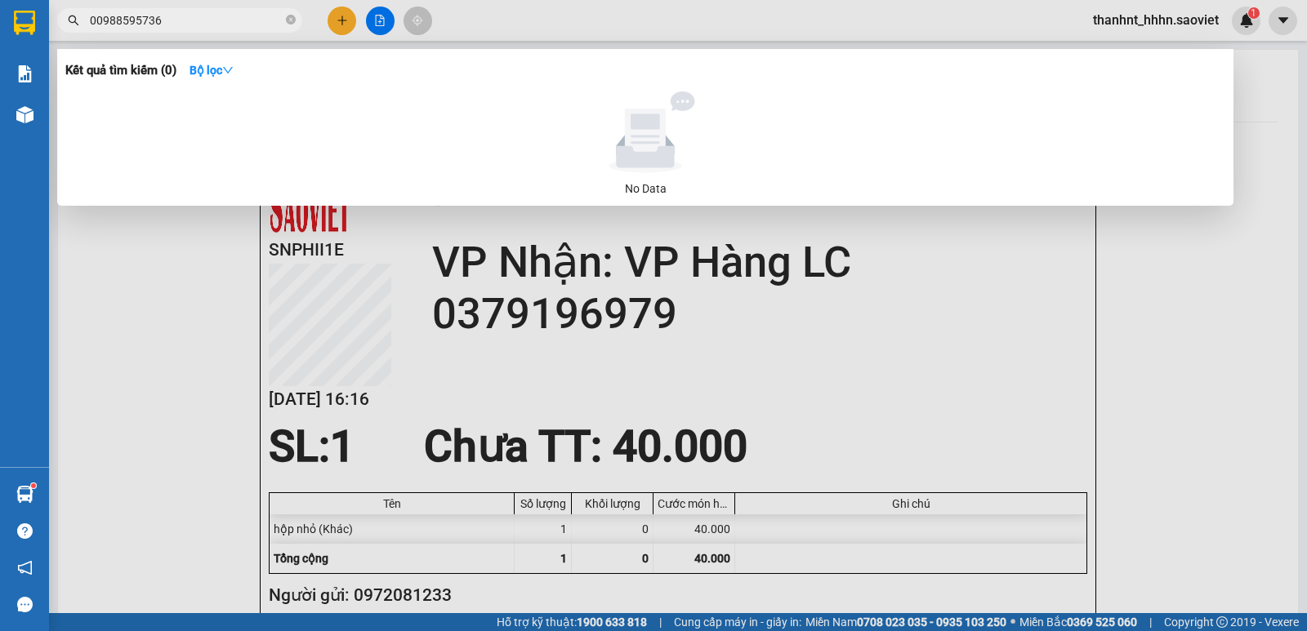
click at [194, 19] on input "00988595736" at bounding box center [186, 20] width 193 height 18
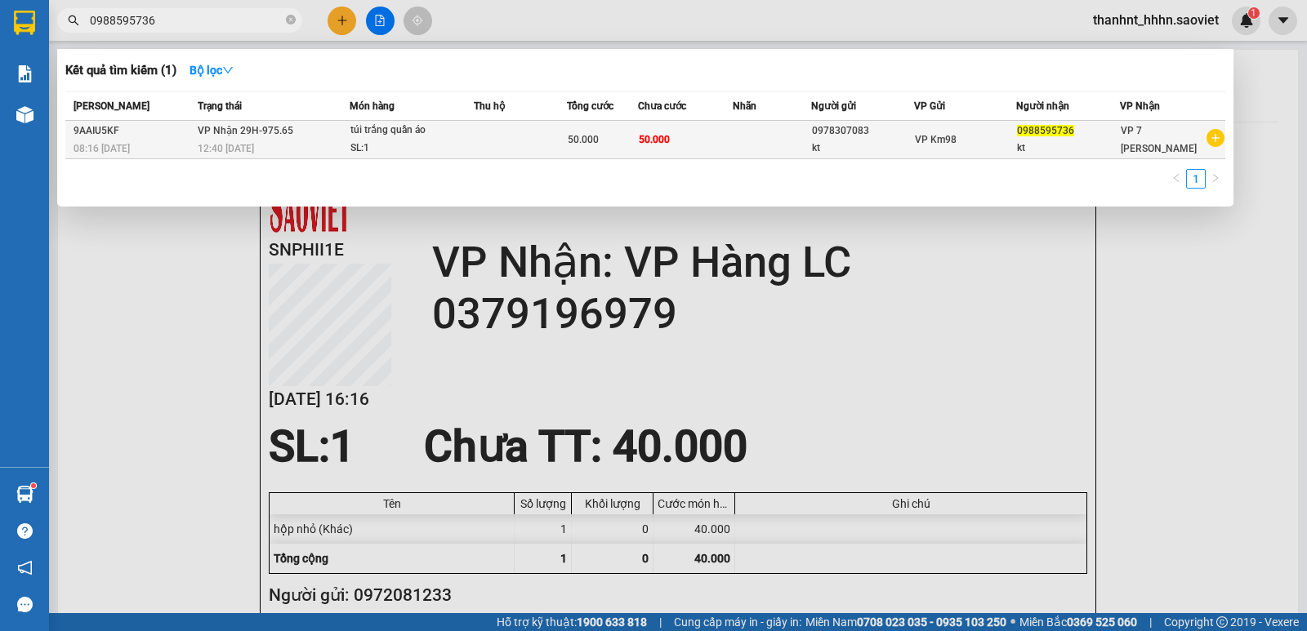
type input "0988595736"
click at [532, 147] on td at bounding box center [520, 140] width 93 height 38
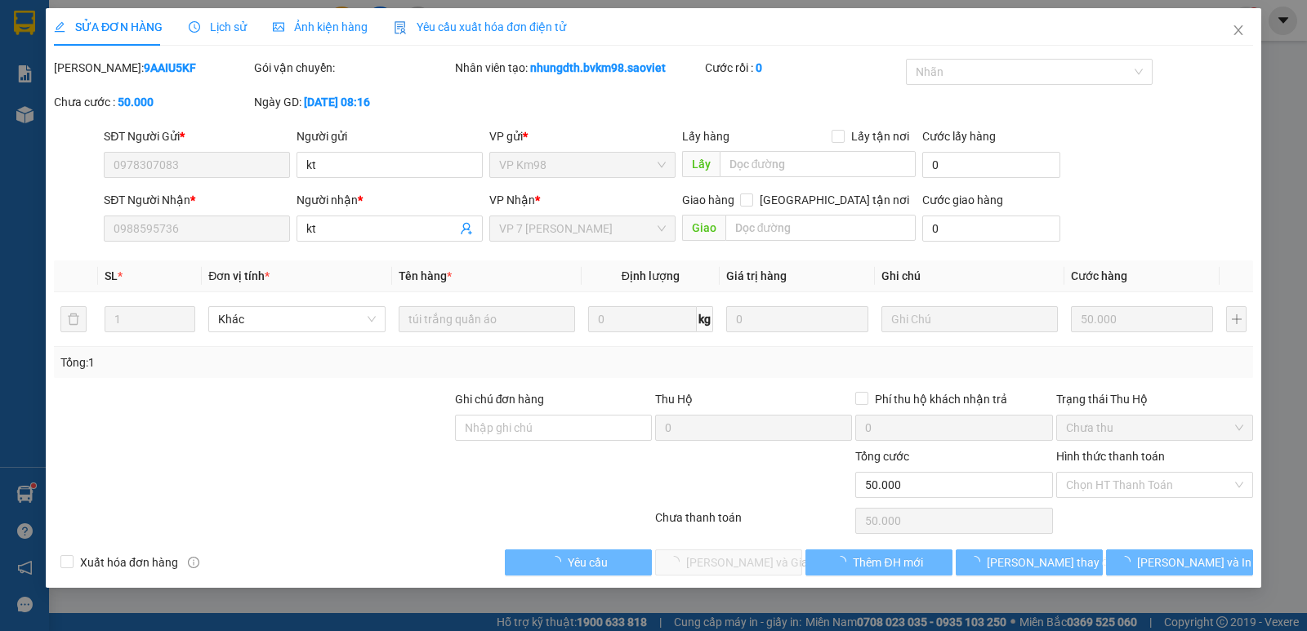
type input "0978307083"
type input "kt"
type input "0988595736"
type input "kt"
type input "50.000"
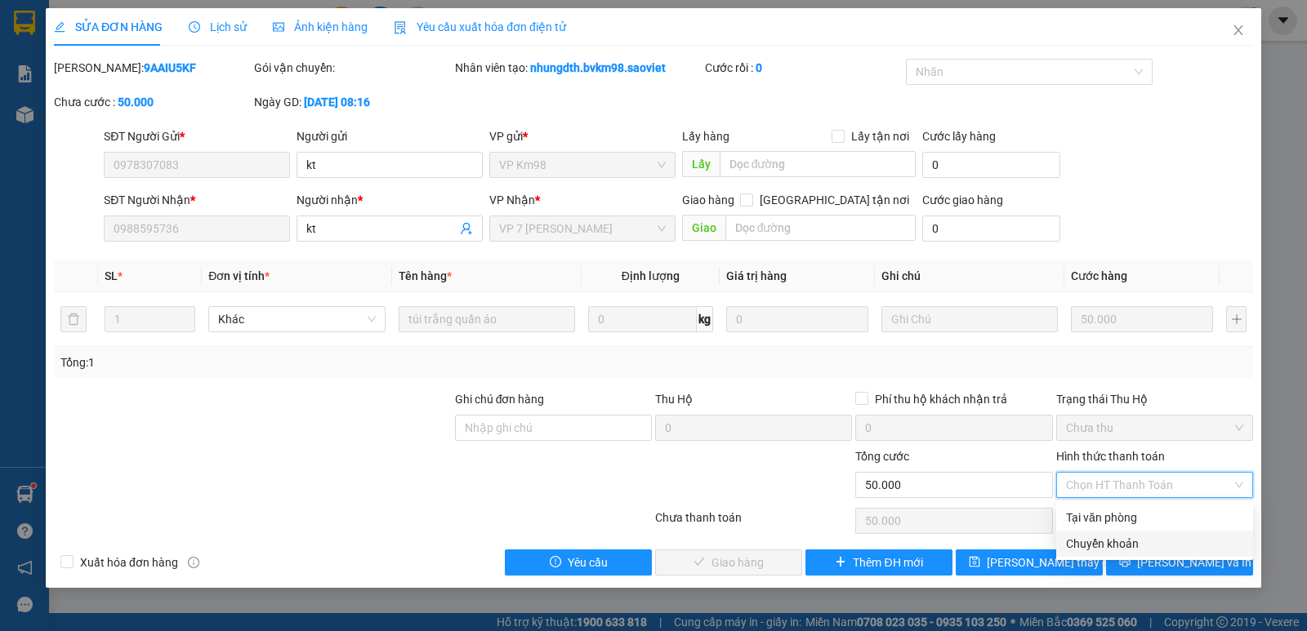
click at [1122, 539] on div "Chuyển khoản" at bounding box center [1154, 544] width 177 height 18
type input "0"
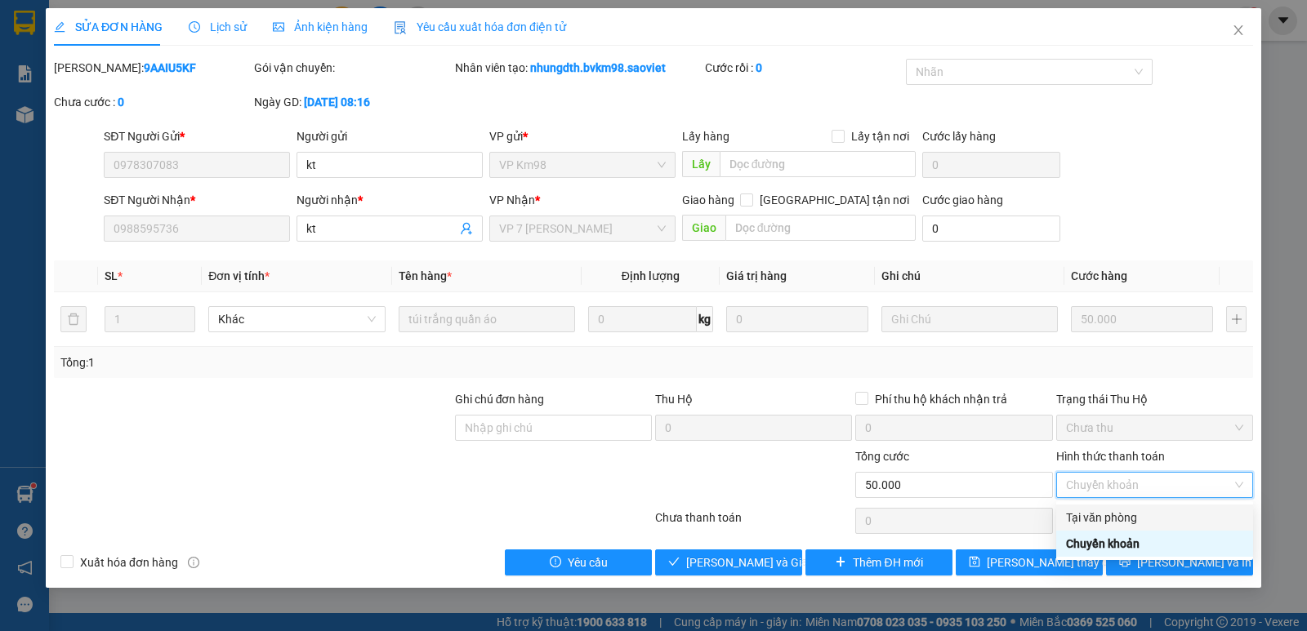
click at [1108, 520] on div "Tại văn phòng" at bounding box center [1154, 518] width 177 height 18
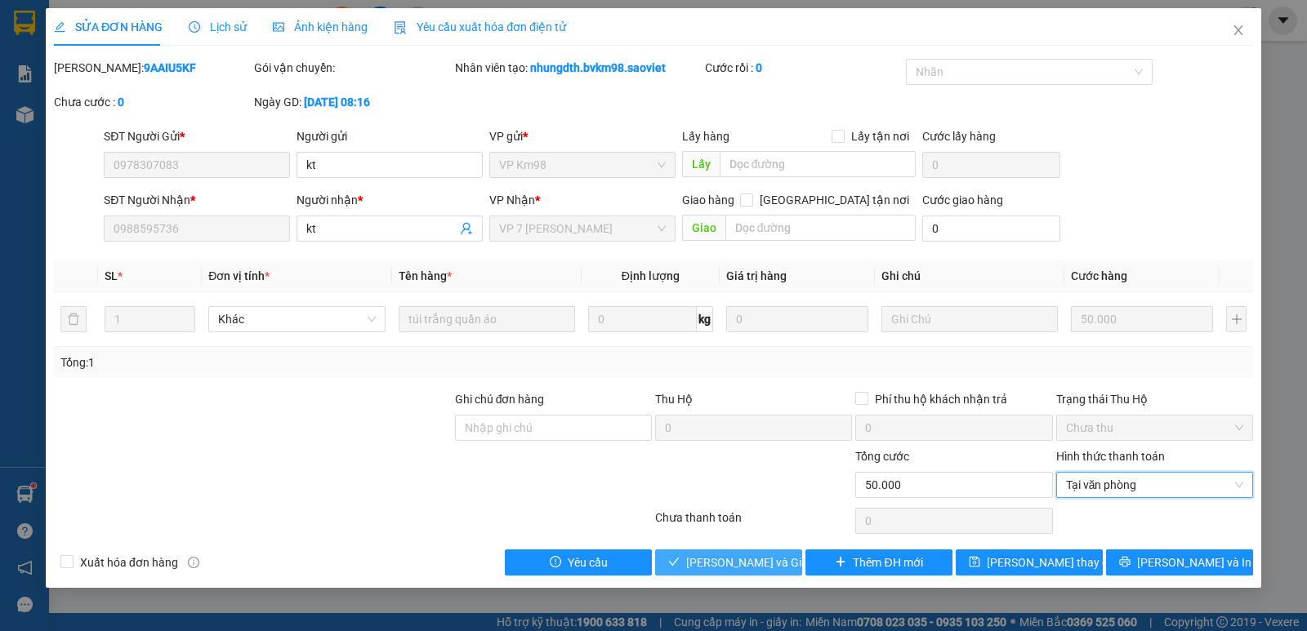
click at [734, 558] on span "[PERSON_NAME] và Giao hàng" at bounding box center [764, 563] width 157 height 18
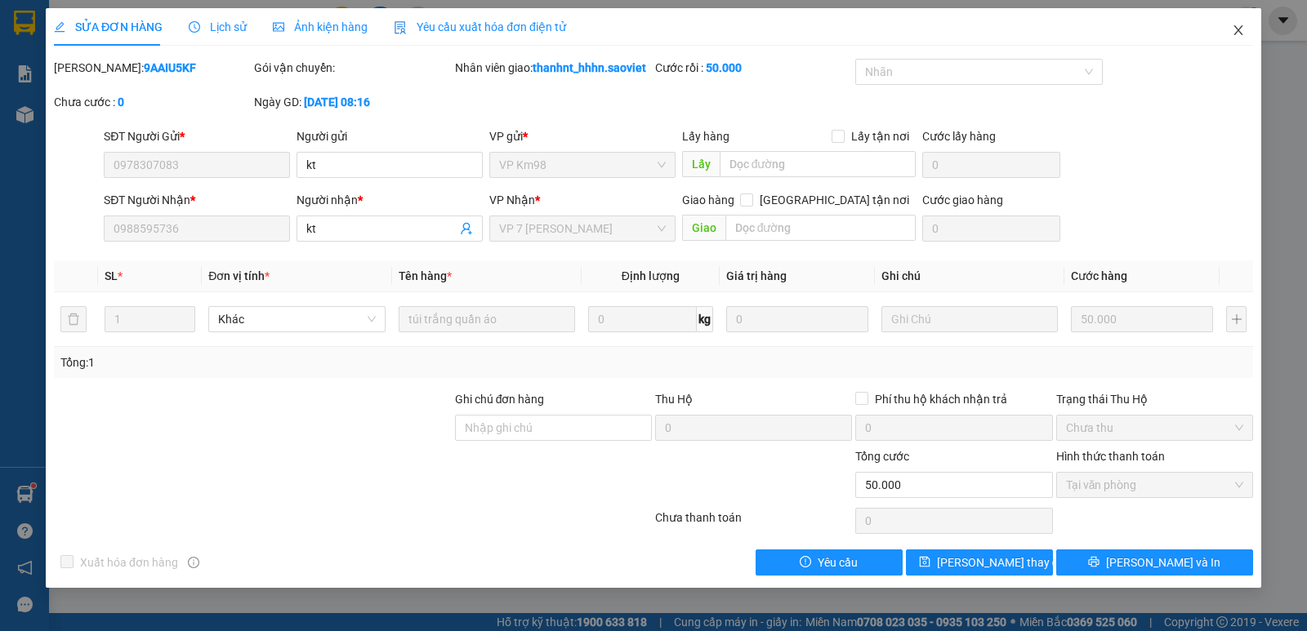
click at [1242, 38] on span "Close" at bounding box center [1238, 31] width 46 height 46
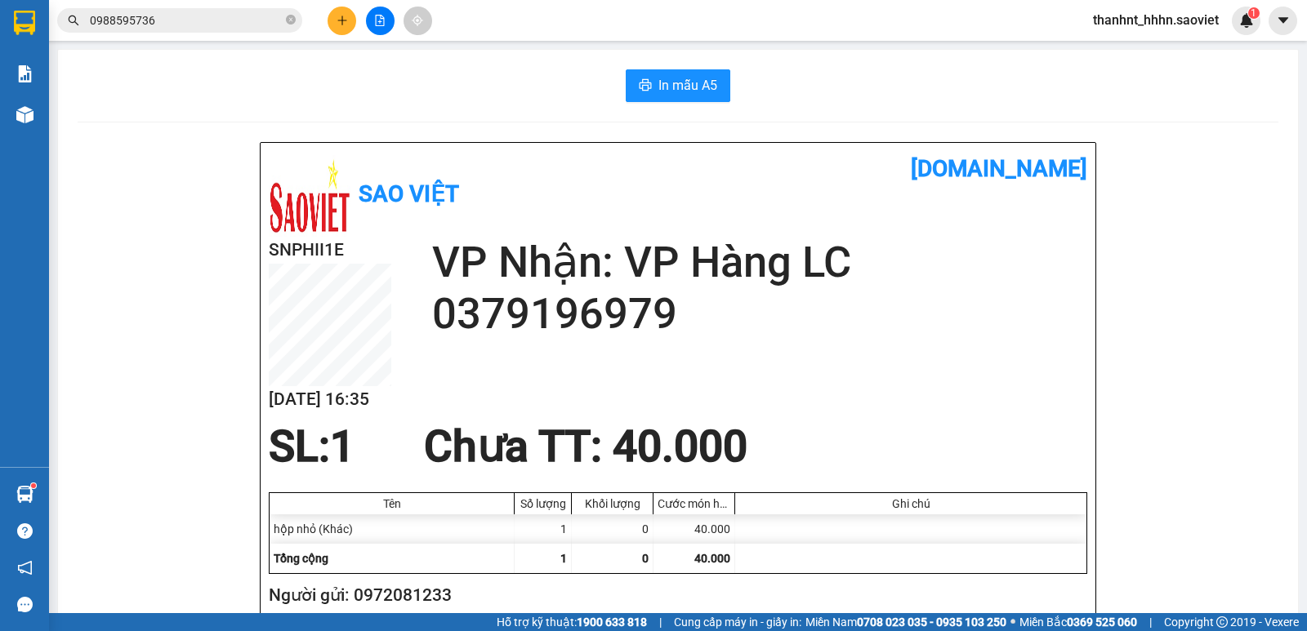
click at [368, 7] on div at bounding box center [380, 21] width 123 height 29
click at [375, 25] on icon "file-add" at bounding box center [379, 20] width 11 height 11
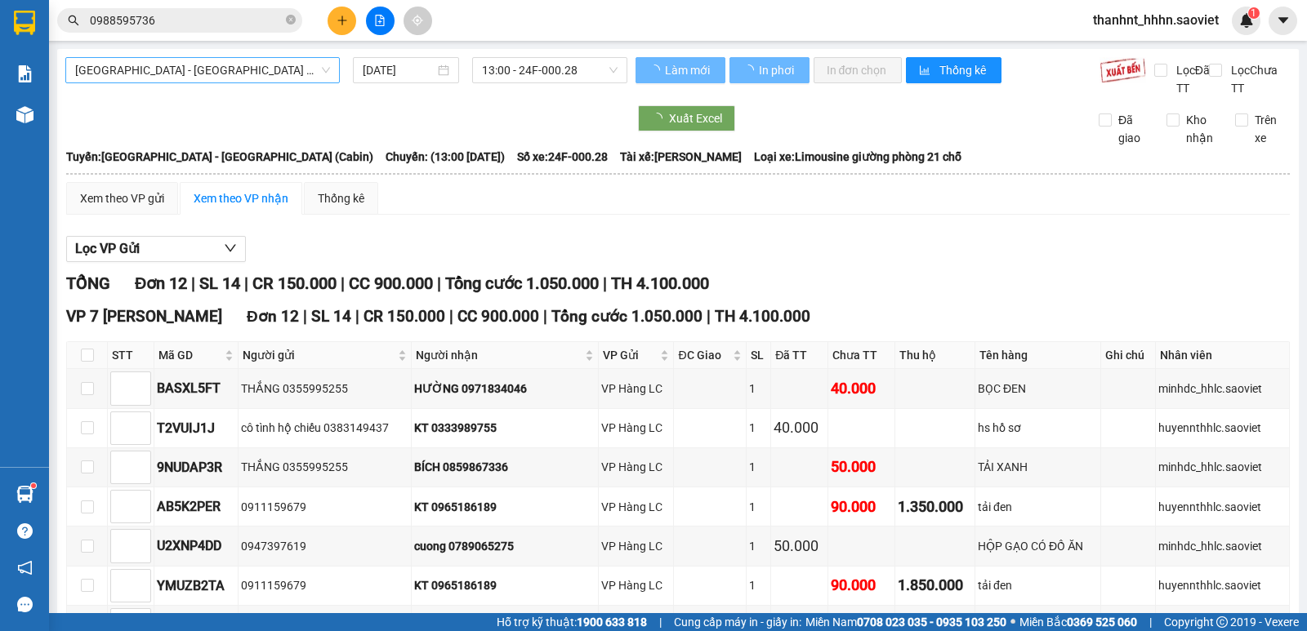
click at [283, 69] on span "[GEOGRAPHIC_DATA] - [GEOGRAPHIC_DATA] (Cabin)" at bounding box center [202, 70] width 255 height 25
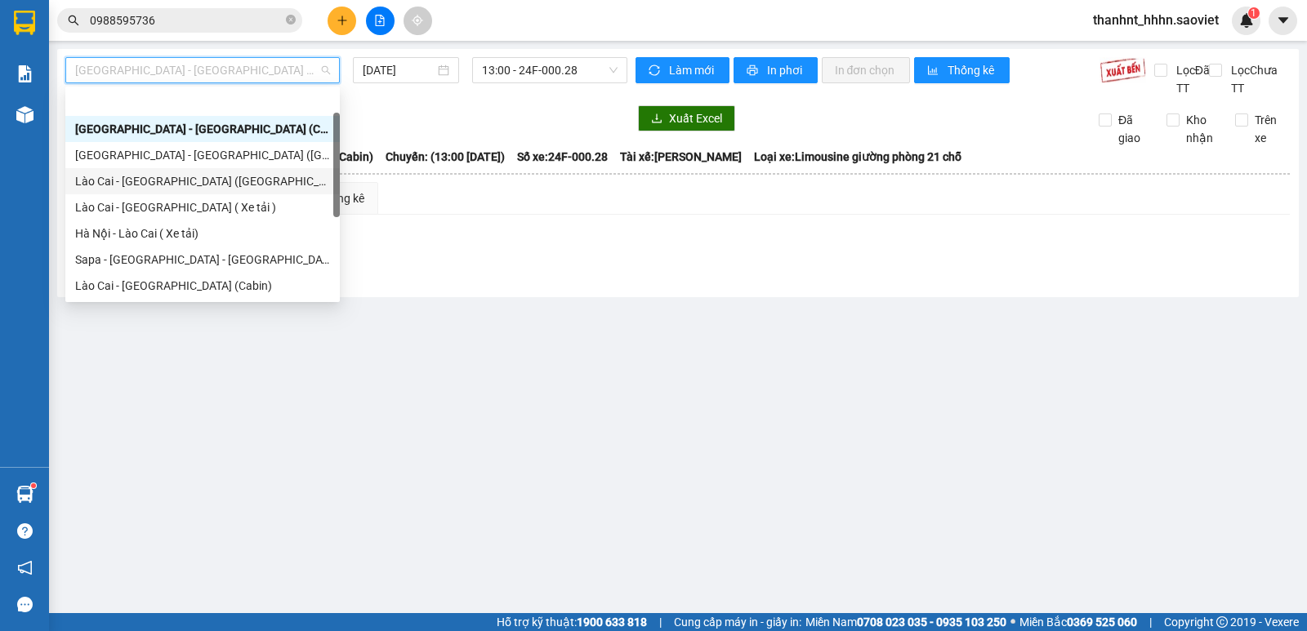
scroll to position [131, 0]
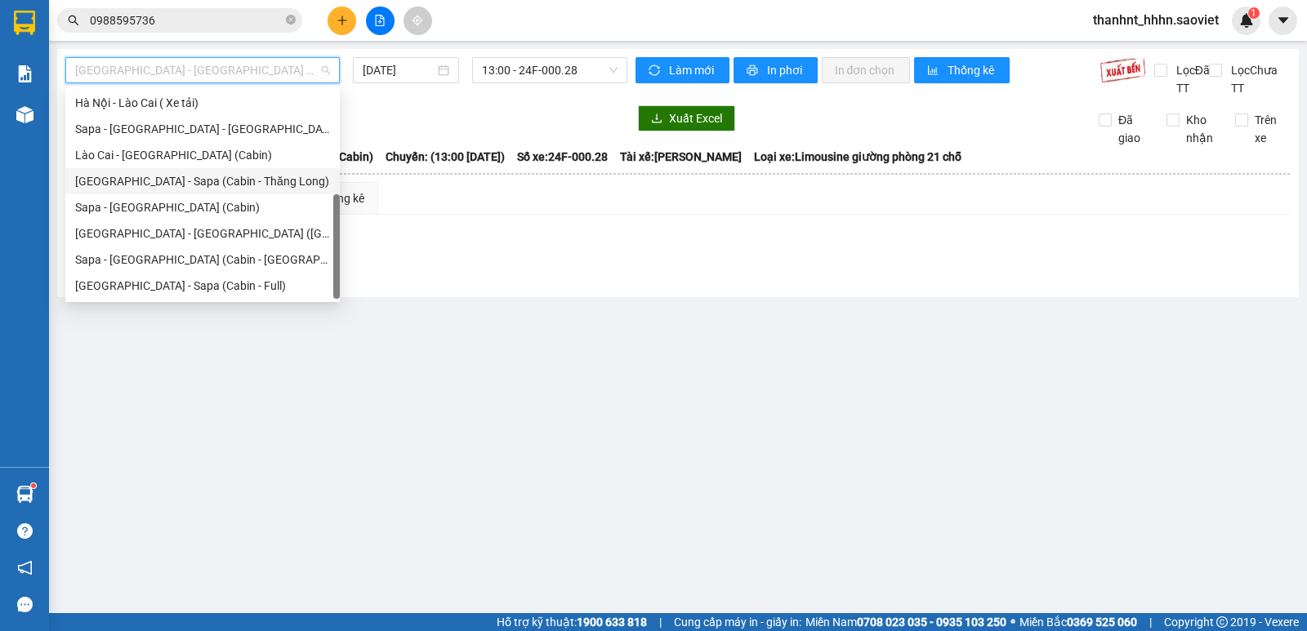
click at [207, 181] on div "[GEOGRAPHIC_DATA] - Sapa (Cabin - Thăng Long)" at bounding box center [202, 181] width 255 height 18
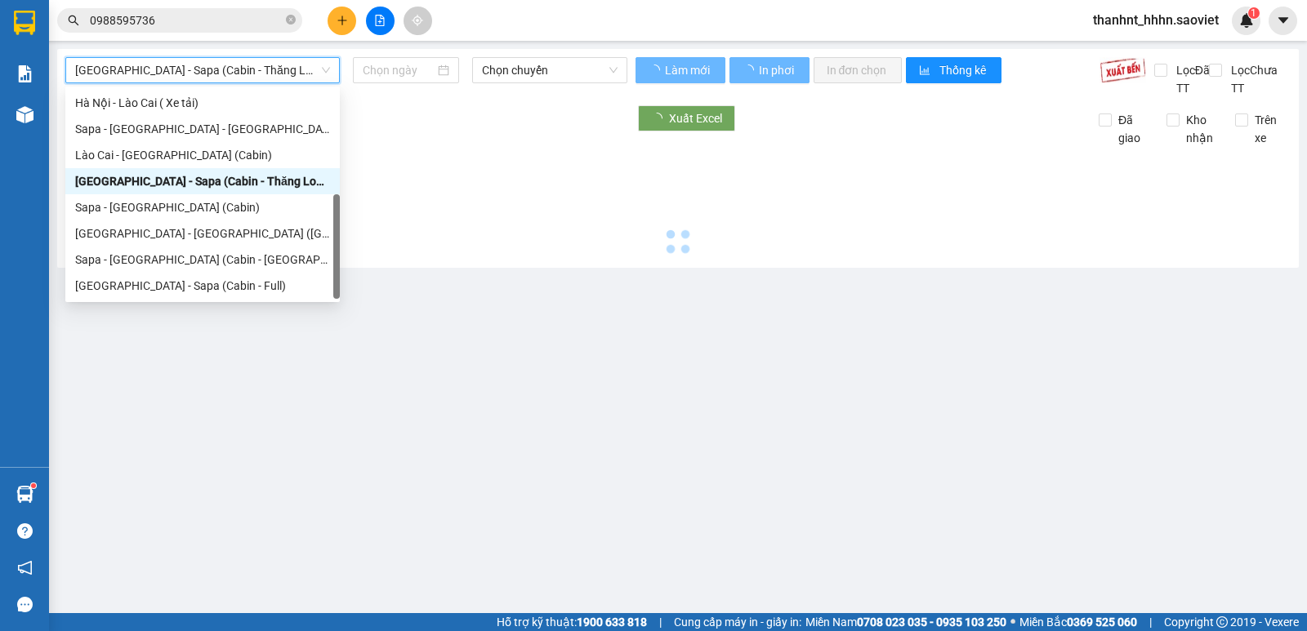
type input "[DATE]"
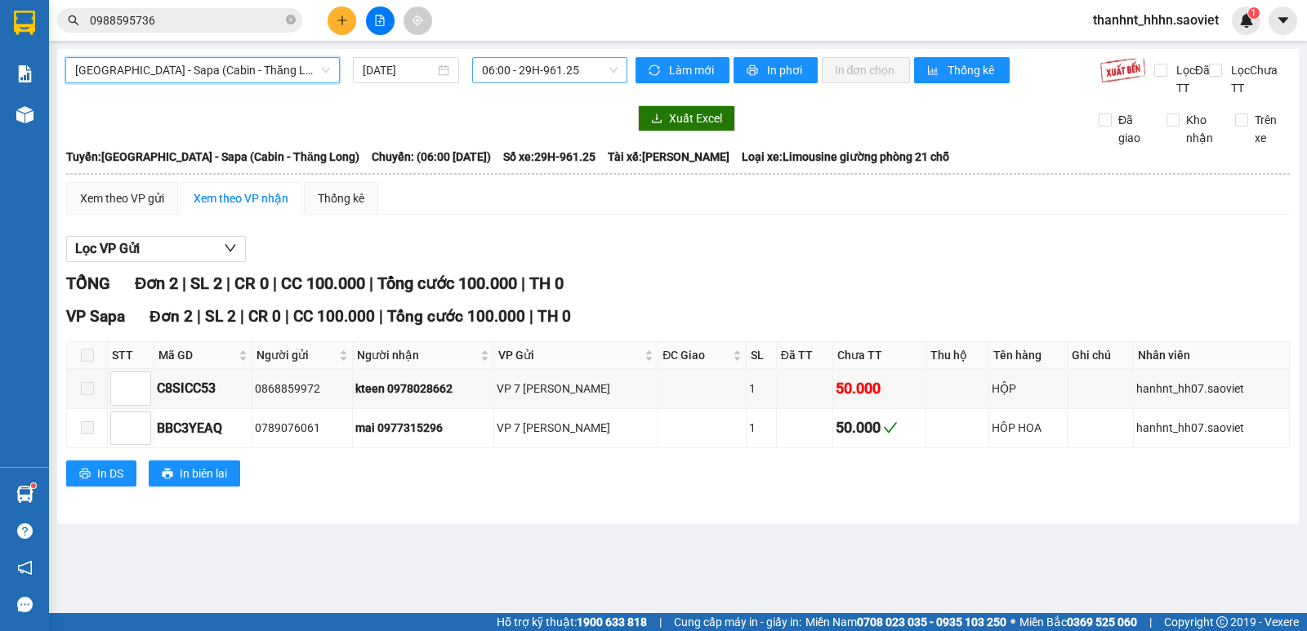
click at [584, 60] on span "06:00 - 29H-961.25" at bounding box center [549, 70] width 135 height 25
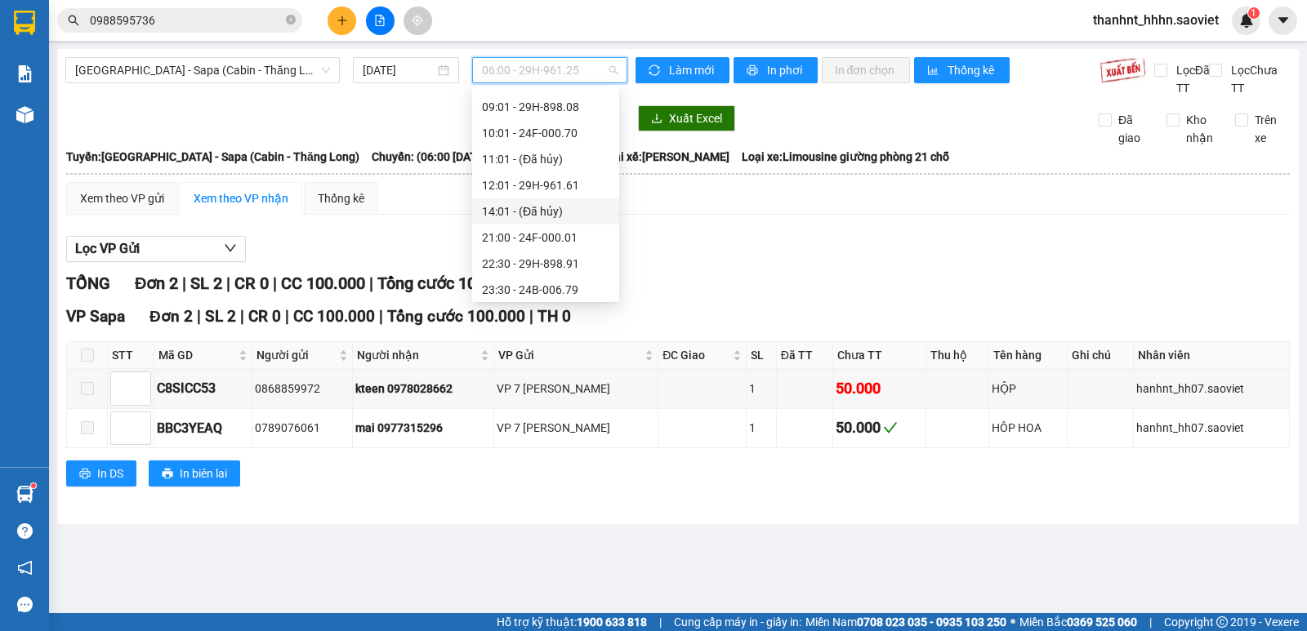
scroll to position [82, 0]
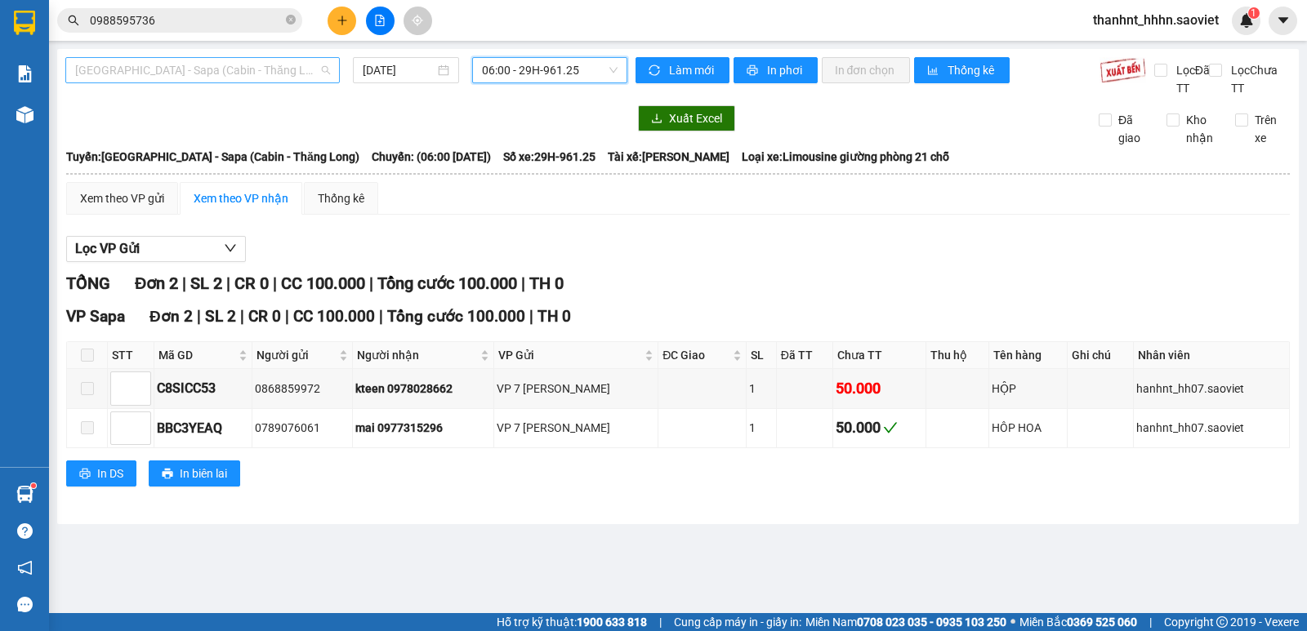
drag, startPoint x: 240, startPoint y: 70, endPoint x: 269, endPoint y: 230, distance: 161.8
click at [239, 76] on span "[GEOGRAPHIC_DATA] - Sapa (Cabin - Thăng Long)" at bounding box center [202, 70] width 255 height 25
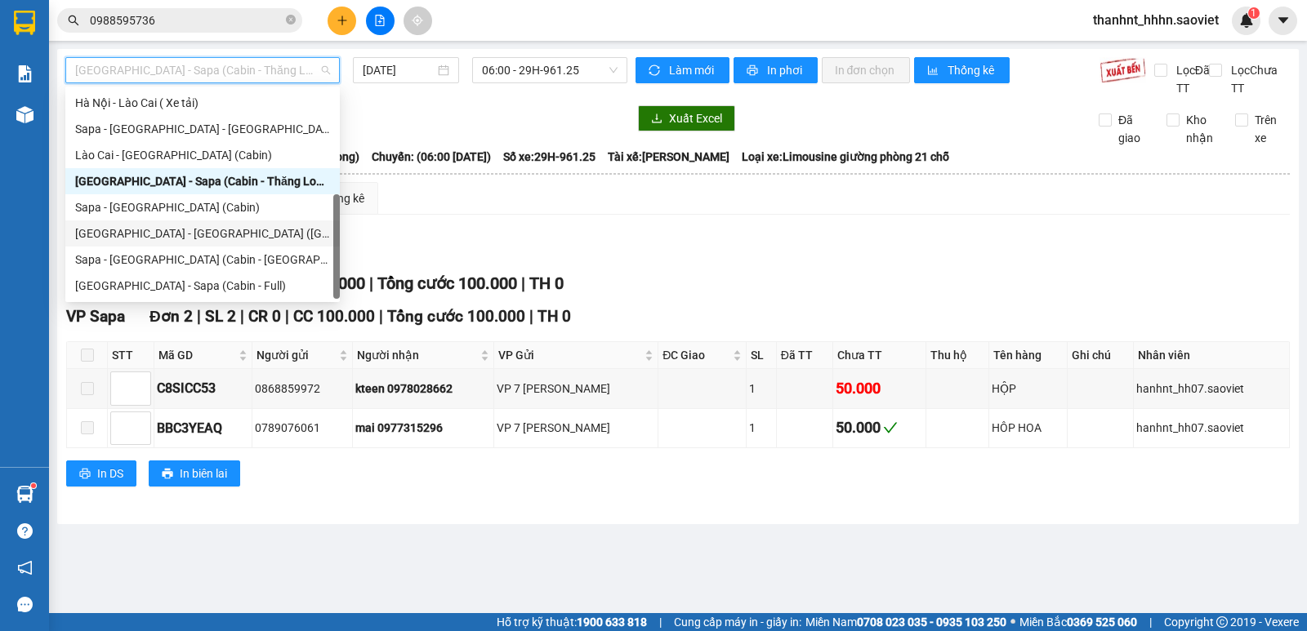
click at [196, 234] on div "[GEOGRAPHIC_DATA] - [GEOGRAPHIC_DATA] ([GEOGRAPHIC_DATA])" at bounding box center [202, 234] width 255 height 18
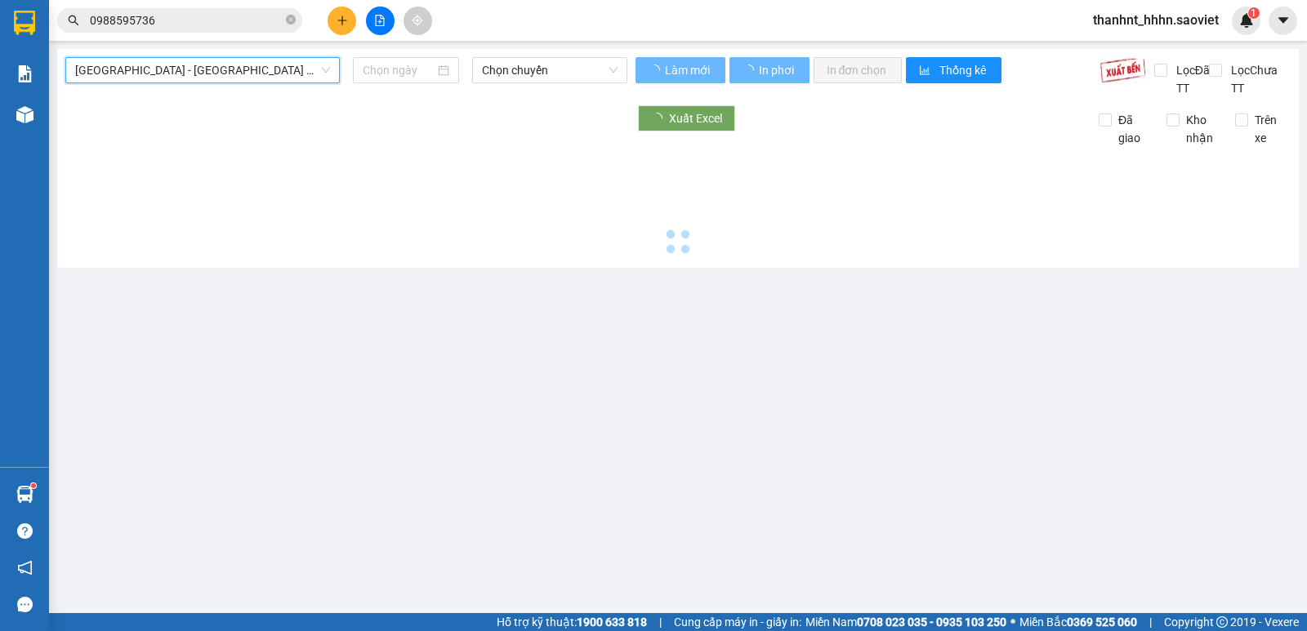
type input "[DATE]"
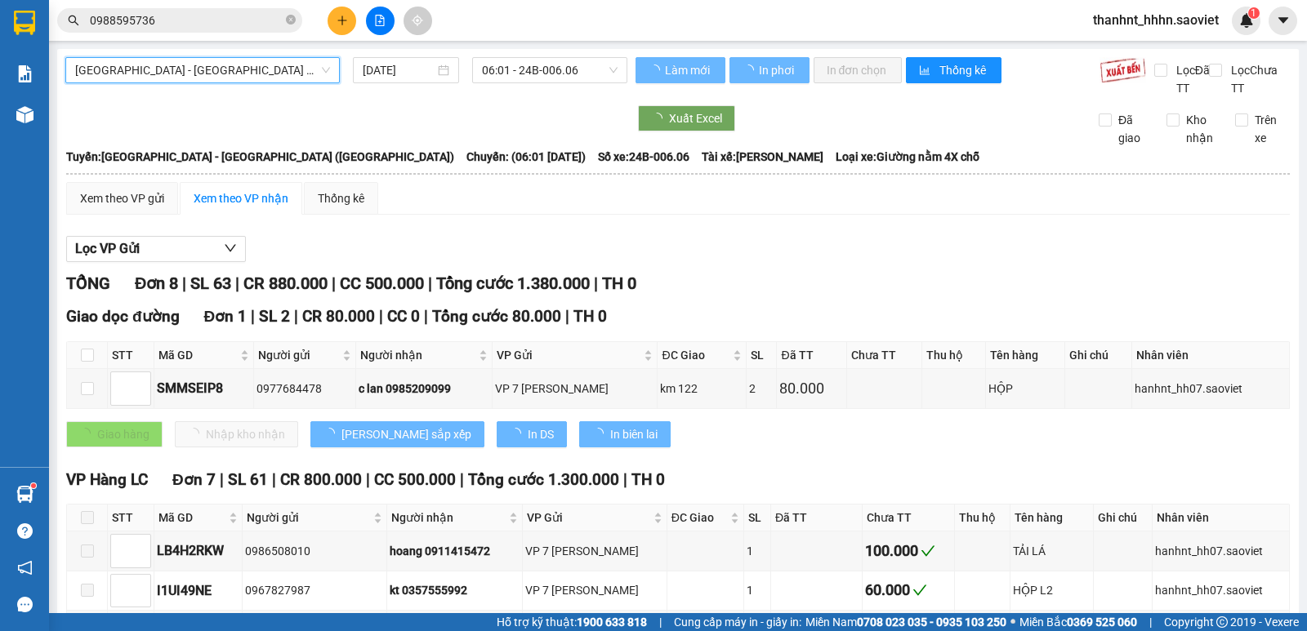
click at [549, 65] on span "06:01 - 24B-006.06" at bounding box center [549, 70] width 135 height 25
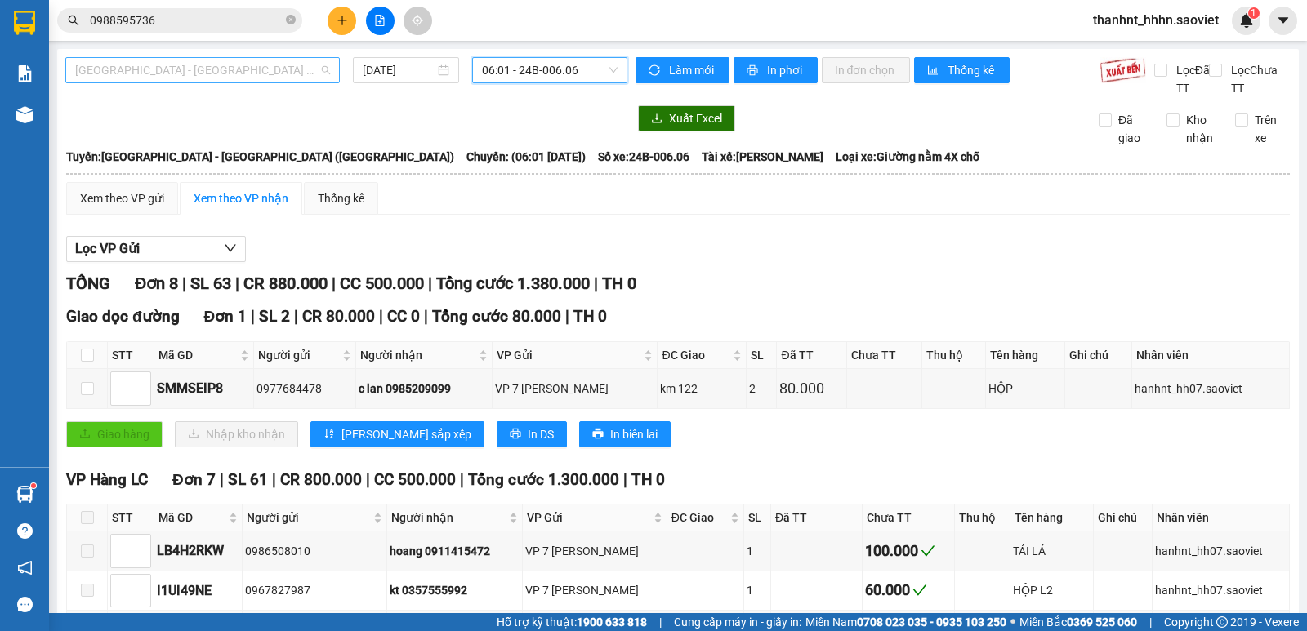
click at [217, 66] on span "[GEOGRAPHIC_DATA] - [GEOGRAPHIC_DATA] ([GEOGRAPHIC_DATA])" at bounding box center [202, 70] width 255 height 25
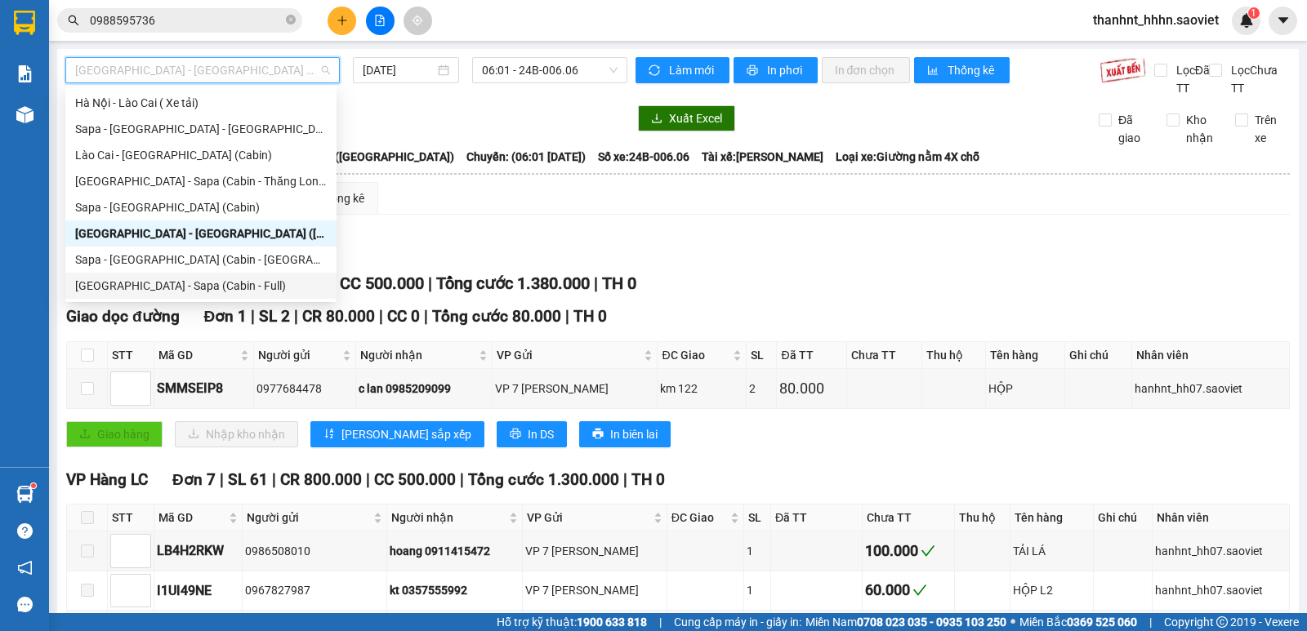
drag, startPoint x: 196, startPoint y: 283, endPoint x: 292, endPoint y: 260, distance: 98.3
click at [196, 283] on div "[GEOGRAPHIC_DATA] - Sapa (Cabin - Full)" at bounding box center [201, 286] width 252 height 18
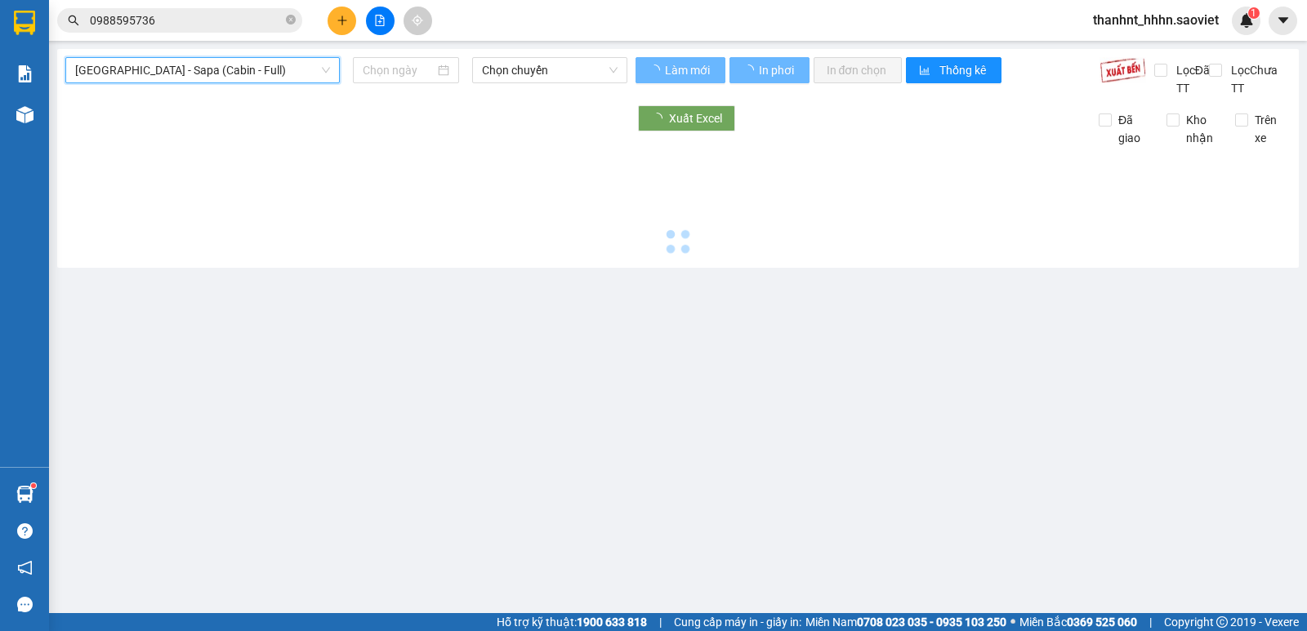
type input "[DATE]"
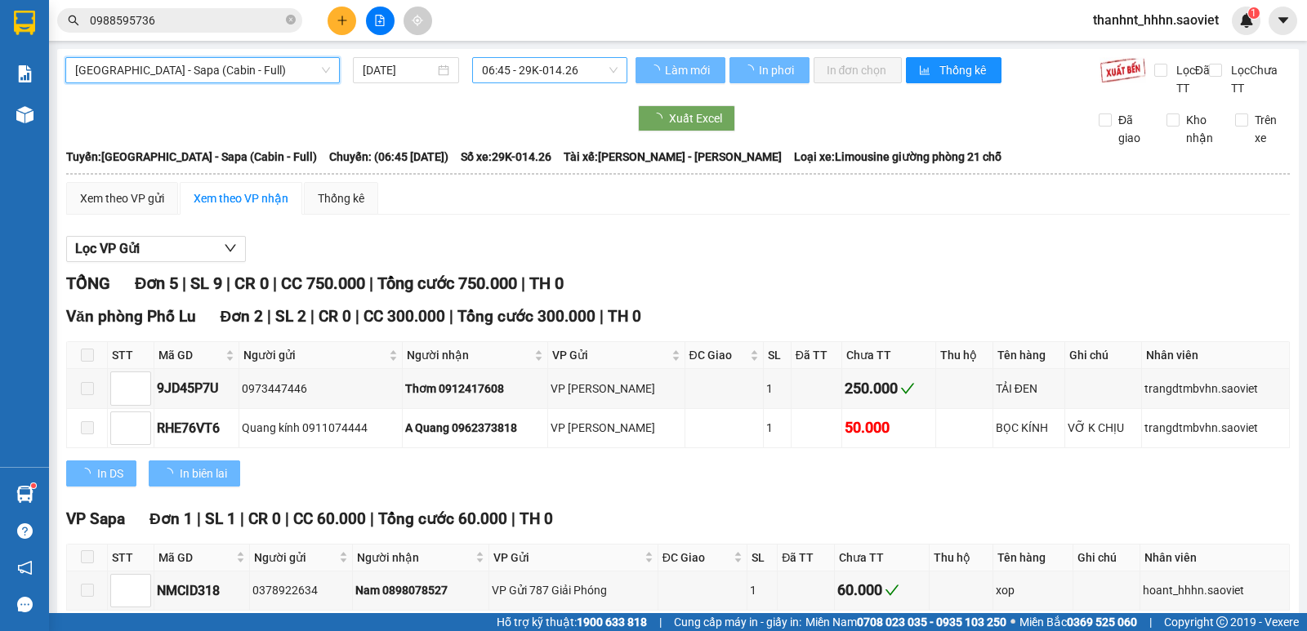
click at [523, 74] on span "06:45 - 29K-014.26" at bounding box center [549, 70] width 135 height 25
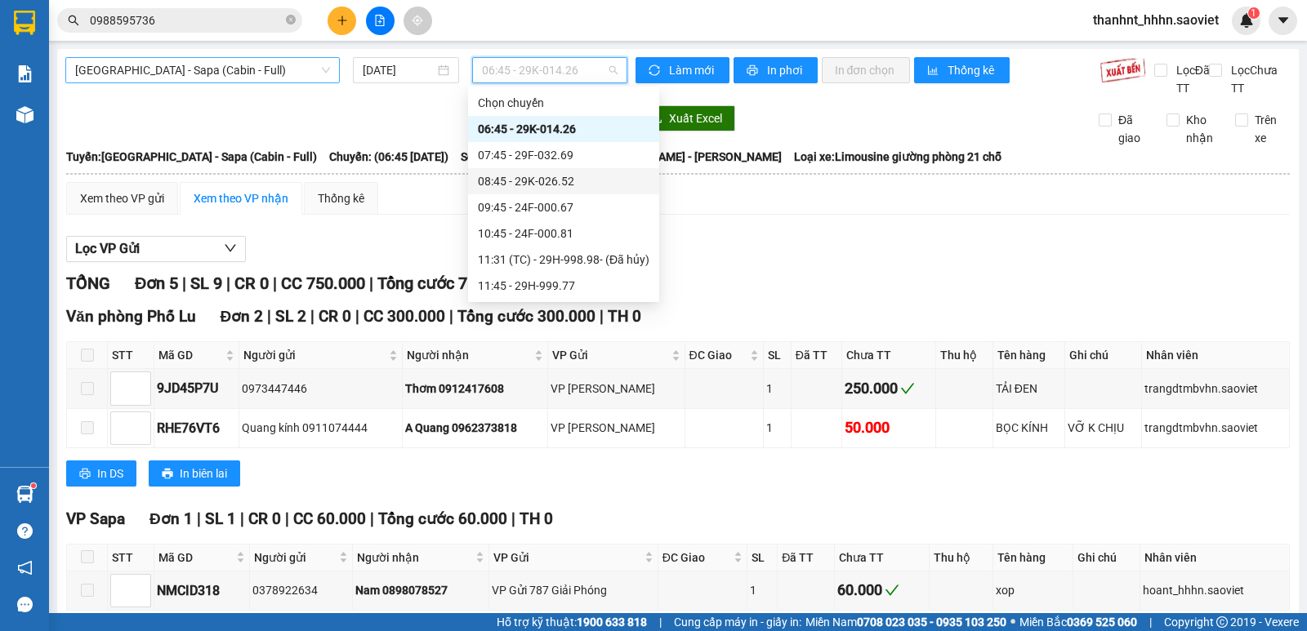
click at [176, 69] on span "[GEOGRAPHIC_DATA] - Sapa (Cabin - Full)" at bounding box center [202, 70] width 255 height 25
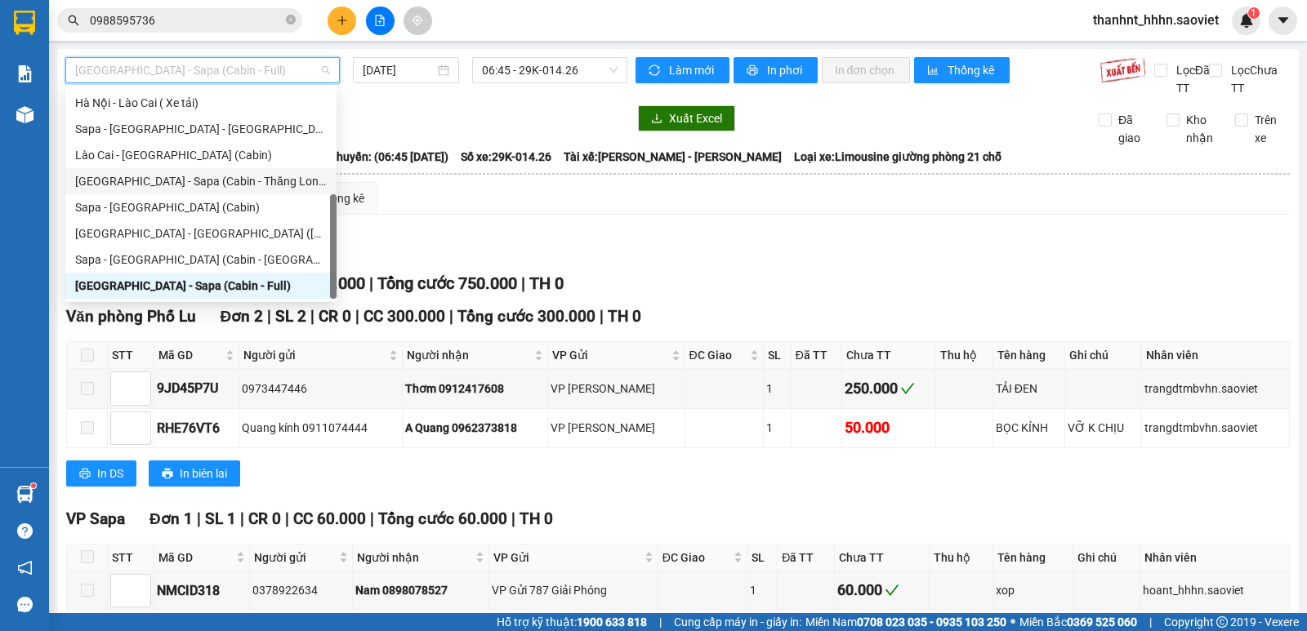
click at [184, 181] on div "[GEOGRAPHIC_DATA] - Sapa (Cabin - Thăng Long)" at bounding box center [201, 181] width 252 height 18
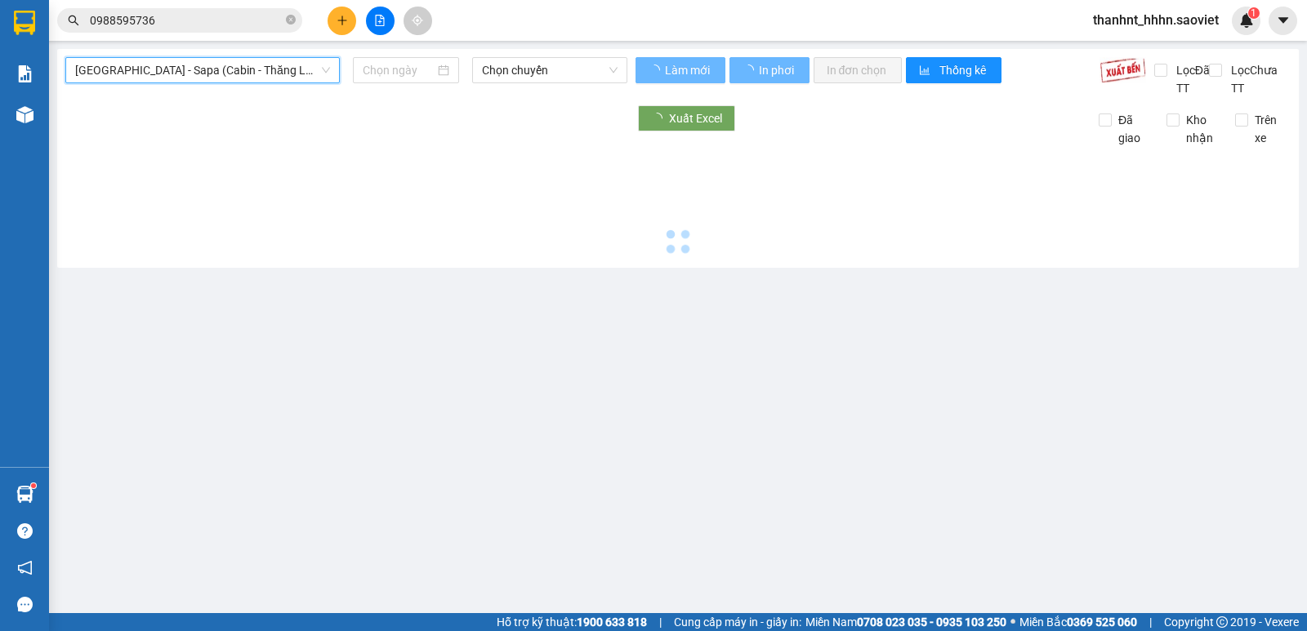
type input "[DATE]"
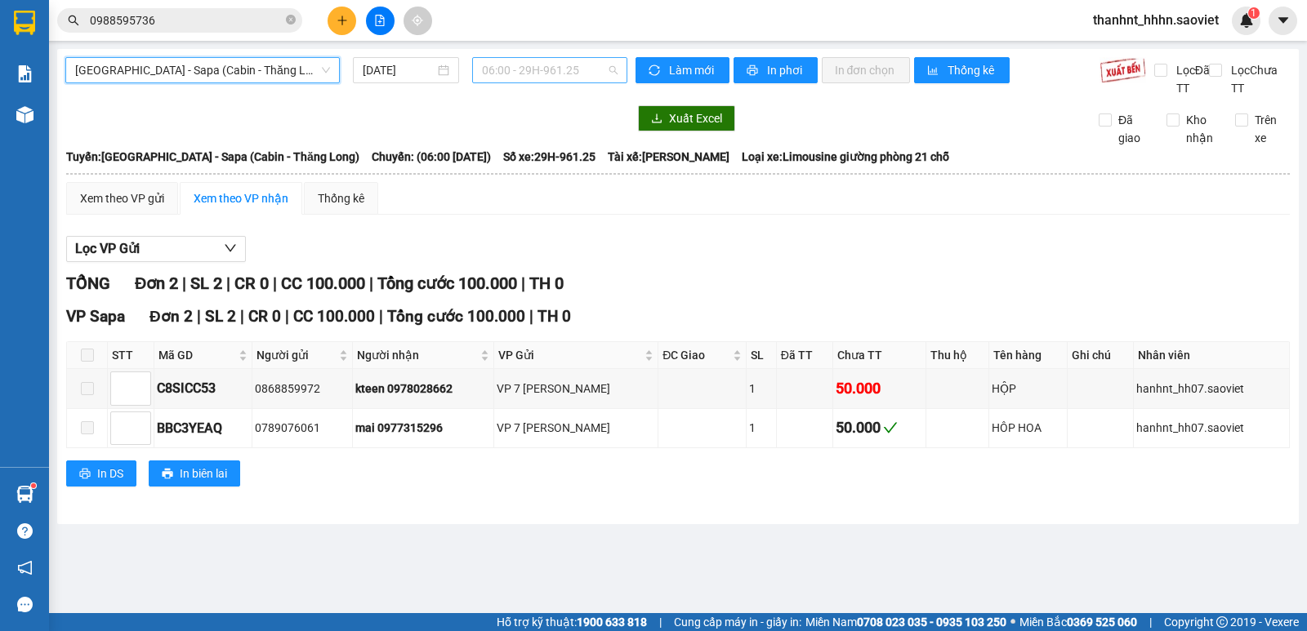
click at [525, 78] on span "06:00 - 29H-961.25" at bounding box center [549, 70] width 135 height 25
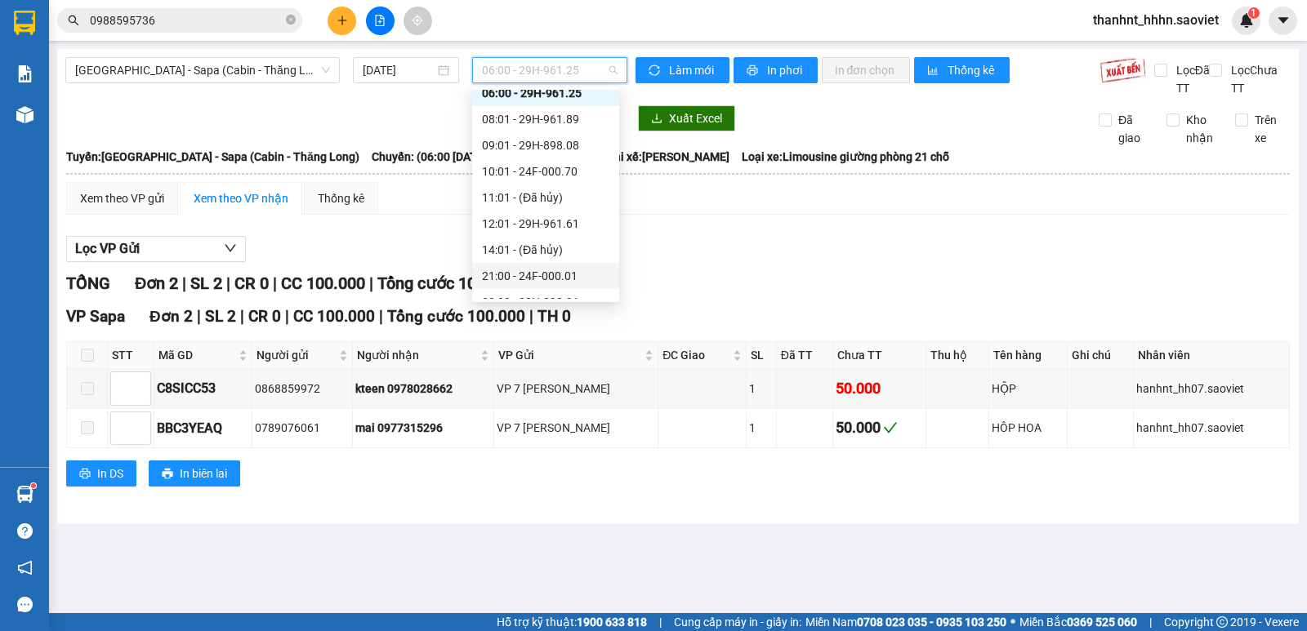
scroll to position [22, 0]
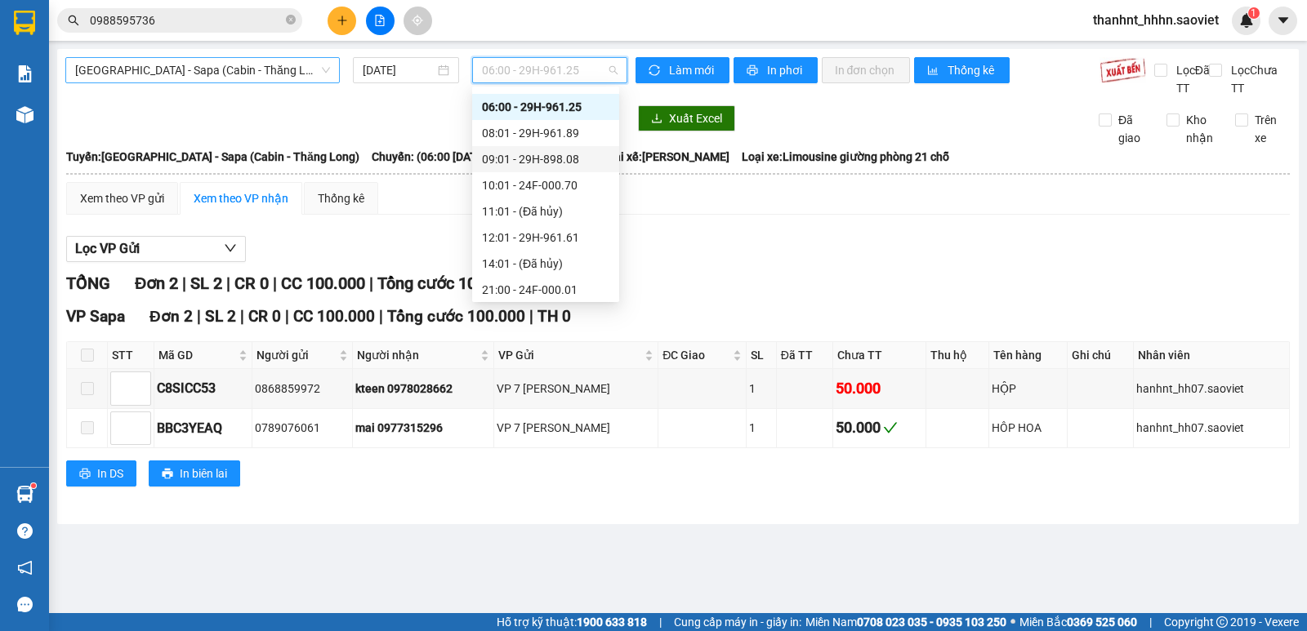
drag, startPoint x: 236, startPoint y: 73, endPoint x: 226, endPoint y: 153, distance: 80.7
click at [235, 74] on span "[GEOGRAPHIC_DATA] - Sapa (Cabin - Thăng Long)" at bounding box center [202, 70] width 255 height 25
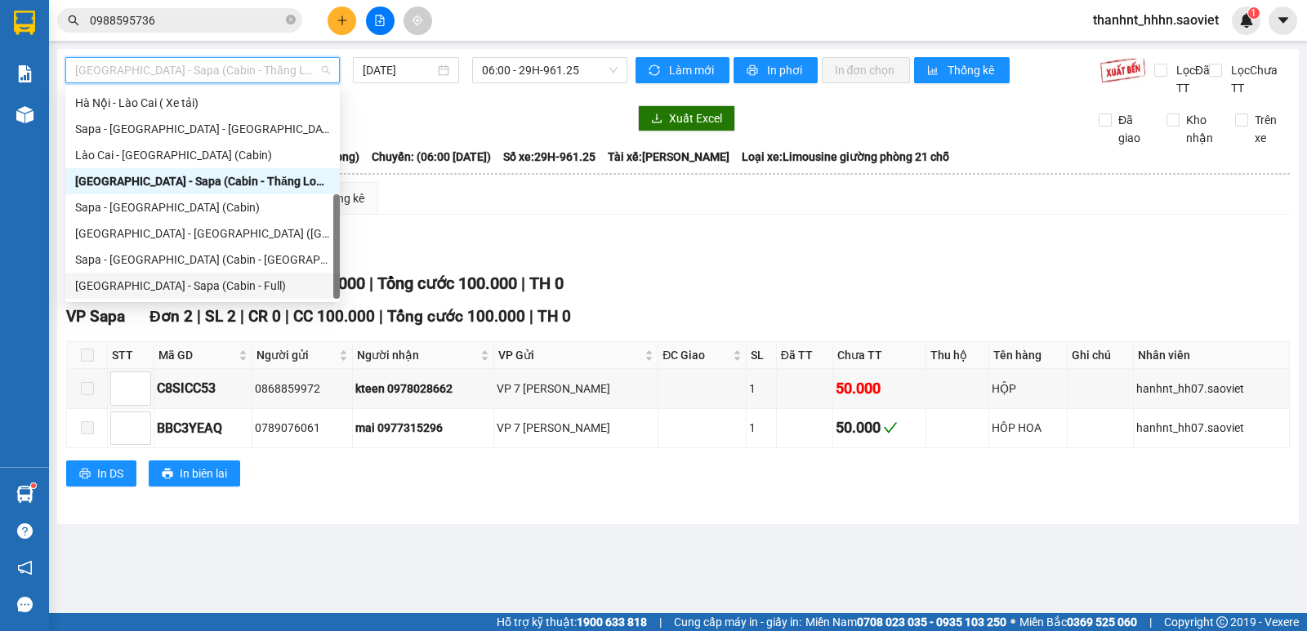
drag, startPoint x: 194, startPoint y: 281, endPoint x: 238, endPoint y: 263, distance: 46.9
click at [194, 282] on div "[GEOGRAPHIC_DATA] - Sapa (Cabin - Full)" at bounding box center [202, 286] width 255 height 18
type input "[DATE]"
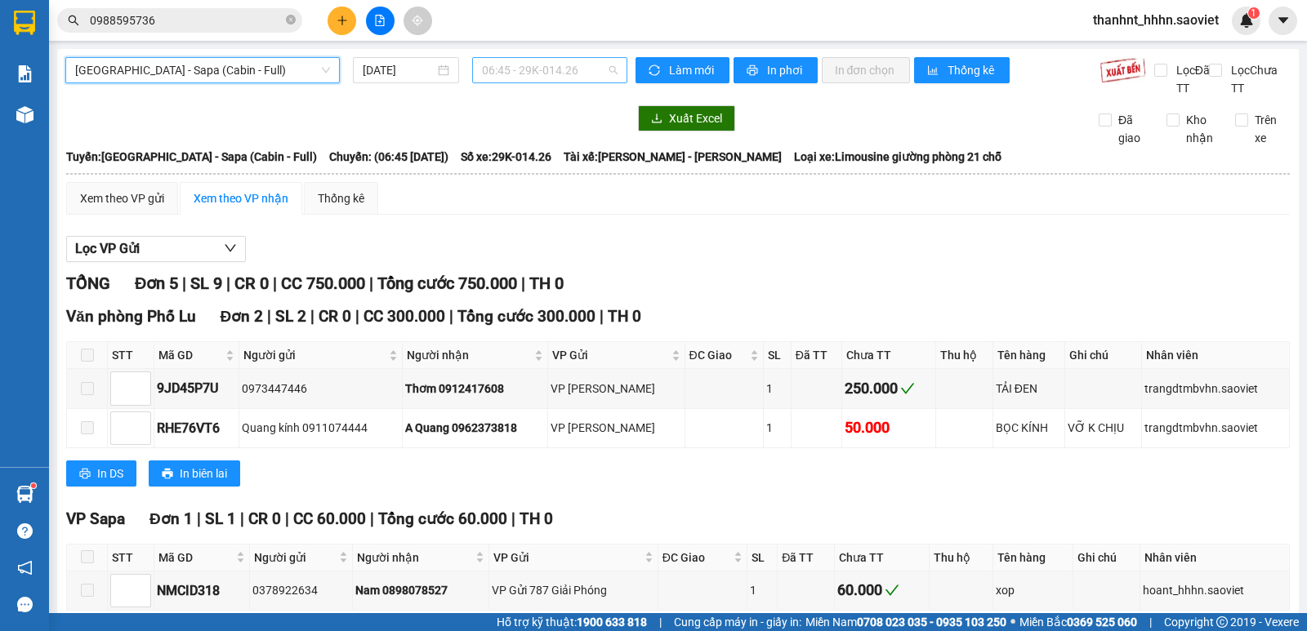
click at [497, 68] on span "06:45 - 29K-014.26" at bounding box center [549, 70] width 135 height 25
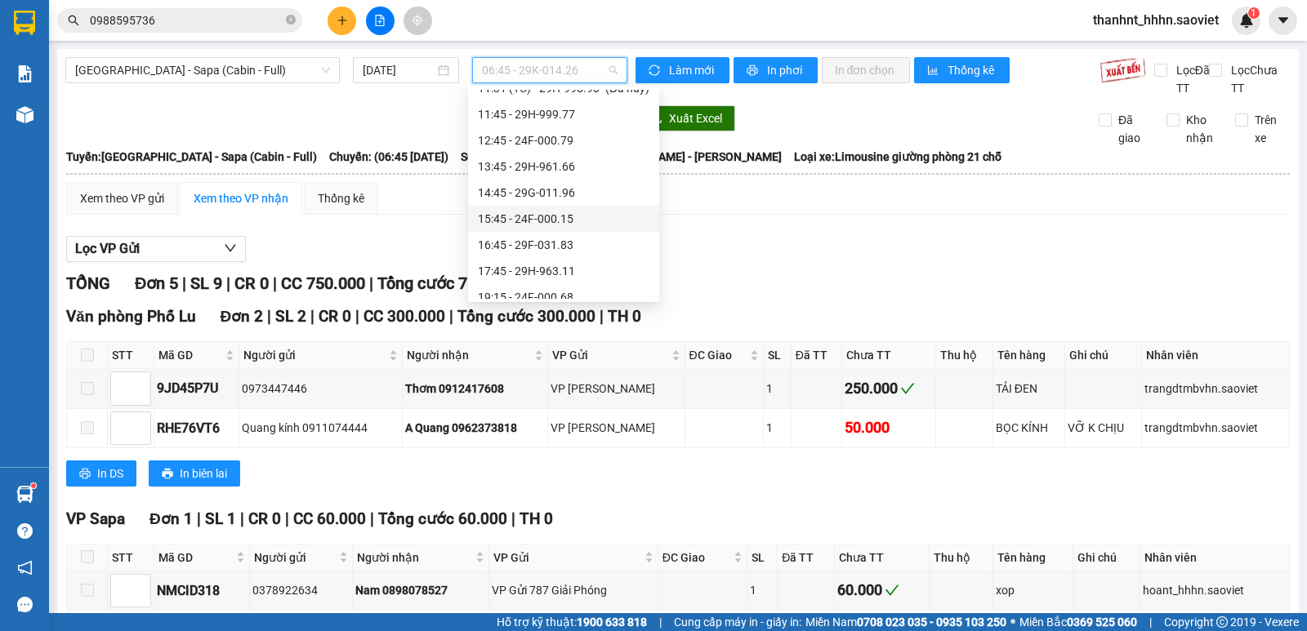
scroll to position [185, 0]
click at [524, 206] on div "15:45 - 24F-000.15" at bounding box center [564, 205] width 172 height 18
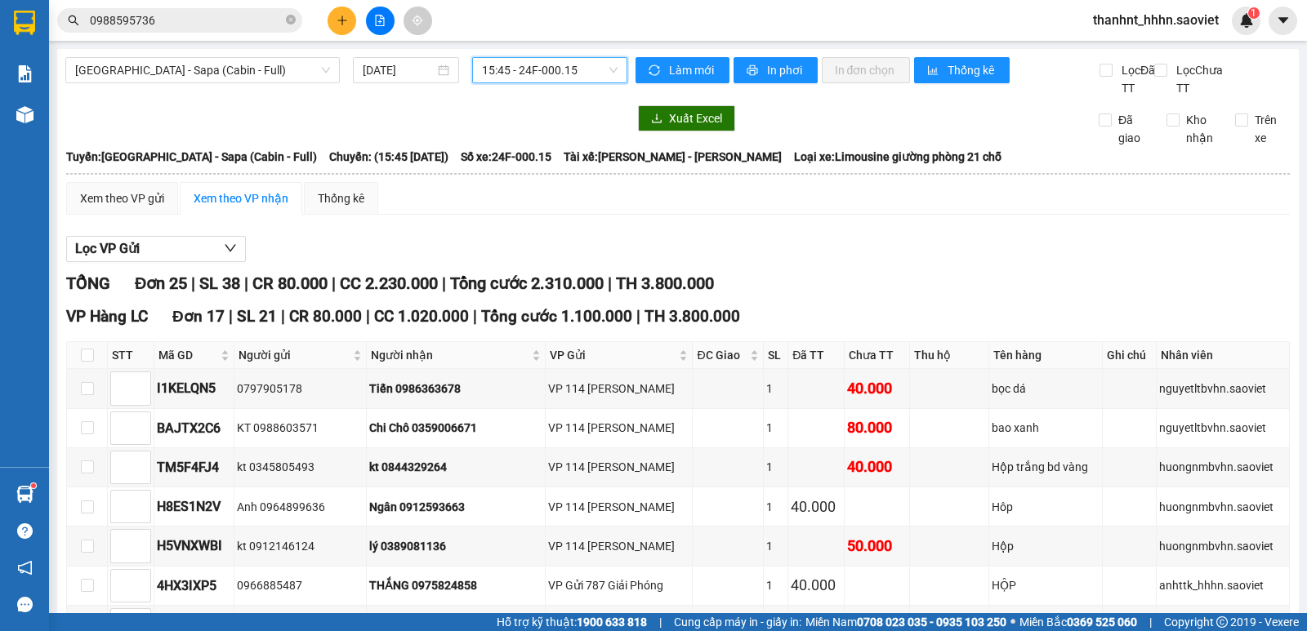
click at [506, 60] on span "15:45 - 24F-000.15" at bounding box center [549, 70] width 135 height 25
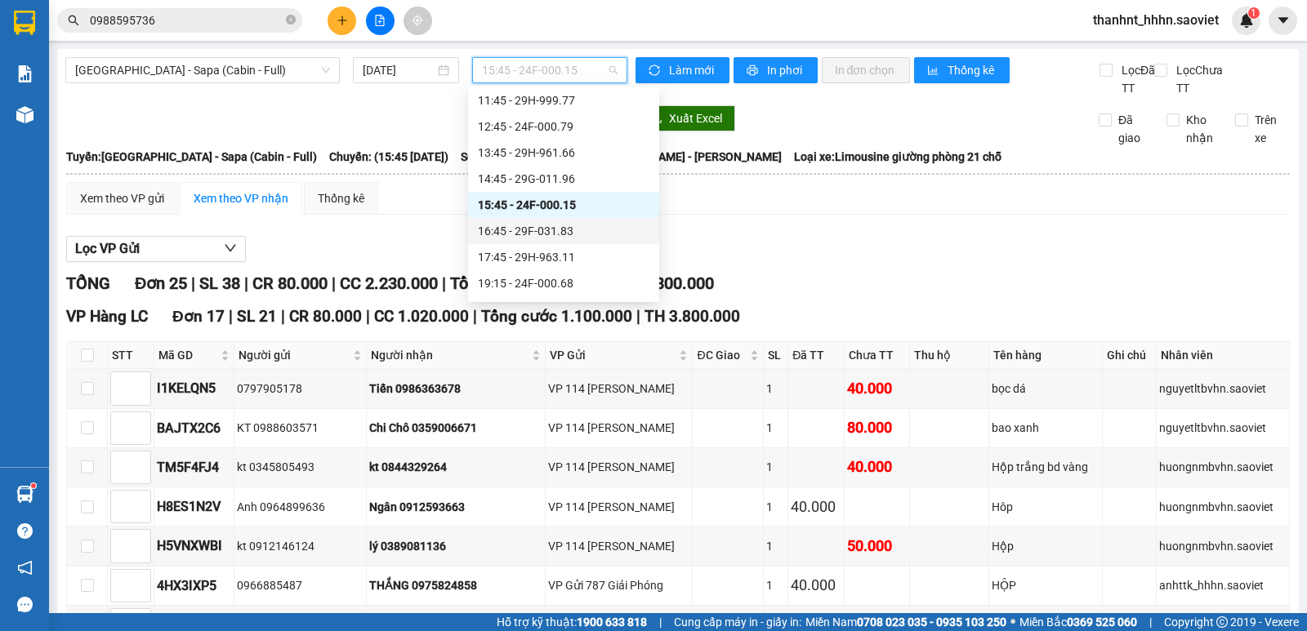
click at [533, 225] on div "16:45 - 29F-031.83" at bounding box center [564, 231] width 172 height 18
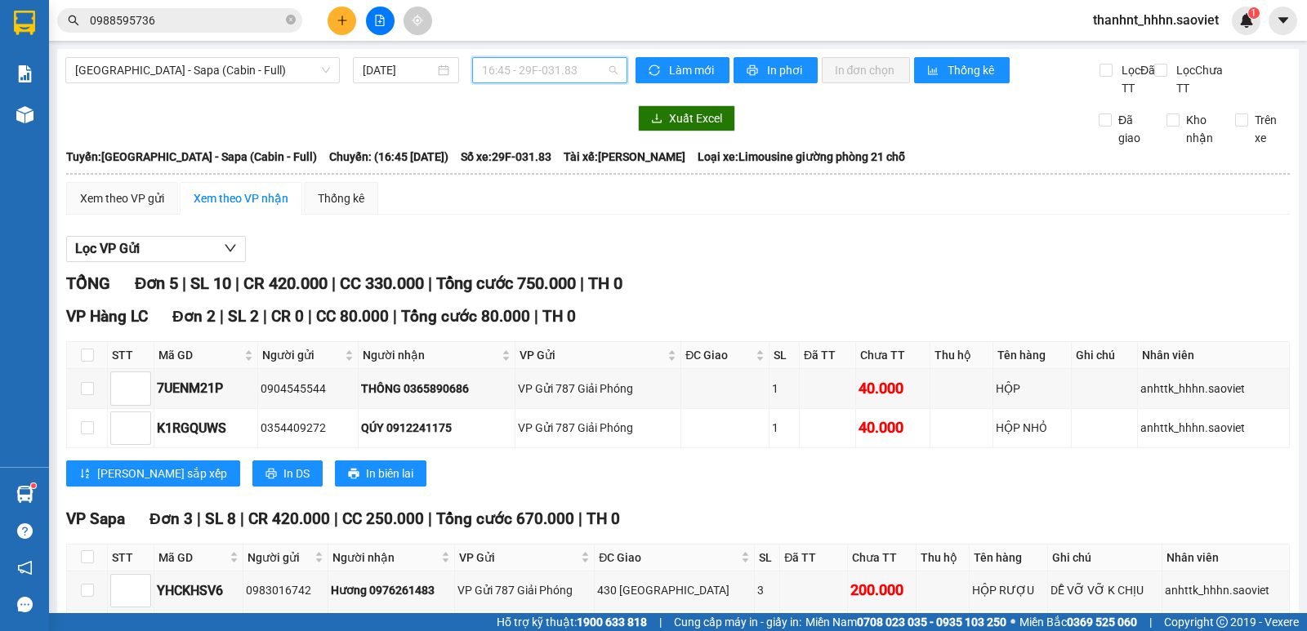
click at [542, 73] on span "16:45 - 29F-031.83" at bounding box center [549, 70] width 135 height 25
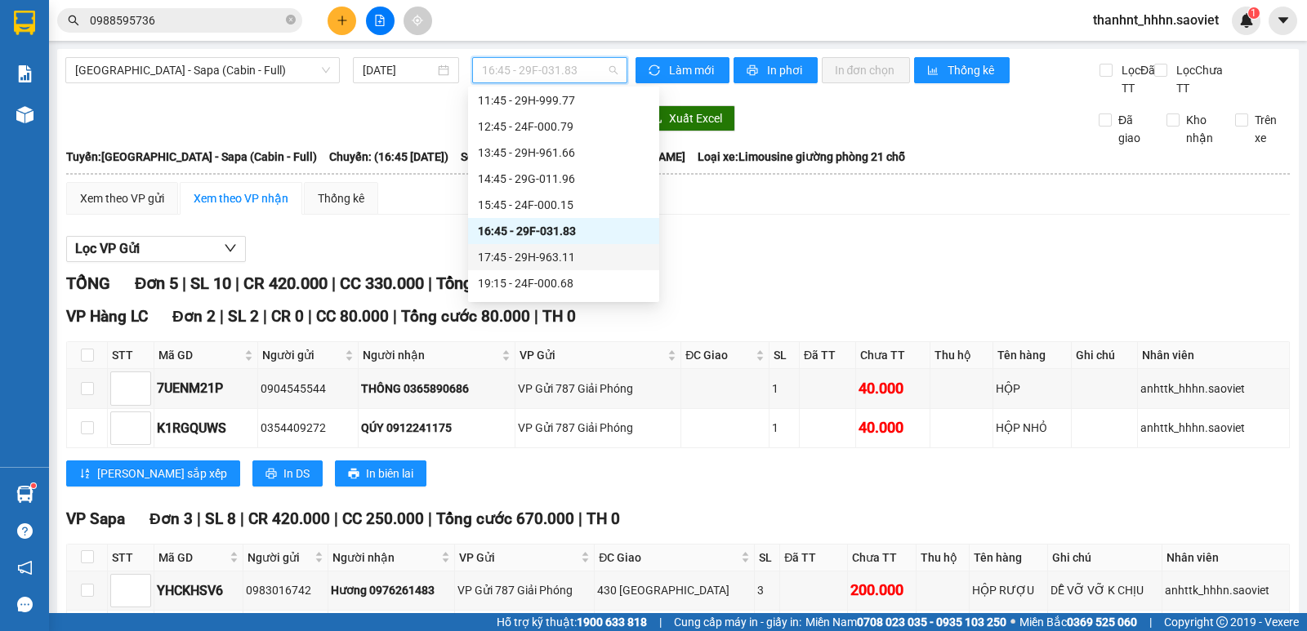
click at [521, 258] on div "17:45 - 29H-963.11" at bounding box center [564, 257] width 172 height 18
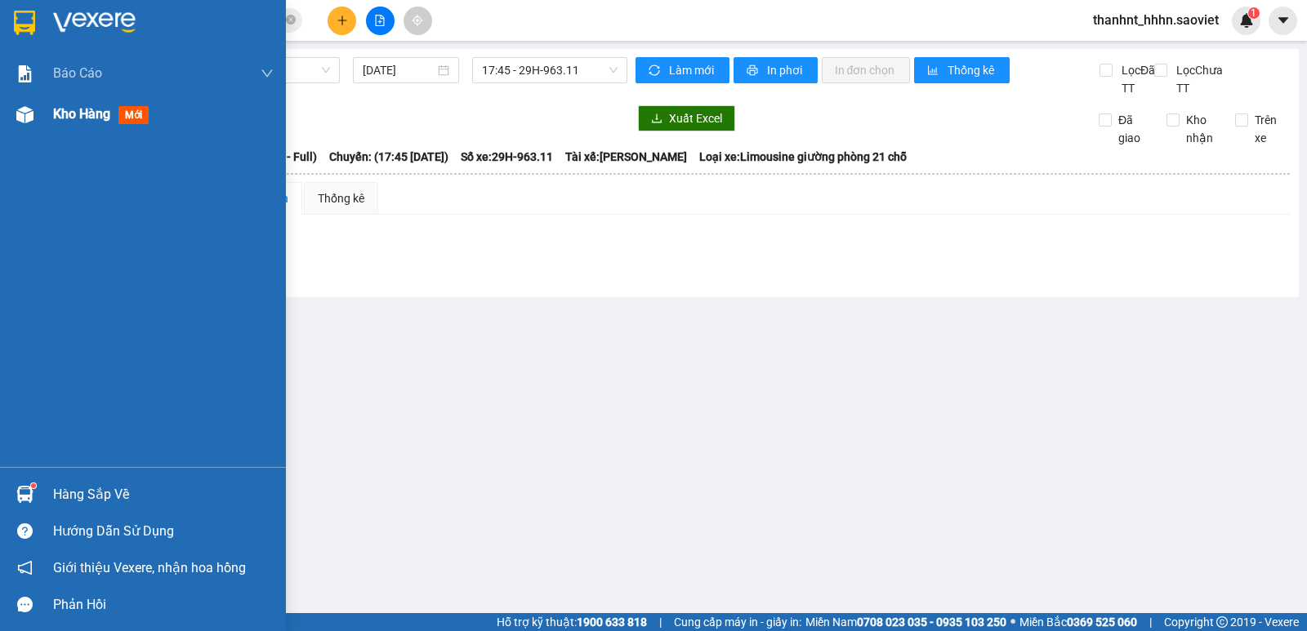
click at [54, 120] on span "Kho hàng" at bounding box center [81, 114] width 57 height 16
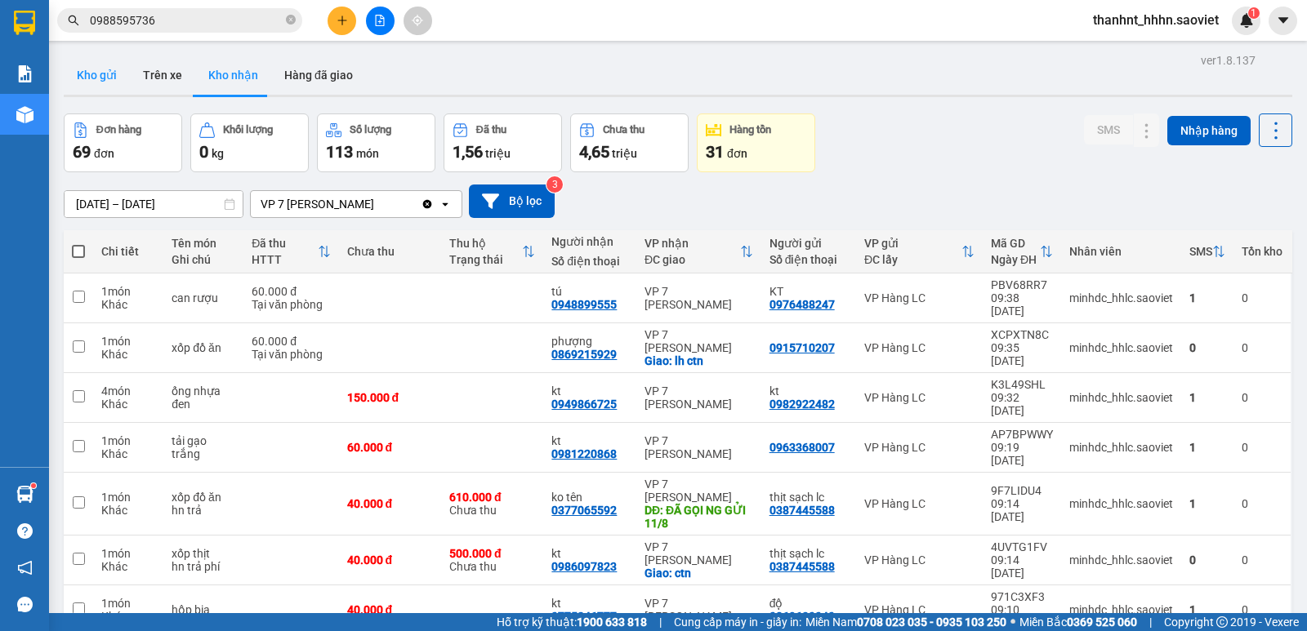
click at [88, 76] on button "Kho gửi" at bounding box center [97, 75] width 66 height 39
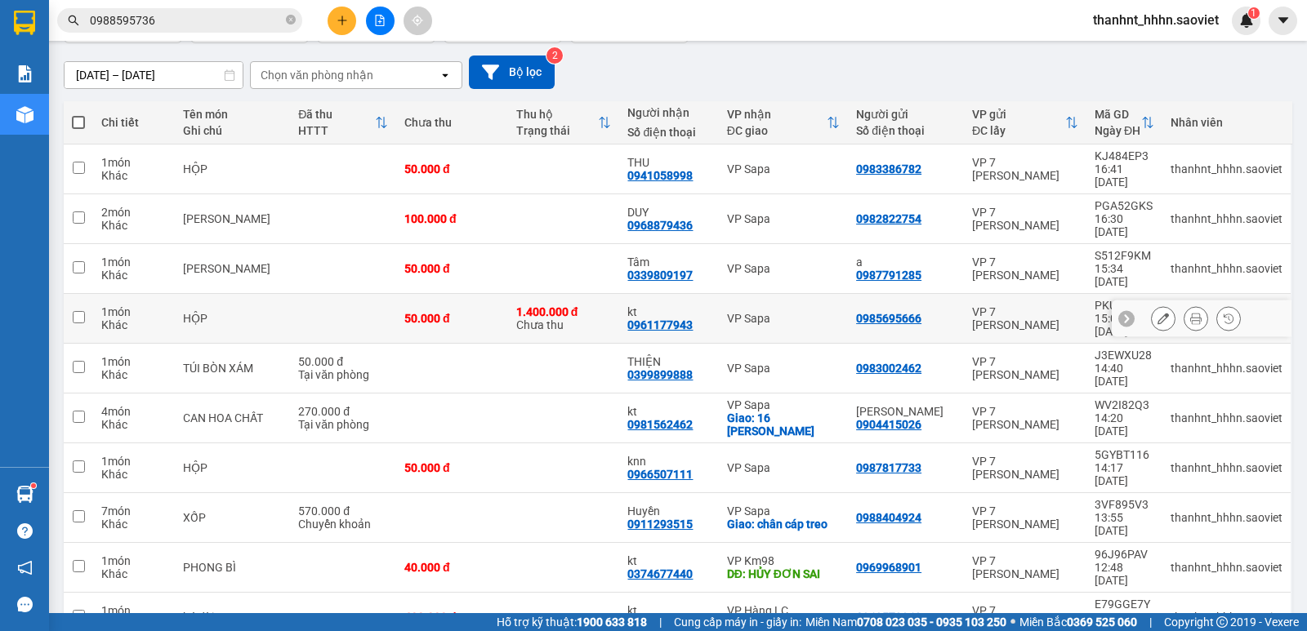
scroll to position [132, 0]
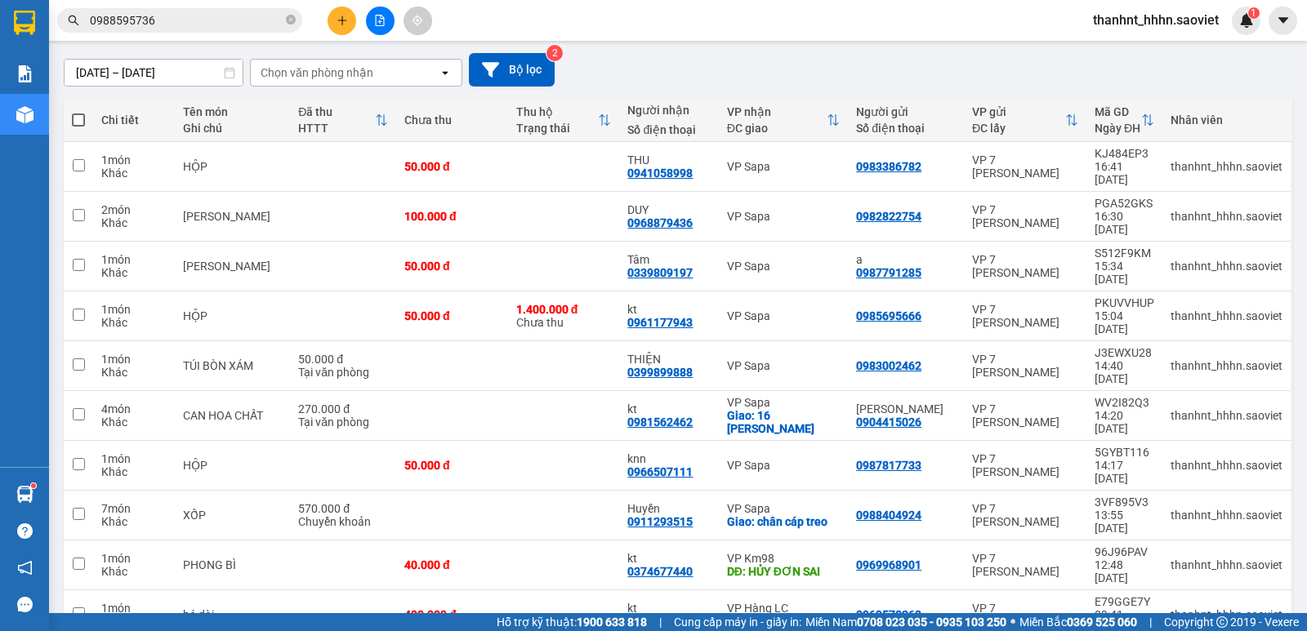
click at [381, 25] on button at bounding box center [380, 21] width 29 height 29
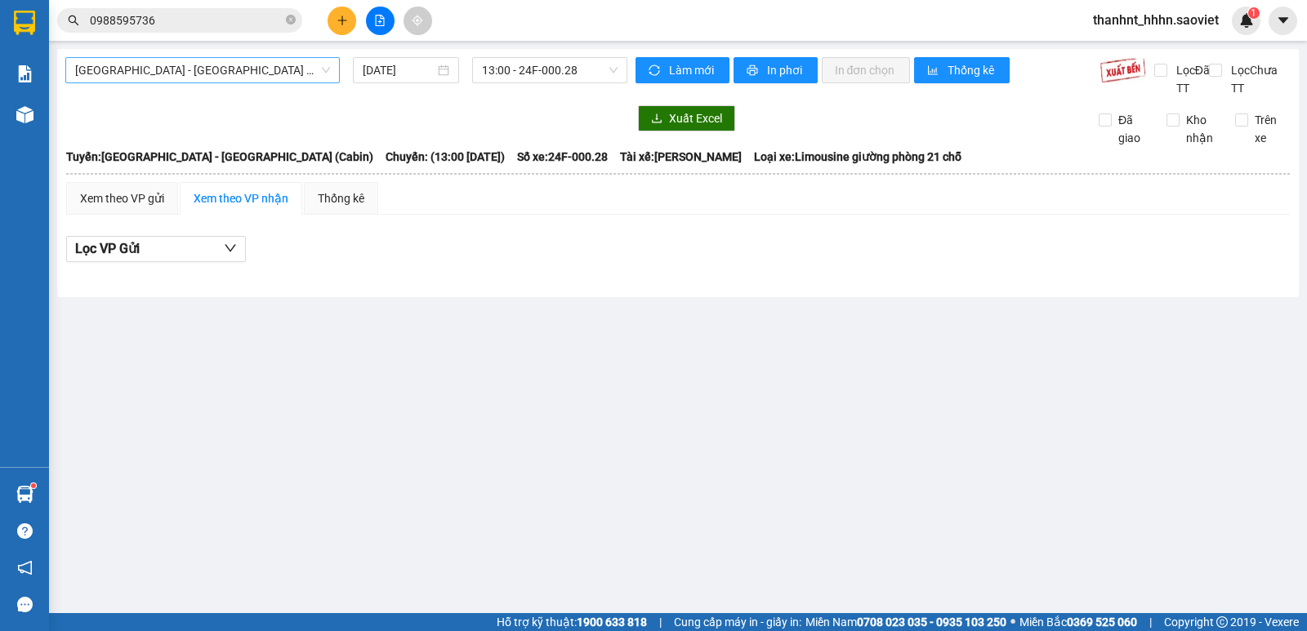
click at [243, 78] on span "[GEOGRAPHIC_DATA] - [GEOGRAPHIC_DATA] (Cabin)" at bounding box center [202, 70] width 255 height 25
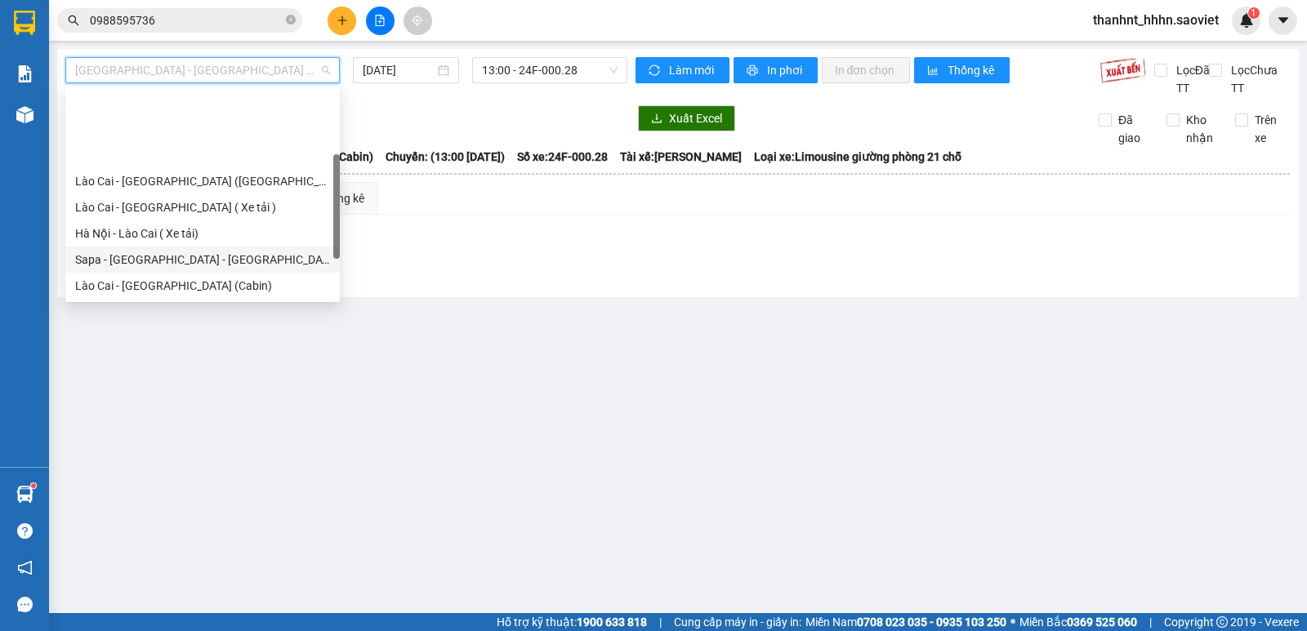
scroll to position [131, 0]
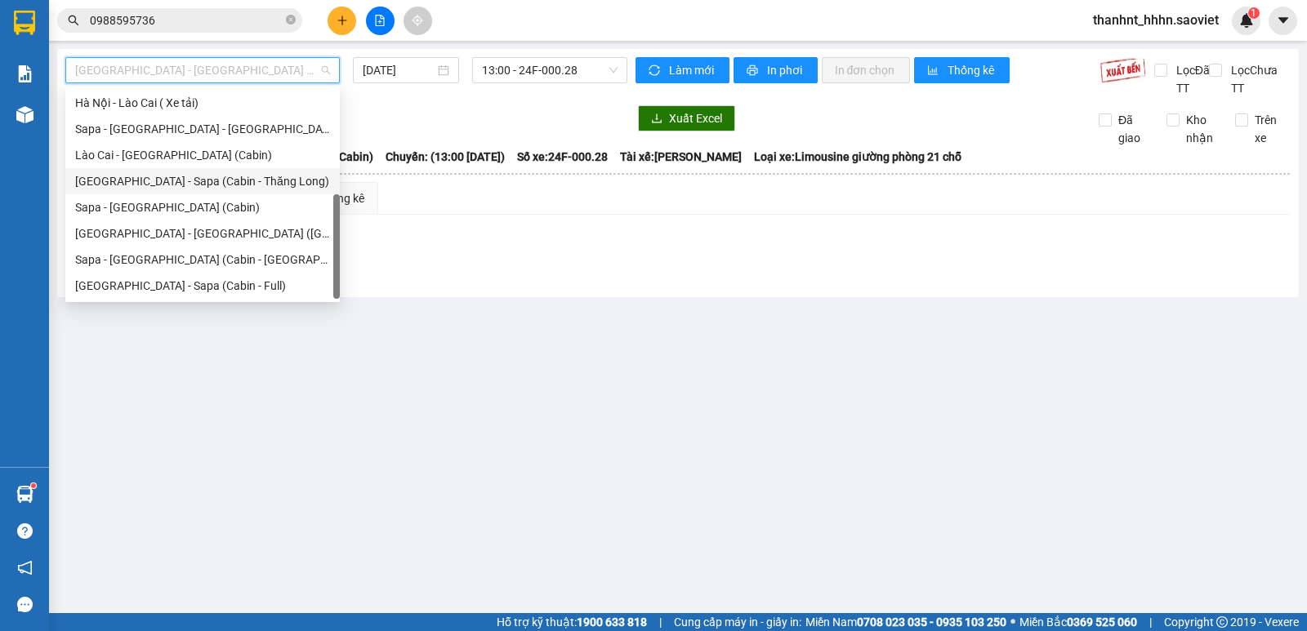
click at [195, 191] on div "[GEOGRAPHIC_DATA] - Sapa (Cabin - Thăng Long)" at bounding box center [202, 181] width 274 height 26
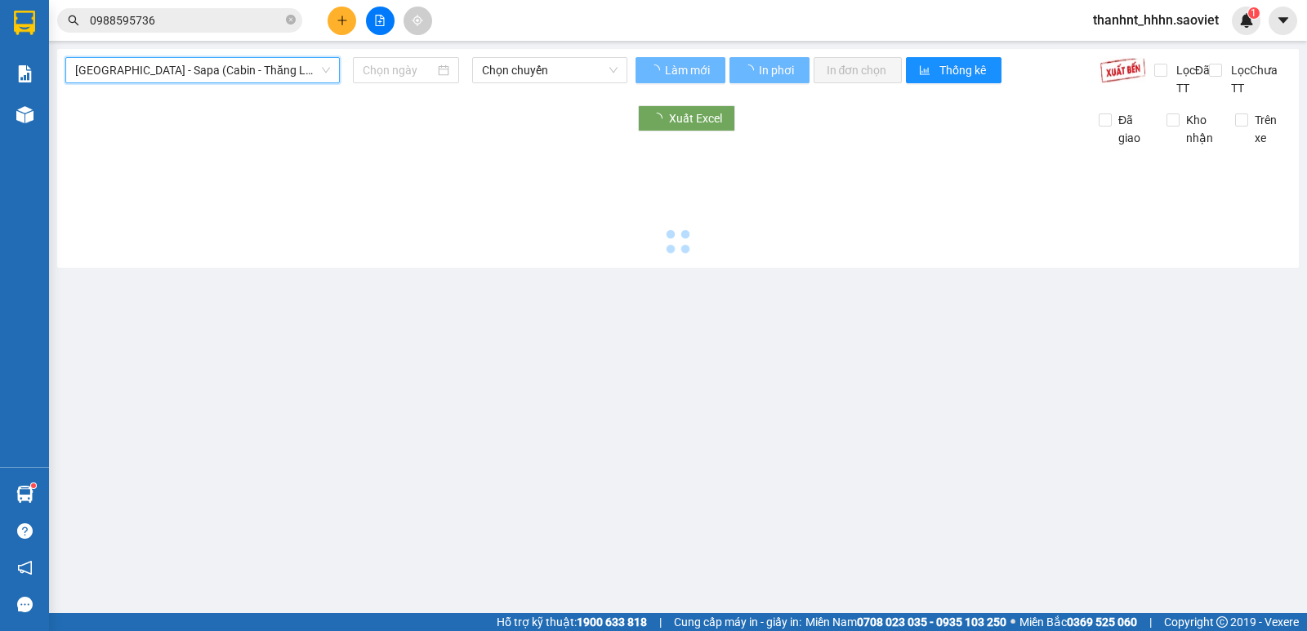
type input "[DATE]"
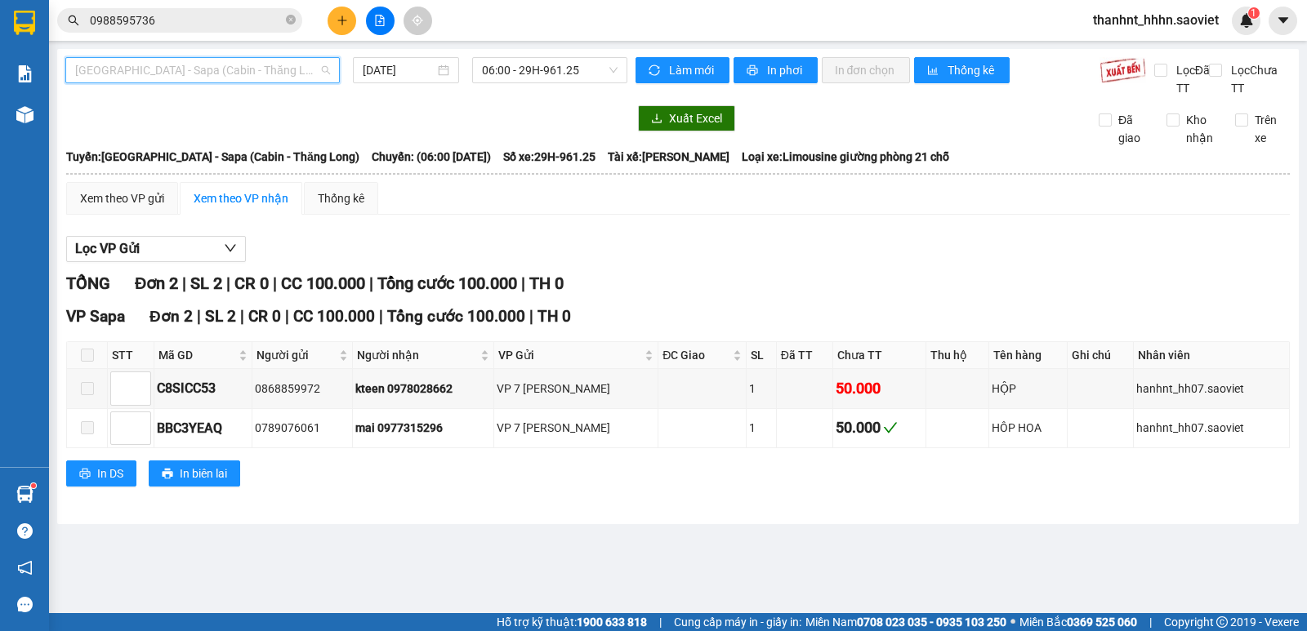
drag, startPoint x: 267, startPoint y: 67, endPoint x: 230, endPoint y: 174, distance: 113.4
click at [265, 68] on span "[GEOGRAPHIC_DATA] - Sapa (Cabin - Thăng Long)" at bounding box center [202, 70] width 255 height 25
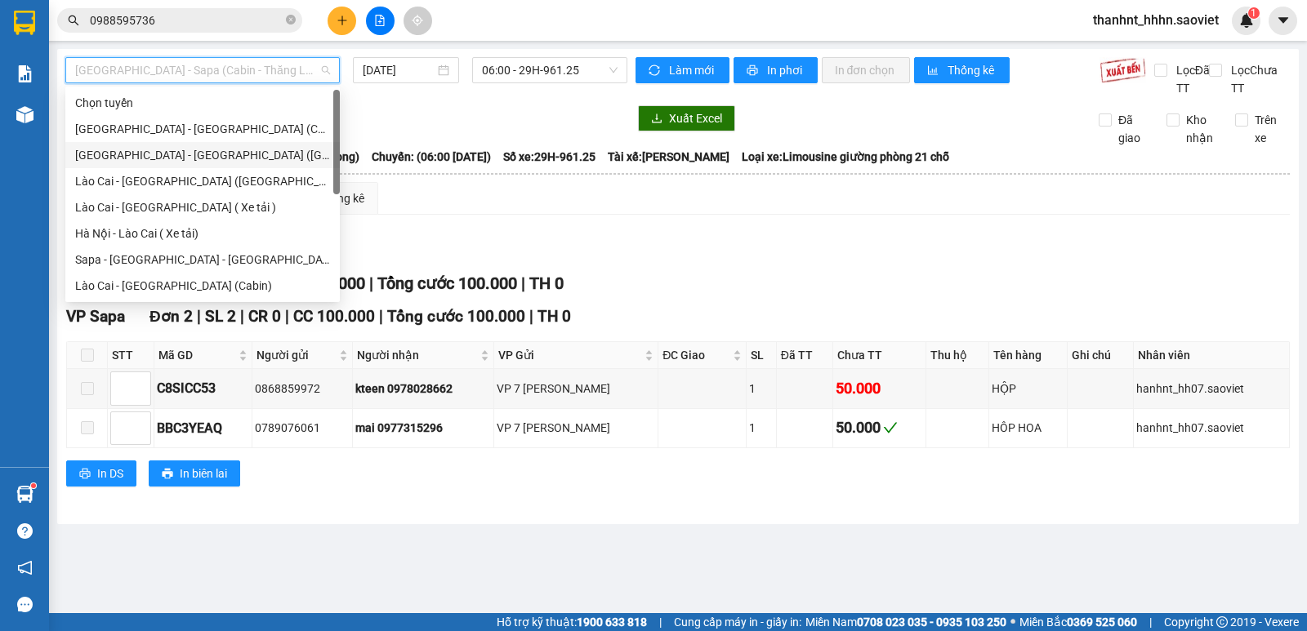
click at [201, 158] on div "[GEOGRAPHIC_DATA] - [GEOGRAPHIC_DATA] ([GEOGRAPHIC_DATA])" at bounding box center [202, 155] width 255 height 18
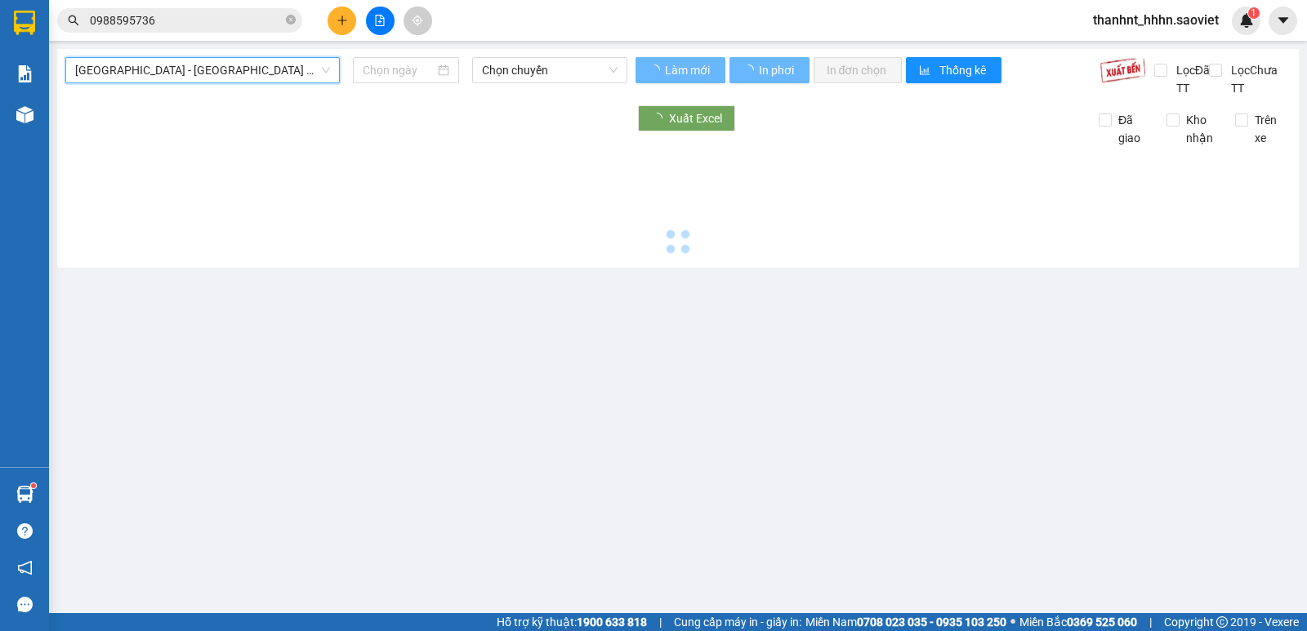
type input "[DATE]"
click at [589, 70] on span "Chọn chuyến" at bounding box center [549, 70] width 135 height 25
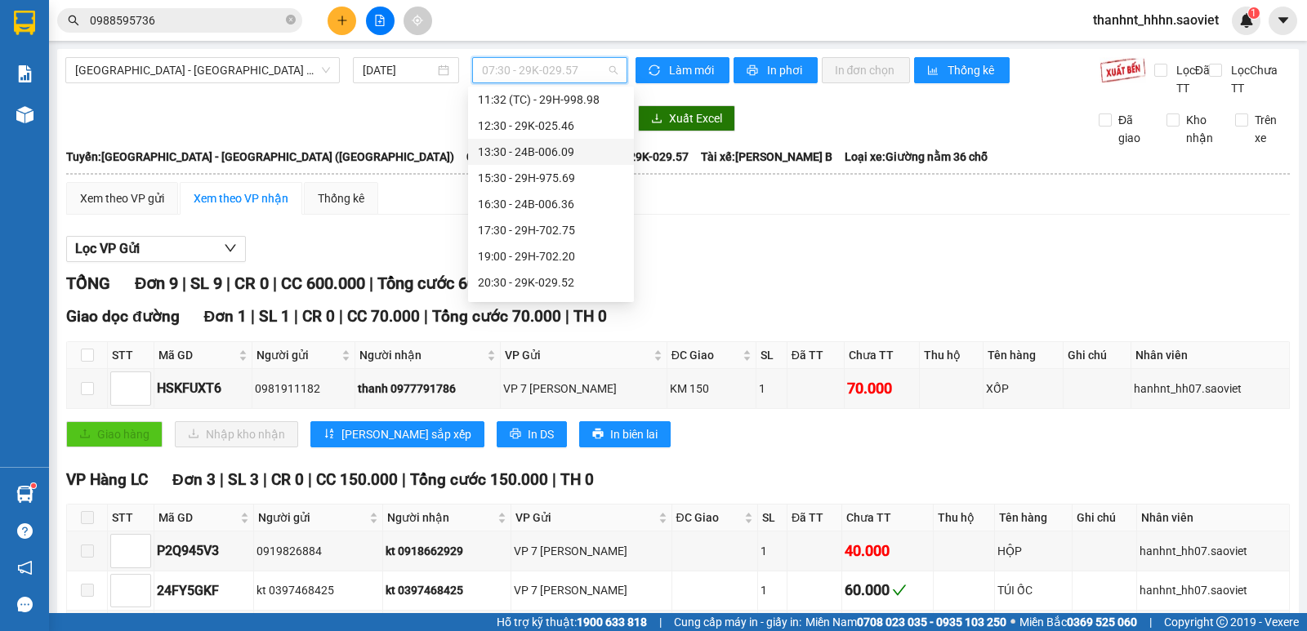
scroll to position [136, 0]
drag, startPoint x: 533, startPoint y: 229, endPoint x: 499, endPoint y: 279, distance: 60.7
click at [533, 230] on div "17:30 - 29H-702.75" at bounding box center [551, 228] width 146 height 18
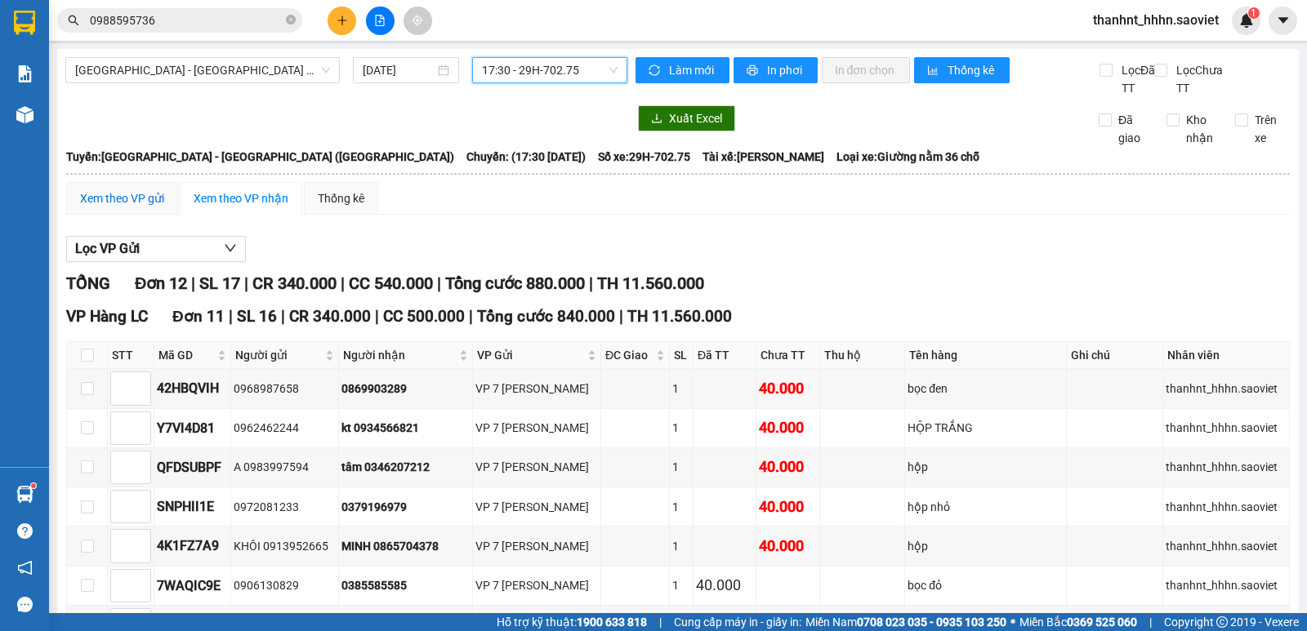
click at [96, 203] on div "Xem theo VP gửi" at bounding box center [122, 199] width 84 height 18
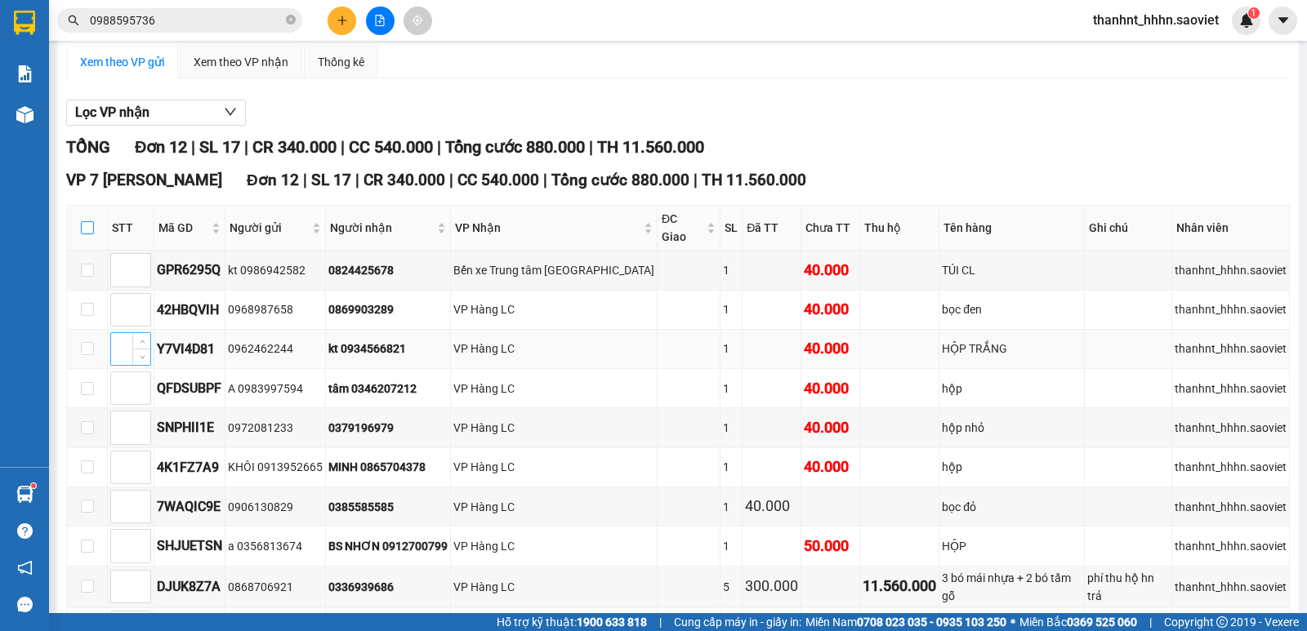
drag, startPoint x: 87, startPoint y: 215, endPoint x: 142, endPoint y: 314, distance: 113.0
click at [87, 221] on input "checkbox" at bounding box center [87, 227] width 13 height 13
checkbox input "true"
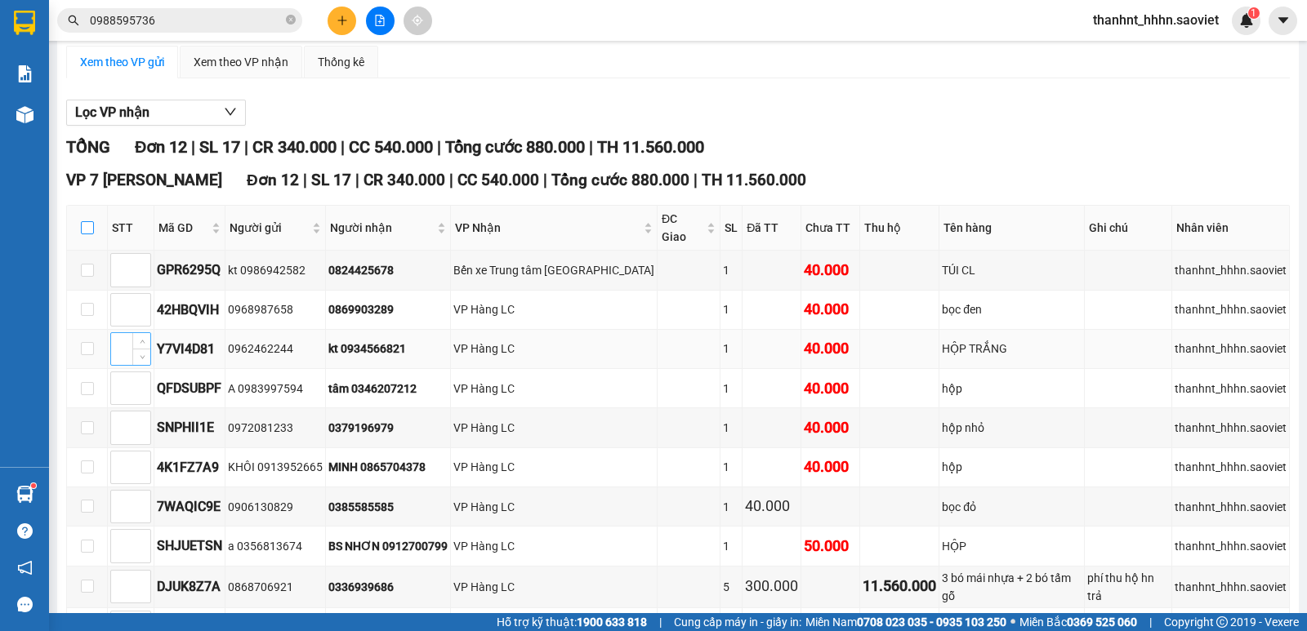
checkbox input "true"
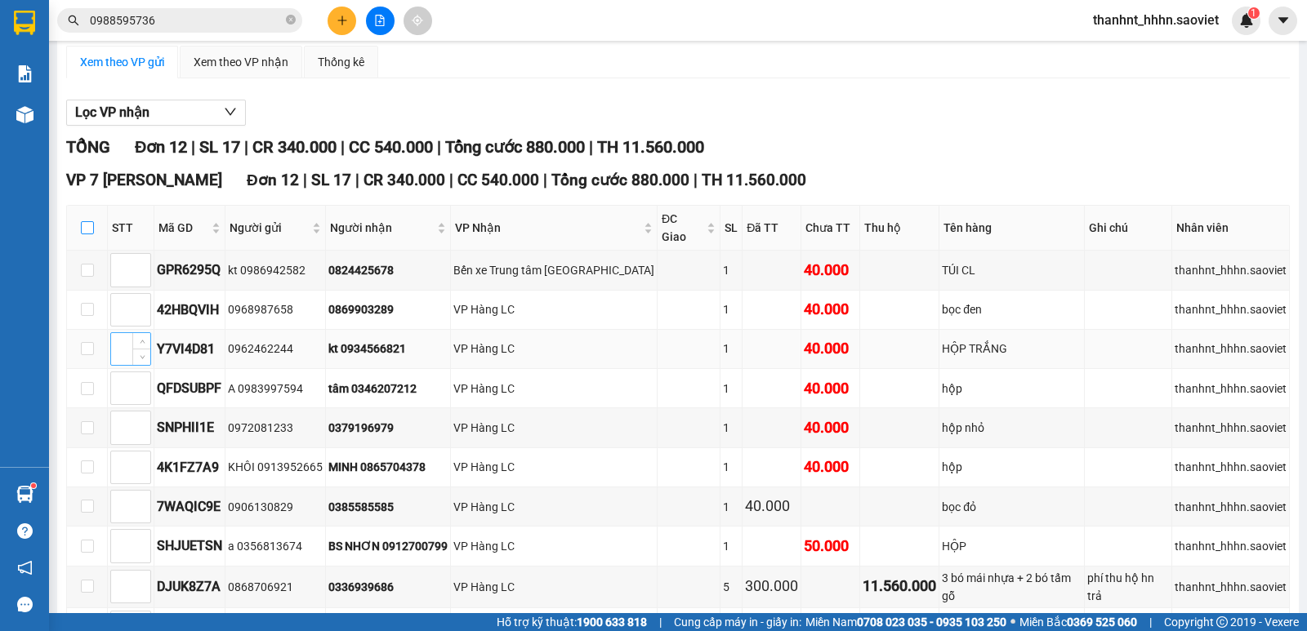
checkbox input "true"
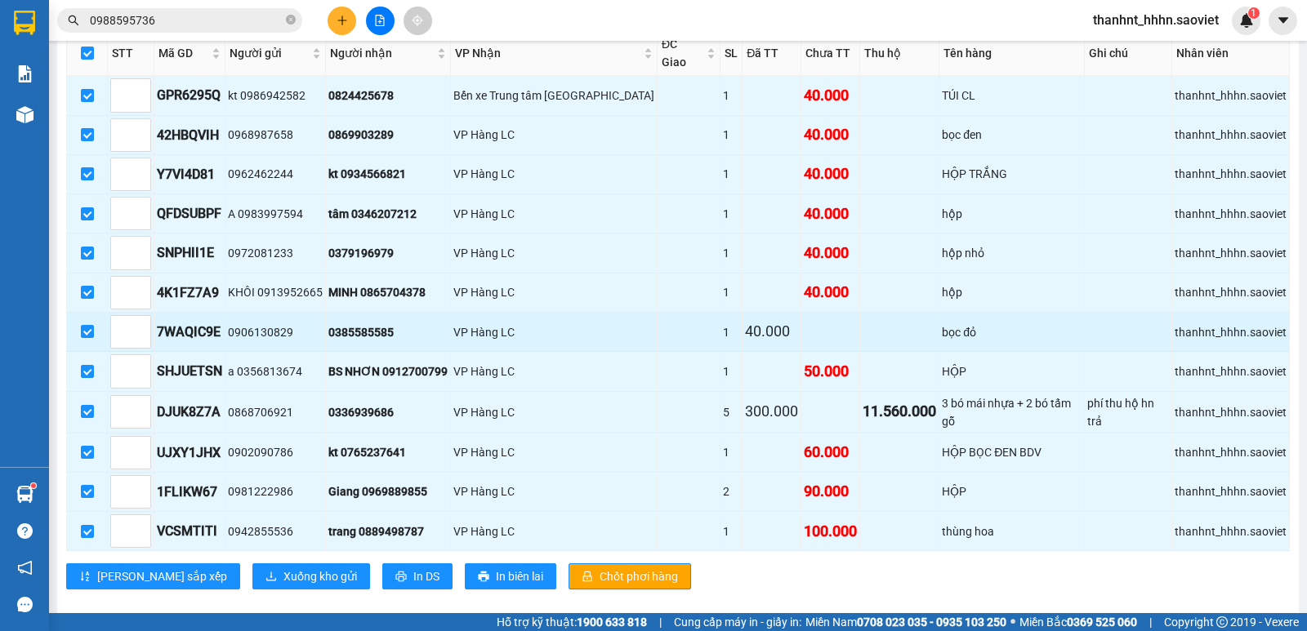
scroll to position [314, 0]
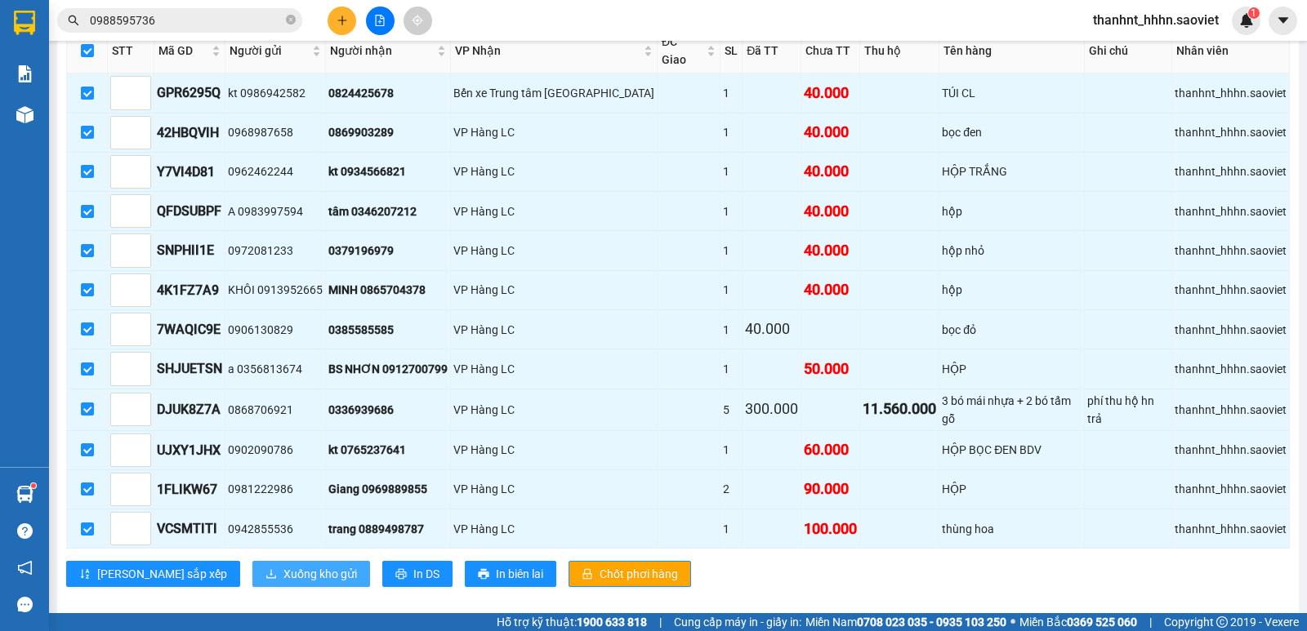
click at [283, 565] on span "Xuống kho gửi" at bounding box center [320, 574] width 74 height 18
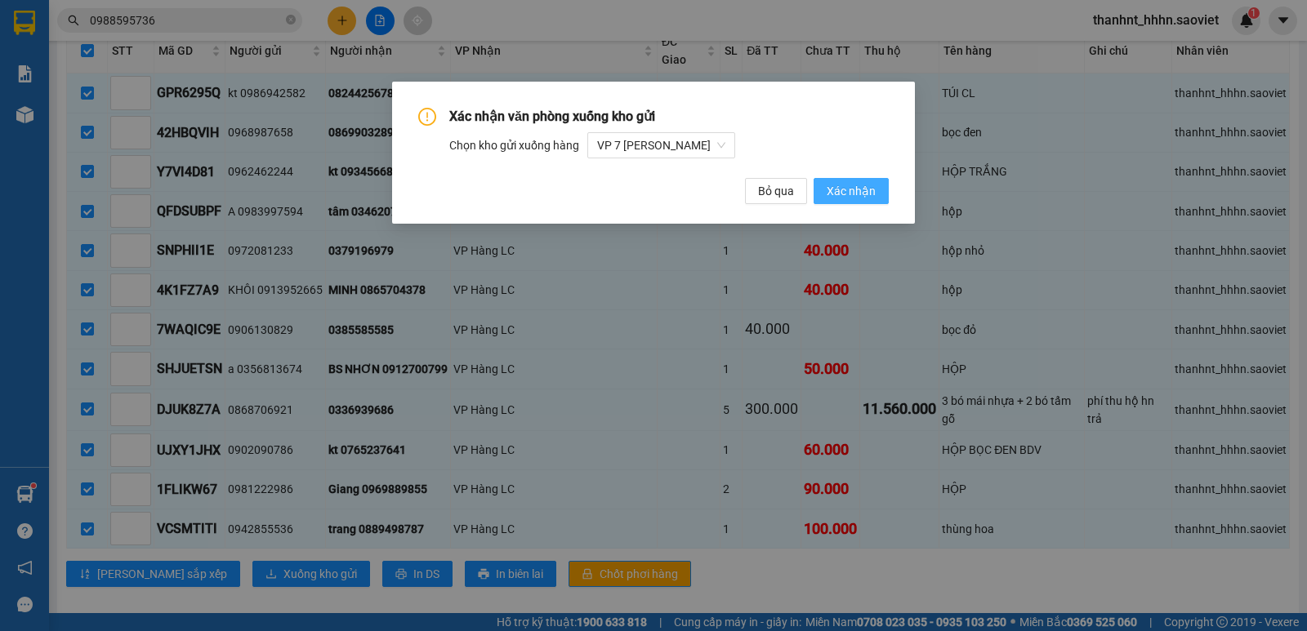
click at [863, 198] on span "Xác nhận" at bounding box center [851, 191] width 49 height 18
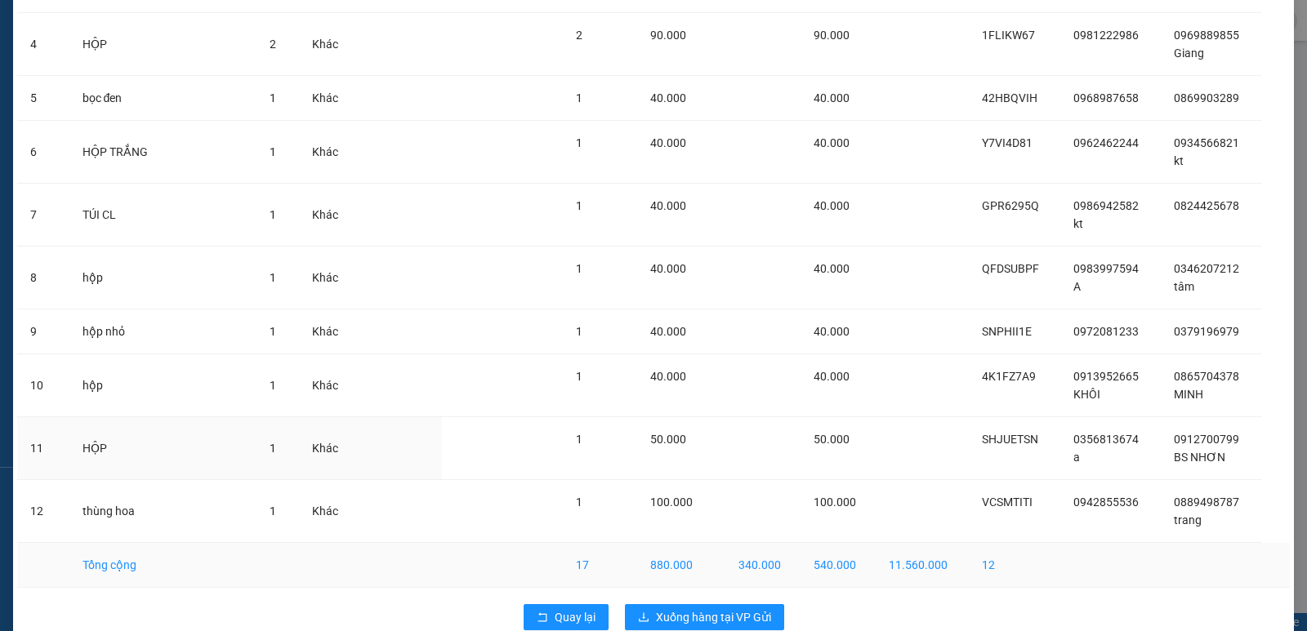
scroll to position [308, 0]
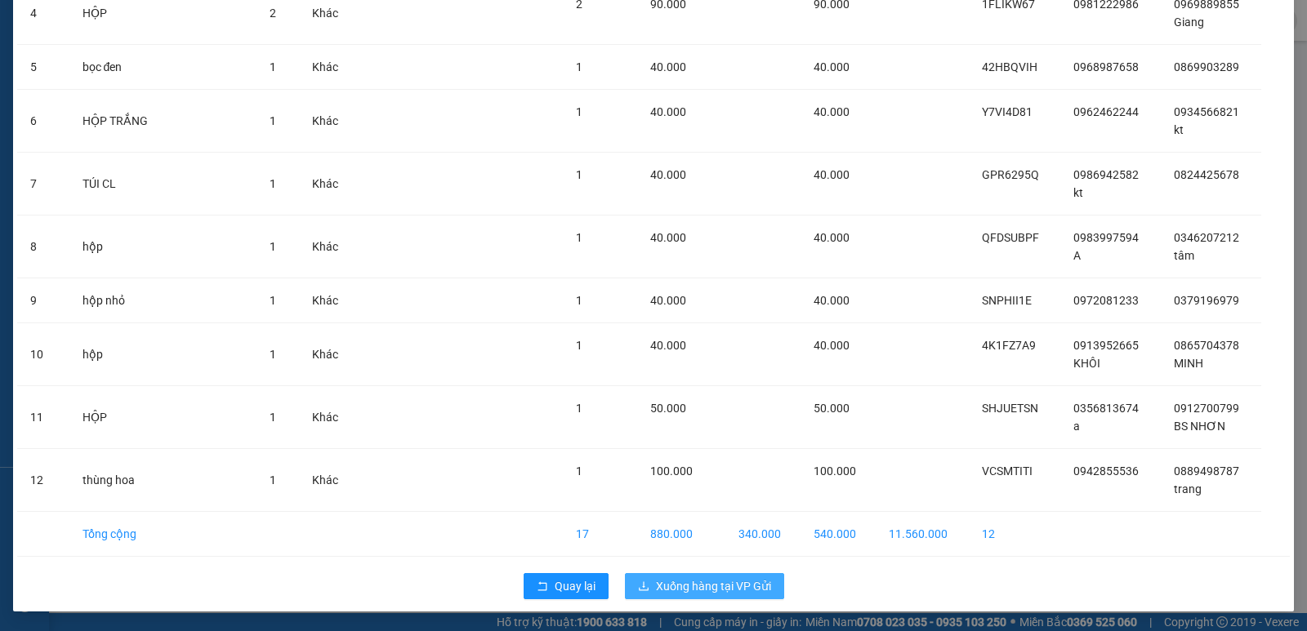
click at [706, 597] on button "Xuống hàng tại VP Gửi" at bounding box center [704, 586] width 159 height 26
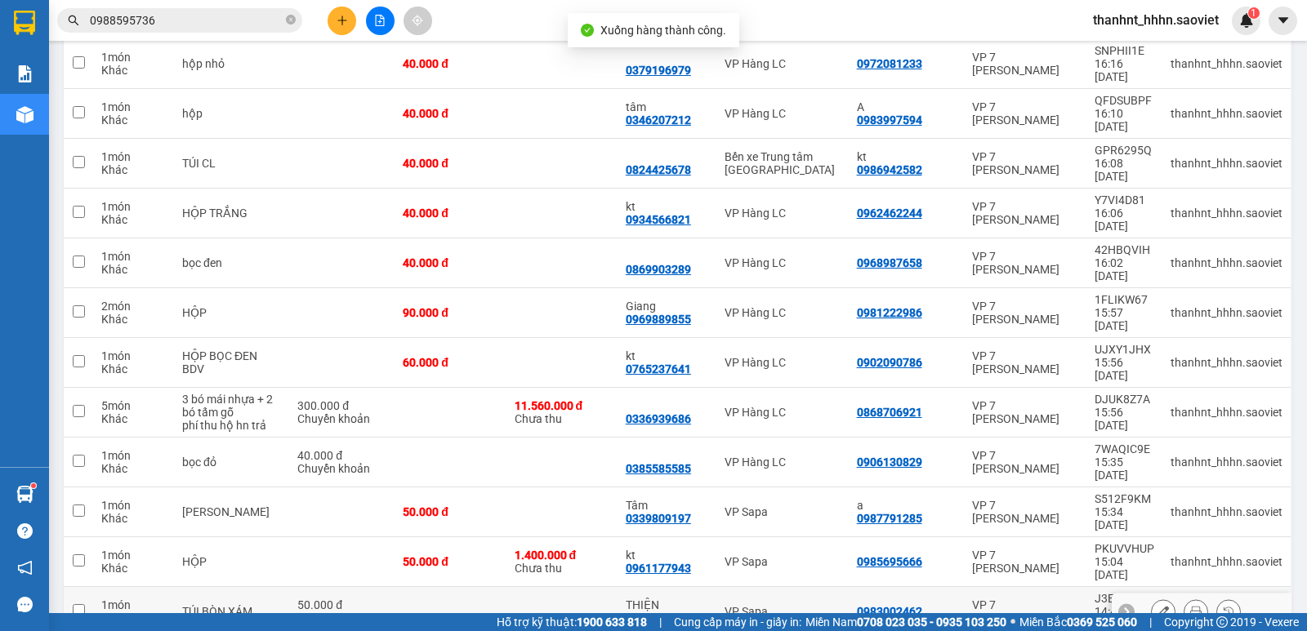
scroll to position [488, 0]
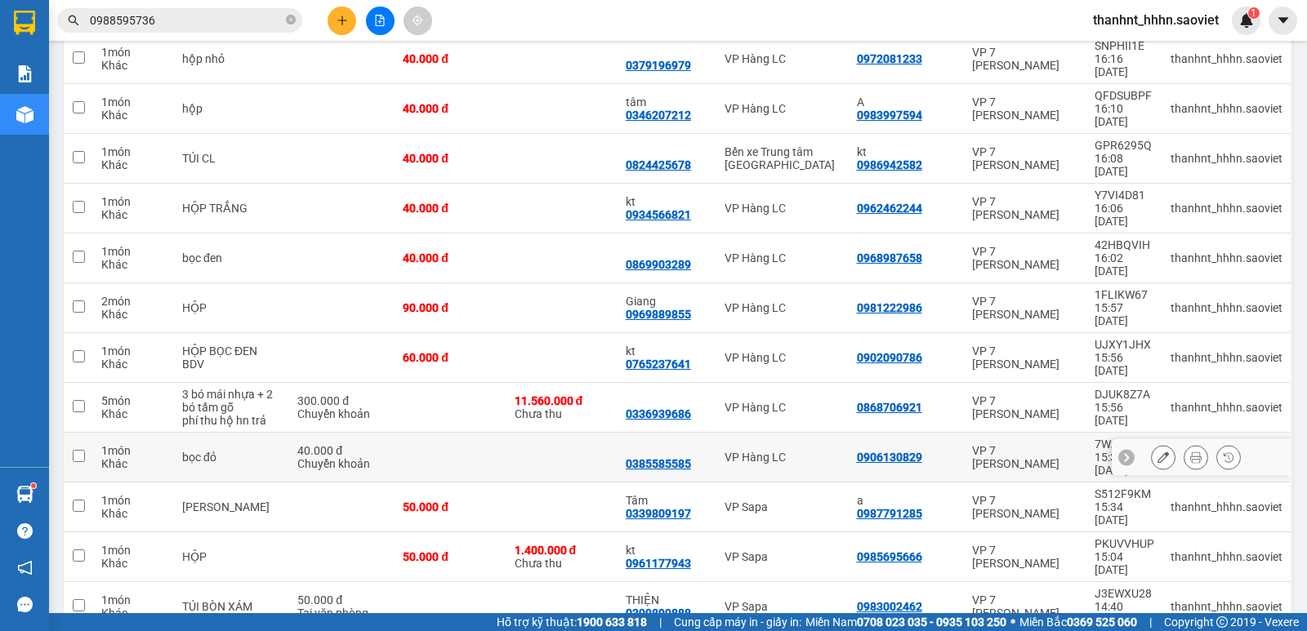
drag, startPoint x: 560, startPoint y: 318, endPoint x: 564, endPoint y: 302, distance: 15.9
click at [560, 433] on td at bounding box center [561, 458] width 111 height 50
checkbox input "true"
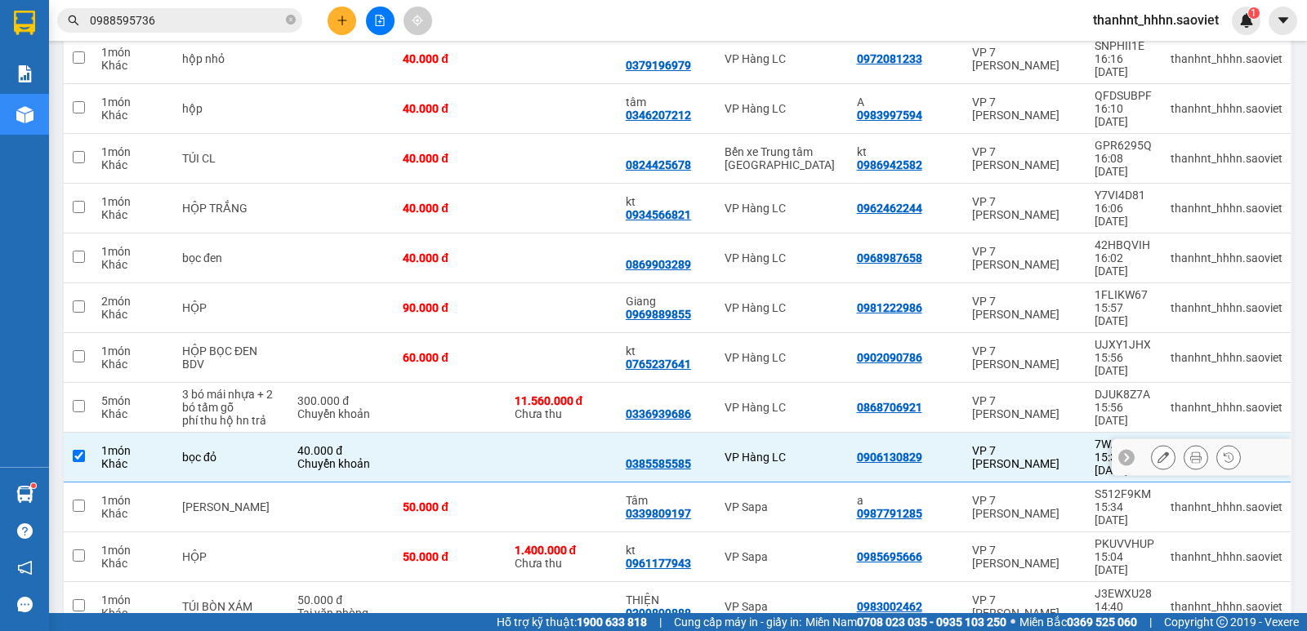
click at [569, 395] on div "11.560.000 đ" at bounding box center [562, 401] width 95 height 13
checkbox input "true"
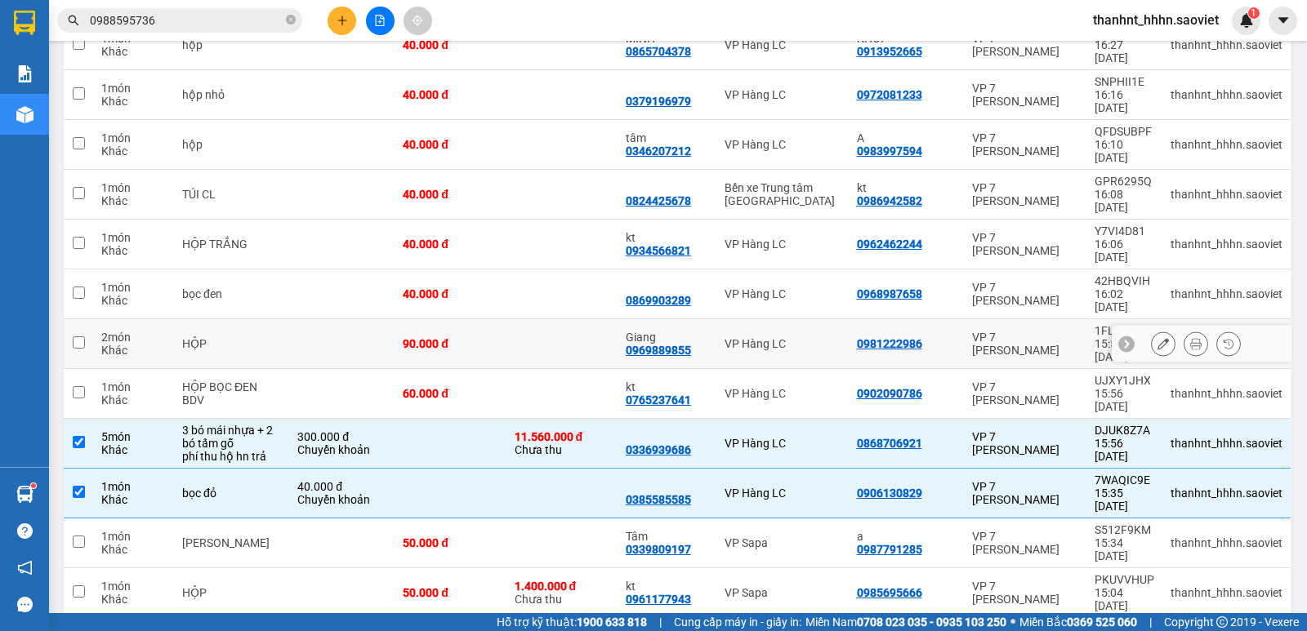
scroll to position [434, 0]
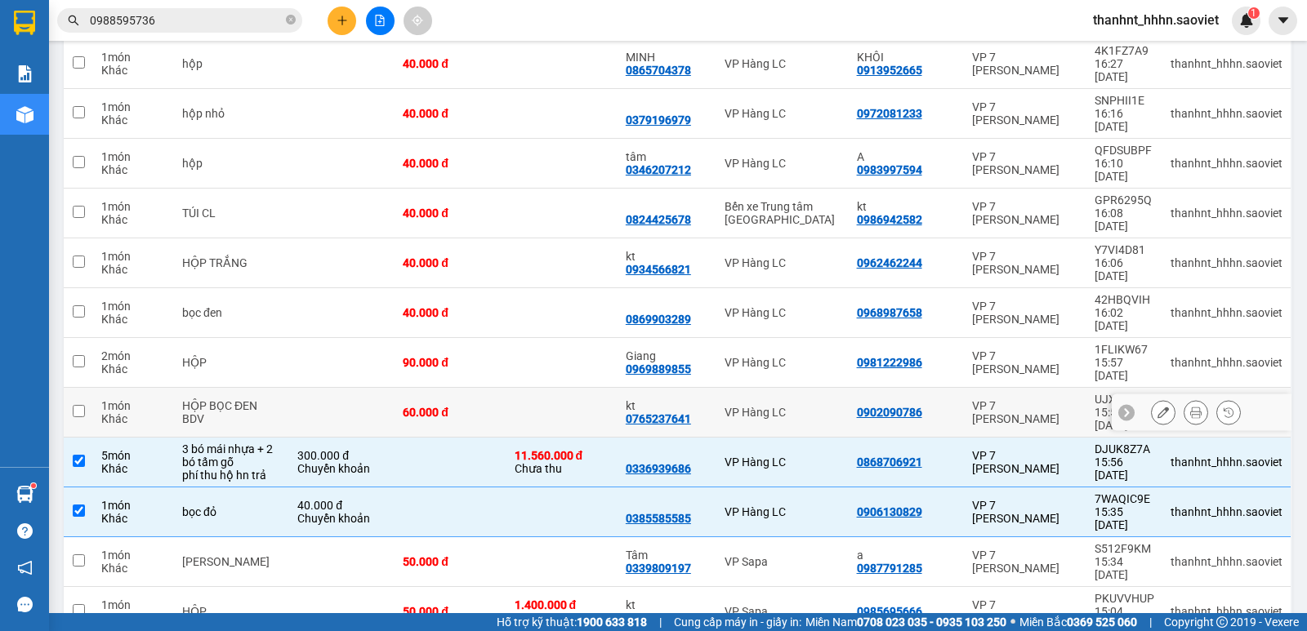
click at [542, 388] on td at bounding box center [561, 413] width 111 height 50
checkbox input "true"
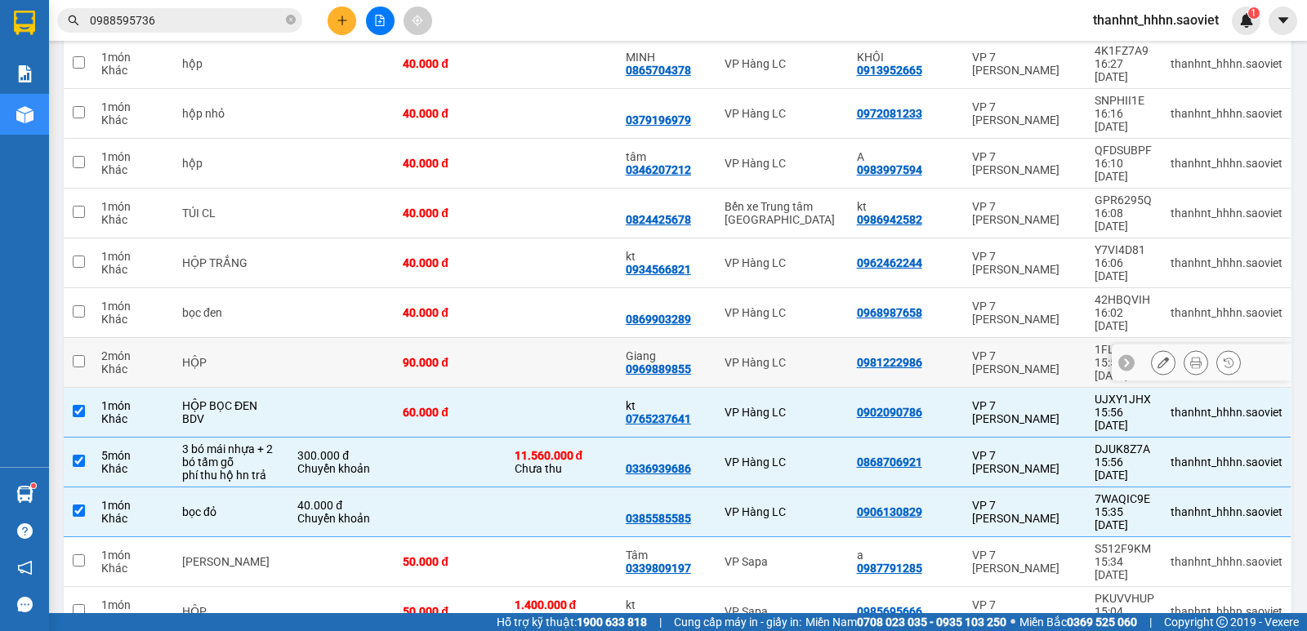
click at [532, 338] on td at bounding box center [561, 363] width 111 height 50
checkbox input "true"
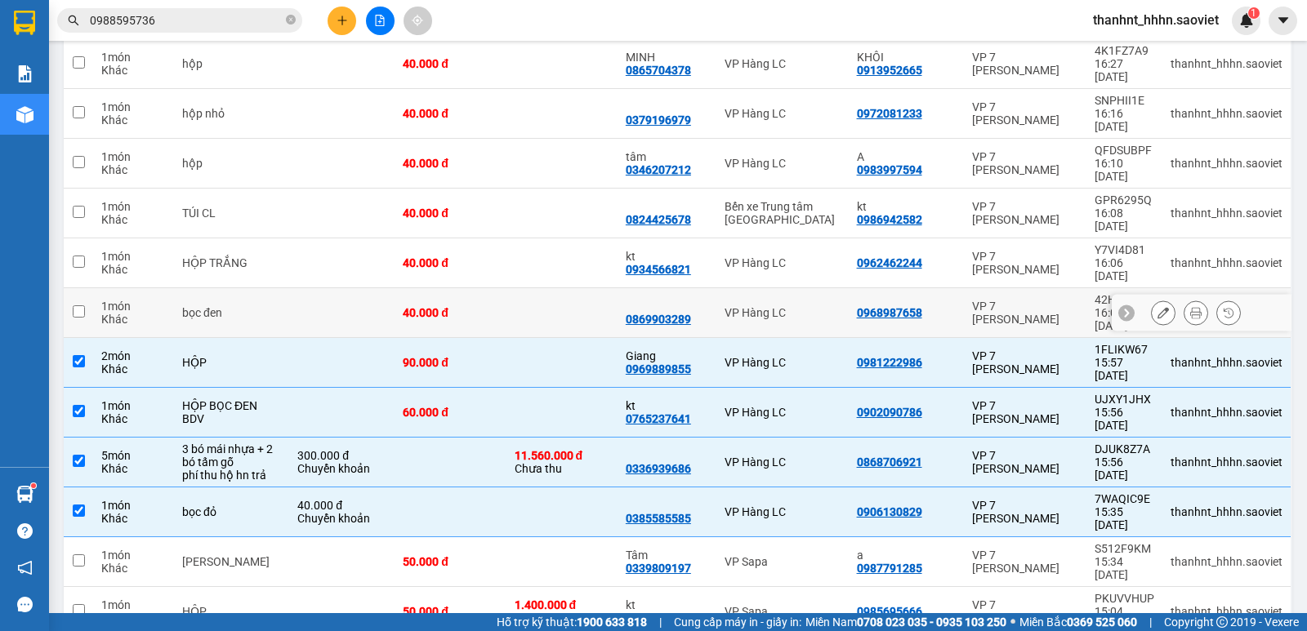
click at [527, 288] on td at bounding box center [561, 313] width 111 height 50
checkbox input "true"
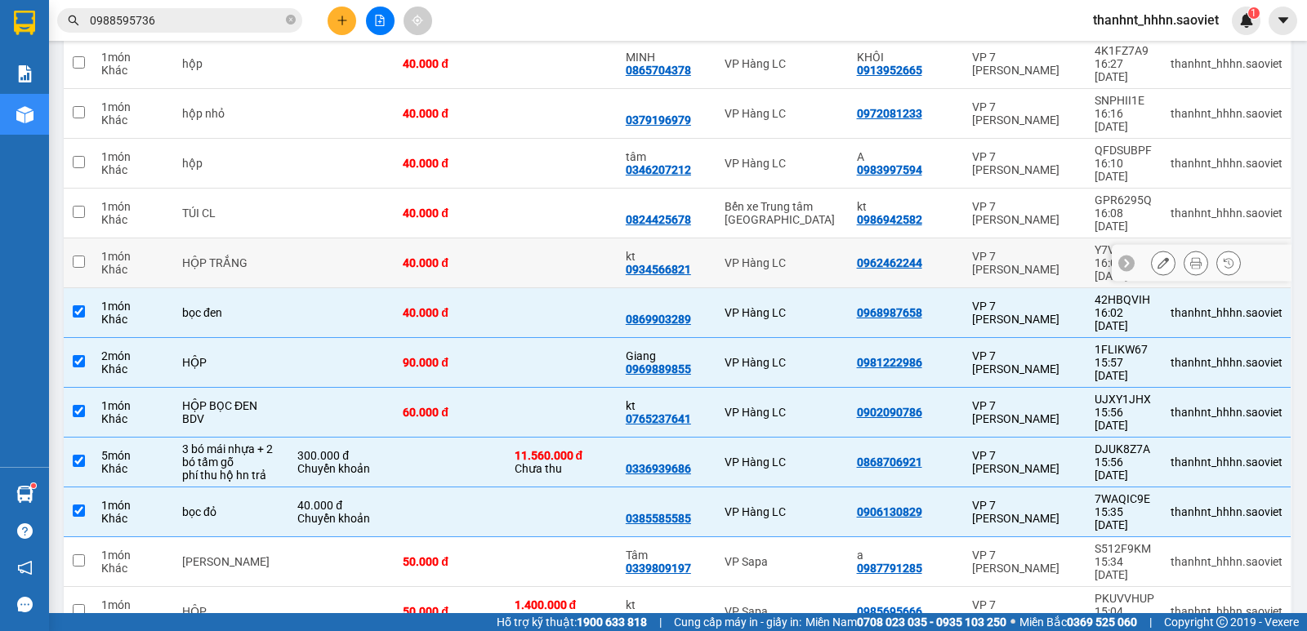
click at [528, 239] on td at bounding box center [561, 264] width 111 height 50
checkbox input "true"
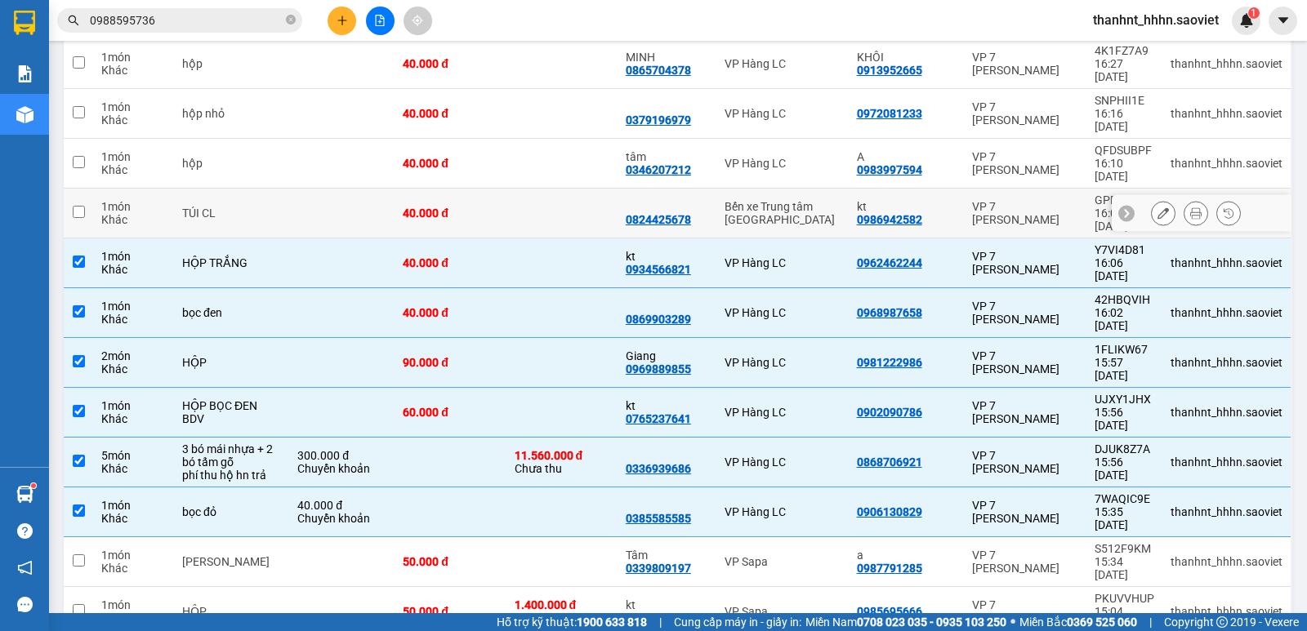
click at [532, 189] on td at bounding box center [561, 214] width 111 height 50
checkbox input "true"
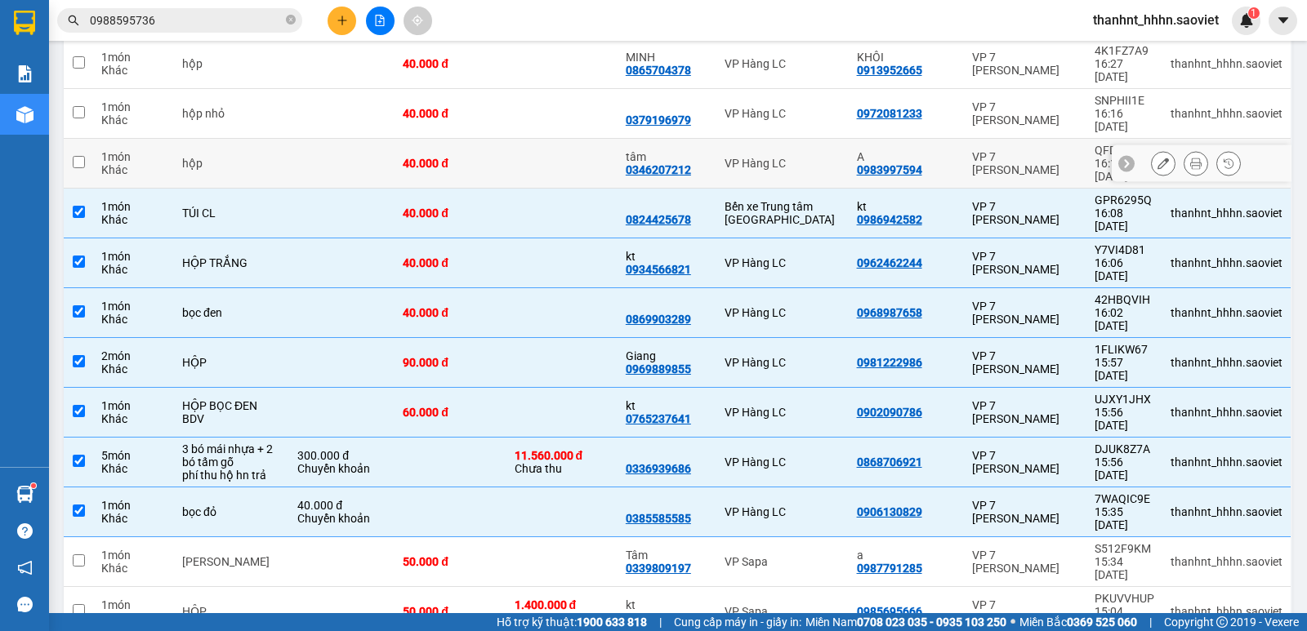
click at [528, 139] on td at bounding box center [561, 164] width 111 height 50
checkbox input "true"
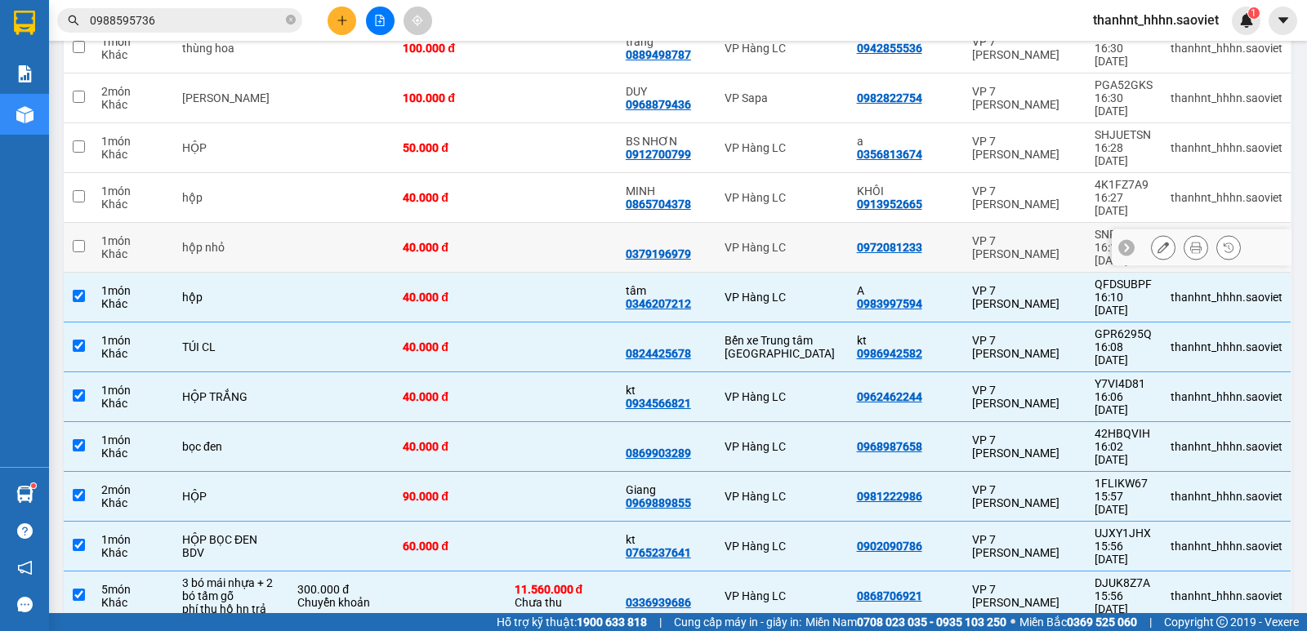
scroll to position [298, 0]
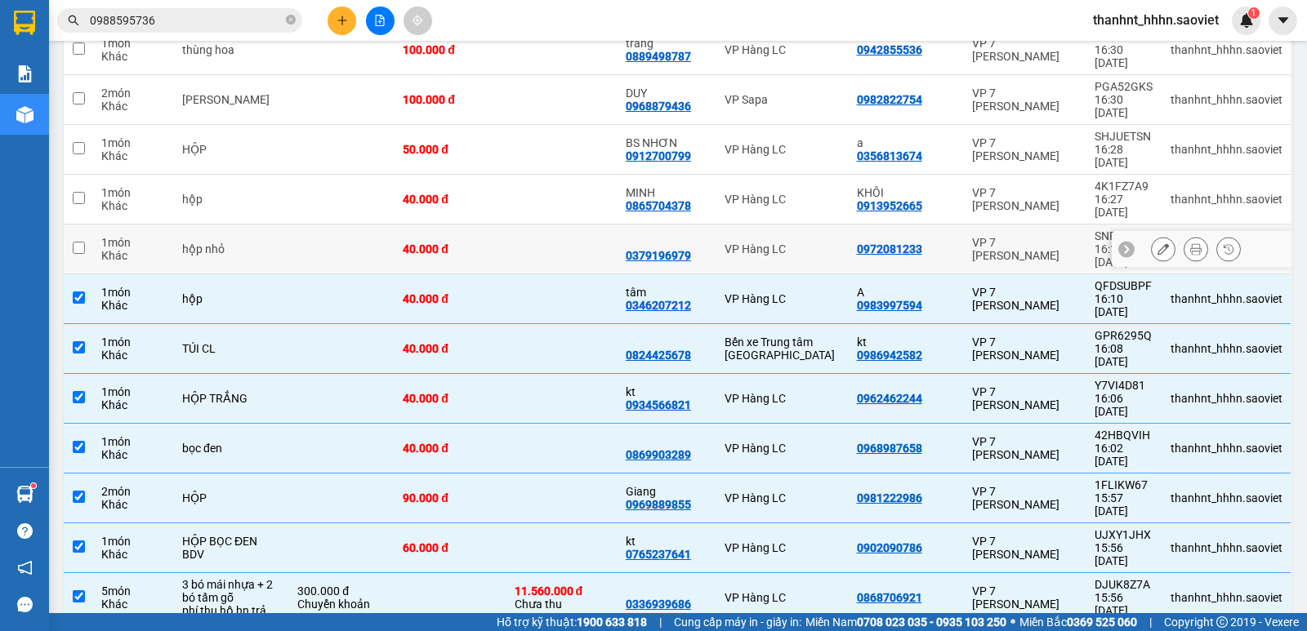
click at [526, 225] on td at bounding box center [561, 250] width 111 height 50
checkbox input "true"
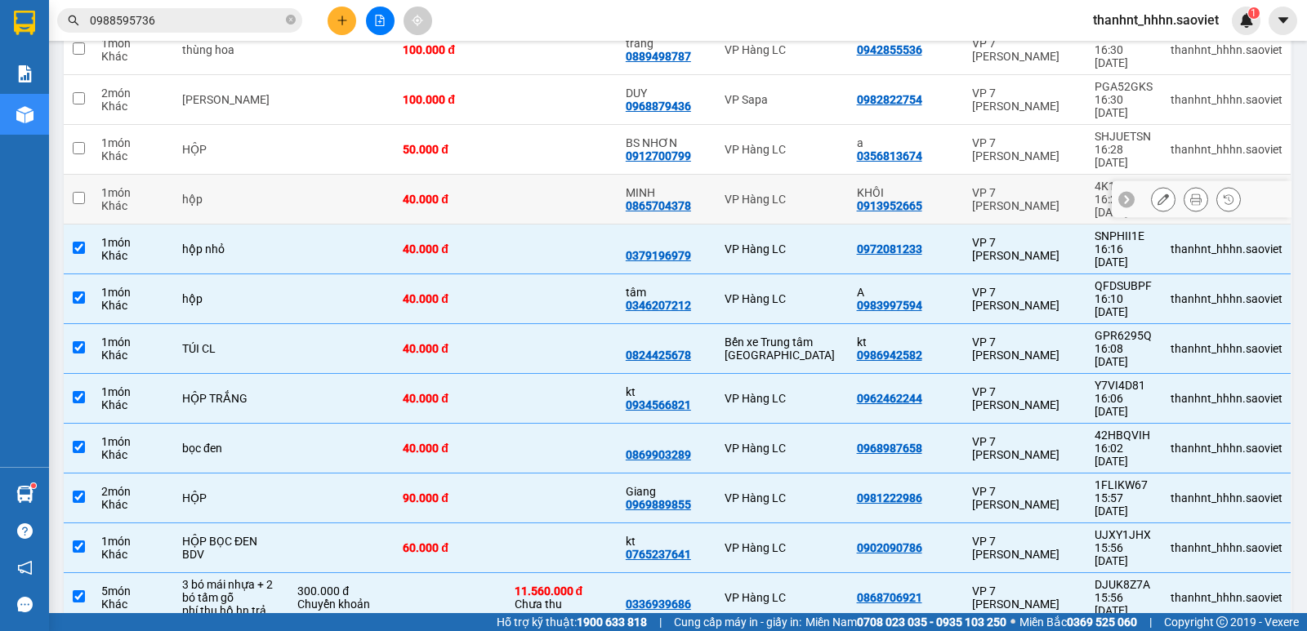
click at [529, 175] on td at bounding box center [561, 200] width 111 height 50
checkbox input "true"
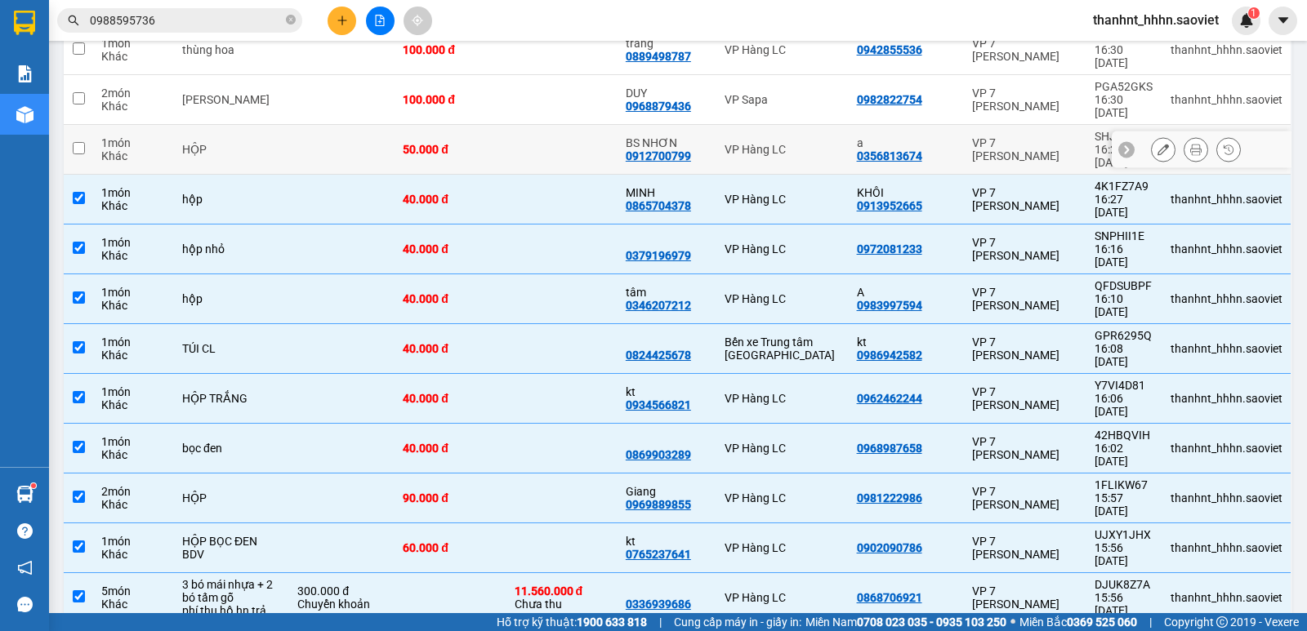
click at [531, 125] on td at bounding box center [561, 150] width 111 height 50
checkbox input "true"
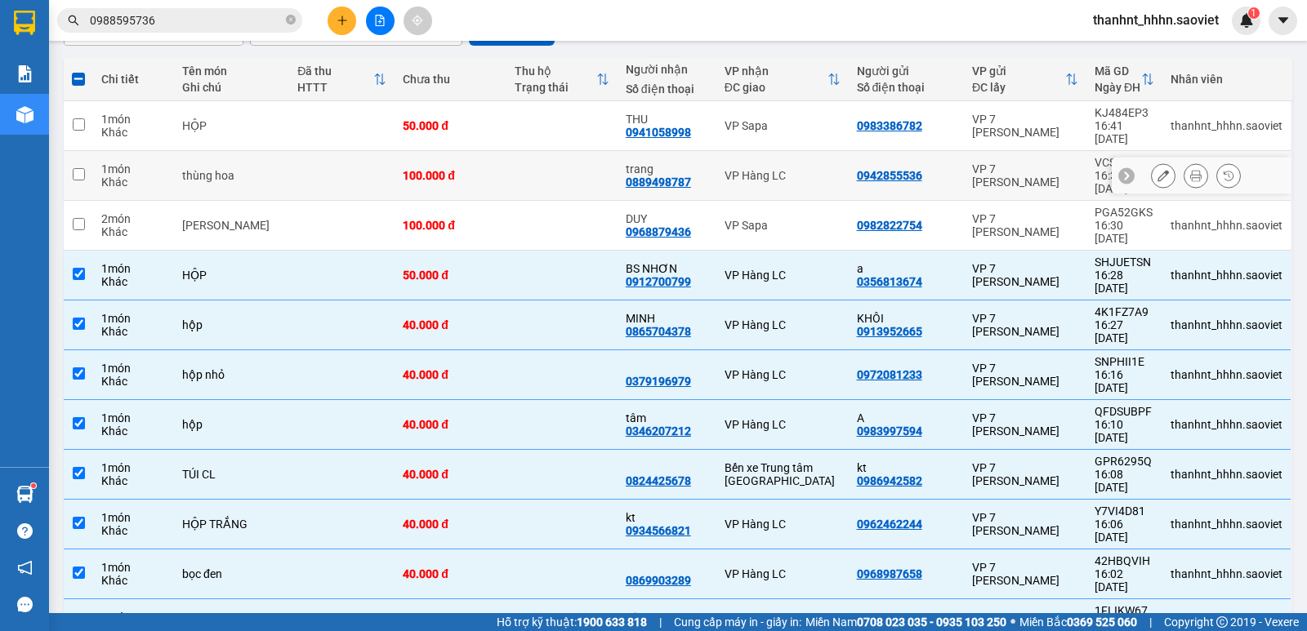
scroll to position [162, 0]
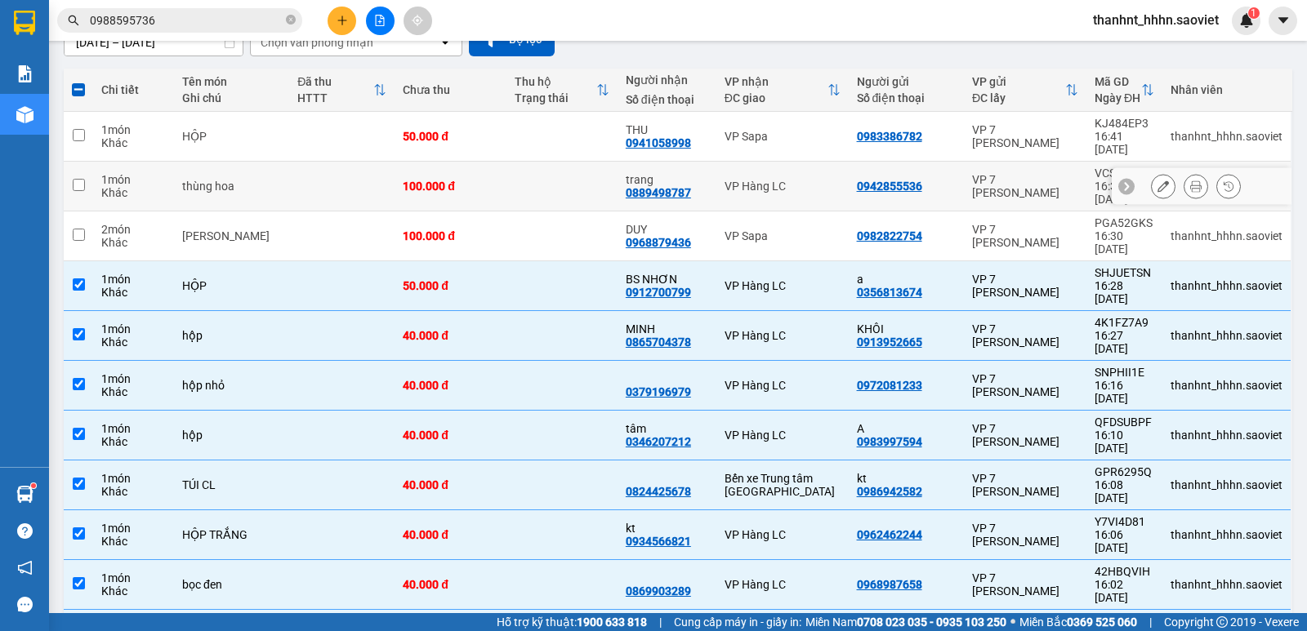
click at [523, 180] on td at bounding box center [561, 187] width 111 height 50
checkbox input "true"
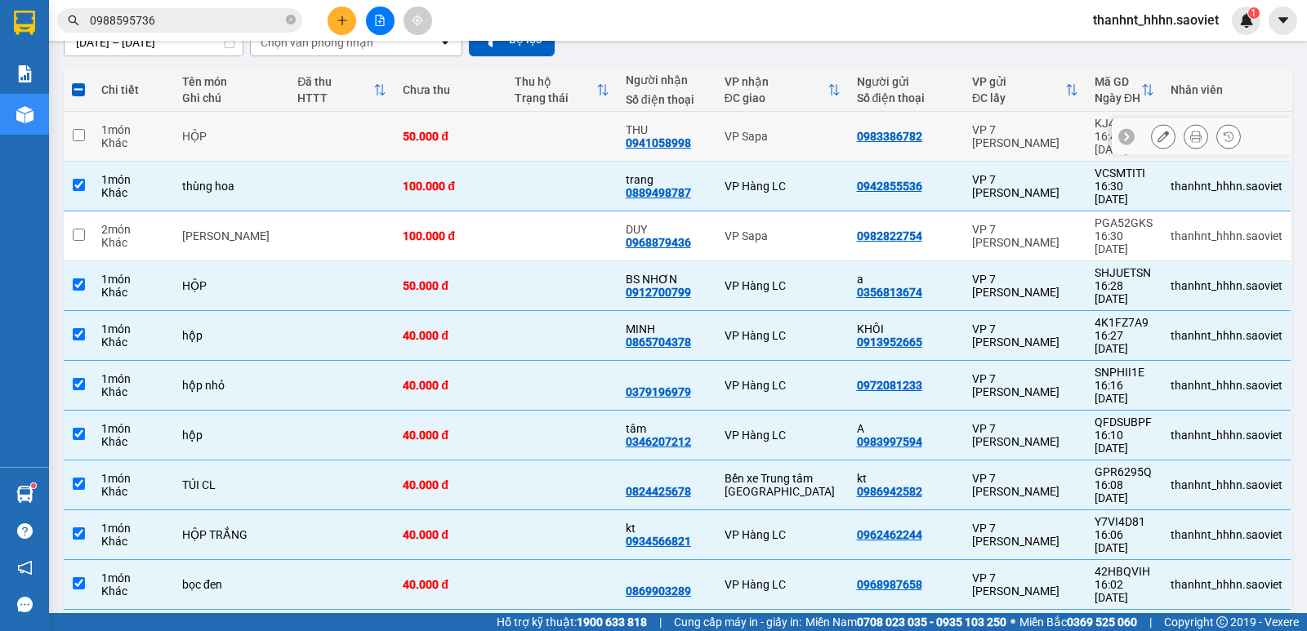
drag, startPoint x: 533, startPoint y: 132, endPoint x: 535, endPoint y: 158, distance: 25.4
click at [532, 132] on td at bounding box center [561, 137] width 111 height 50
checkbox input "true"
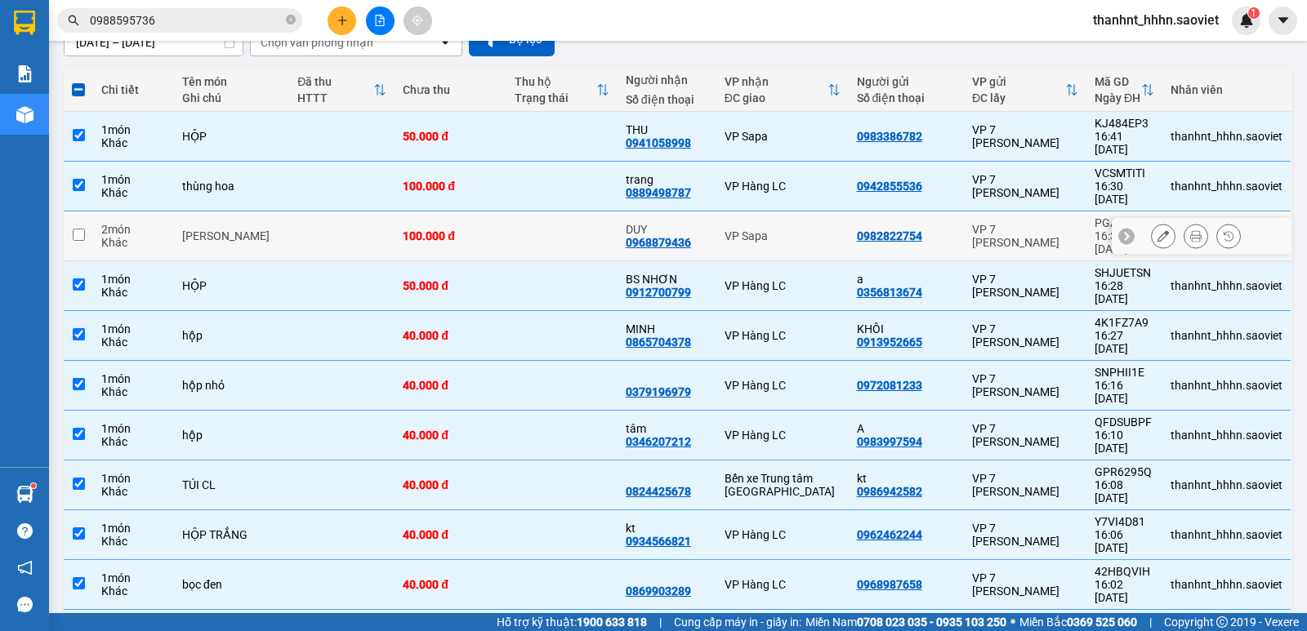
click at [526, 212] on td at bounding box center [561, 237] width 111 height 50
checkbox input "true"
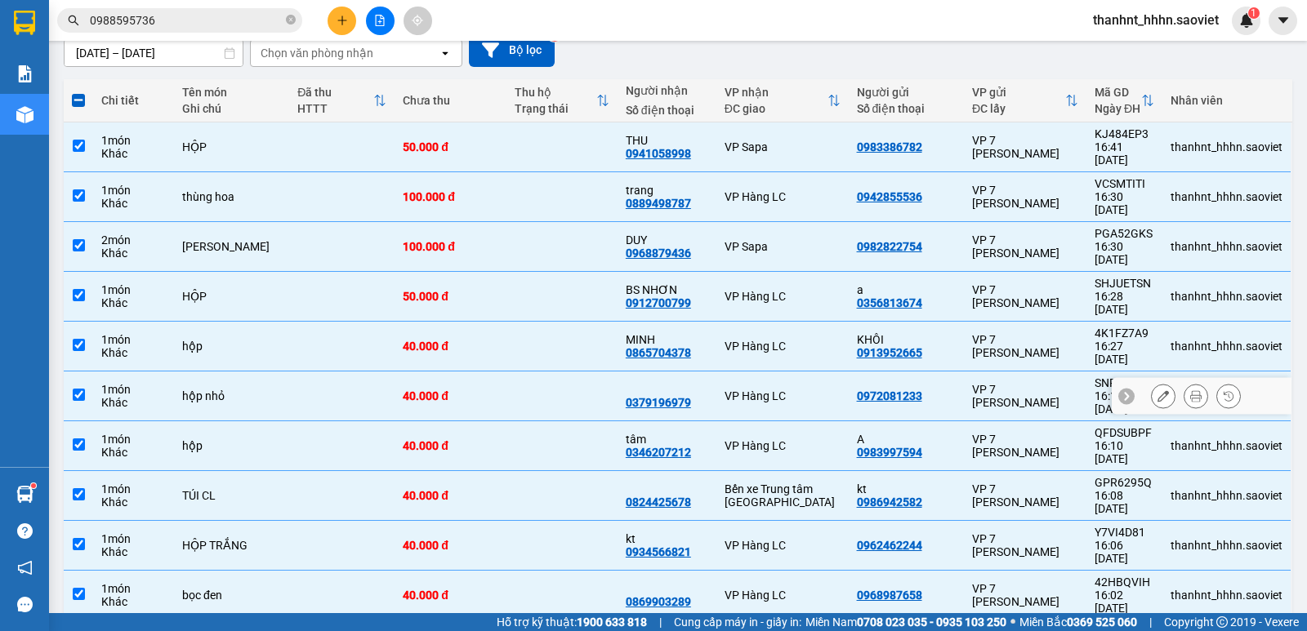
scroll to position [135, 0]
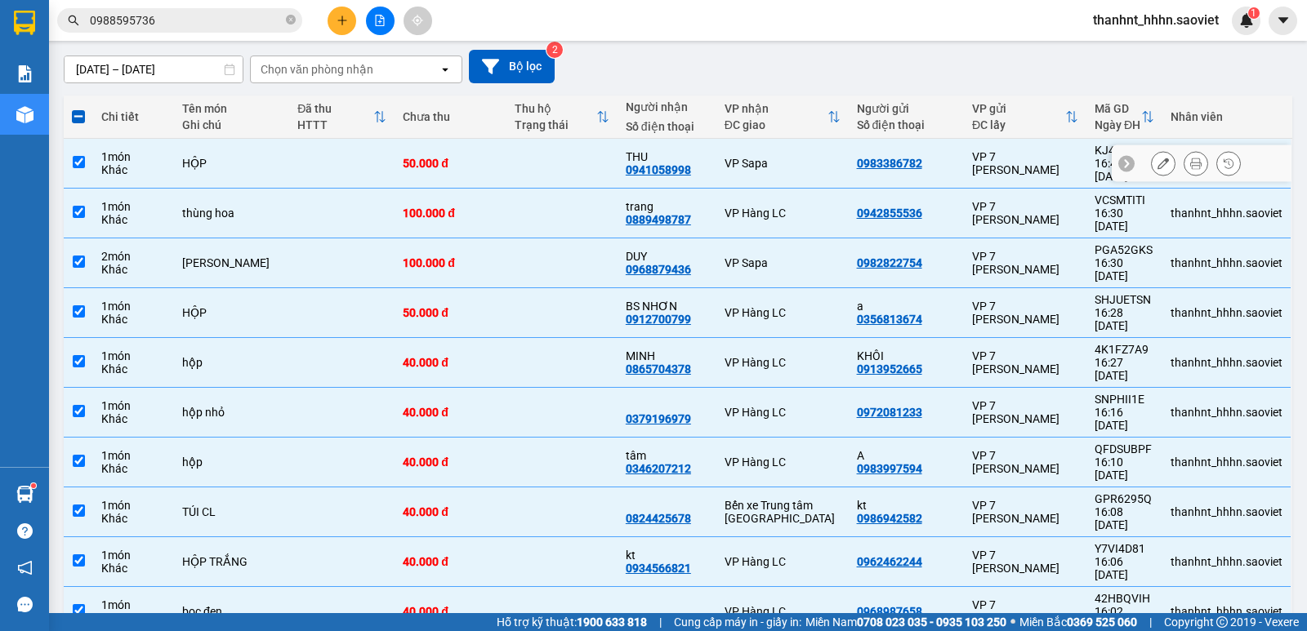
click at [527, 158] on td at bounding box center [561, 164] width 111 height 50
checkbox input "false"
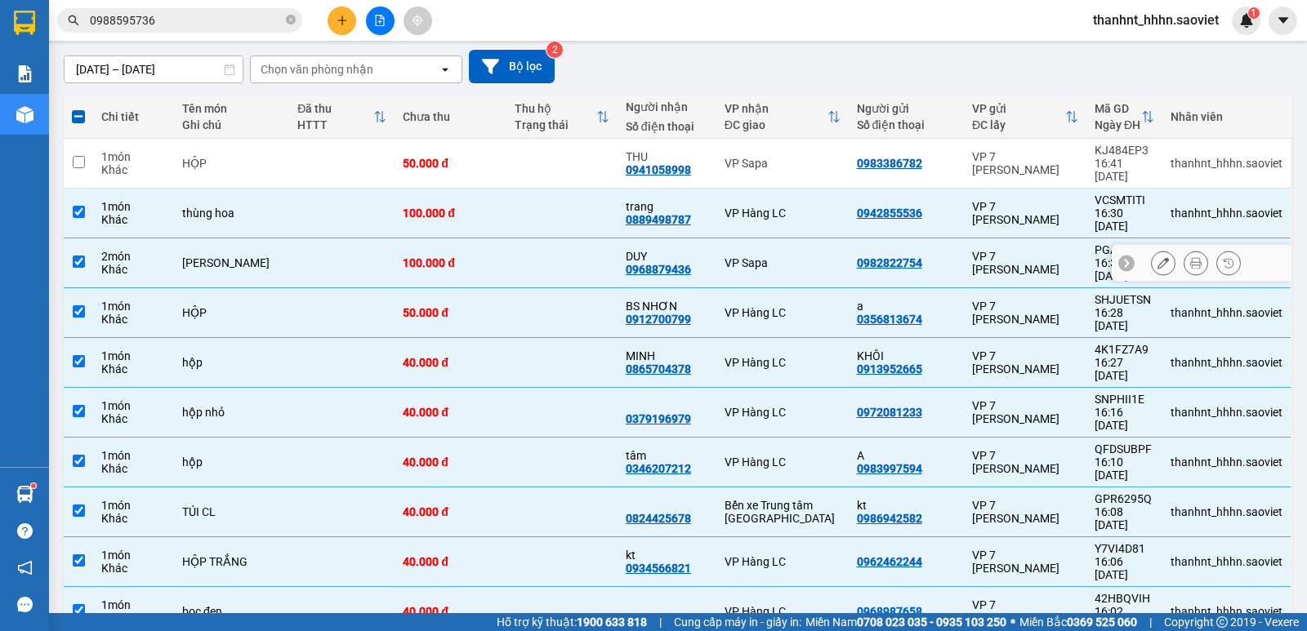
click at [521, 239] on td at bounding box center [561, 264] width 111 height 50
checkbox input "false"
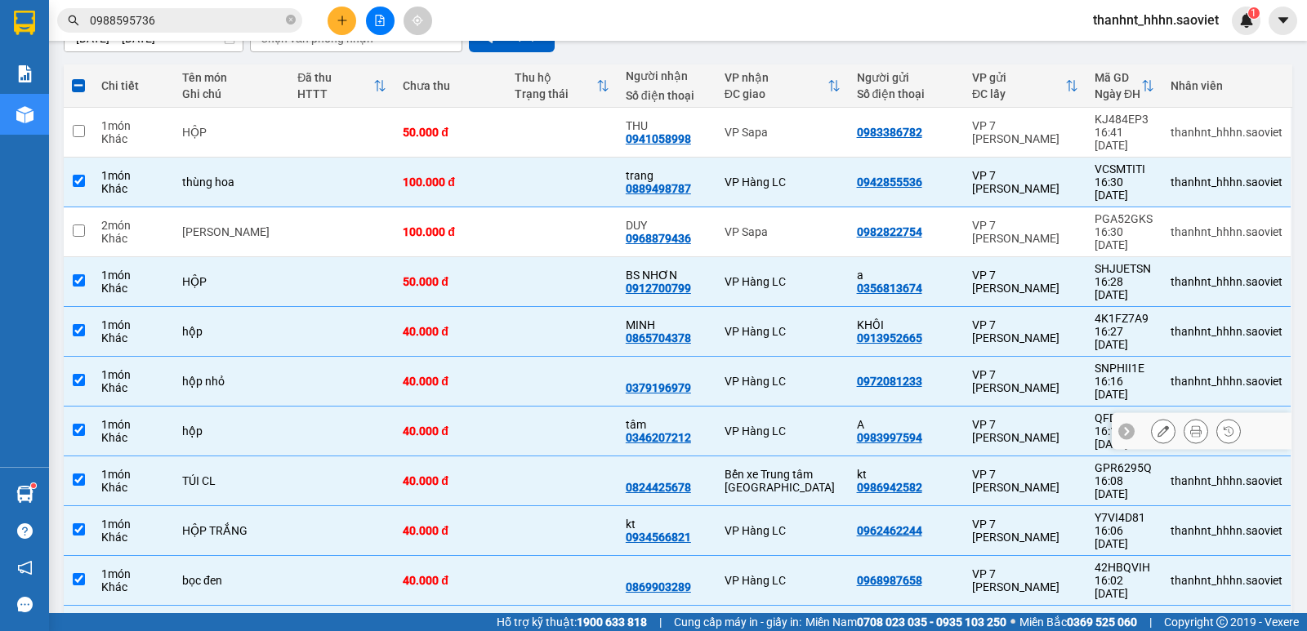
scroll to position [162, 0]
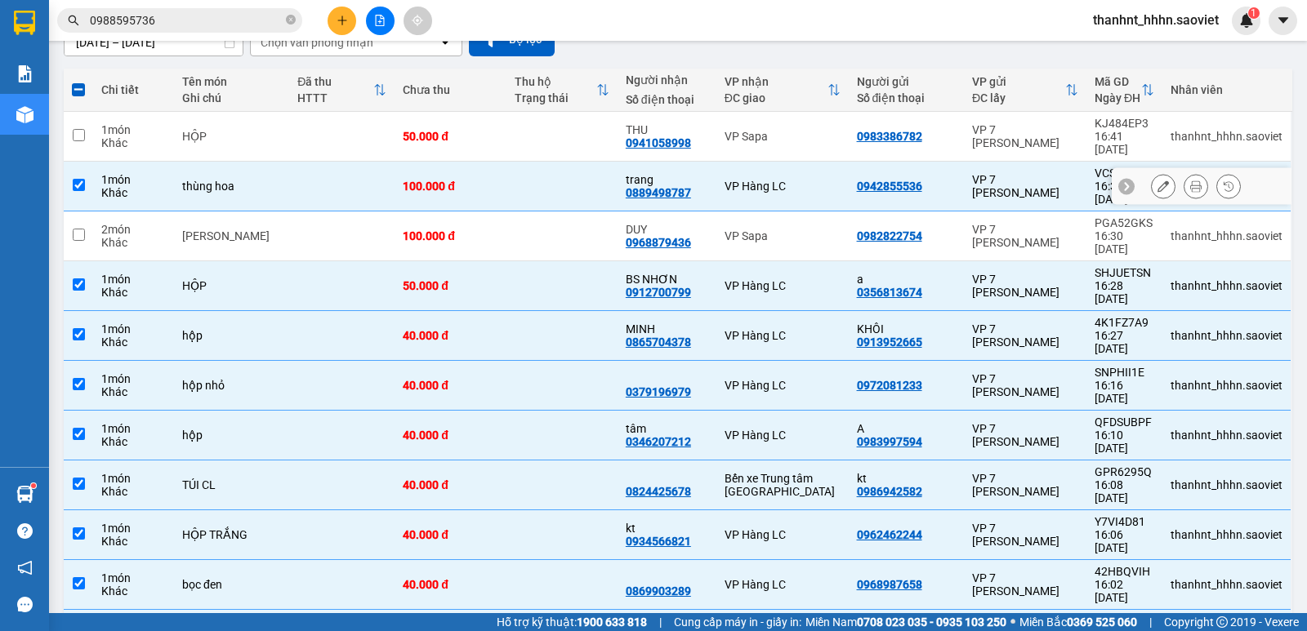
click at [506, 166] on td at bounding box center [561, 187] width 111 height 50
checkbox input "false"
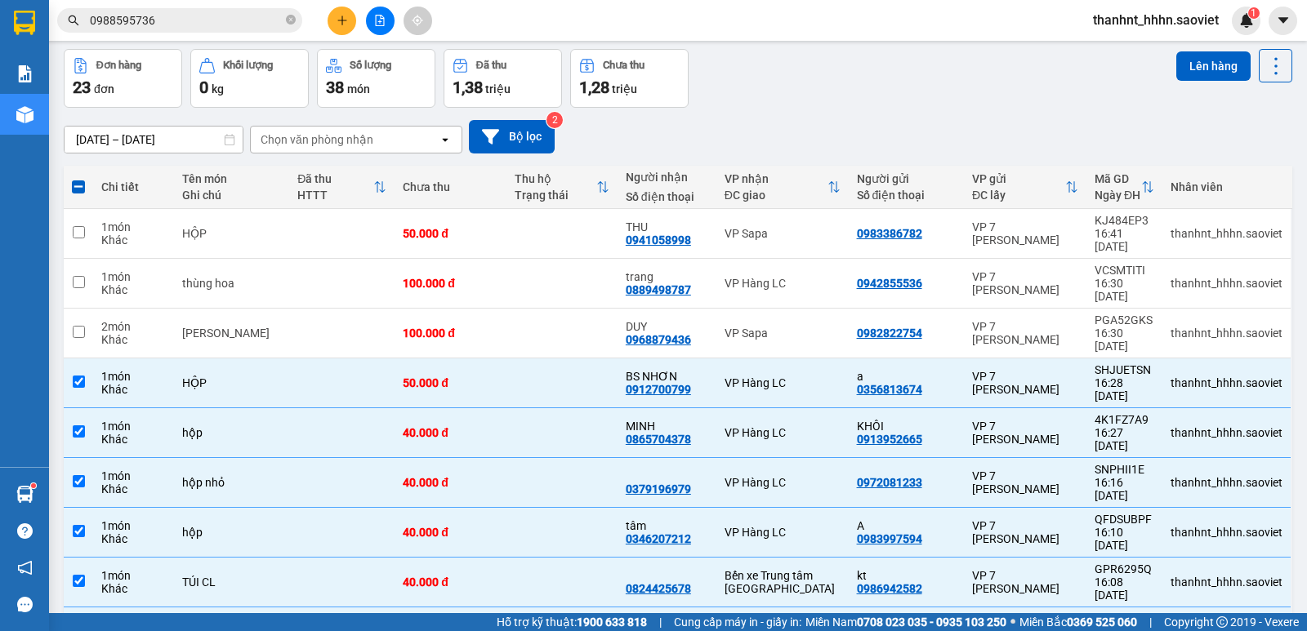
scroll to position [0, 0]
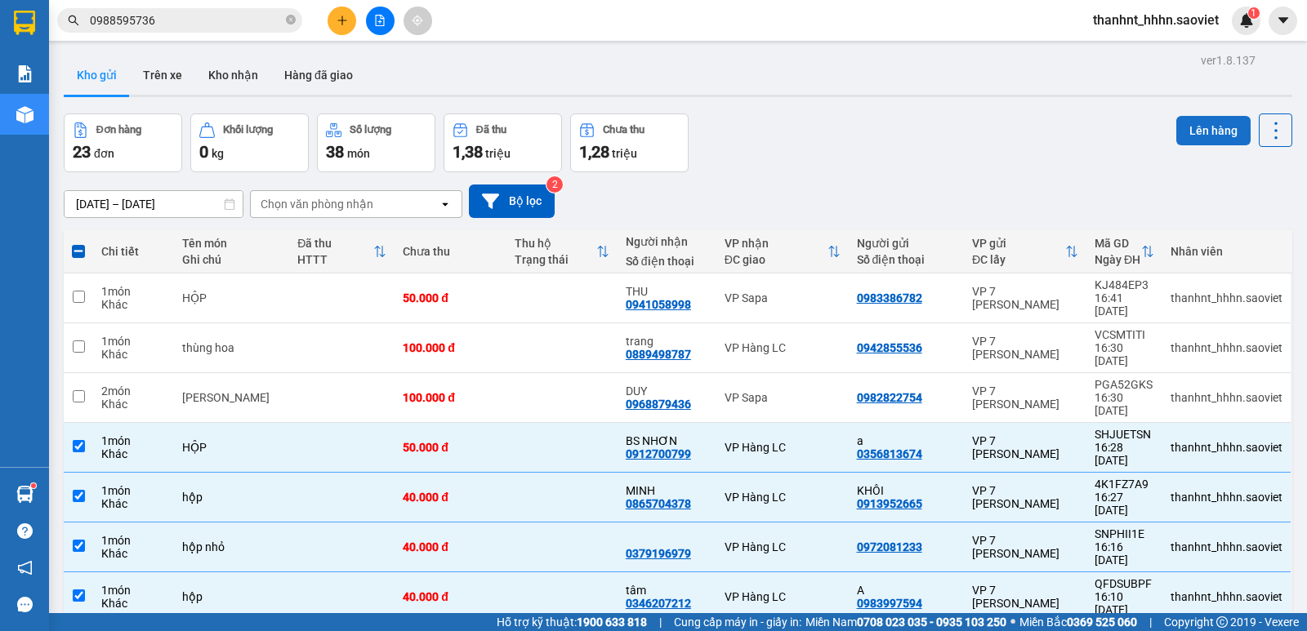
click at [1189, 132] on button "Lên hàng" at bounding box center [1213, 130] width 74 height 29
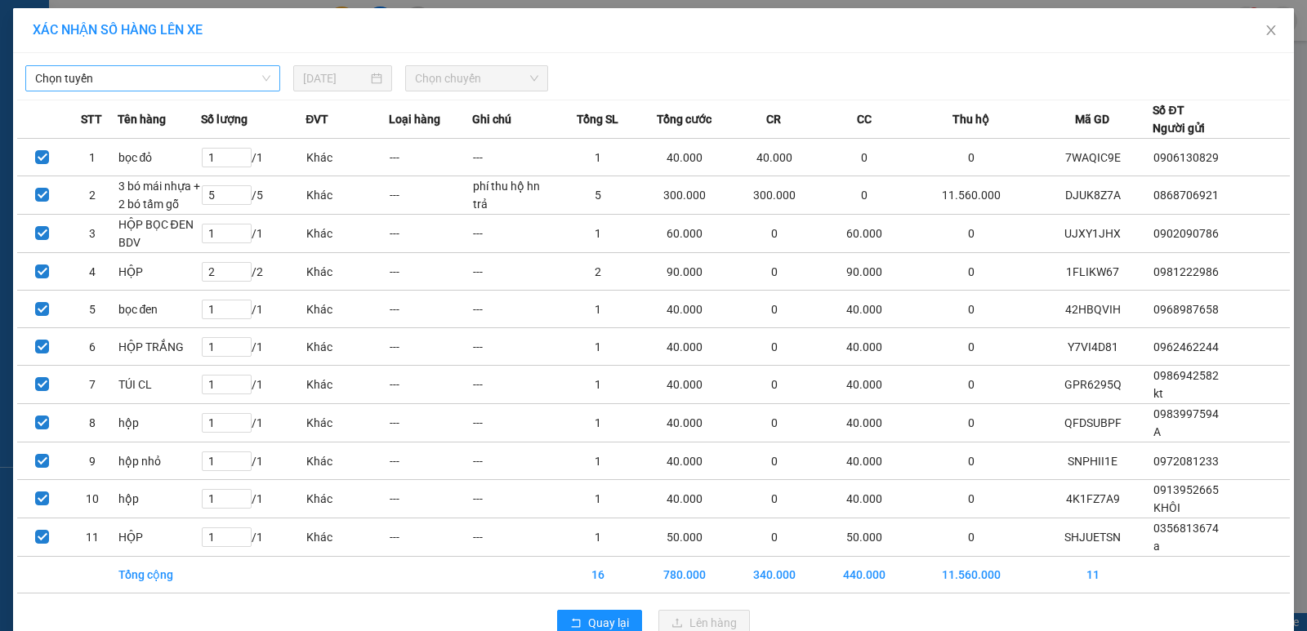
click at [174, 76] on span "Chọn tuyến" at bounding box center [152, 78] width 235 height 25
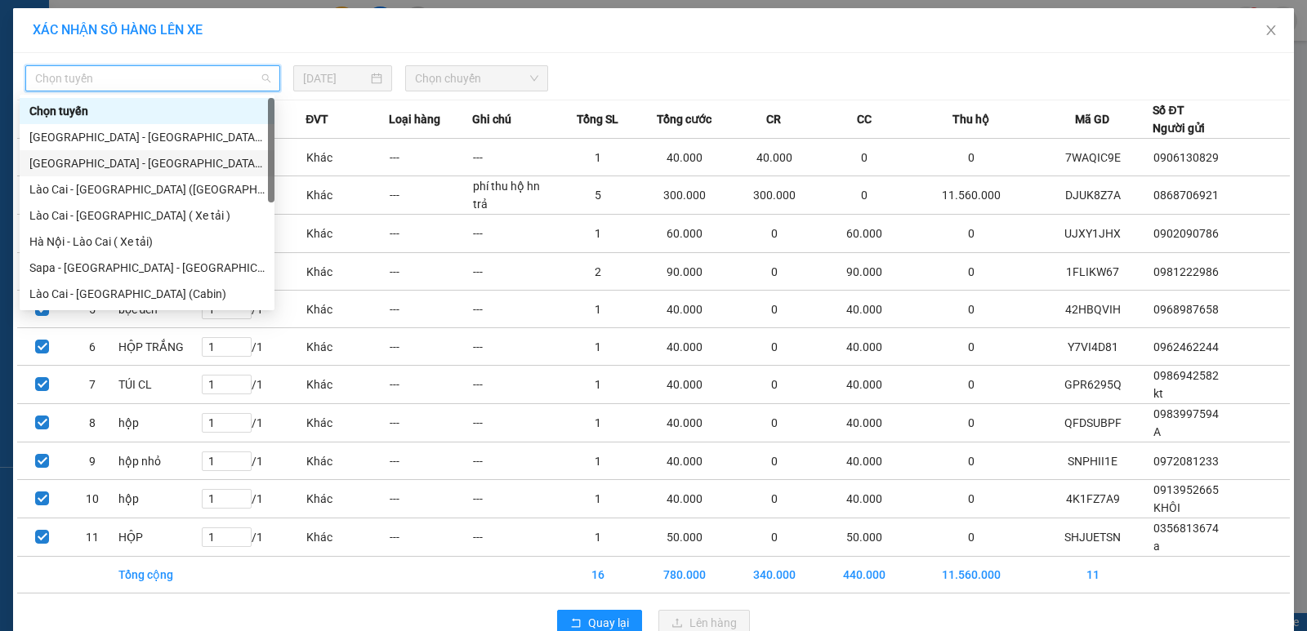
click at [127, 162] on div "[GEOGRAPHIC_DATA] - [GEOGRAPHIC_DATA] ([GEOGRAPHIC_DATA])" at bounding box center [146, 163] width 235 height 18
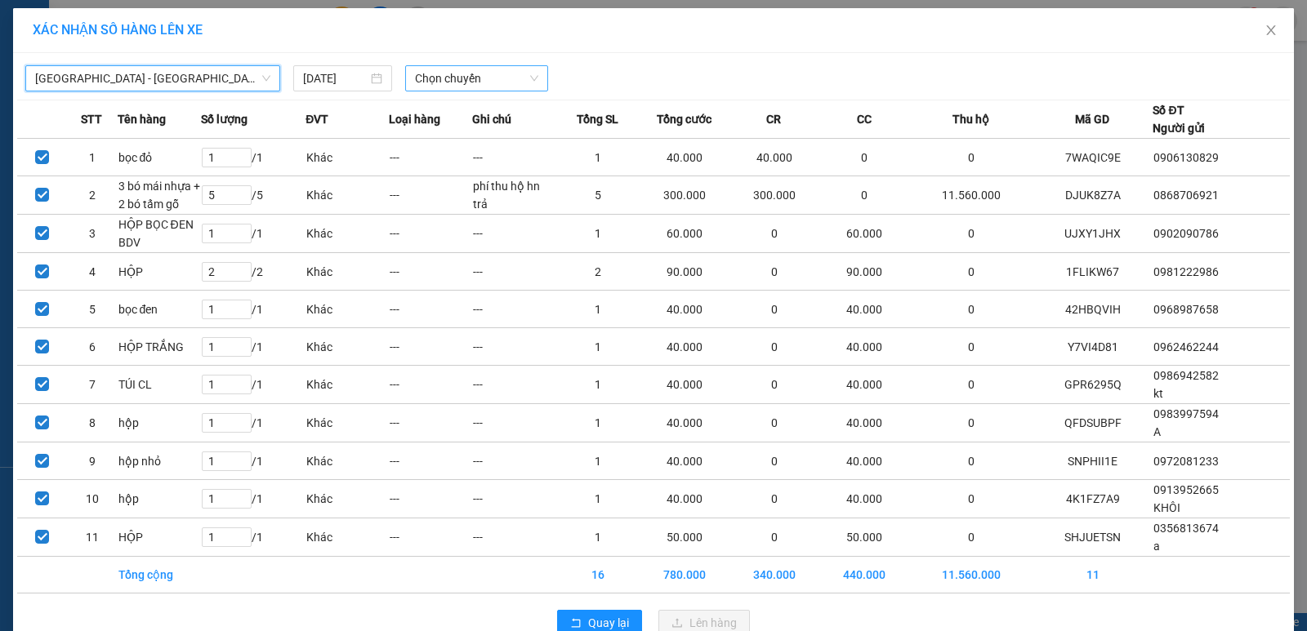
click at [474, 89] on span "Chọn chuyến" at bounding box center [476, 78] width 123 height 25
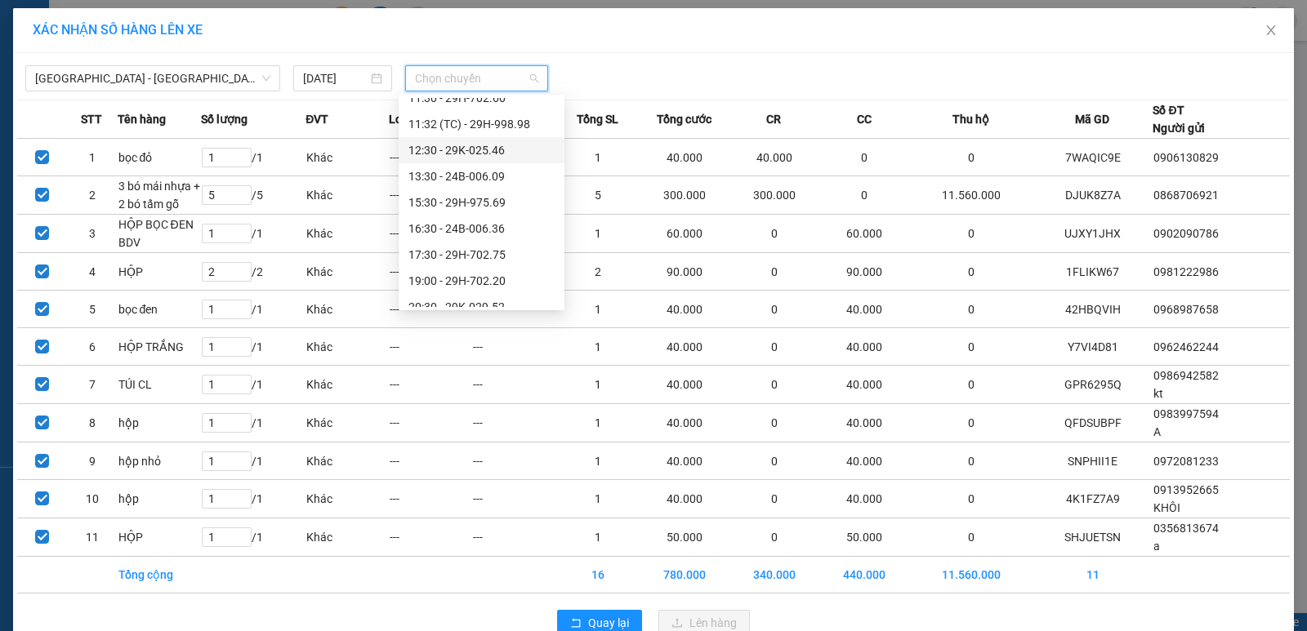
scroll to position [157, 0]
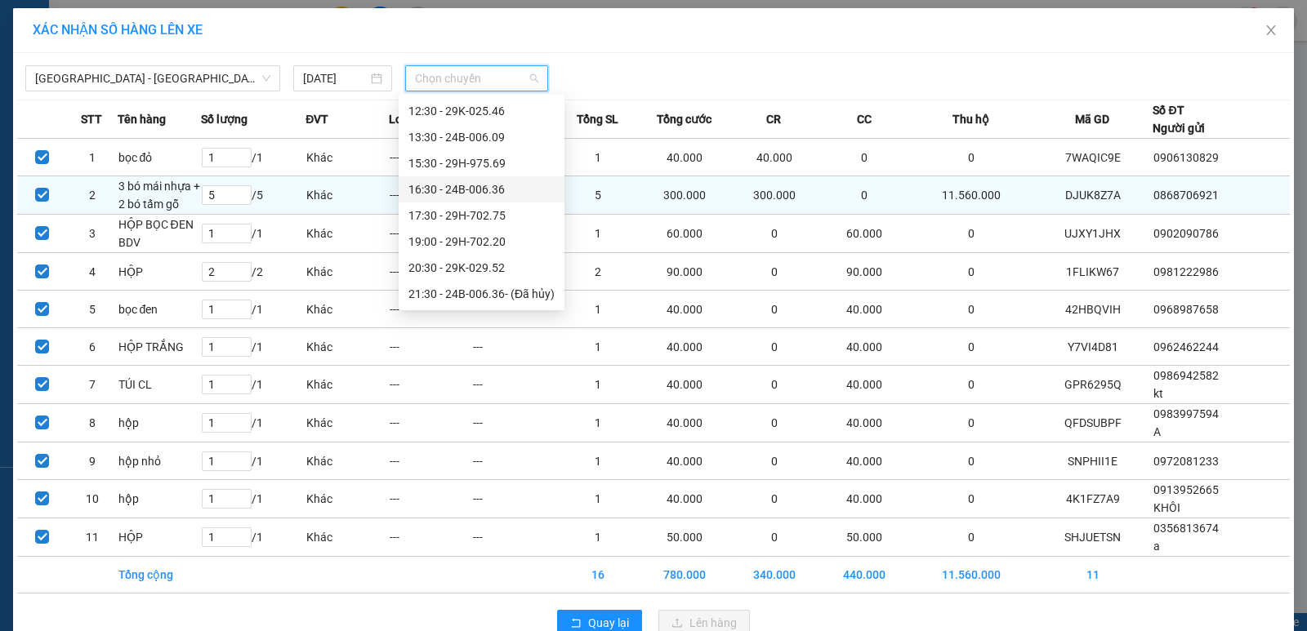
drag, startPoint x: 482, startPoint y: 194, endPoint x: 512, endPoint y: 217, distance: 37.9
click at [482, 195] on div "16:30 - 24B-006.36" at bounding box center [481, 190] width 146 height 18
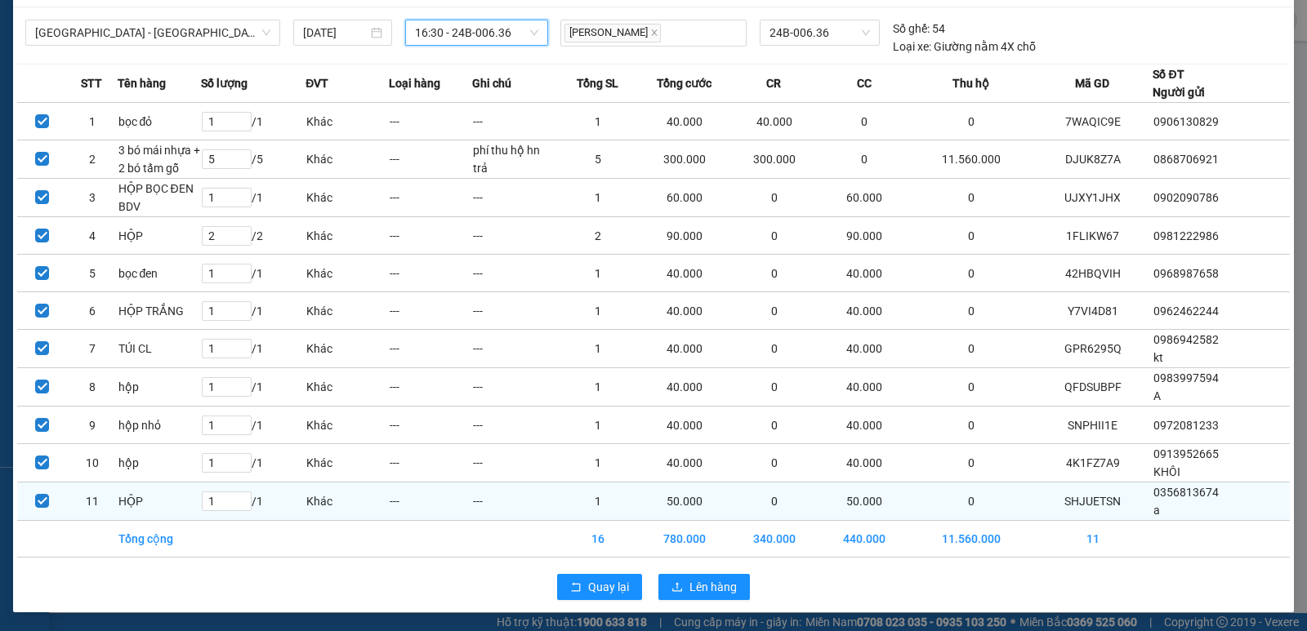
scroll to position [47, 0]
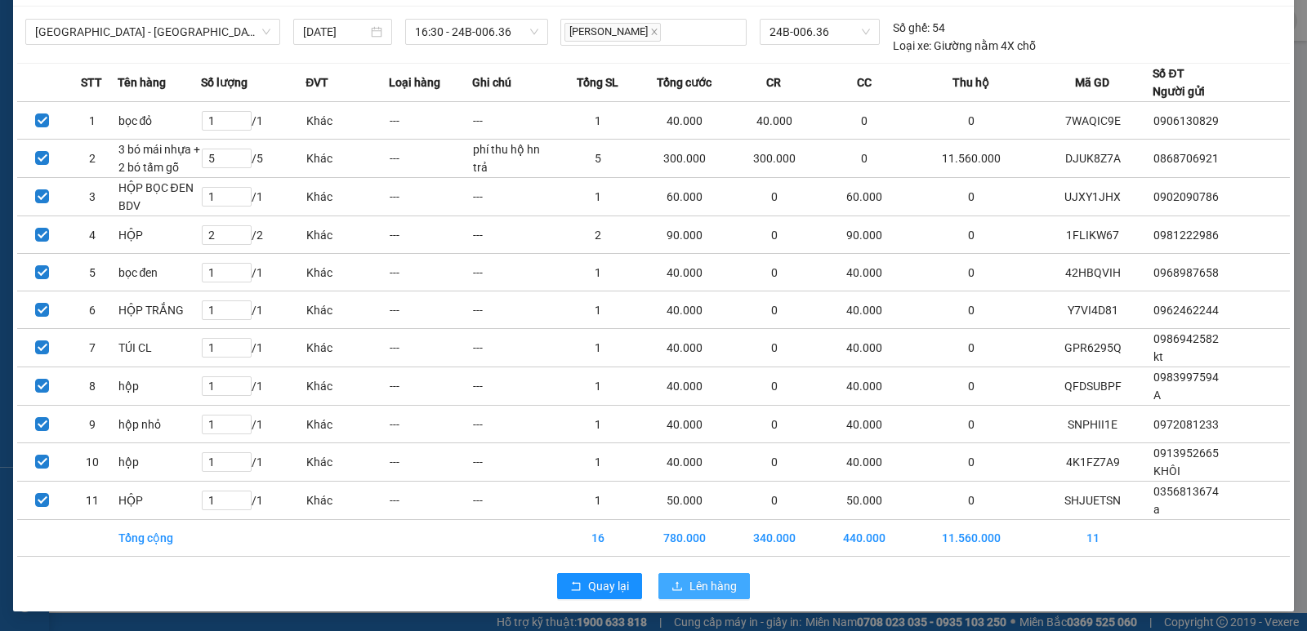
drag, startPoint x: 699, startPoint y: 589, endPoint x: 649, endPoint y: 588, distance: 49.8
click at [700, 589] on span "Lên hàng" at bounding box center [712, 587] width 47 height 18
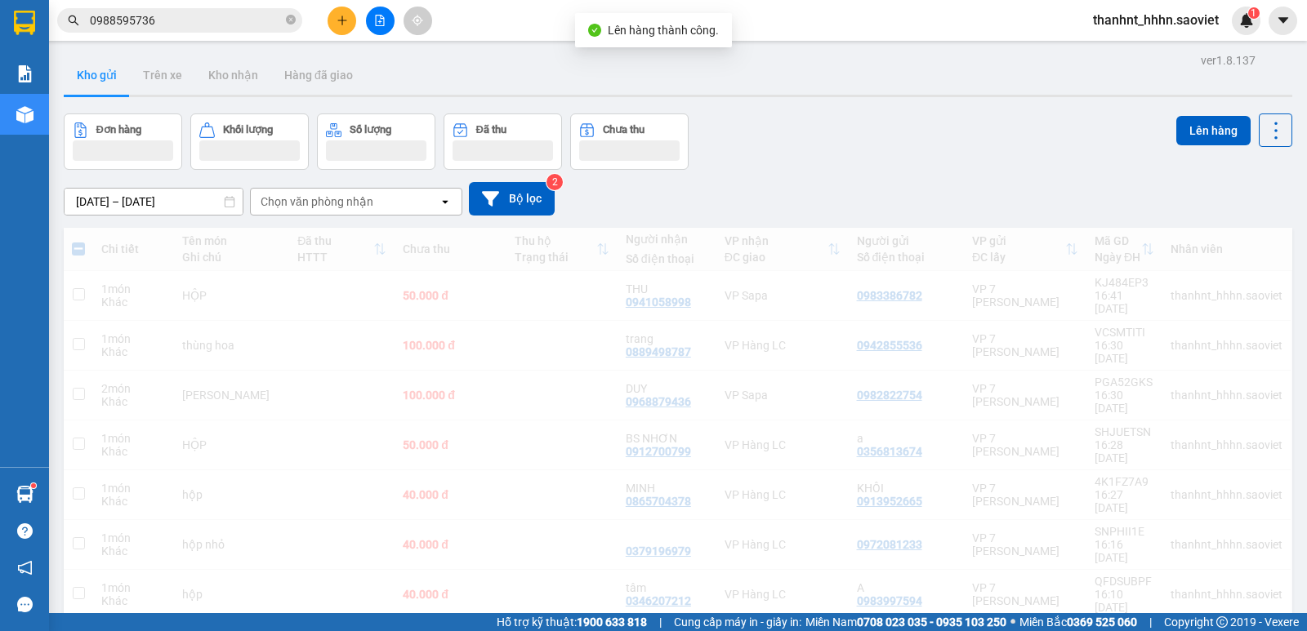
click at [381, 18] on icon "file-add" at bounding box center [379, 20] width 11 height 11
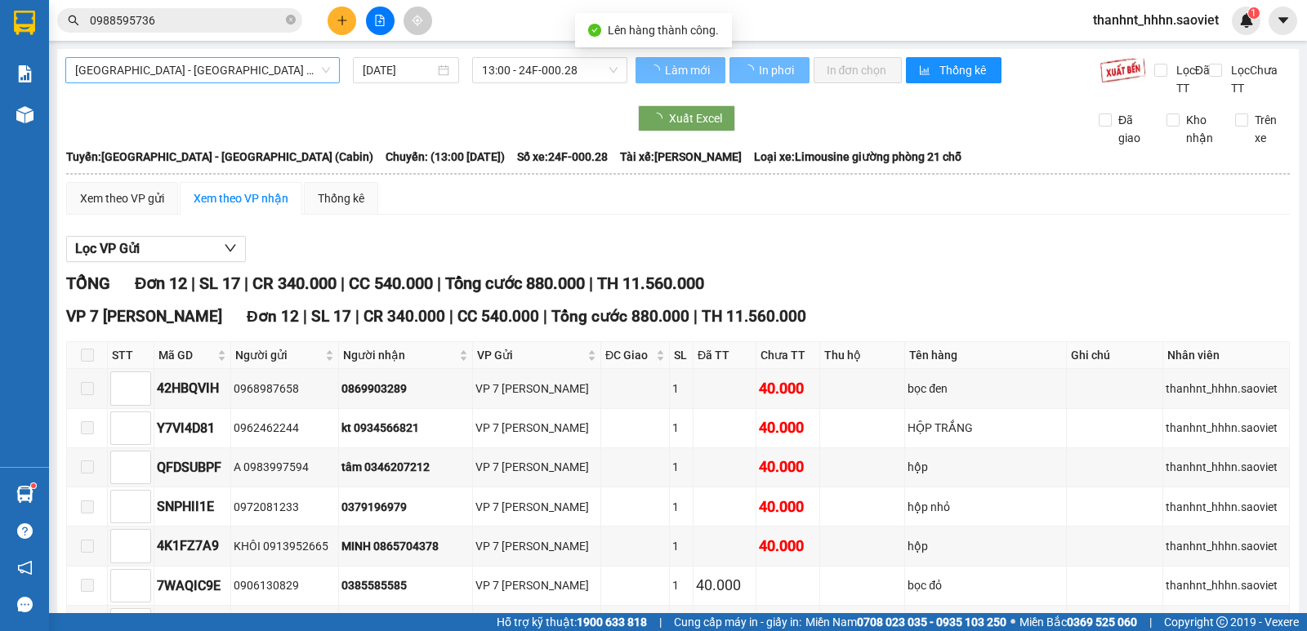
click at [203, 69] on span "[GEOGRAPHIC_DATA] - [GEOGRAPHIC_DATA] (Cabin)" at bounding box center [202, 70] width 255 height 25
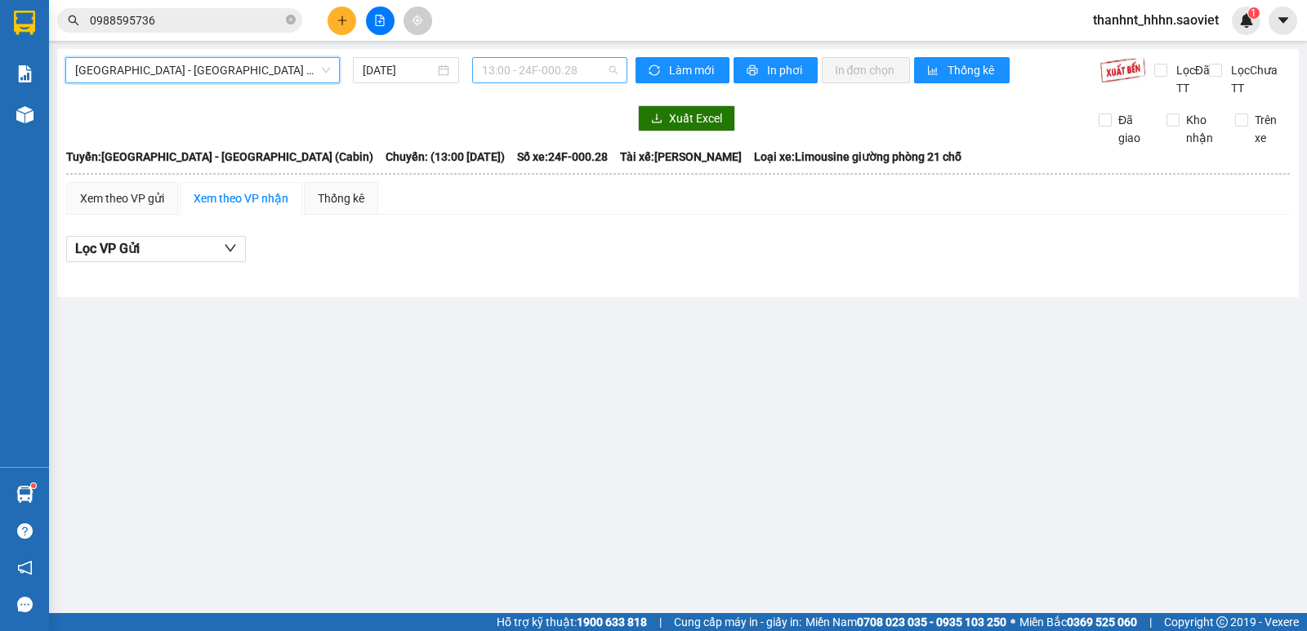
click at [530, 60] on span "13:00 - 24F-000.28" at bounding box center [549, 70] width 135 height 25
click at [270, 79] on span "[GEOGRAPHIC_DATA] - [GEOGRAPHIC_DATA] (Cabin)" at bounding box center [202, 70] width 255 height 25
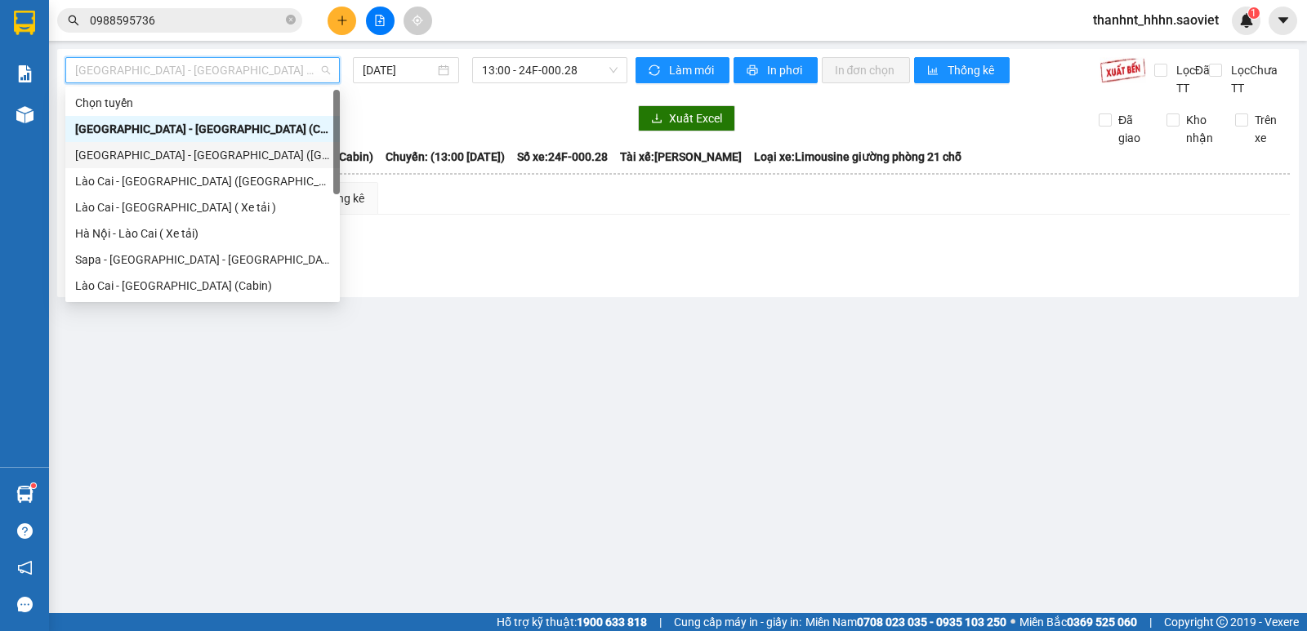
click at [194, 151] on div "[GEOGRAPHIC_DATA] - [GEOGRAPHIC_DATA] ([GEOGRAPHIC_DATA])" at bounding box center [202, 155] width 255 height 18
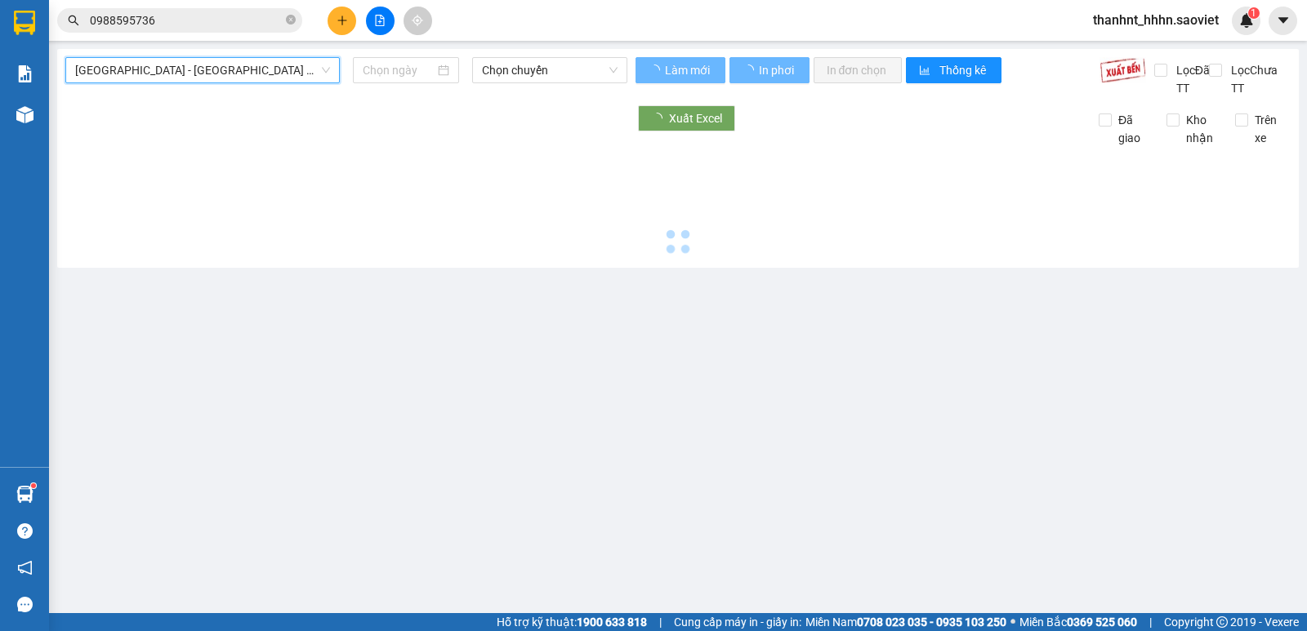
type input "[DATE]"
click at [505, 78] on span "Chọn chuyến" at bounding box center [549, 70] width 135 height 25
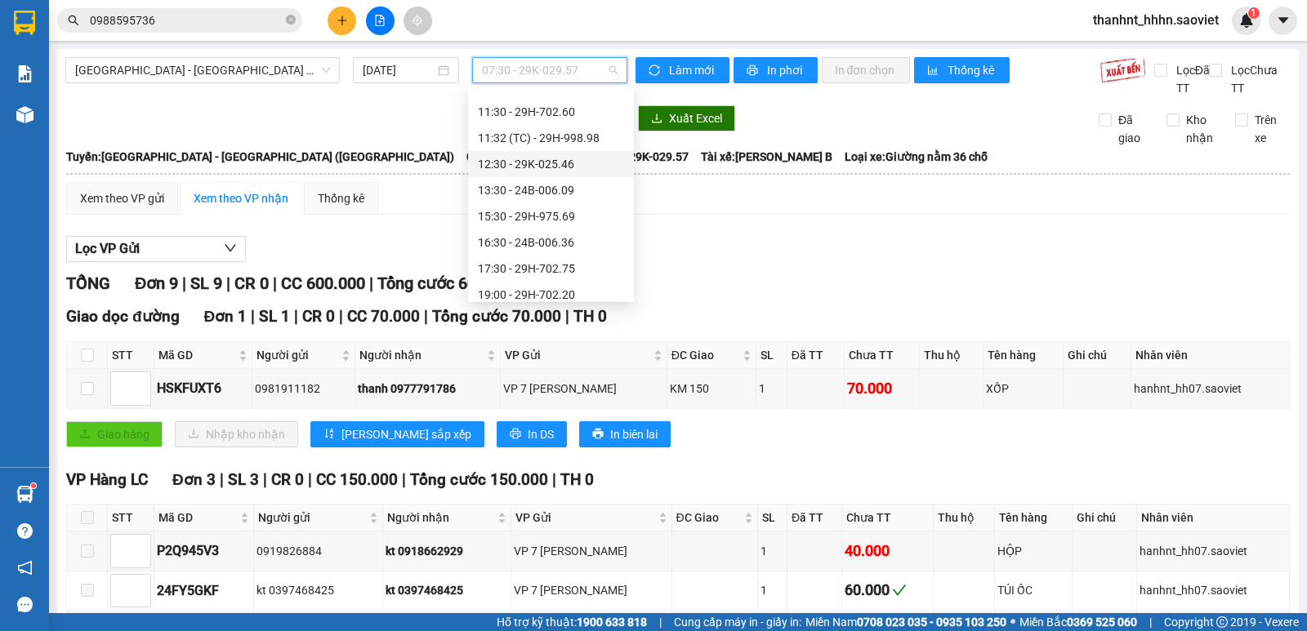
scroll to position [109, 0]
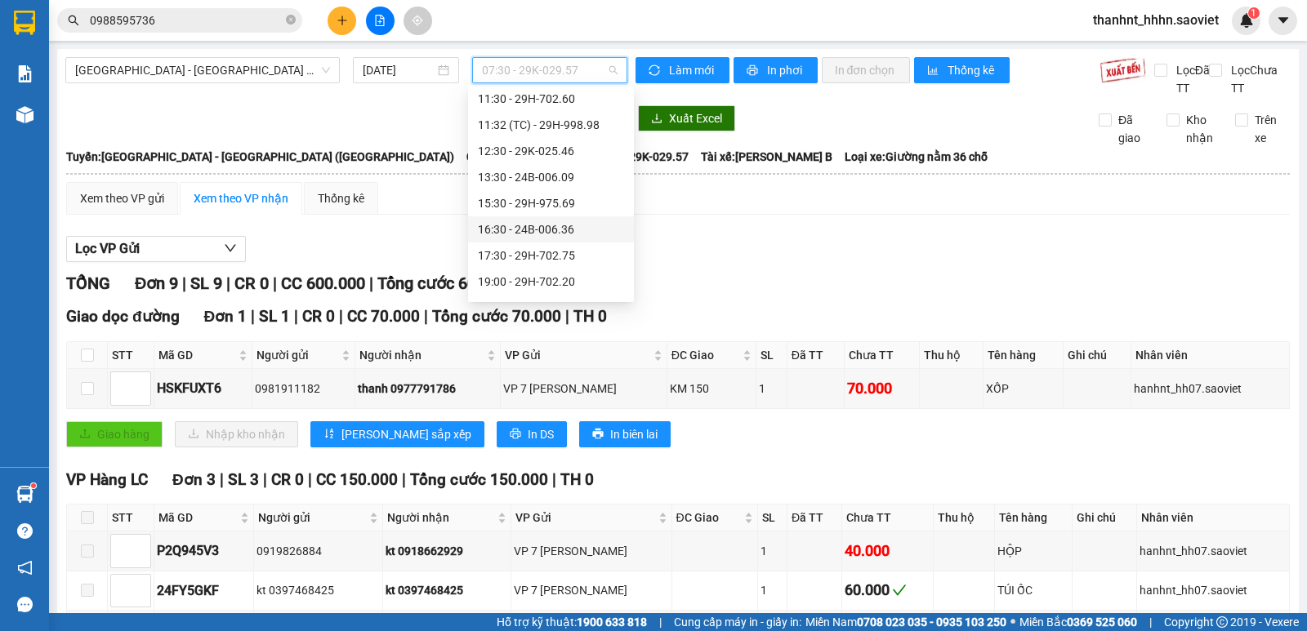
click at [537, 230] on div "16:30 - 24B-006.36" at bounding box center [551, 230] width 146 height 18
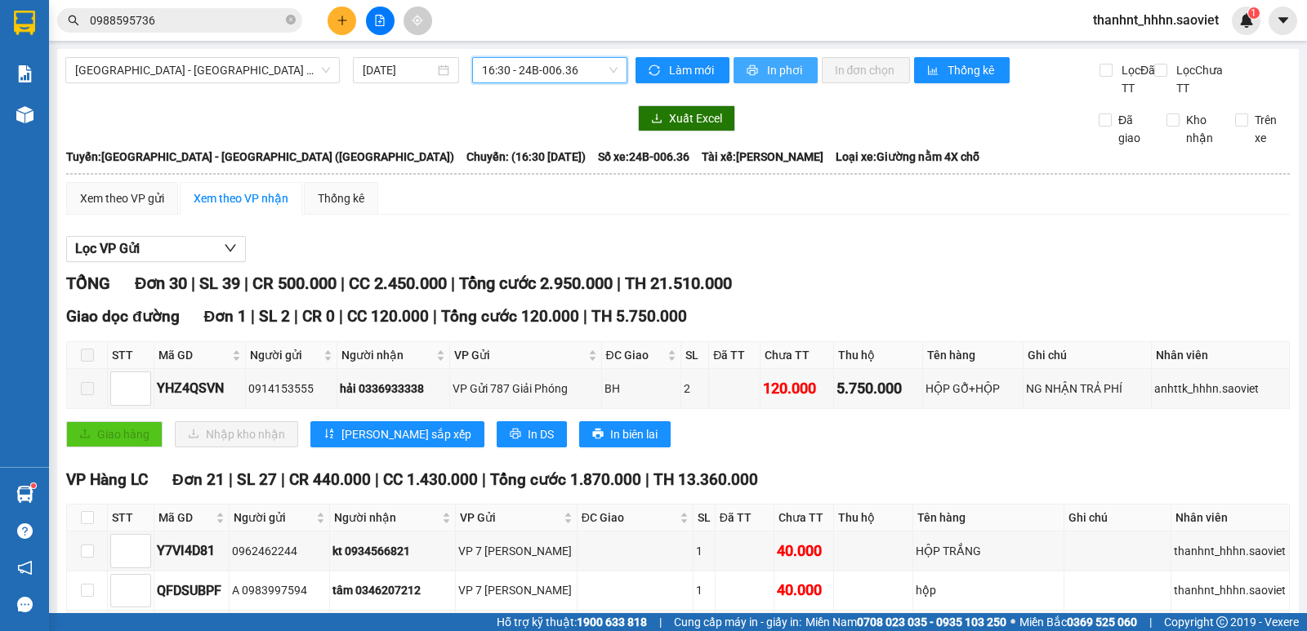
click at [759, 70] on button "In phơi" at bounding box center [776, 70] width 84 height 26
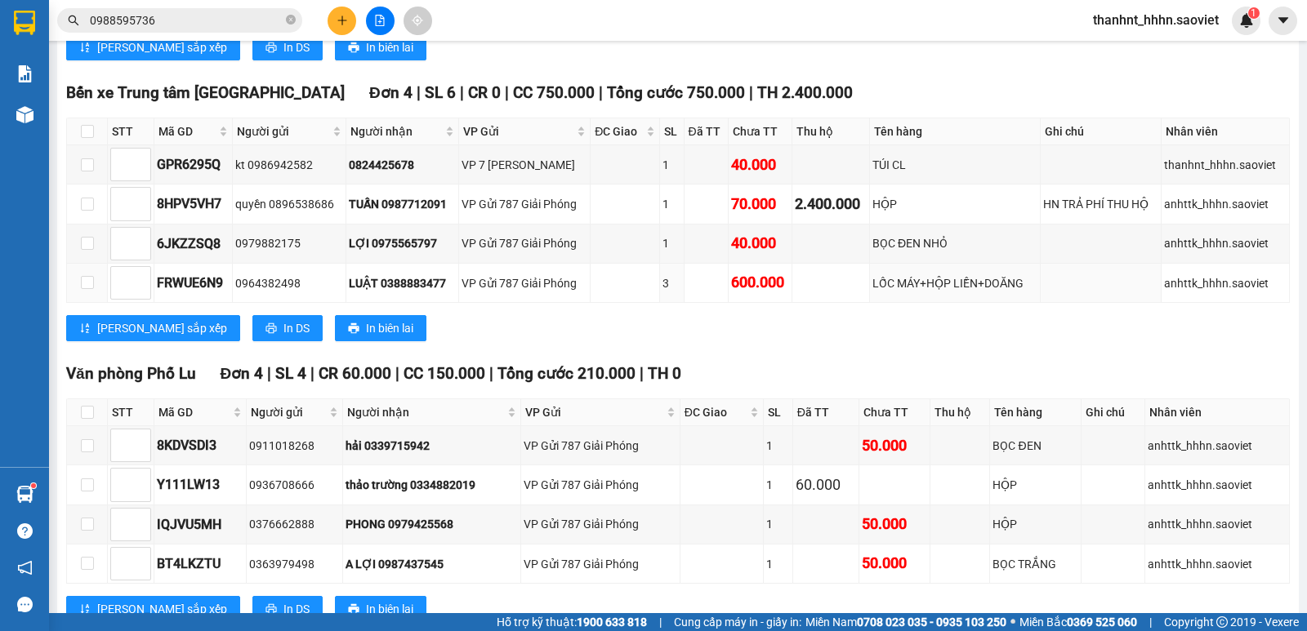
scroll to position [1175, 0]
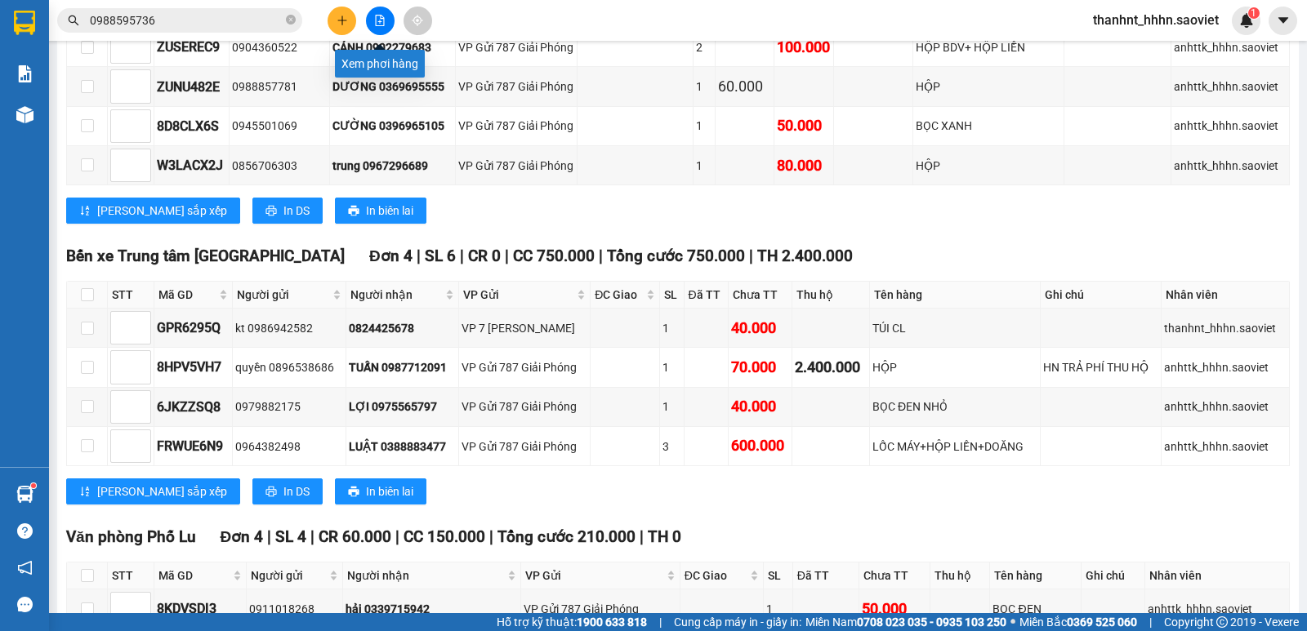
click at [385, 25] on icon "file-add" at bounding box center [379, 20] width 11 height 11
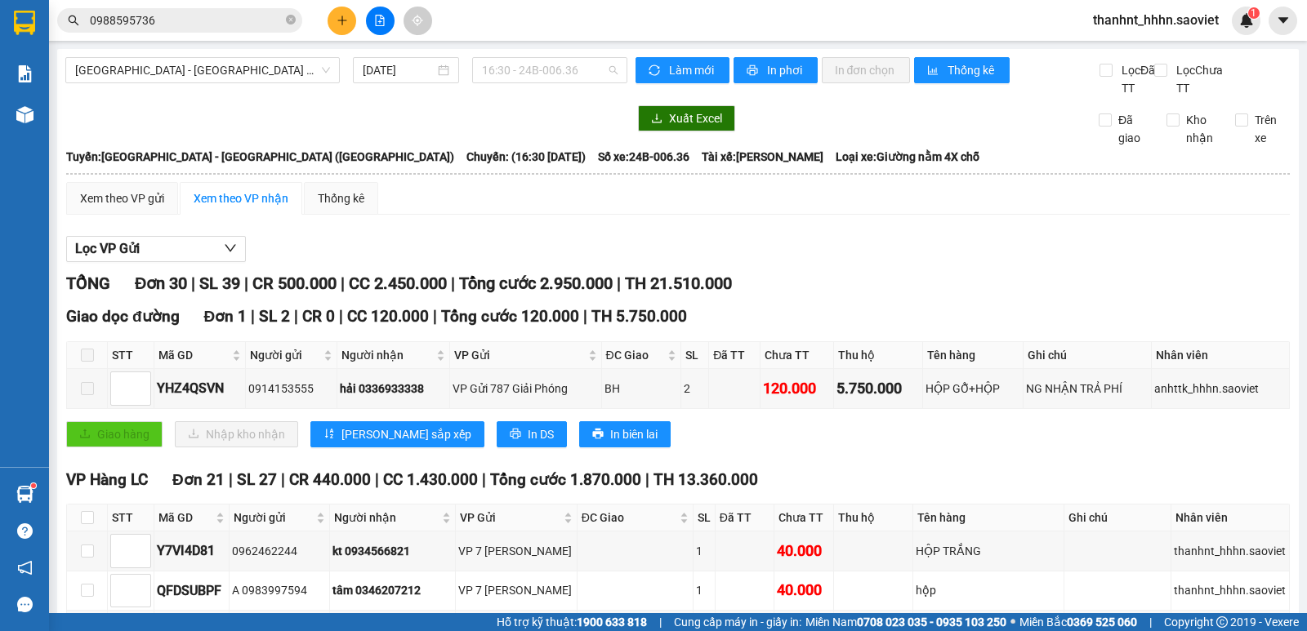
drag, startPoint x: 520, startPoint y: 67, endPoint x: 471, endPoint y: 128, distance: 77.9
click at [521, 69] on span "16:30 - 24B-006.36" at bounding box center [549, 70] width 135 height 25
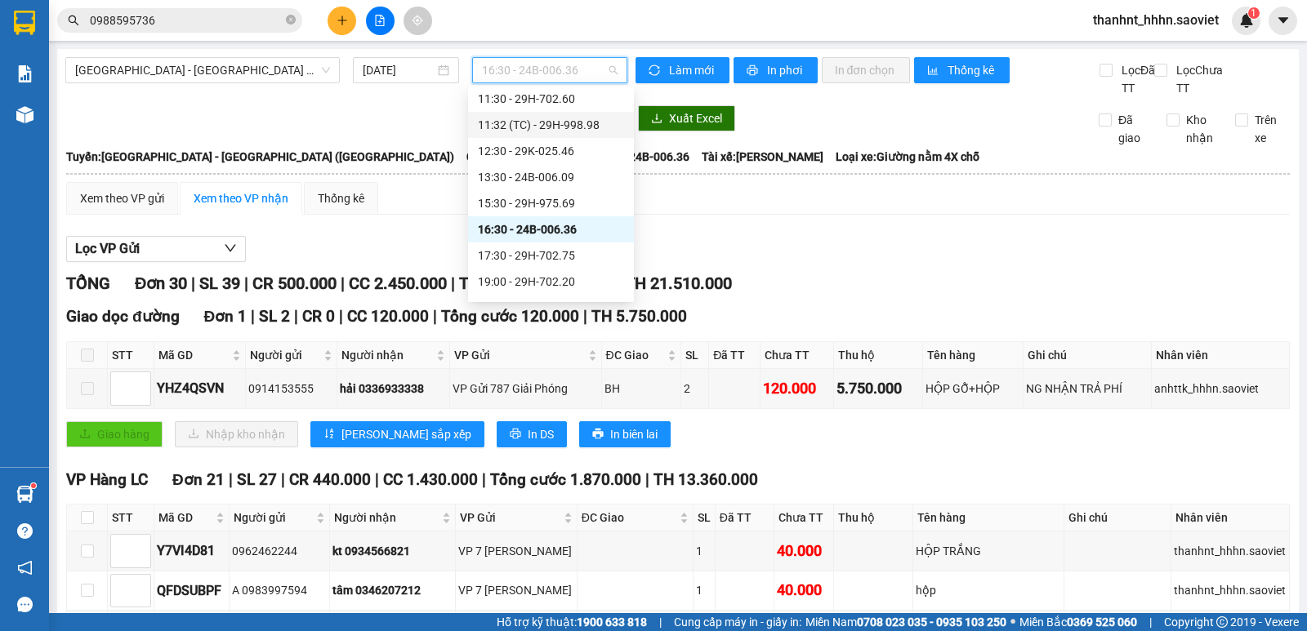
click at [277, 83] on div "[GEOGRAPHIC_DATA] - [GEOGRAPHIC_DATA] (Giường) [DATE] 16:30 - 24B-006.36" at bounding box center [346, 77] width 562 height 40
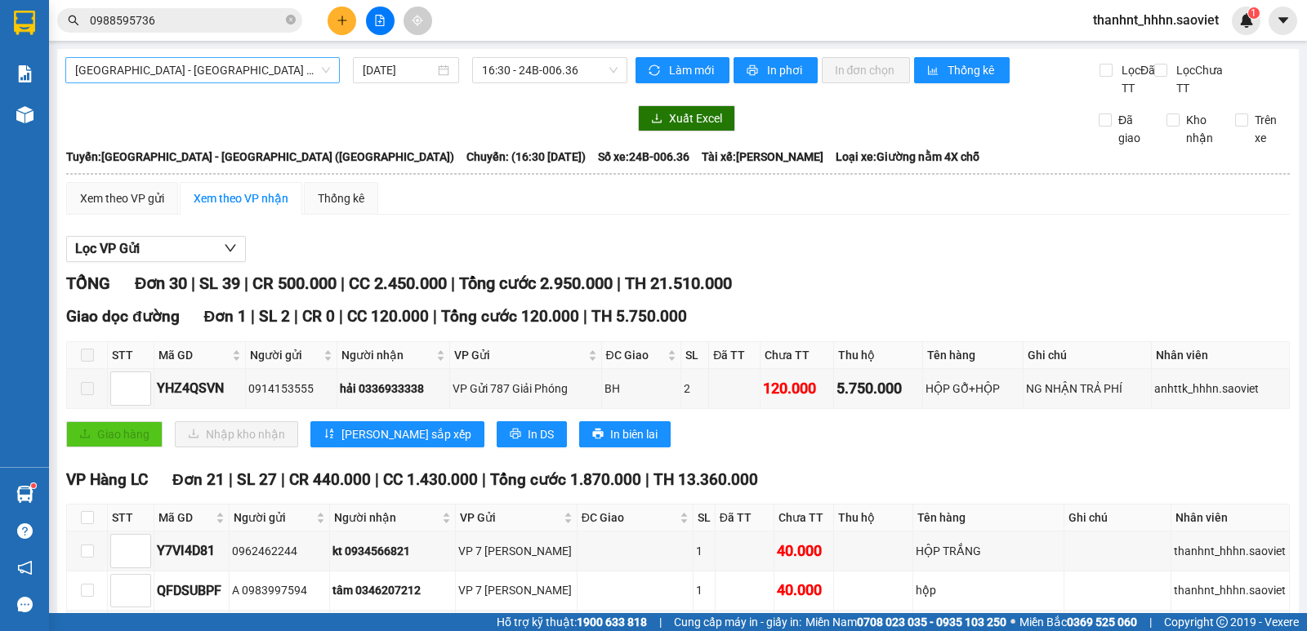
click at [264, 66] on span "[GEOGRAPHIC_DATA] - [GEOGRAPHIC_DATA] ([GEOGRAPHIC_DATA])" at bounding box center [202, 70] width 255 height 25
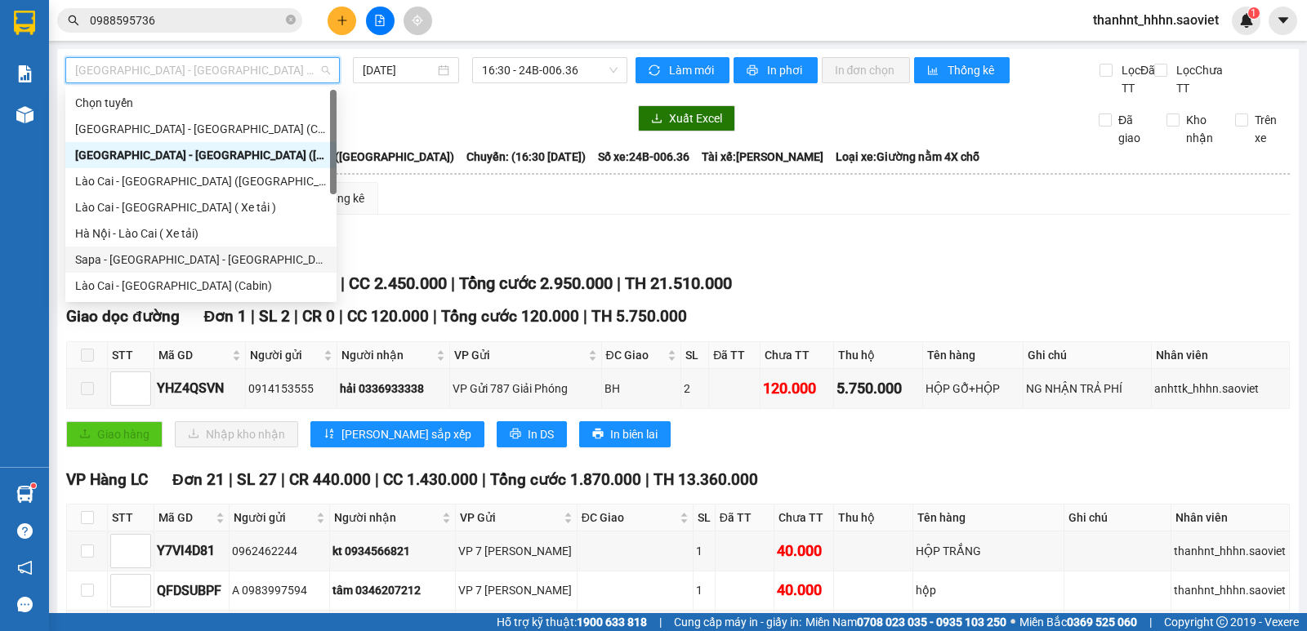
scroll to position [131, 0]
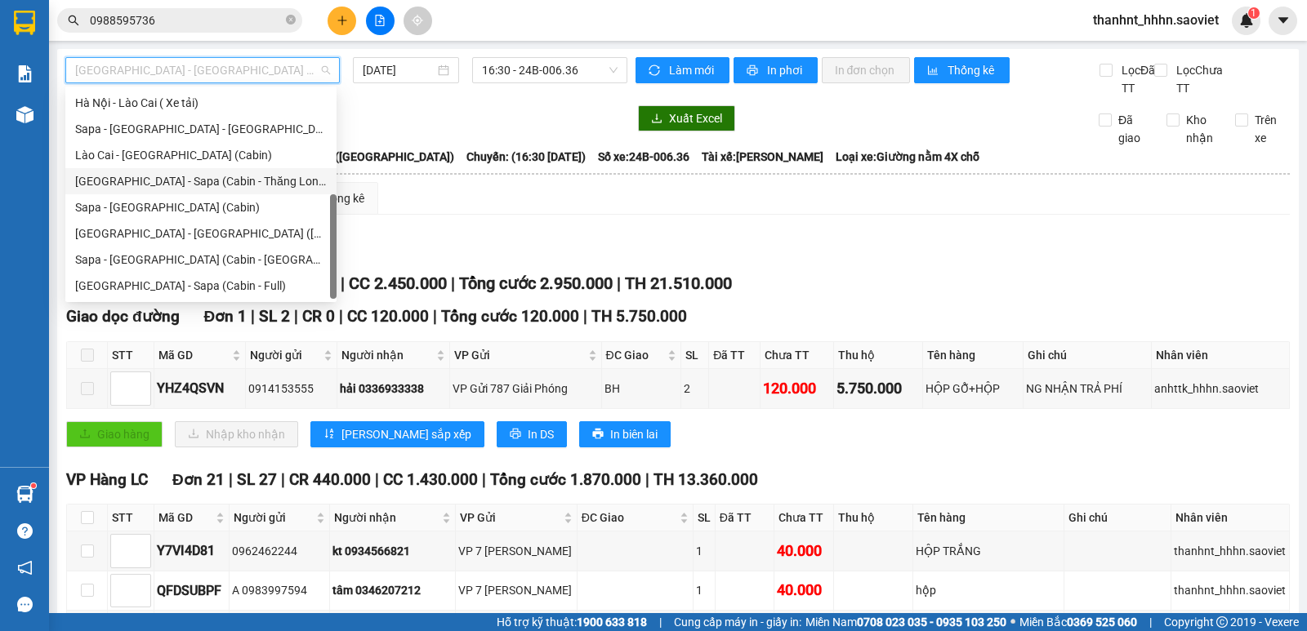
click at [213, 183] on div "[GEOGRAPHIC_DATA] - Sapa (Cabin - Thăng Long)" at bounding box center [201, 181] width 252 height 18
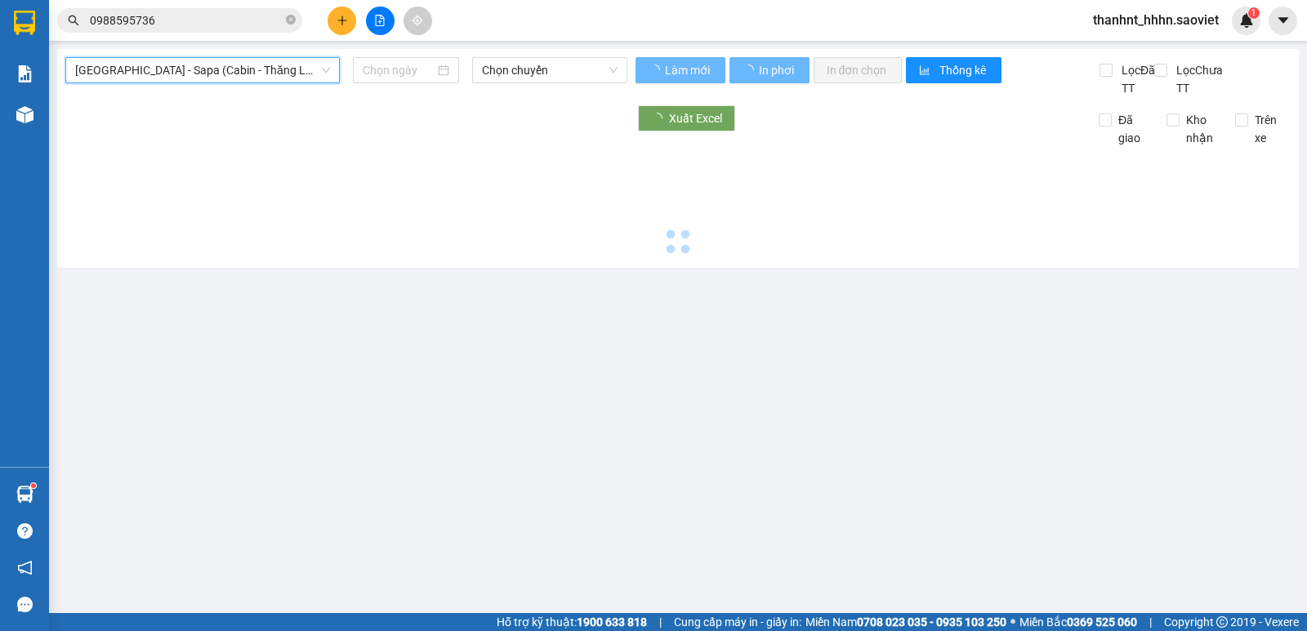
type input "[DATE]"
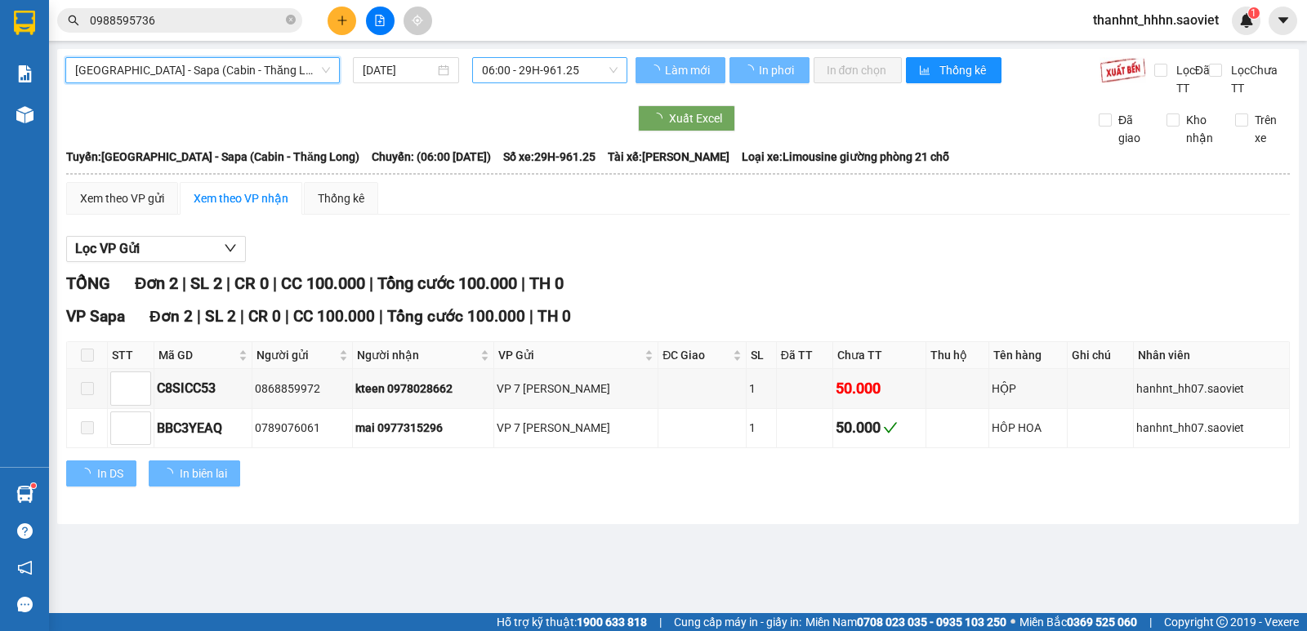
click at [541, 77] on span "06:00 - 29H-961.25" at bounding box center [549, 70] width 135 height 25
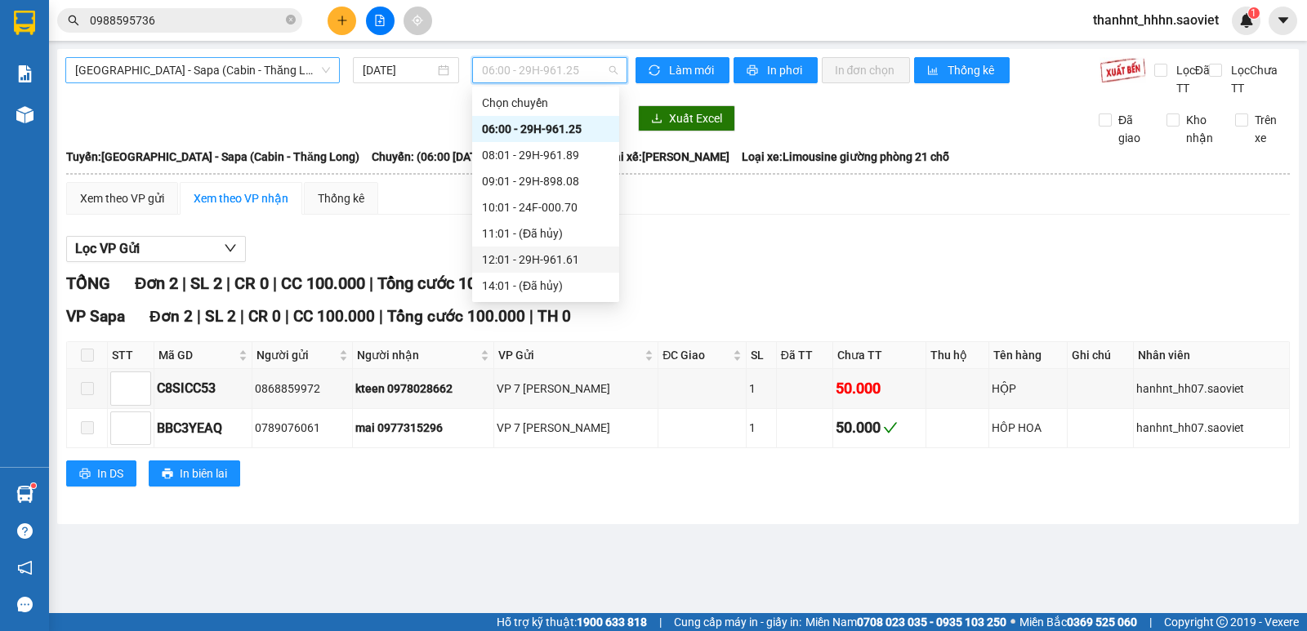
click at [302, 65] on span "[GEOGRAPHIC_DATA] - Sapa (Cabin - Thăng Long)" at bounding box center [202, 70] width 255 height 25
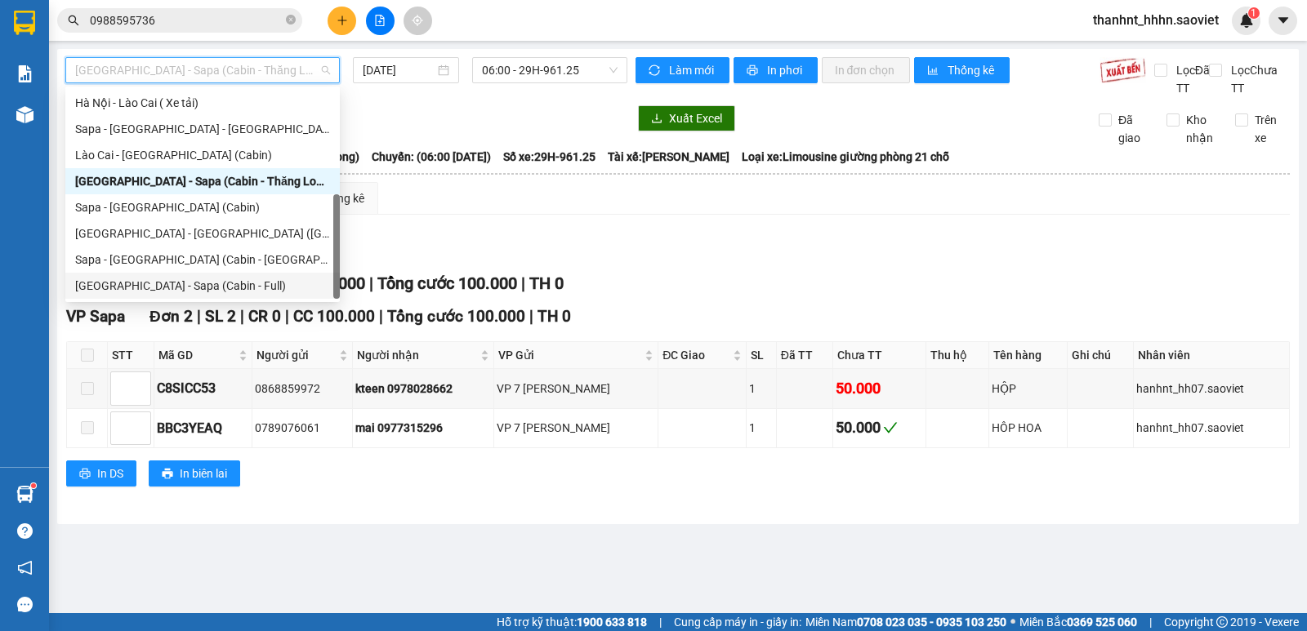
click at [182, 288] on div "[GEOGRAPHIC_DATA] - Sapa (Cabin - Full)" at bounding box center [202, 286] width 255 height 18
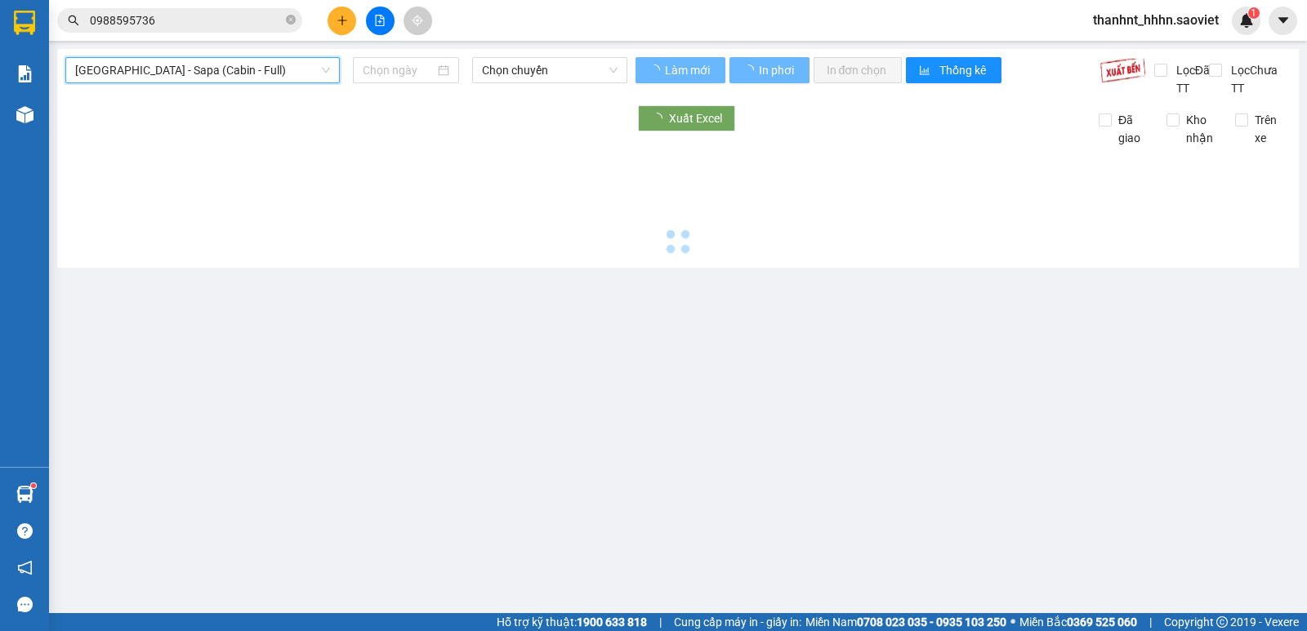
type input "[DATE]"
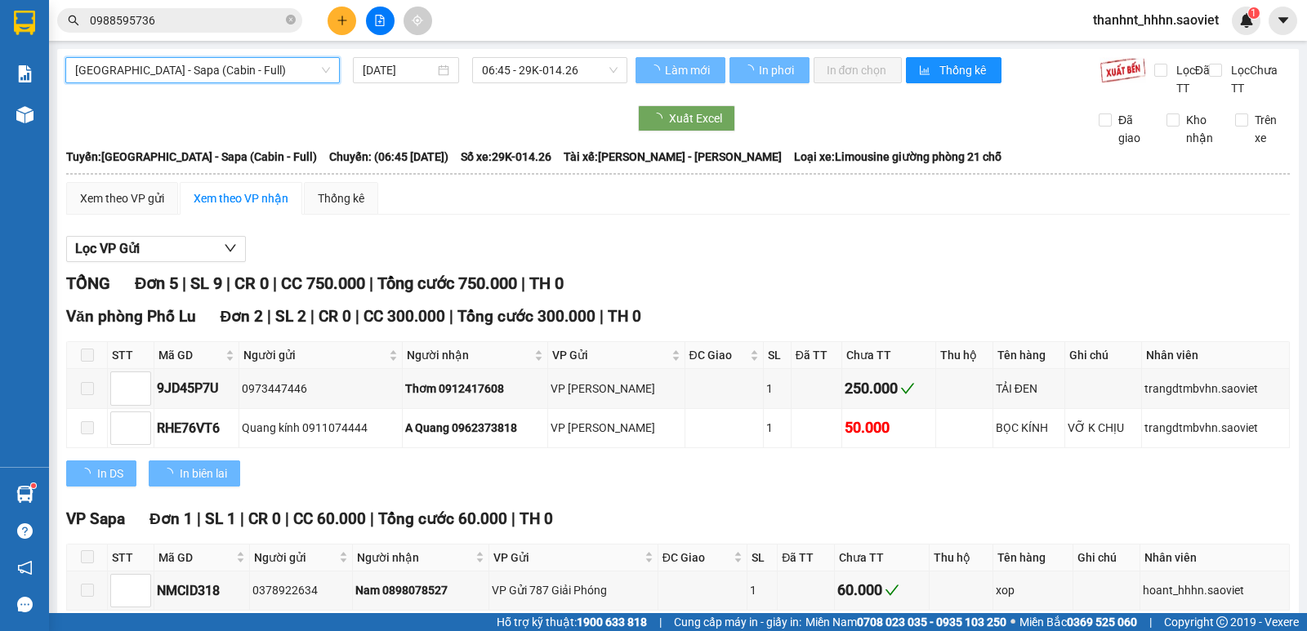
click at [563, 78] on span "06:45 - 29K-014.26" at bounding box center [549, 70] width 135 height 25
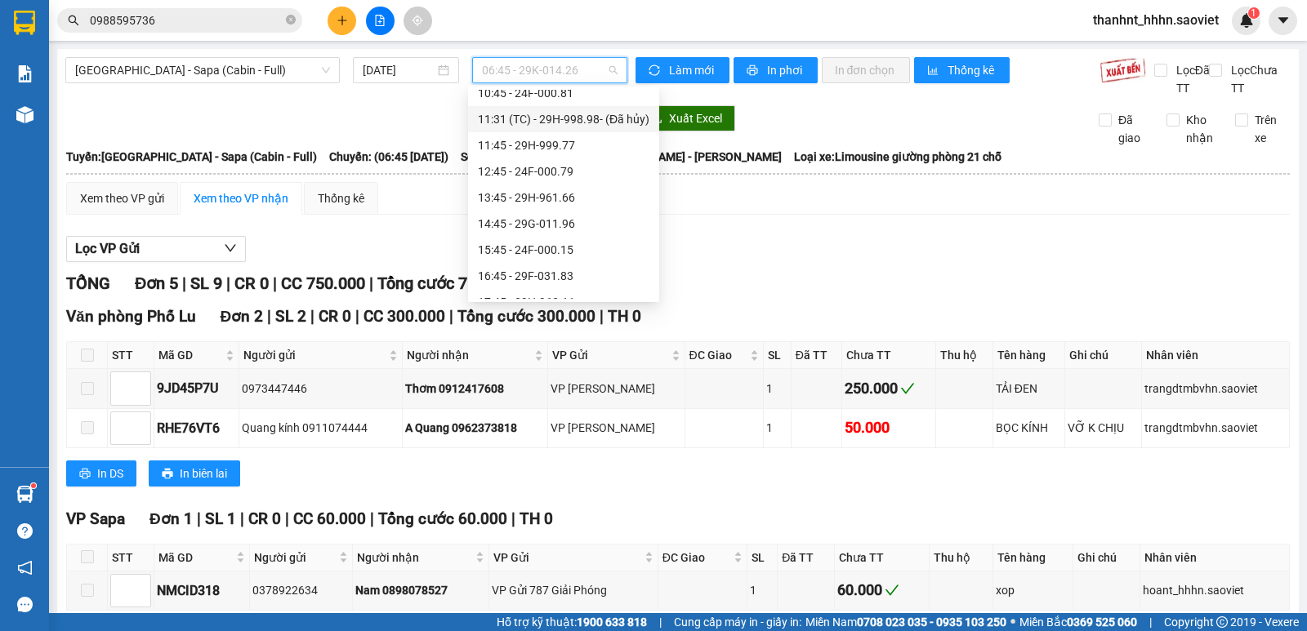
scroll to position [152, 0]
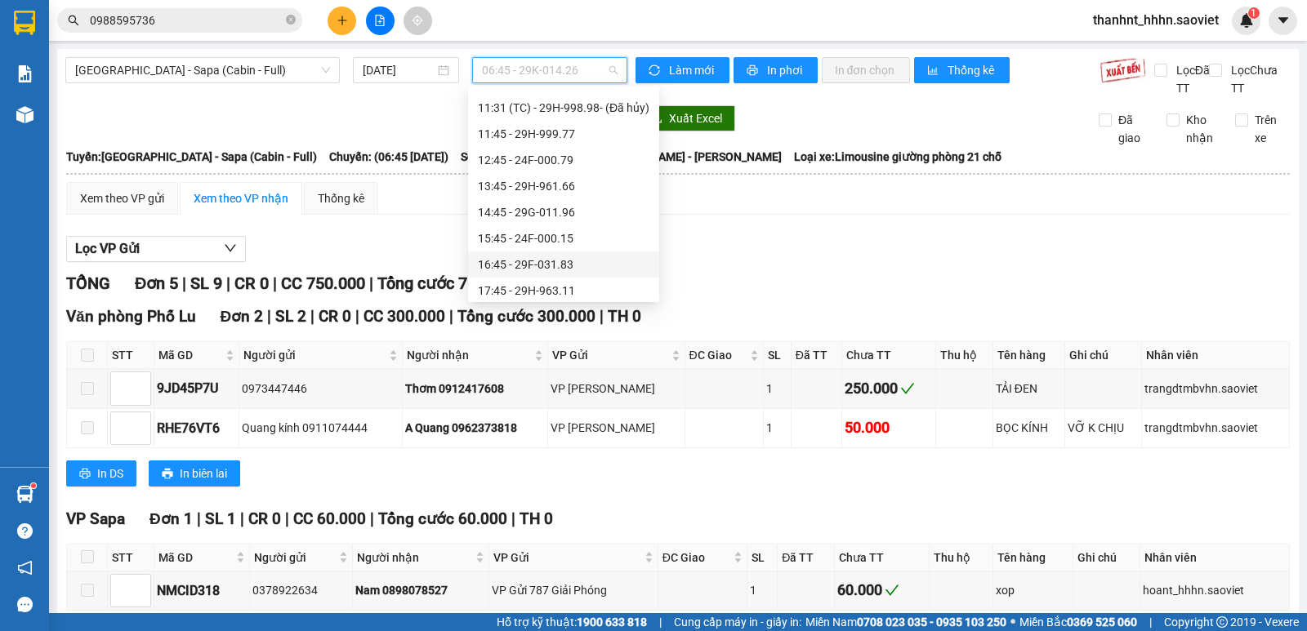
click at [547, 262] on div "16:45 - 29F-031.83" at bounding box center [564, 265] width 172 height 18
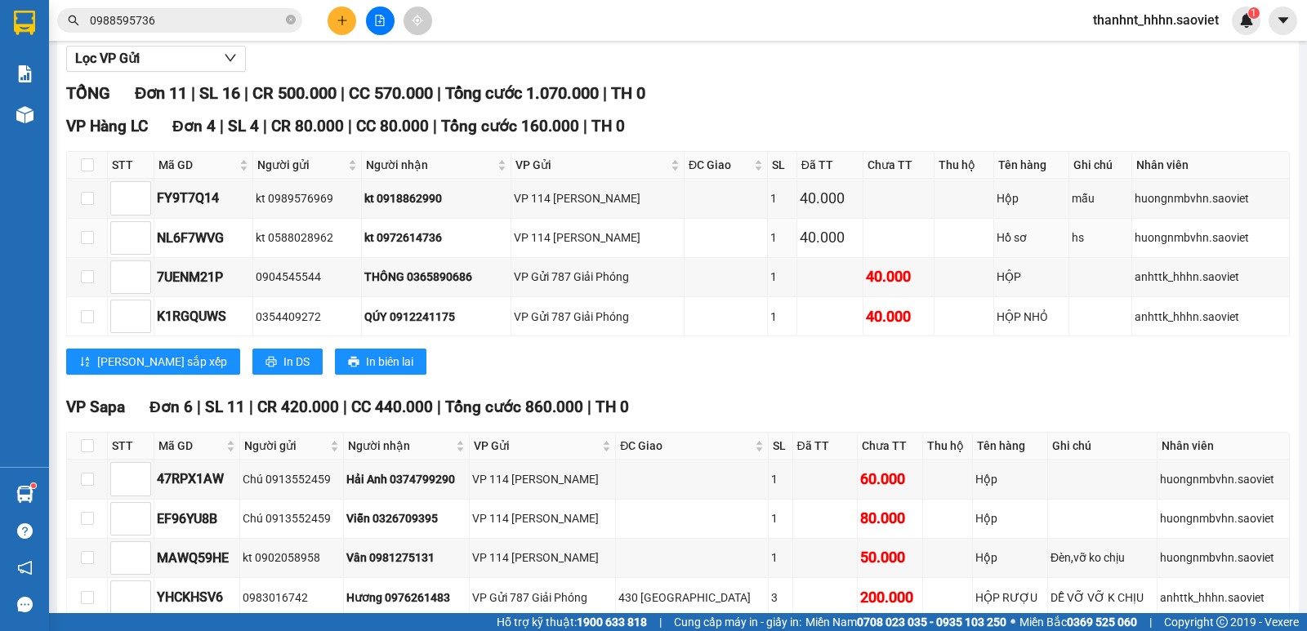
scroll to position [57, 0]
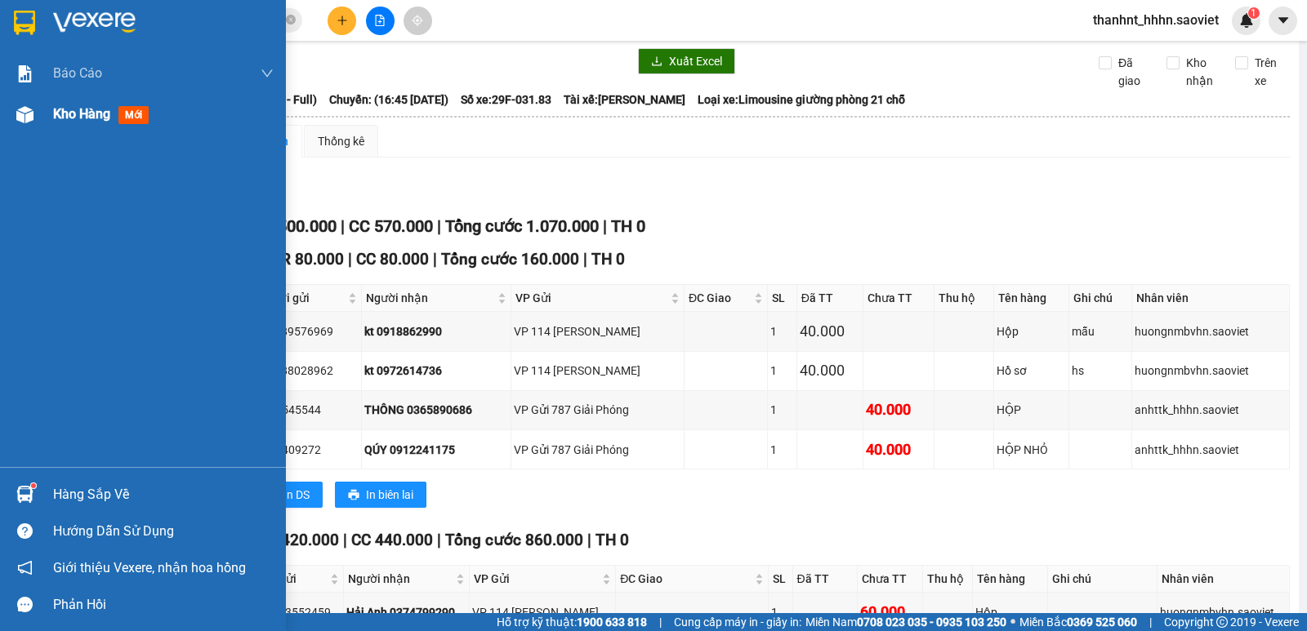
click at [37, 124] on div "Kho hàng mới" at bounding box center [143, 114] width 286 height 41
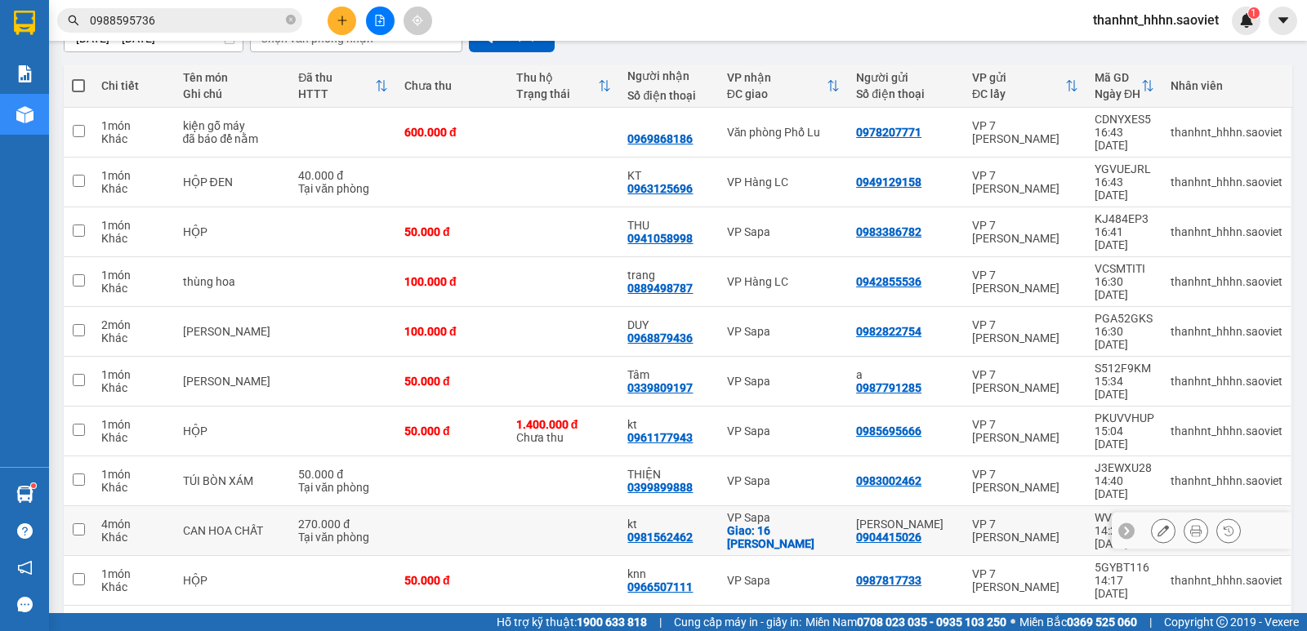
scroll to position [242, 0]
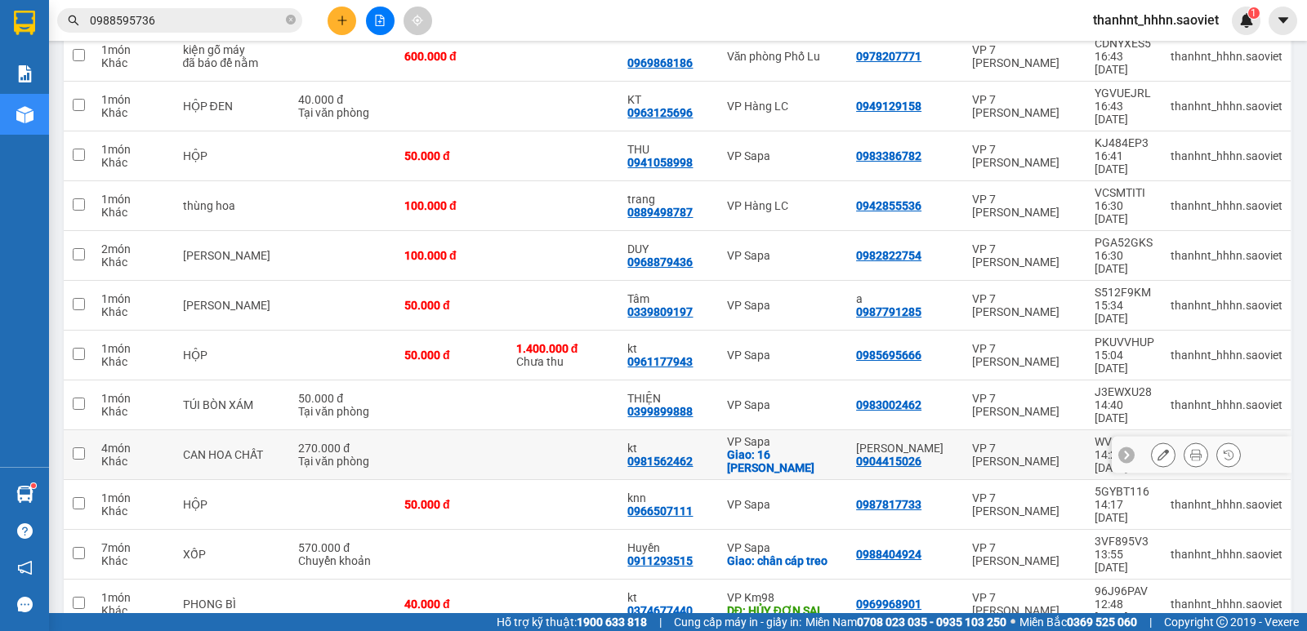
click at [534, 430] on td at bounding box center [564, 455] width 112 height 50
checkbox input "true"
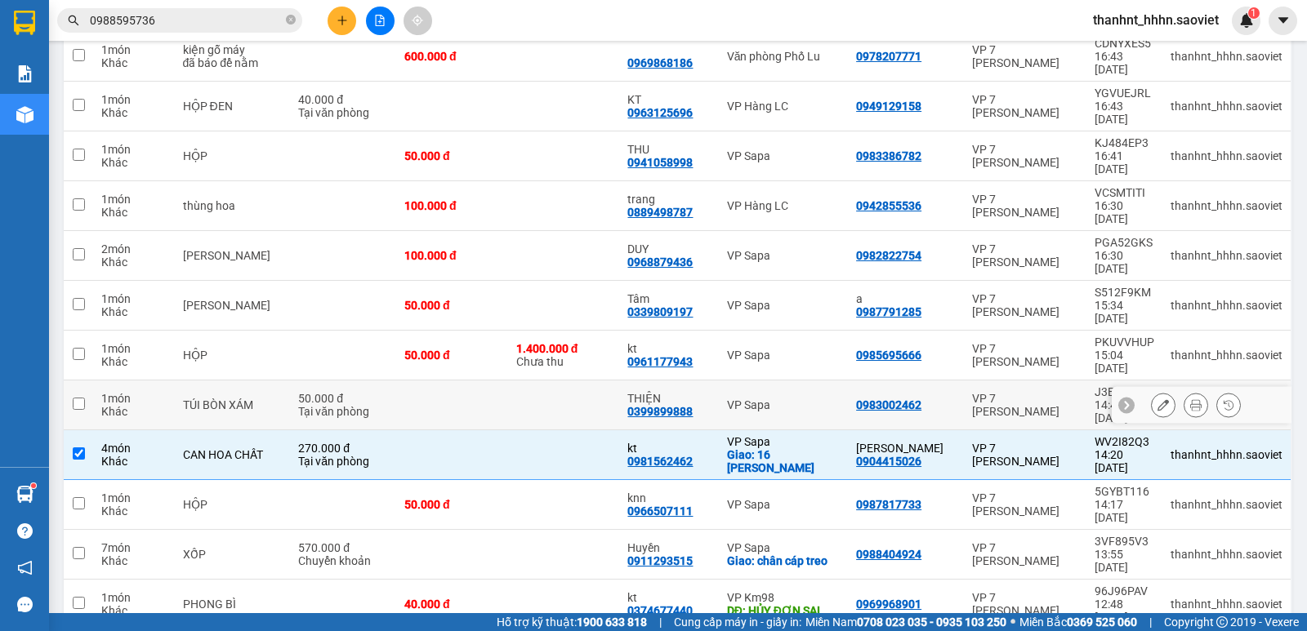
click at [542, 381] on td at bounding box center [564, 406] width 112 height 50
checkbox input "true"
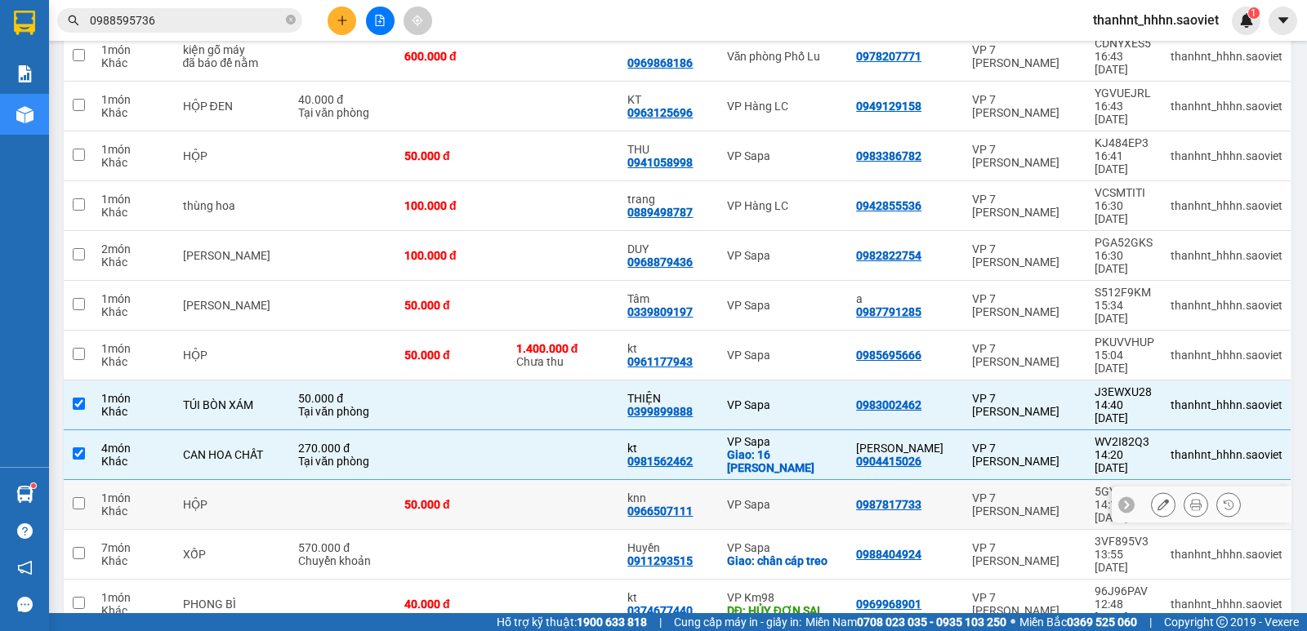
click at [562, 480] on td at bounding box center [564, 505] width 112 height 50
checkbox input "true"
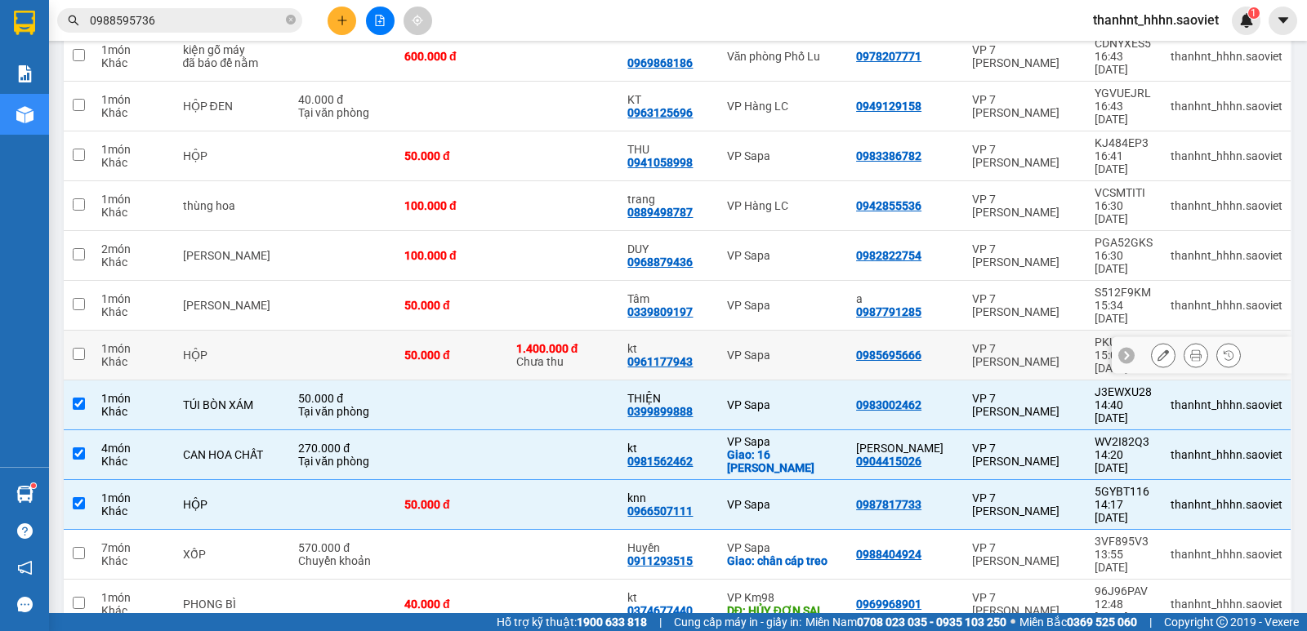
click at [600, 342] on div "1.400.000 đ Chưa thu" at bounding box center [564, 355] width 96 height 26
checkbox input "true"
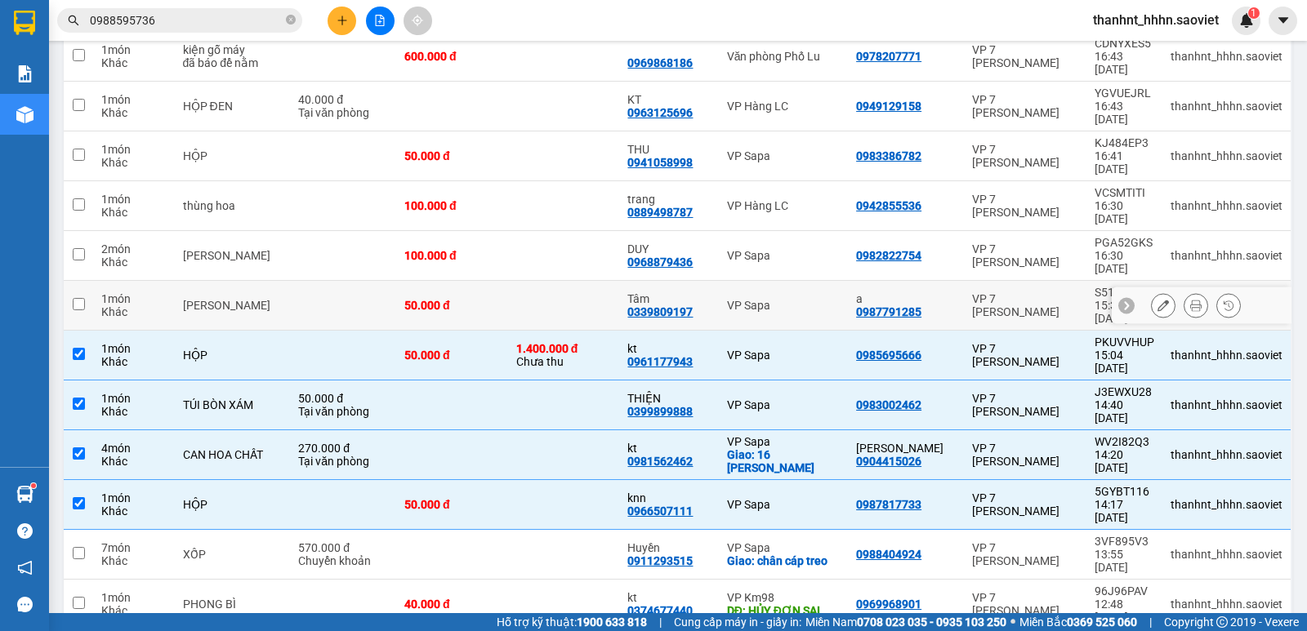
drag, startPoint x: 587, startPoint y: 235, endPoint x: 549, endPoint y: 274, distance: 54.3
click at [587, 281] on td at bounding box center [564, 306] width 112 height 50
checkbox input "true"
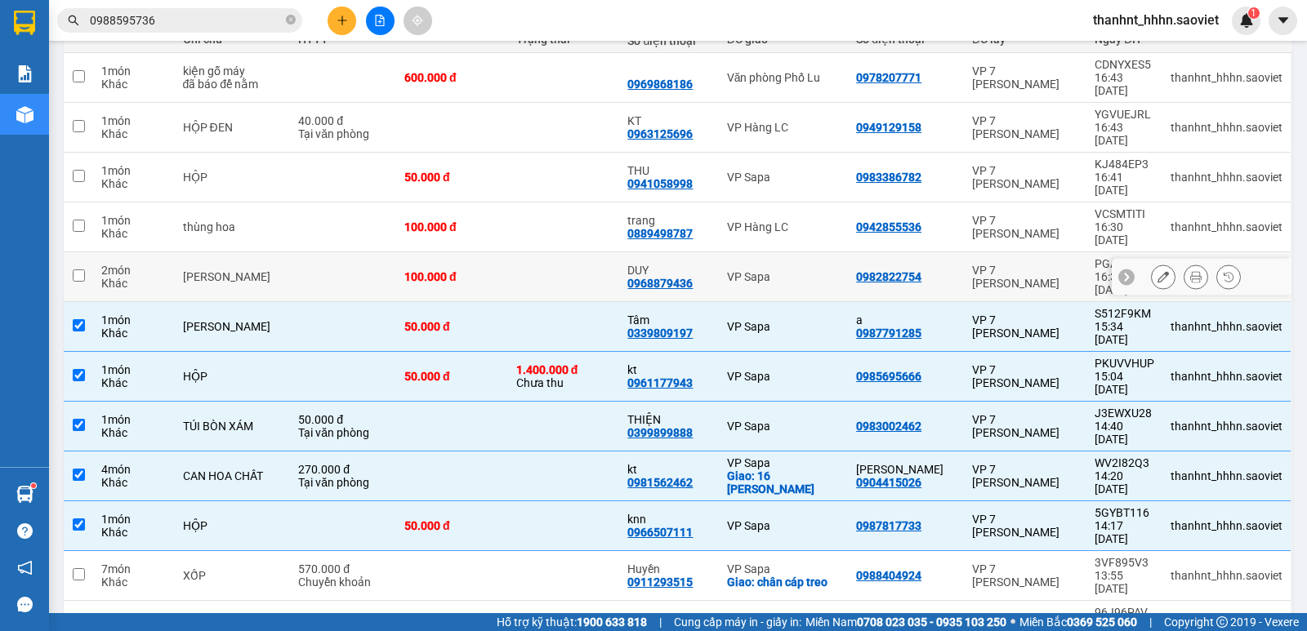
scroll to position [187, 0]
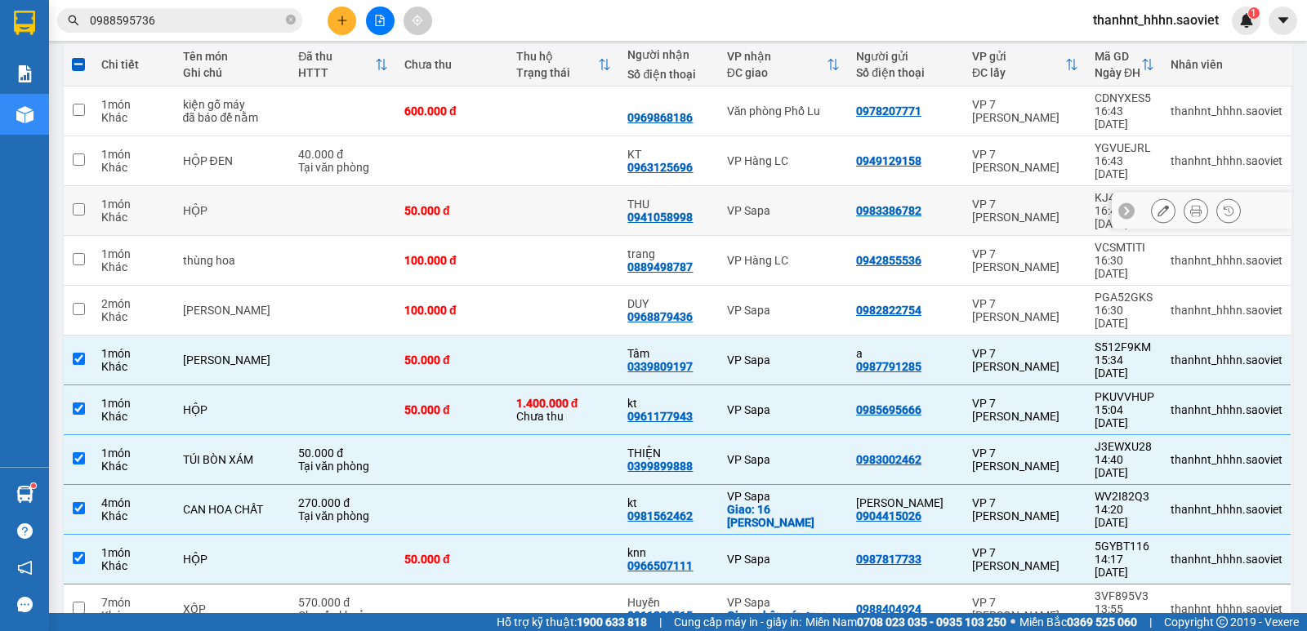
click at [542, 186] on td at bounding box center [564, 211] width 112 height 50
checkbox input "true"
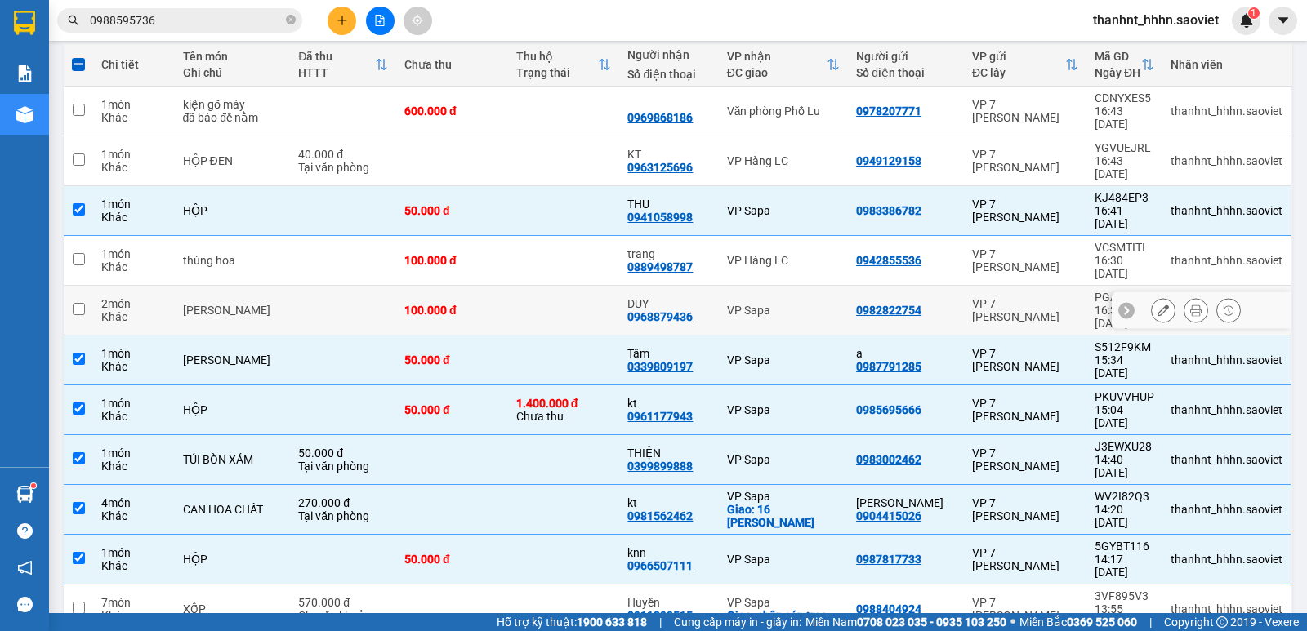
click at [559, 286] on td at bounding box center [564, 311] width 112 height 50
checkbox input "true"
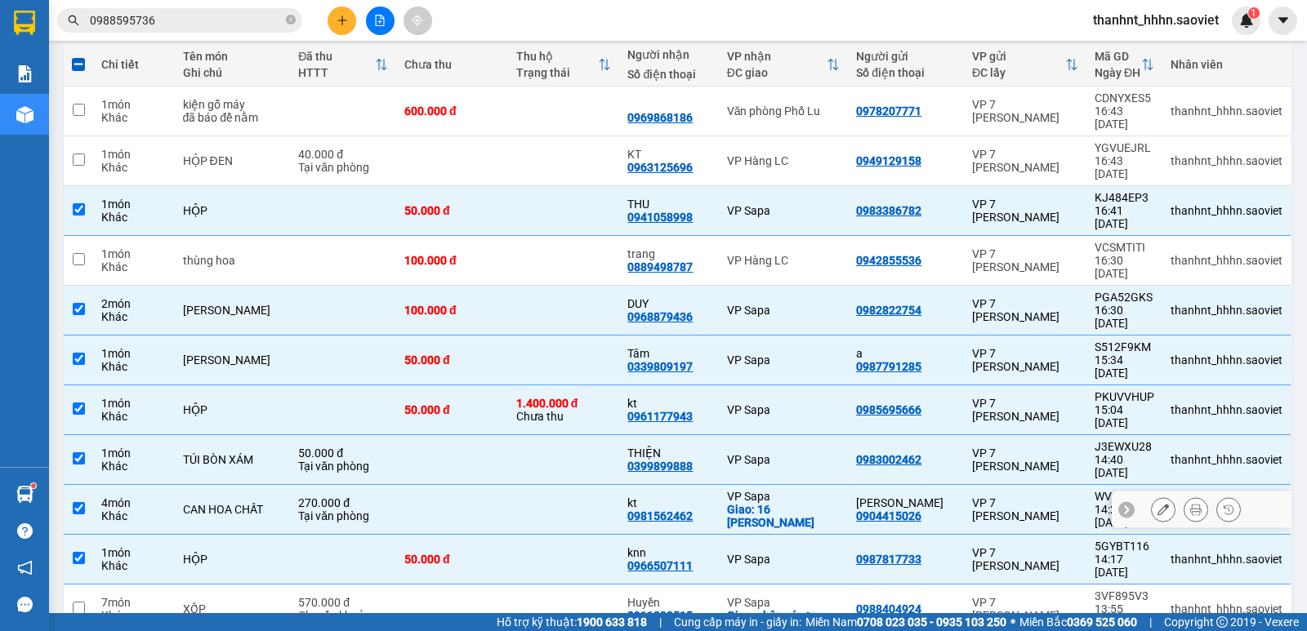
drag, startPoint x: 75, startPoint y: 396, endPoint x: 118, endPoint y: 429, distance: 53.6
click at [74, 502] on input "checkbox" at bounding box center [79, 508] width 12 height 12
checkbox input "false"
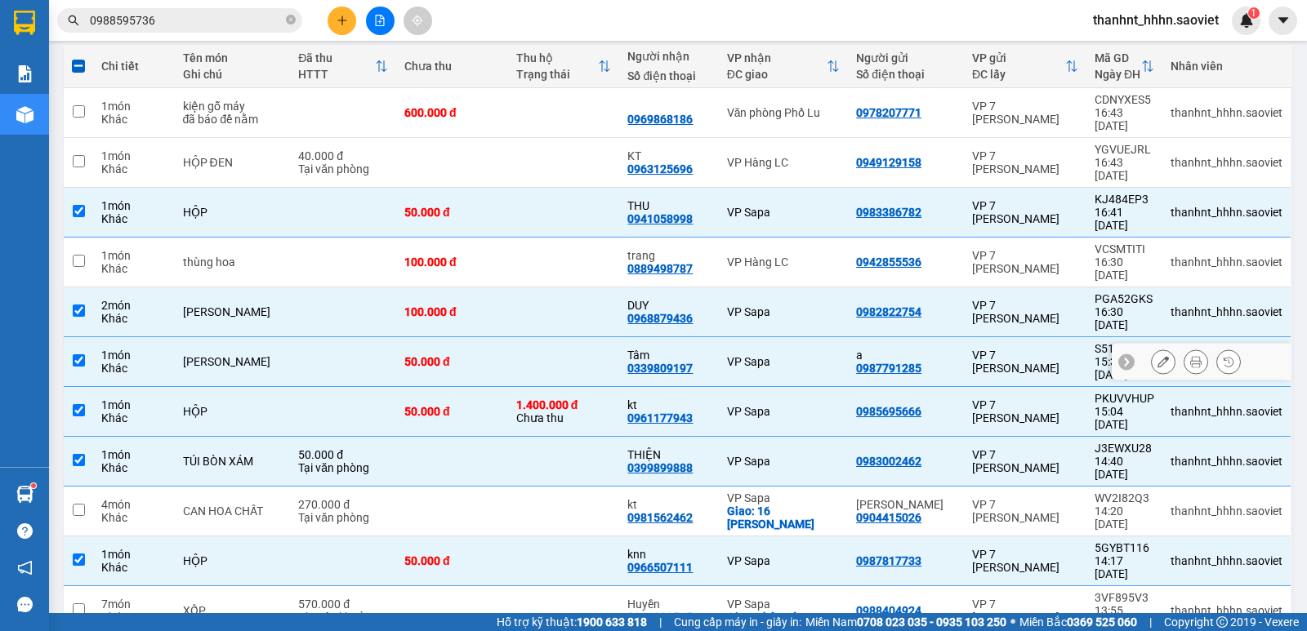
scroll to position [78, 0]
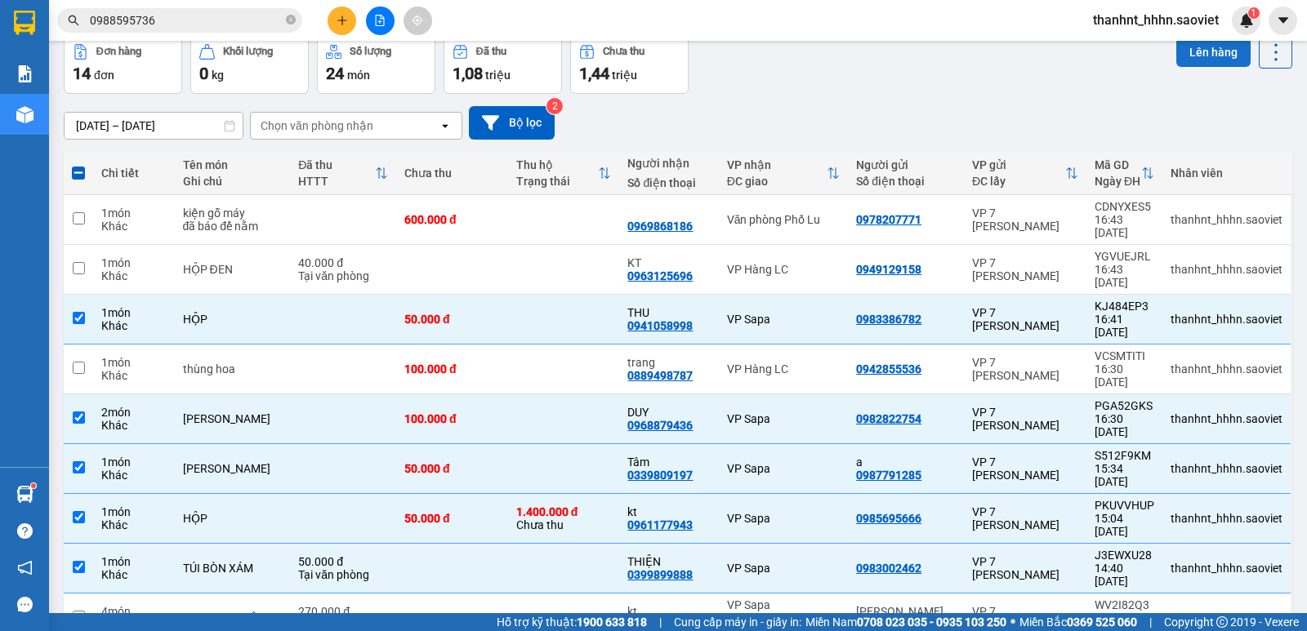
click at [1180, 54] on button "Lên hàng" at bounding box center [1213, 52] width 74 height 29
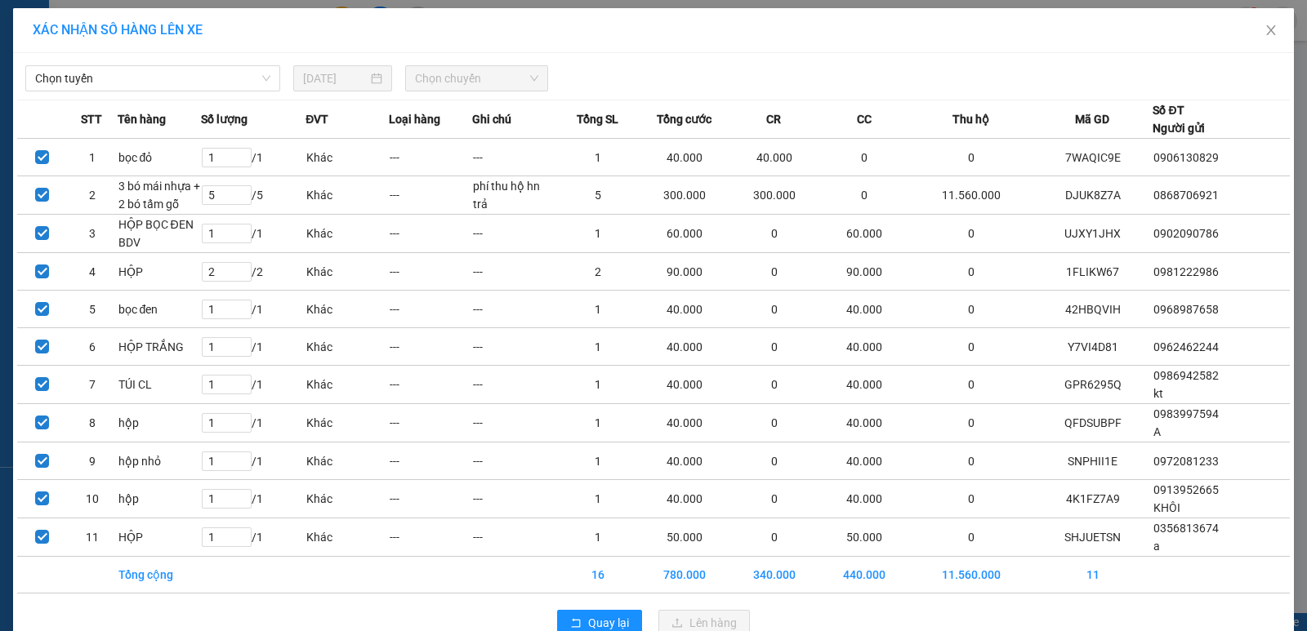
click at [173, 81] on span "Chọn tuyến" at bounding box center [152, 78] width 235 height 25
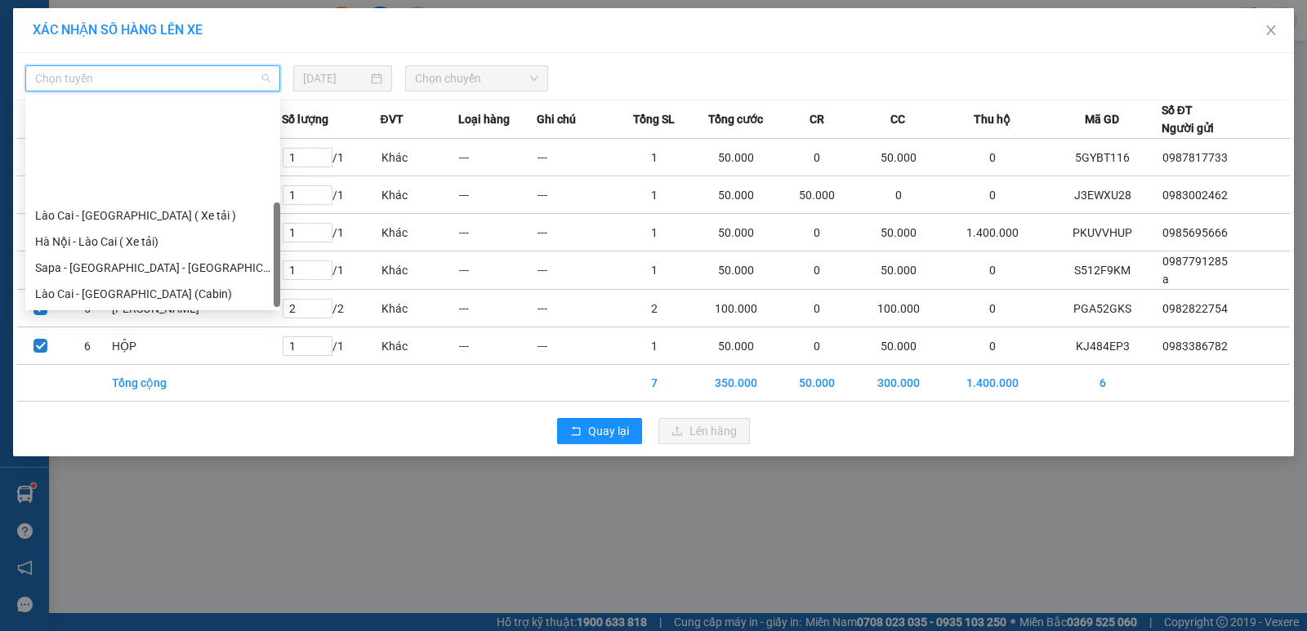
scroll to position [131, 0]
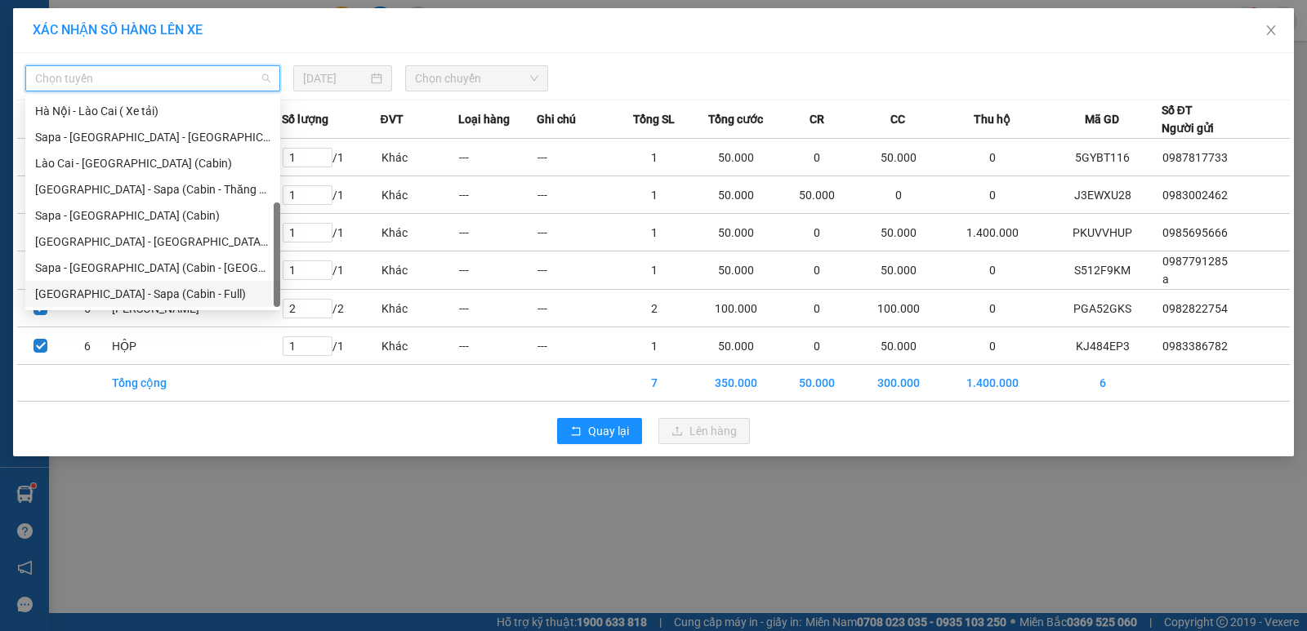
click at [173, 292] on div "[GEOGRAPHIC_DATA] - Sapa (Cabin - Full)" at bounding box center [152, 294] width 235 height 18
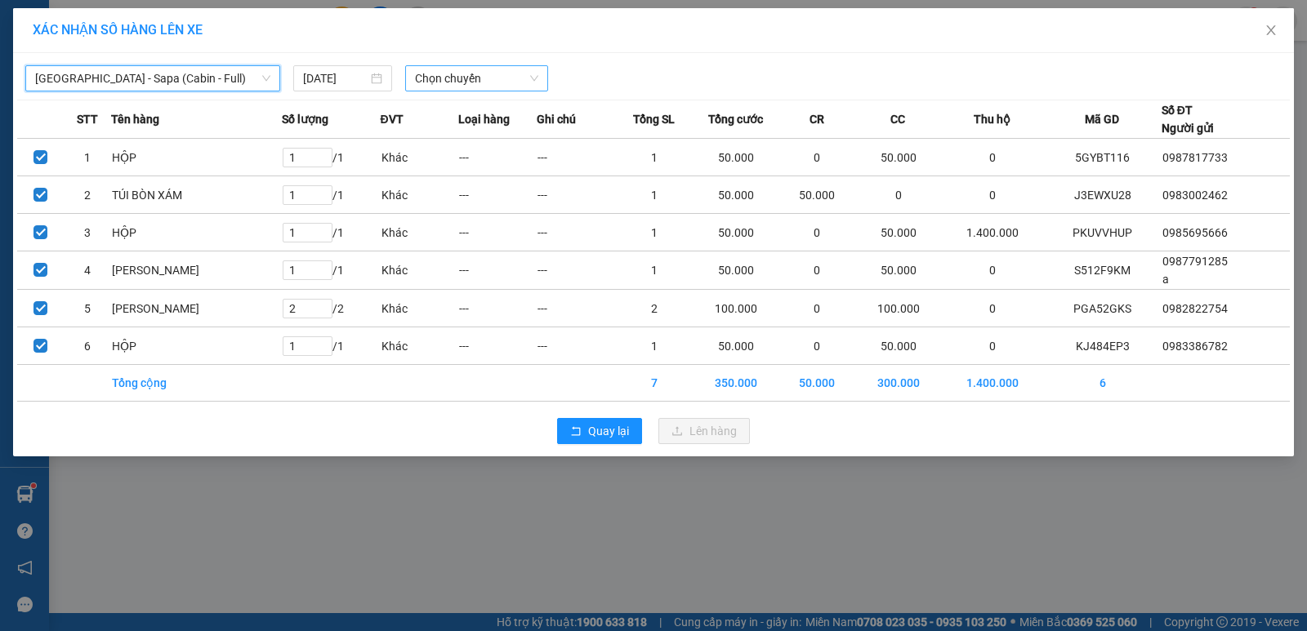
drag, startPoint x: 514, startPoint y: 74, endPoint x: 507, endPoint y: 86, distance: 13.9
click at [511, 76] on span "Chọn chuyến" at bounding box center [476, 78] width 123 height 25
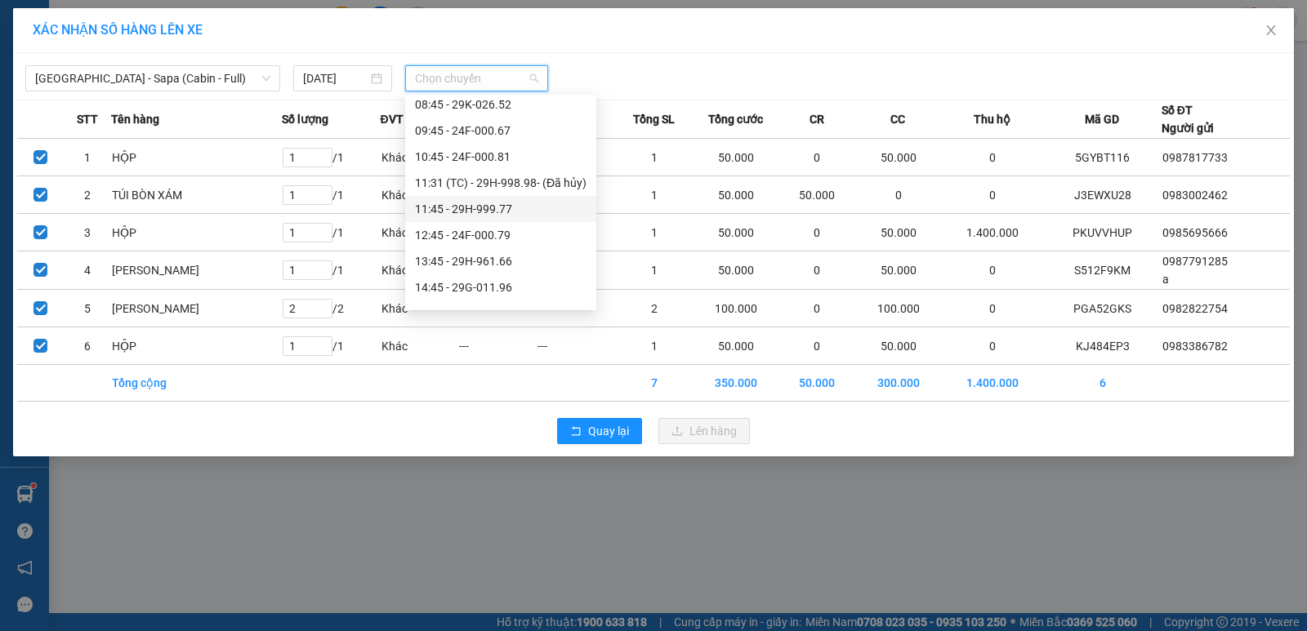
scroll to position [136, 0]
click at [489, 261] on div "15:45 - 24F-000.15" at bounding box center [501, 262] width 172 height 18
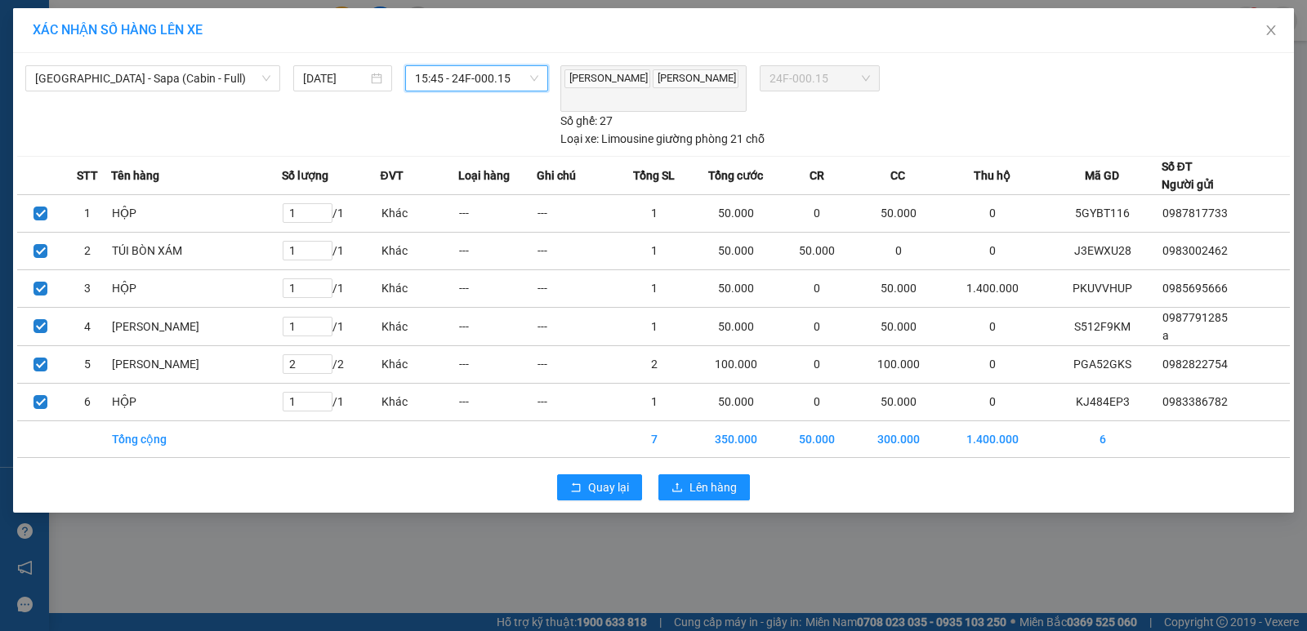
click at [476, 70] on span "15:45 - 24F-000.15" at bounding box center [476, 78] width 123 height 25
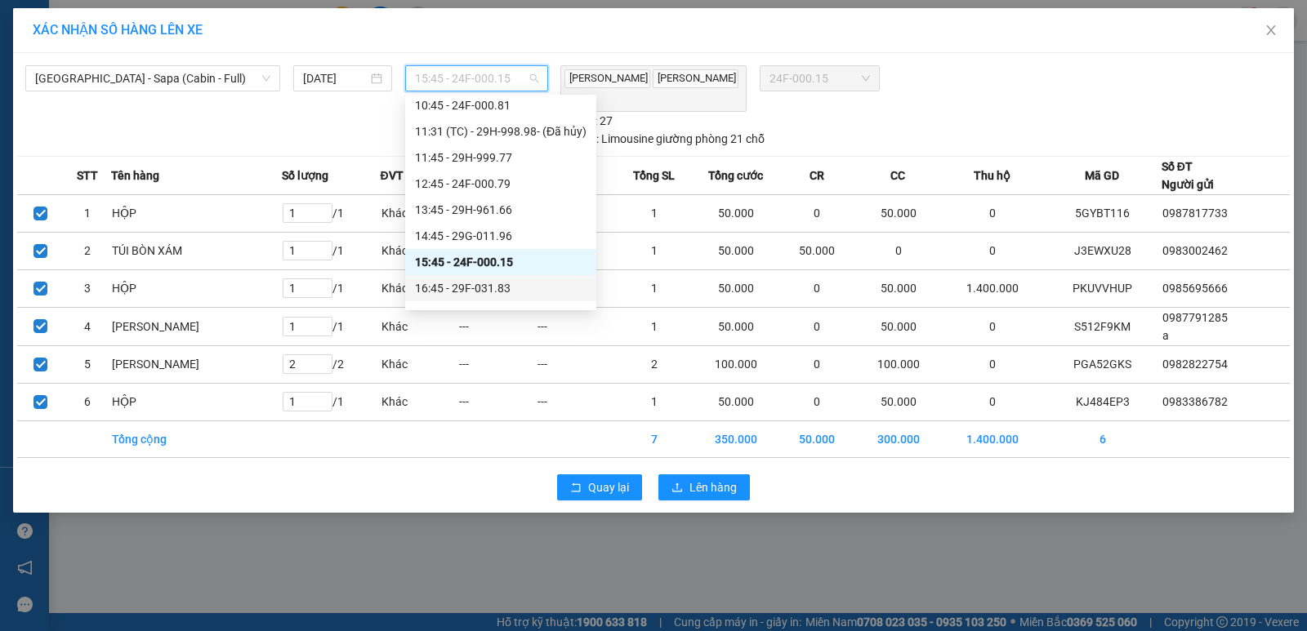
click at [455, 282] on div "16:45 - 29F-031.83" at bounding box center [501, 288] width 172 height 18
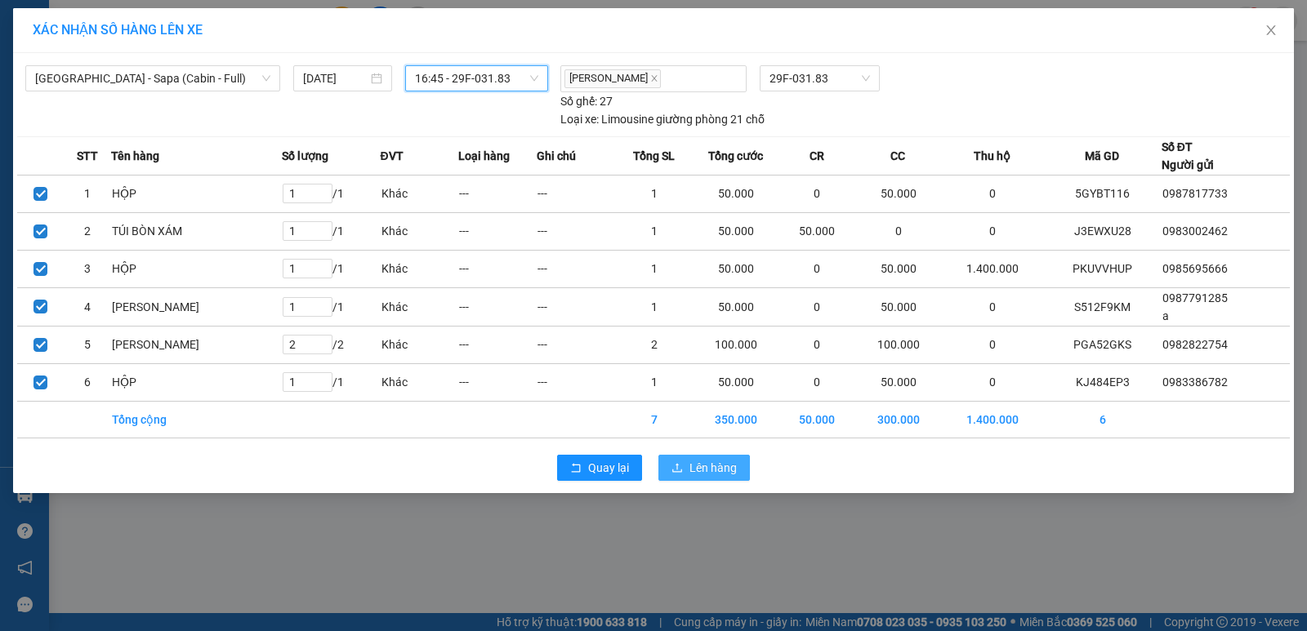
drag, startPoint x: 726, startPoint y: 457, endPoint x: 732, endPoint y: 479, distance: 22.8
click at [727, 457] on button "Lên hàng" at bounding box center [703, 468] width 91 height 26
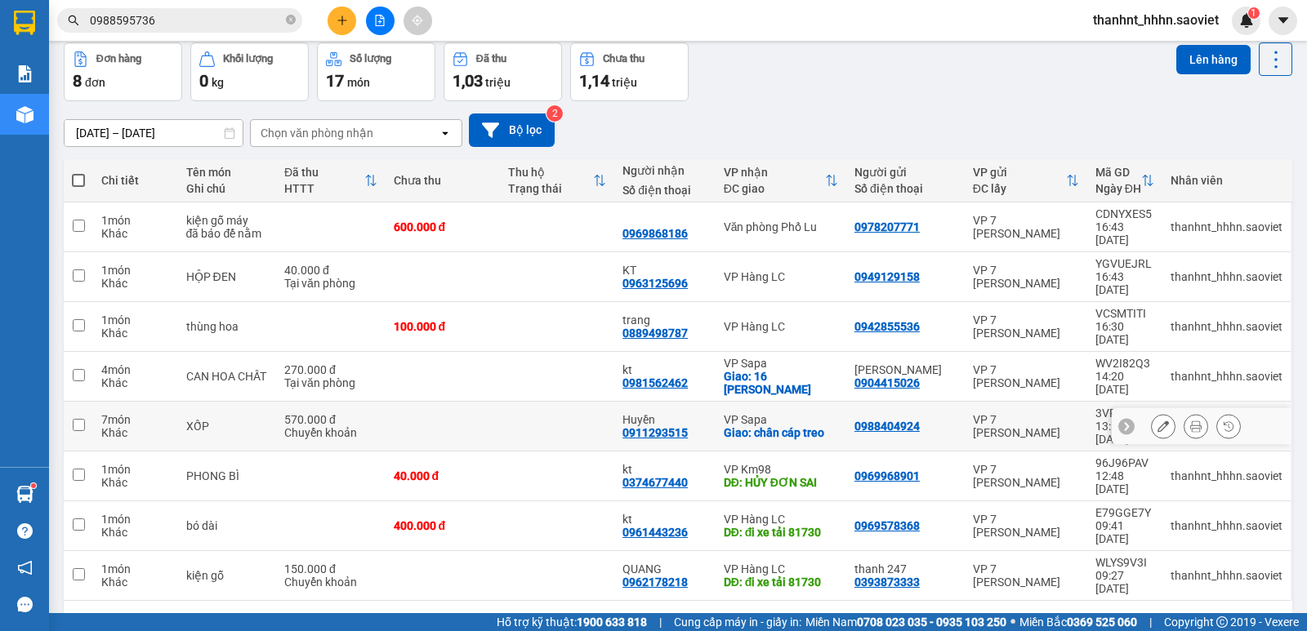
scroll to position [75, 0]
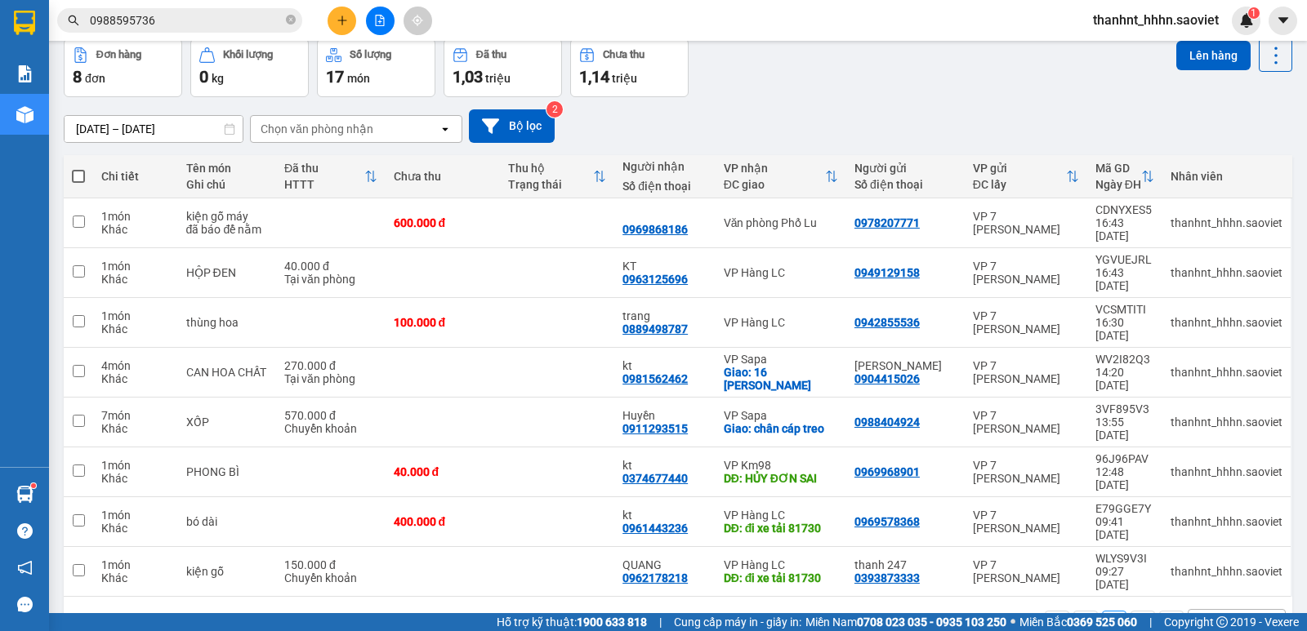
click at [194, 23] on input "0988595736" at bounding box center [186, 20] width 193 height 18
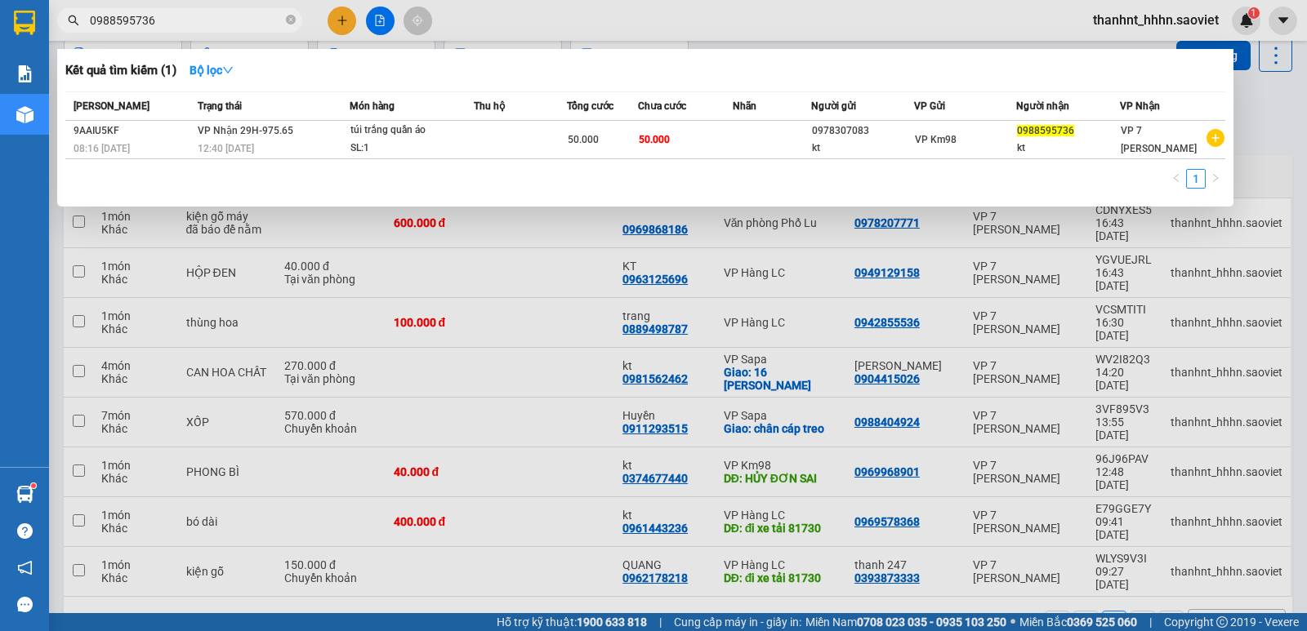
click at [194, 23] on input "0988595736" at bounding box center [186, 20] width 193 height 18
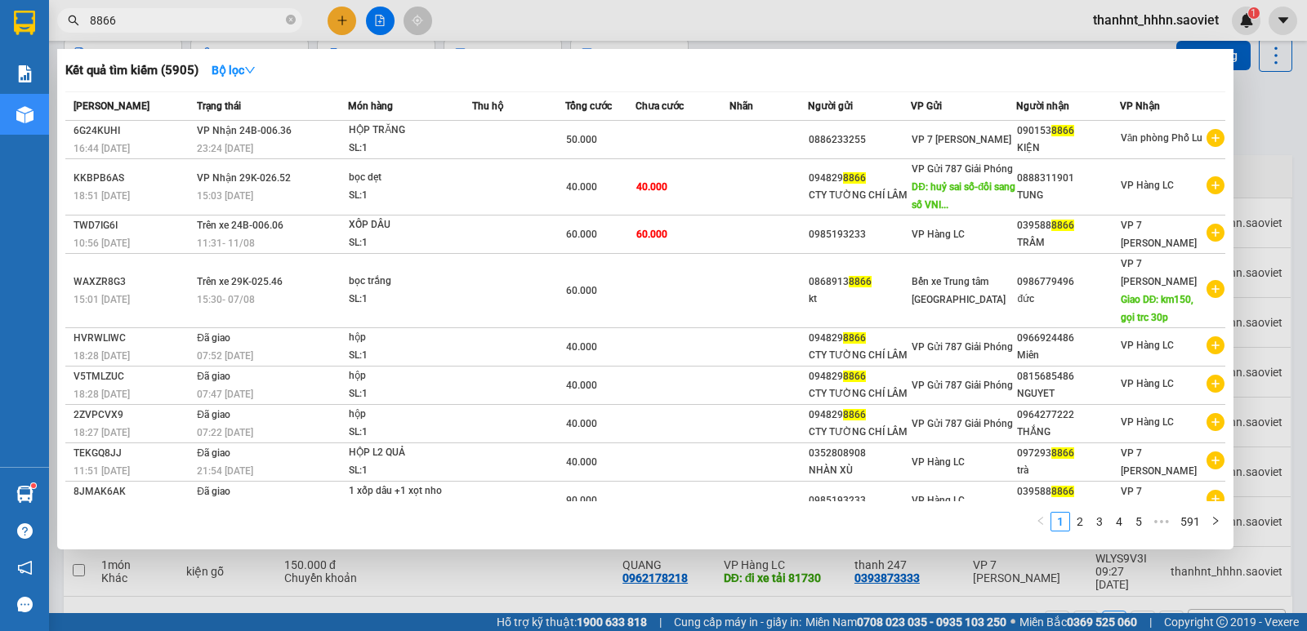
type input "8866"
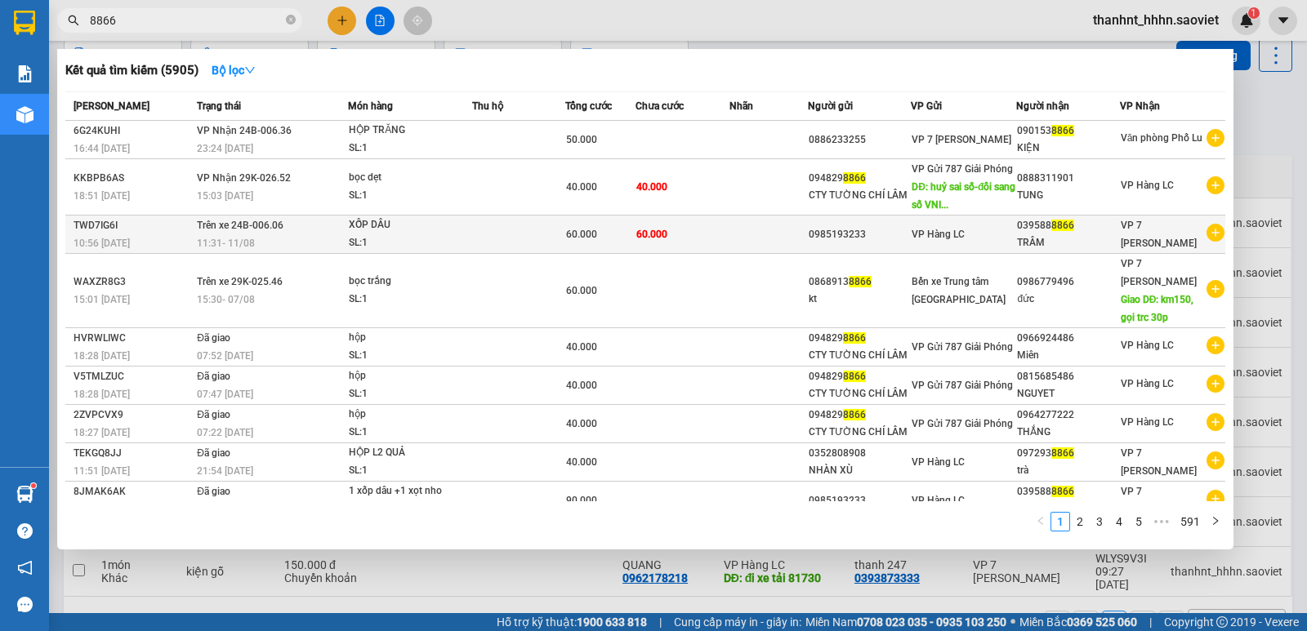
click at [451, 234] on div "XỐP DÂU" at bounding box center [410, 225] width 123 height 18
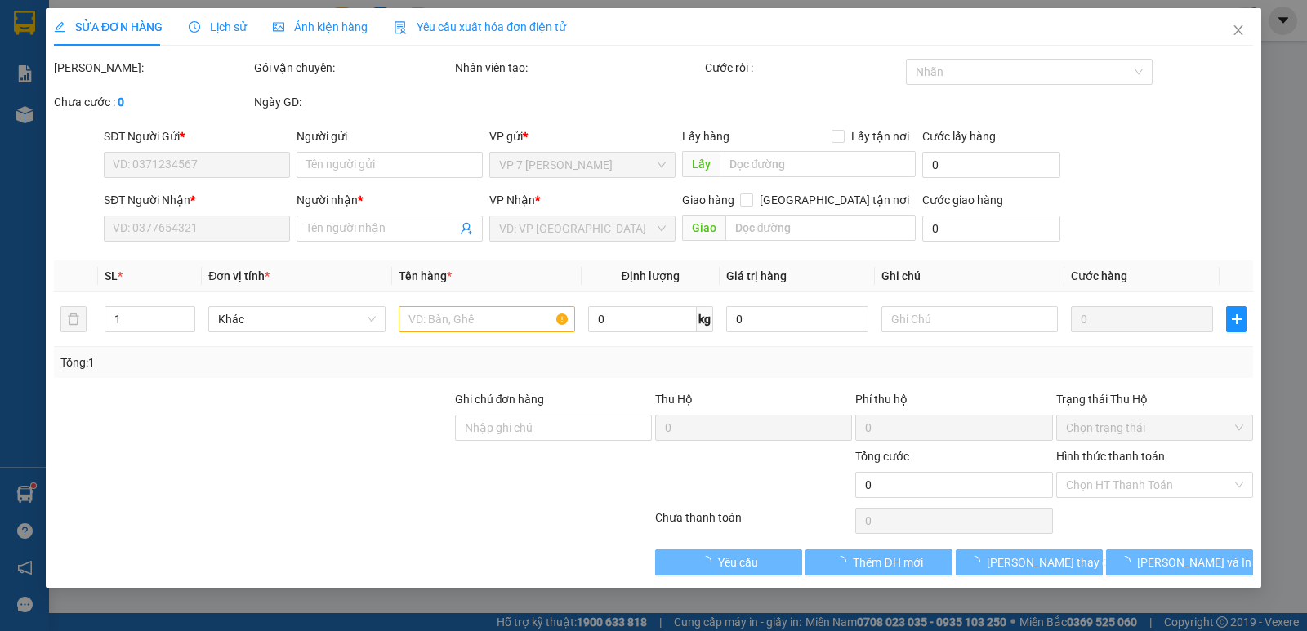
click at [1136, 490] on div "SỬA ĐƠN HÀNG Lịch sử Ảnh kiện hàng Yêu cầu xuất hóa đơn điện tử Total Paid Fee …" at bounding box center [653, 315] width 1307 height 631
type input "0985193233"
type input "0395888866"
type input "TRÂM"
type input "60.000"
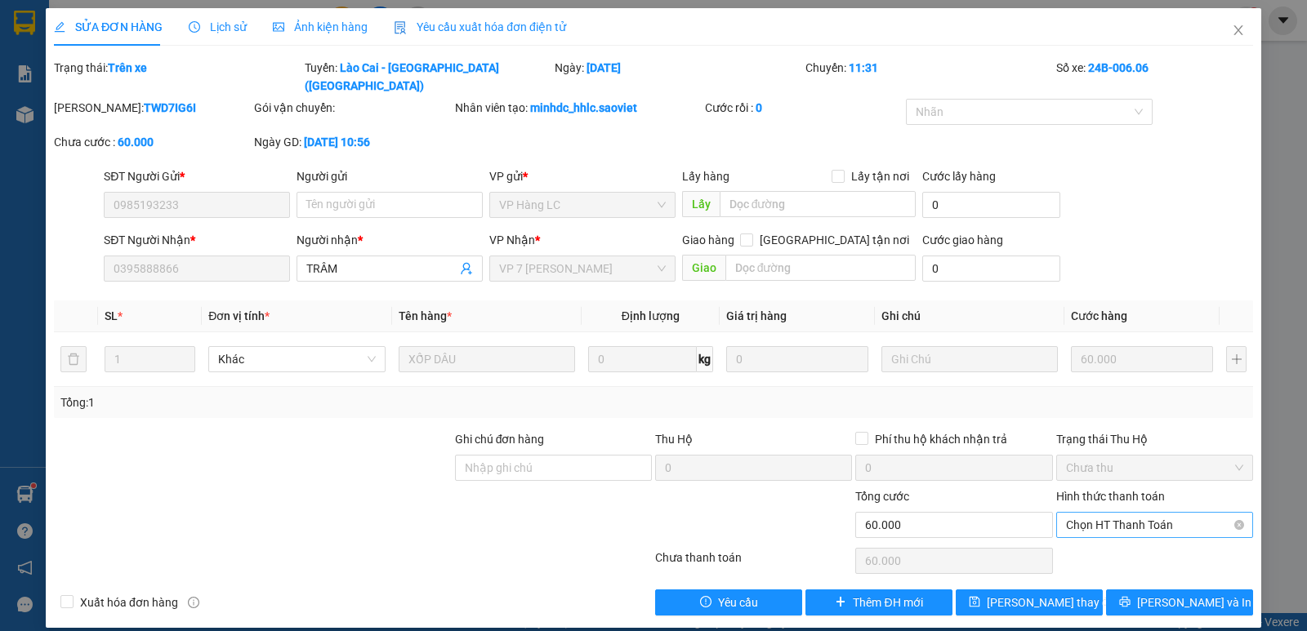
click at [1123, 513] on span "Chọn HT Thanh Toán" at bounding box center [1154, 525] width 177 height 25
click at [1117, 533] on div "Tại văn phòng" at bounding box center [1154, 540] width 177 height 18
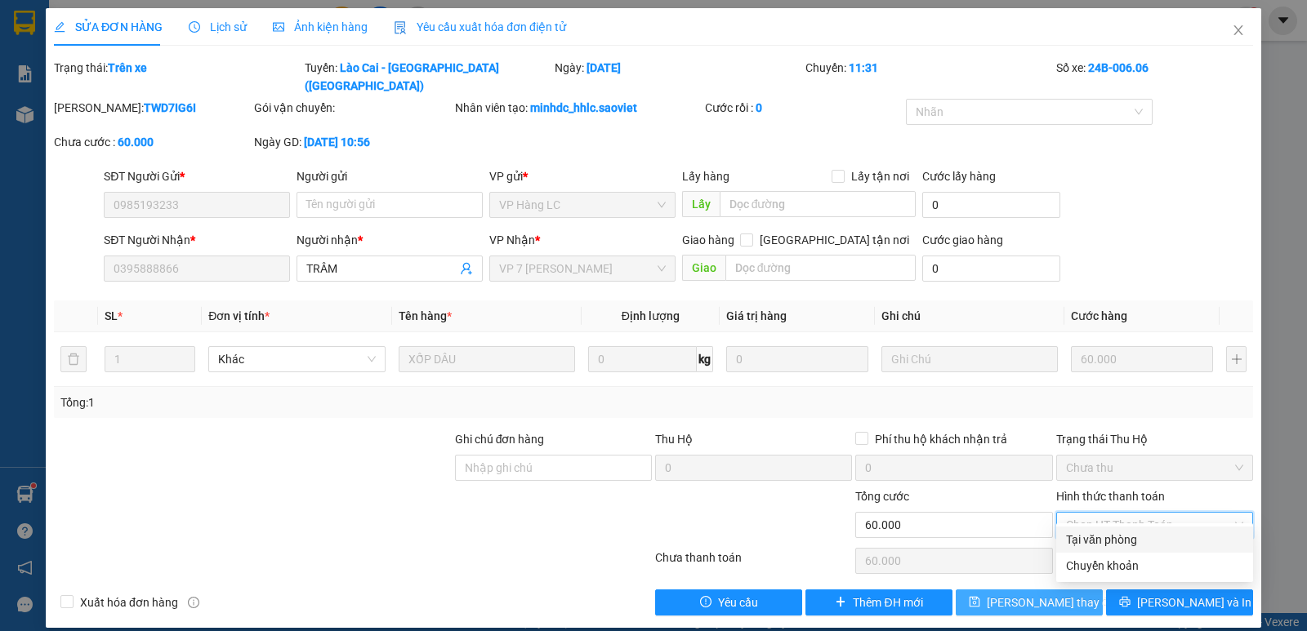
type input "0"
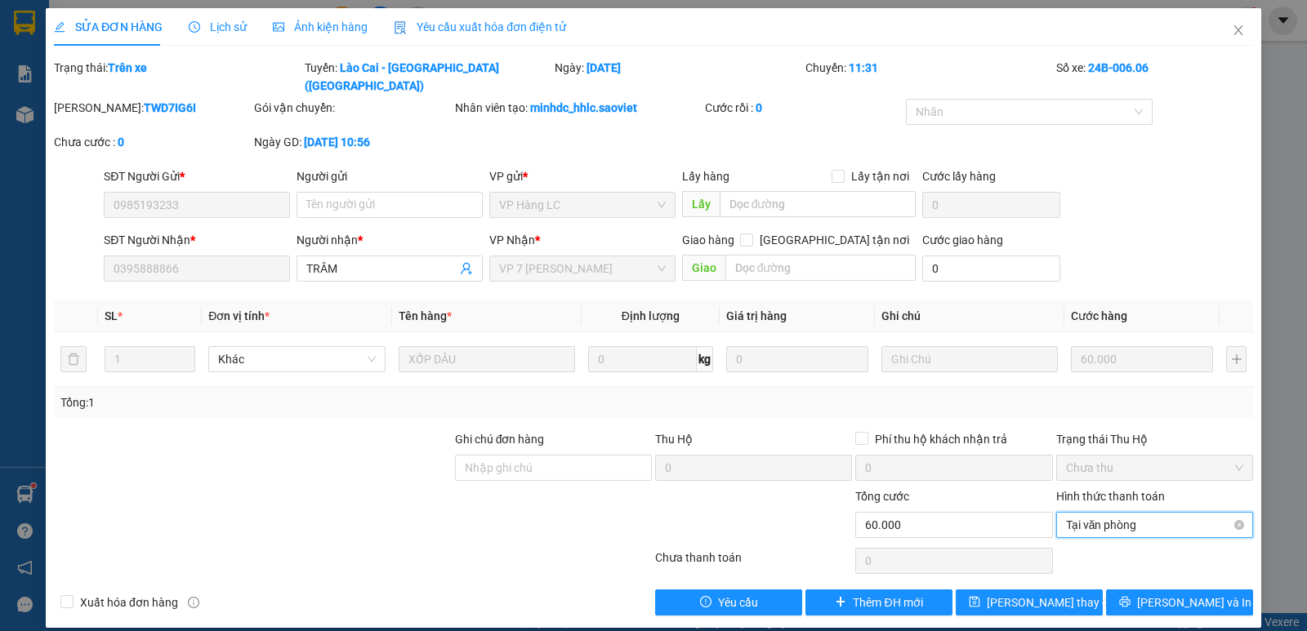
click at [1126, 513] on span "Tại văn phòng" at bounding box center [1154, 525] width 177 height 25
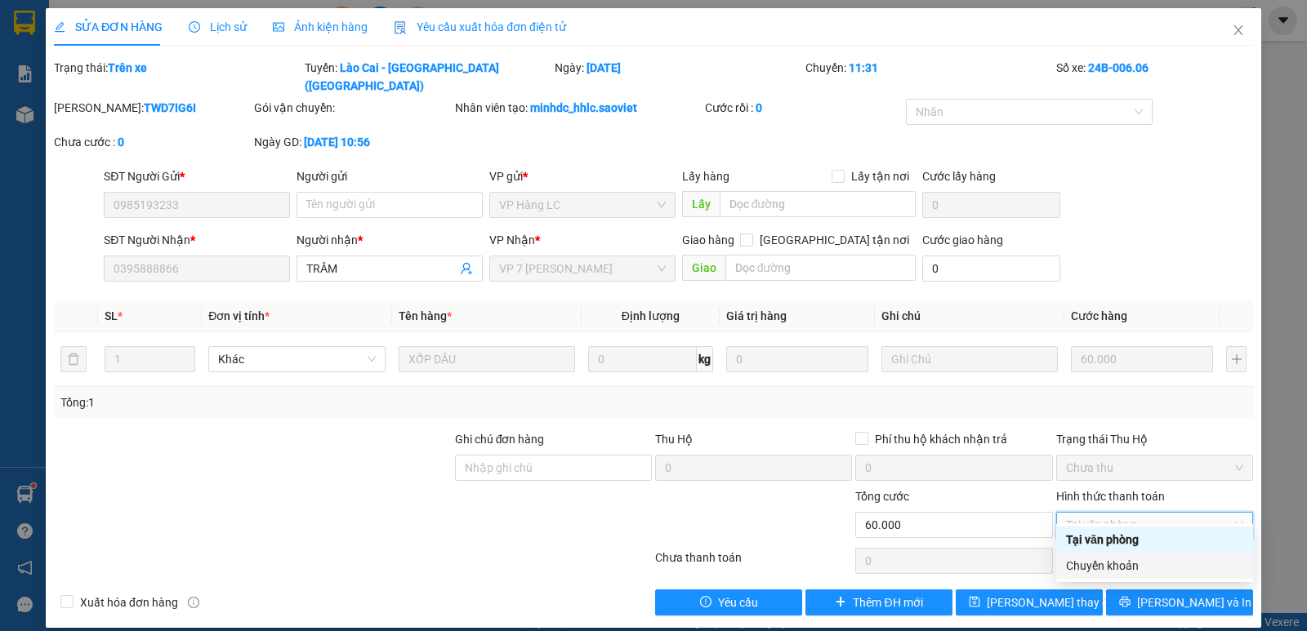
drag, startPoint x: 1106, startPoint y: 564, endPoint x: 1026, endPoint y: 594, distance: 85.6
click at [1105, 565] on div "Chuyển khoản" at bounding box center [1154, 566] width 177 height 18
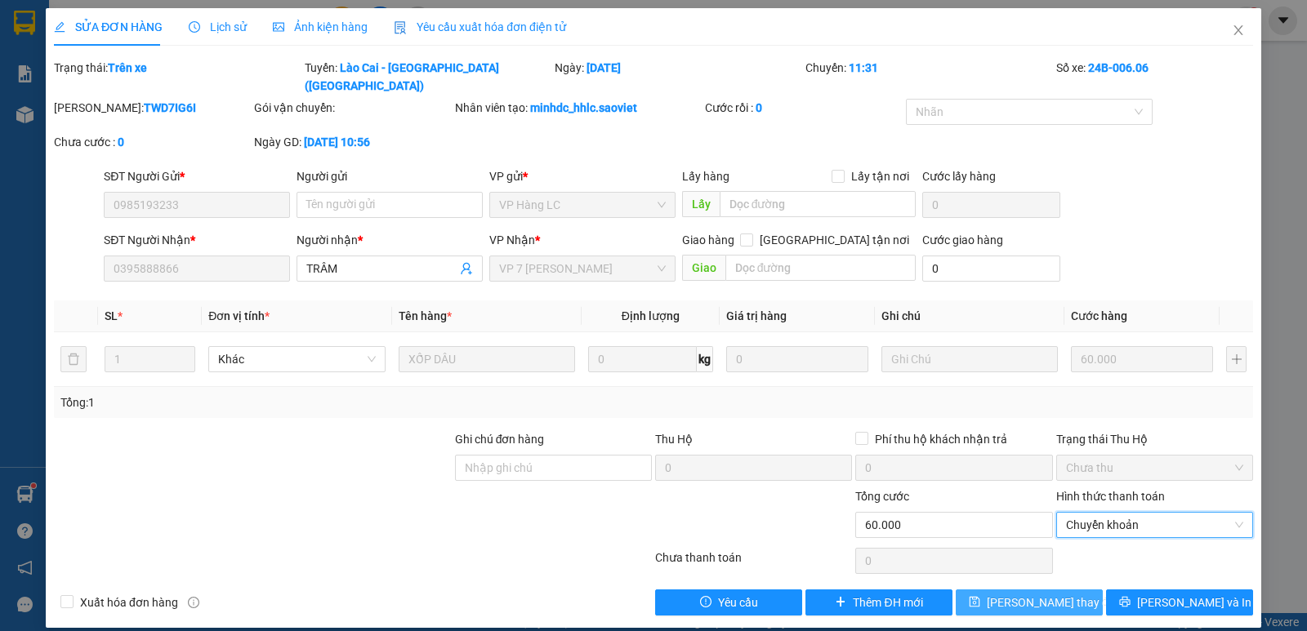
click at [1031, 594] on span "[PERSON_NAME] thay đổi" at bounding box center [1052, 603] width 131 height 18
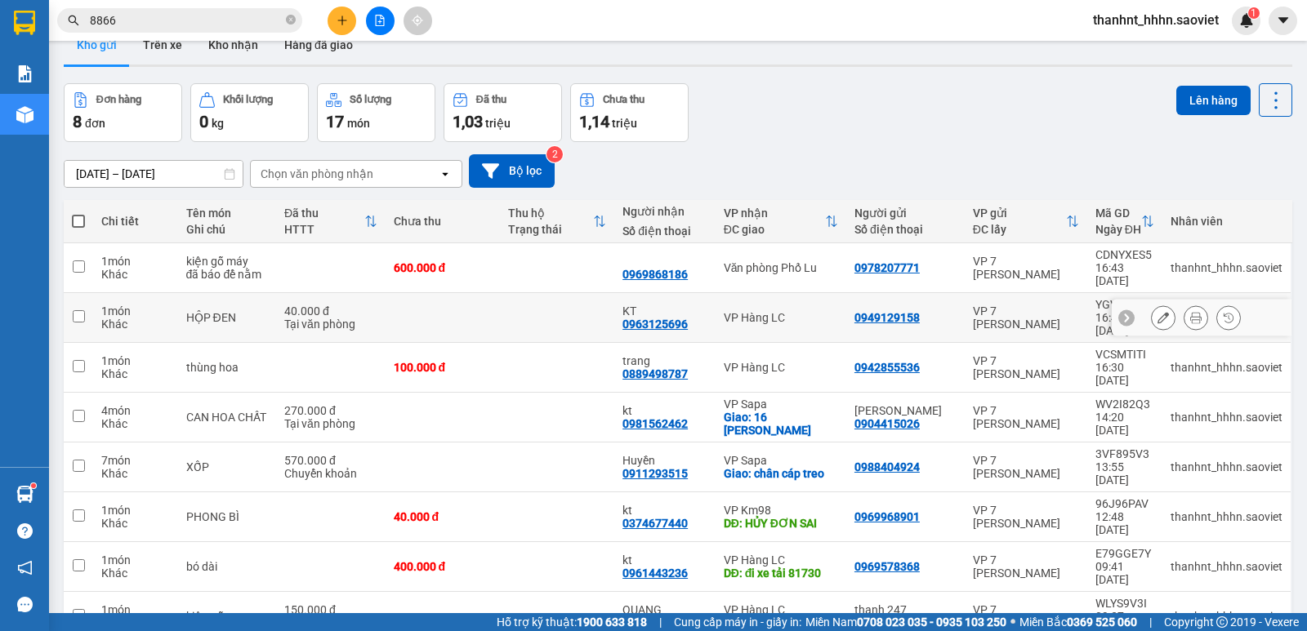
scroll to position [75, 0]
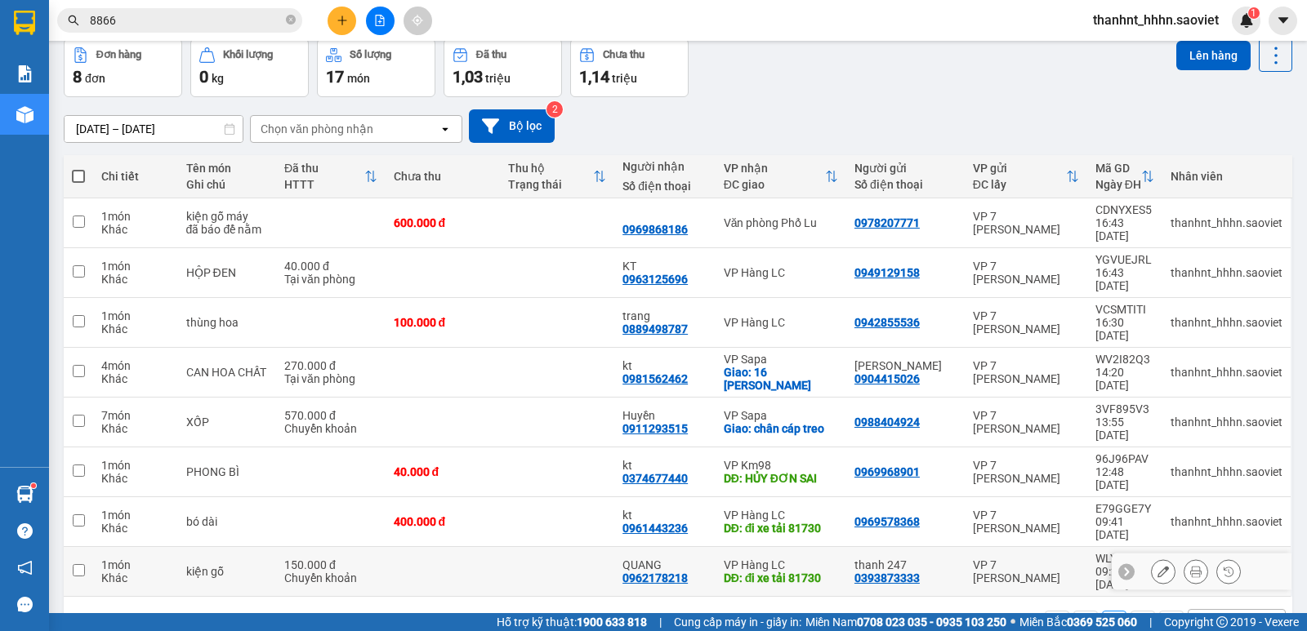
drag, startPoint x: 571, startPoint y: 481, endPoint x: 543, endPoint y: 457, distance: 37.0
click at [564, 547] on td at bounding box center [557, 572] width 114 height 50
checkbox input "true"
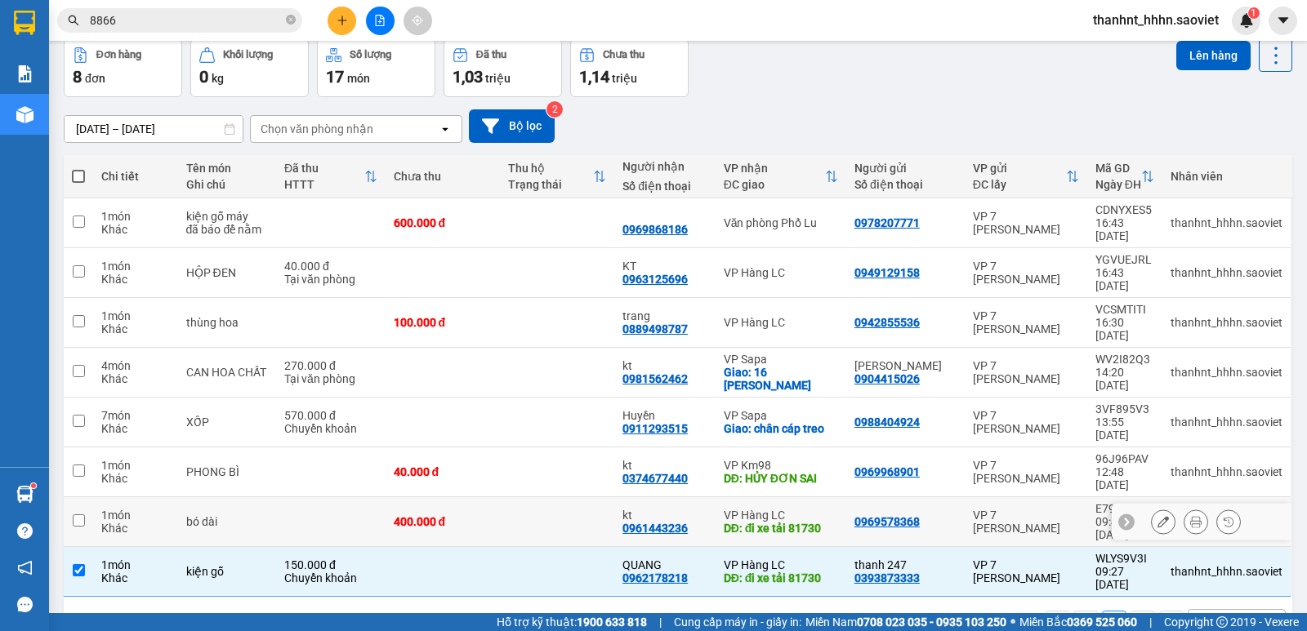
click at [538, 497] on td at bounding box center [557, 522] width 114 height 50
checkbox input "true"
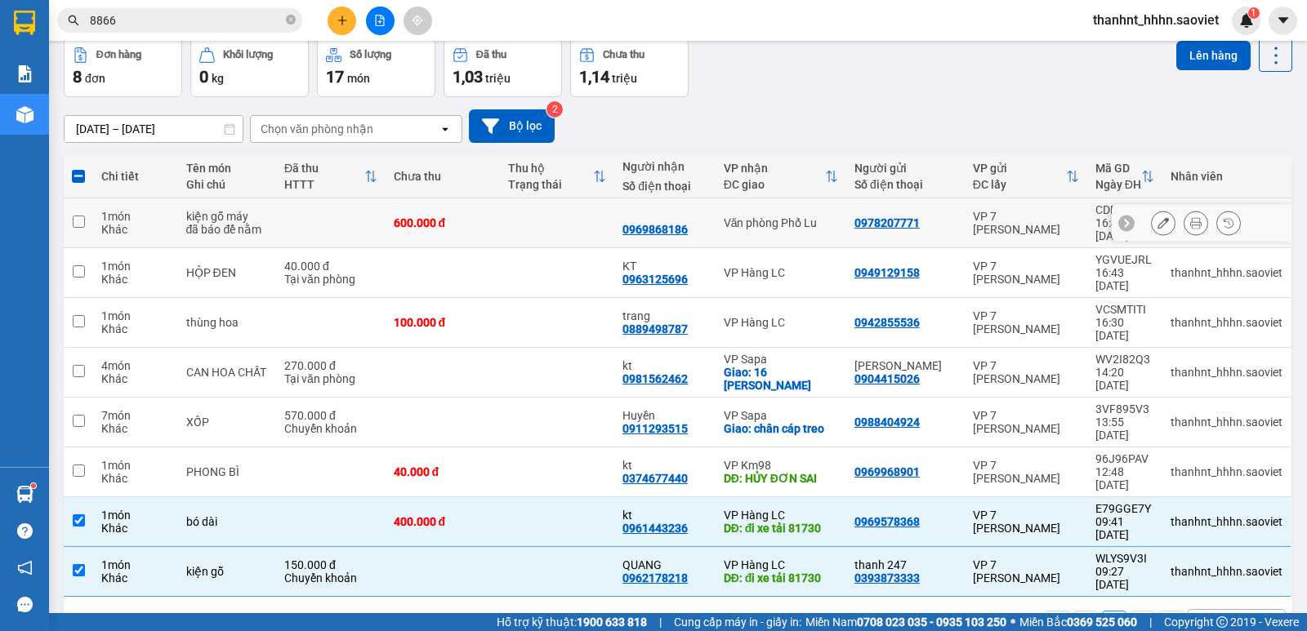
scroll to position [0, 0]
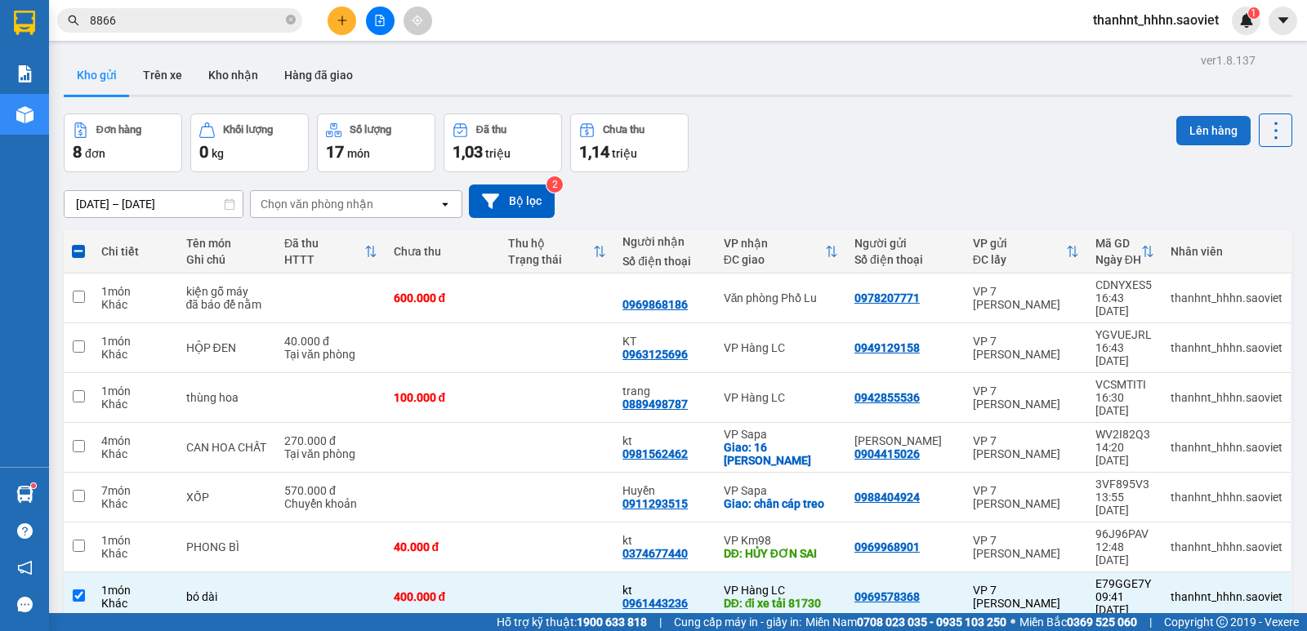
click at [1195, 125] on button "Lên hàng" at bounding box center [1213, 130] width 74 height 29
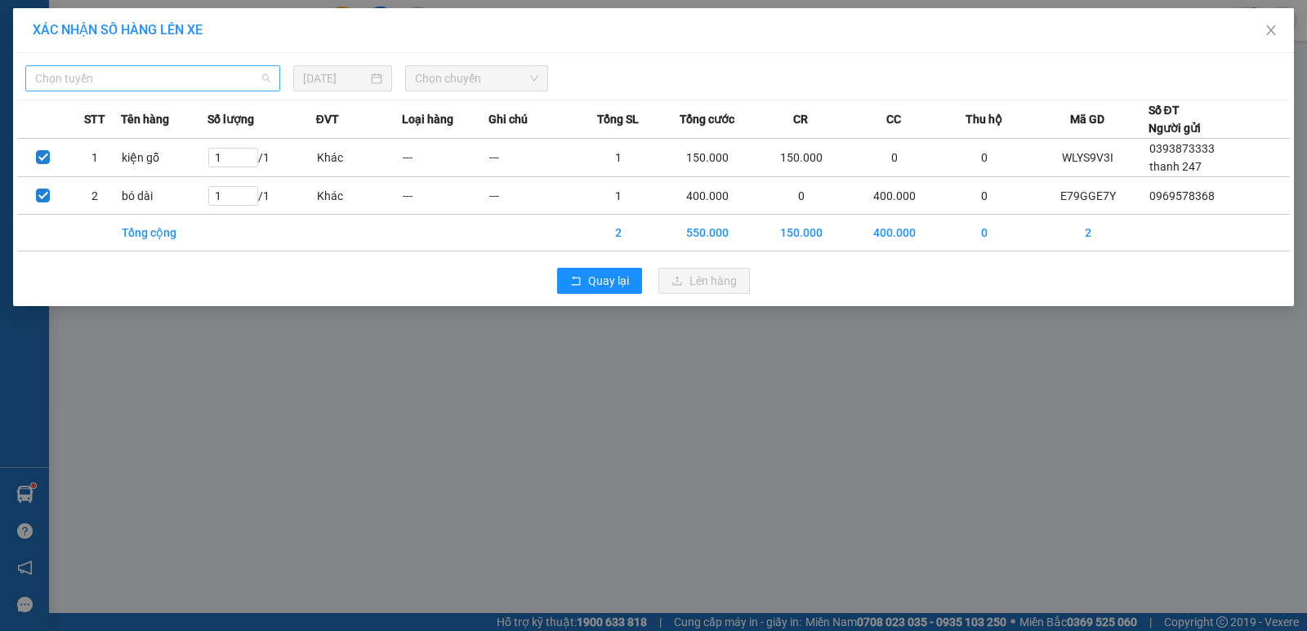
click at [166, 89] on span "Chọn tuyến" at bounding box center [152, 78] width 235 height 25
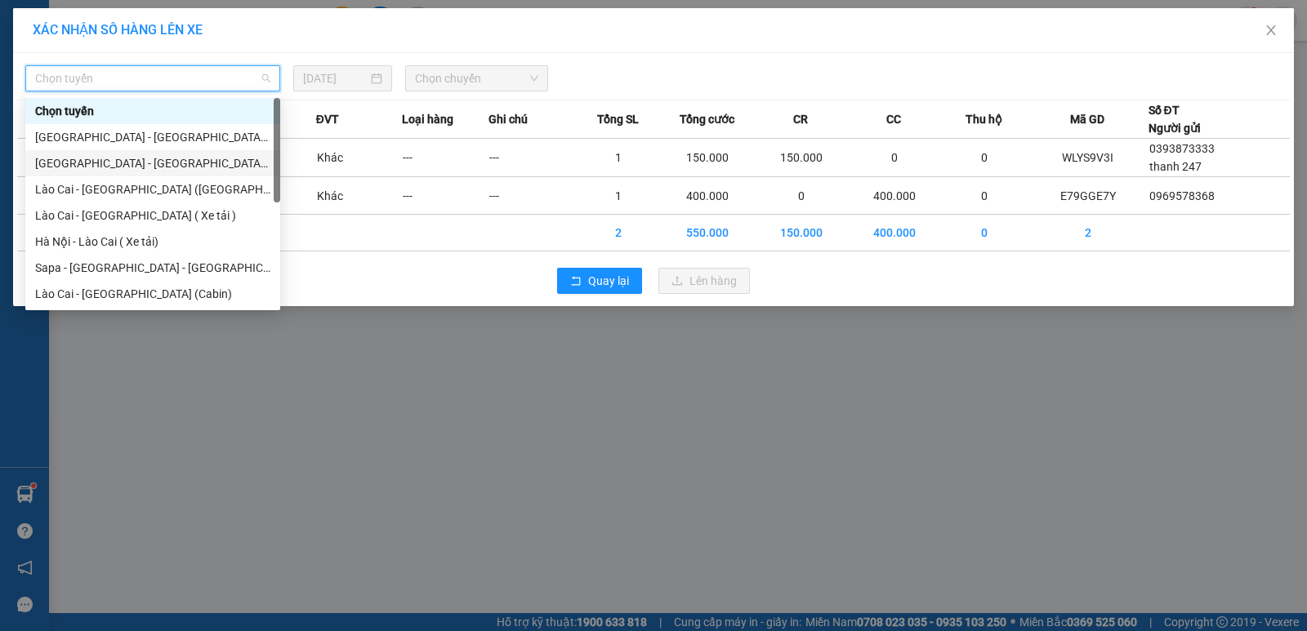
click at [141, 167] on div "[GEOGRAPHIC_DATA] - [GEOGRAPHIC_DATA] ([GEOGRAPHIC_DATA])" at bounding box center [152, 163] width 235 height 18
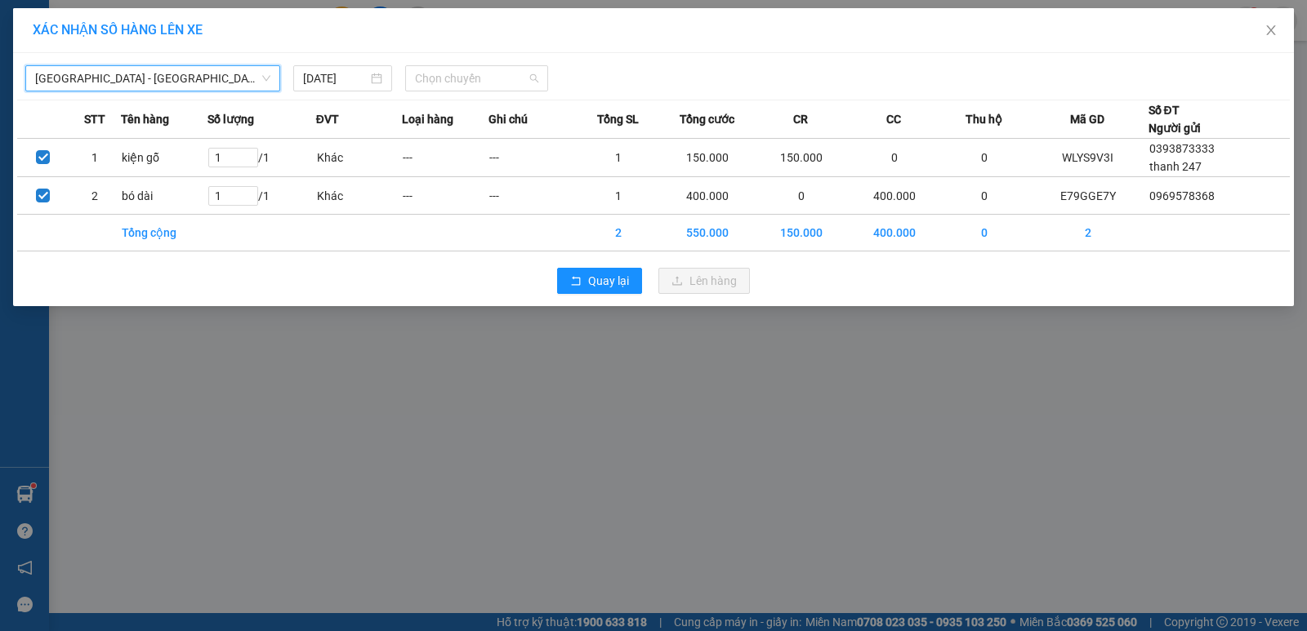
drag, startPoint x: 442, startPoint y: 78, endPoint x: 475, endPoint y: 167, distance: 95.1
click at [443, 78] on span "Chọn chuyến" at bounding box center [476, 78] width 123 height 25
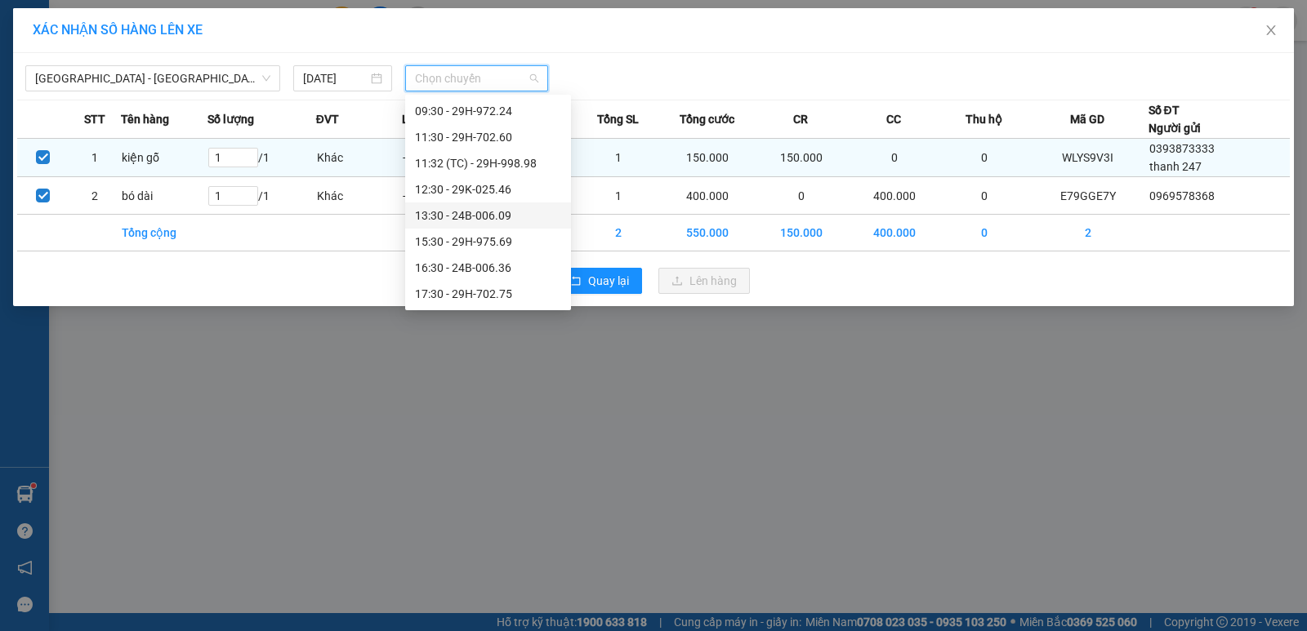
scroll to position [82, 0]
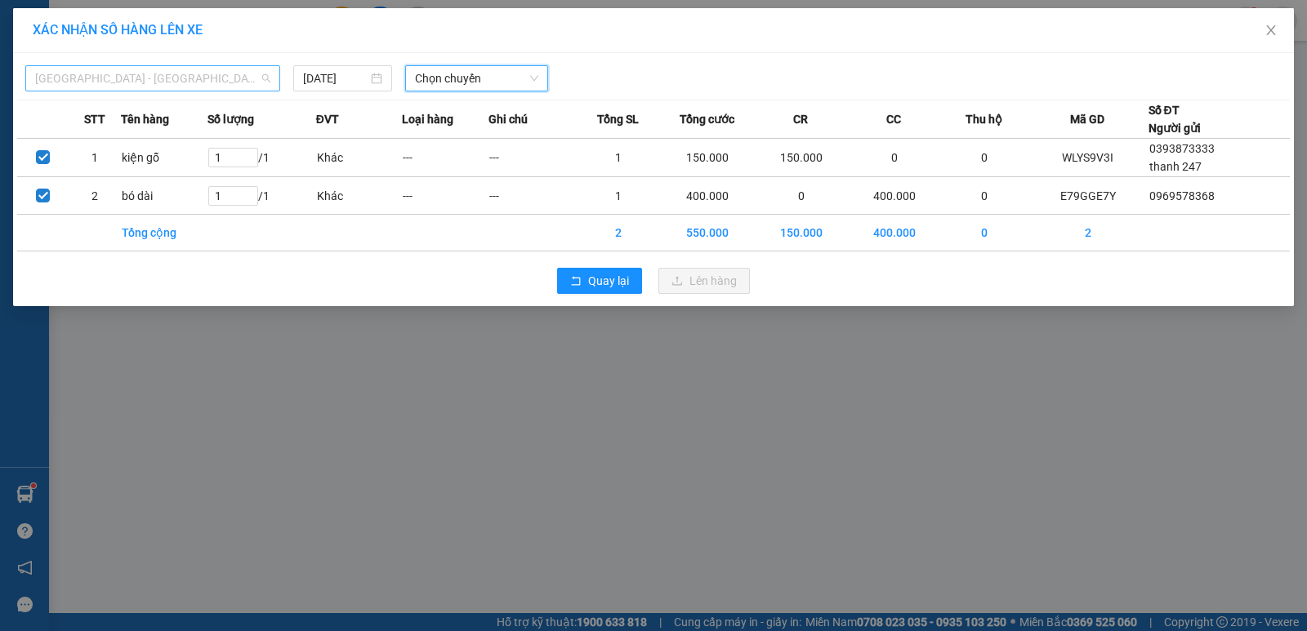
click at [222, 83] on span "[GEOGRAPHIC_DATA] - [GEOGRAPHIC_DATA] ([GEOGRAPHIC_DATA])" at bounding box center [152, 78] width 235 height 25
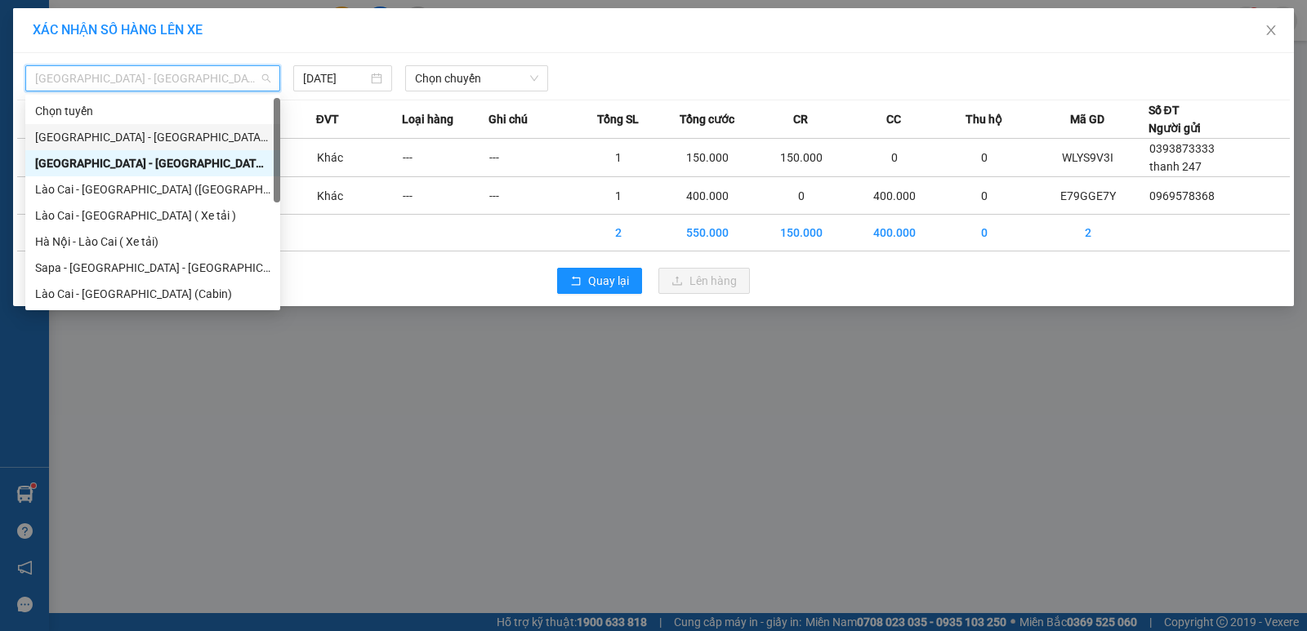
click at [133, 141] on div "[GEOGRAPHIC_DATA] - [GEOGRAPHIC_DATA] (Cabin)" at bounding box center [152, 137] width 235 height 18
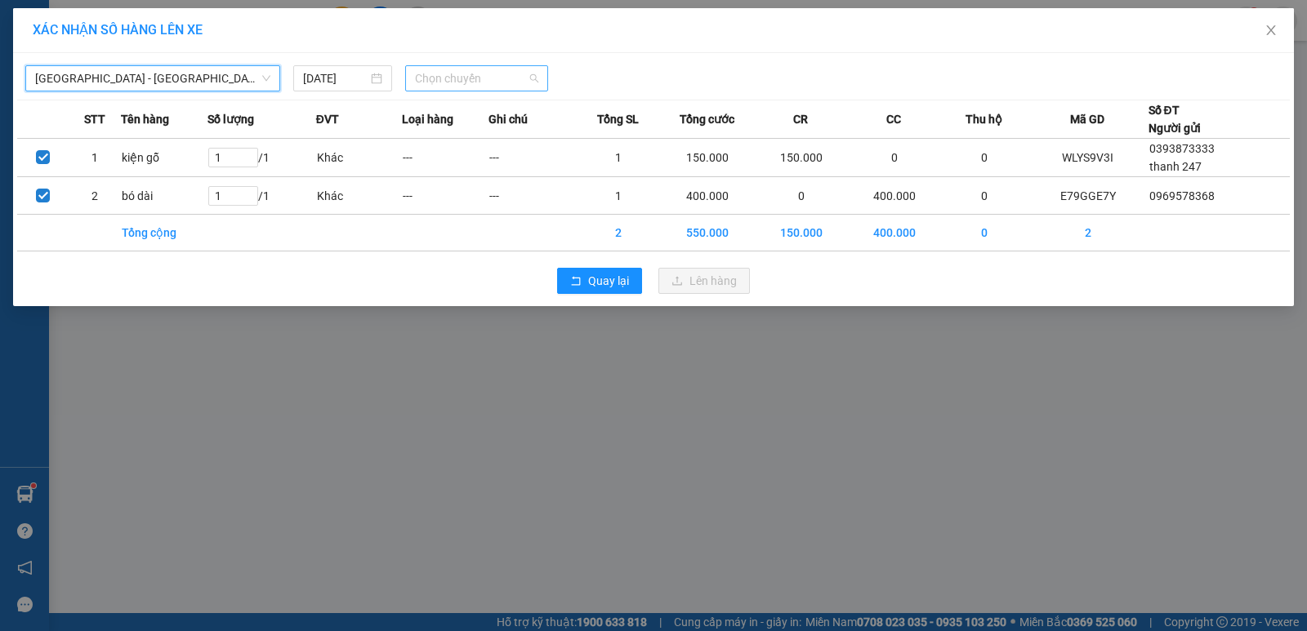
click at [464, 78] on span "Chọn chuyến" at bounding box center [476, 78] width 123 height 25
click at [198, 86] on span "[GEOGRAPHIC_DATA] - [GEOGRAPHIC_DATA] (Cabin)" at bounding box center [152, 78] width 235 height 25
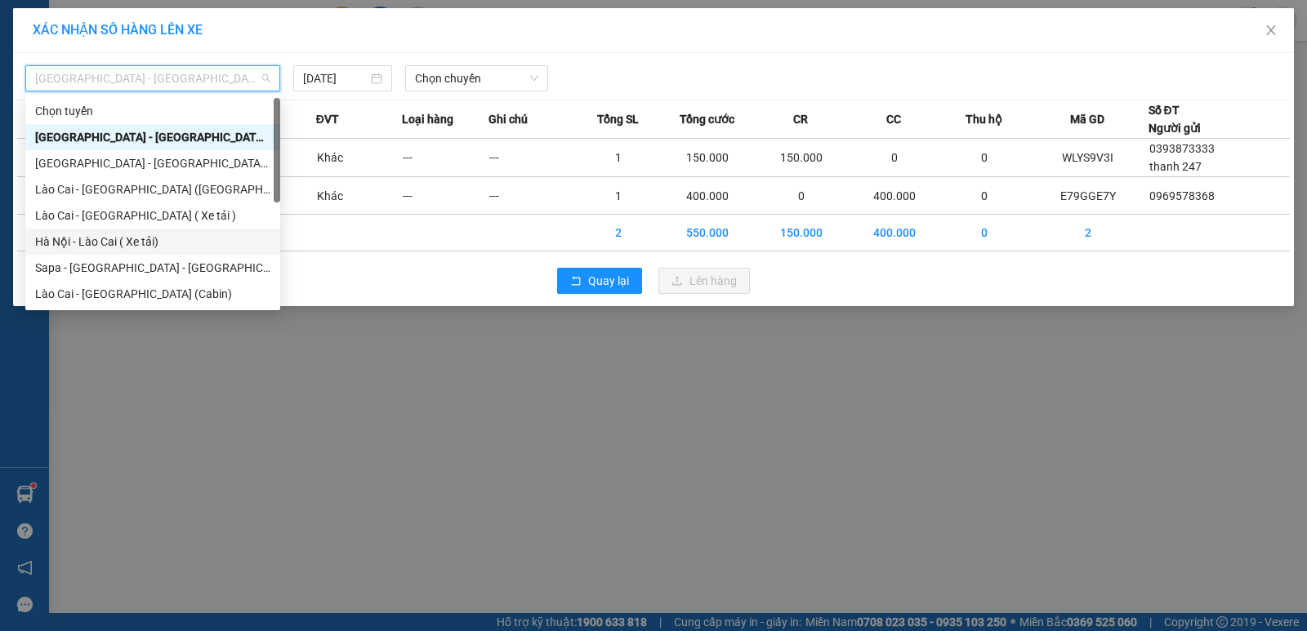
click at [117, 242] on div "Hà Nội - Lào Cai ( Xe tải)" at bounding box center [152, 242] width 235 height 18
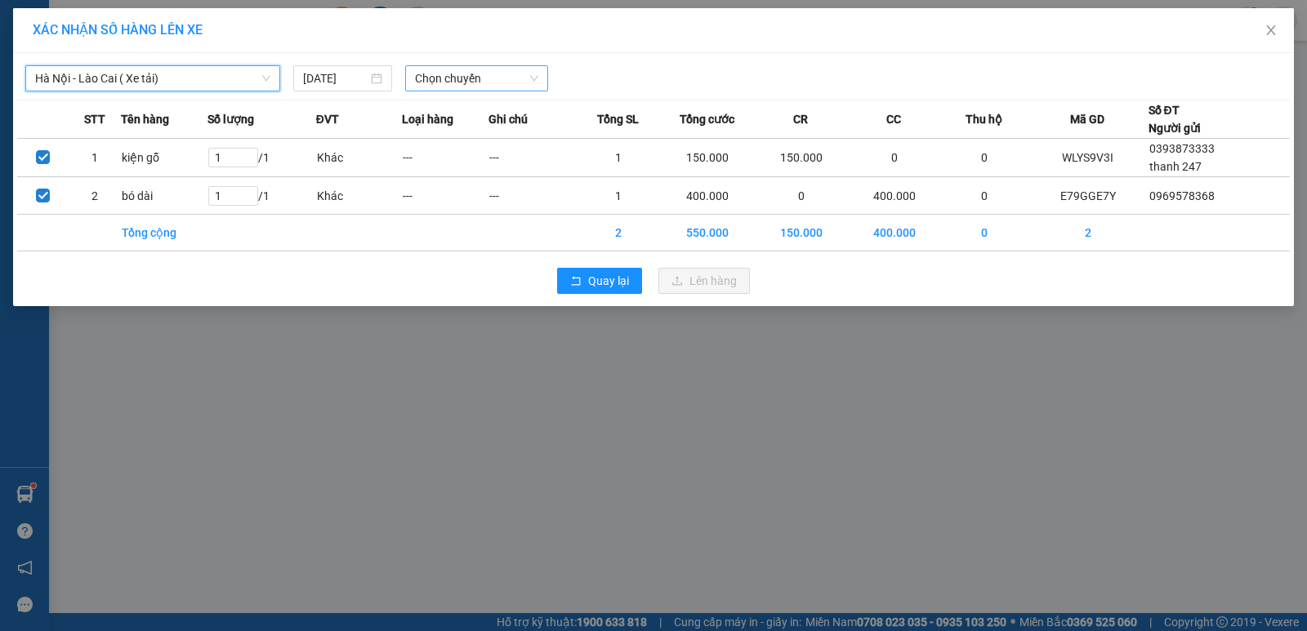
click at [466, 83] on span "Chọn chuyến" at bounding box center [476, 78] width 123 height 25
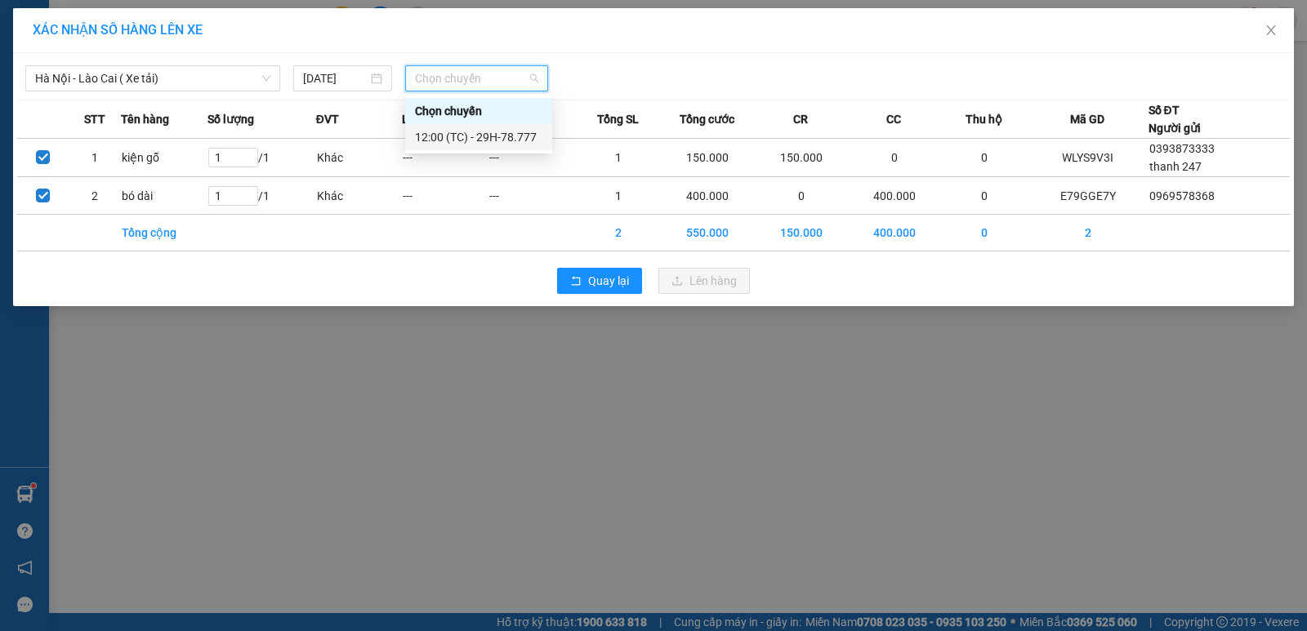
click at [561, 391] on div "XÁC NHẬN SỐ HÀNG LÊN XE [GEOGRAPHIC_DATA] - [GEOGRAPHIC_DATA] ( Xe tải) [DATE] …" at bounding box center [653, 315] width 1307 height 631
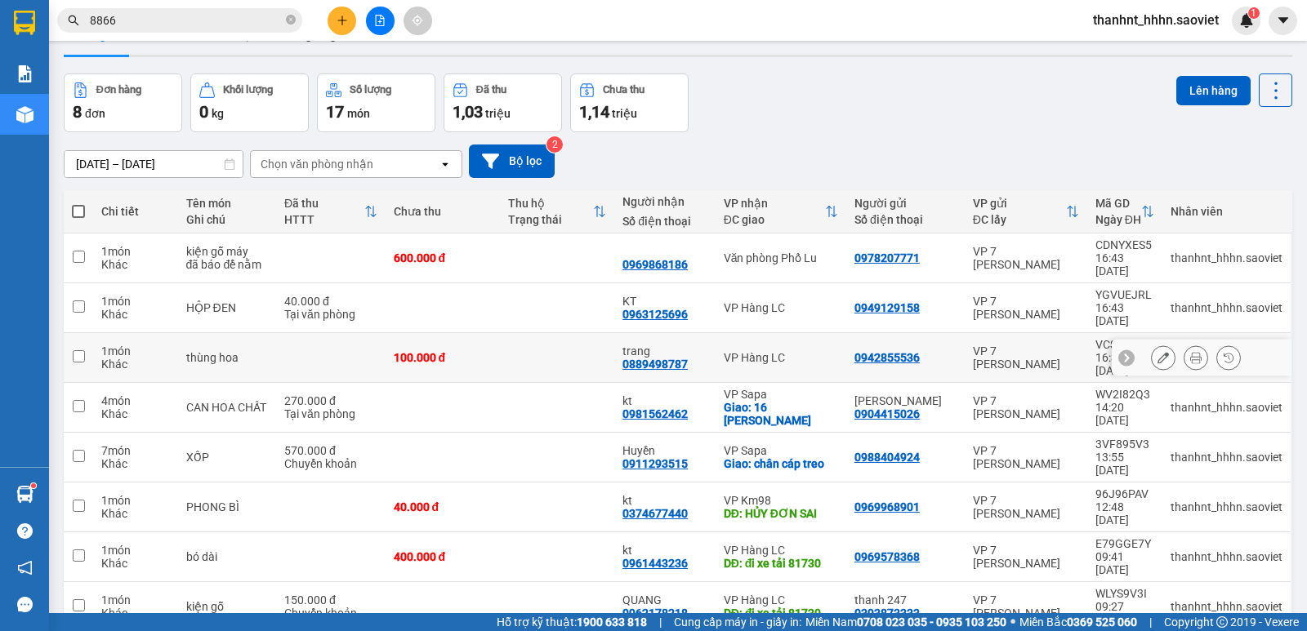
scroll to position [75, 0]
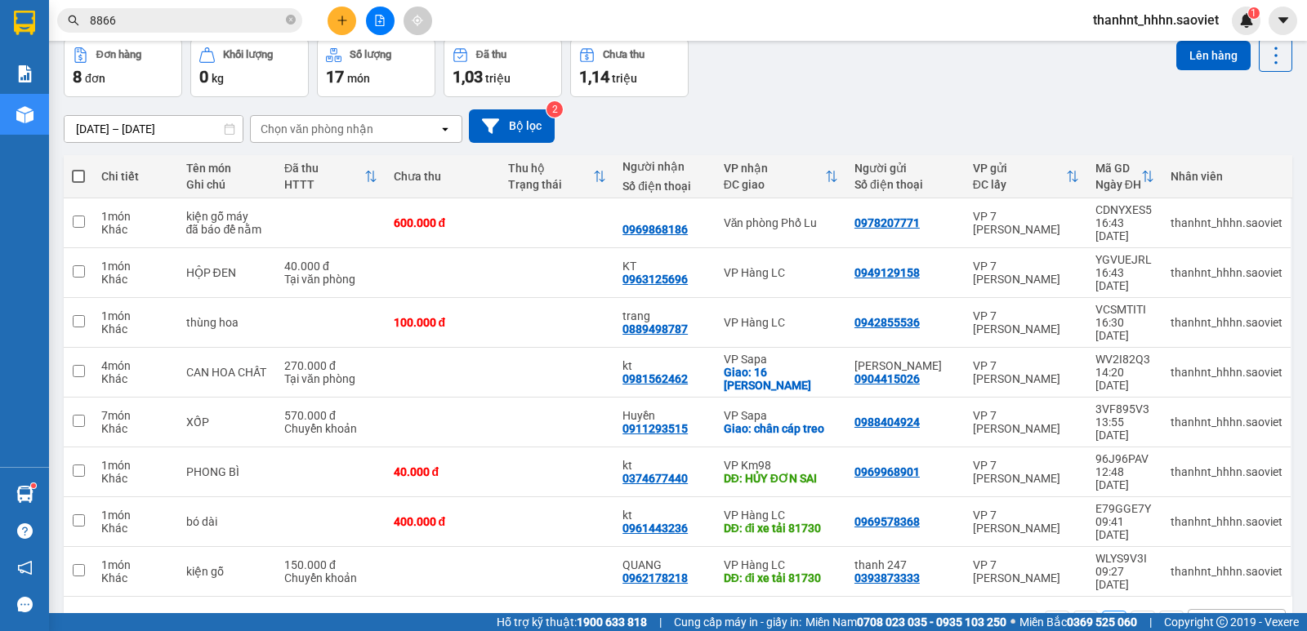
click at [187, 23] on input "8866" at bounding box center [186, 20] width 193 height 18
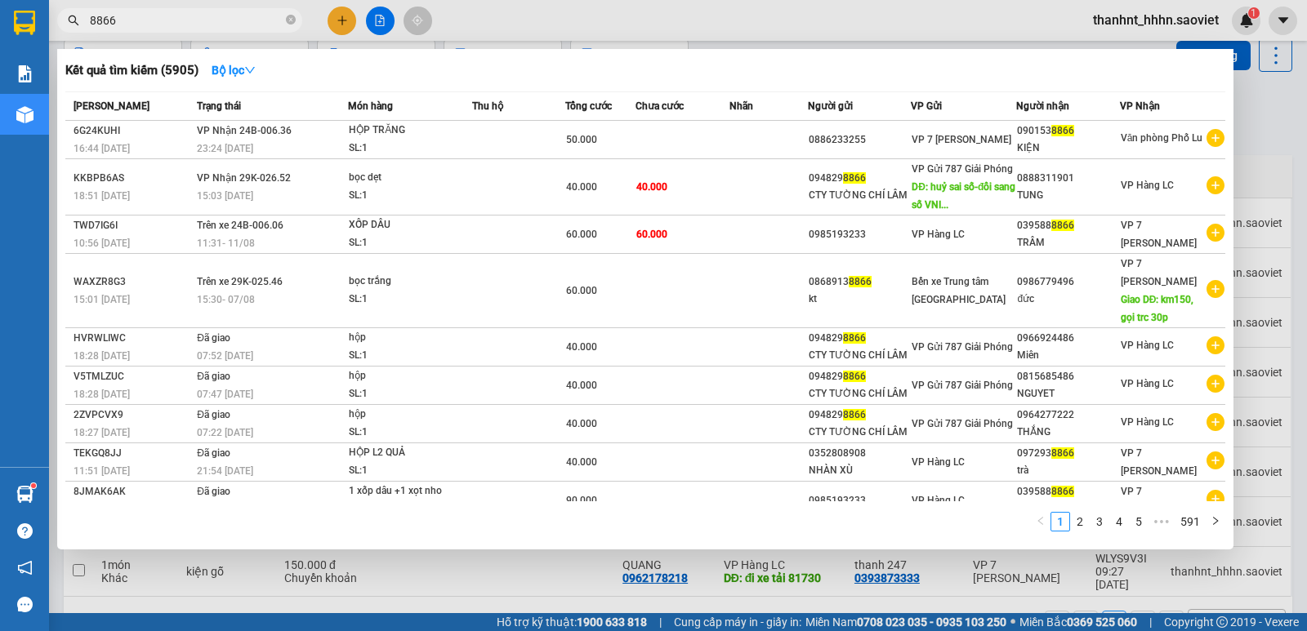
click at [187, 23] on input "8866" at bounding box center [186, 20] width 193 height 18
click at [149, 18] on input "8866" at bounding box center [186, 20] width 193 height 18
click at [341, 22] on div at bounding box center [653, 315] width 1307 height 631
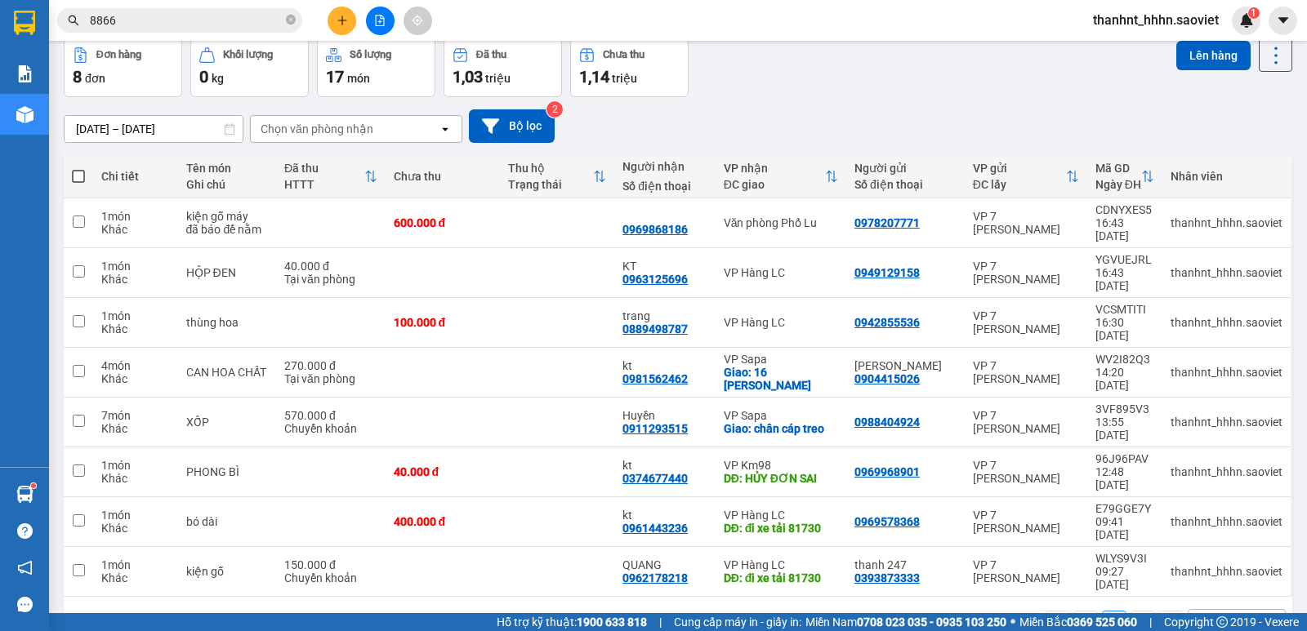
click at [341, 22] on icon "plus" at bounding box center [342, 20] width 11 height 11
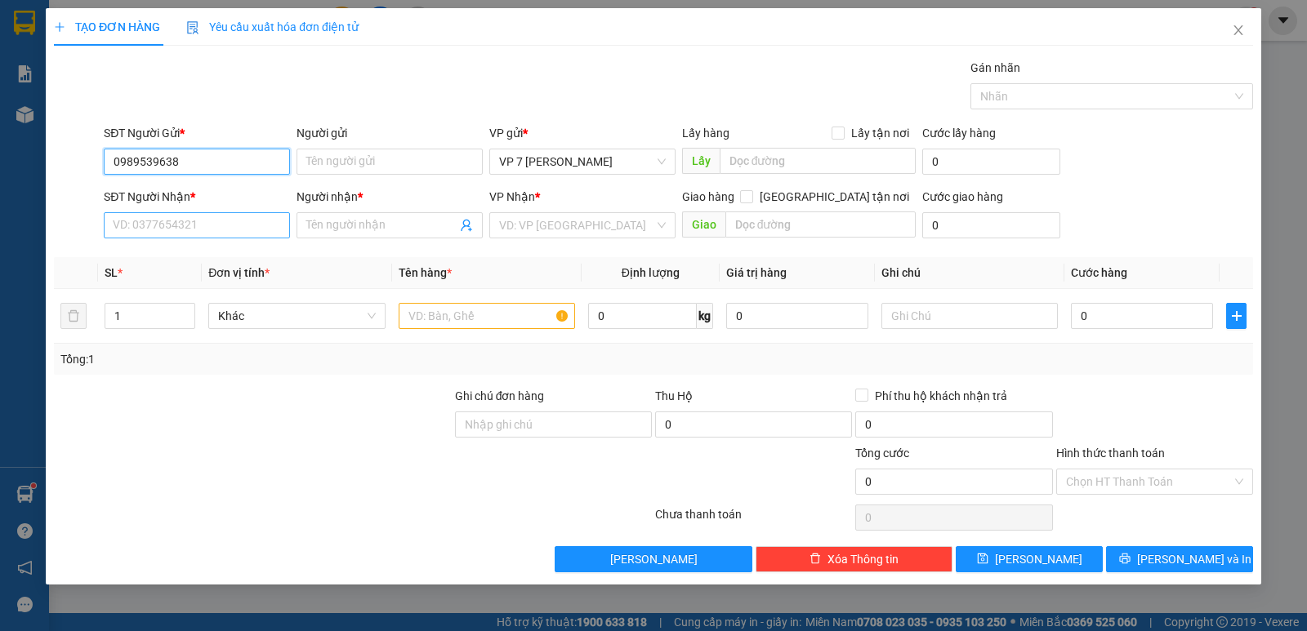
type input "0989539638"
click at [179, 225] on input "SĐT Người Nhận *" at bounding box center [197, 225] width 186 height 26
type input "0986631390"
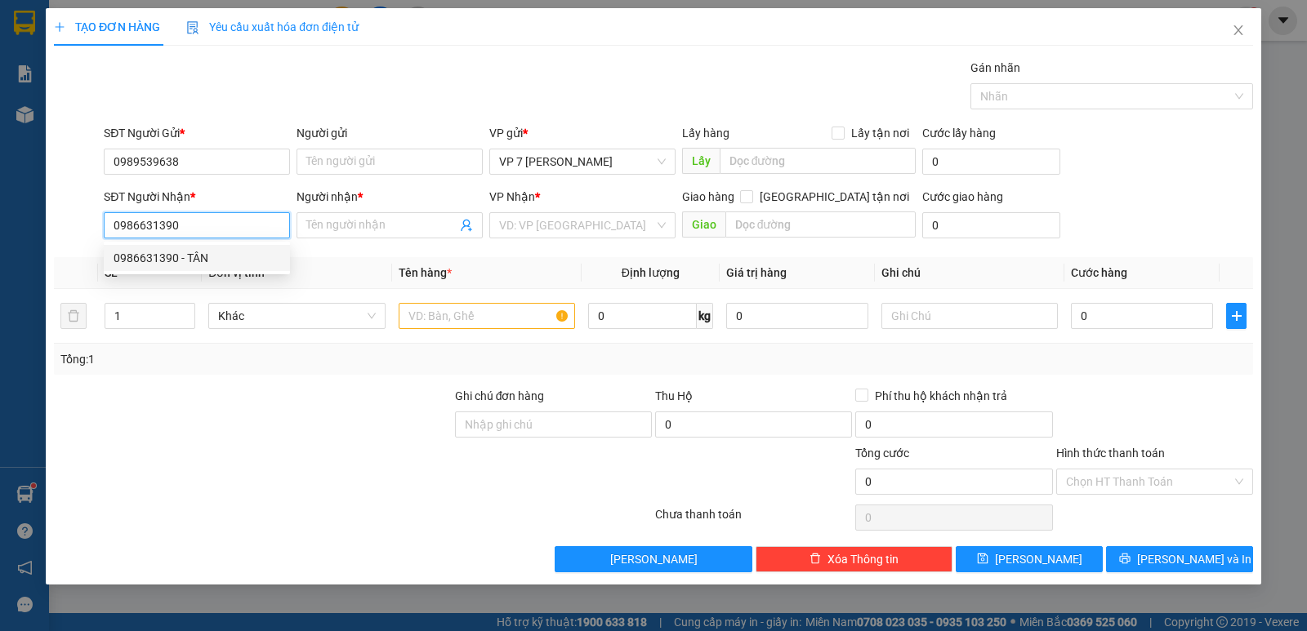
click at [161, 256] on div "0986631390 - TÂN" at bounding box center [197, 258] width 167 height 18
type input "TÂN"
type input "km 150"
type input "0986631390"
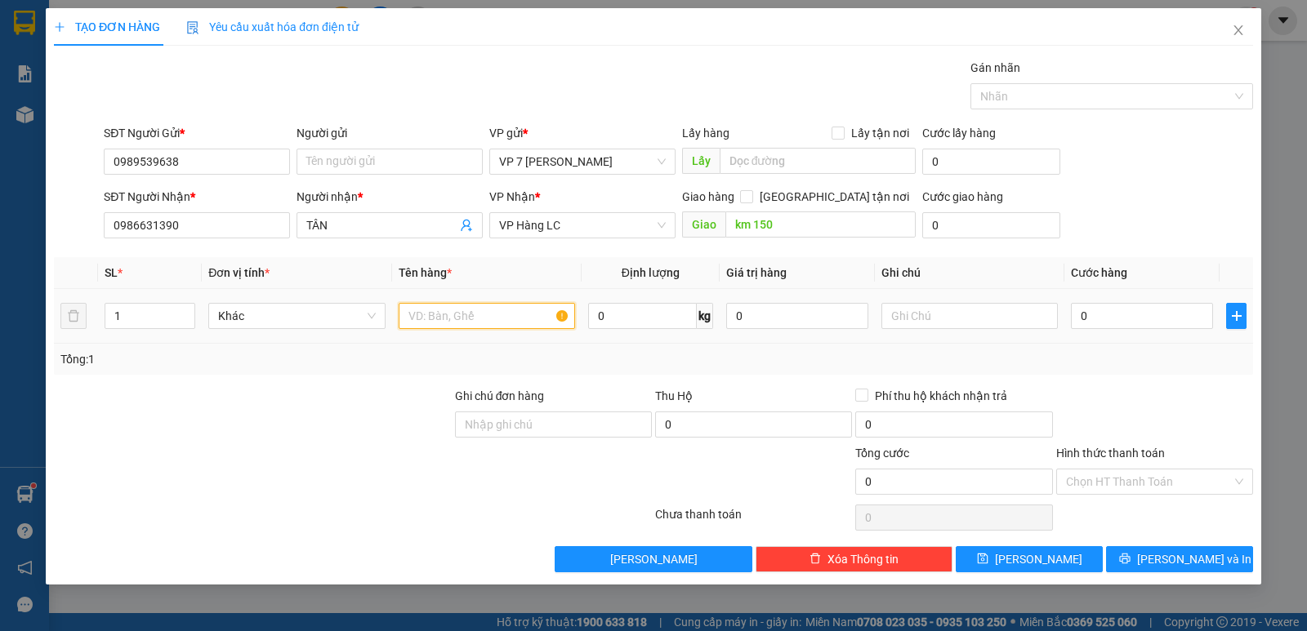
click at [511, 316] on input "text" at bounding box center [487, 316] width 176 height 26
click at [499, 325] on input "text" at bounding box center [487, 316] width 176 height 26
drag, startPoint x: 499, startPoint y: 324, endPoint x: 567, endPoint y: 327, distance: 67.8
click at [499, 323] on input "text" at bounding box center [487, 316] width 176 height 26
type input "hộp"
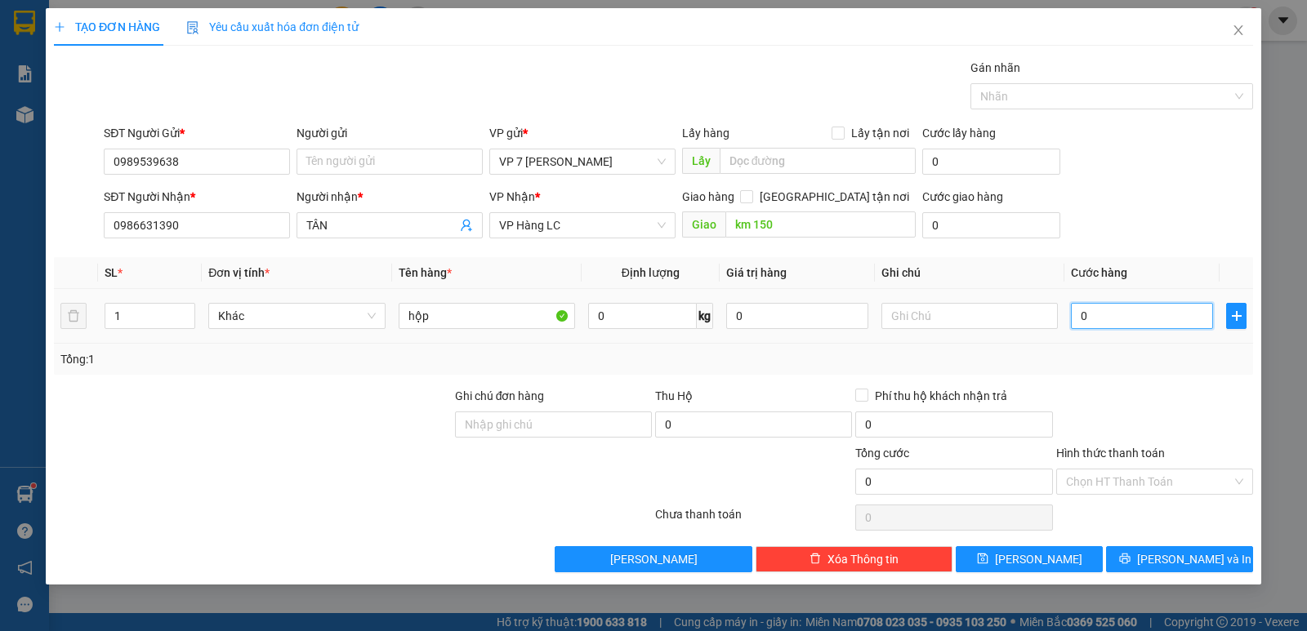
click at [1126, 316] on input "0" at bounding box center [1142, 316] width 142 height 26
type input "1"
type input "10"
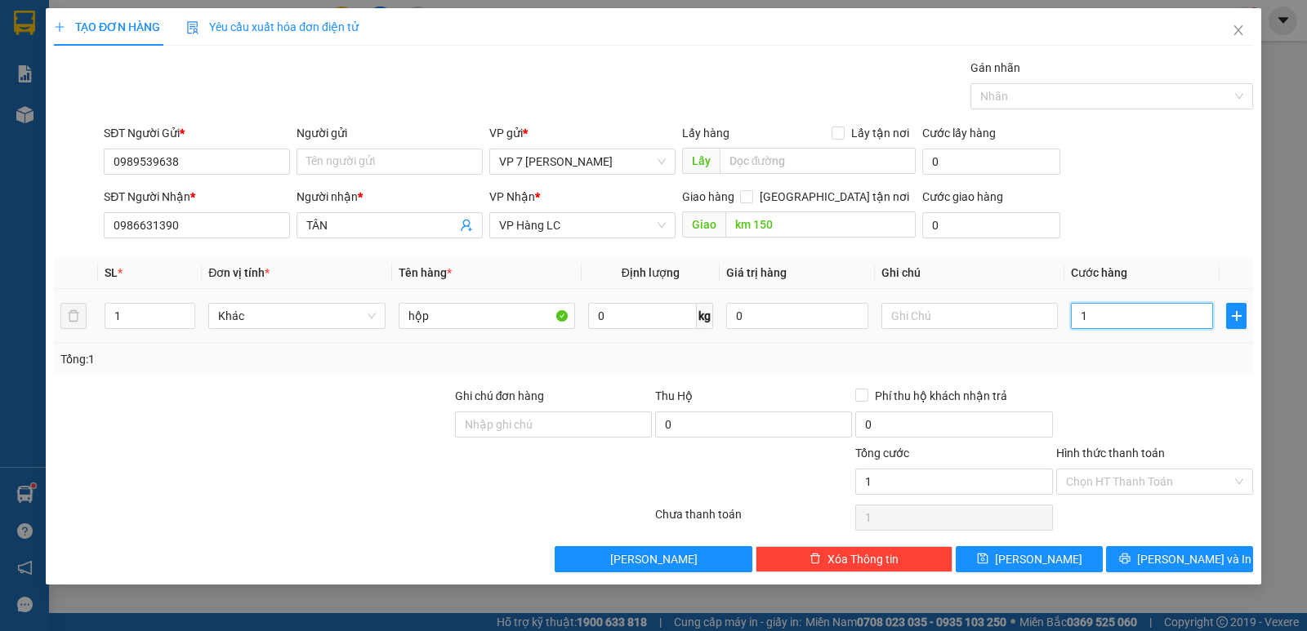
type input "10"
type input "100"
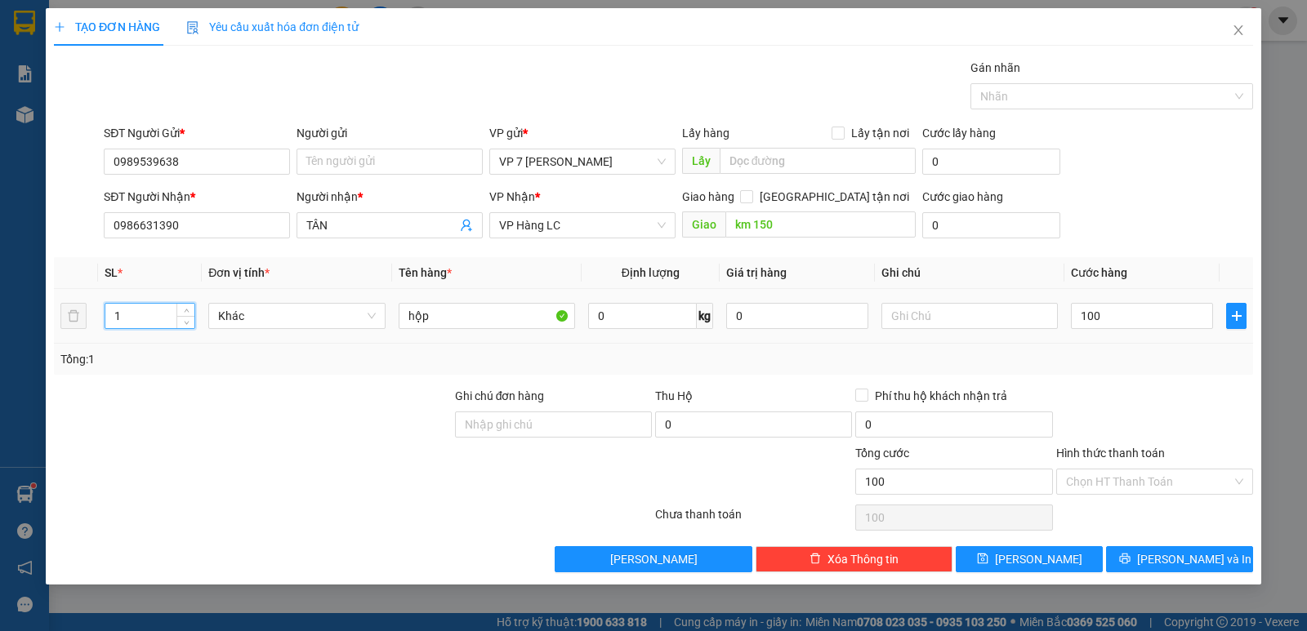
type input "100.000"
click at [145, 317] on input "1" at bounding box center [149, 316] width 89 height 25
type input "2"
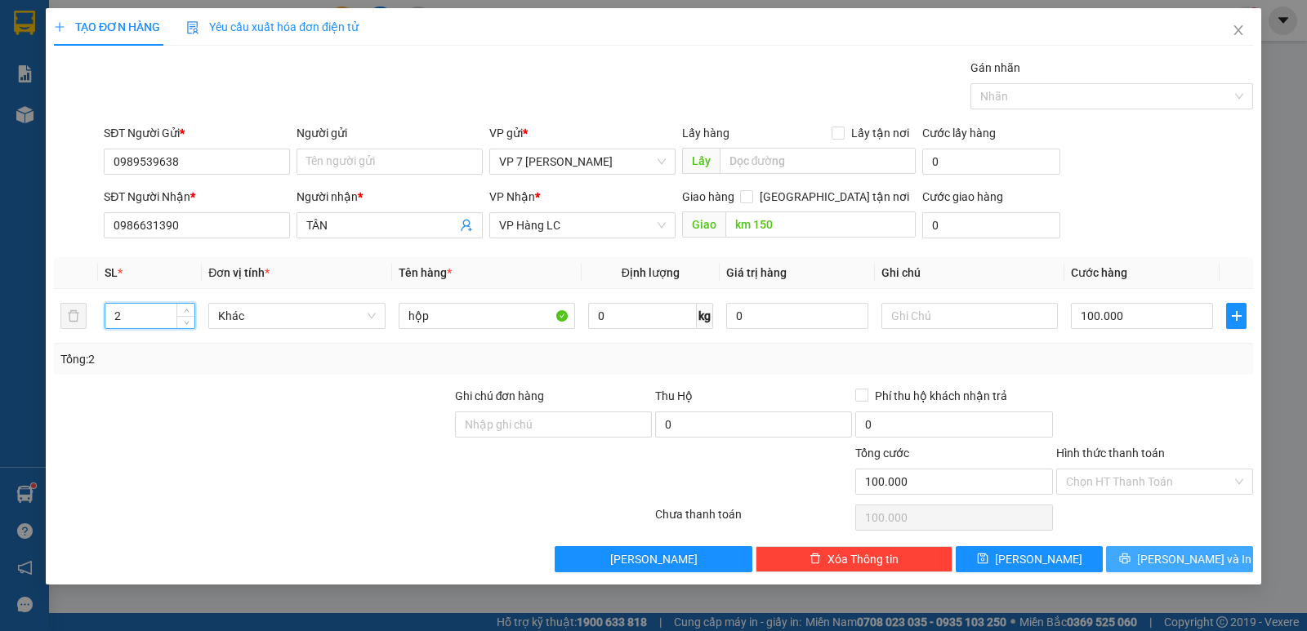
click at [1169, 569] on button "[PERSON_NAME] và In" at bounding box center [1179, 559] width 147 height 26
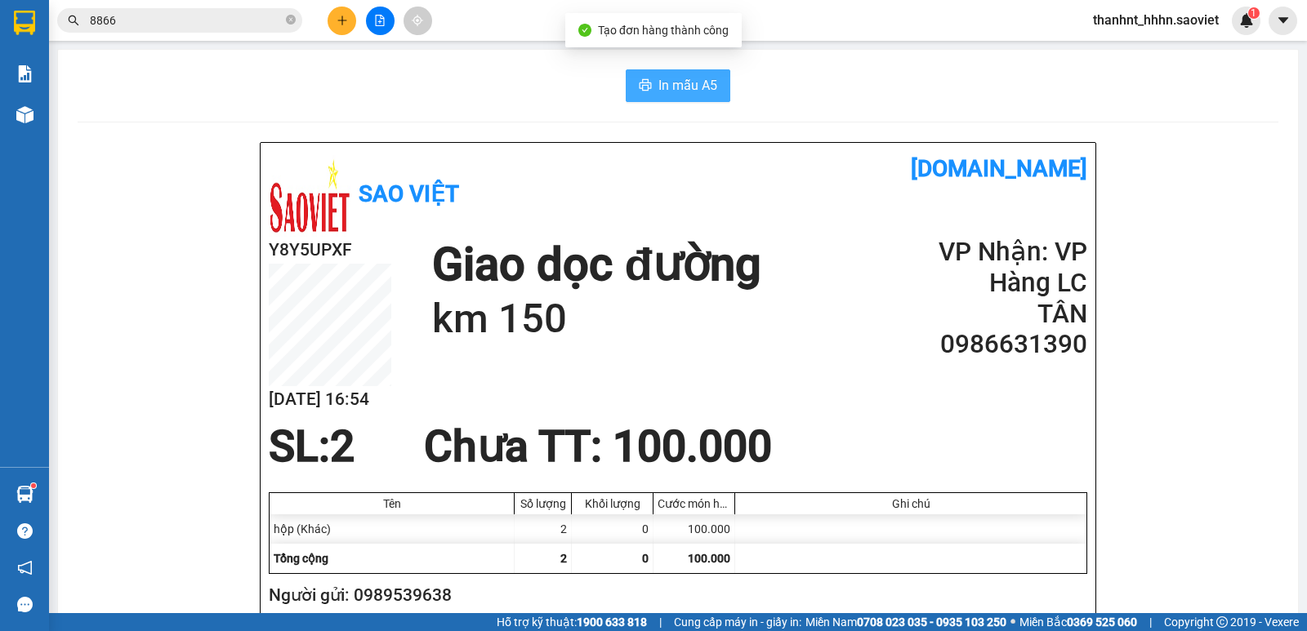
click at [658, 87] on span "In mẫu A5" at bounding box center [687, 85] width 59 height 20
click at [194, 19] on input "8866" at bounding box center [186, 20] width 193 height 18
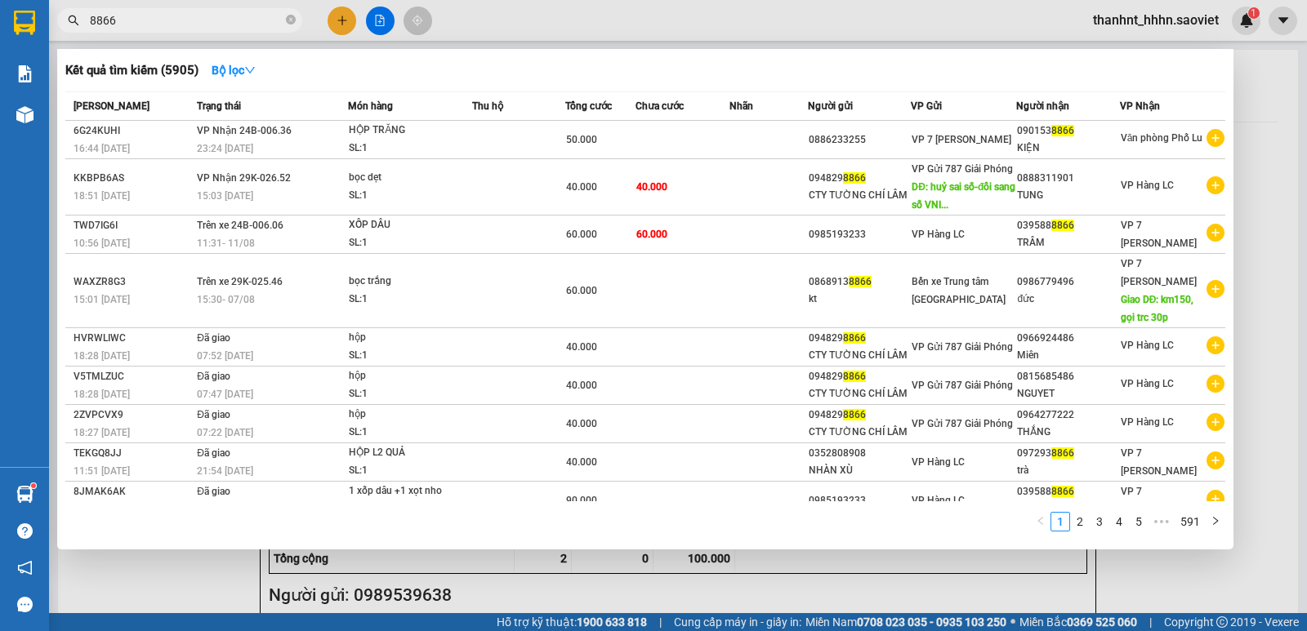
click at [194, 19] on input "8866" at bounding box center [186, 20] width 193 height 18
drag, startPoint x: 569, startPoint y: 590, endPoint x: 239, endPoint y: 404, distance: 378.5
click at [564, 590] on div at bounding box center [653, 315] width 1307 height 631
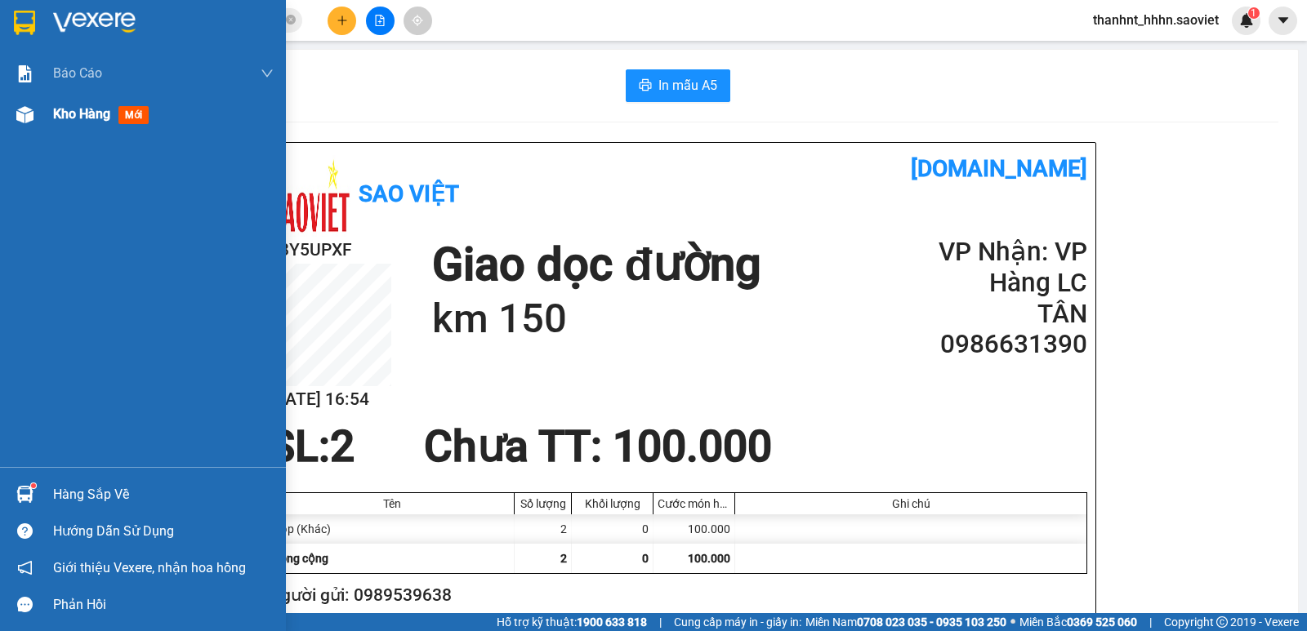
click at [39, 126] on div "Kho hàng mới" at bounding box center [143, 114] width 286 height 41
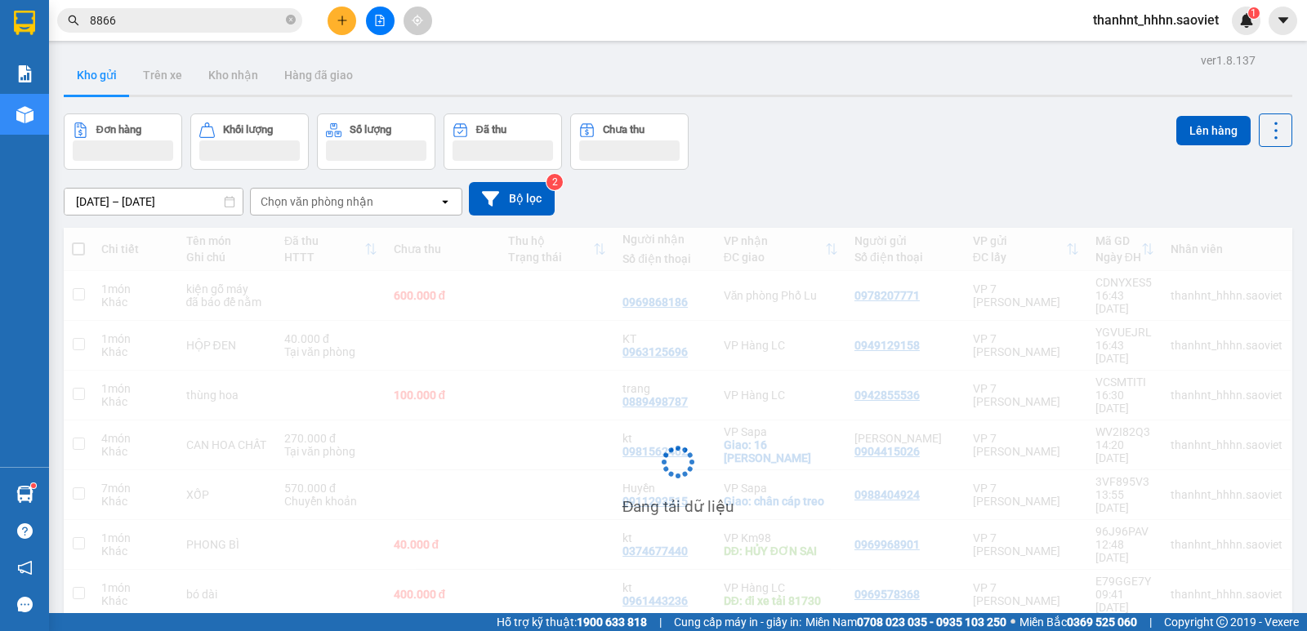
scroll to position [75, 0]
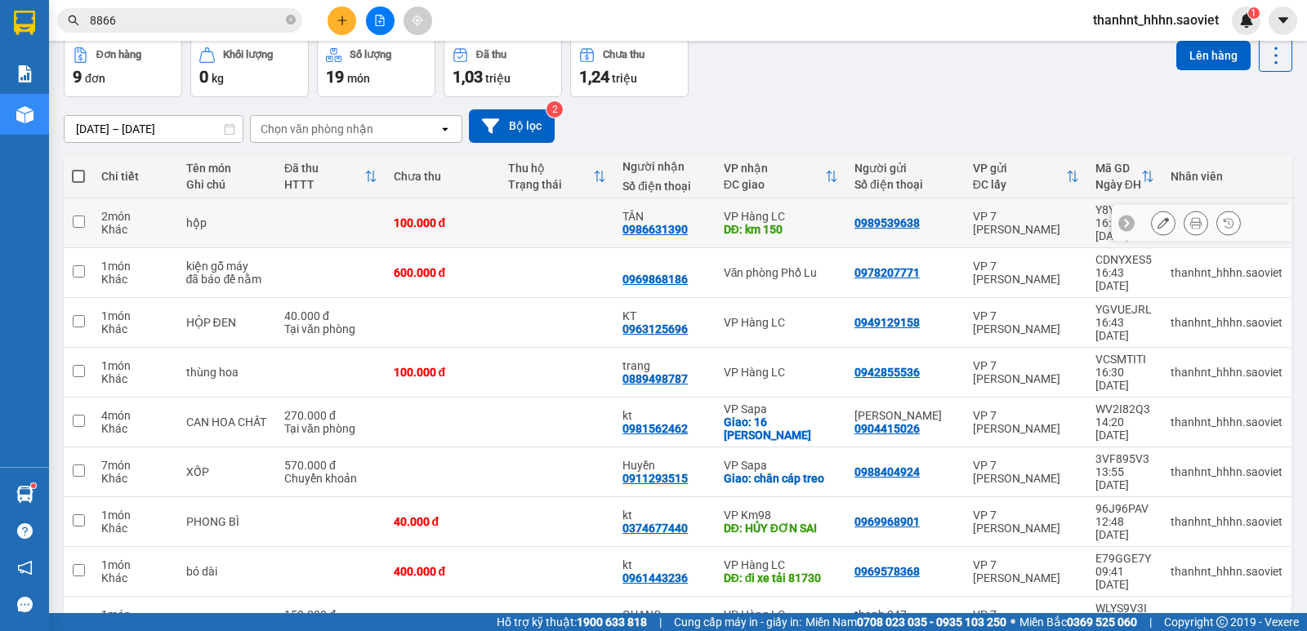
click at [1190, 212] on button at bounding box center [1195, 223] width 23 height 29
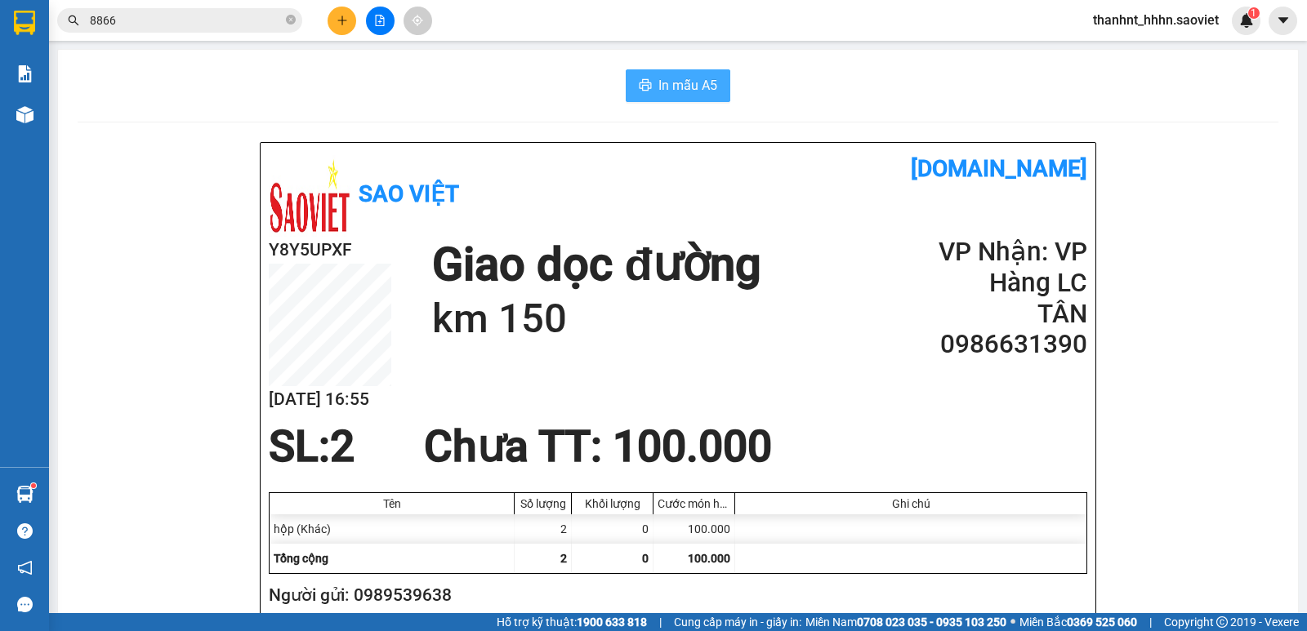
click at [691, 86] on span "In mẫu A5" at bounding box center [687, 85] width 59 height 20
click at [341, 16] on icon "plus" at bounding box center [342, 20] width 11 height 11
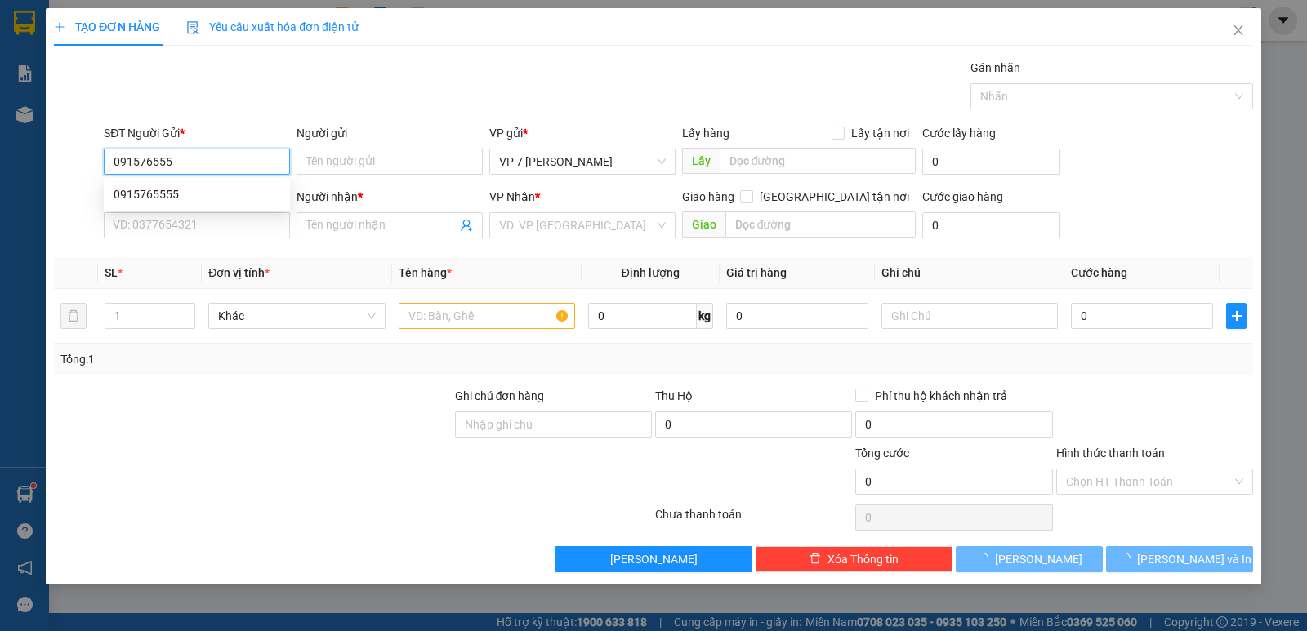
type input "0915765555"
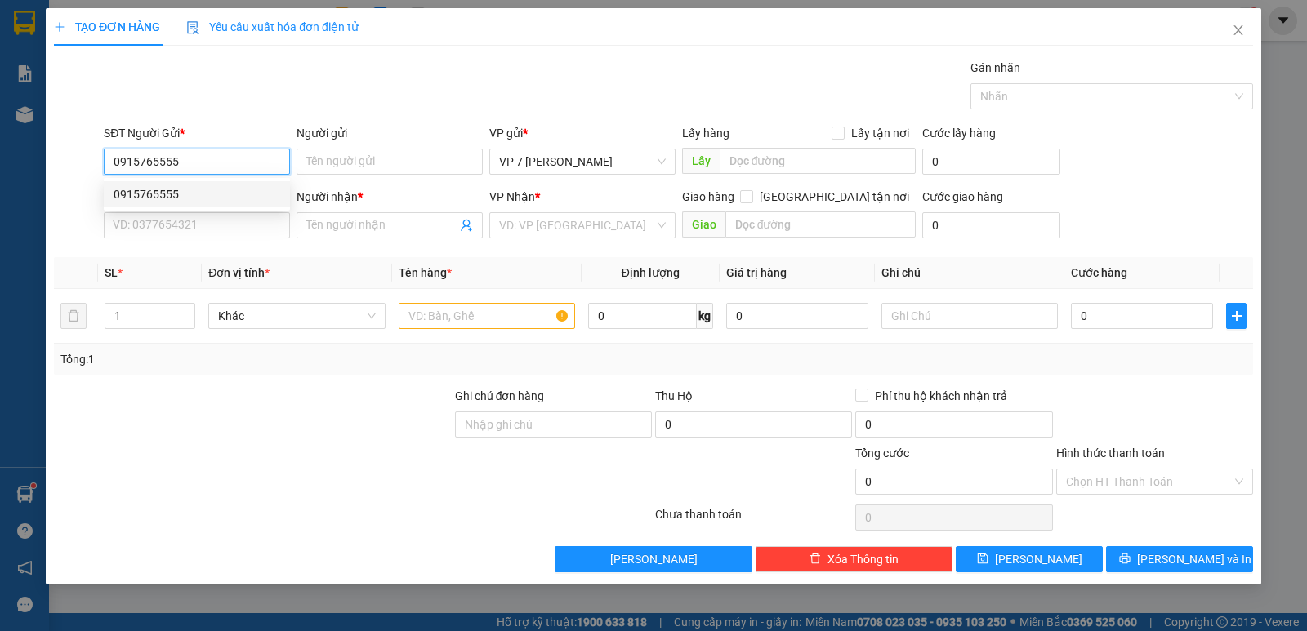
click at [167, 191] on div "0915765555" at bounding box center [197, 194] width 167 height 18
type input "12/7c dg"
type input "0944684888"
type input "KT"
type input "0915765555"
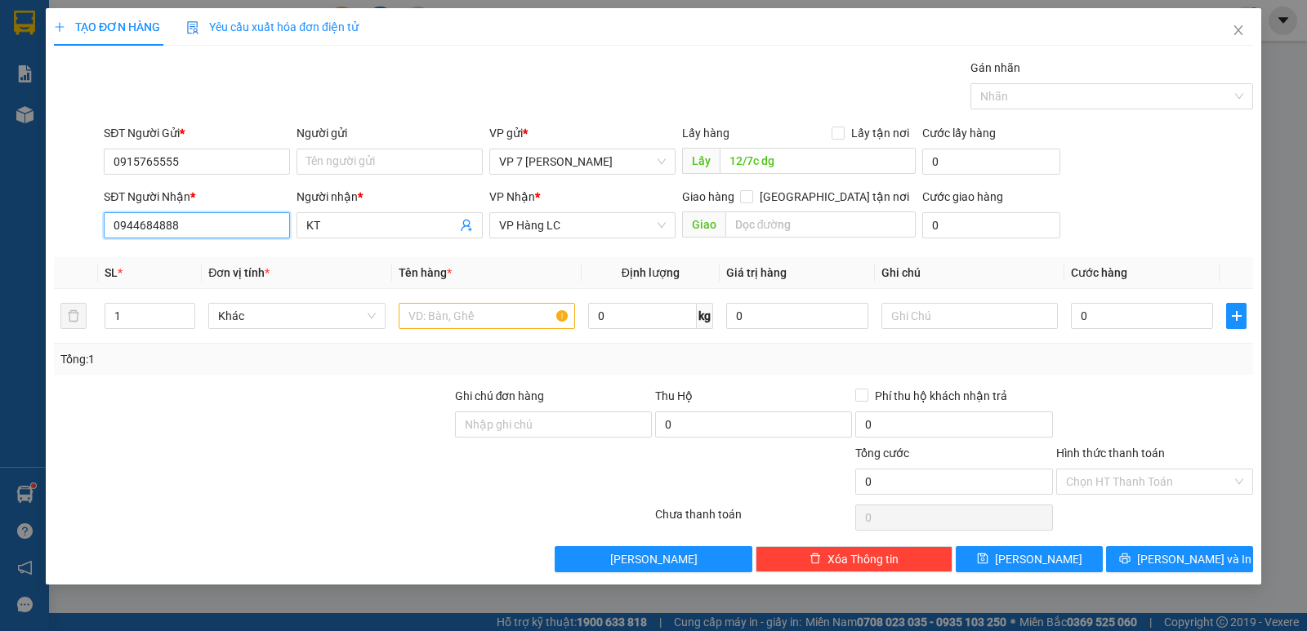
click at [188, 228] on input "0944684888" at bounding box center [197, 225] width 186 height 26
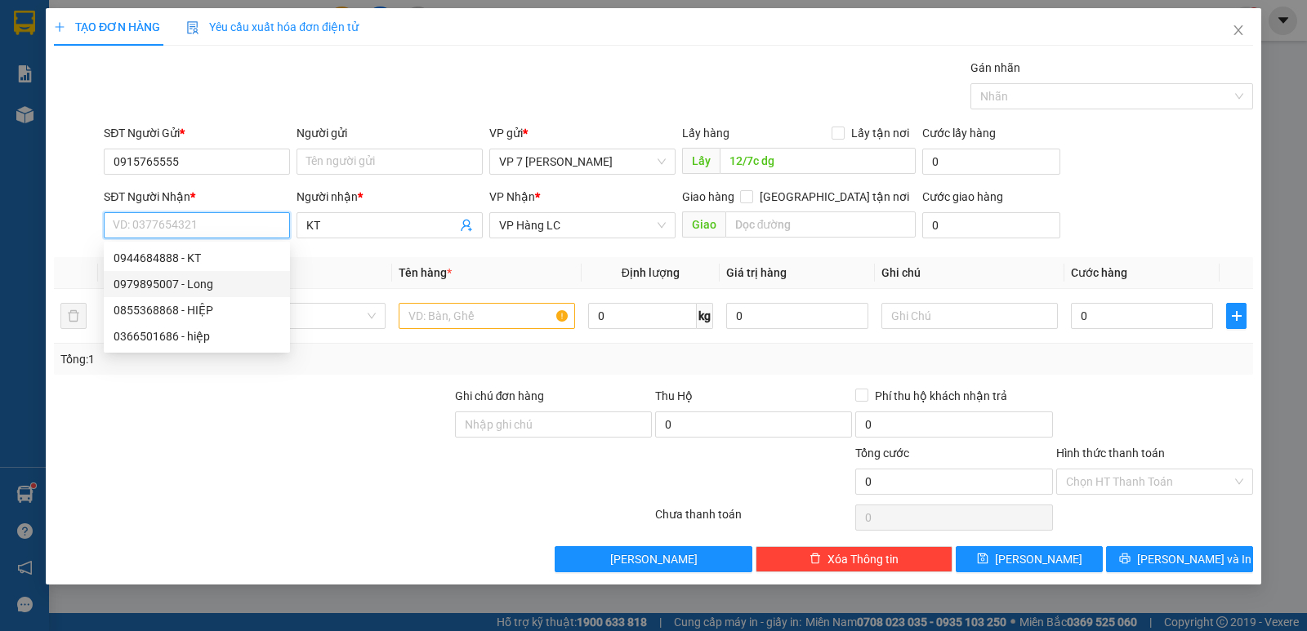
click at [163, 279] on div "0979895007 - Long" at bounding box center [197, 284] width 167 height 18
type input "0979895007"
type input "Long"
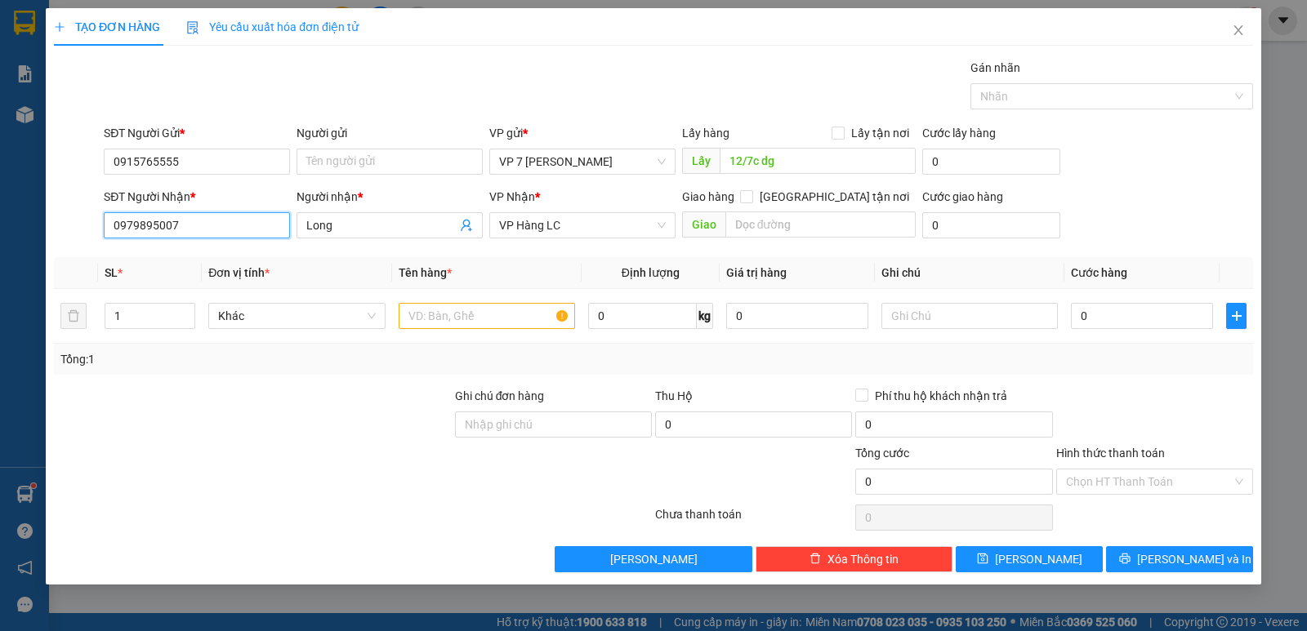
type input "0979895007"
click at [804, 146] on div "Lấy hàng Lấy tận nơi" at bounding box center [799, 136] width 234 height 25
click at [794, 163] on input "12/7c dg" at bounding box center [818, 161] width 197 height 26
click at [475, 306] on input "text" at bounding box center [487, 316] width 176 height 26
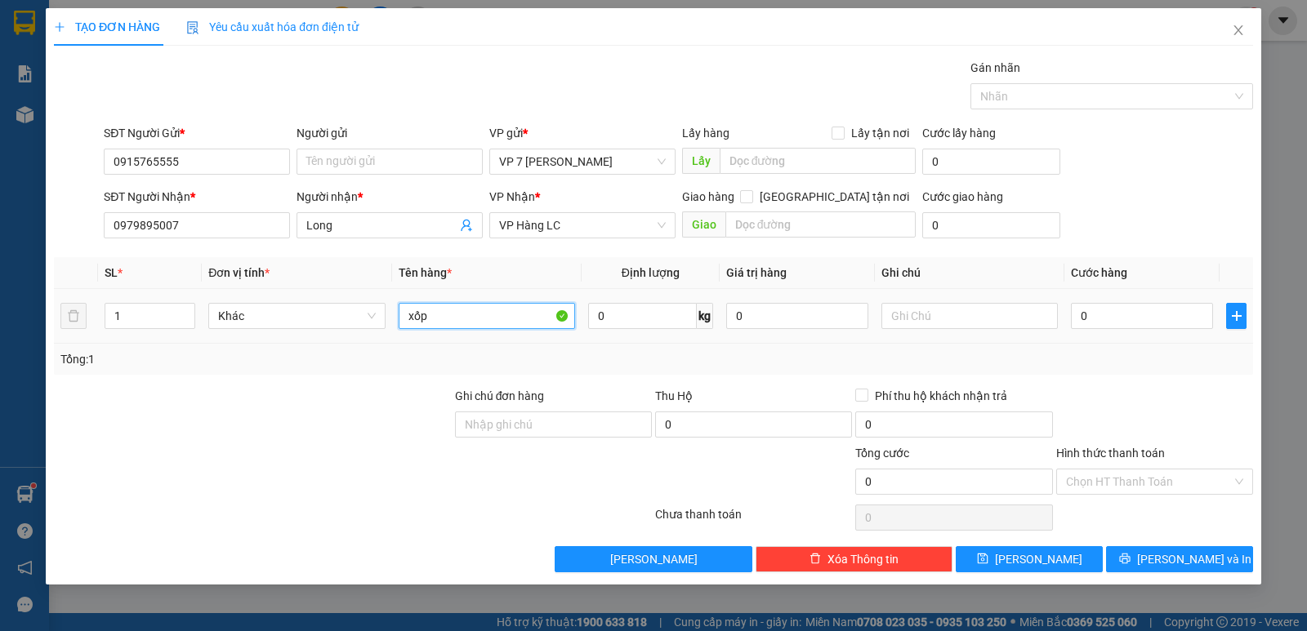
type input "xốp"
click at [1070, 303] on td "0" at bounding box center [1141, 316] width 155 height 55
click at [1082, 310] on input "0" at bounding box center [1142, 316] width 142 height 26
type input "4"
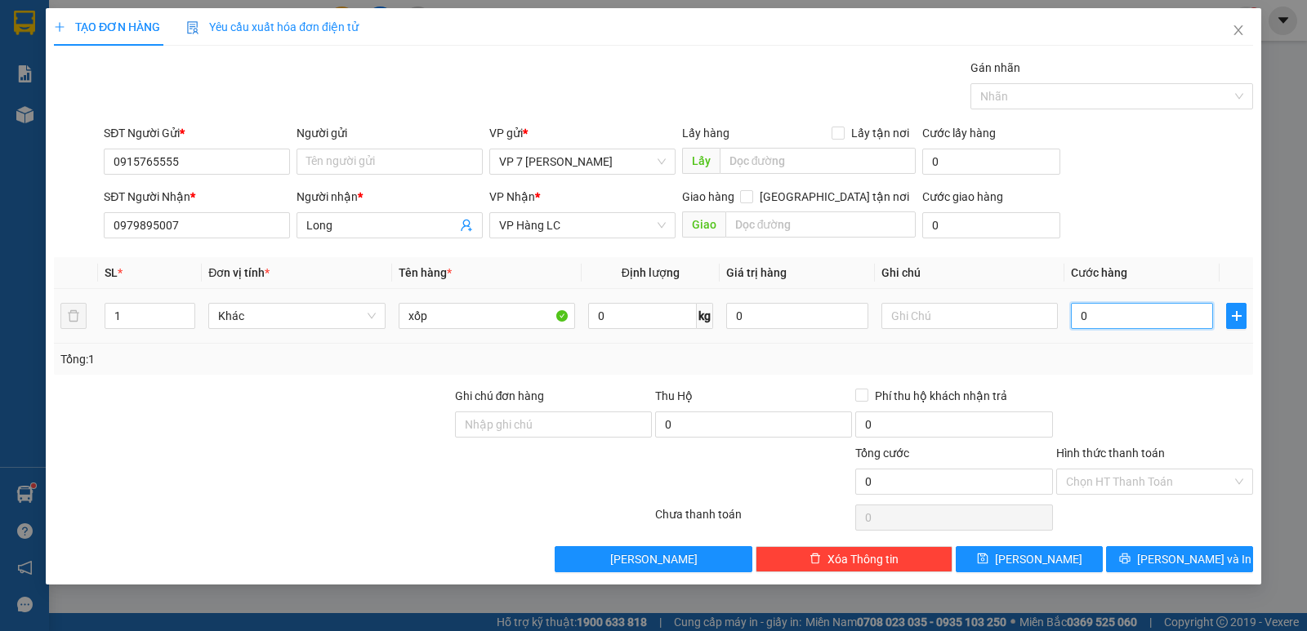
type input "4"
type input "40"
type input "40.000"
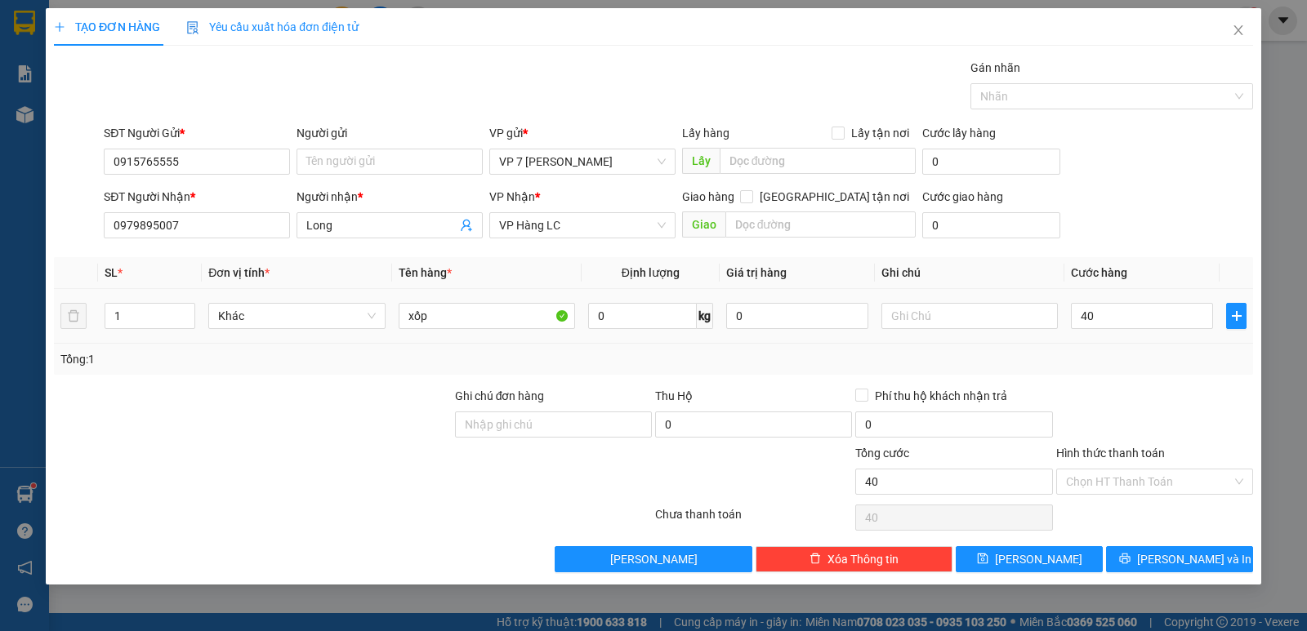
type input "40.000"
click at [1191, 386] on div "Transit Pickup Surcharge Ids Transit Deliver Surcharge Ids Transit Deliver Surc…" at bounding box center [653, 316] width 1199 height 514
click at [1113, 314] on input "40.000" at bounding box center [1142, 316] width 142 height 26
type input "5"
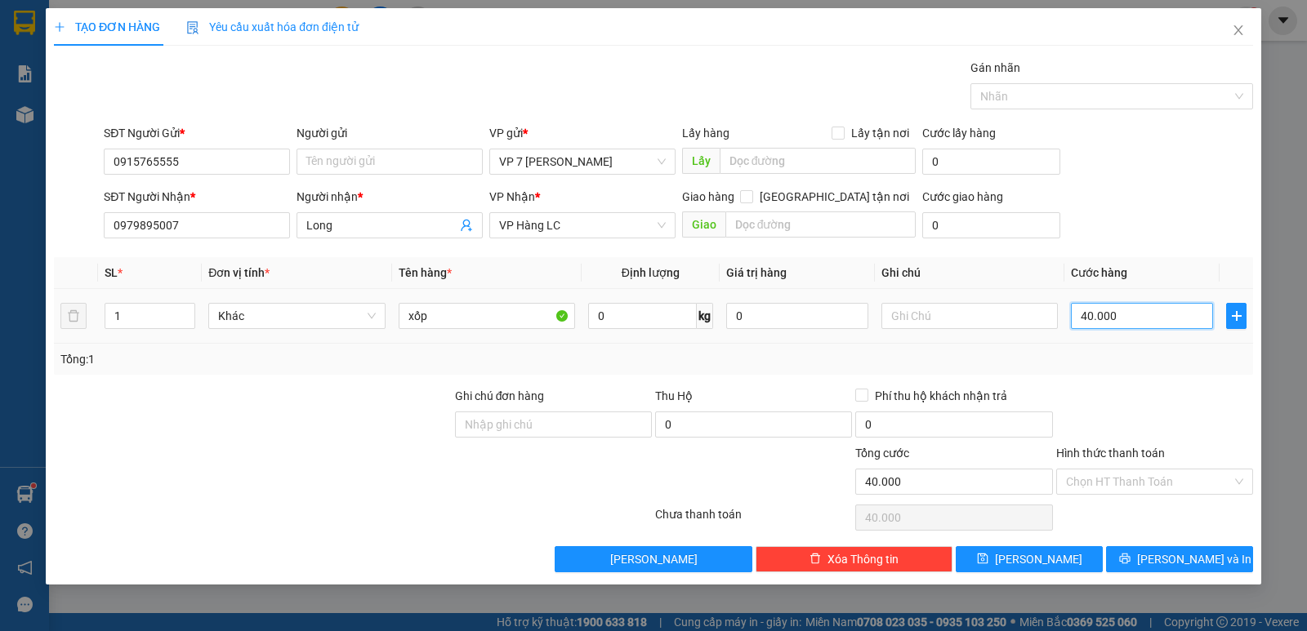
type input "5"
type input "50"
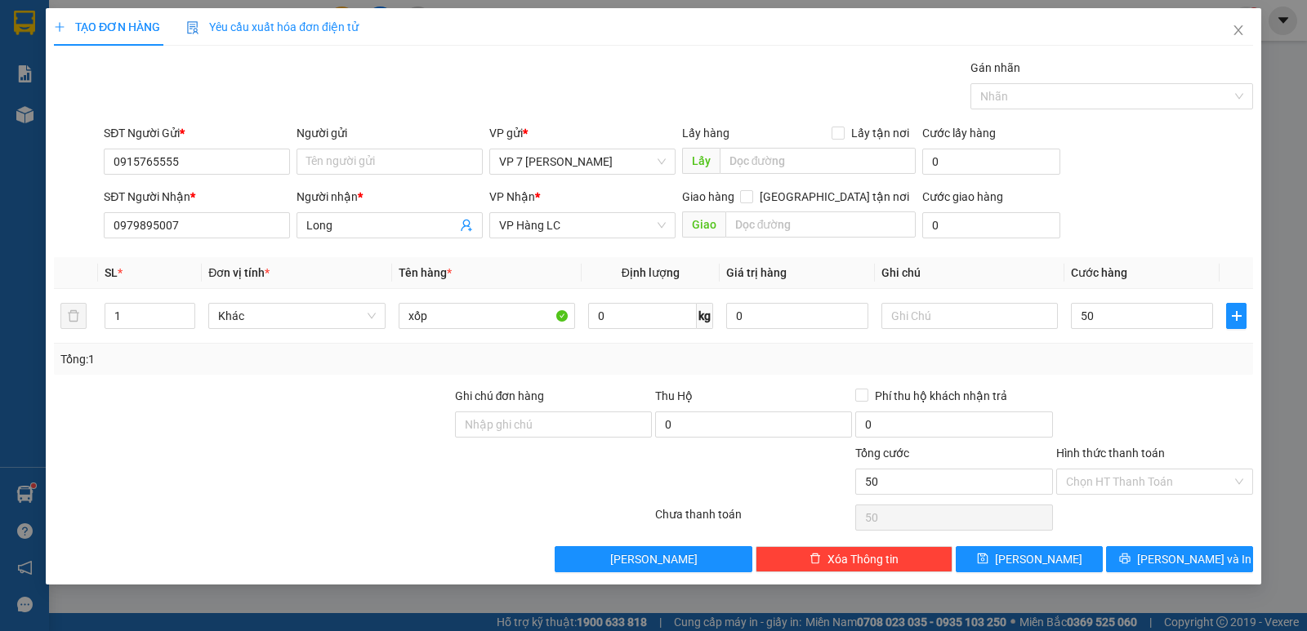
type input "50.000"
click at [1135, 350] on div "Tổng: 1" at bounding box center [653, 359] width 1186 height 18
click at [1180, 558] on span "[PERSON_NAME] và In" at bounding box center [1194, 560] width 114 height 18
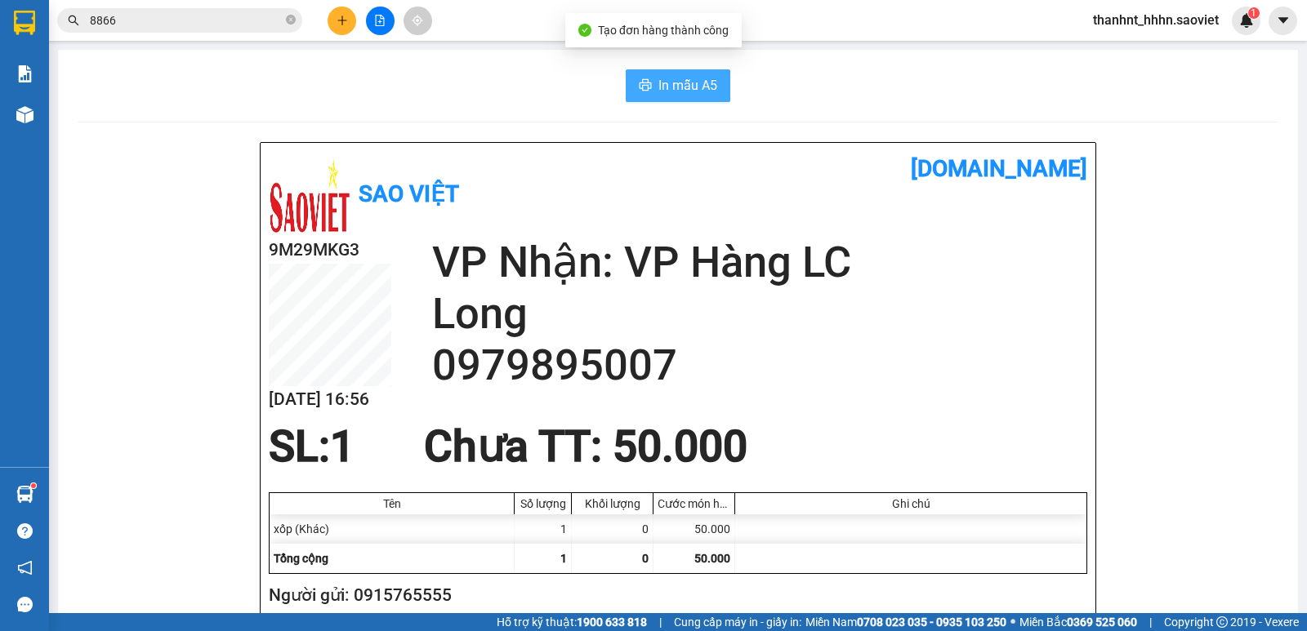
click at [658, 75] on span "In mẫu A5" at bounding box center [687, 85] width 59 height 20
click at [342, 19] on icon "plus" at bounding box center [341, 20] width 1 height 9
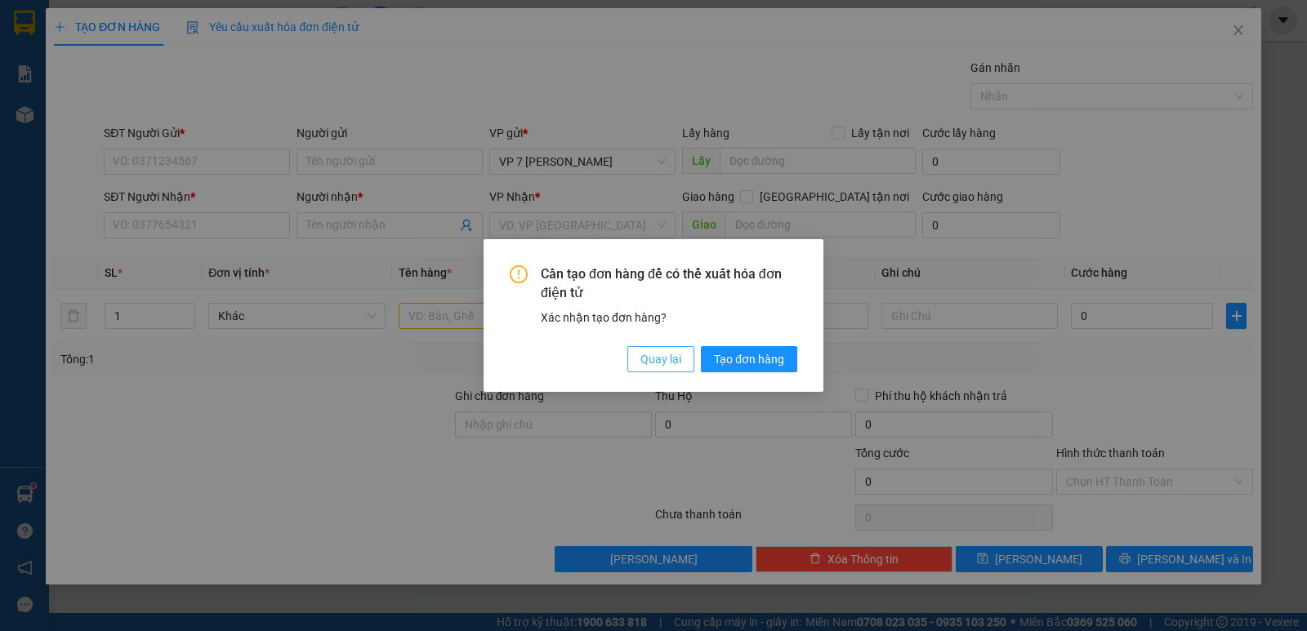
click at [659, 362] on span "Quay lại" at bounding box center [660, 359] width 41 height 18
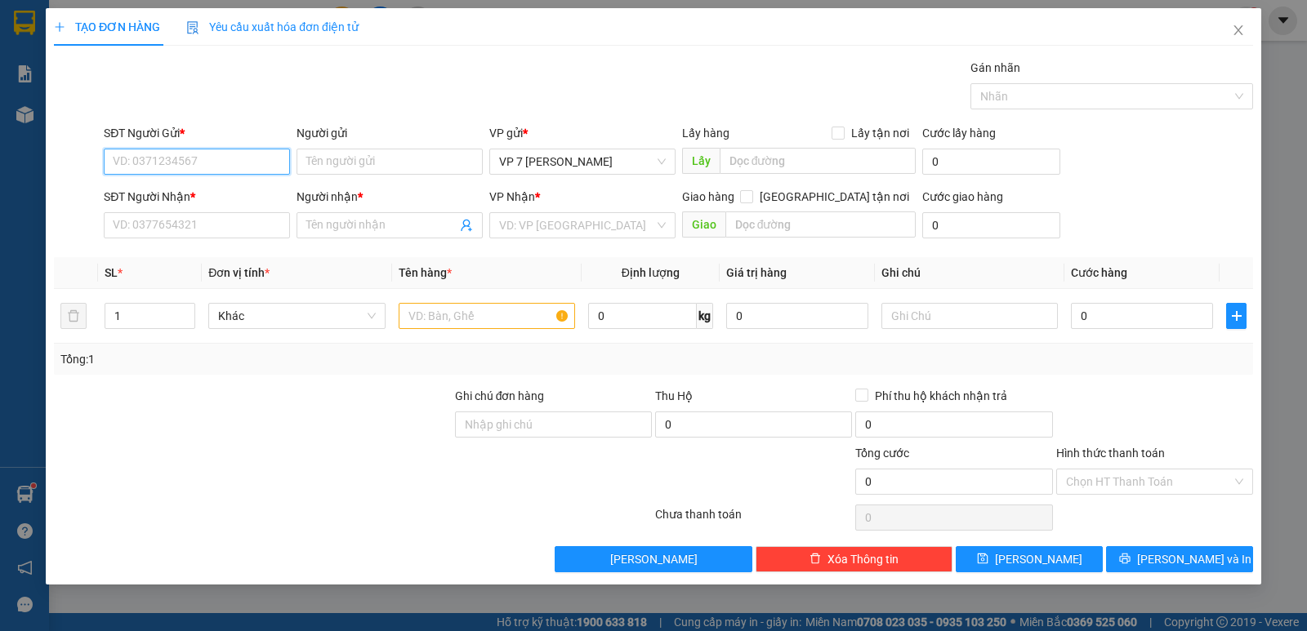
click at [215, 159] on input "SĐT Người Gửi *" at bounding box center [197, 162] width 186 height 26
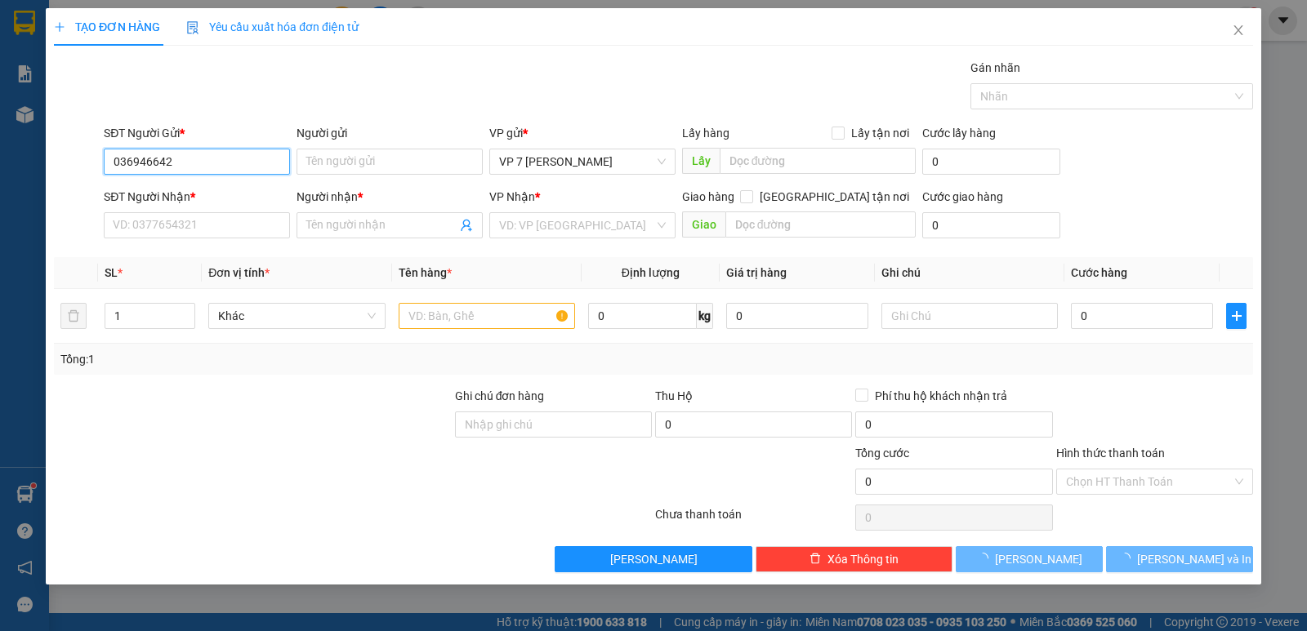
type input "0369466422"
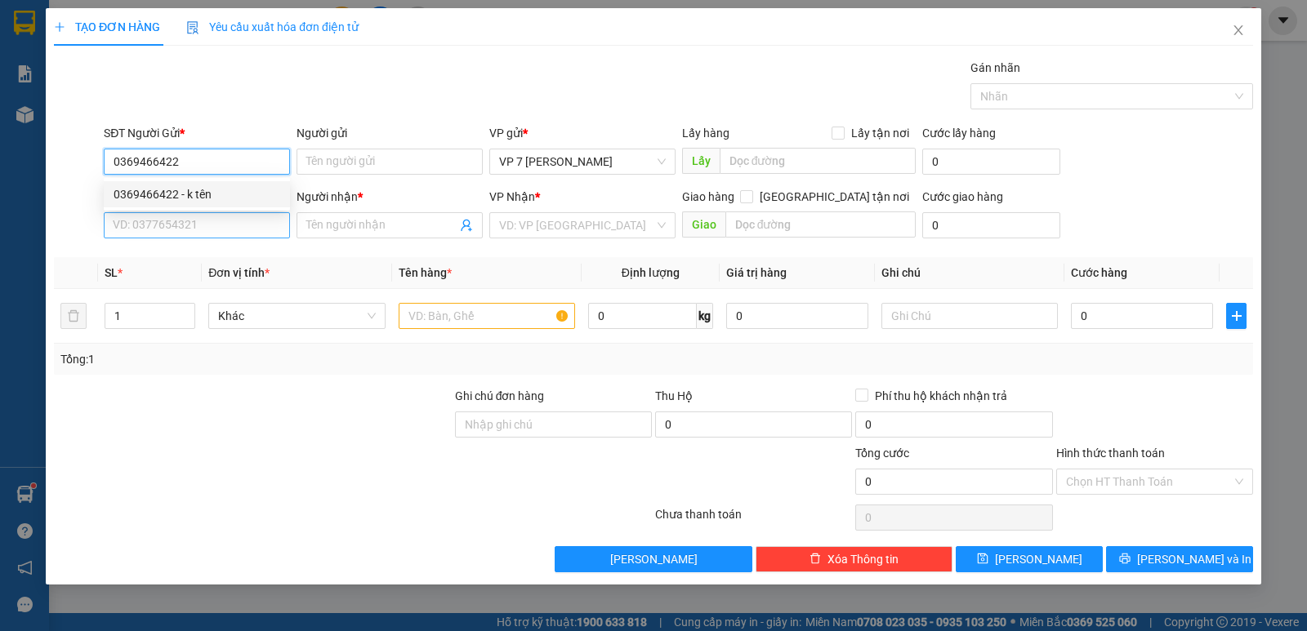
drag, startPoint x: 155, startPoint y: 188, endPoint x: 251, endPoint y: 237, distance: 107.4
click at [157, 188] on div "0369466422 - k tên" at bounding box center [197, 194] width 167 height 18
type input "k tên"
type input "0325633234"
type input "LINH"
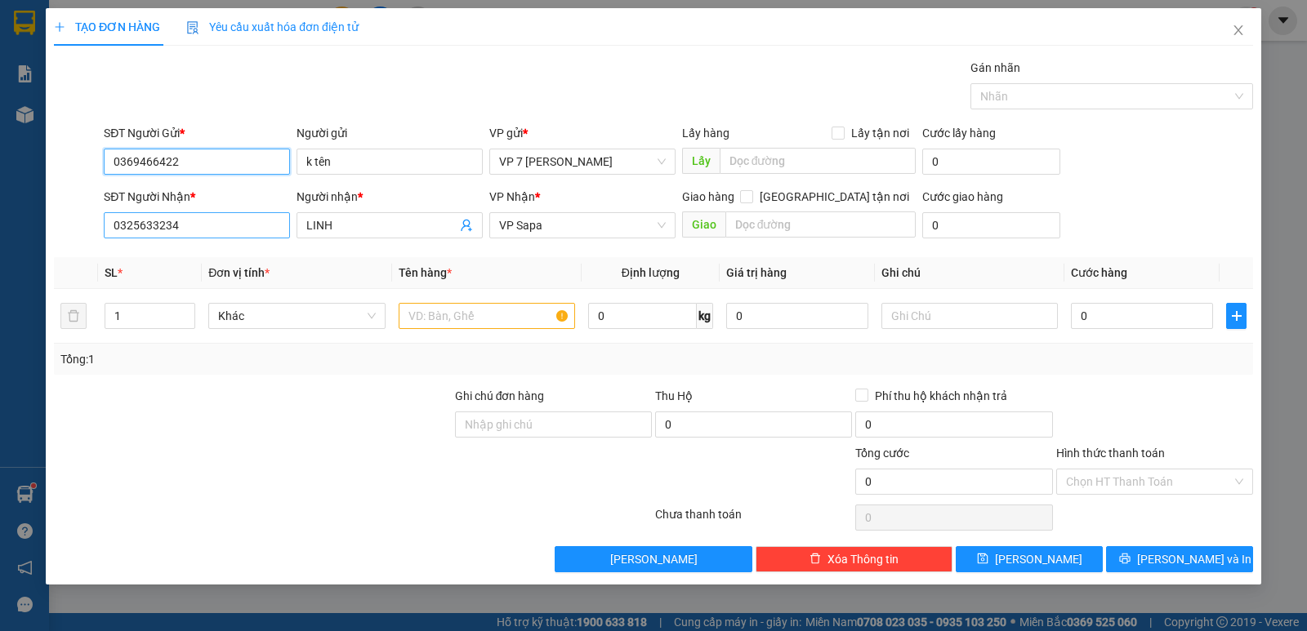
type input "0369466422"
click at [247, 232] on input "0325633234" at bounding box center [197, 225] width 186 height 26
type input "0385119570"
click at [488, 310] on input "text" at bounding box center [487, 316] width 176 height 26
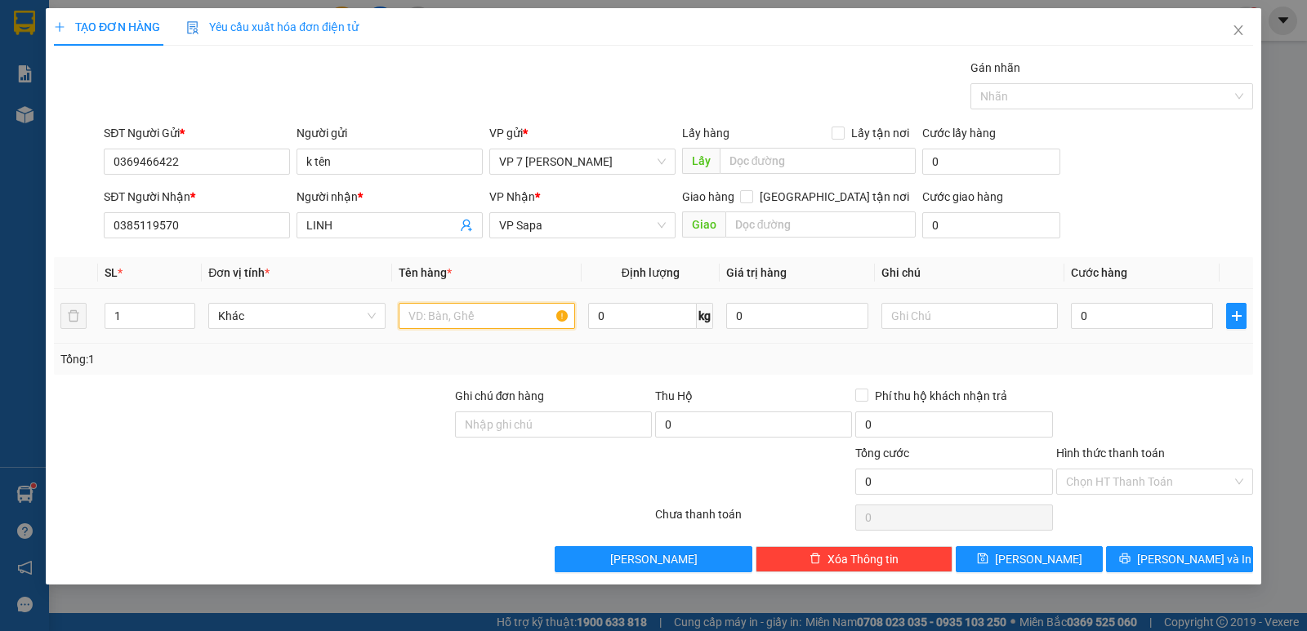
click at [488, 310] on input "text" at bounding box center [487, 316] width 176 height 26
type input "hộp"
click at [1148, 306] on input "0" at bounding box center [1142, 316] width 142 height 26
type input "52"
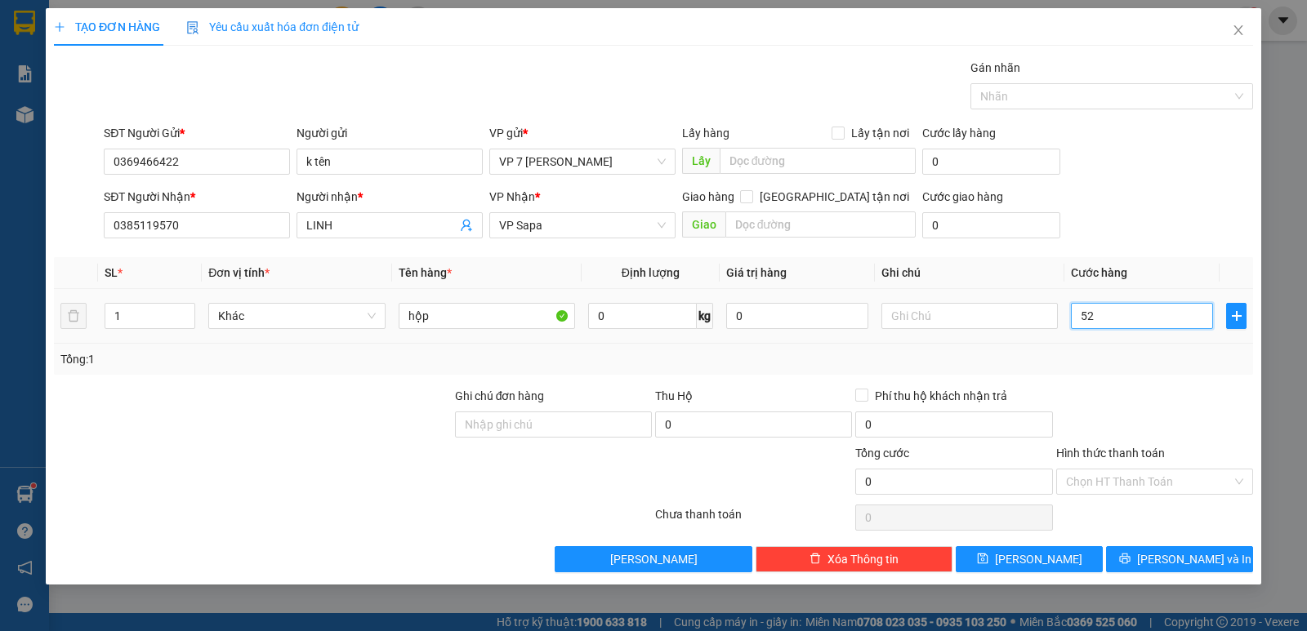
type input "52"
type input "520"
drag, startPoint x: 1131, startPoint y: 314, endPoint x: 942, endPoint y: 370, distance: 196.7
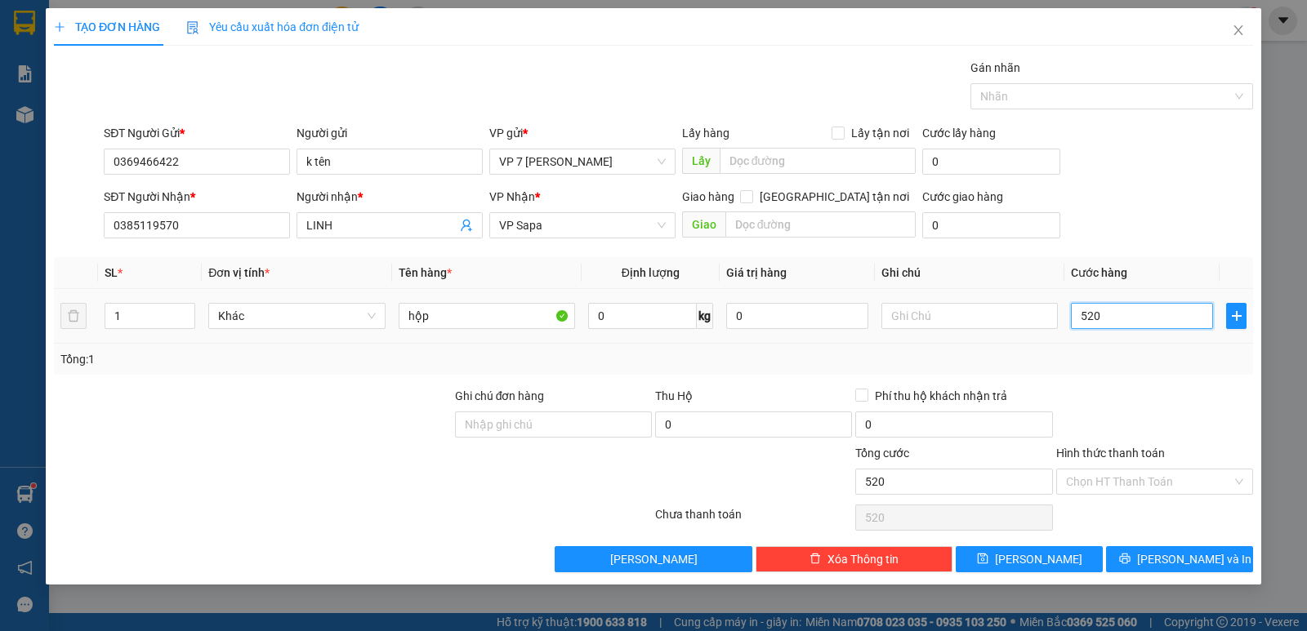
click at [941, 355] on div "SL * Đơn vị tính * Tên hàng * Định lượng Giá trị hàng Ghi chú Cước hàng 1 Khác …" at bounding box center [653, 316] width 1199 height 118
type input "5"
type input "50"
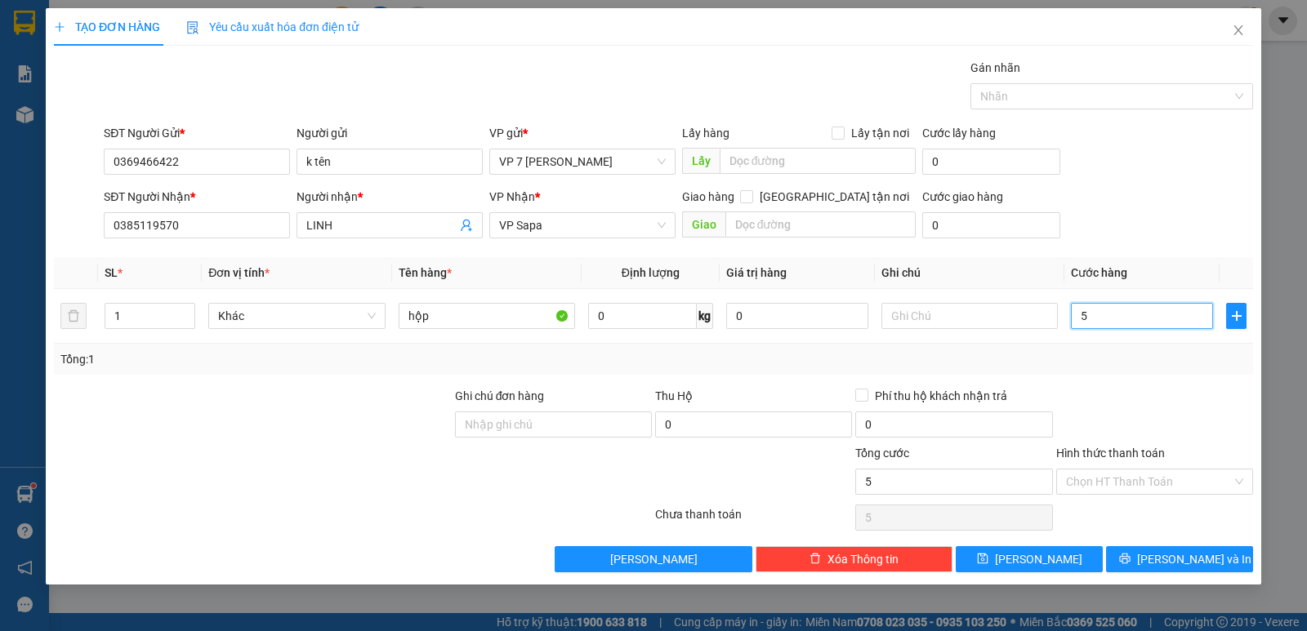
type input "50"
type input "50.000"
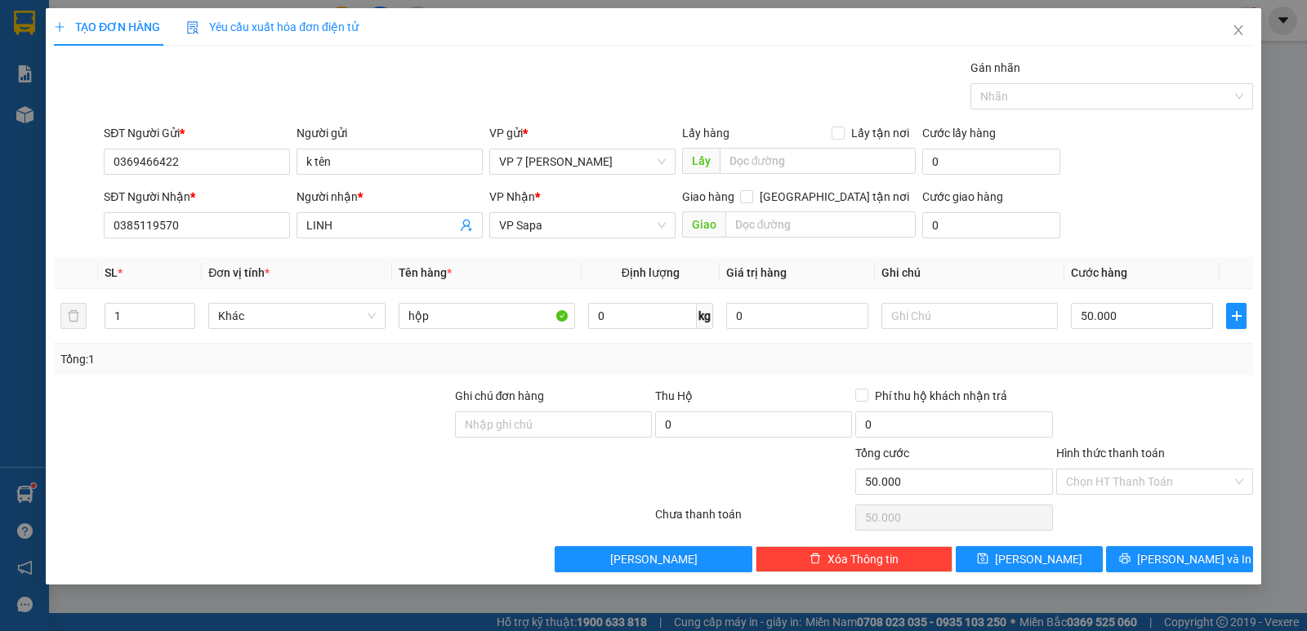
click at [1136, 389] on div at bounding box center [1155, 415] width 200 height 57
click at [1169, 562] on span "[PERSON_NAME] và In" at bounding box center [1194, 560] width 114 height 18
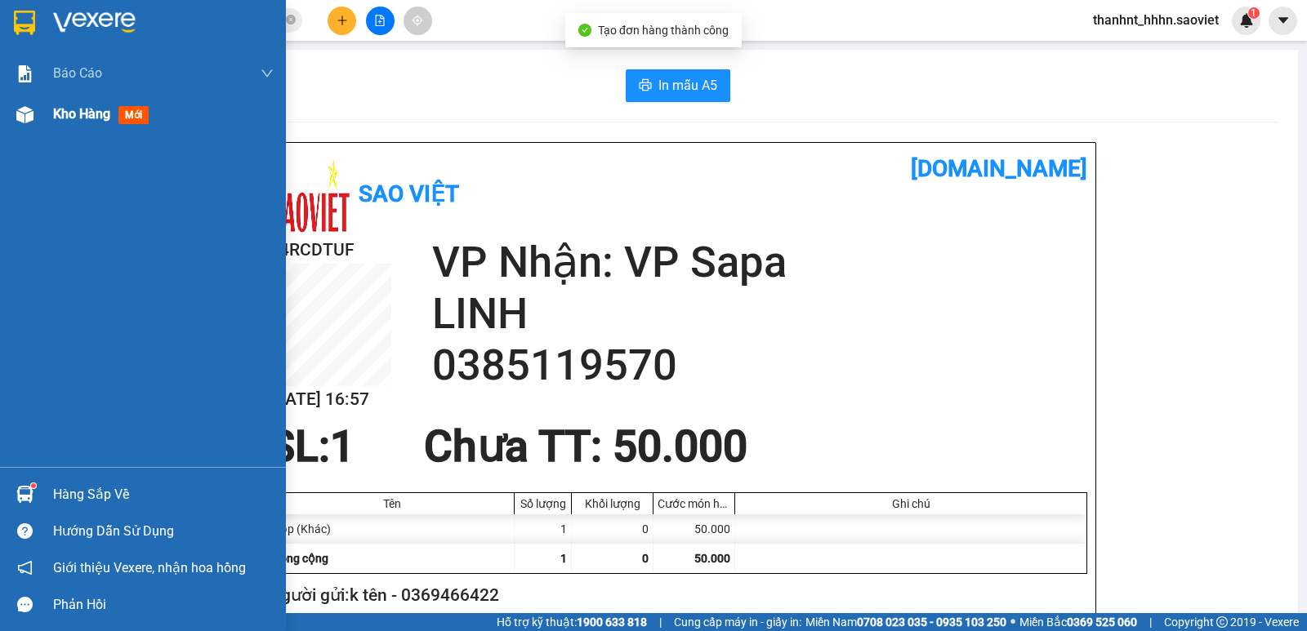
click at [29, 102] on div at bounding box center [25, 114] width 29 height 29
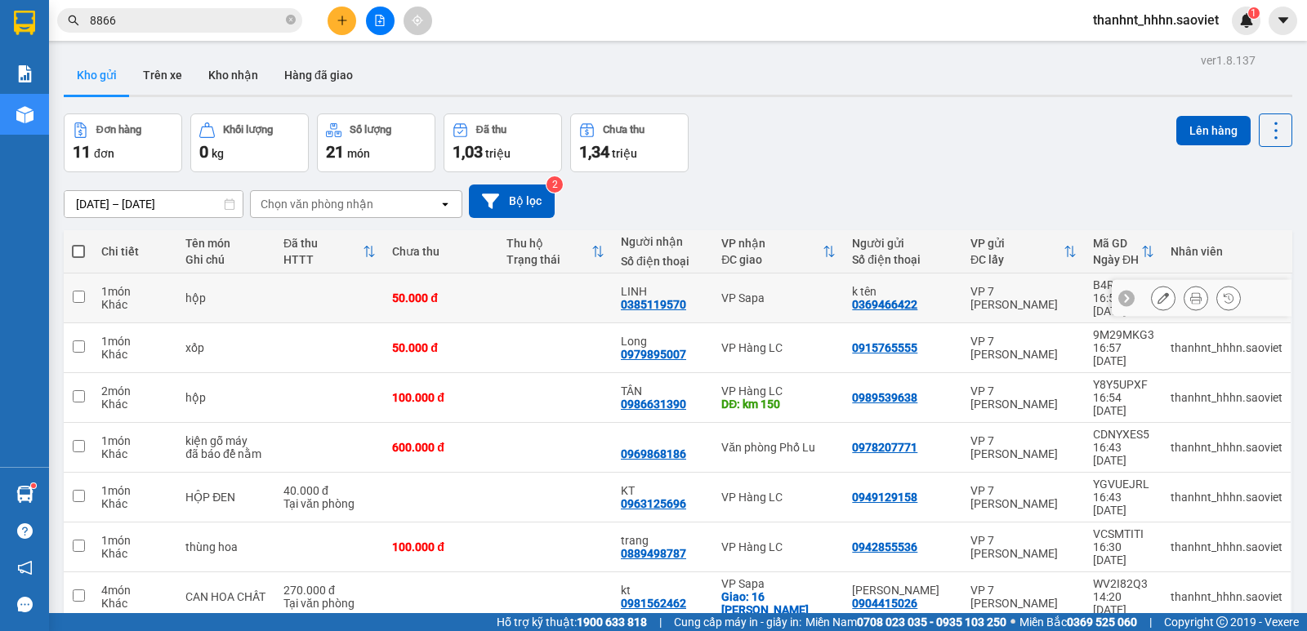
click at [1157, 292] on icon at bounding box center [1162, 297] width 11 height 11
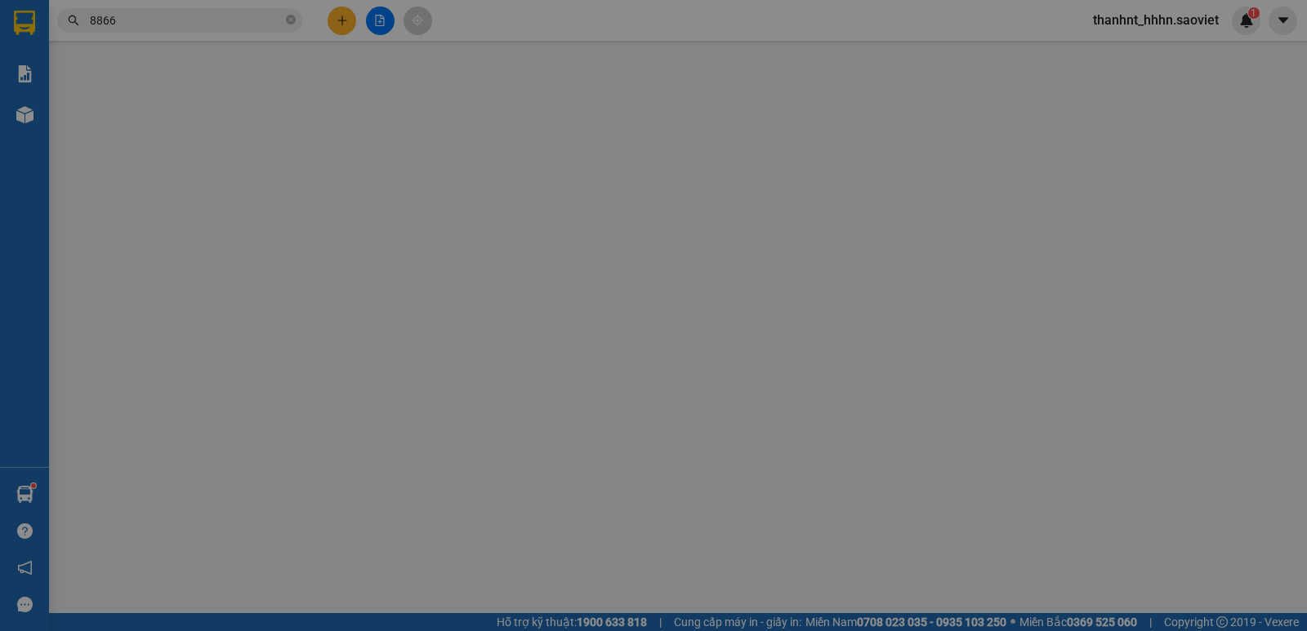
type input "0369466422"
type input "k tên"
type input "0385119570"
type input "LINH"
type input "50.000"
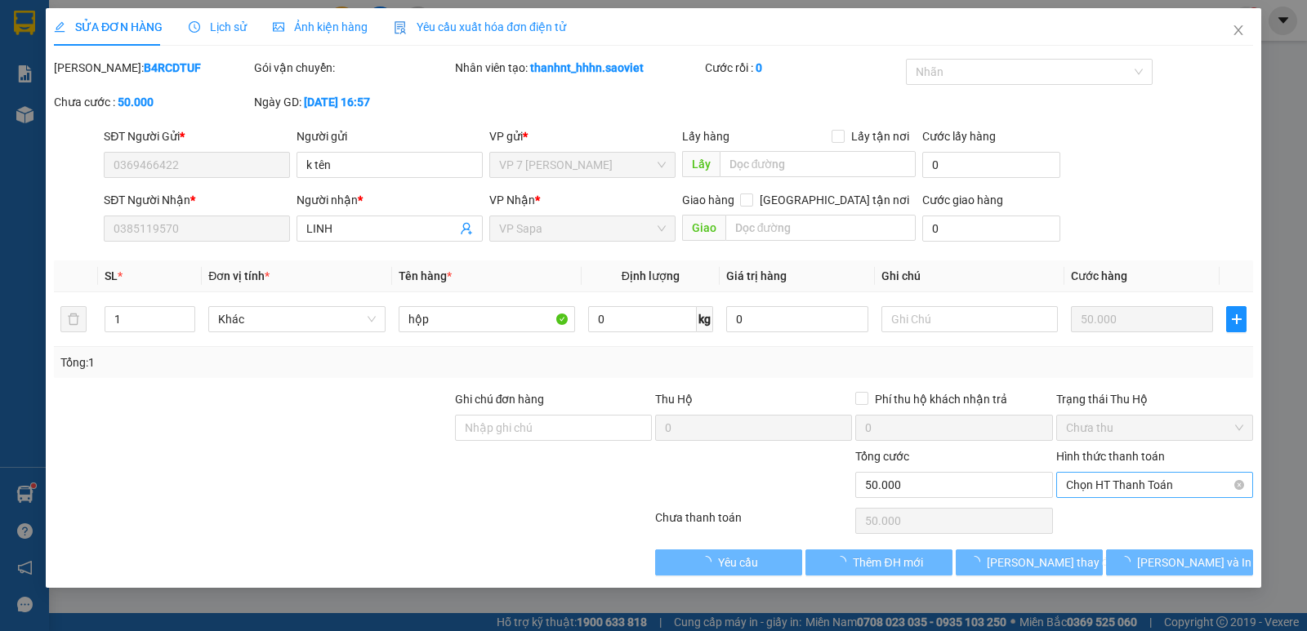
click at [1148, 484] on span "Chọn HT Thanh Toán" at bounding box center [1154, 485] width 177 height 25
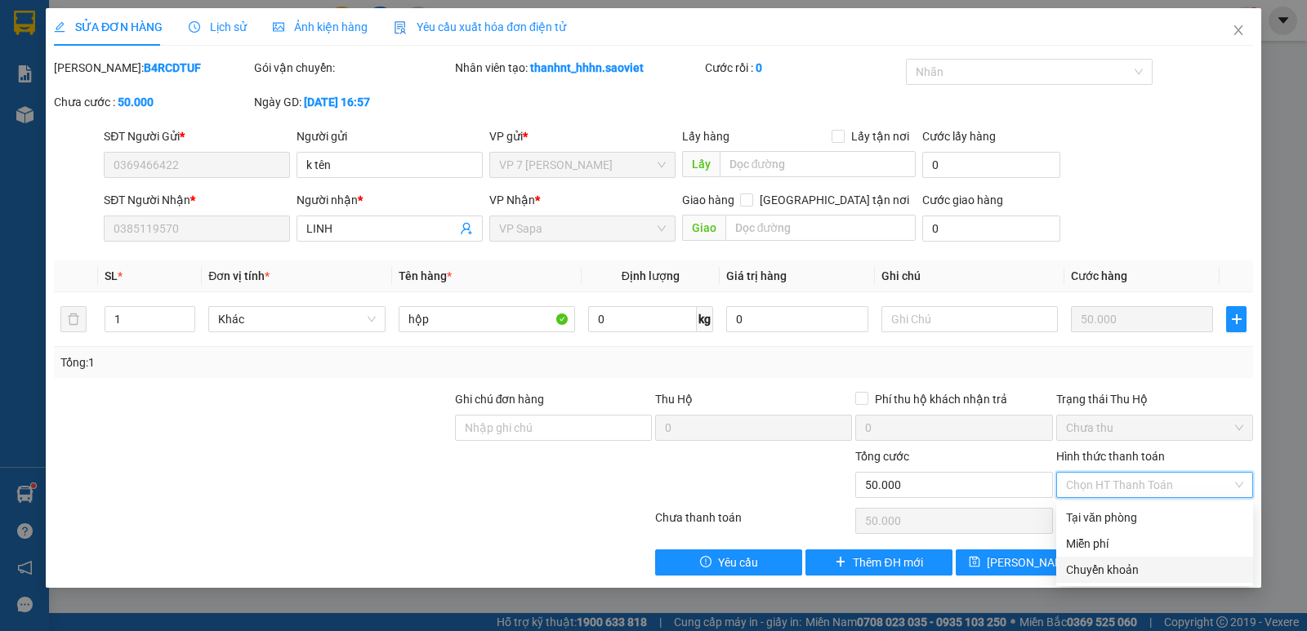
click at [1125, 572] on div "Chuyển khoản" at bounding box center [1154, 570] width 177 height 18
type input "0"
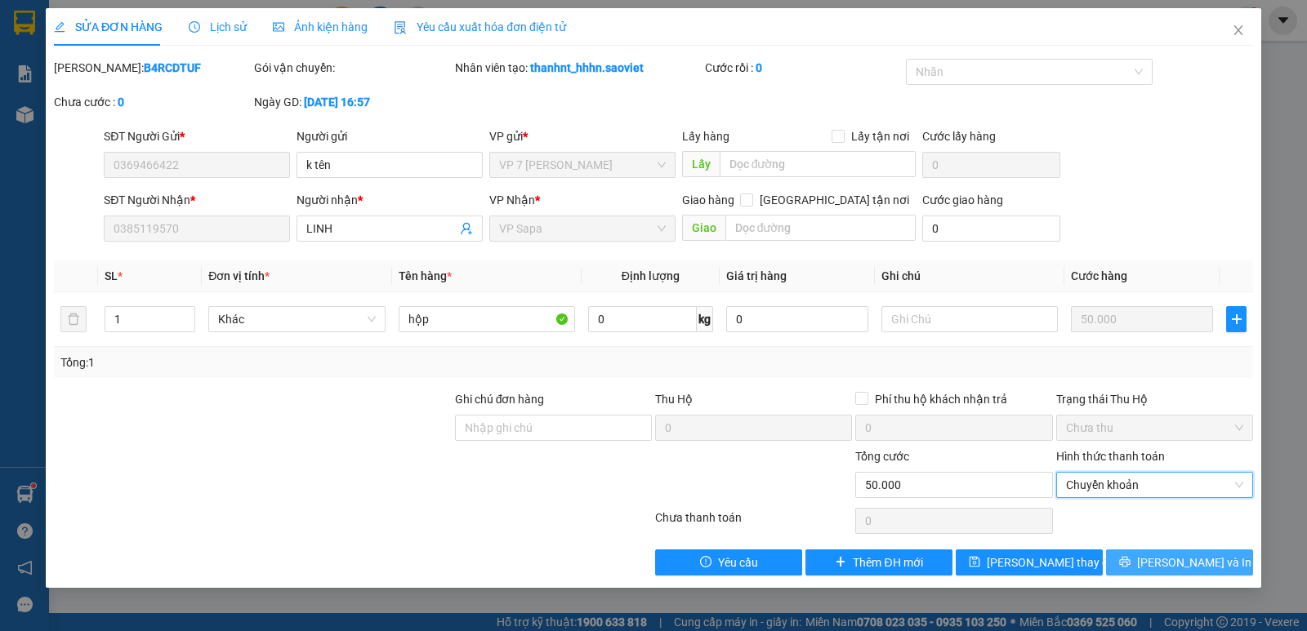
click at [1185, 554] on span "[PERSON_NAME] và In" at bounding box center [1194, 563] width 114 height 18
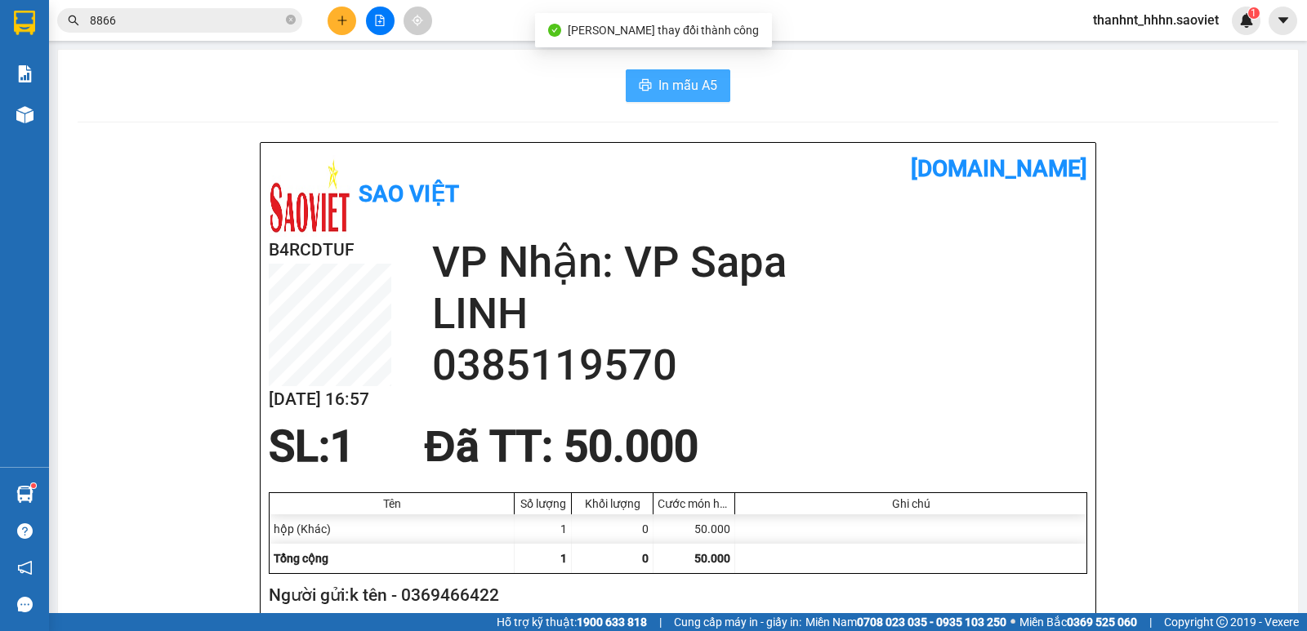
click at [645, 86] on icon "printer" at bounding box center [646, 84] width 12 height 11
click at [187, 24] on input "8866" at bounding box center [186, 20] width 193 height 18
drag, startPoint x: 645, startPoint y: 86, endPoint x: 187, endPoint y: 24, distance: 461.6
click at [187, 24] on input "8866" at bounding box center [186, 20] width 193 height 18
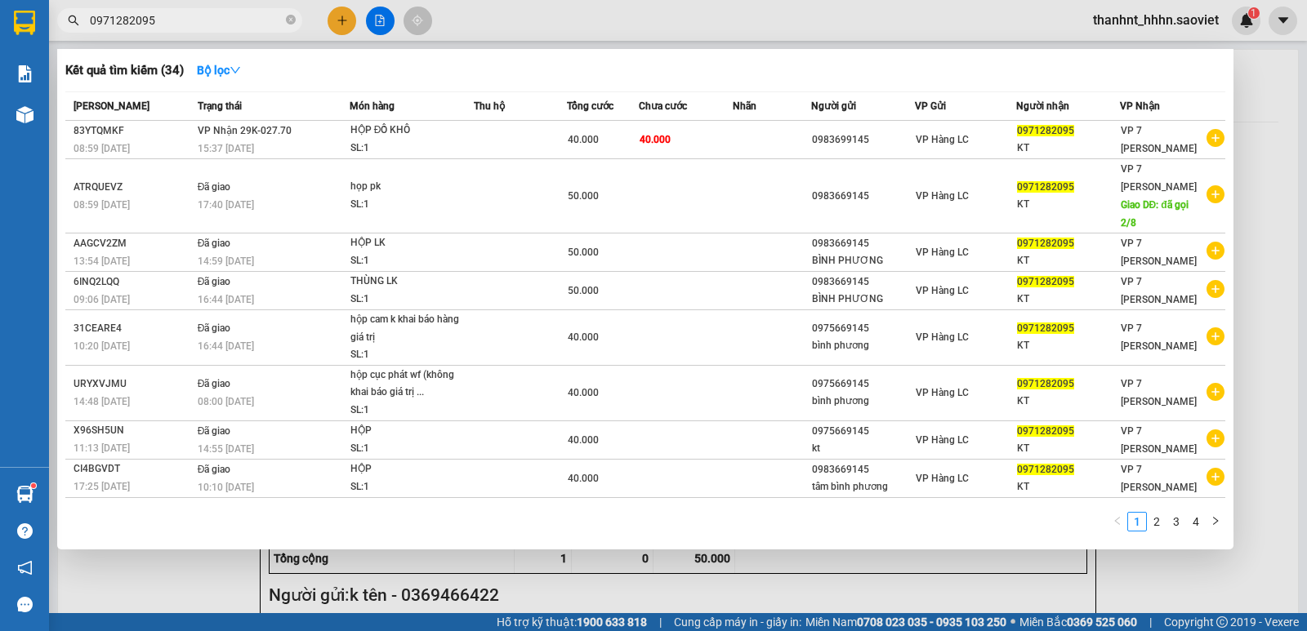
type input "0971282095"
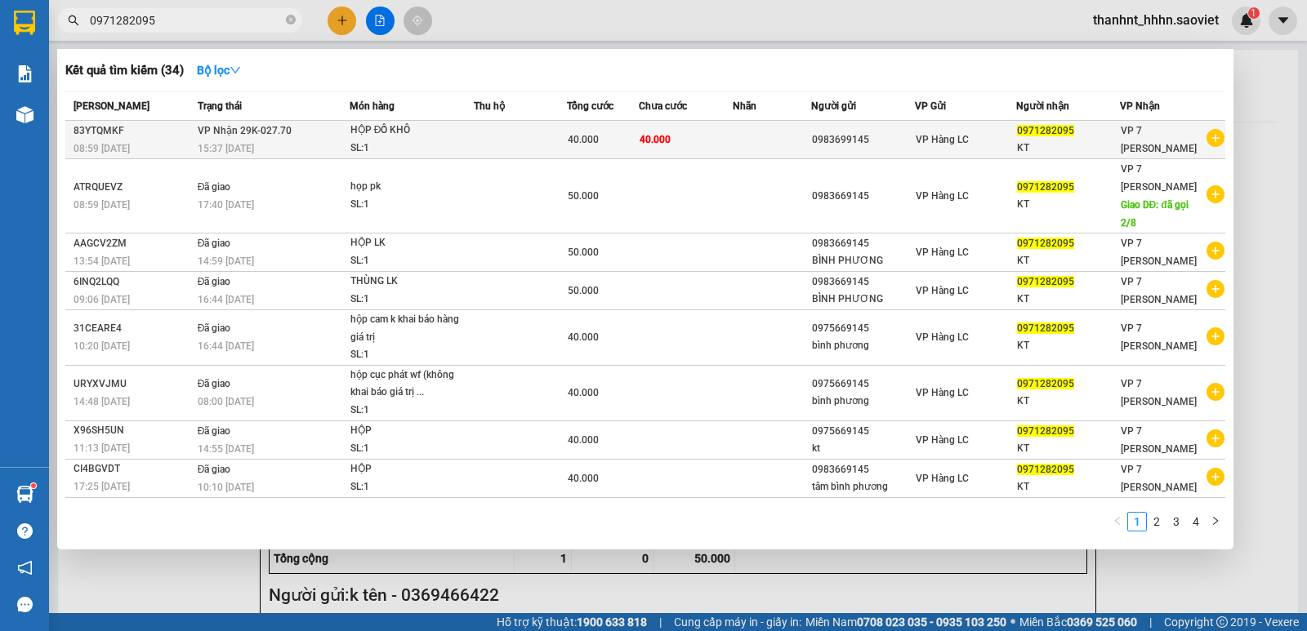
click at [482, 143] on td at bounding box center [520, 140] width 93 height 38
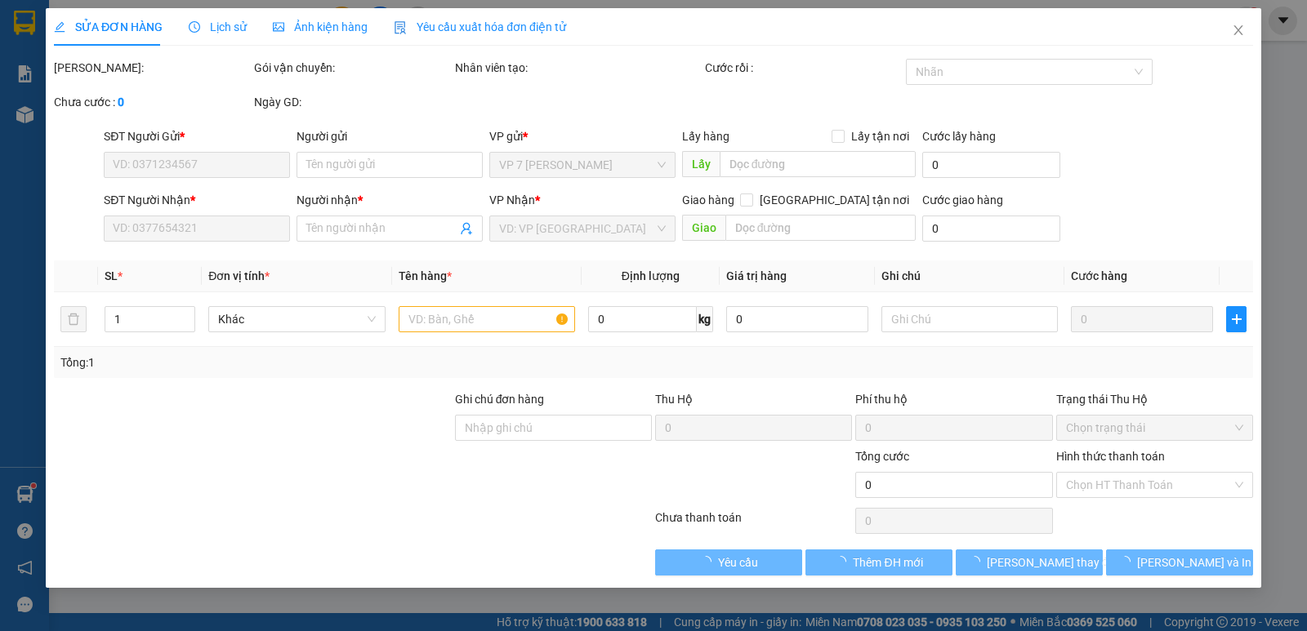
type input "0983699145"
type input "0971282095"
type input "KT"
type input "40.000"
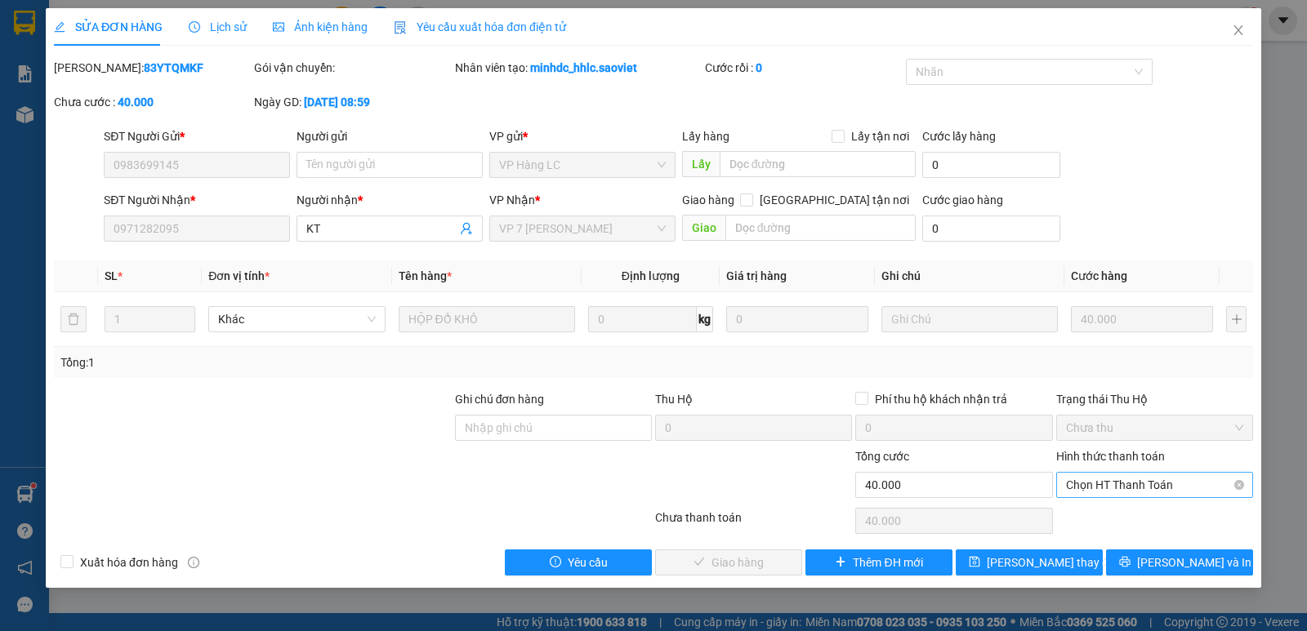
click at [1140, 477] on span "Chọn HT Thanh Toán" at bounding box center [1154, 485] width 177 height 25
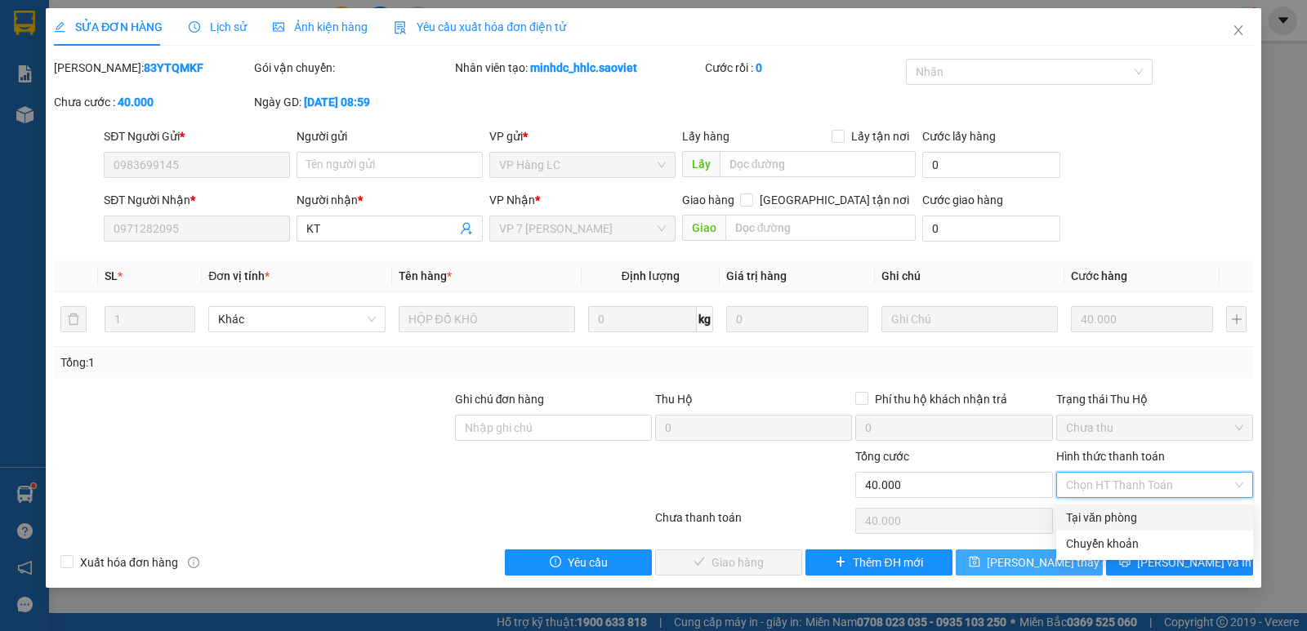
click at [1106, 516] on div "Tại văn phòng" at bounding box center [1154, 518] width 177 height 18
type input "0"
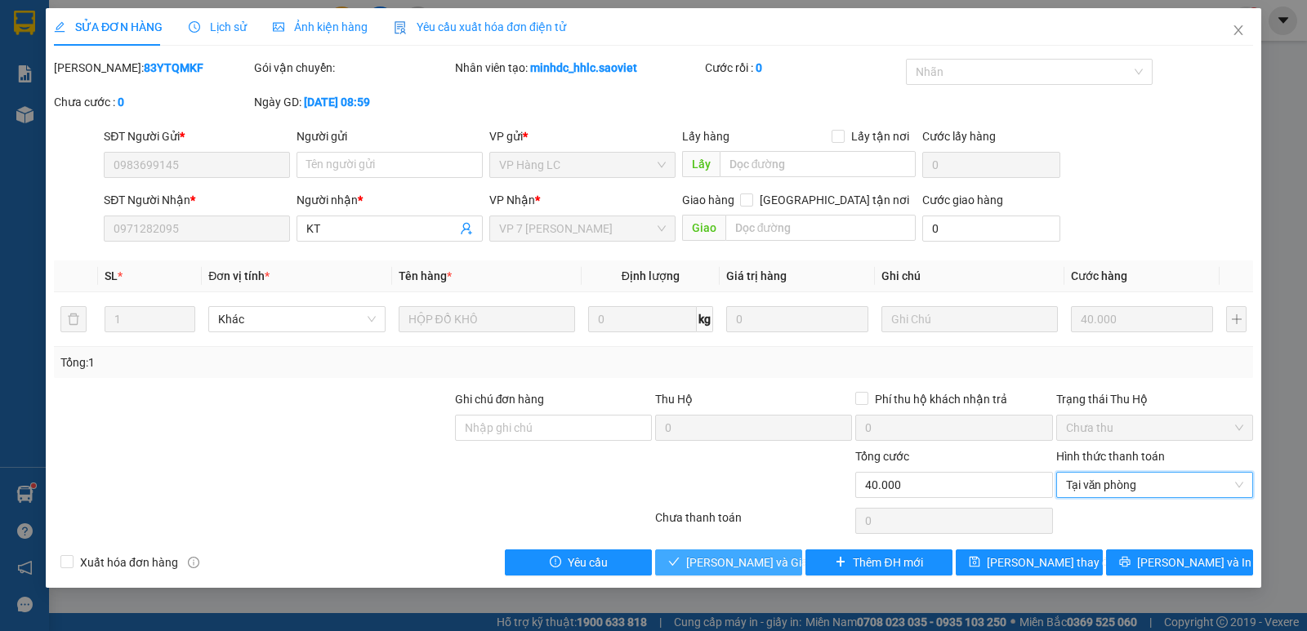
click at [729, 554] on span "[PERSON_NAME] và Giao hàng" at bounding box center [764, 563] width 157 height 18
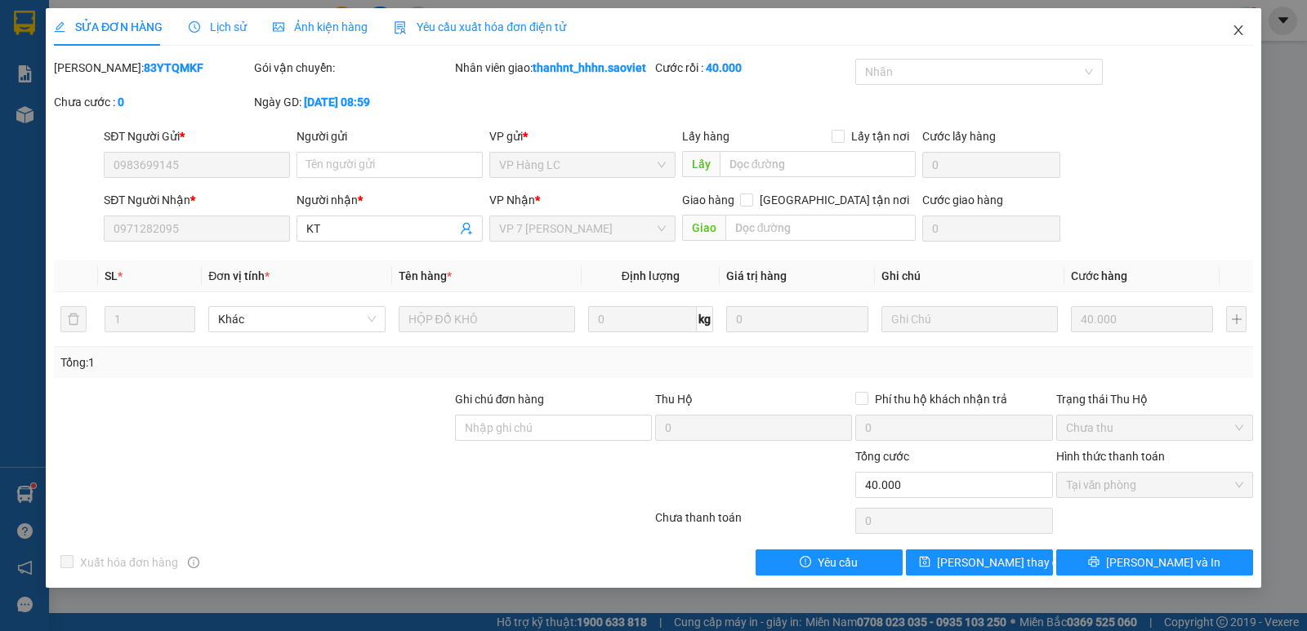
drag, startPoint x: 1222, startPoint y: 19, endPoint x: 1241, endPoint y: 38, distance: 27.2
click at [1224, 21] on span "Close" at bounding box center [1238, 31] width 46 height 46
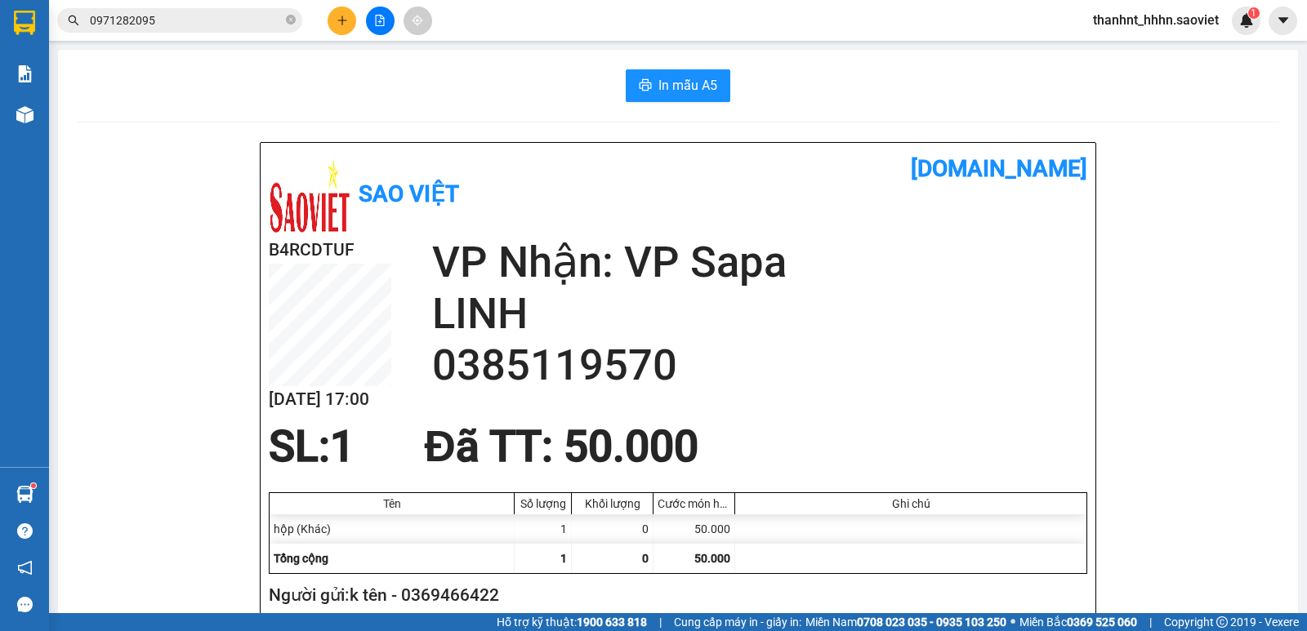
click at [340, 33] on button at bounding box center [342, 21] width 29 height 29
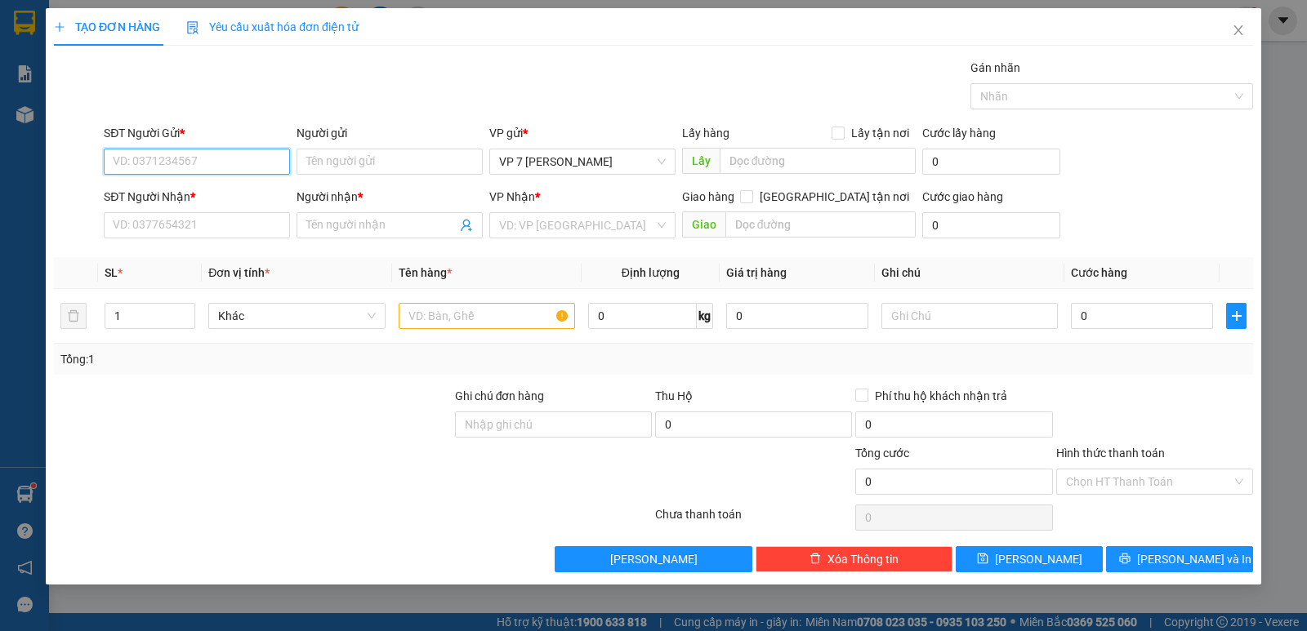
click at [164, 159] on input "SĐT Người Gửi *" at bounding box center [197, 162] width 186 height 26
click at [174, 231] on input "SĐT Người Nhận *" at bounding box center [197, 225] width 186 height 26
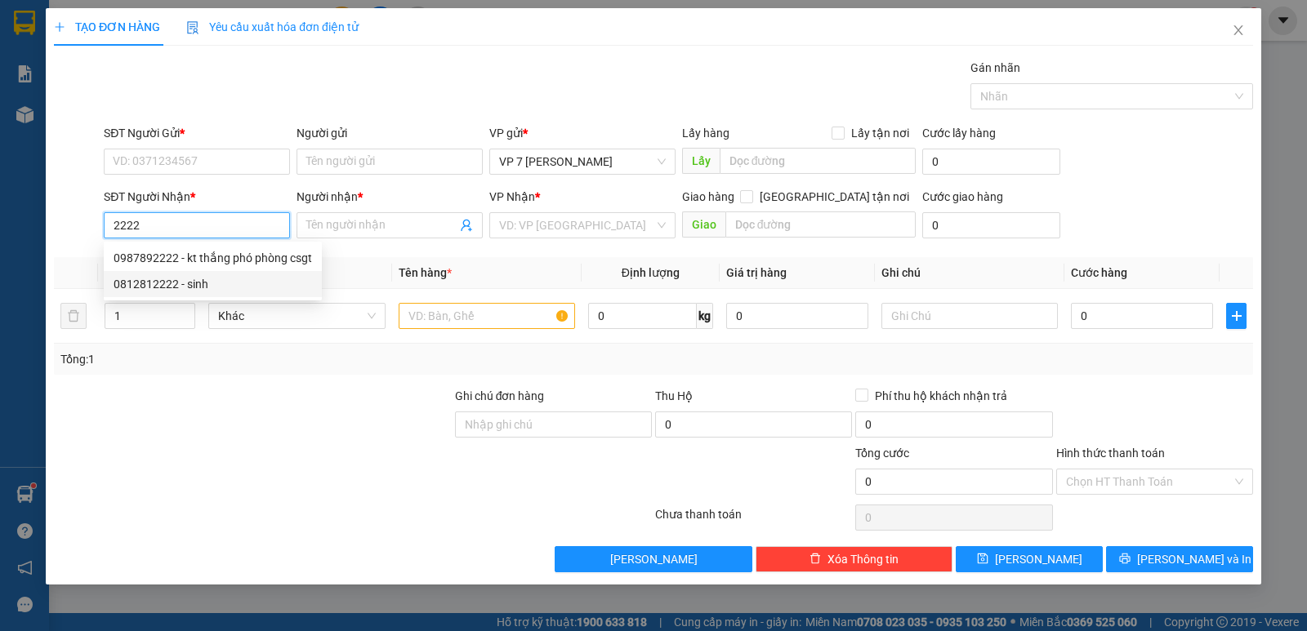
click at [152, 285] on div "0812812222 - sinh" at bounding box center [213, 284] width 198 height 18
type input "0812812222"
type input "sinh"
type input "0812812222"
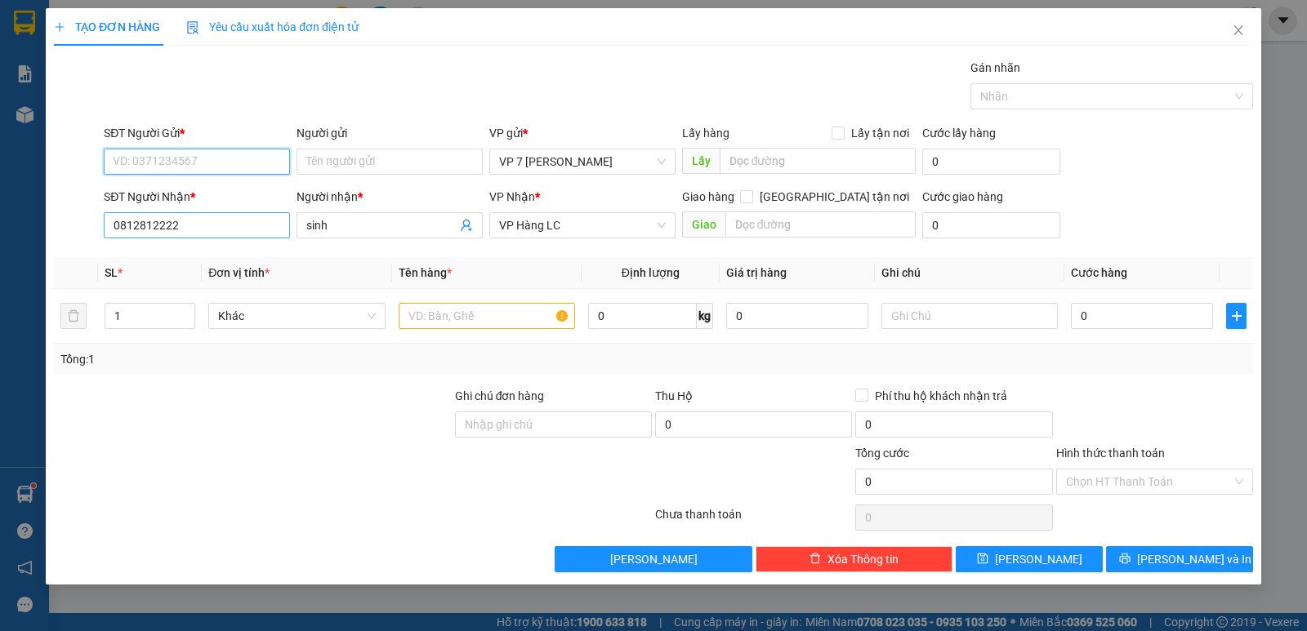
drag, startPoint x: 163, startPoint y: 170, endPoint x: 172, endPoint y: 233, distance: 63.5
click at [162, 170] on input "SĐT Người Gửi *" at bounding box center [197, 162] width 186 height 26
click at [167, 217] on div "0972686482" at bounding box center [197, 221] width 167 height 18
type input "0972686482"
click at [476, 324] on input "text" at bounding box center [487, 316] width 176 height 26
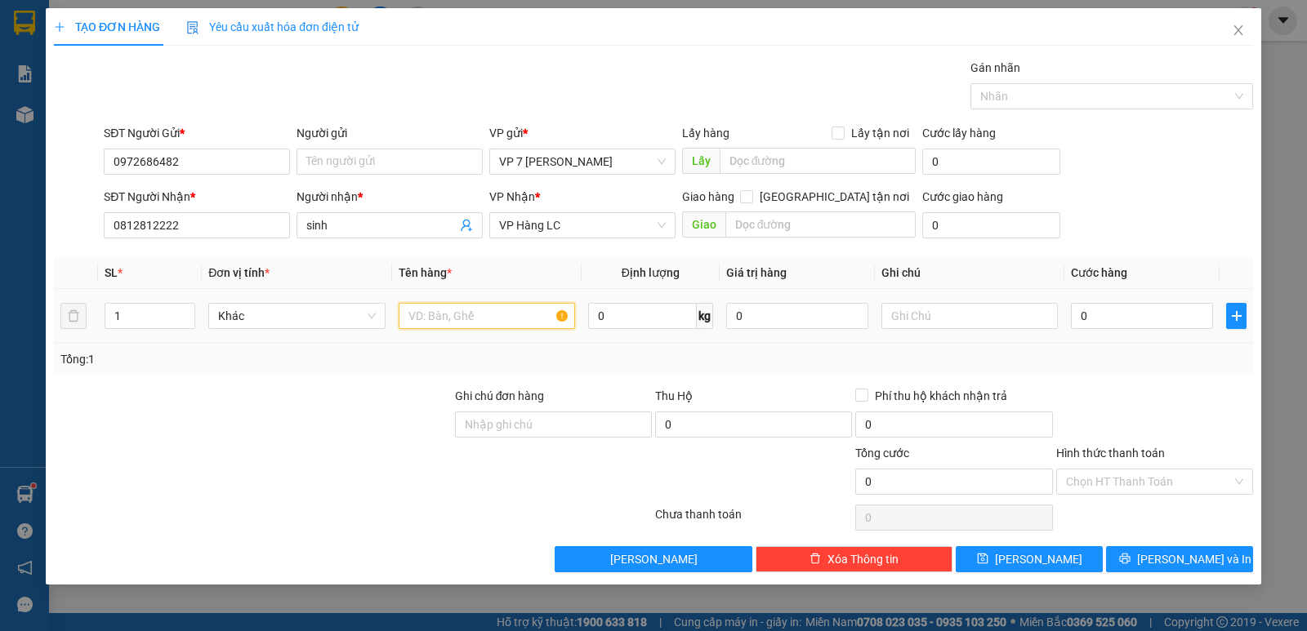
drag, startPoint x: 476, startPoint y: 324, endPoint x: 1306, endPoint y: 371, distance: 831.2
click at [477, 324] on input "text" at bounding box center [487, 316] width 176 height 26
type input "hộp"
click at [1104, 316] on input "0" at bounding box center [1142, 316] width 142 height 26
type input "5"
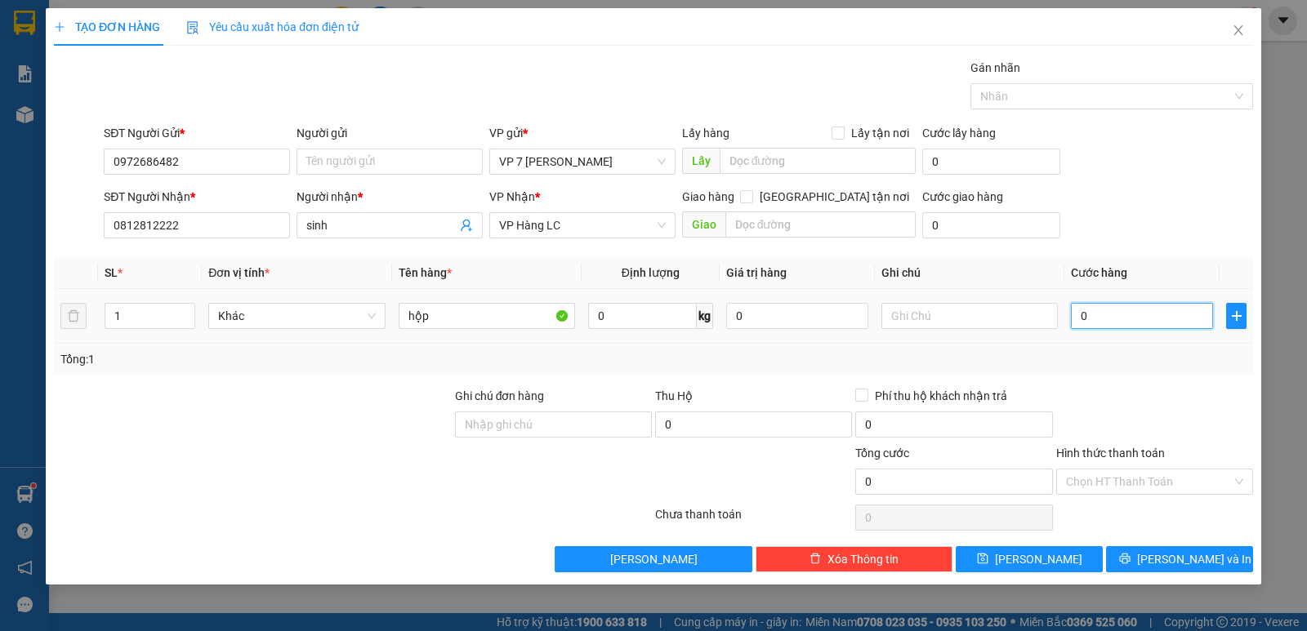
type input "5"
type input "50"
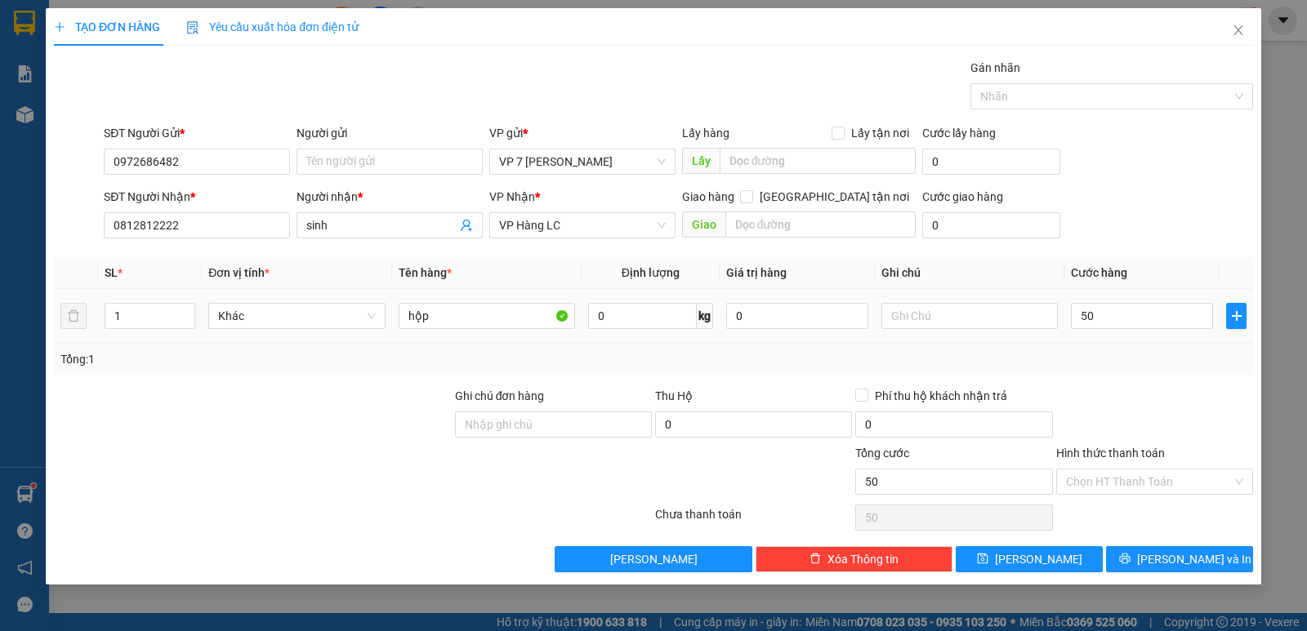
type input "50.000"
click at [1175, 381] on div "Transit Pickup Surcharge Ids Transit Deliver Surcharge Ids Transit Deliver Surc…" at bounding box center [653, 316] width 1199 height 514
click at [1162, 567] on button "[PERSON_NAME] và In" at bounding box center [1179, 559] width 147 height 26
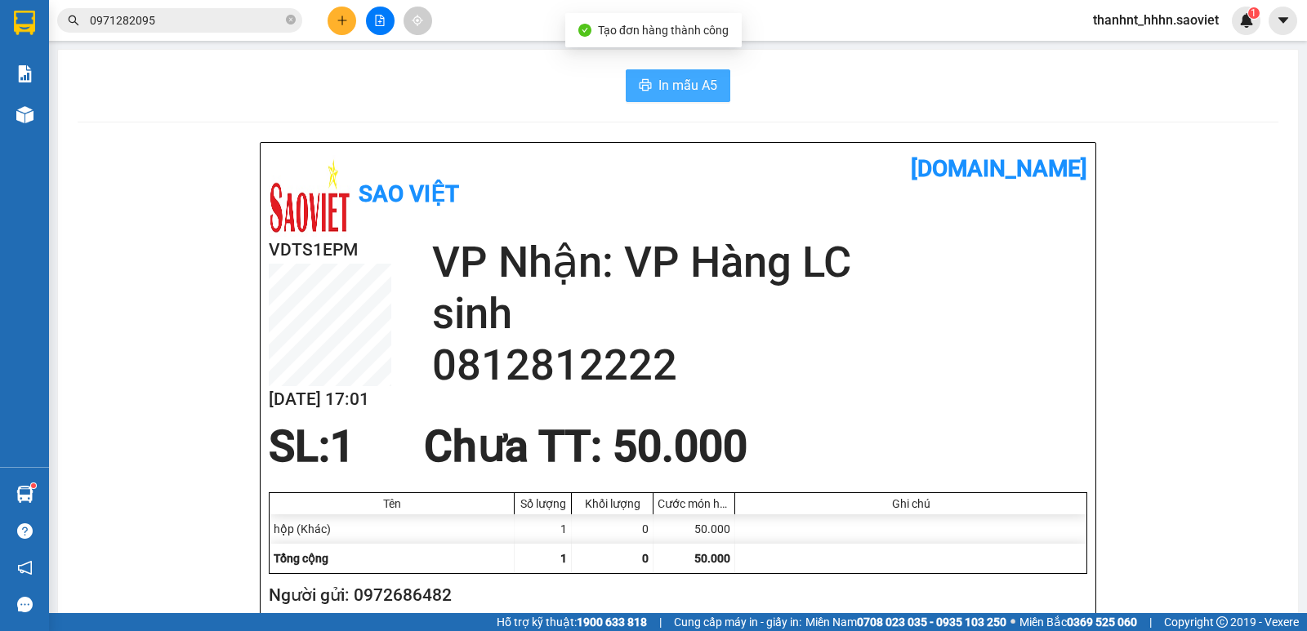
click at [649, 79] on button "In mẫu A5" at bounding box center [678, 85] width 105 height 33
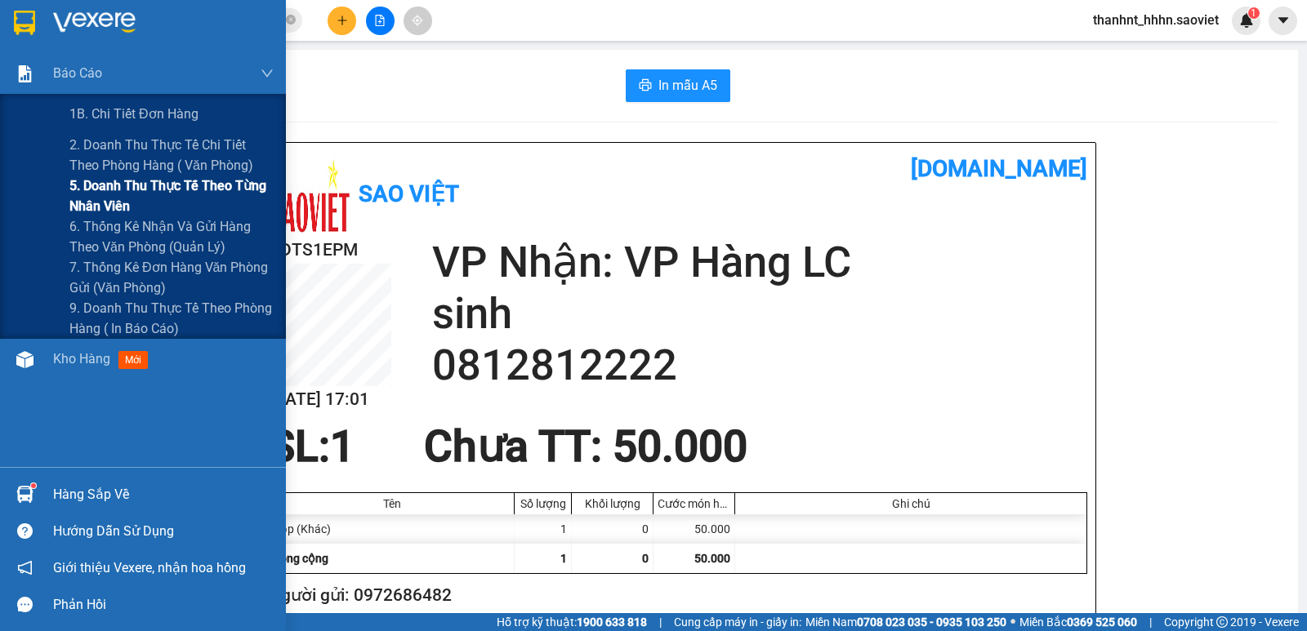
click at [111, 193] on span "5. Doanh thu thực tế theo từng nhân viên" at bounding box center [171, 196] width 204 height 41
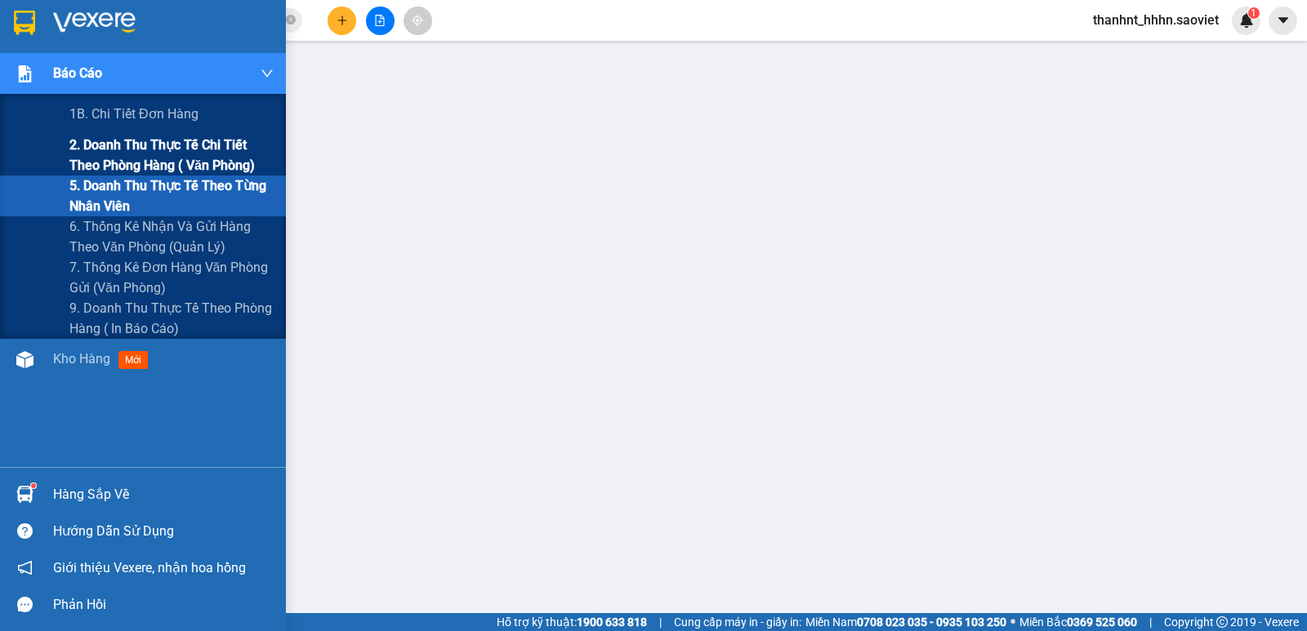
click at [172, 152] on span "2. Doanh thu thực tế chi tiết theo phòng hàng ( văn phòng)" at bounding box center [171, 155] width 204 height 41
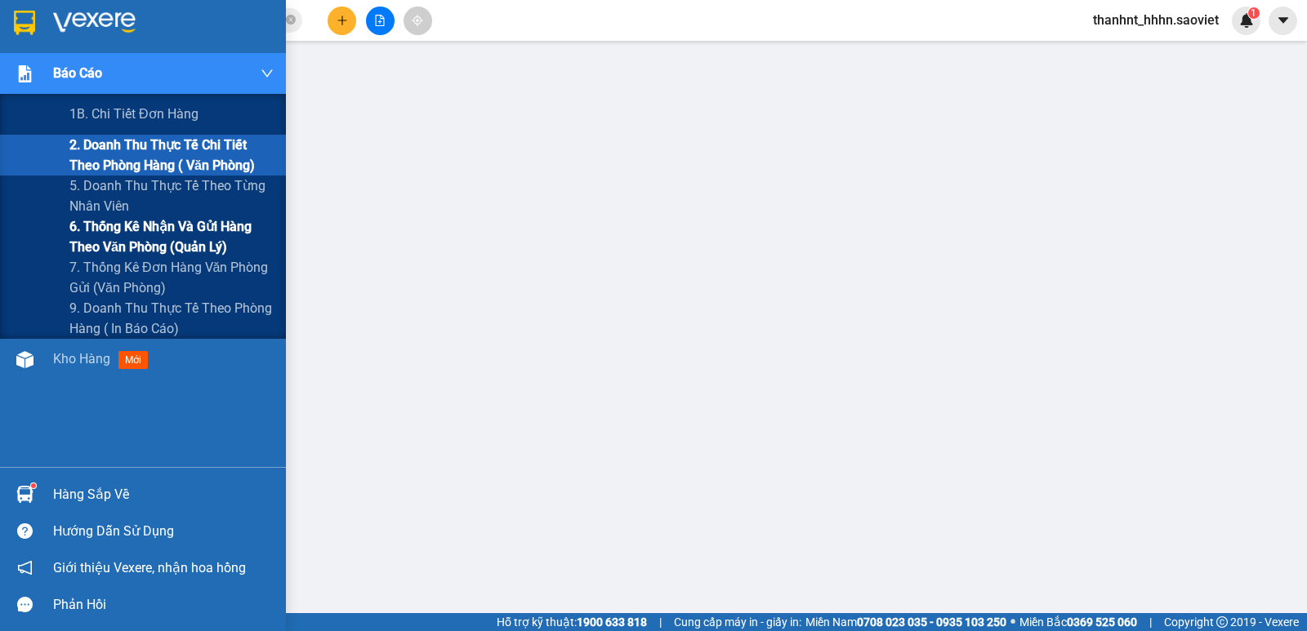
click at [122, 230] on span "6. Thống kê nhận và gửi hàng theo văn phòng (quản lý)" at bounding box center [171, 236] width 204 height 41
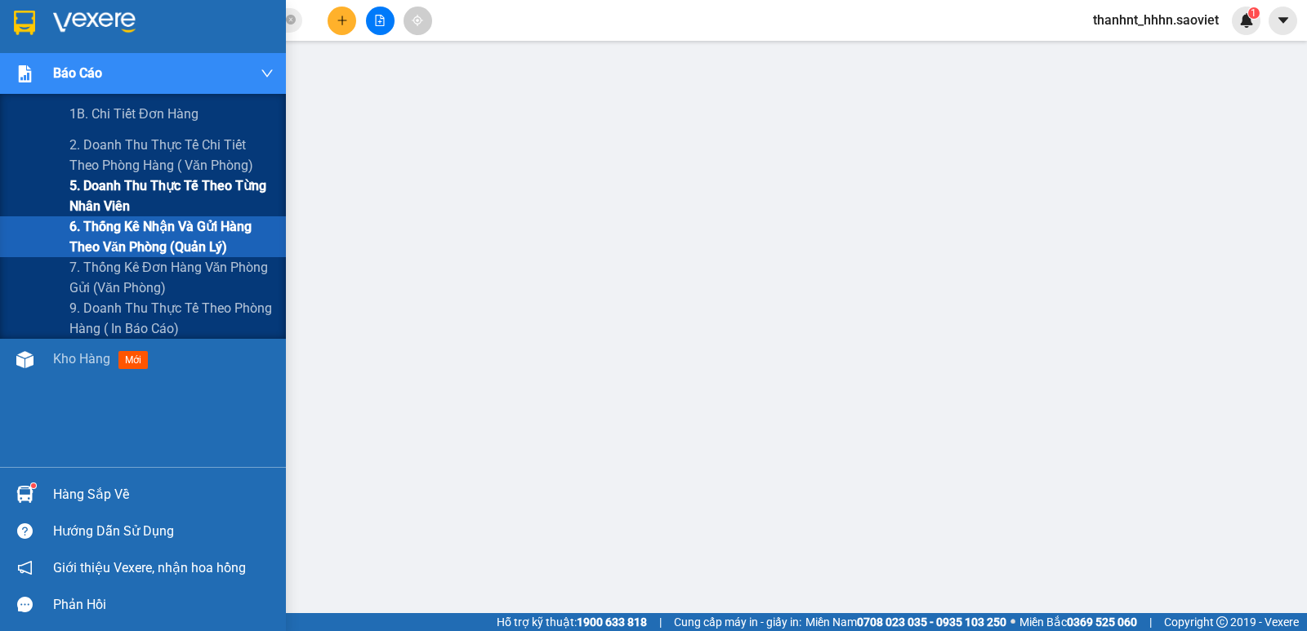
click at [127, 194] on span "5. Doanh thu thực tế theo từng nhân viên" at bounding box center [171, 196] width 204 height 41
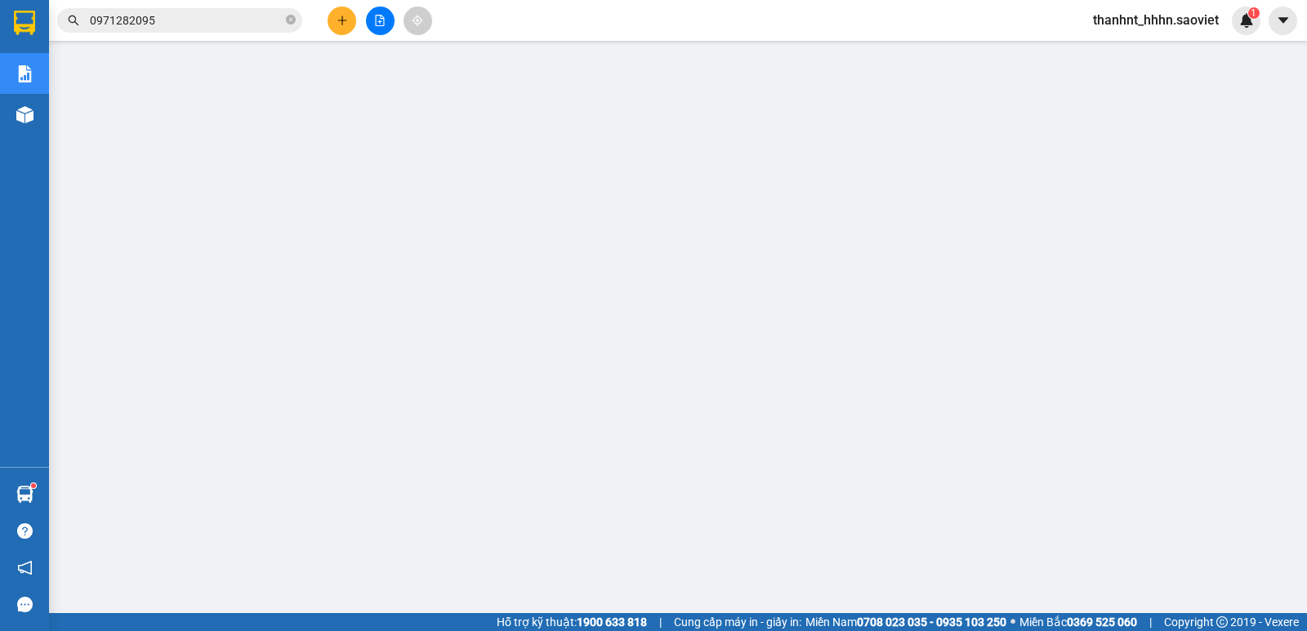
click at [185, 11] on input "0971282095" at bounding box center [186, 20] width 193 height 18
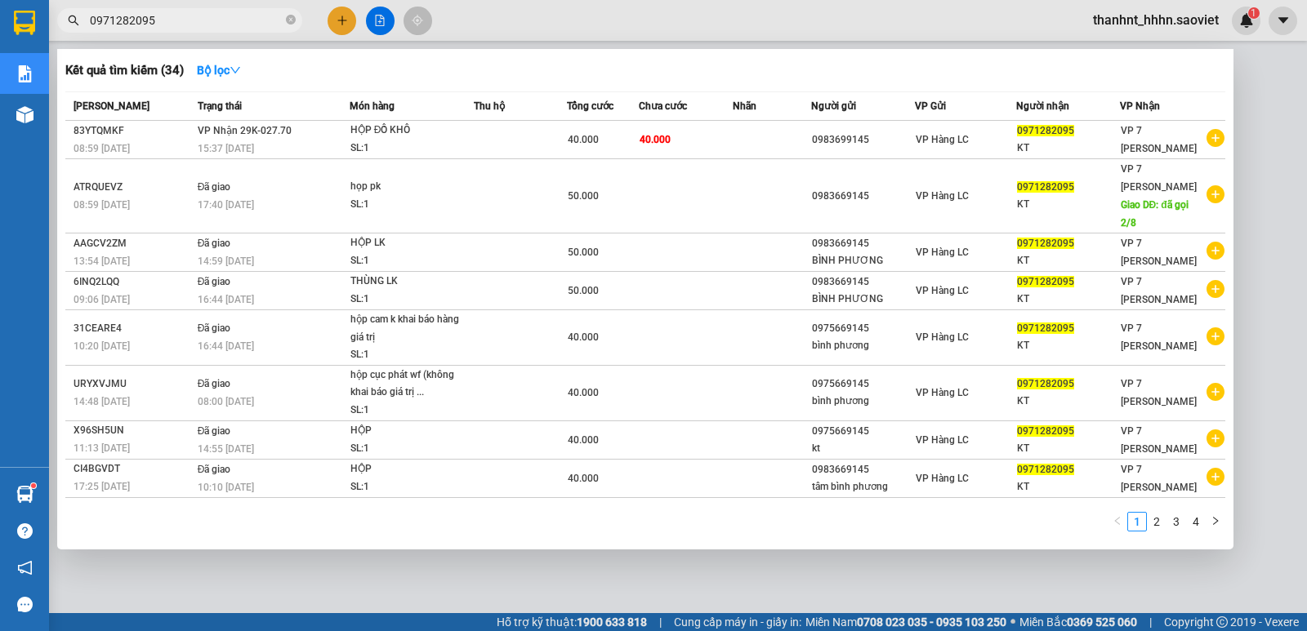
click at [185, 11] on input "0971282095" at bounding box center [186, 20] width 193 height 18
click at [189, 20] on input "0971282095" at bounding box center [186, 20] width 193 height 18
click at [199, 23] on input "0971282095" at bounding box center [186, 20] width 193 height 18
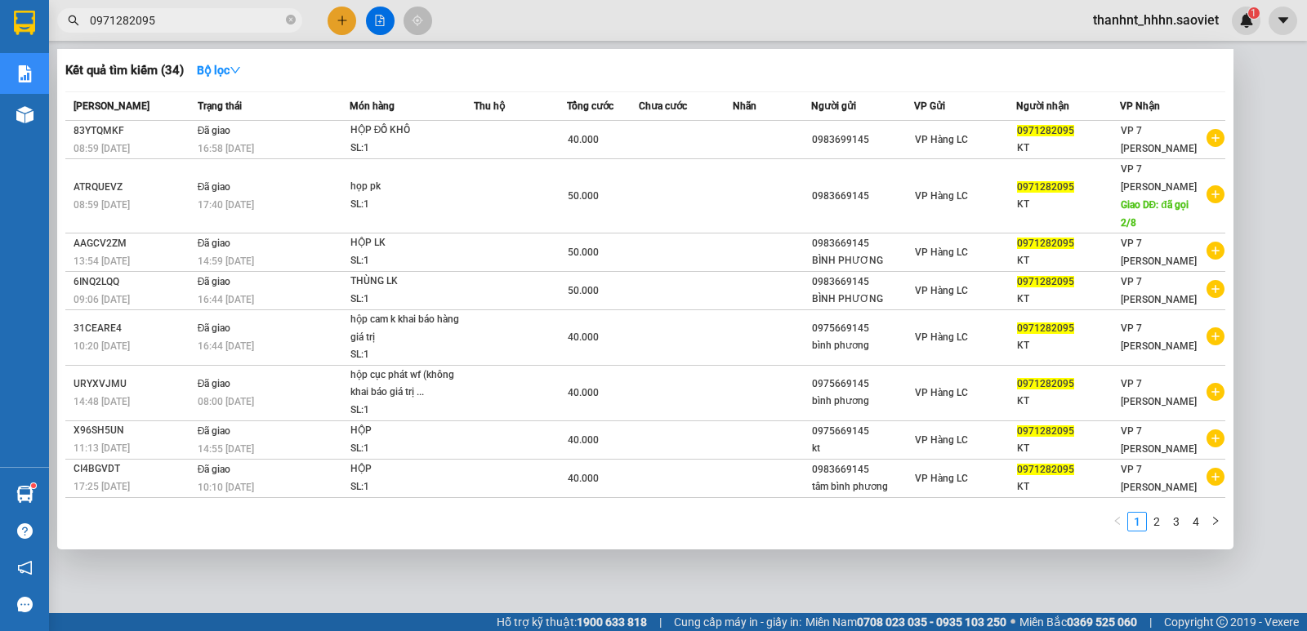
click at [207, 20] on input "0971282095" at bounding box center [186, 20] width 193 height 18
click at [341, 18] on div at bounding box center [653, 315] width 1307 height 631
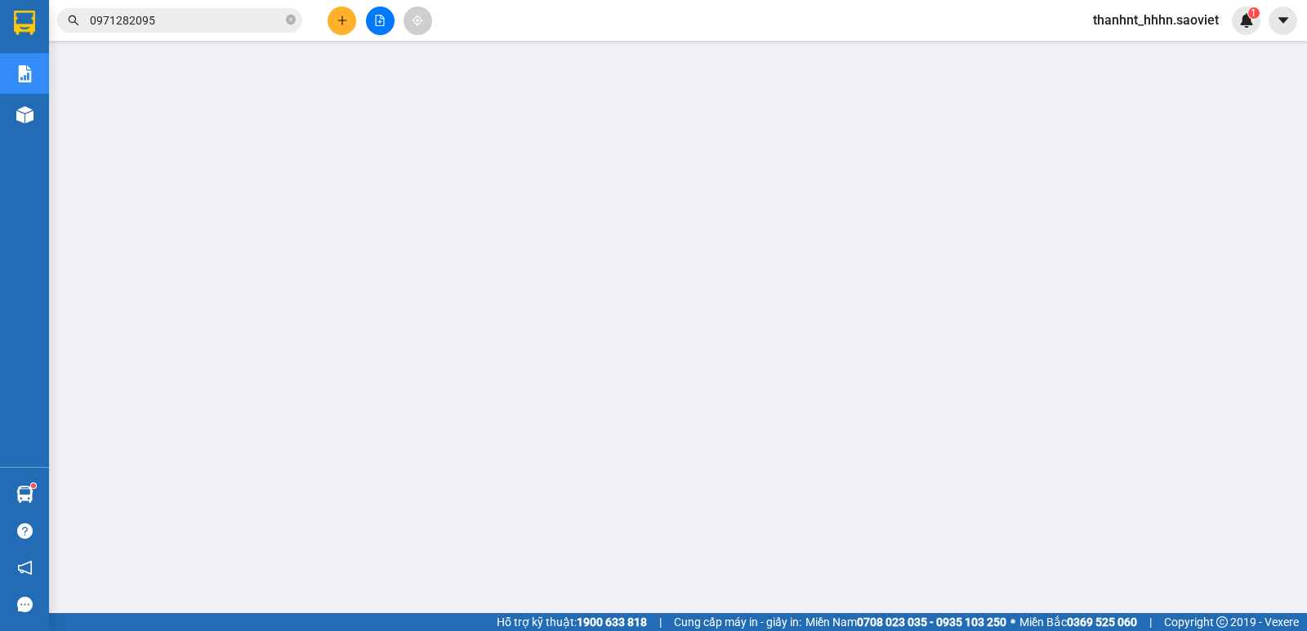
click at [341, 18] on icon "plus" at bounding box center [342, 20] width 11 height 11
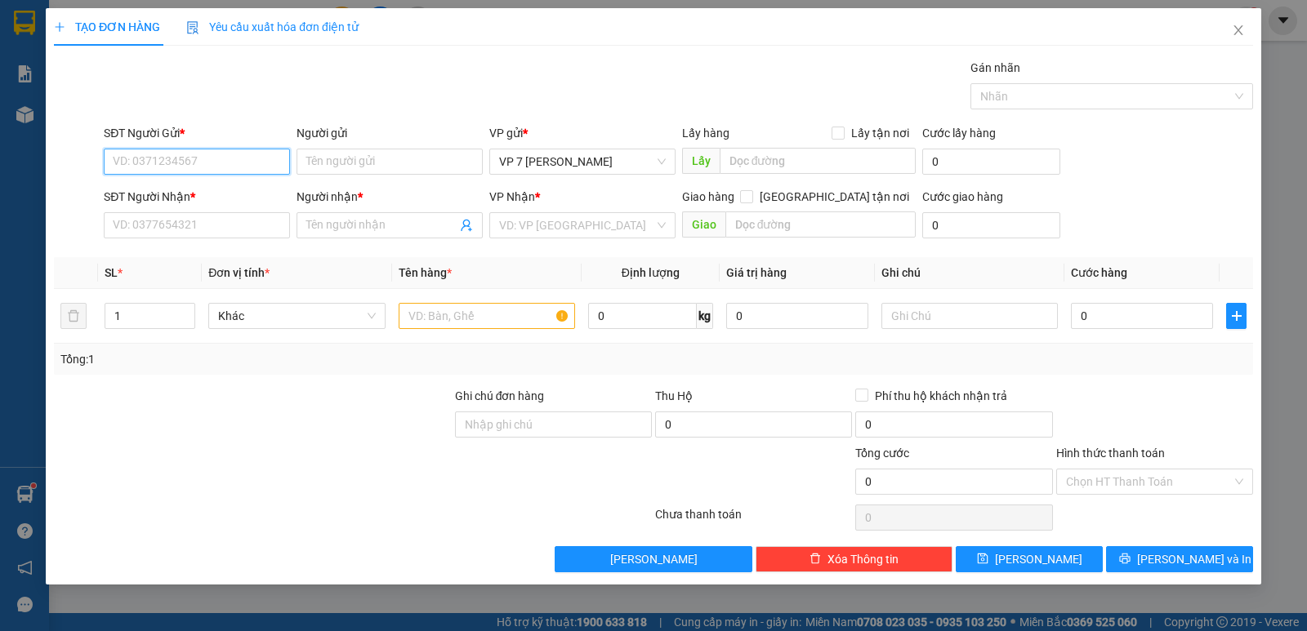
click at [201, 164] on input "SĐT Người Gửi *" at bounding box center [197, 162] width 186 height 26
type input "0975366876"
click at [169, 198] on div "0975366876" at bounding box center [197, 194] width 167 height 18
type input "0979872659"
type input "THUY VAN"
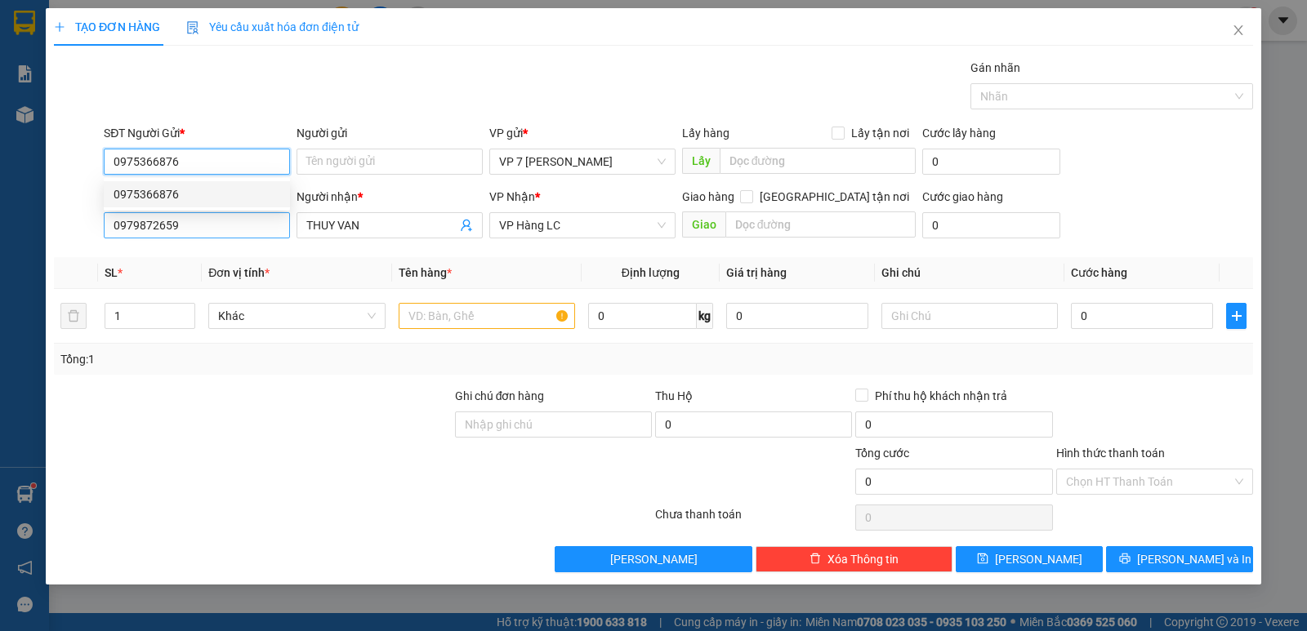
type input "0975366876"
click at [225, 228] on input "0979872659" at bounding box center [197, 225] width 186 height 26
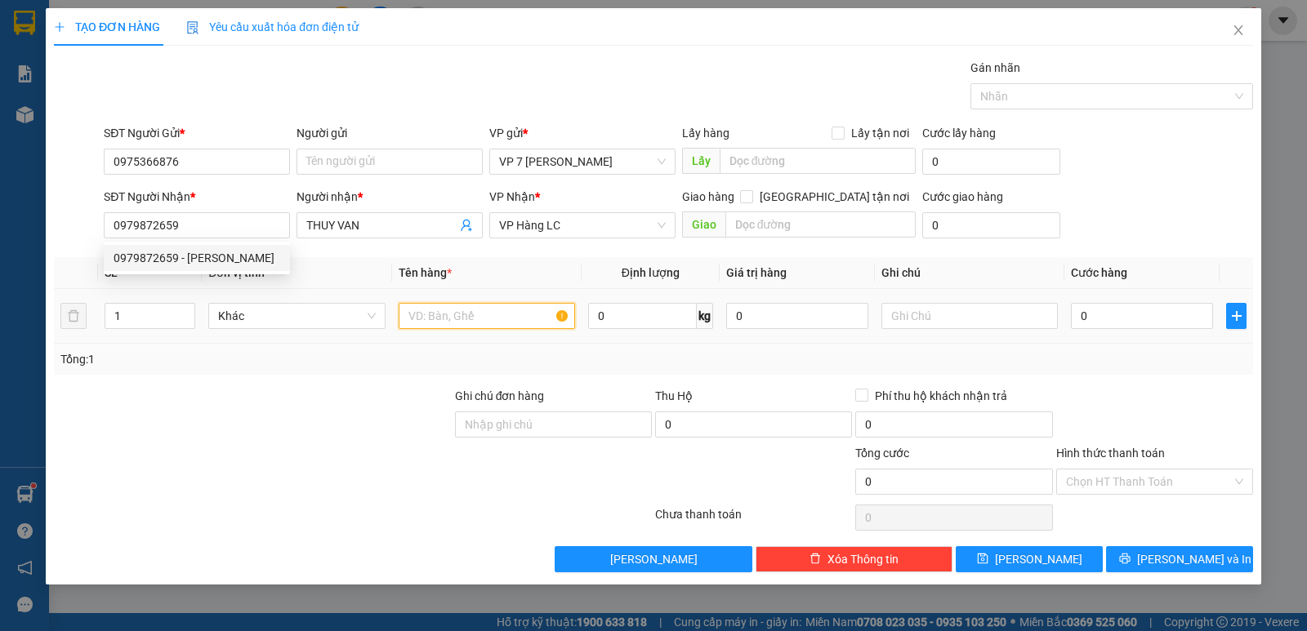
click at [490, 320] on input "text" at bounding box center [487, 316] width 176 height 26
click at [136, 329] on div "1" at bounding box center [150, 316] width 91 height 33
click at [136, 319] on input "1" at bounding box center [149, 316] width 89 height 25
type input "2"
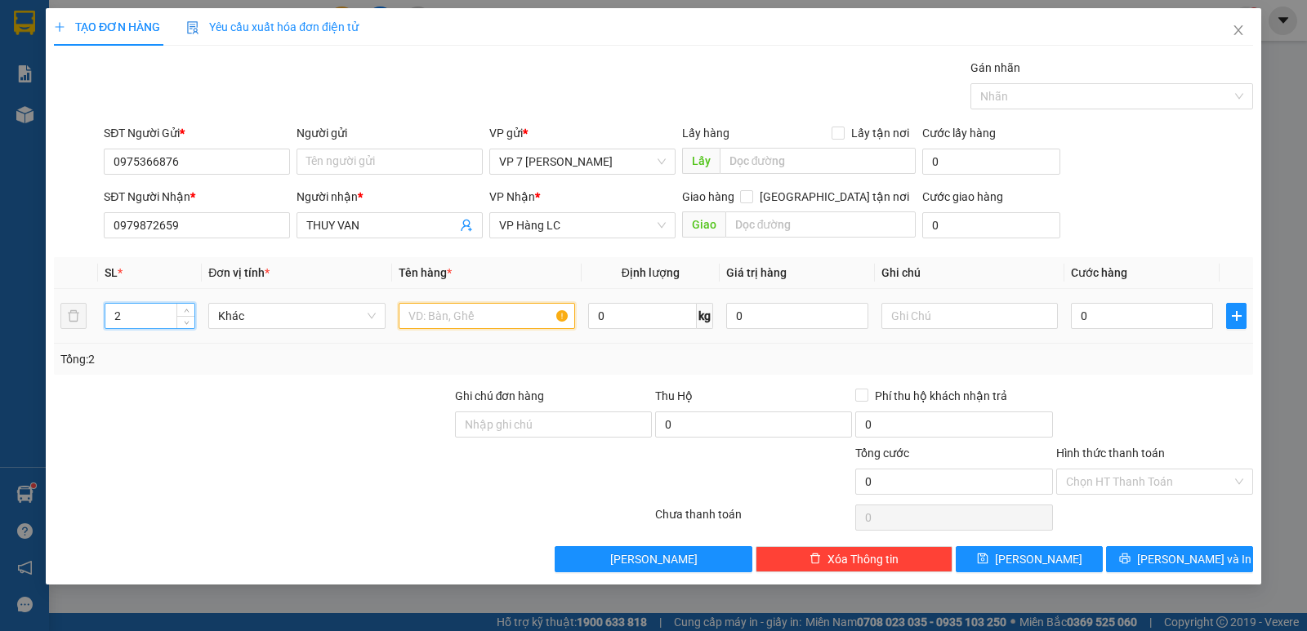
click at [478, 318] on input "text" at bounding box center [487, 316] width 176 height 26
type input "hộp + hộp liền bọc đen"
click at [1113, 307] on input "0" at bounding box center [1142, 316] width 142 height 26
type input "7"
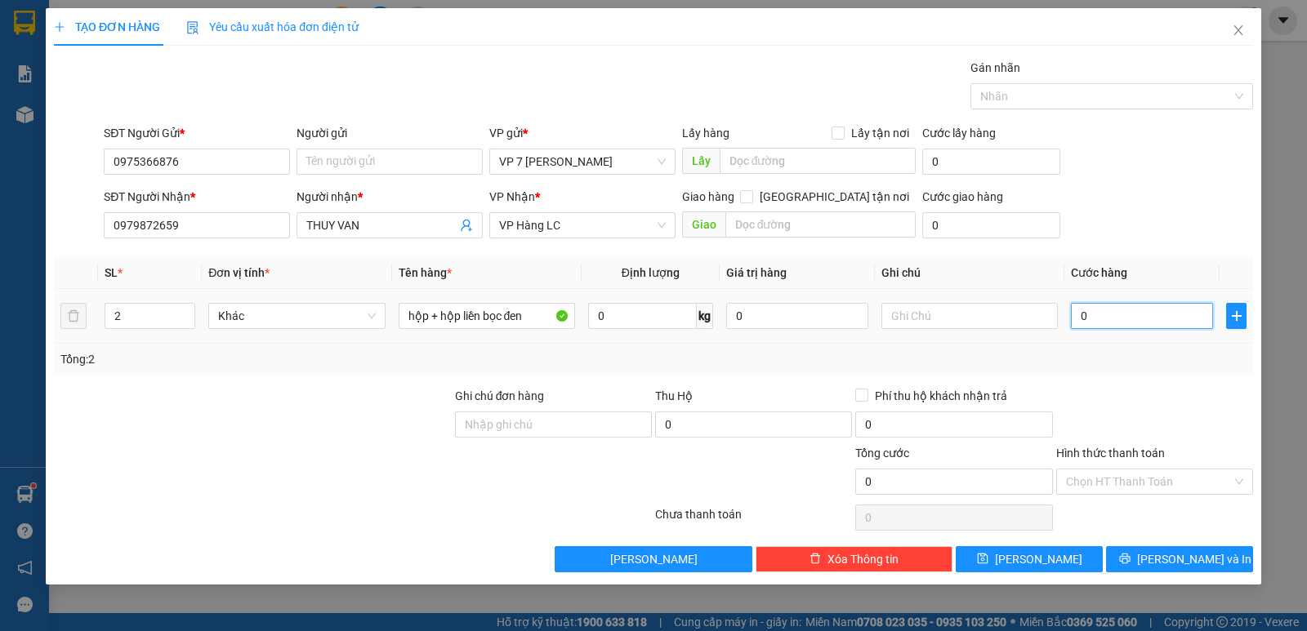
type input "7"
type input "70"
type input "70.000"
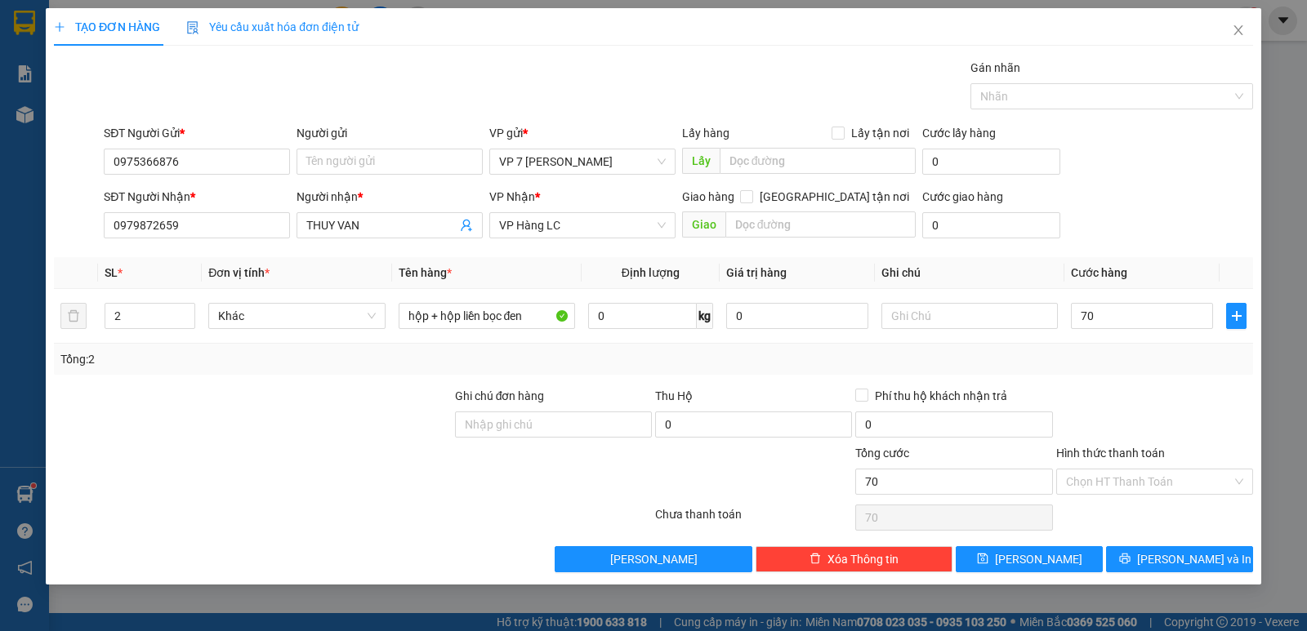
type input "70.000"
click at [1130, 395] on div at bounding box center [1155, 415] width 200 height 57
click at [1150, 488] on input "Hình thức thanh toán" at bounding box center [1149, 482] width 166 height 25
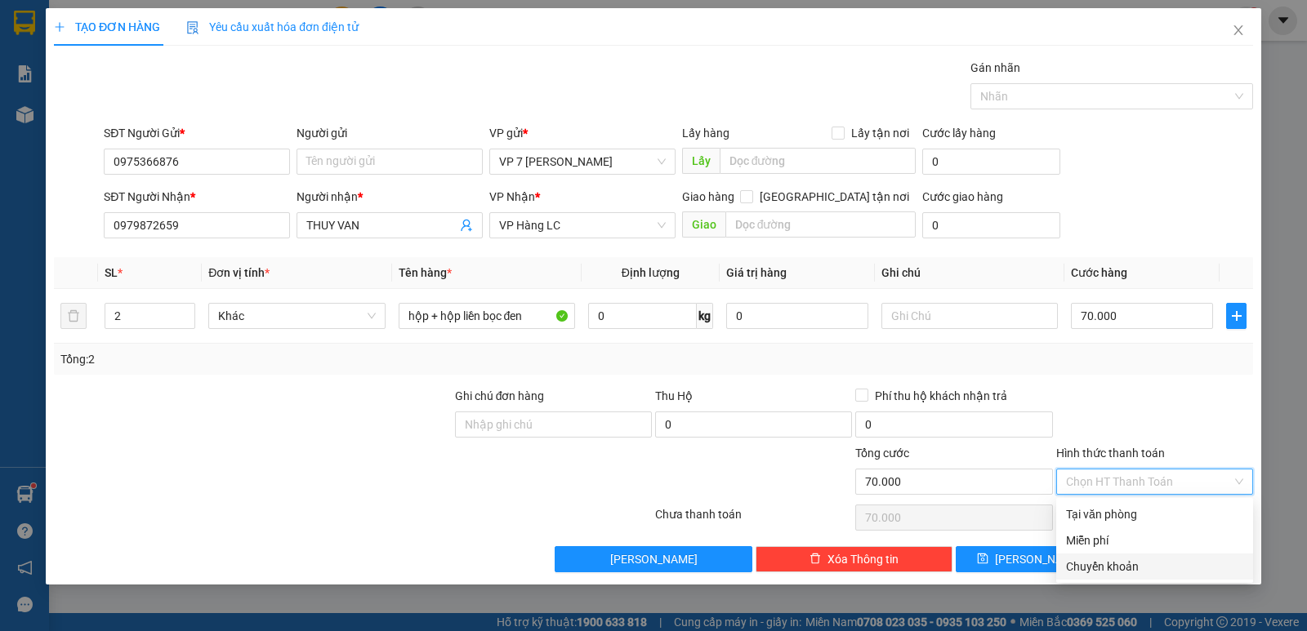
drag, startPoint x: 1132, startPoint y: 557, endPoint x: 1113, endPoint y: 564, distance: 20.2
click at [1131, 557] on div "Chuyển khoản" at bounding box center [1154, 567] width 197 height 26
type input "0"
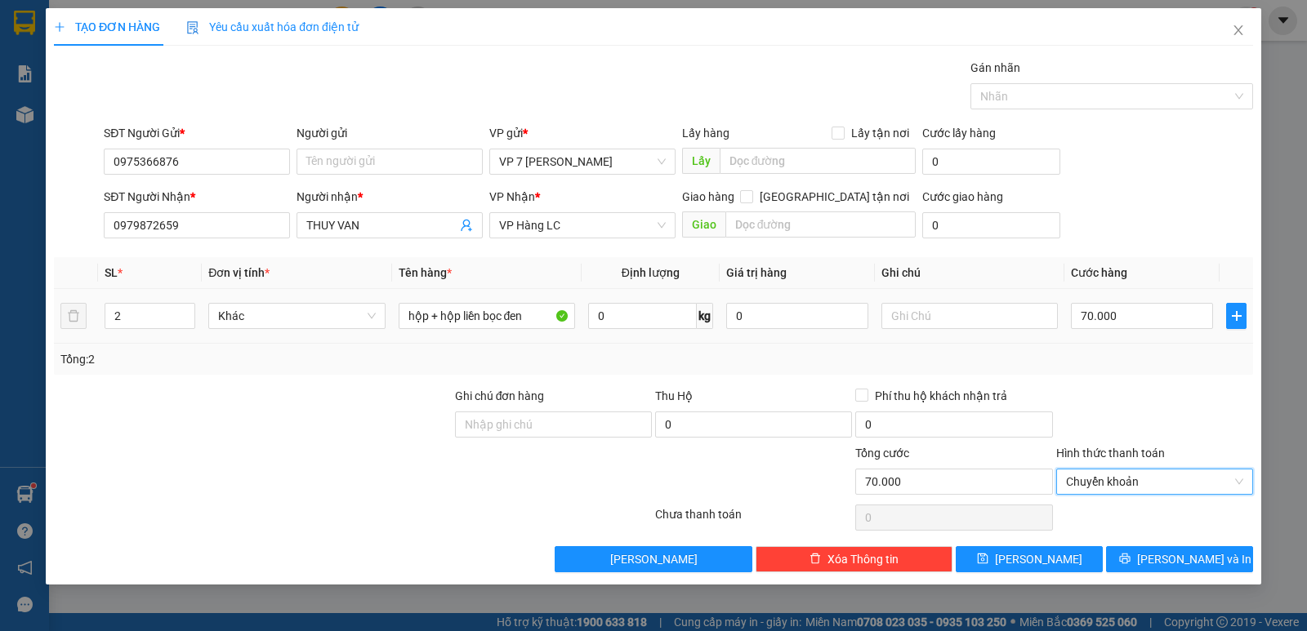
click at [989, 337] on td at bounding box center [970, 316] width 190 height 55
drag, startPoint x: 1169, startPoint y: 553, endPoint x: 1160, endPoint y: 580, distance: 28.4
click at [1169, 554] on span "[PERSON_NAME] và In" at bounding box center [1194, 560] width 114 height 18
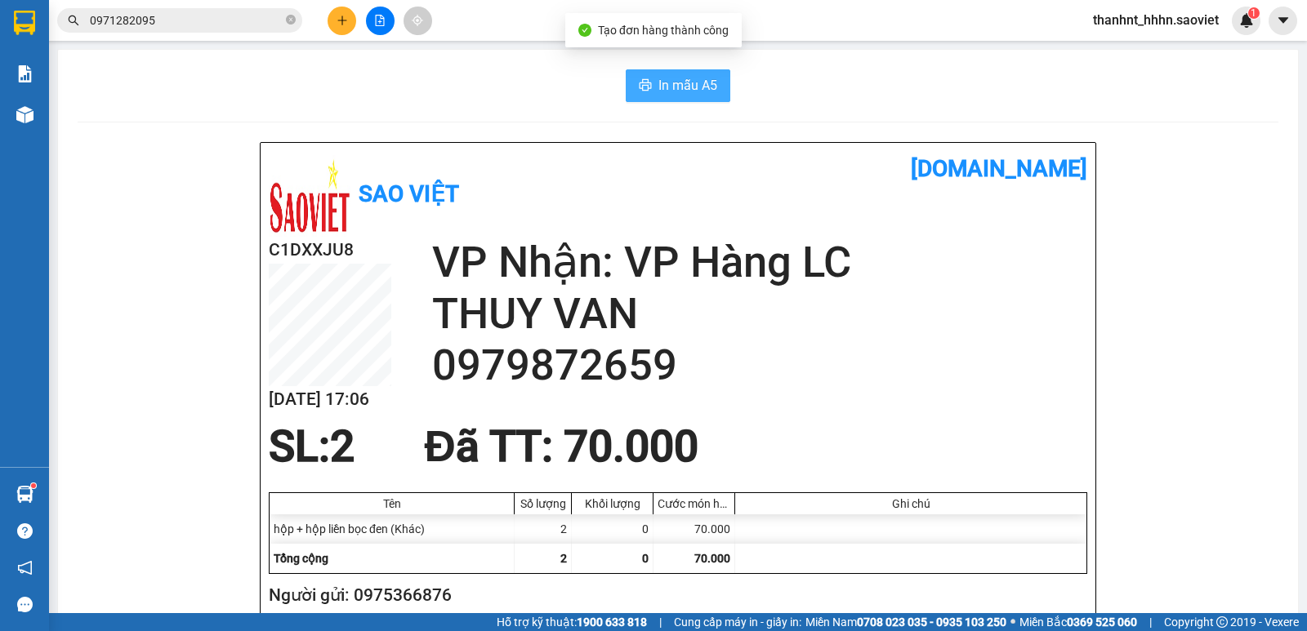
click at [685, 85] on span "In mẫu A5" at bounding box center [687, 85] width 59 height 20
click at [685, 87] on span "In mẫu A5" at bounding box center [687, 85] width 59 height 20
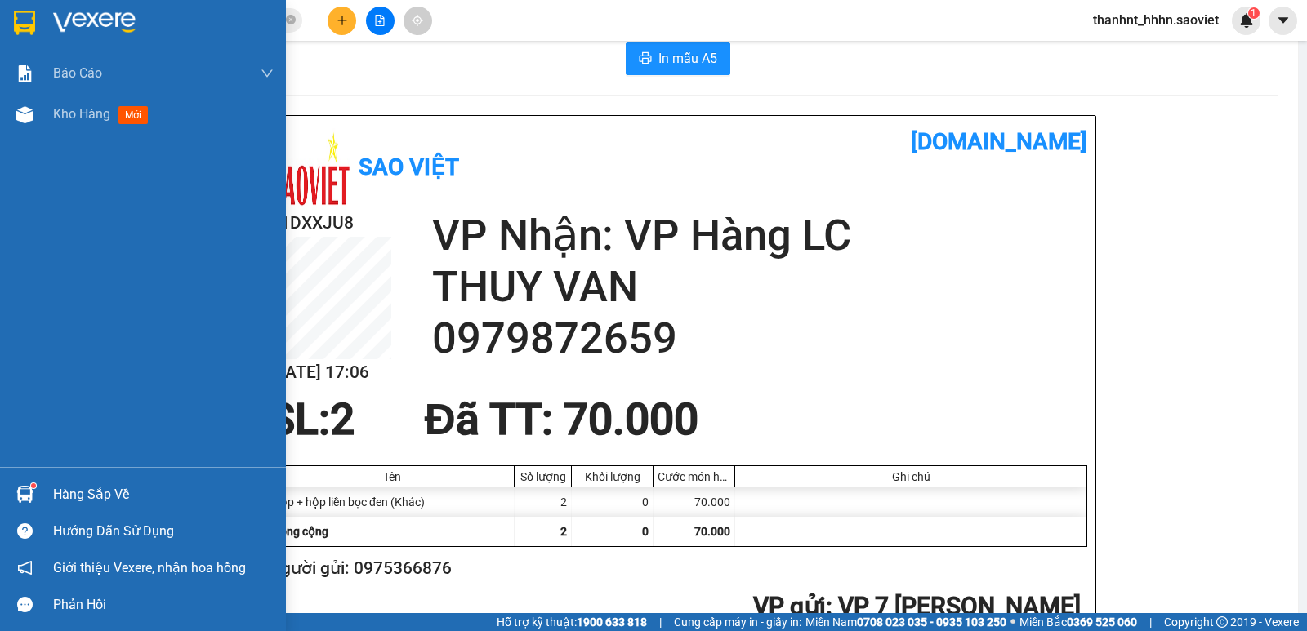
click at [53, 494] on div "Hàng sắp về" at bounding box center [163, 495] width 221 height 25
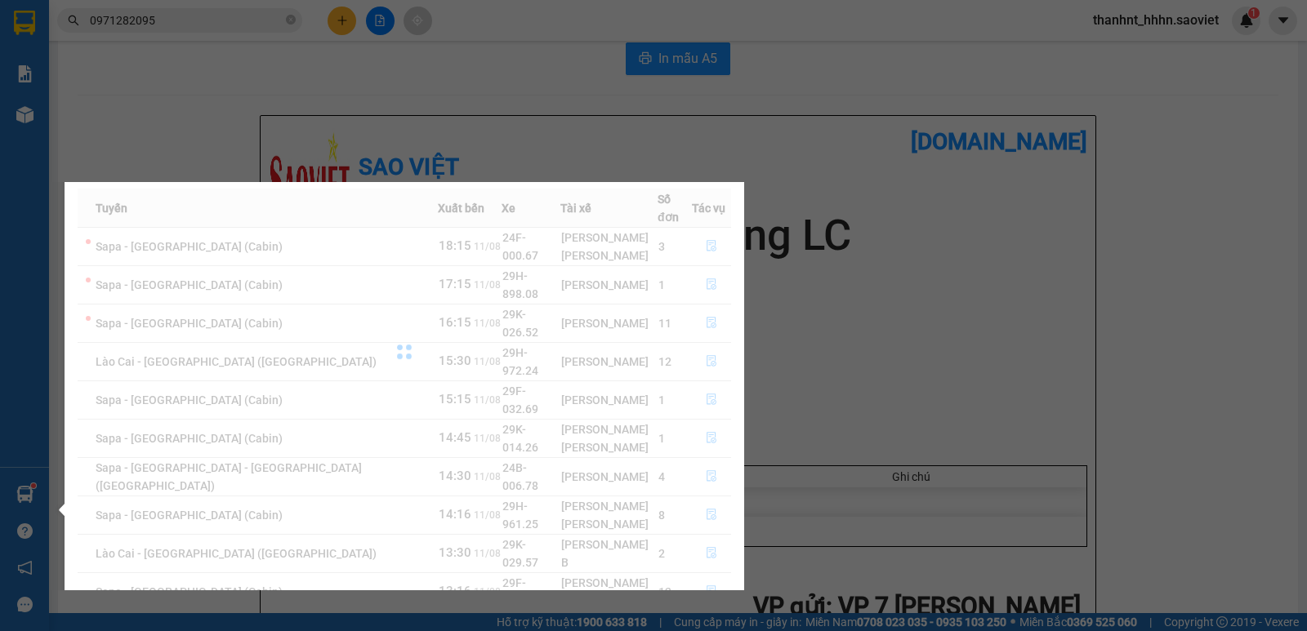
scroll to position [65, 0]
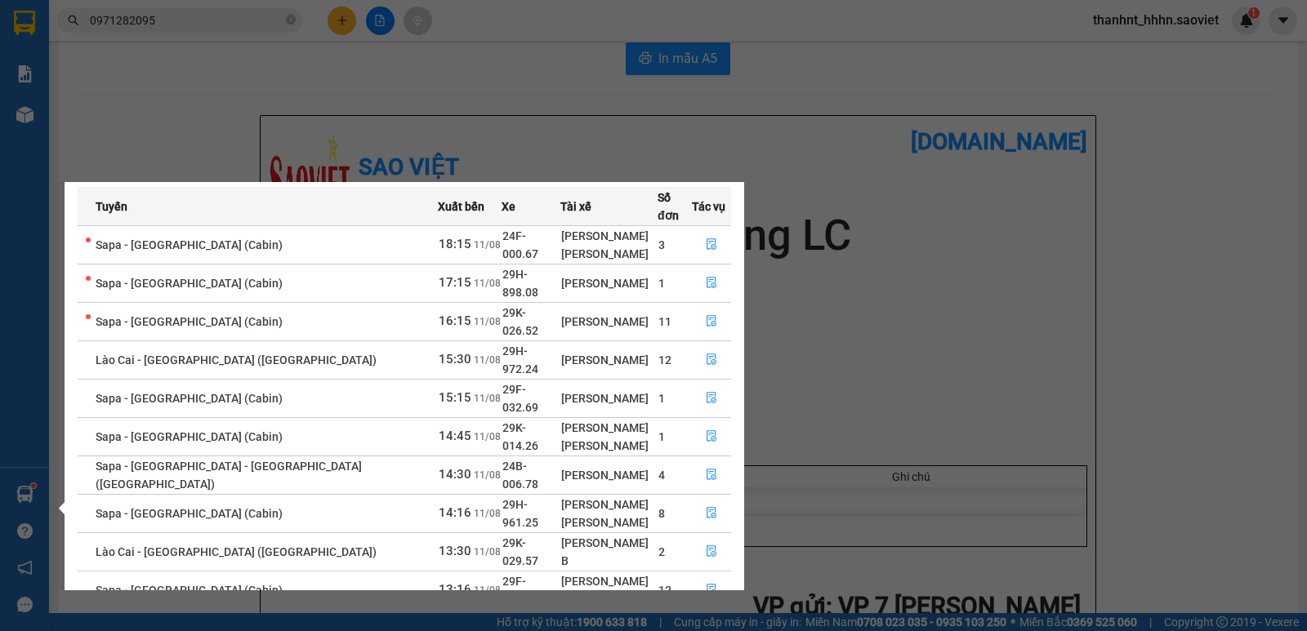
click at [707, 621] on link "2" at bounding box center [702, 630] width 18 height 18
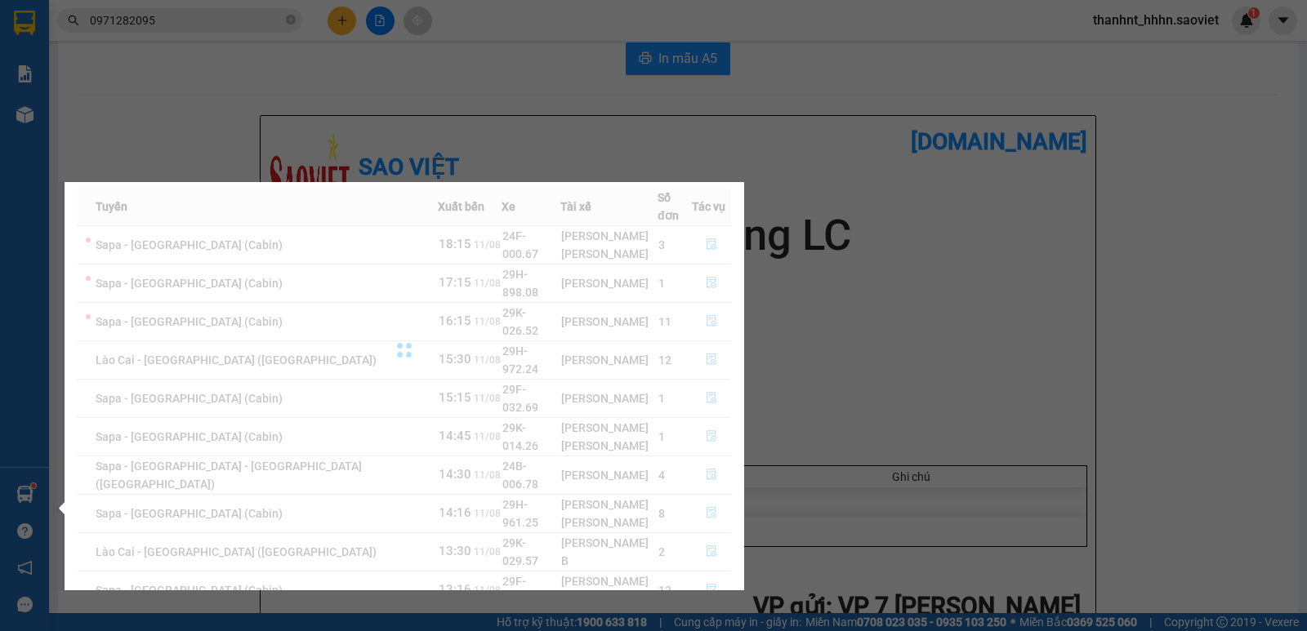
scroll to position [0, 0]
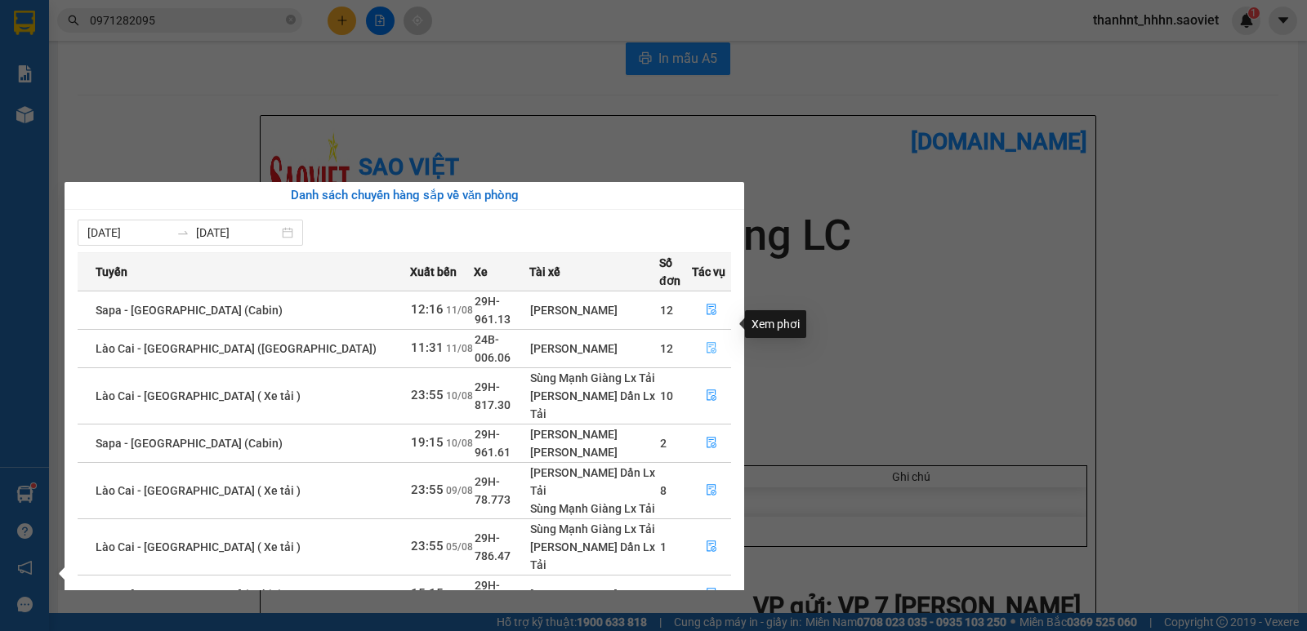
click at [706, 342] on icon "file-done" at bounding box center [711, 347] width 11 height 11
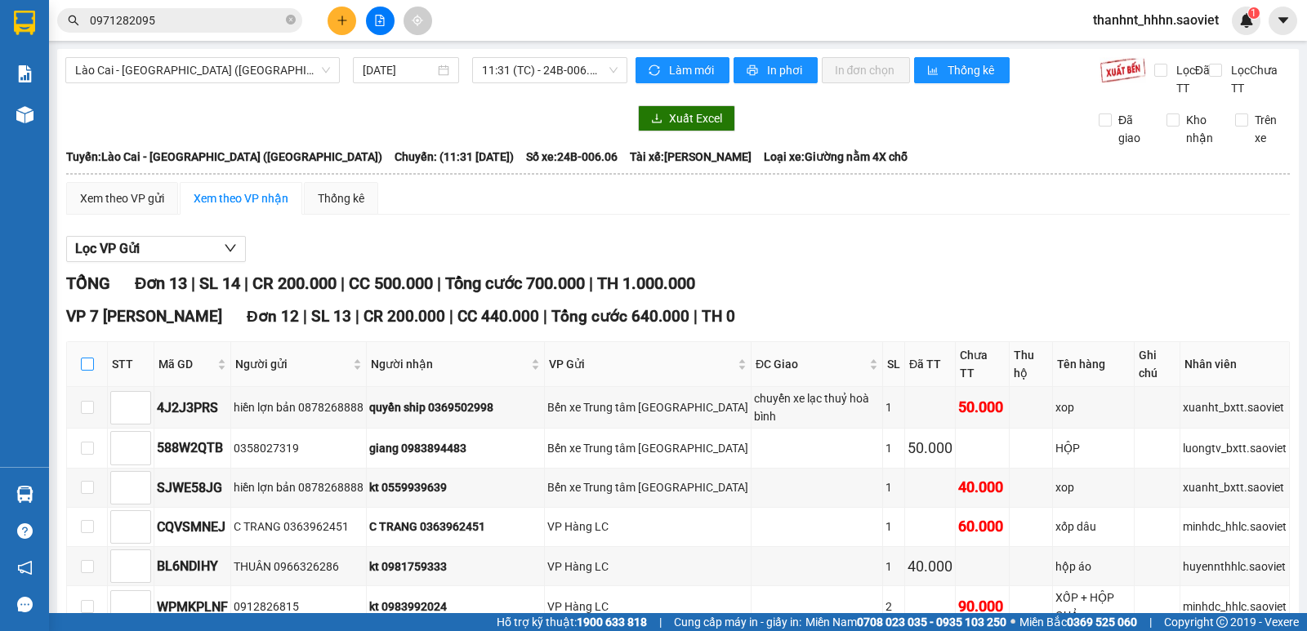
click at [83, 358] on input "checkbox" at bounding box center [87, 364] width 13 height 13
checkbox input "true"
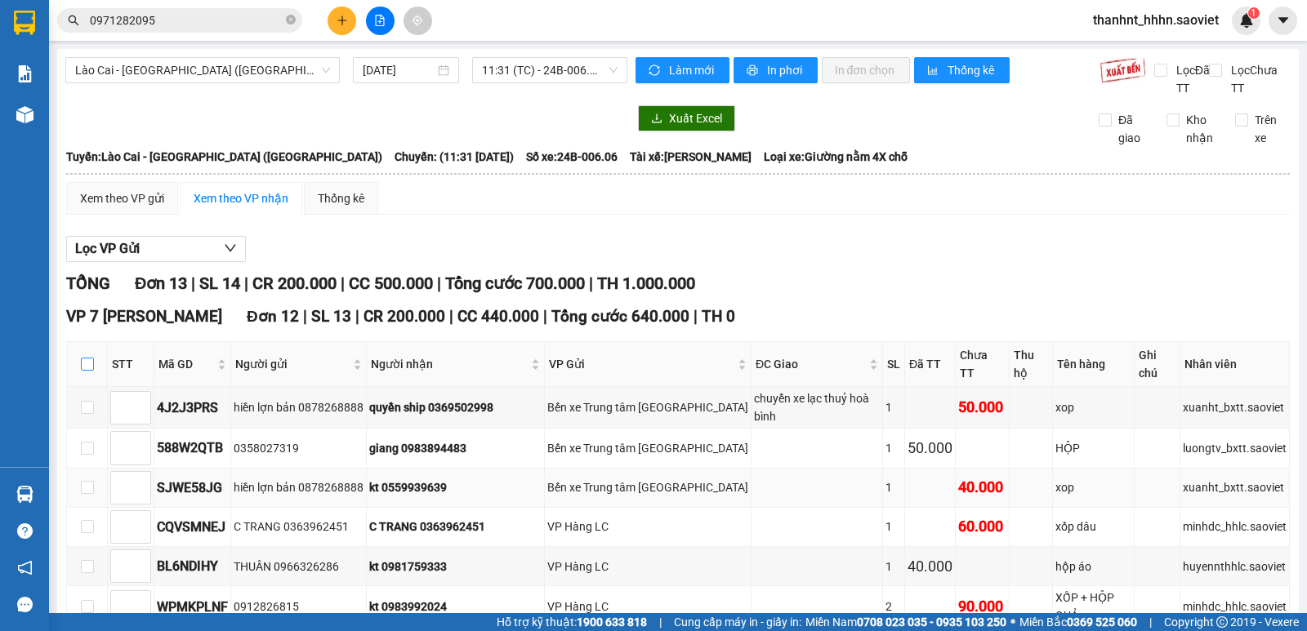
checkbox input "true"
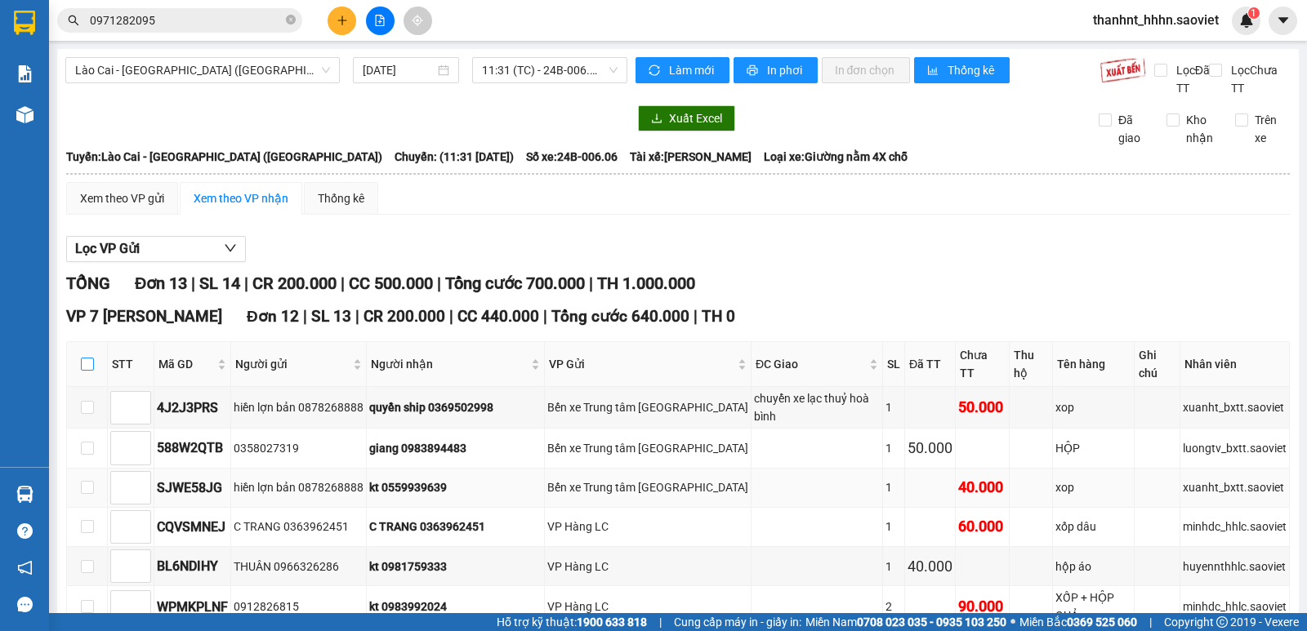
checkbox input "true"
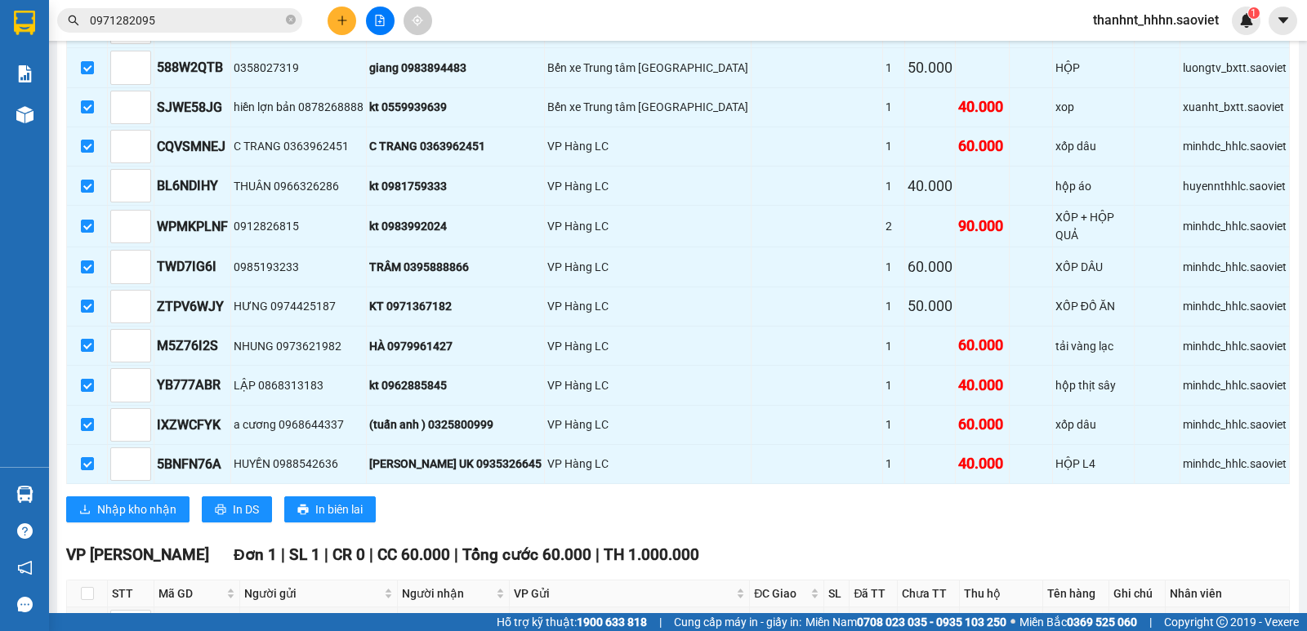
scroll to position [381, 0]
click at [120, 500] on span "Nhập kho nhận" at bounding box center [136, 509] width 79 height 18
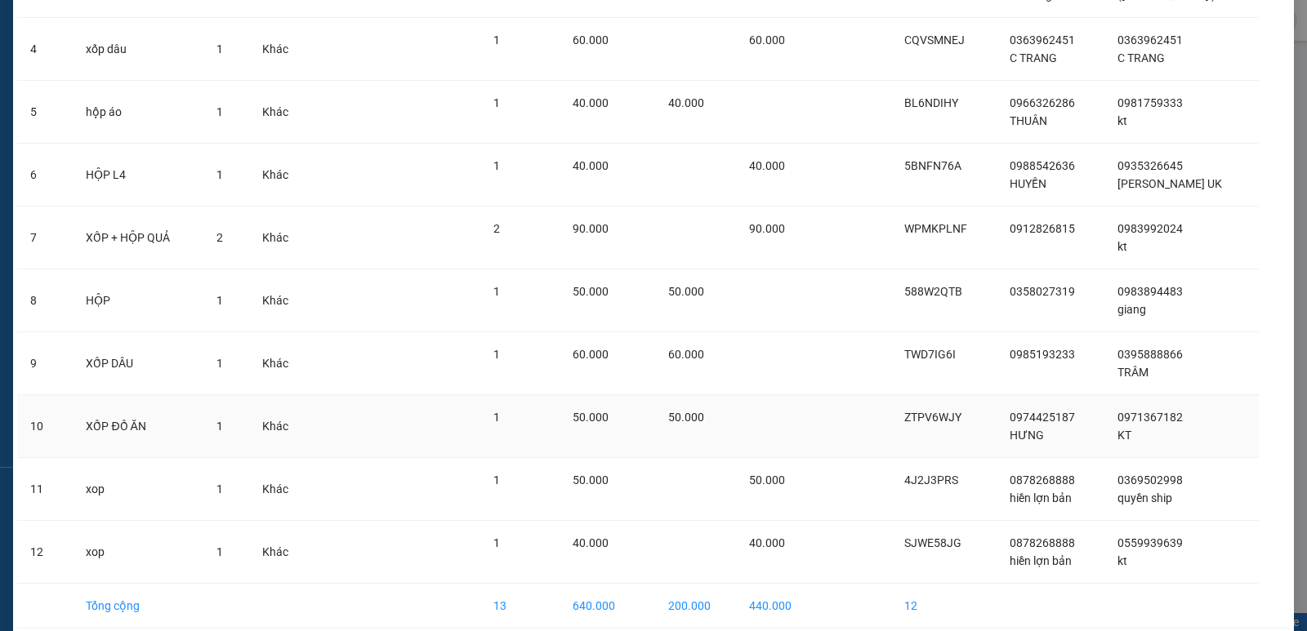
scroll to position [380, 0]
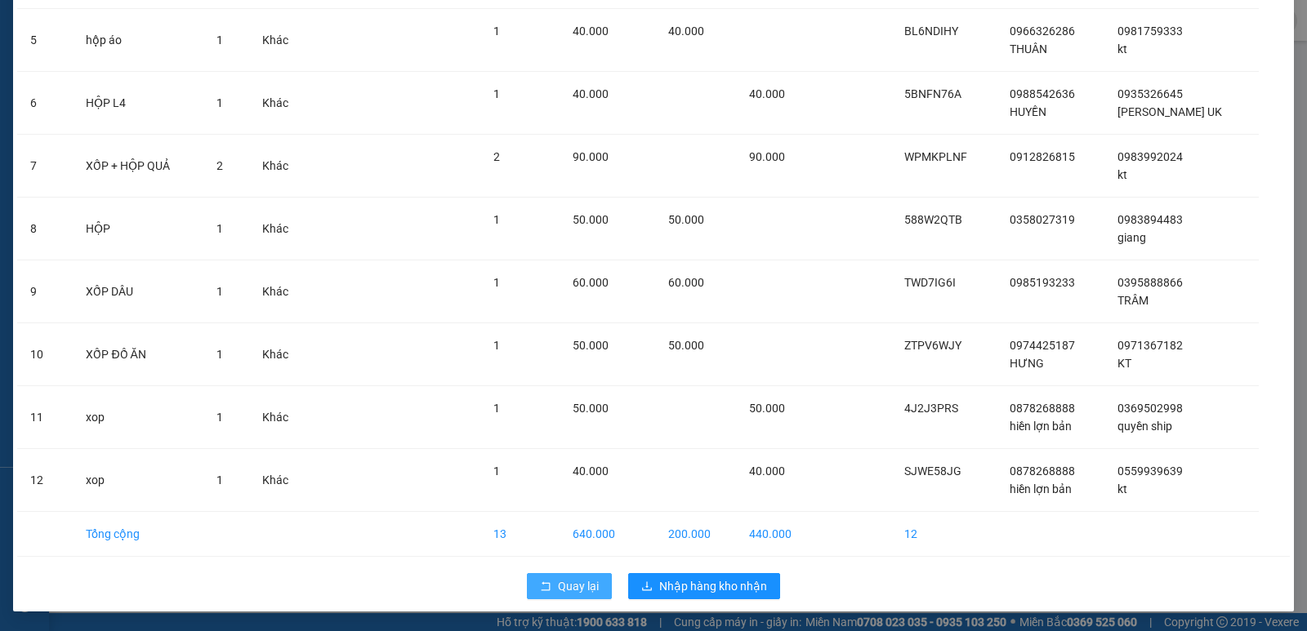
click at [591, 585] on span "Quay lại" at bounding box center [578, 587] width 41 height 18
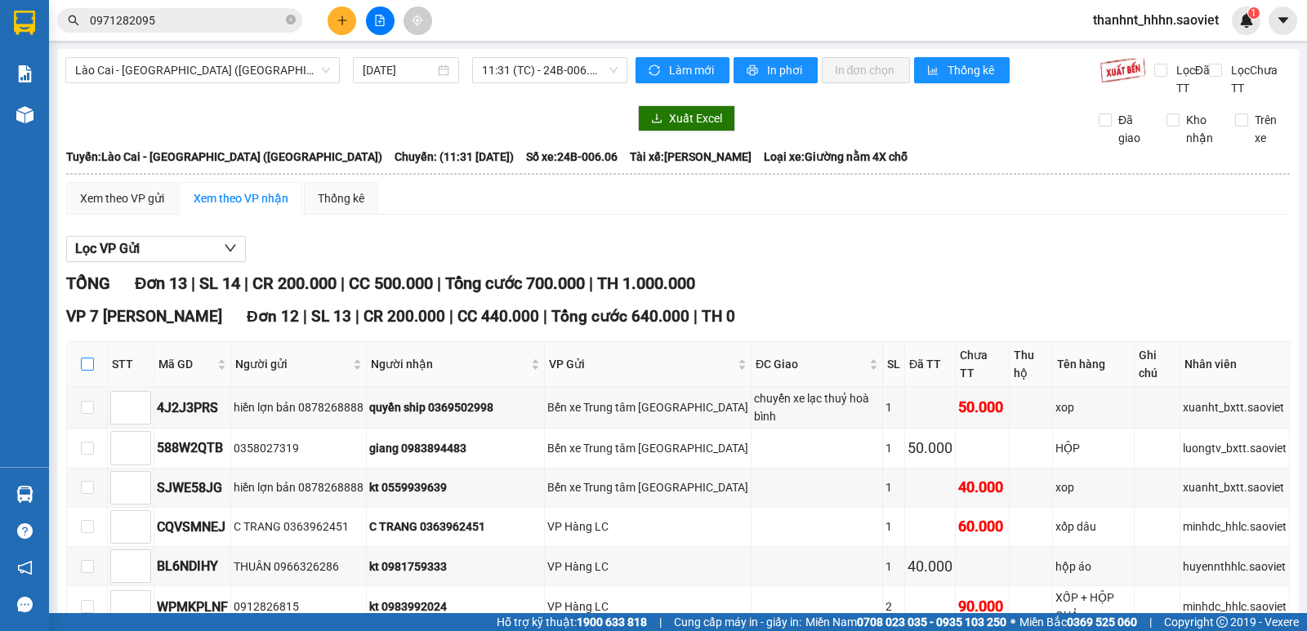
click at [85, 362] on input "checkbox" at bounding box center [87, 364] width 13 height 13
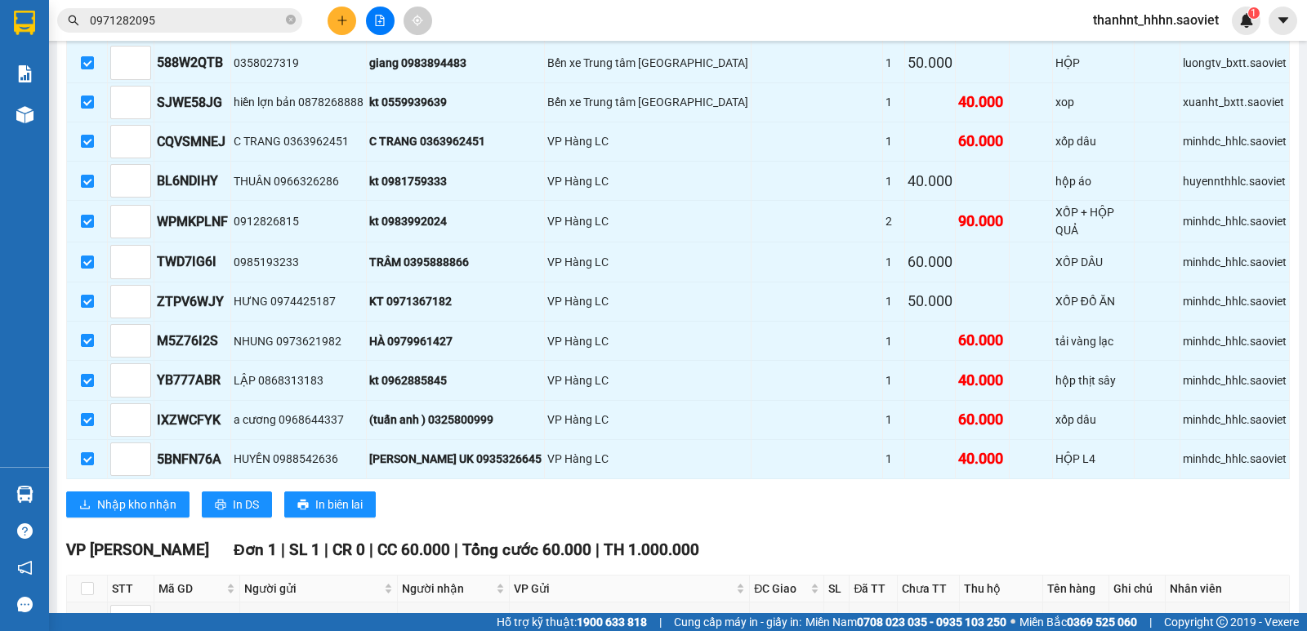
scroll to position [463, 0]
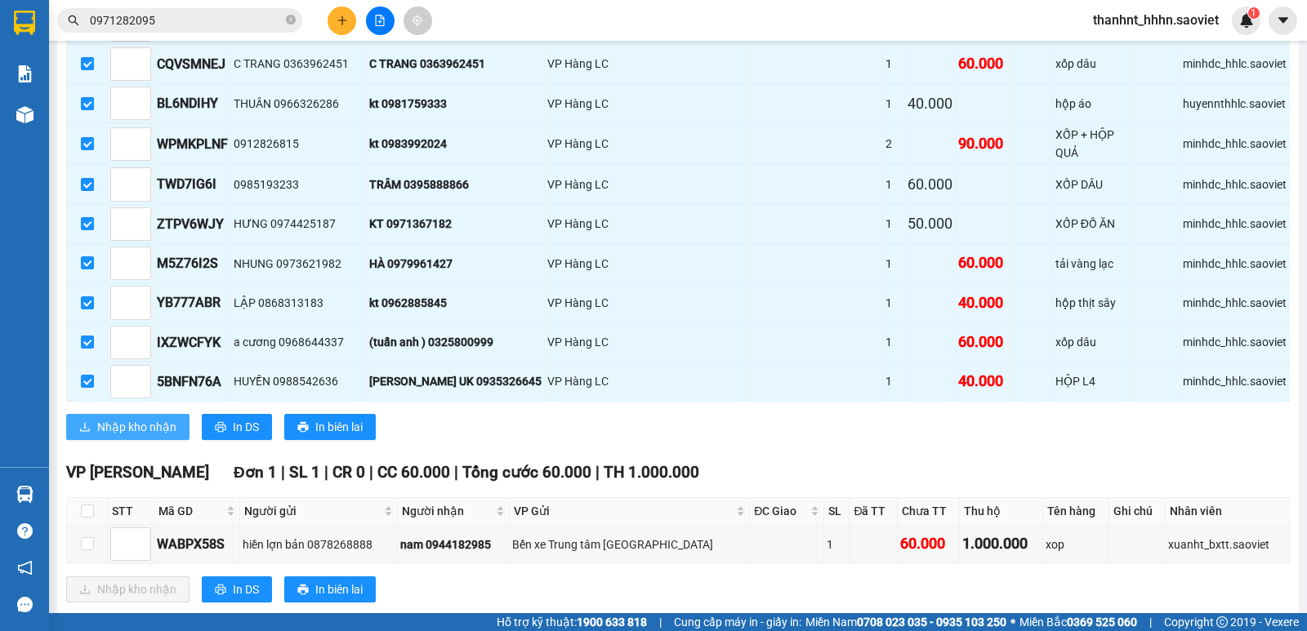
click at [113, 418] on span "Nhập kho nhận" at bounding box center [136, 427] width 79 height 18
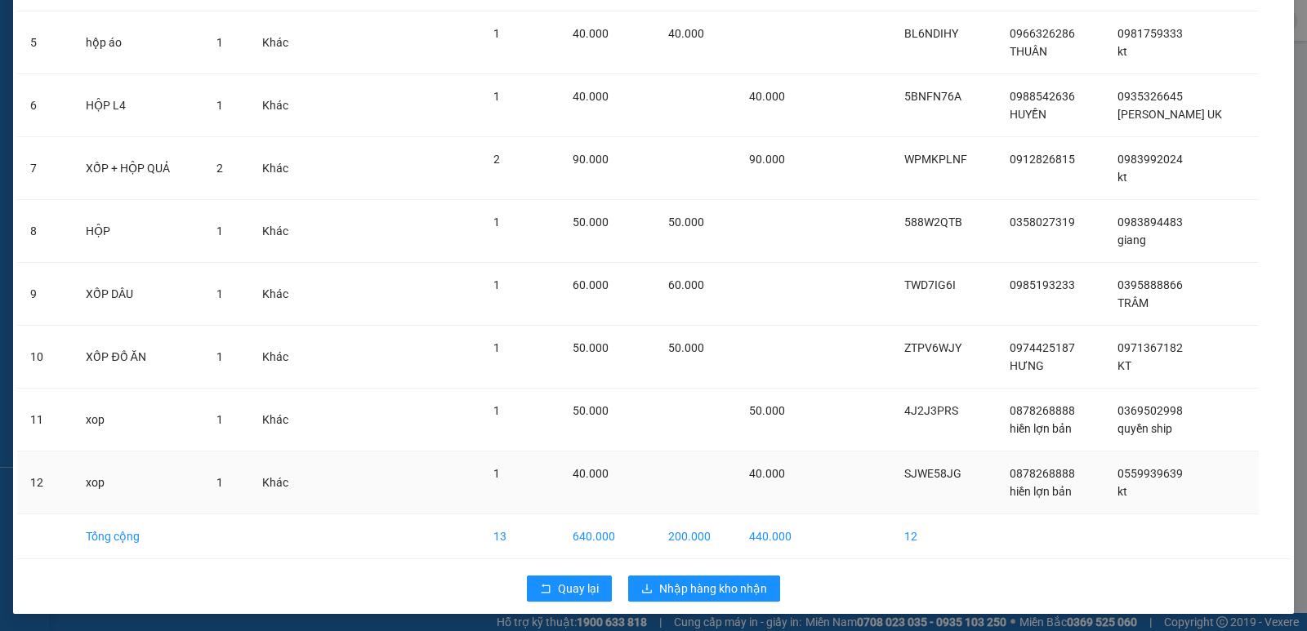
scroll to position [380, 0]
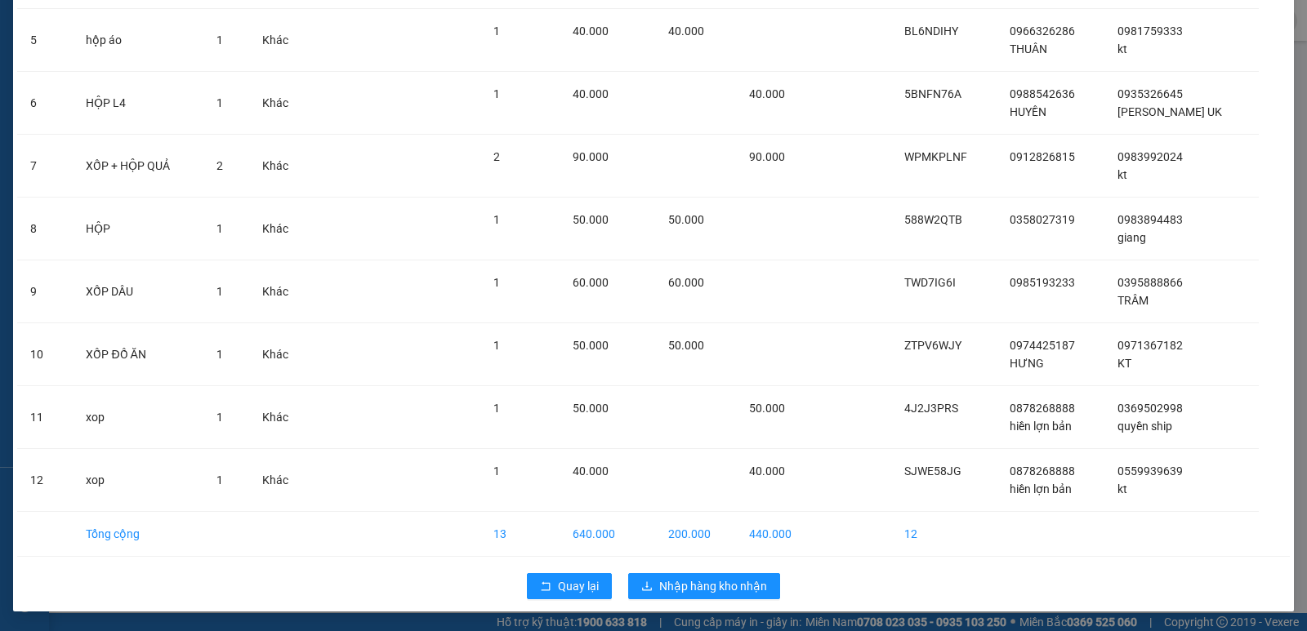
click at [686, 572] on div "Quay lại Nhập hàng kho nhận" at bounding box center [653, 586] width 1273 height 42
click at [706, 583] on span "Nhập hàng kho nhận" at bounding box center [713, 587] width 108 height 18
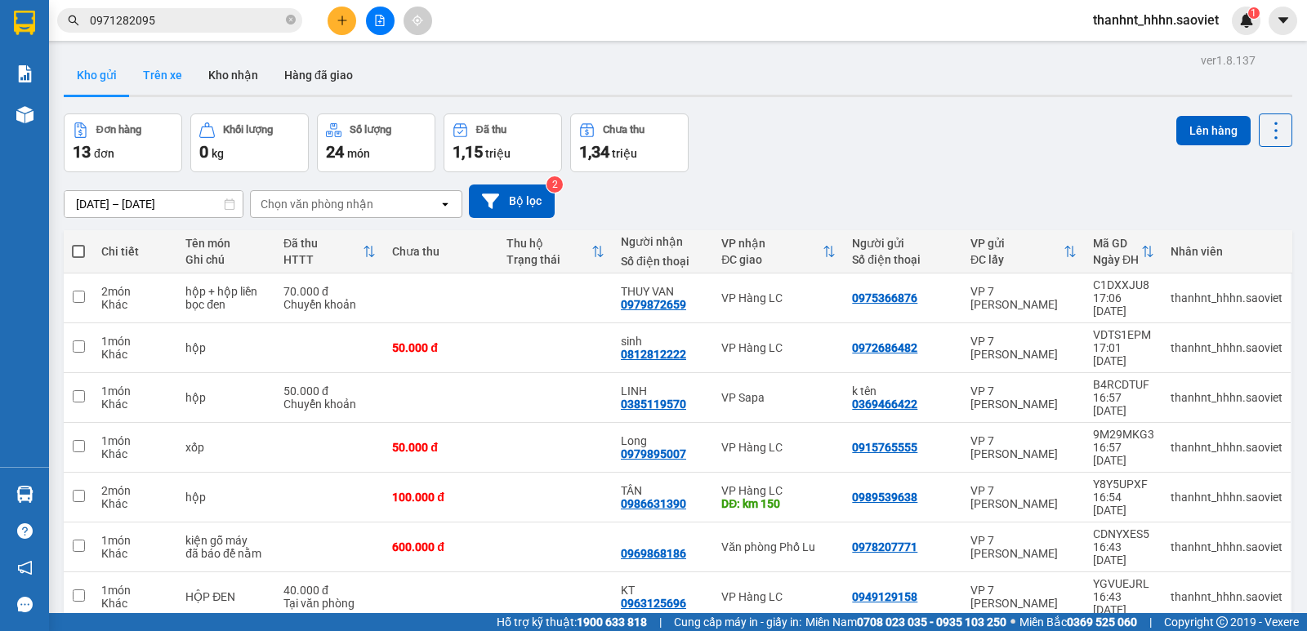
click at [185, 66] on button "Trên xe" at bounding box center [162, 75] width 65 height 39
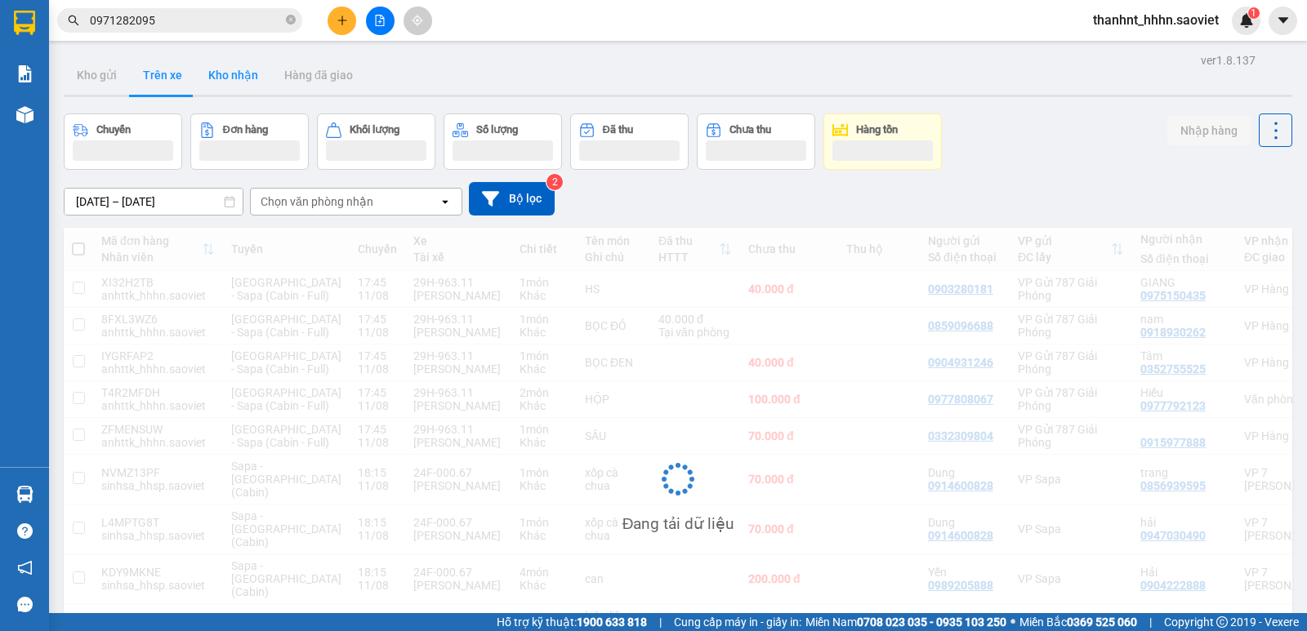
click at [234, 78] on button "Kho nhận" at bounding box center [233, 75] width 76 height 39
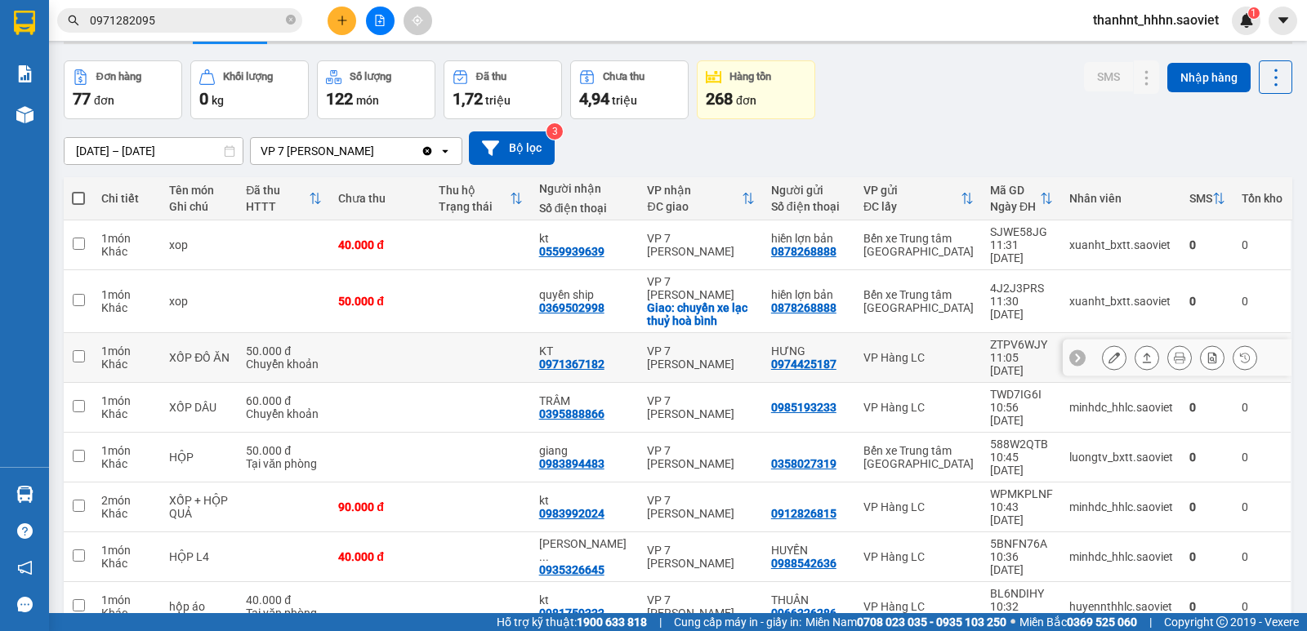
scroll to position [108, 0]
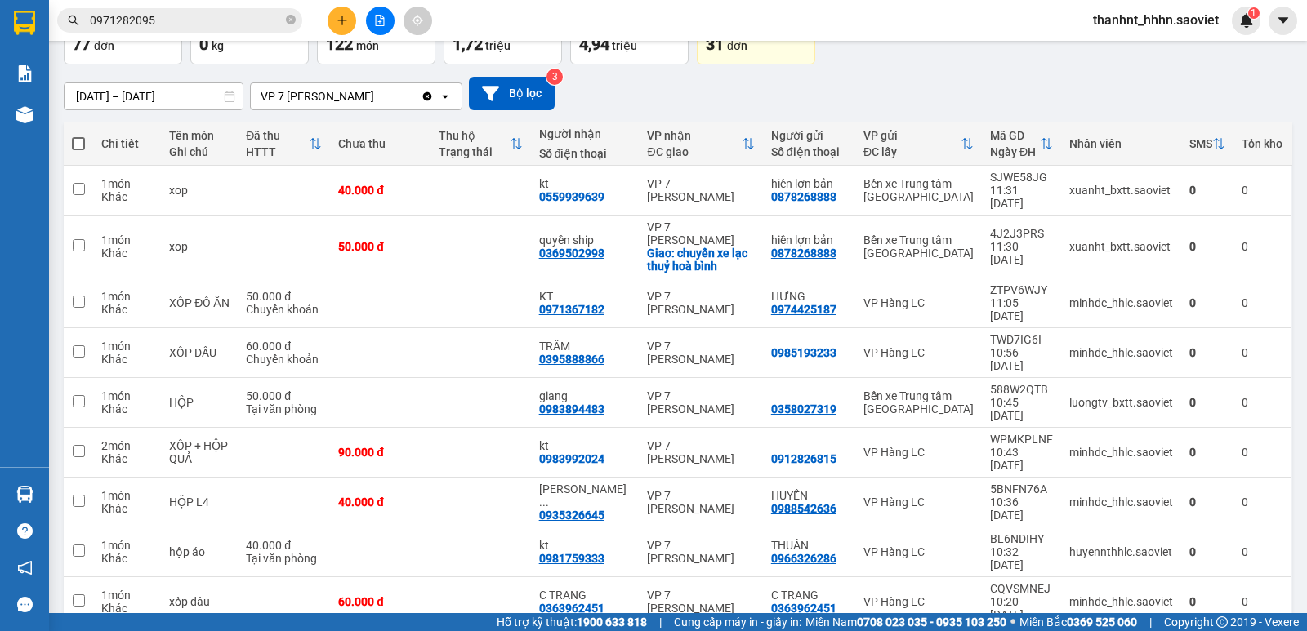
click at [81, 143] on span at bounding box center [78, 143] width 13 height 13
click at [78, 136] on input "checkbox" at bounding box center [78, 136] width 0 height 0
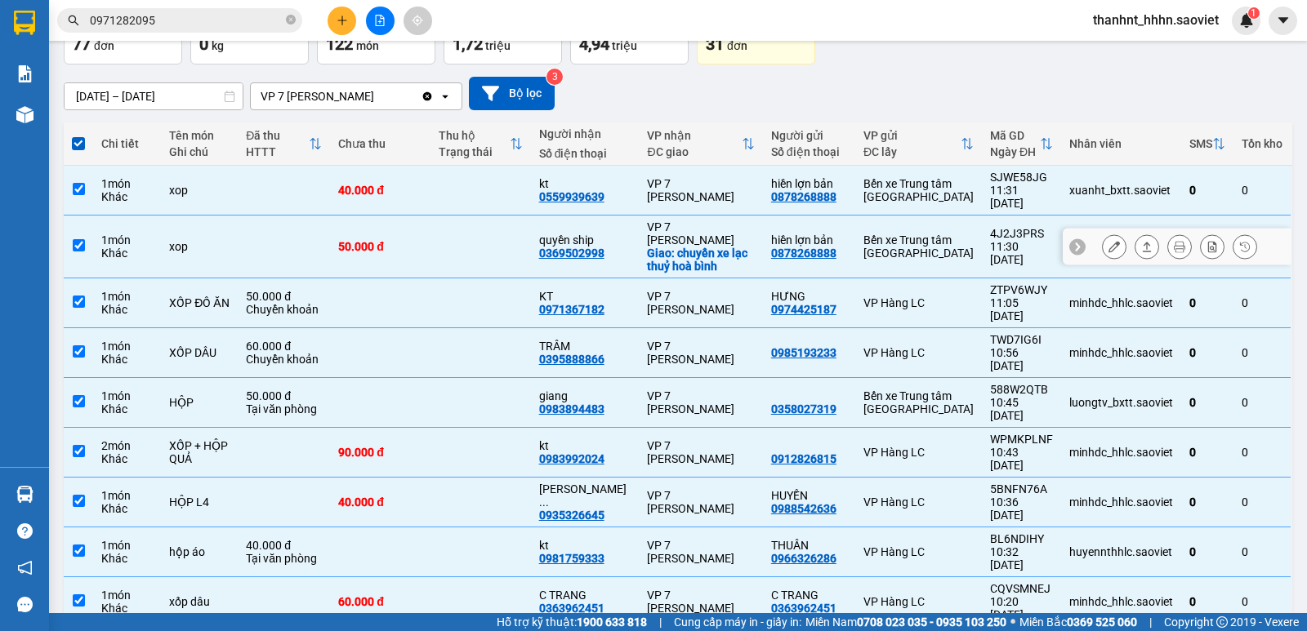
drag, startPoint x: 370, startPoint y: 235, endPoint x: 444, endPoint y: 269, distance: 80.8
click at [371, 236] on td "50.000 đ" at bounding box center [380, 247] width 100 height 63
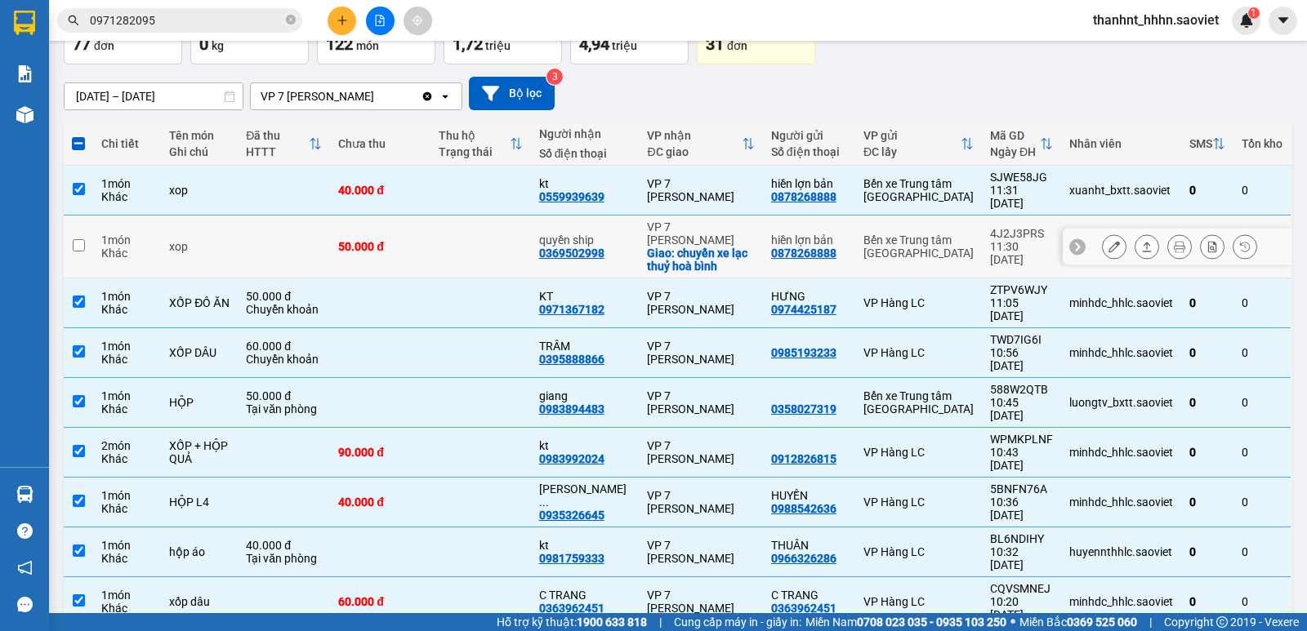
click at [459, 225] on td at bounding box center [480, 247] width 100 height 63
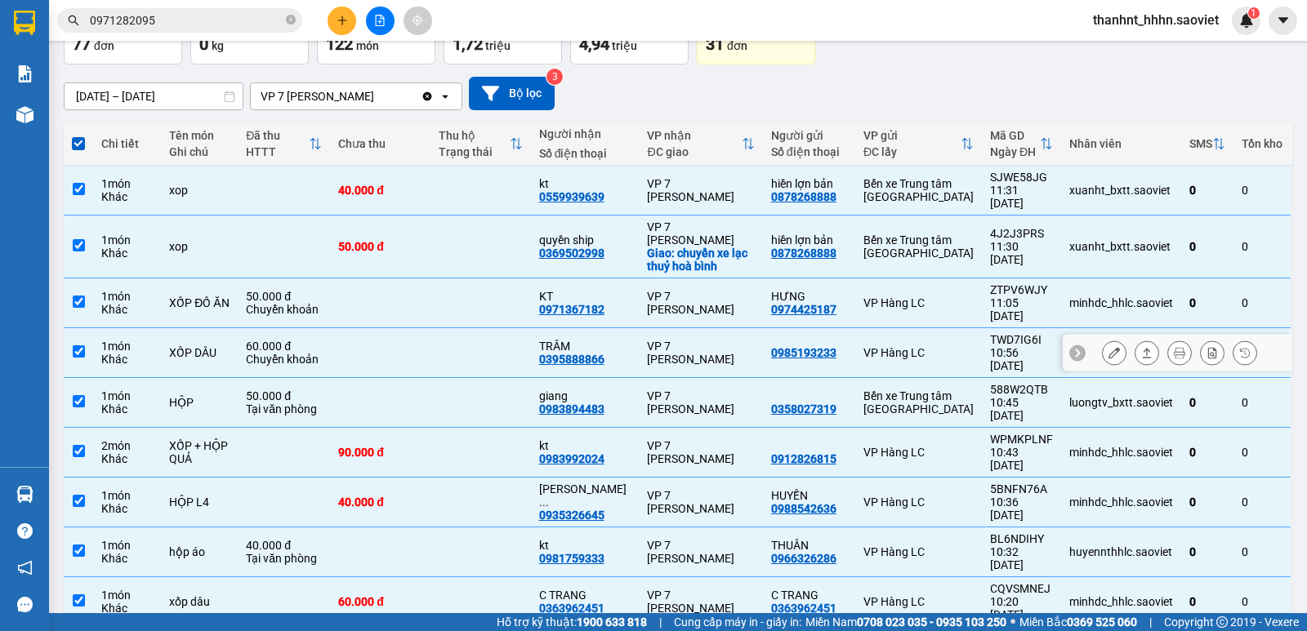
click at [492, 328] on td at bounding box center [480, 353] width 100 height 50
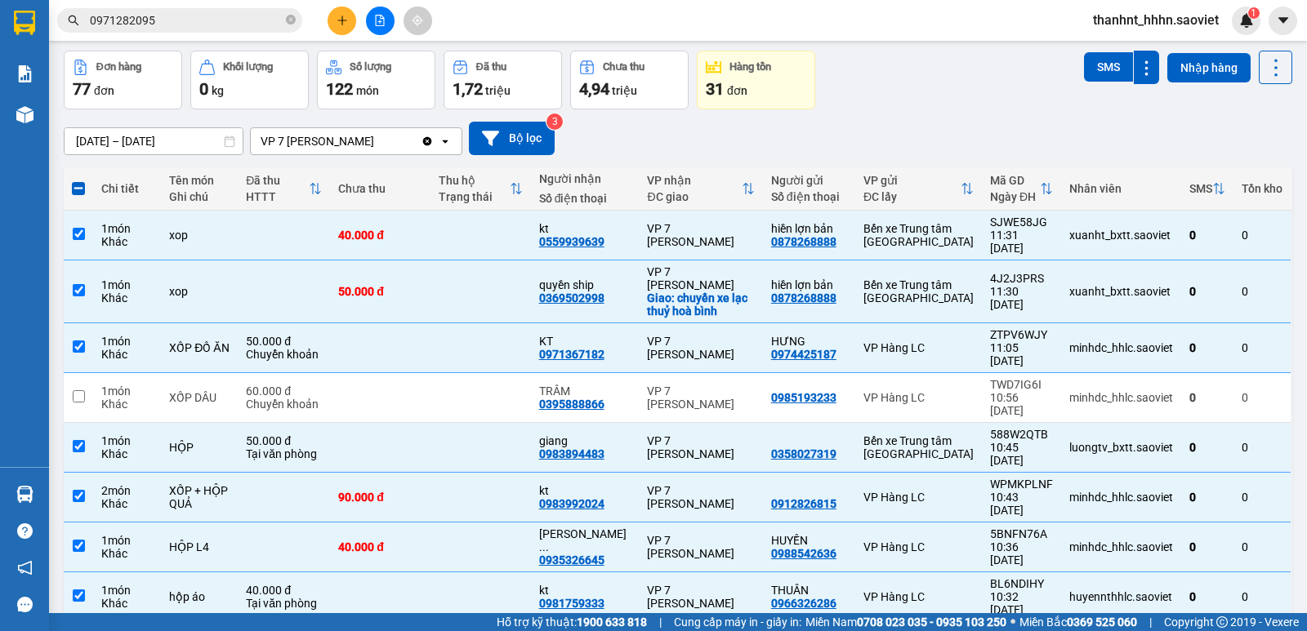
scroll to position [0, 0]
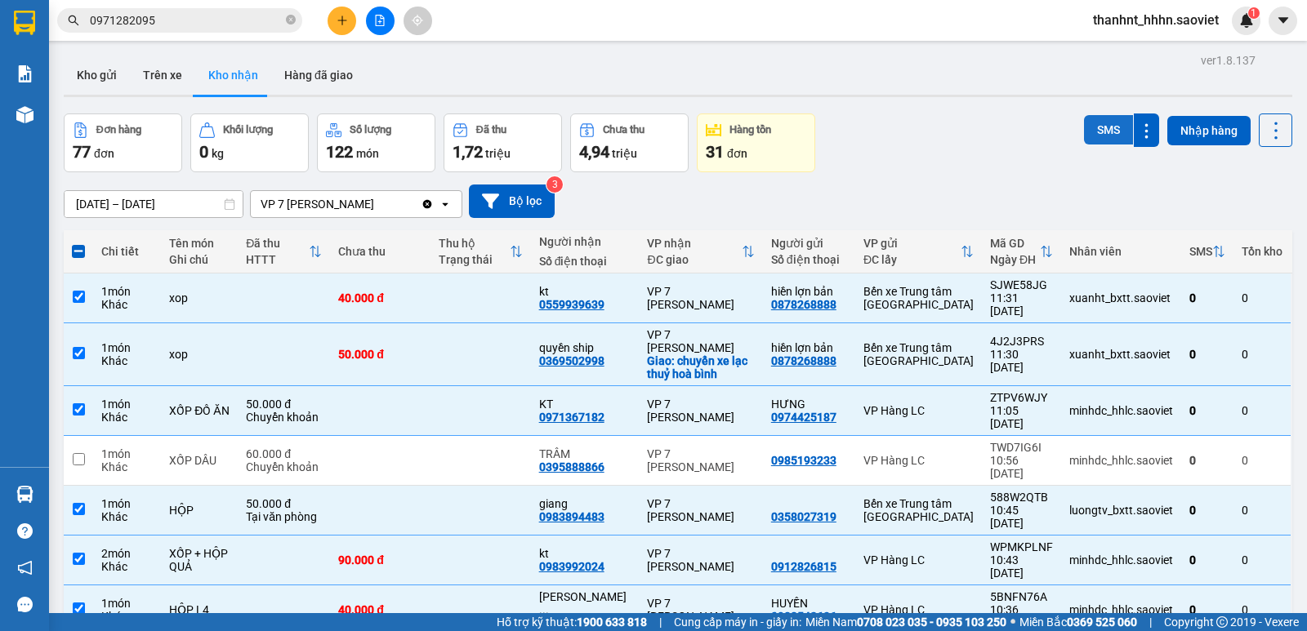
click at [1099, 127] on button "SMS" at bounding box center [1108, 129] width 49 height 29
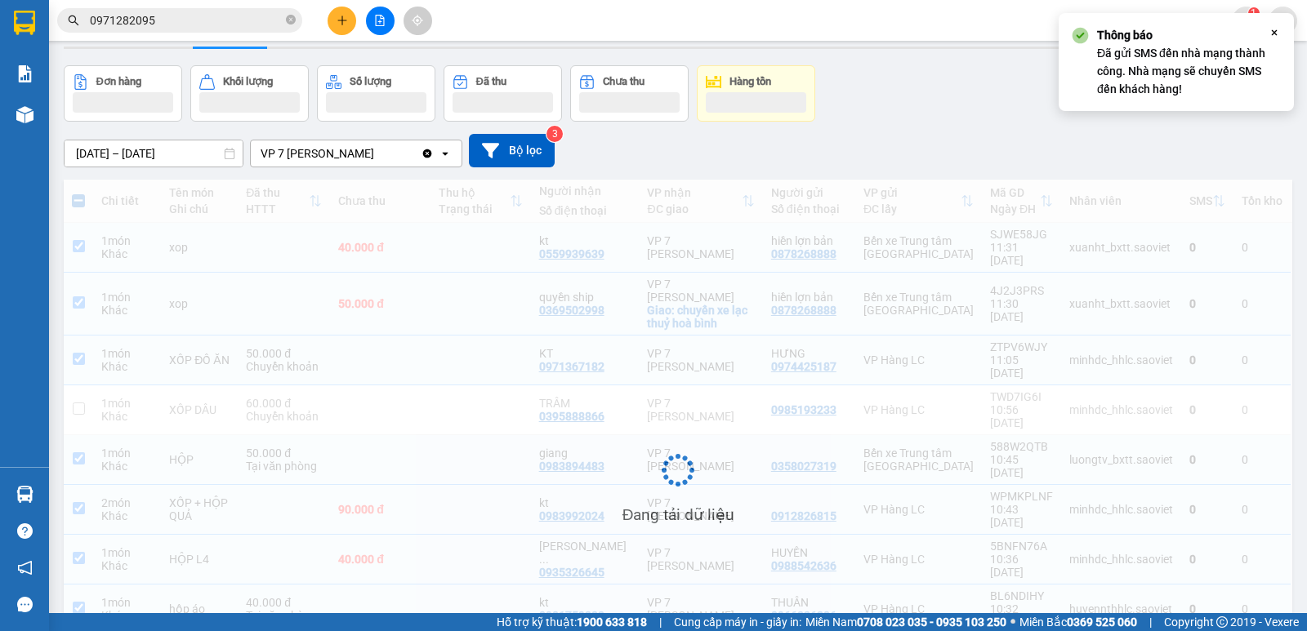
scroll to position [105, 0]
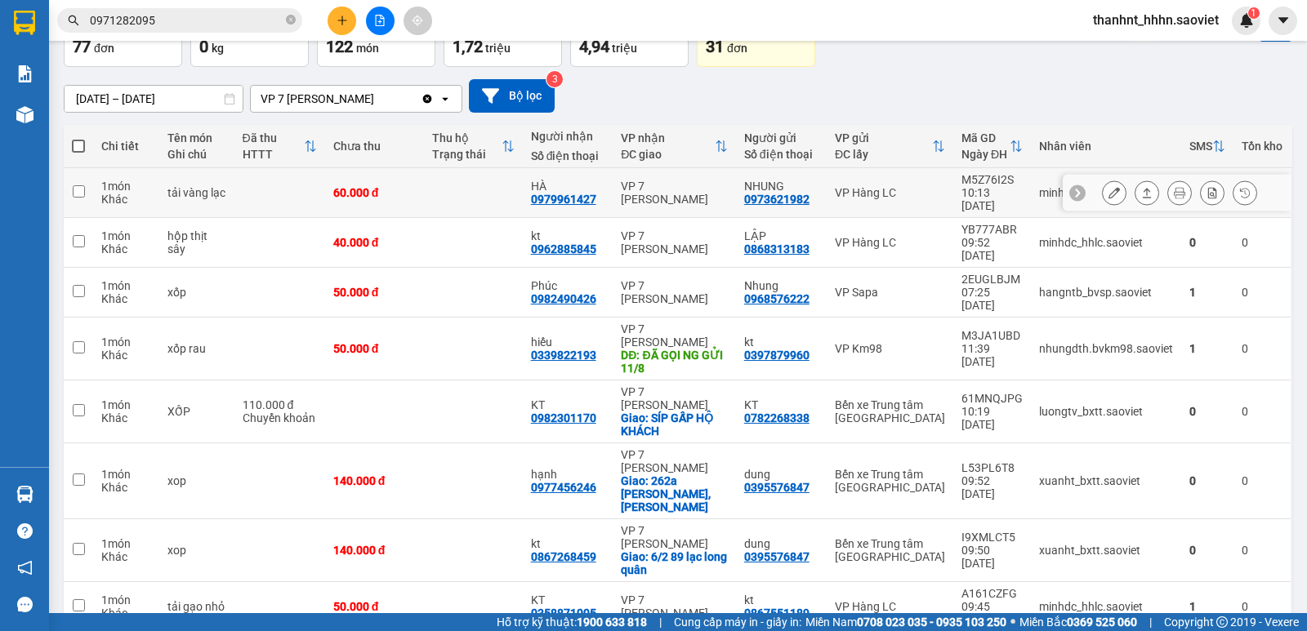
click at [852, 186] on div "VP Hàng LC" at bounding box center [890, 192] width 110 height 13
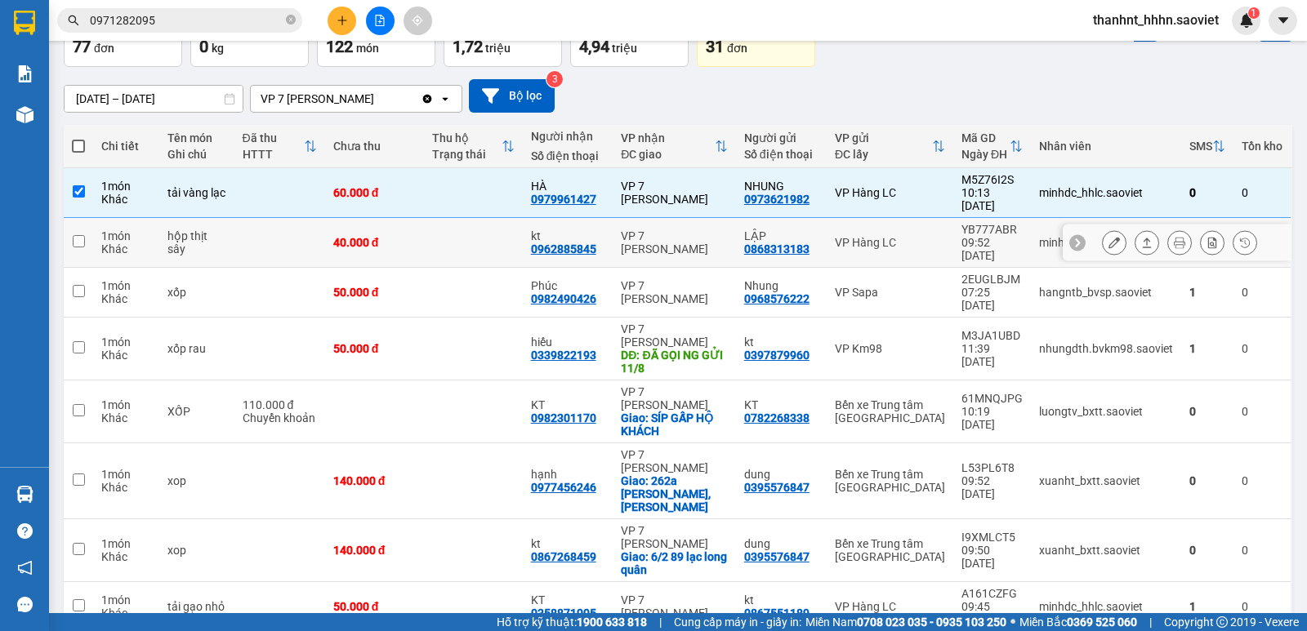
drag, startPoint x: 870, startPoint y: 222, endPoint x: 845, endPoint y: 286, distance: 68.3
click at [871, 236] on div "VP Hàng LC" at bounding box center [890, 242] width 110 height 13
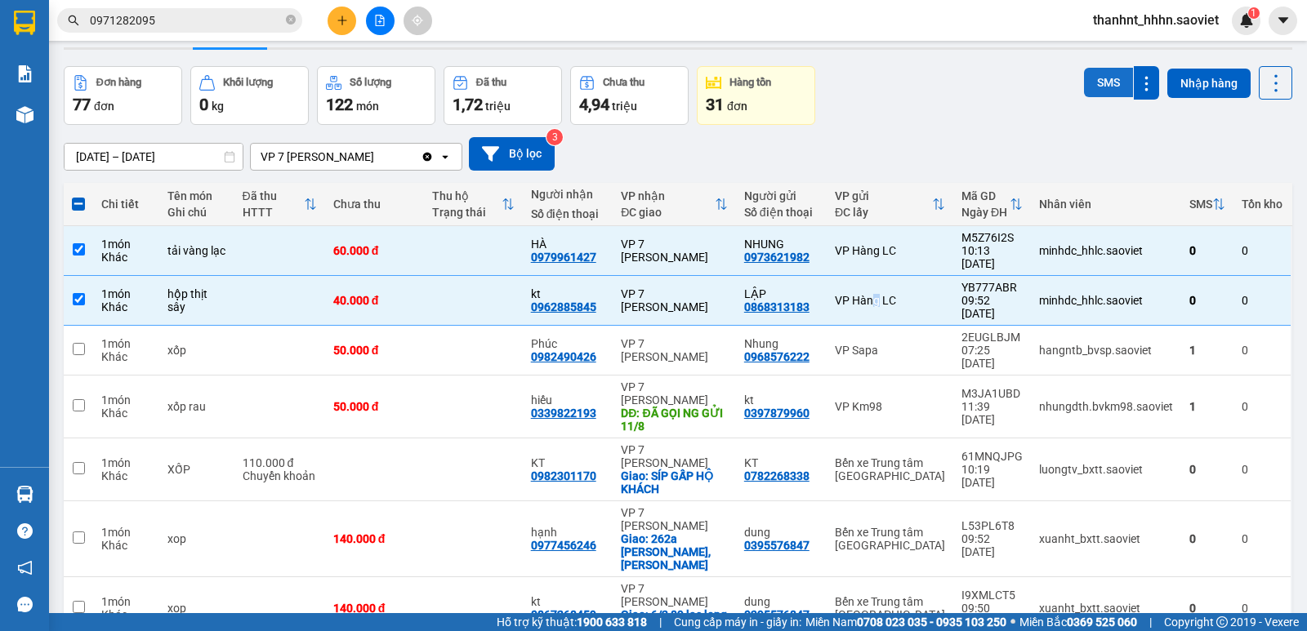
scroll to position [0, 0]
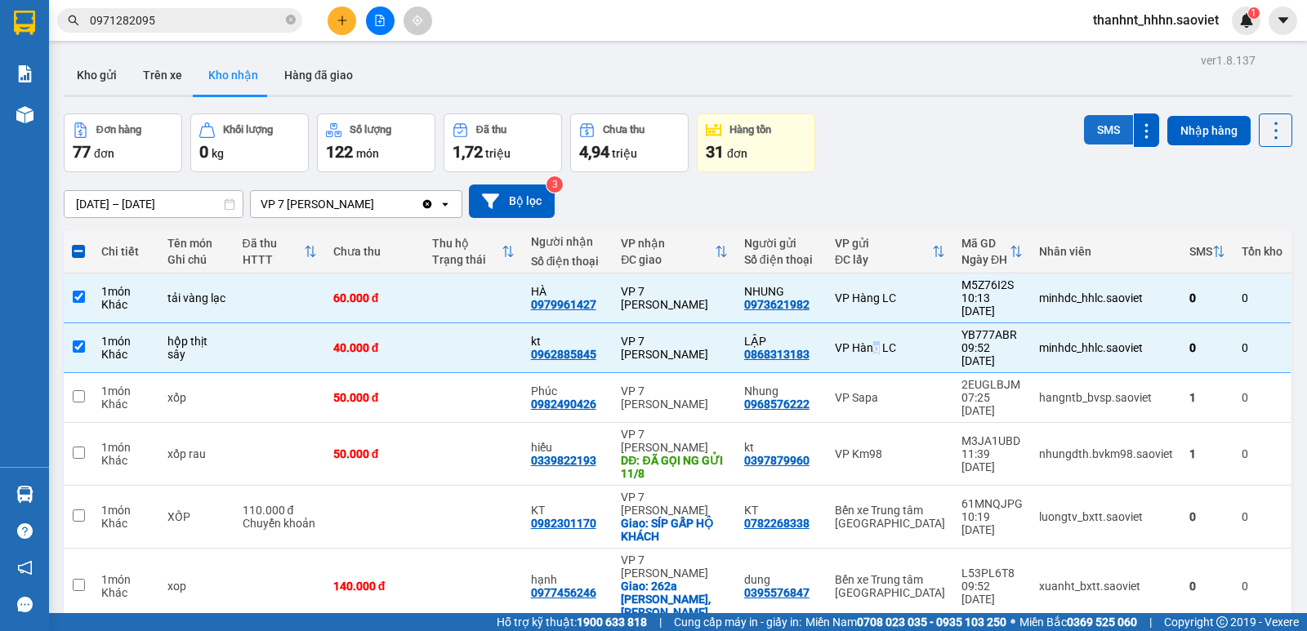
click at [1086, 141] on button "SMS" at bounding box center [1108, 129] width 49 height 29
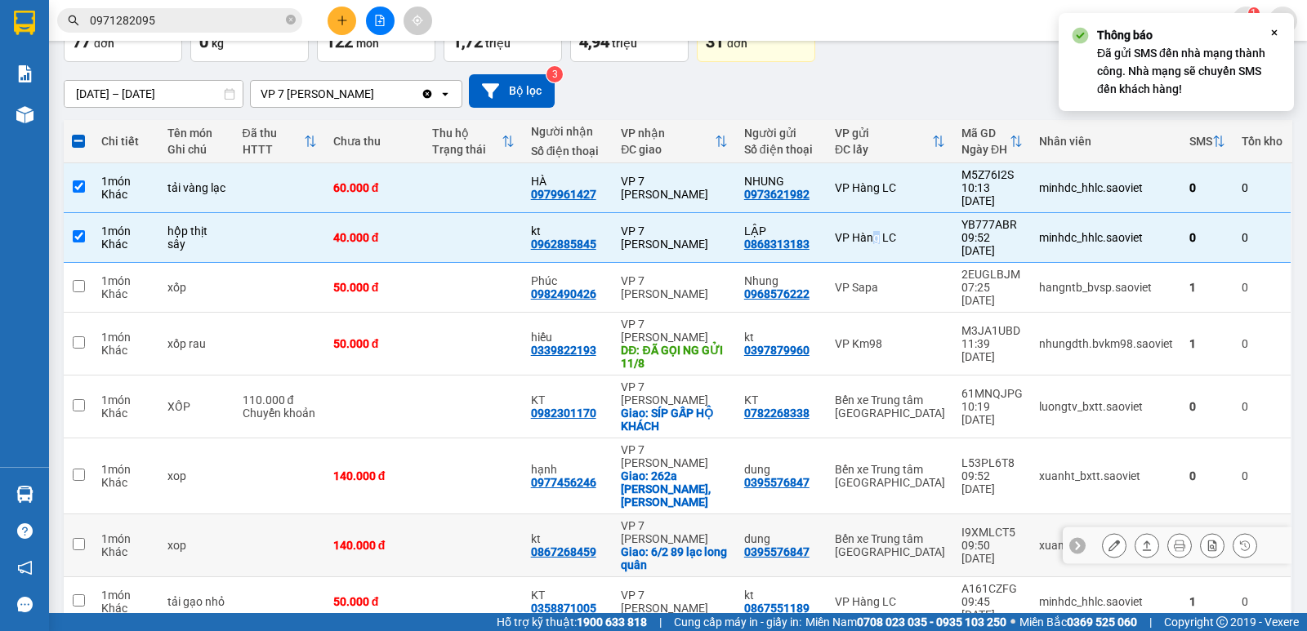
scroll to position [190, 0]
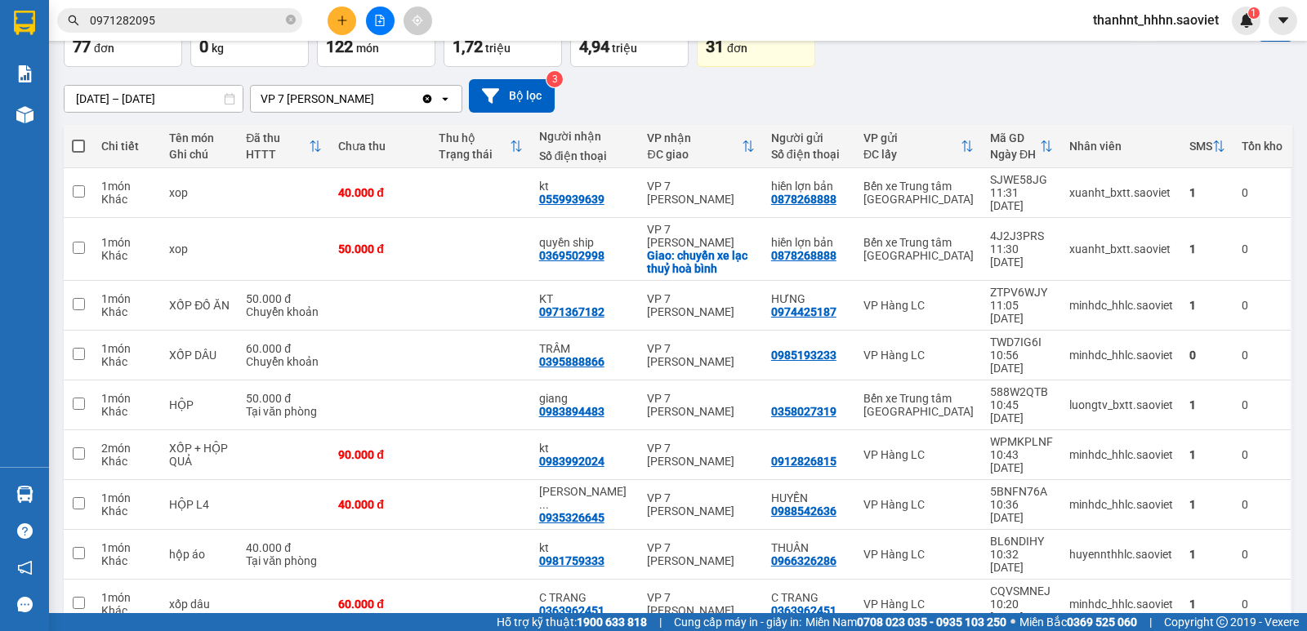
scroll to position [108, 0]
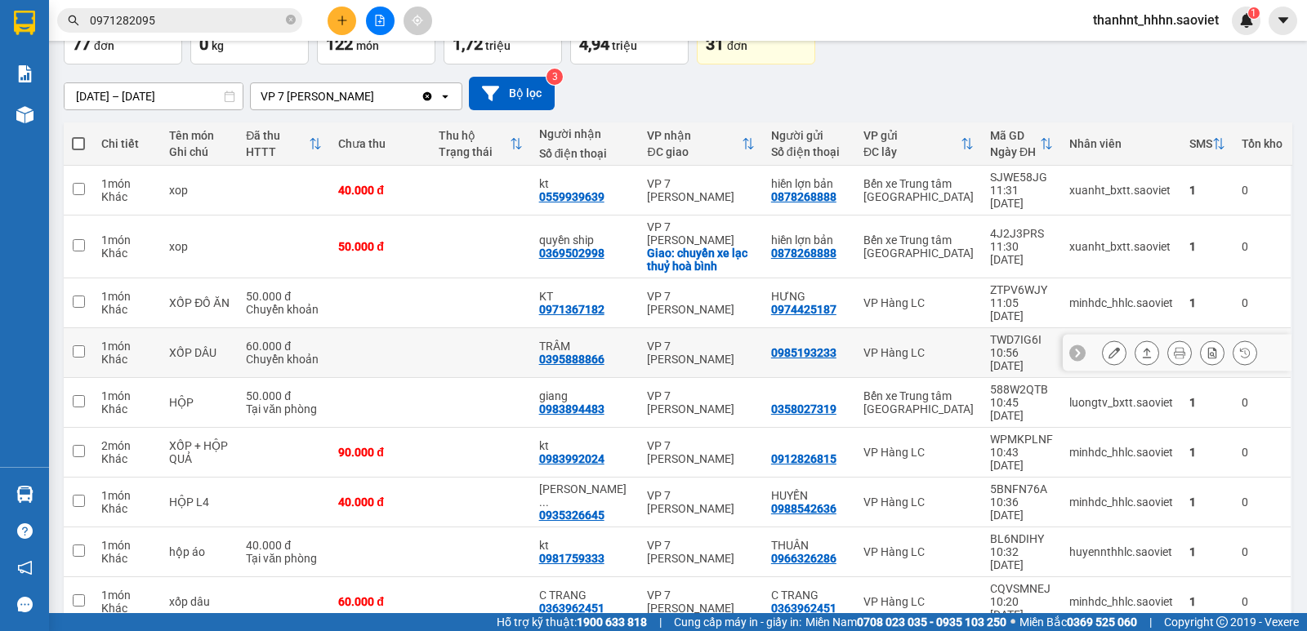
click at [1104, 339] on button at bounding box center [1114, 353] width 23 height 29
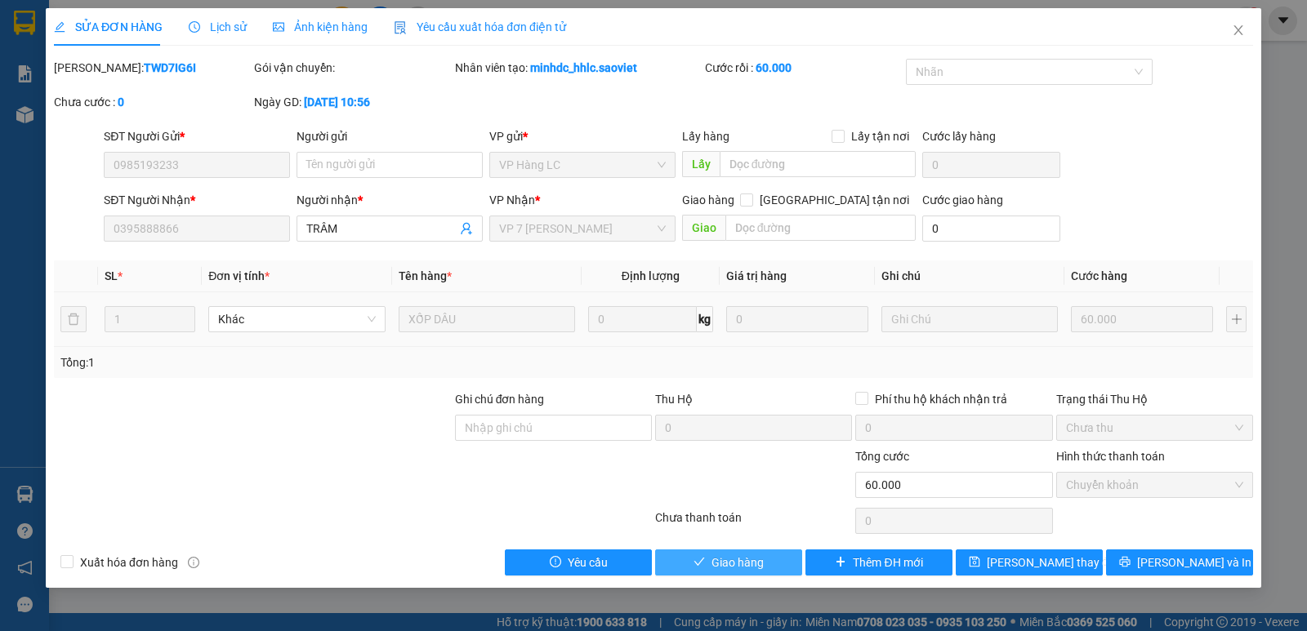
click at [748, 561] on span "Giao hàng" at bounding box center [737, 563] width 52 height 18
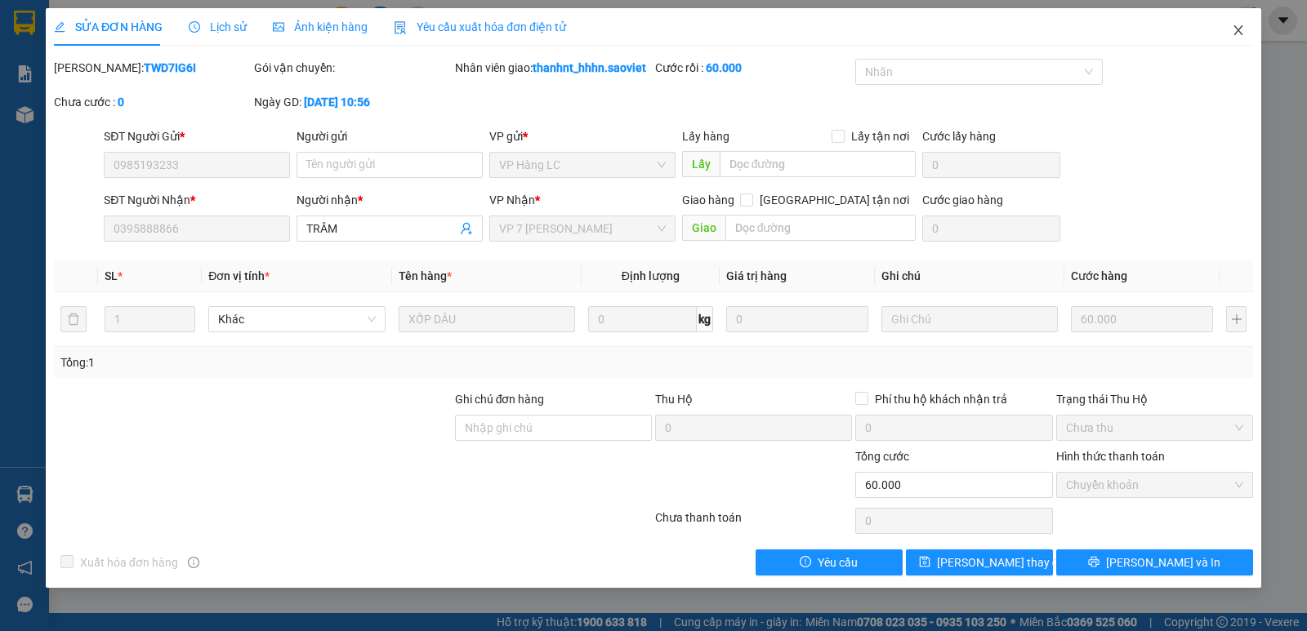
click at [1231, 38] on span "Close" at bounding box center [1238, 31] width 46 height 46
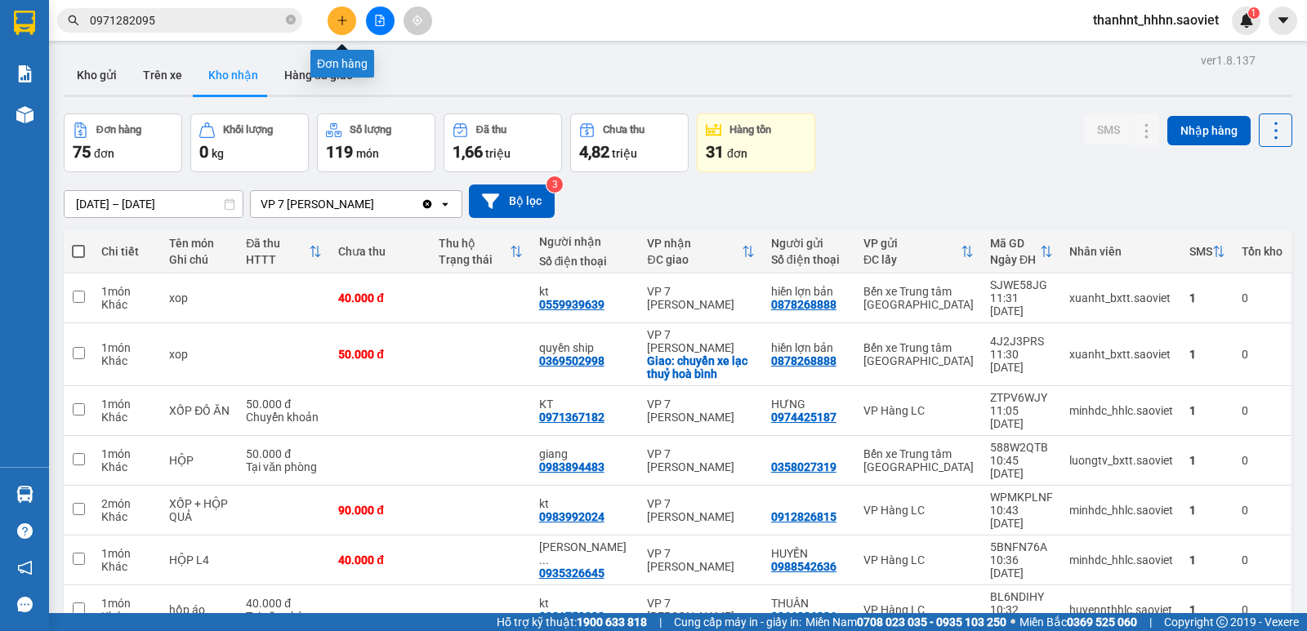
click at [341, 14] on button at bounding box center [342, 21] width 29 height 29
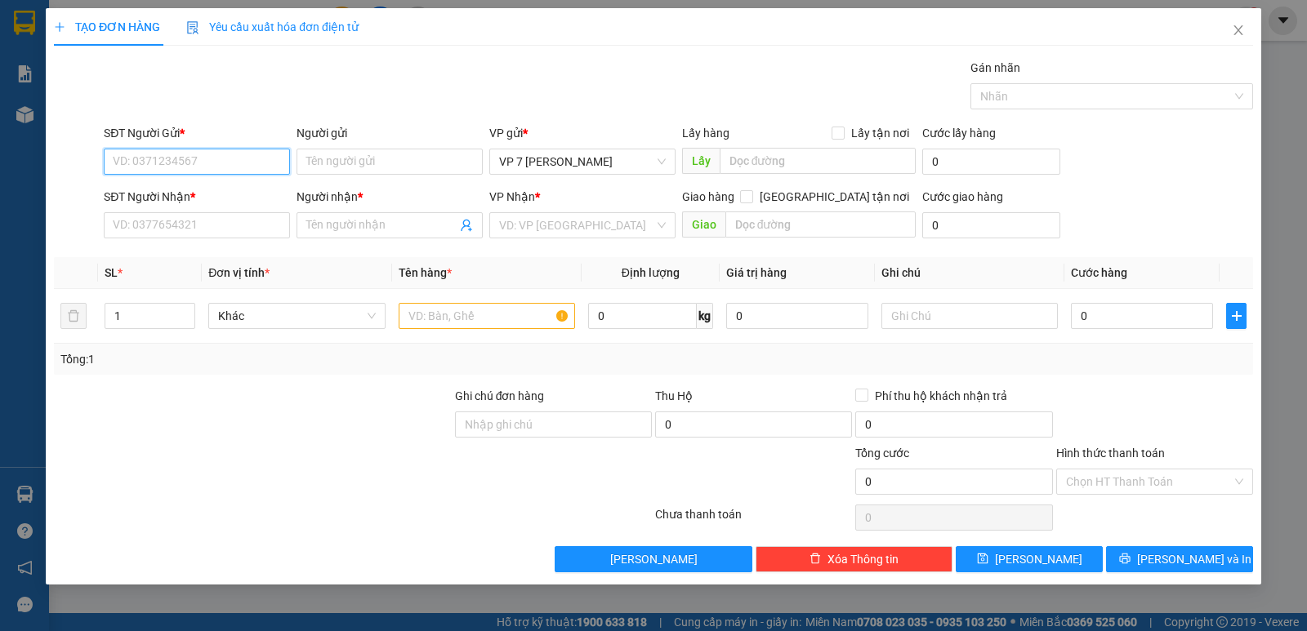
click at [201, 164] on input "SĐT Người Gửi *" at bounding box center [197, 162] width 186 height 26
drag, startPoint x: 158, startPoint y: 192, endPoint x: 188, endPoint y: 214, distance: 37.4
click at [158, 193] on div "0399975413" at bounding box center [197, 194] width 167 height 18
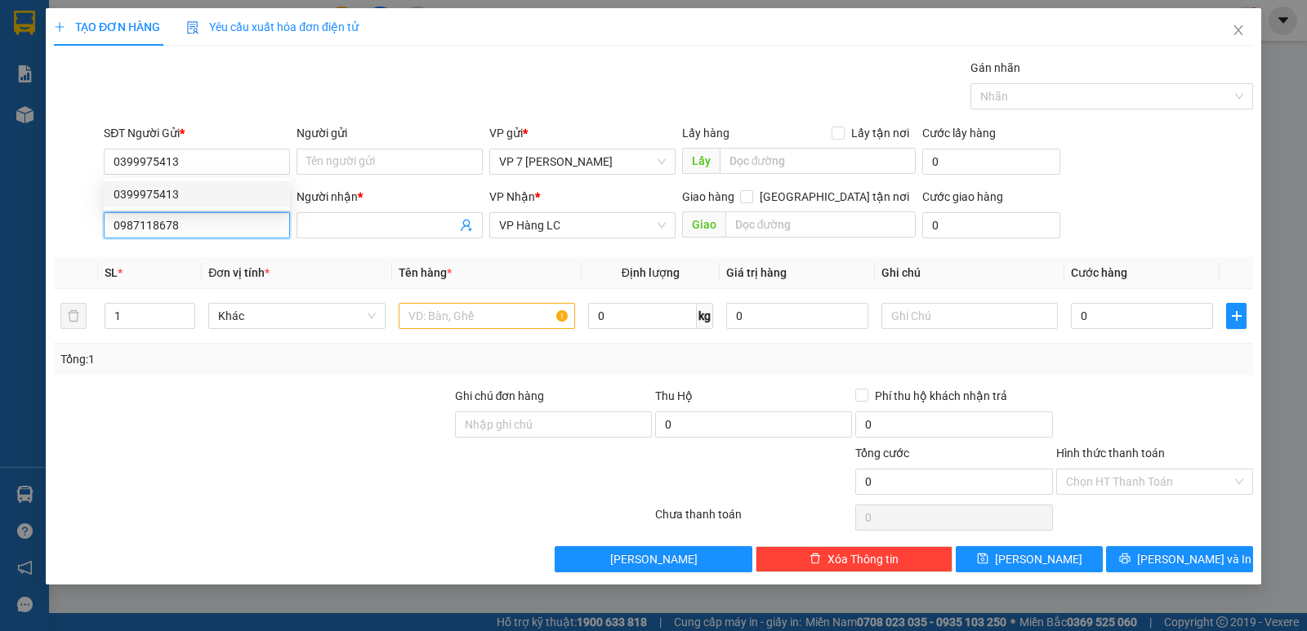
click at [190, 215] on input "0987118678" at bounding box center [197, 225] width 186 height 26
click at [147, 252] on div "0987118678 -" at bounding box center [197, 258] width 167 height 18
click at [471, 329] on div at bounding box center [487, 316] width 176 height 33
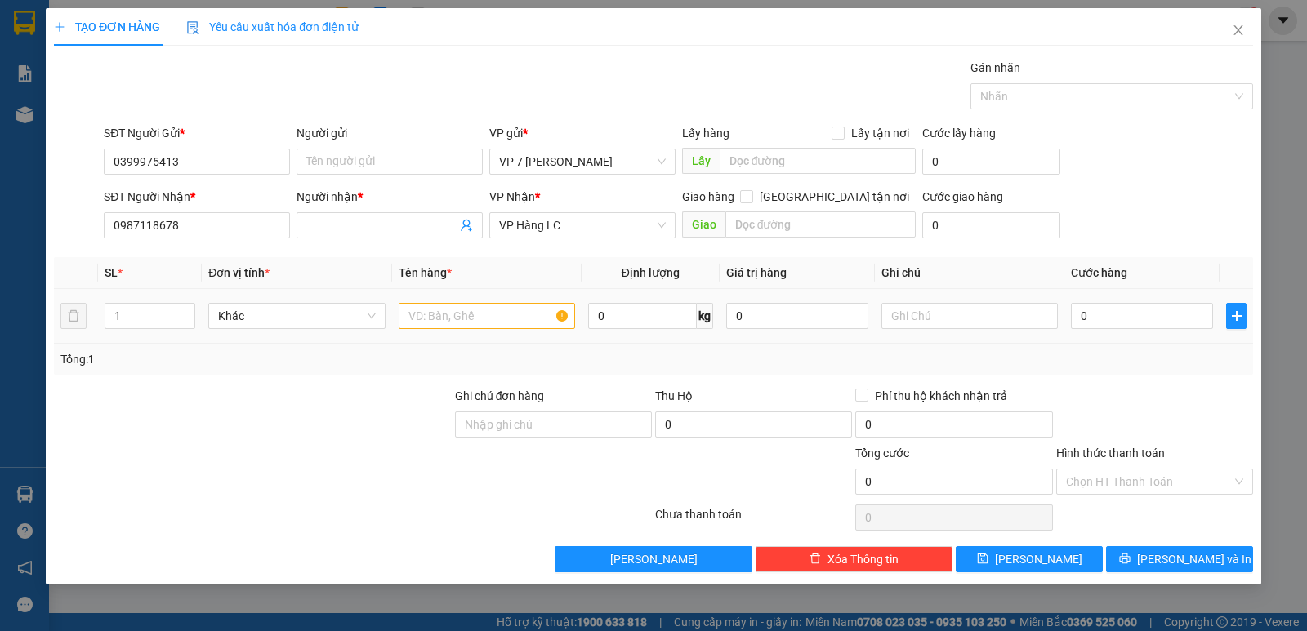
click at [466, 317] on input "text" at bounding box center [487, 316] width 176 height 26
click at [1115, 312] on input "0" at bounding box center [1142, 316] width 142 height 26
click at [1180, 394] on div at bounding box center [1155, 415] width 200 height 57
click at [1131, 485] on input "Hình thức thanh toán" at bounding box center [1149, 482] width 166 height 25
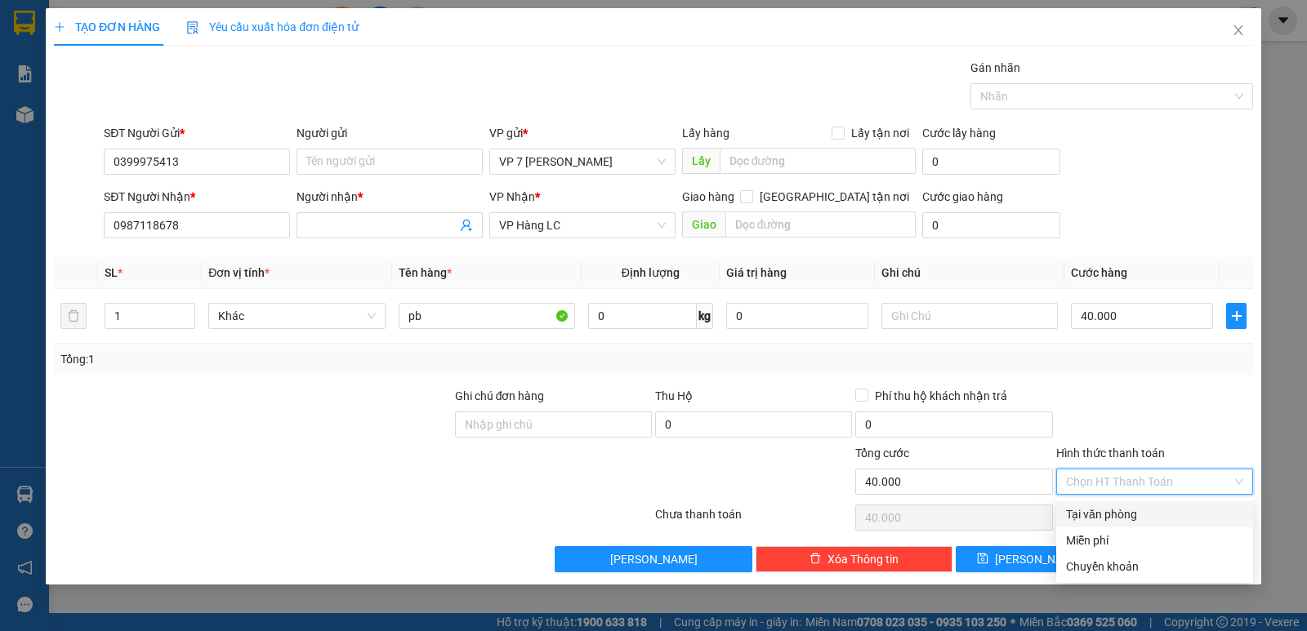
click at [1105, 518] on div "Tại văn phòng" at bounding box center [1154, 515] width 177 height 18
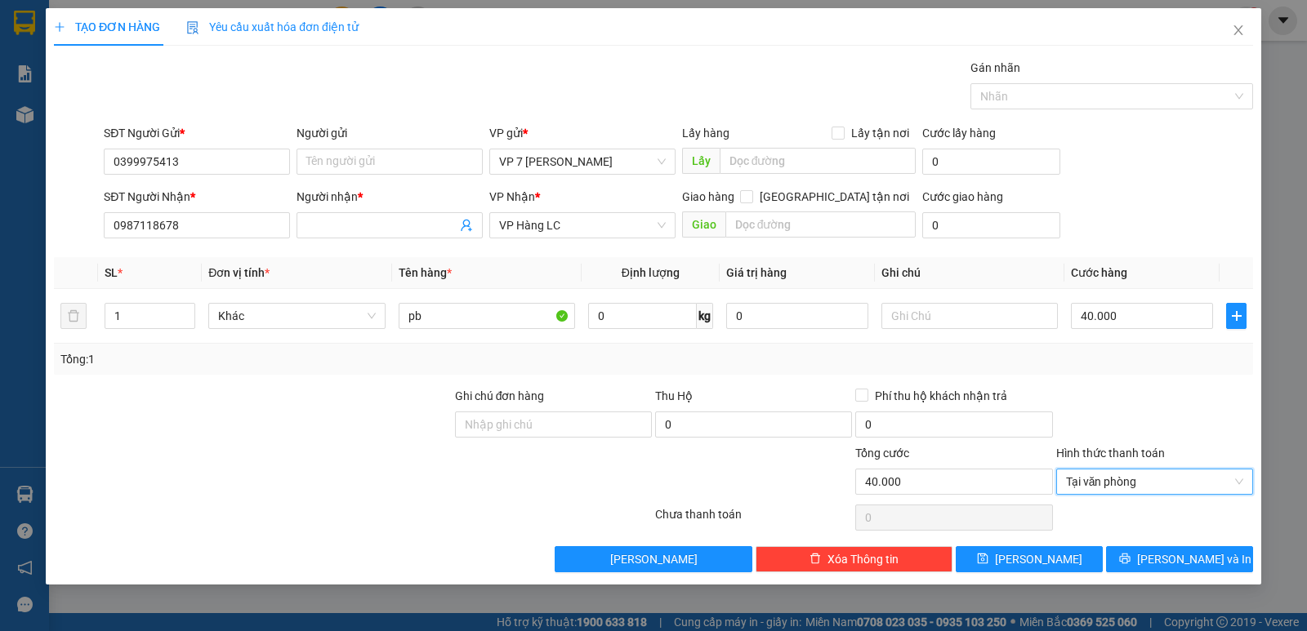
click at [1157, 397] on div at bounding box center [1155, 415] width 200 height 57
drag, startPoint x: 1138, startPoint y: 484, endPoint x: 1124, endPoint y: 533, distance: 50.2
click at [1137, 485] on span "Tại văn phòng" at bounding box center [1154, 482] width 177 height 25
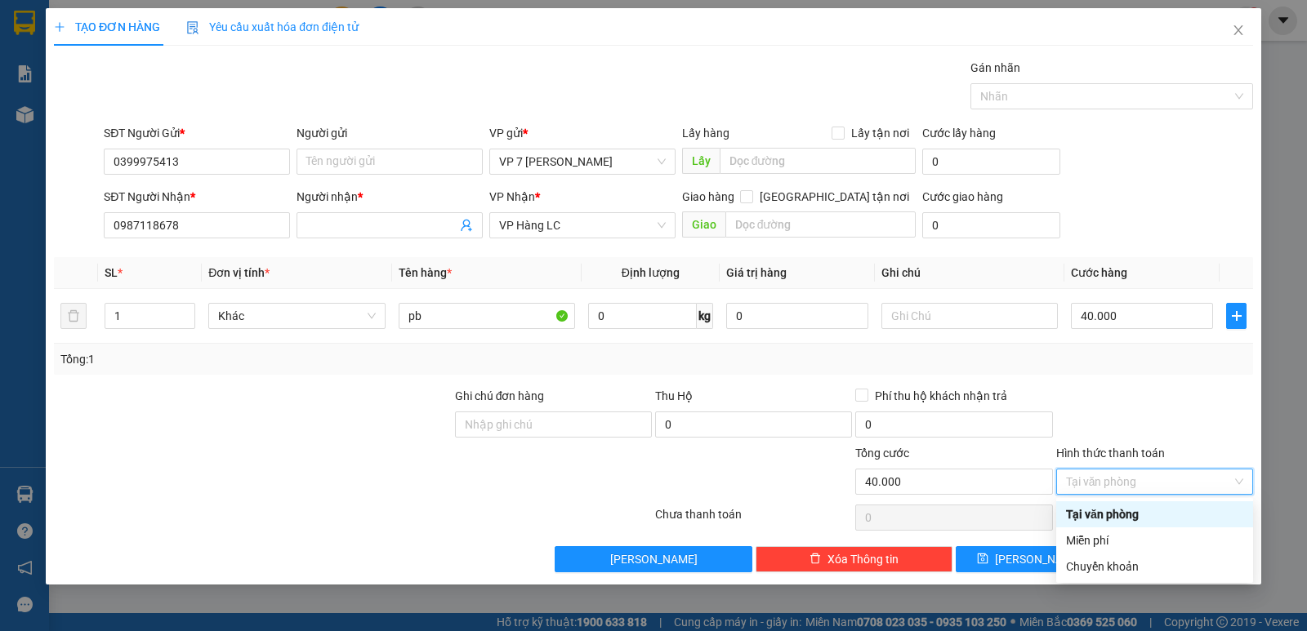
drag, startPoint x: 1099, startPoint y: 511, endPoint x: 1117, endPoint y: 528, distance: 24.3
click at [1101, 514] on div "Tại văn phòng" at bounding box center [1154, 515] width 177 height 18
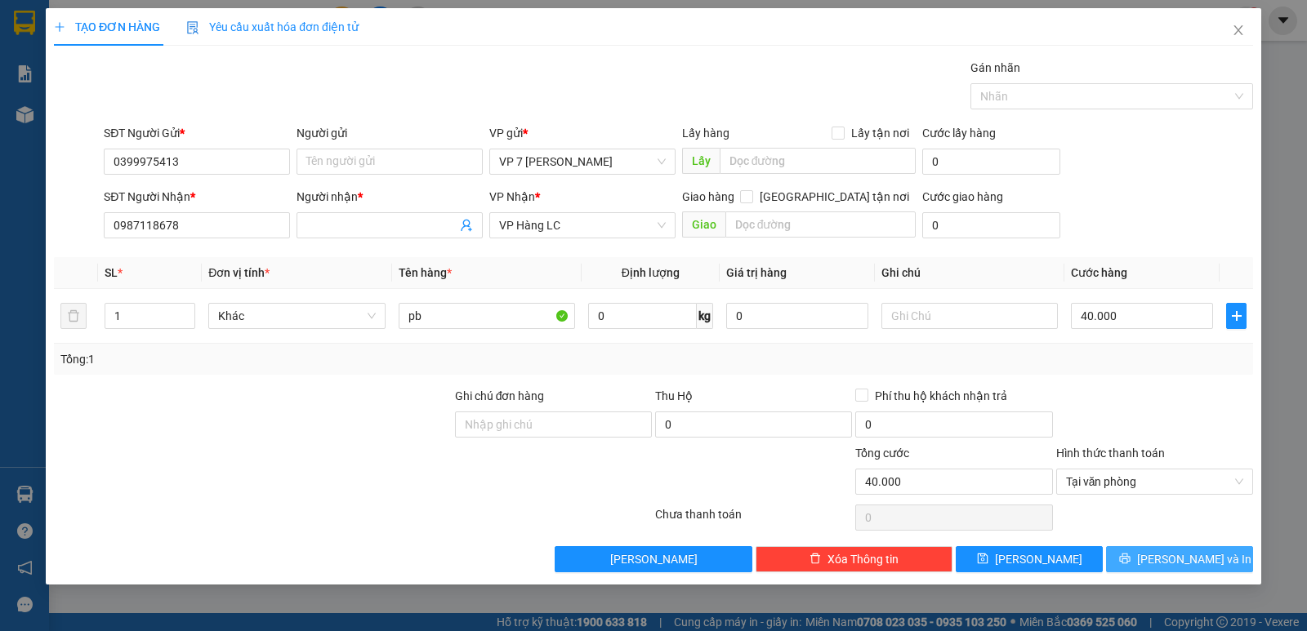
click at [1173, 553] on span "[PERSON_NAME] và In" at bounding box center [1194, 560] width 114 height 18
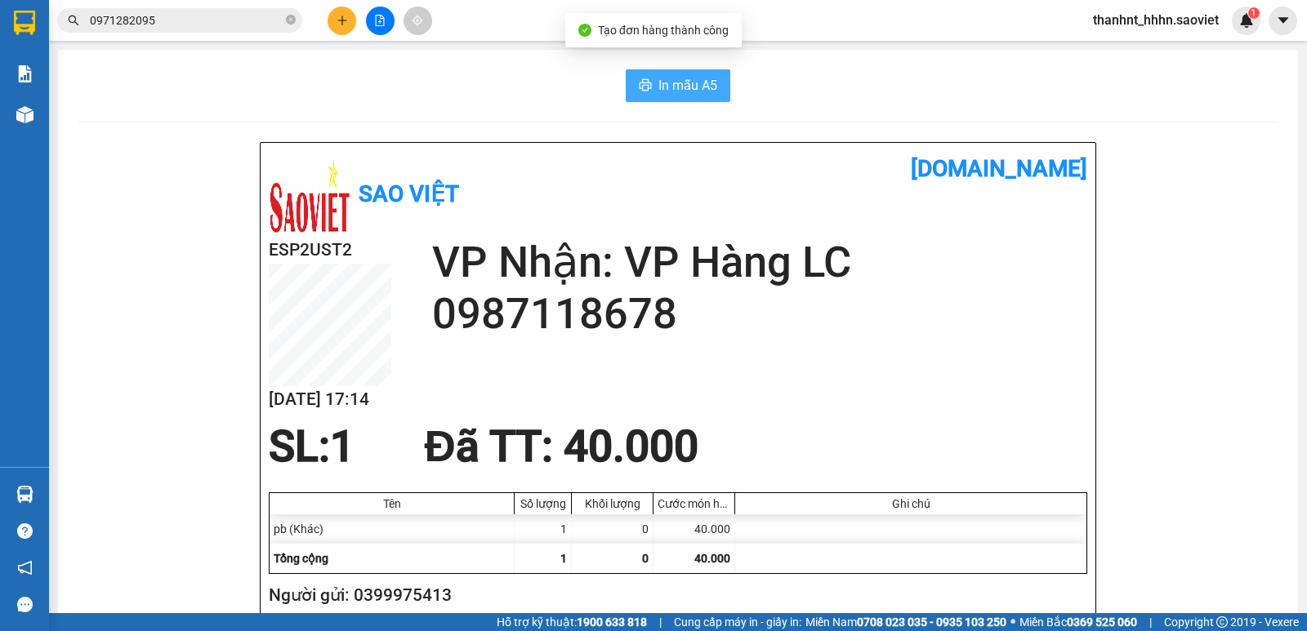
click at [696, 87] on span "In mẫu A5" at bounding box center [687, 85] width 59 height 20
click at [200, 25] on input "0971282095" at bounding box center [186, 20] width 193 height 18
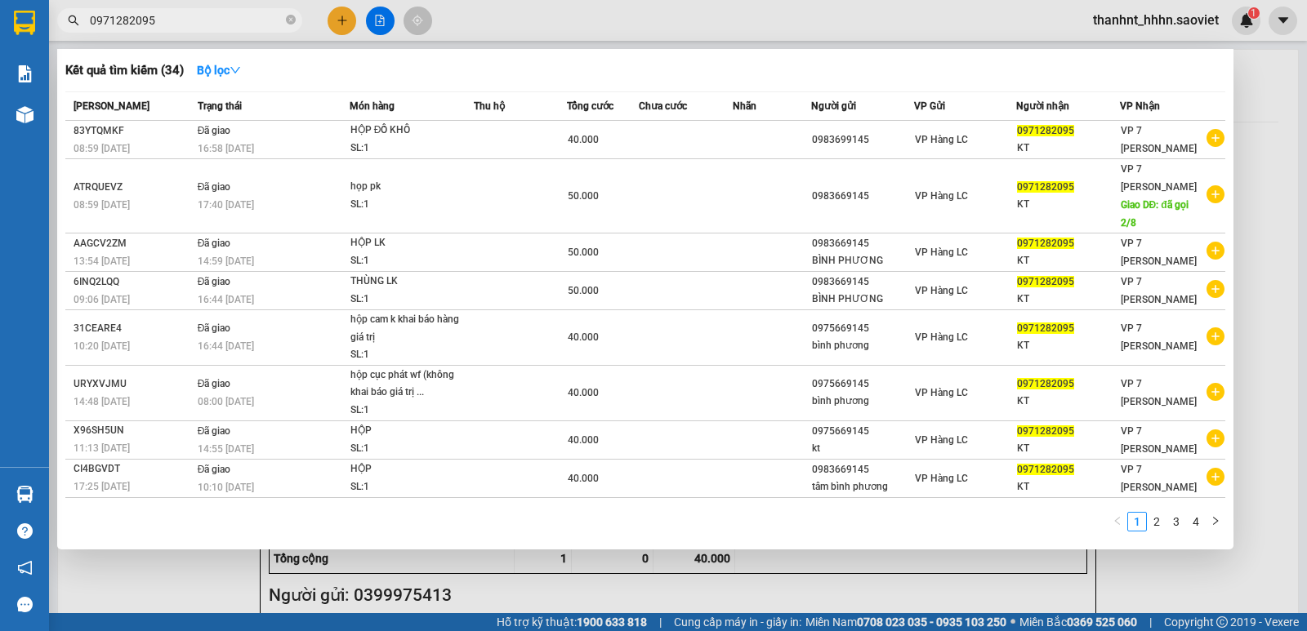
drag, startPoint x: 200, startPoint y: 25, endPoint x: 290, endPoint y: 79, distance: 104.8
click at [200, 27] on input "0971282095" at bounding box center [186, 20] width 193 height 18
click at [347, 20] on div at bounding box center [653, 315] width 1307 height 631
click at [344, 21] on icon "plus" at bounding box center [342, 20] width 11 height 11
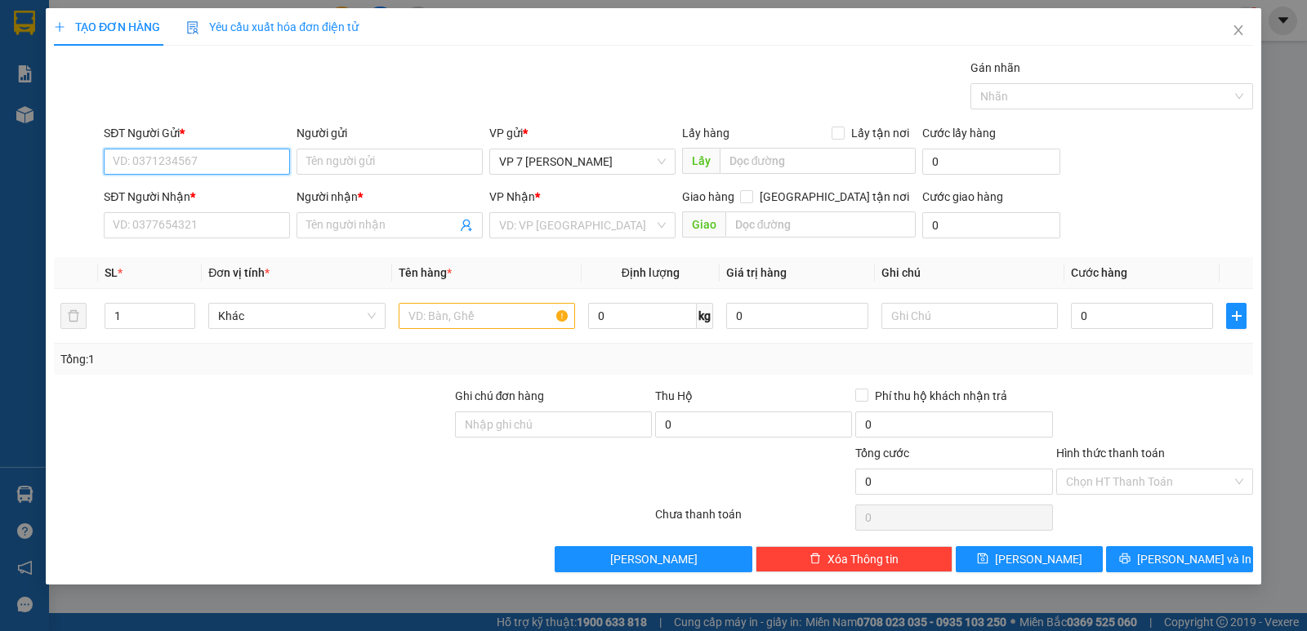
click at [163, 156] on input "SĐT Người Gửi *" at bounding box center [197, 162] width 186 height 26
click at [704, 422] on input "0" at bounding box center [753, 425] width 197 height 26
click at [821, 372] on div "Tổng: 1" at bounding box center [653, 359] width 1199 height 31
click at [863, 395] on input "Phí thu hộ khách nhận trả" at bounding box center [860, 394] width 11 height 11
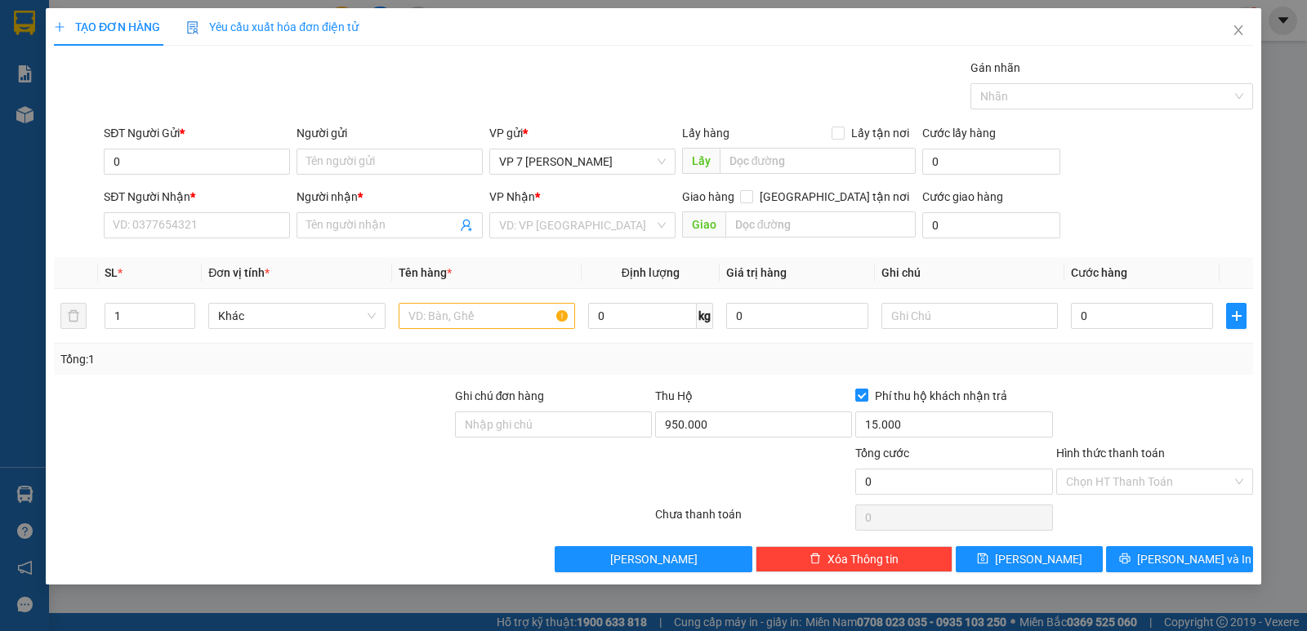
click at [653, 344] on div "Tổng: 1" at bounding box center [653, 359] width 1199 height 31
click at [142, 168] on input "0" at bounding box center [197, 162] width 186 height 26
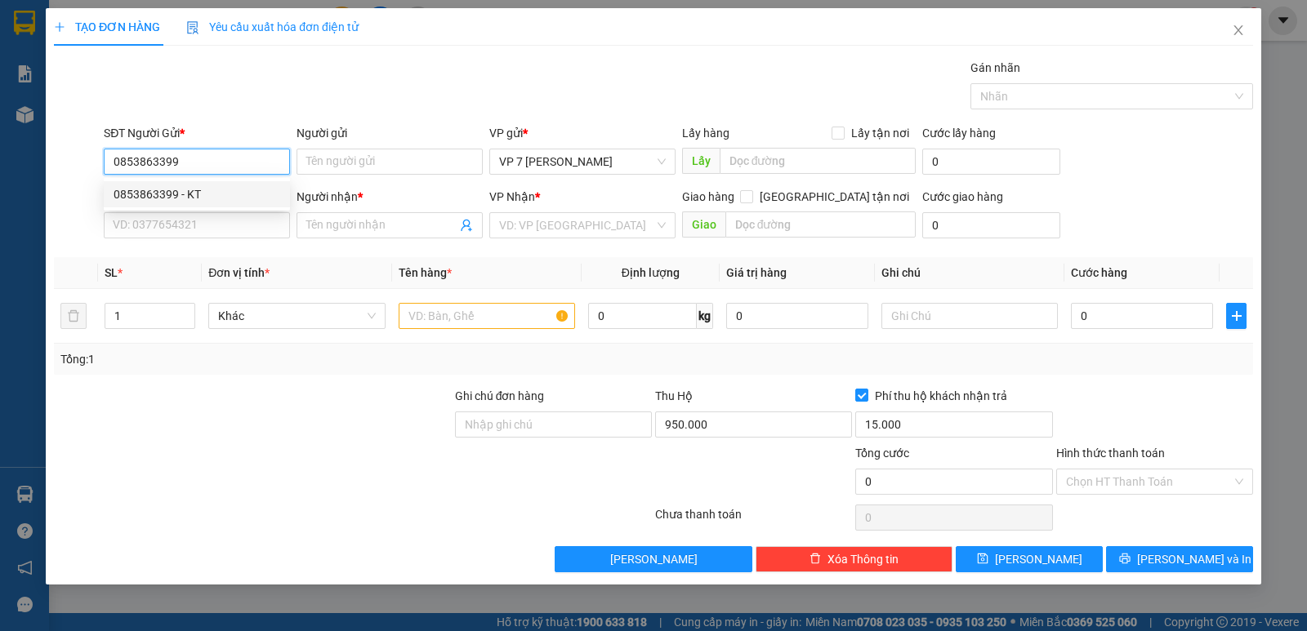
click at [163, 189] on div "0853863399 - KT" at bounding box center [197, 194] width 167 height 18
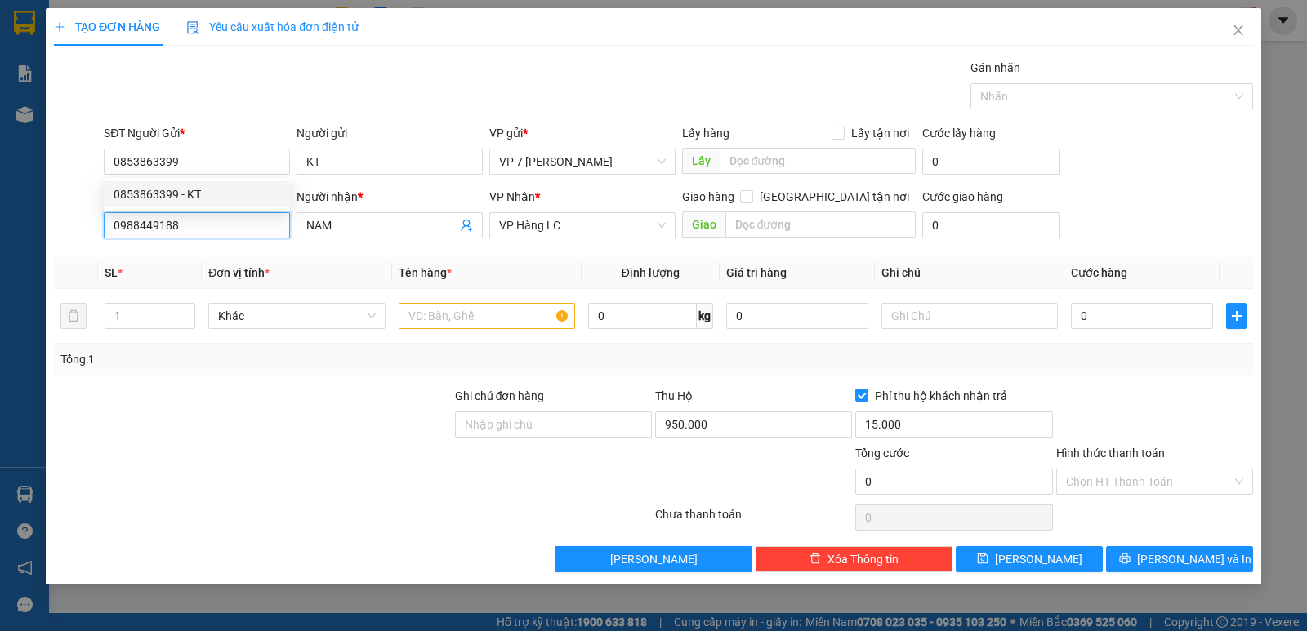
click at [241, 223] on input "0988449188" at bounding box center [197, 225] width 186 height 26
click at [231, 216] on input "038794369" at bounding box center [197, 225] width 186 height 26
click at [136, 225] on input "038794369" at bounding box center [197, 225] width 186 height 26
click at [154, 223] on input "038794369" at bounding box center [197, 225] width 186 height 26
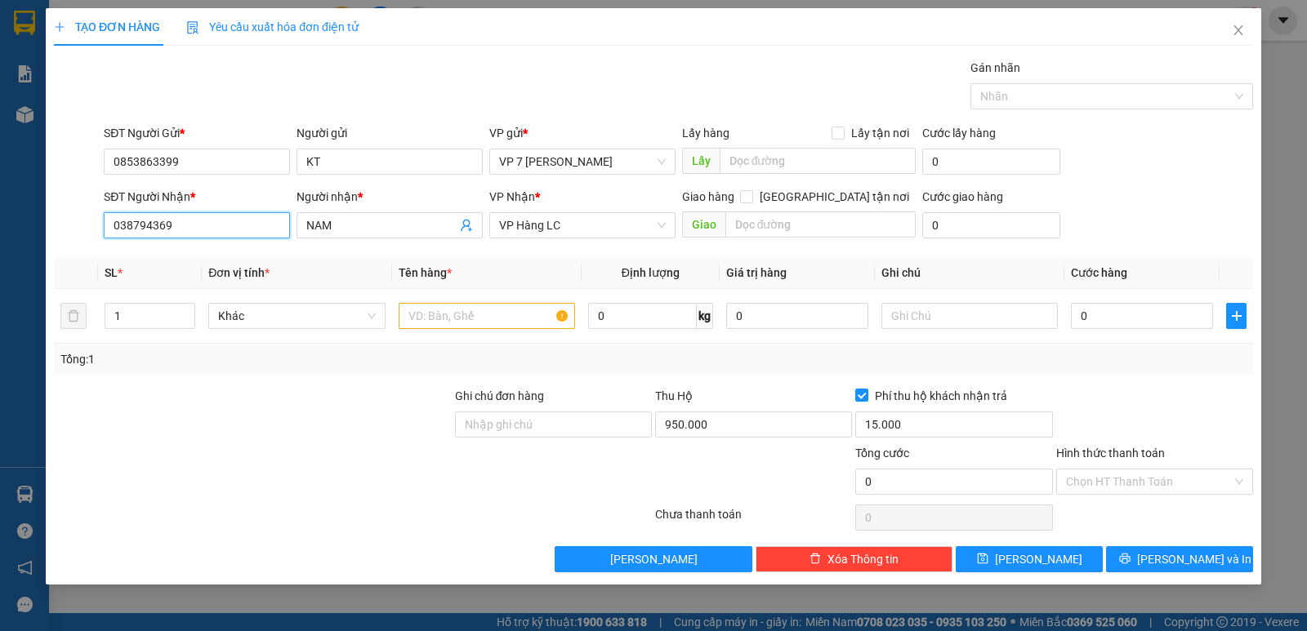
click at [154, 223] on input "038794369" at bounding box center [197, 225] width 186 height 26
click at [149, 225] on input "038794369" at bounding box center [197, 225] width 186 height 26
click at [172, 253] on div "0387946369 - kHANG" at bounding box center [197, 258] width 167 height 18
click at [467, 306] on input "text" at bounding box center [487, 316] width 176 height 26
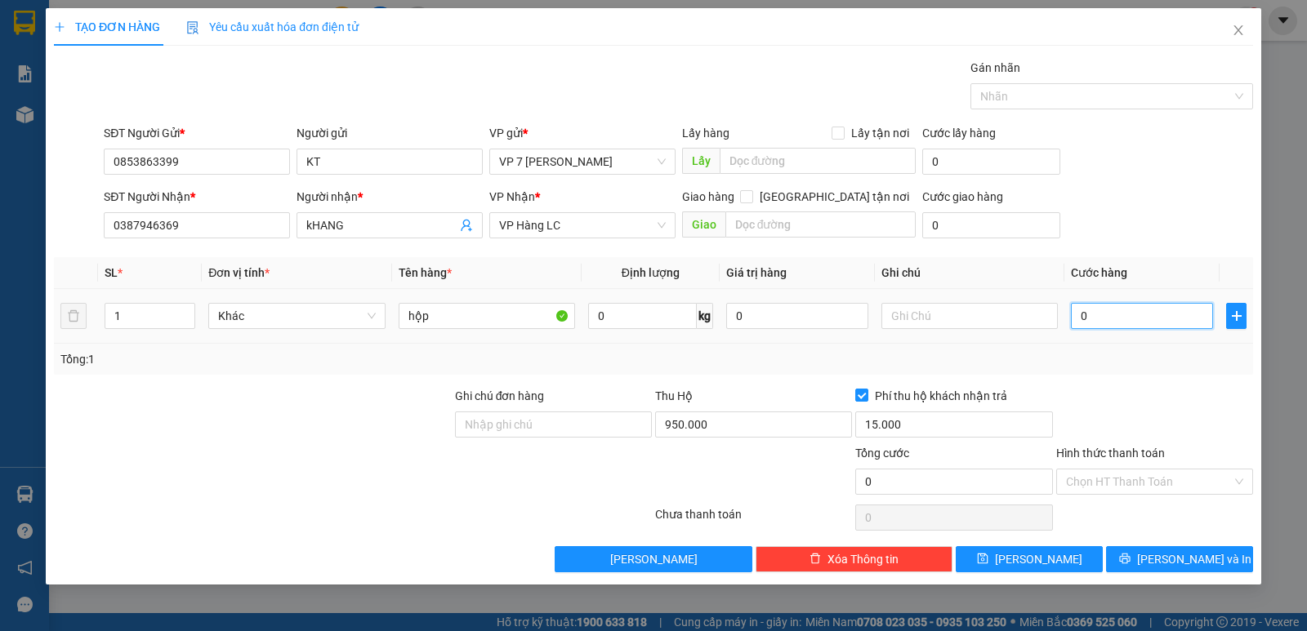
click at [1111, 315] on input "0" at bounding box center [1142, 316] width 142 height 26
click at [1132, 382] on div "Transit Pickup Surcharge Ids Transit Deliver Surcharge Ids Transit Deliver Surc…" at bounding box center [653, 316] width 1199 height 514
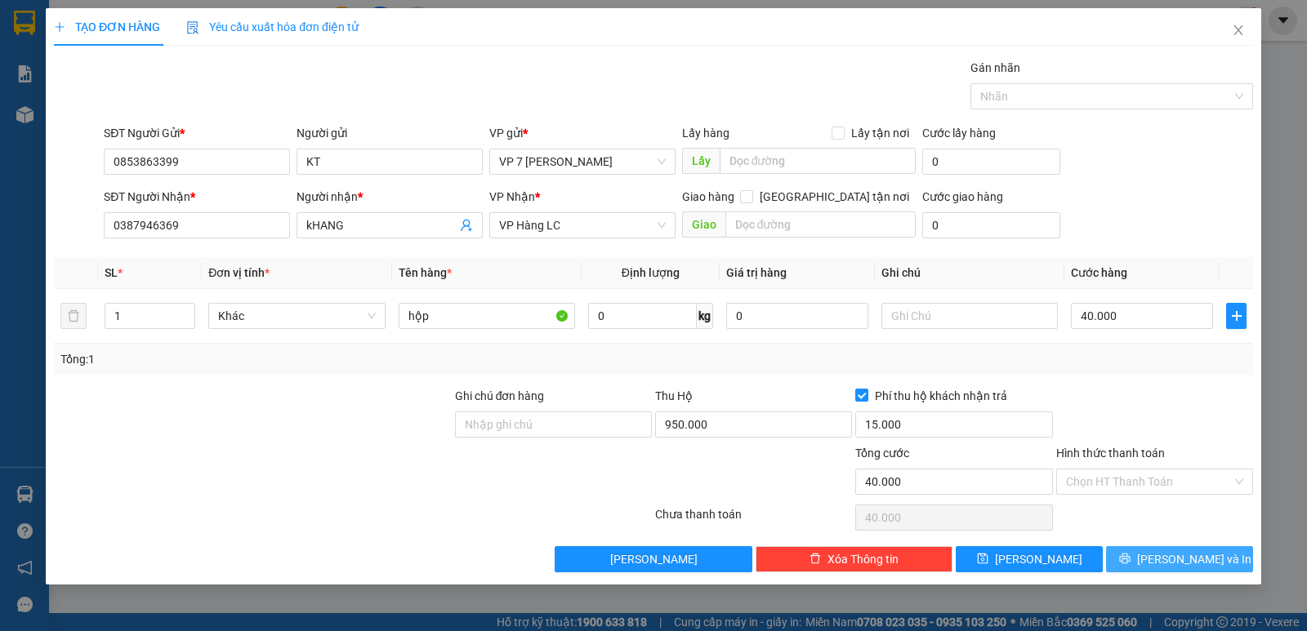
click at [1203, 566] on span "[PERSON_NAME] và In" at bounding box center [1194, 560] width 114 height 18
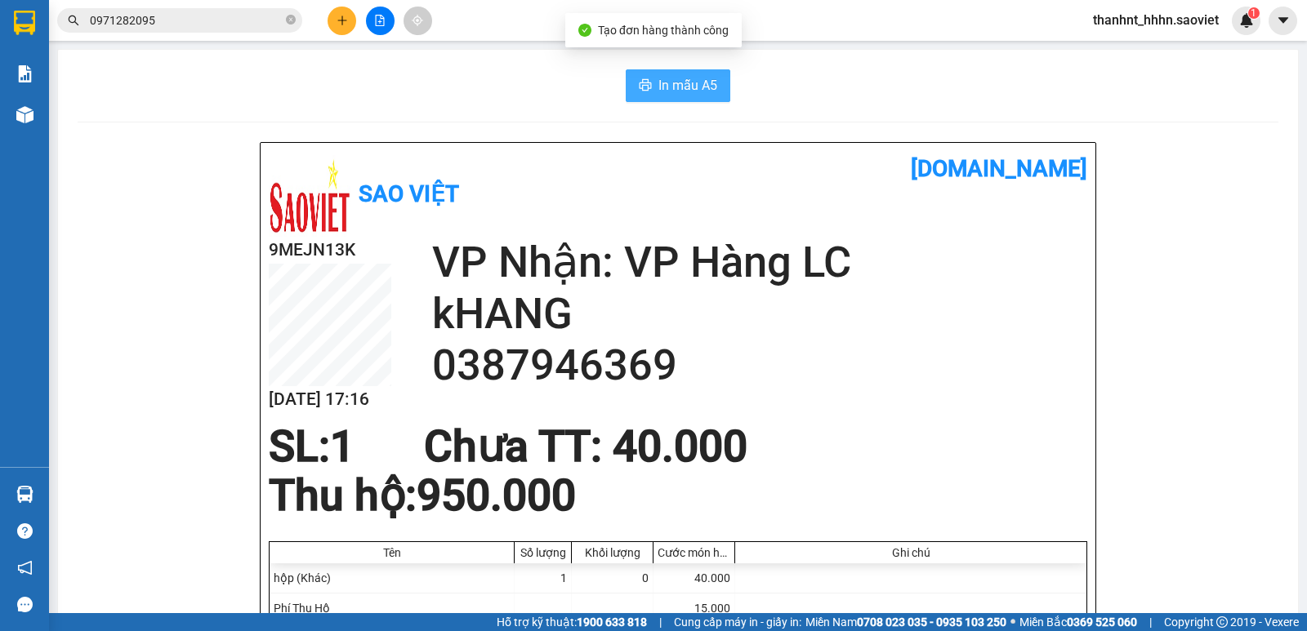
click at [674, 95] on span "In mẫu A5" at bounding box center [687, 85] width 59 height 20
click at [199, 23] on input "0971282095" at bounding box center [186, 20] width 193 height 18
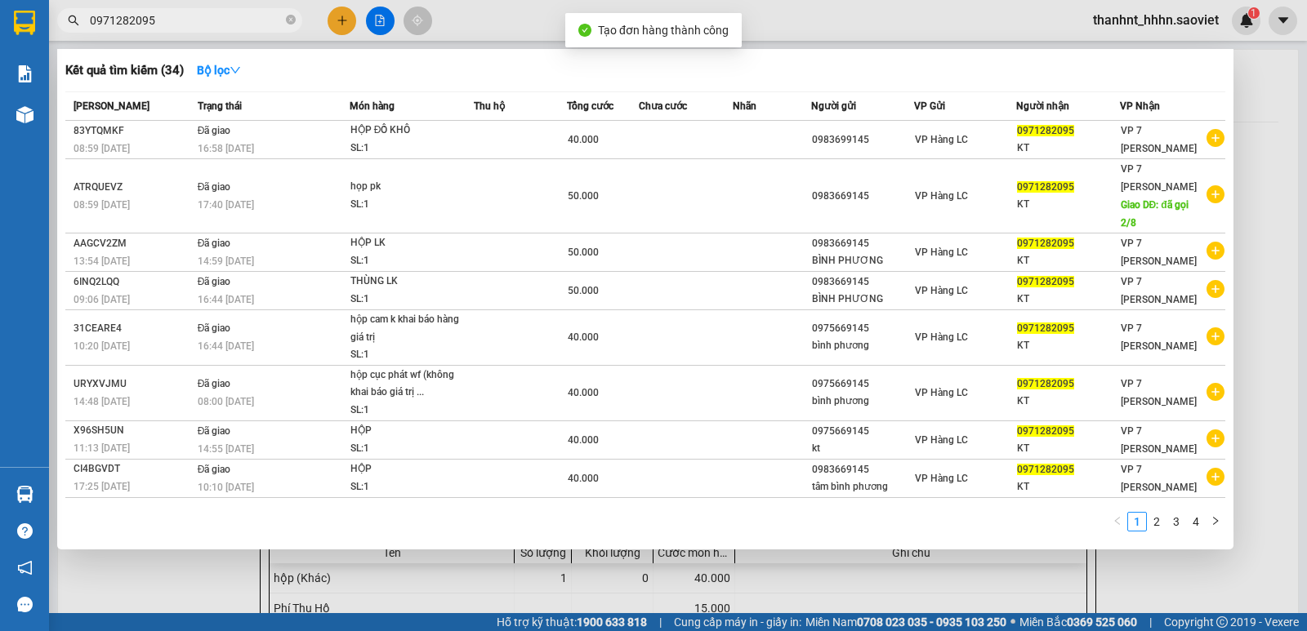
click at [199, 23] on input "0971282095" at bounding box center [186, 20] width 193 height 18
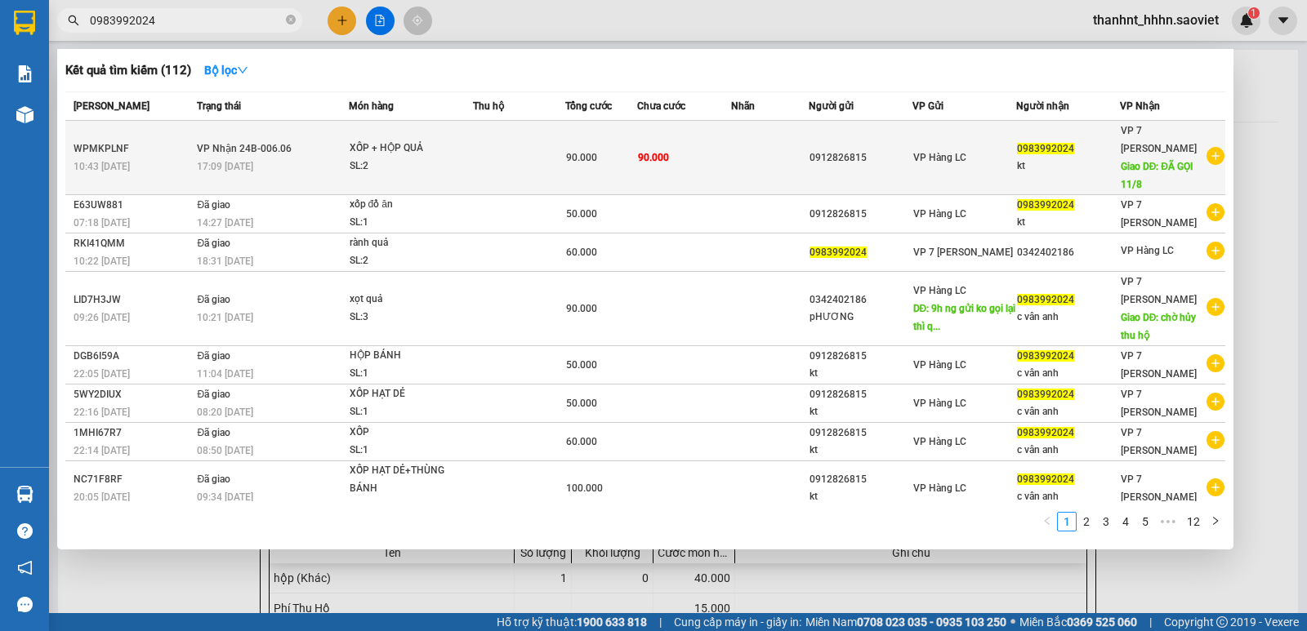
click at [457, 156] on div "XỐP + HỘP QUẢ" at bounding box center [411, 149] width 123 height 18
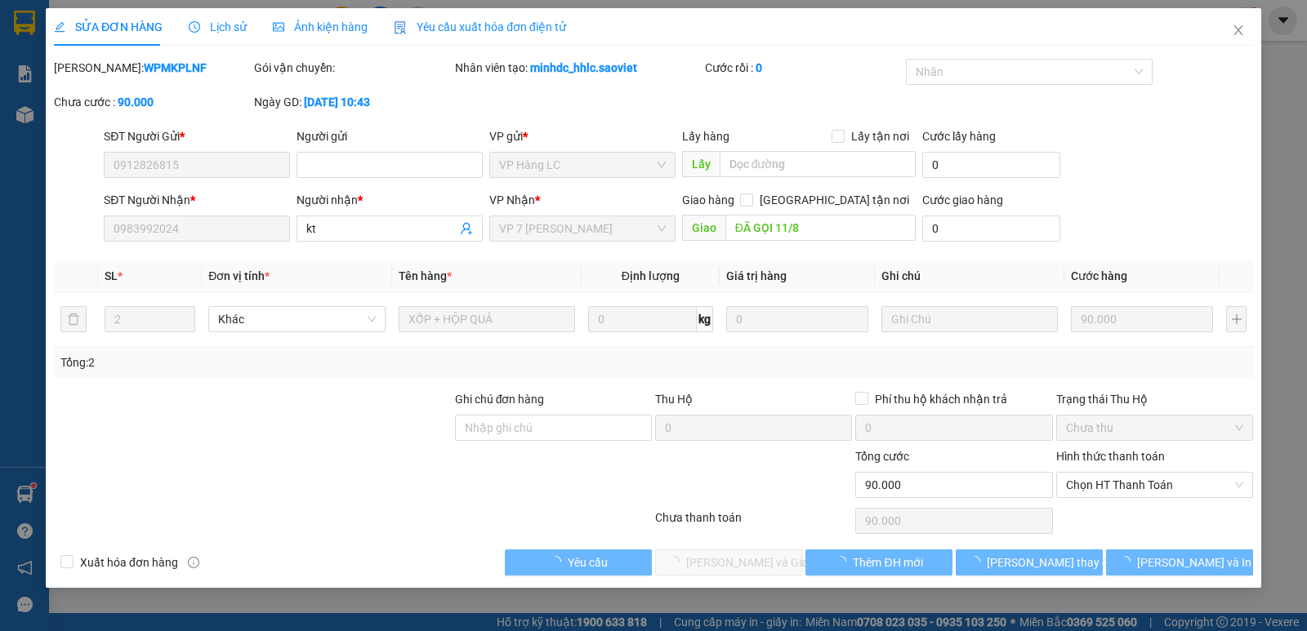
click at [1138, 486] on span "Chọn HT Thanh Toán" at bounding box center [1154, 485] width 177 height 25
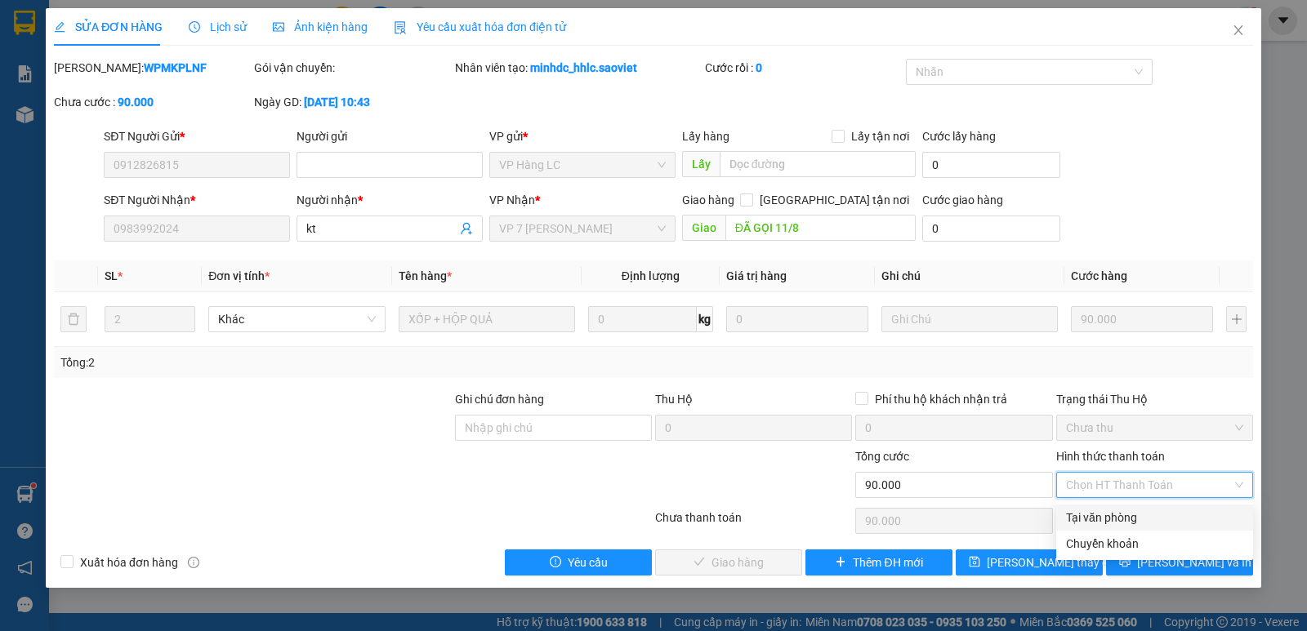
drag, startPoint x: 1109, startPoint y: 518, endPoint x: 1081, endPoint y: 555, distance: 47.2
click at [1108, 518] on div "Tại văn phòng" at bounding box center [1154, 518] width 177 height 18
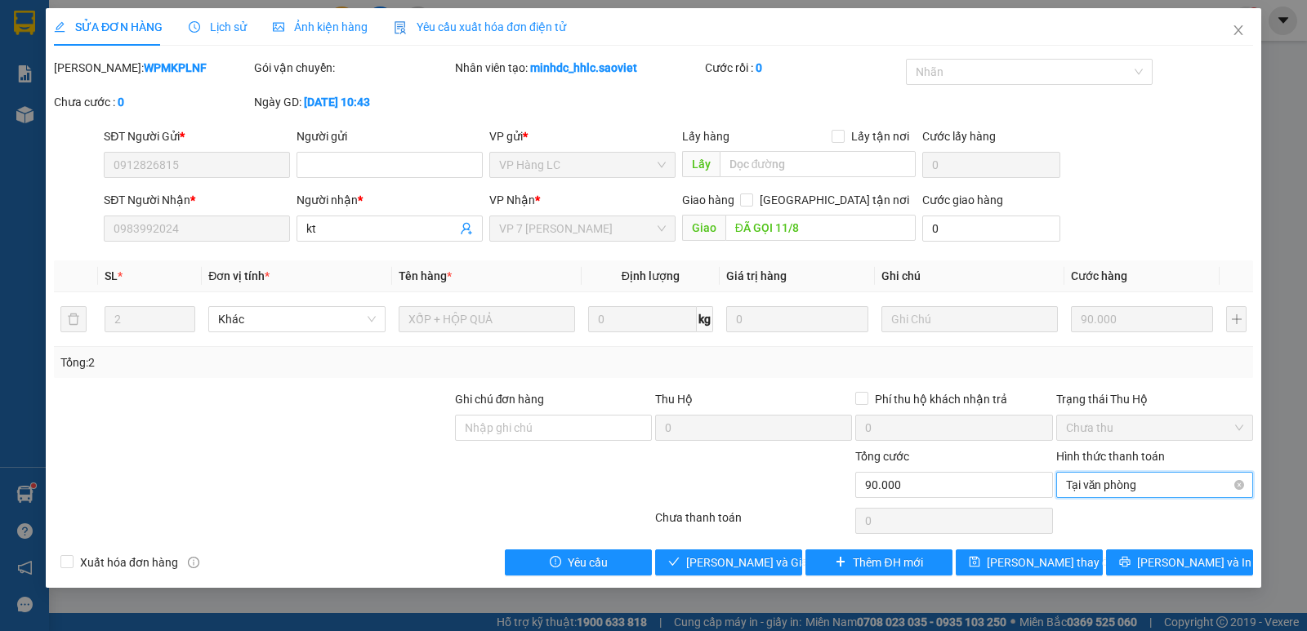
click at [1184, 469] on div "Hình thức thanh toán" at bounding box center [1154, 460] width 197 height 25
click at [1154, 490] on span "Tại văn phòng" at bounding box center [1154, 485] width 177 height 25
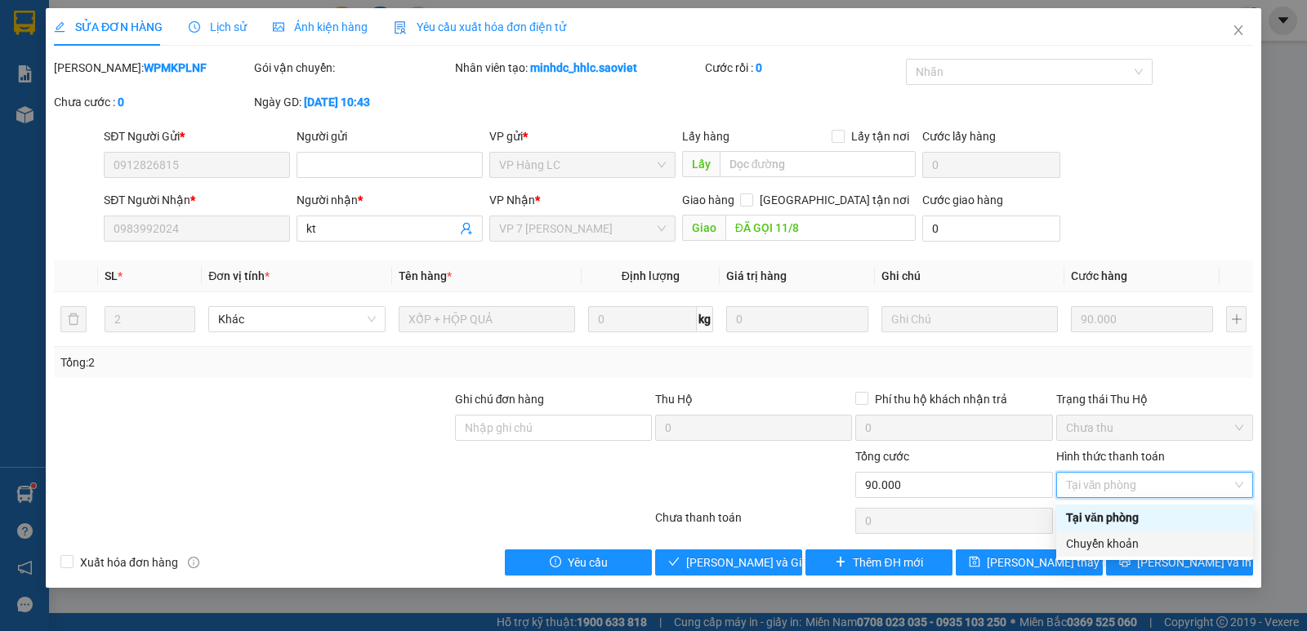
click at [1123, 544] on div "Chuyển khoản" at bounding box center [1154, 544] width 177 height 18
click at [1118, 541] on div "Chuyển khoản" at bounding box center [1154, 544] width 177 height 18
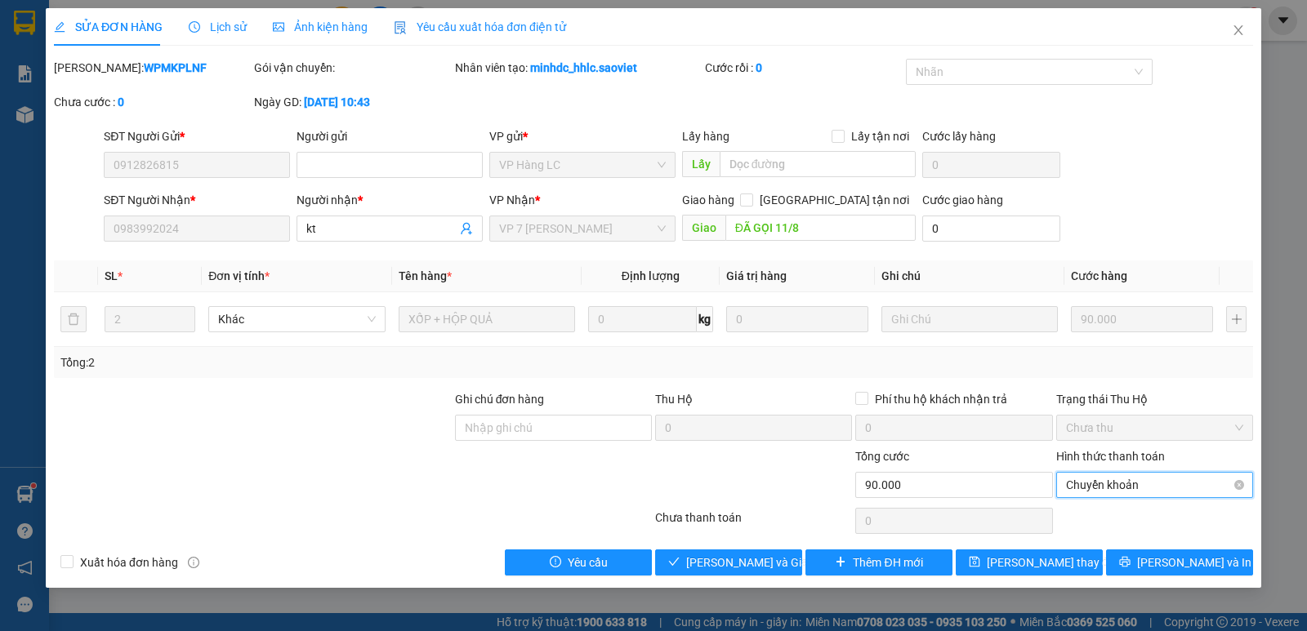
click at [1149, 488] on span "Chuyển khoản" at bounding box center [1154, 485] width 177 height 25
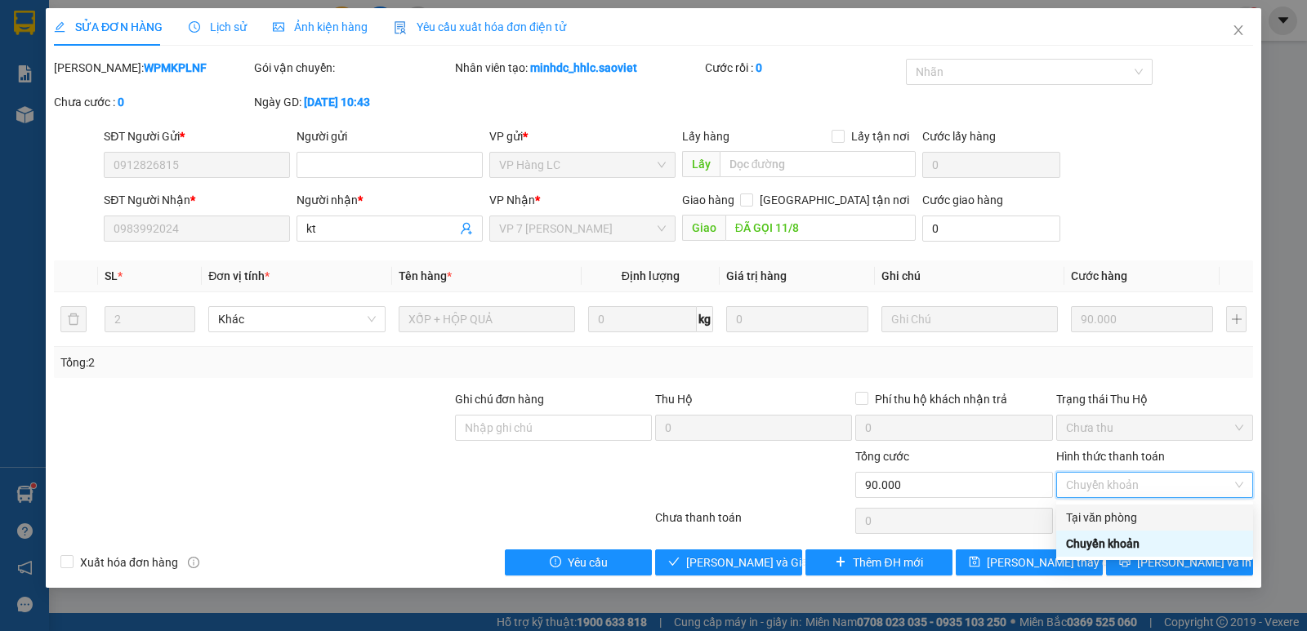
click at [922, 364] on div "Tổng: 2" at bounding box center [653, 363] width 1186 height 18
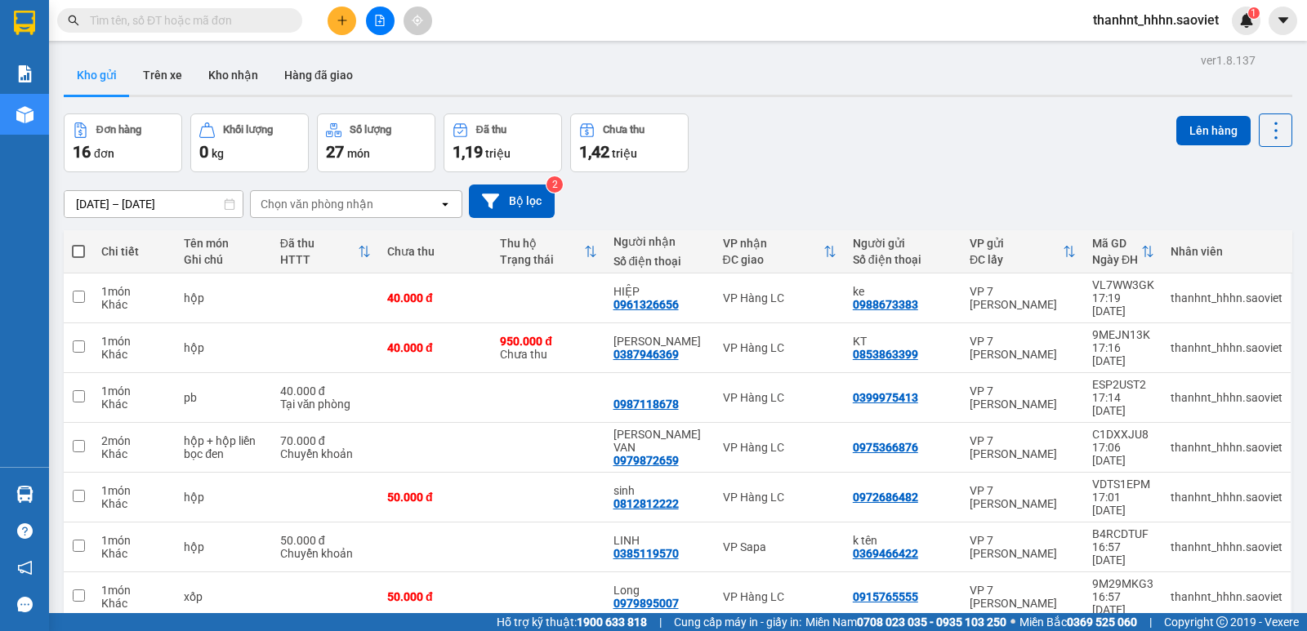
click at [133, 29] on input "text" at bounding box center [186, 20] width 193 height 18
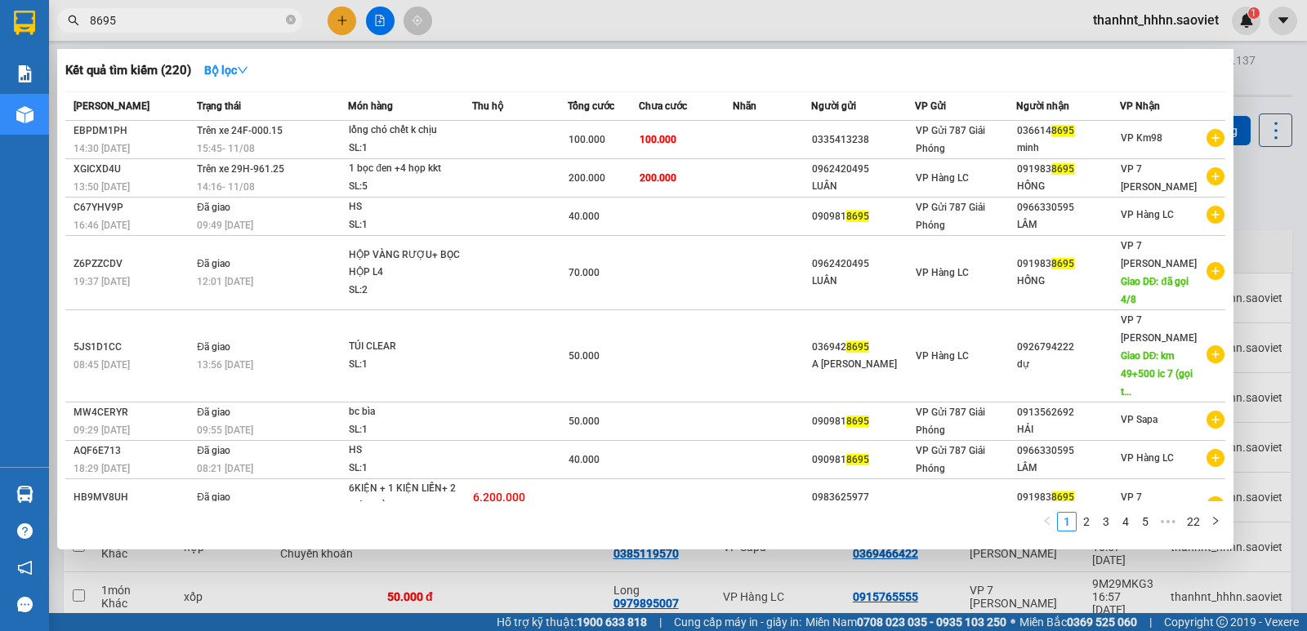
type input "8695"
click at [290, 19] on icon "close-circle" at bounding box center [291, 20] width 10 height 10
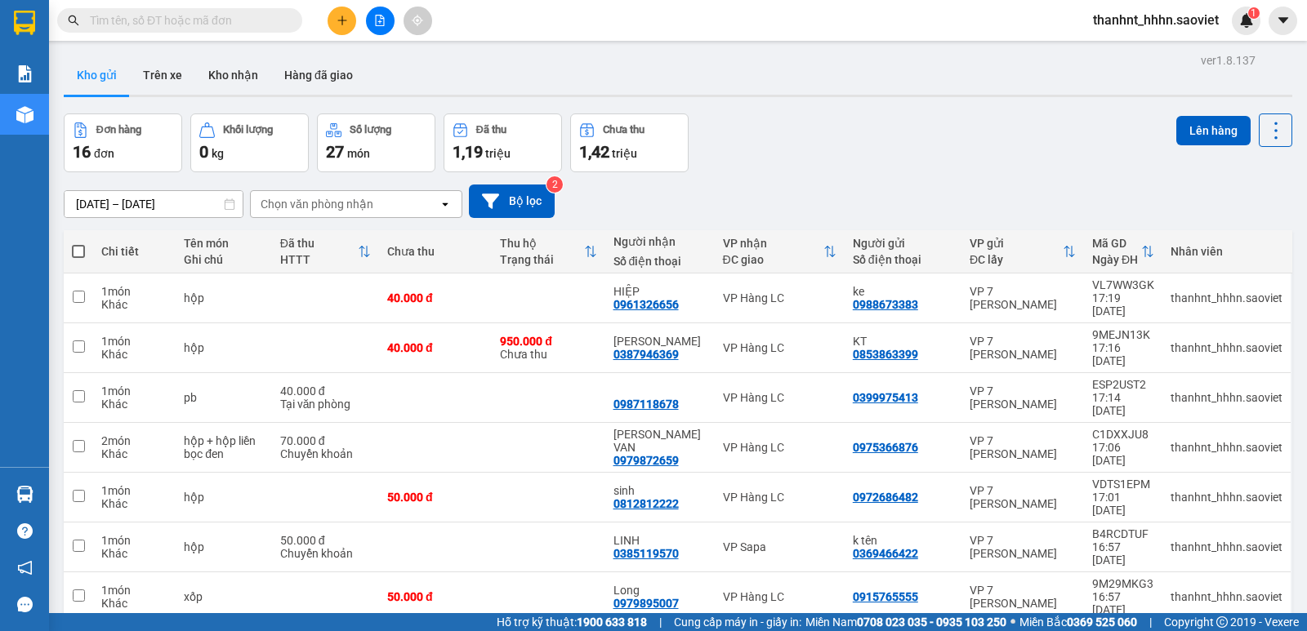
click at [161, 22] on input "text" at bounding box center [186, 20] width 193 height 18
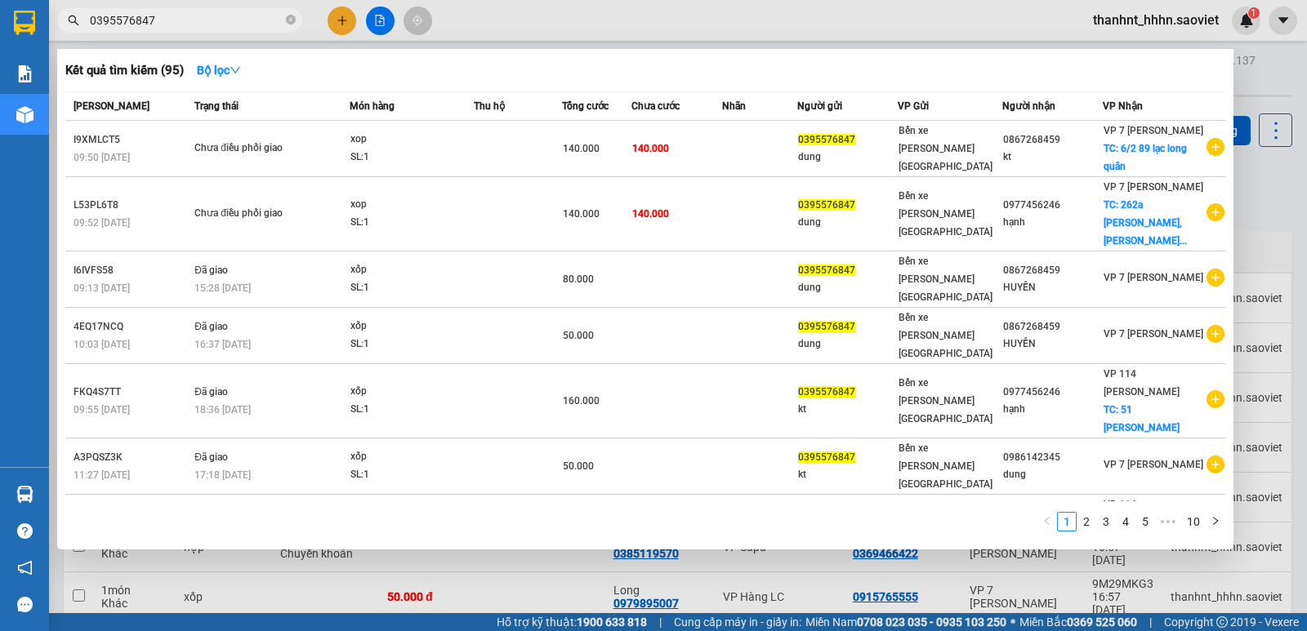
click at [172, 19] on input "0395576847" at bounding box center [186, 20] width 193 height 18
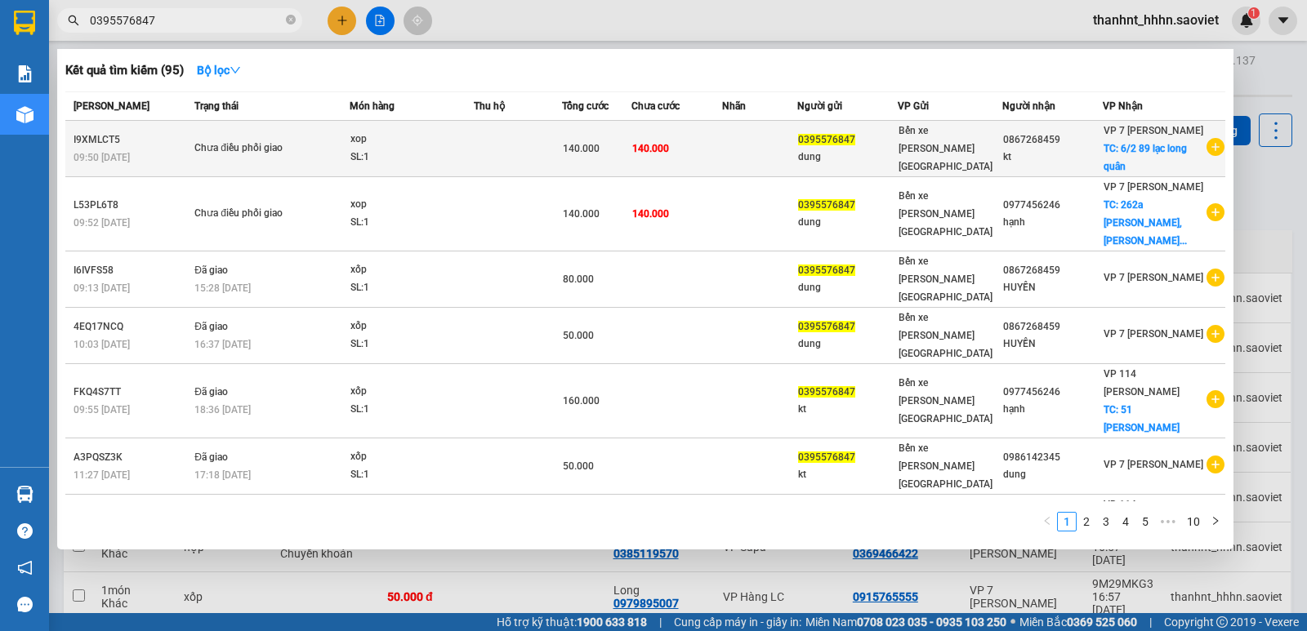
type input "0395576847"
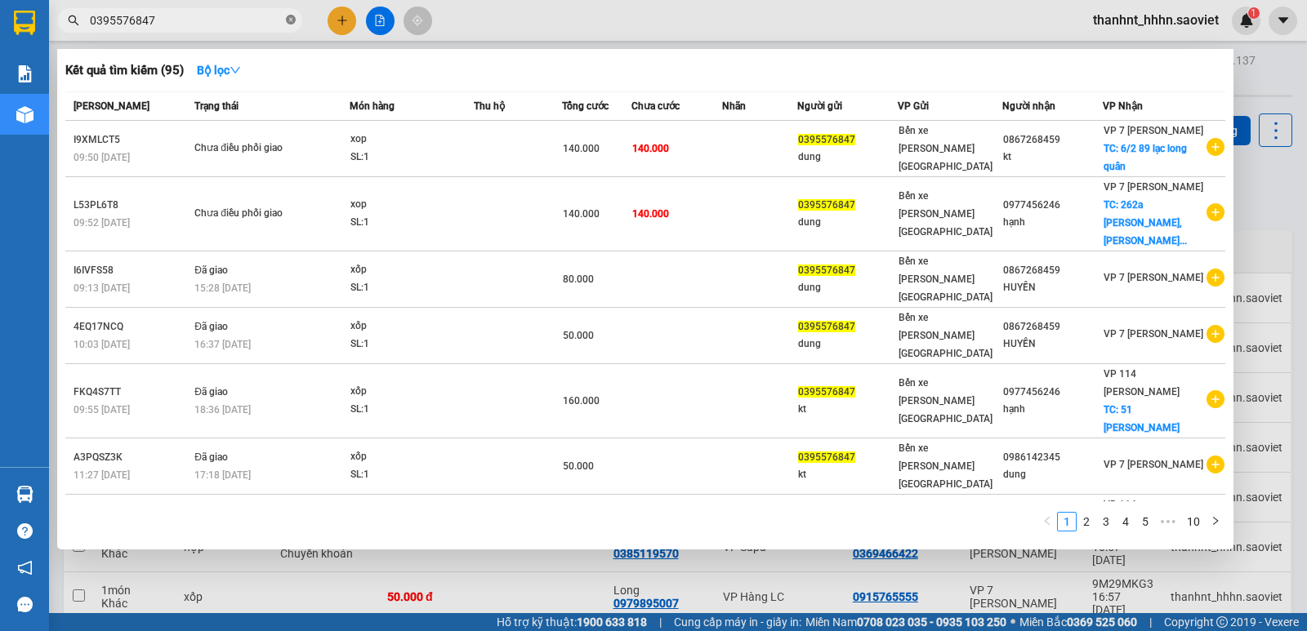
click at [291, 16] on icon "close-circle" at bounding box center [291, 20] width 10 height 10
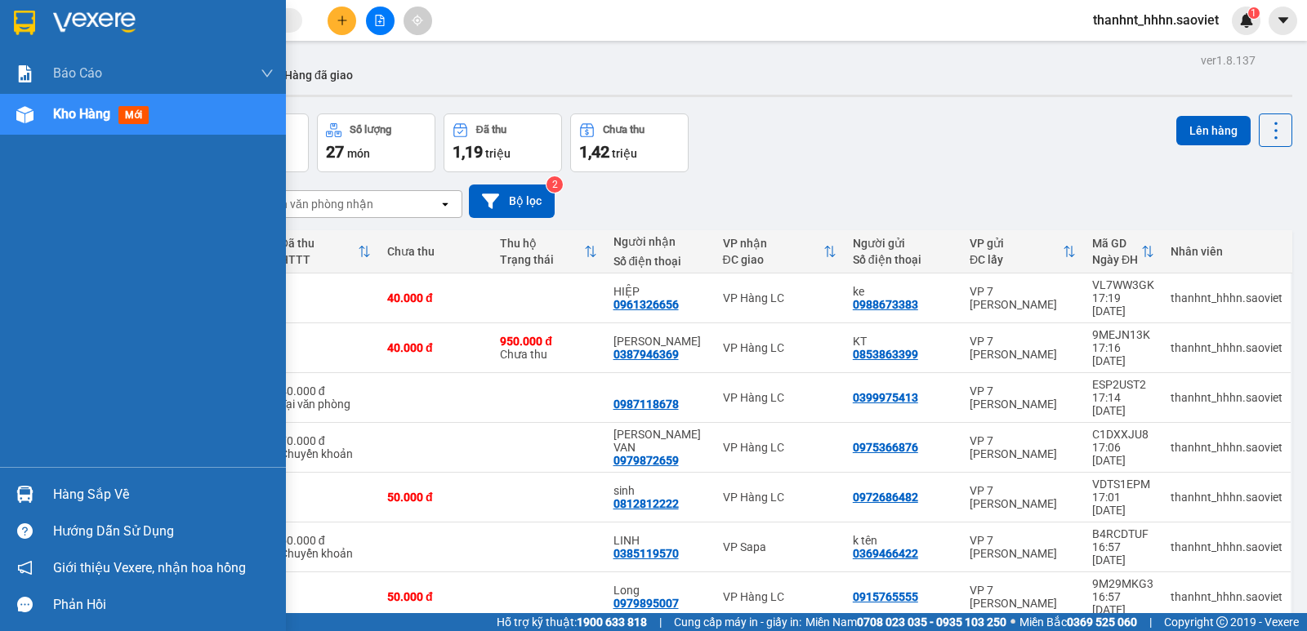
click at [88, 493] on div "Hàng sắp về" at bounding box center [163, 495] width 221 height 25
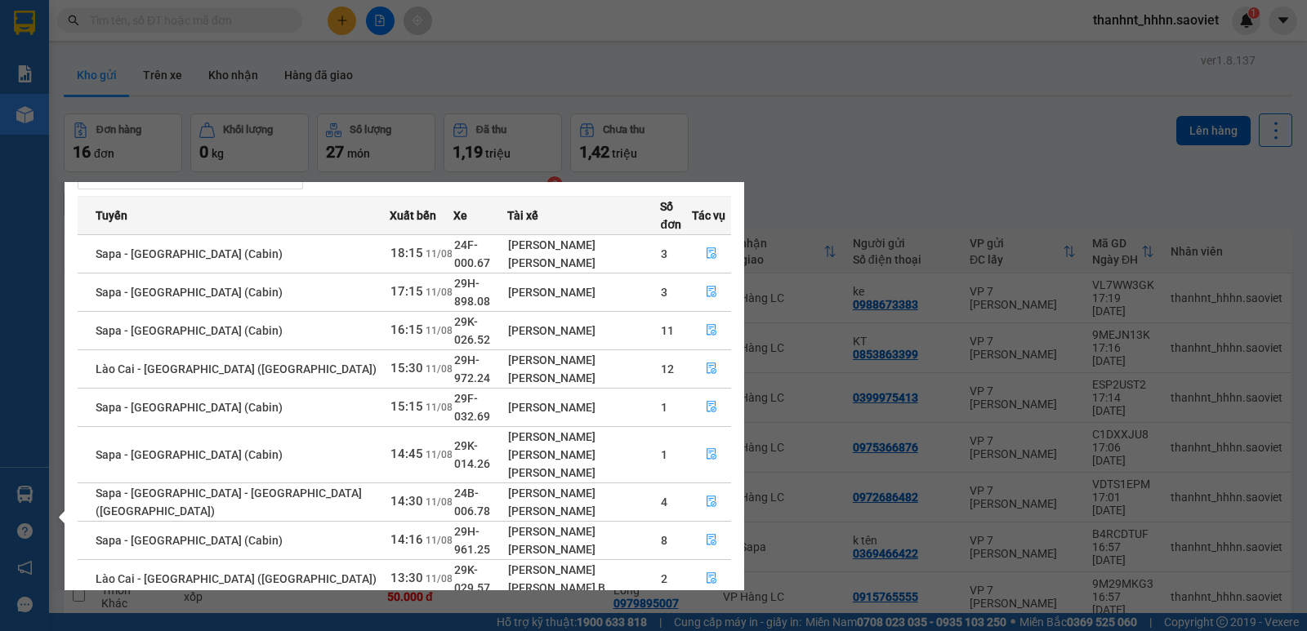
scroll to position [65, 0]
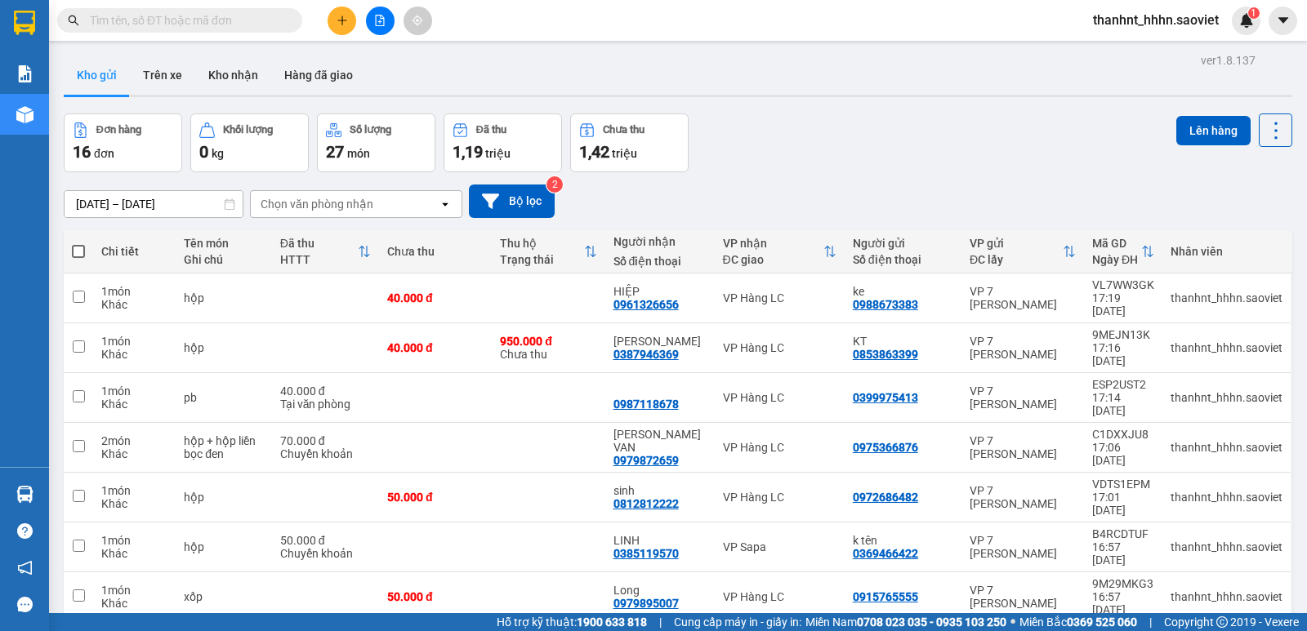
click at [307, 78] on section "Kết quả tìm kiếm ( 95 ) Bộ lọc Mã ĐH Trạng thái Món hàng Thu hộ Tổng cước Chưa …" at bounding box center [653, 315] width 1307 height 631
click at [345, 7] on button at bounding box center [342, 21] width 29 height 29
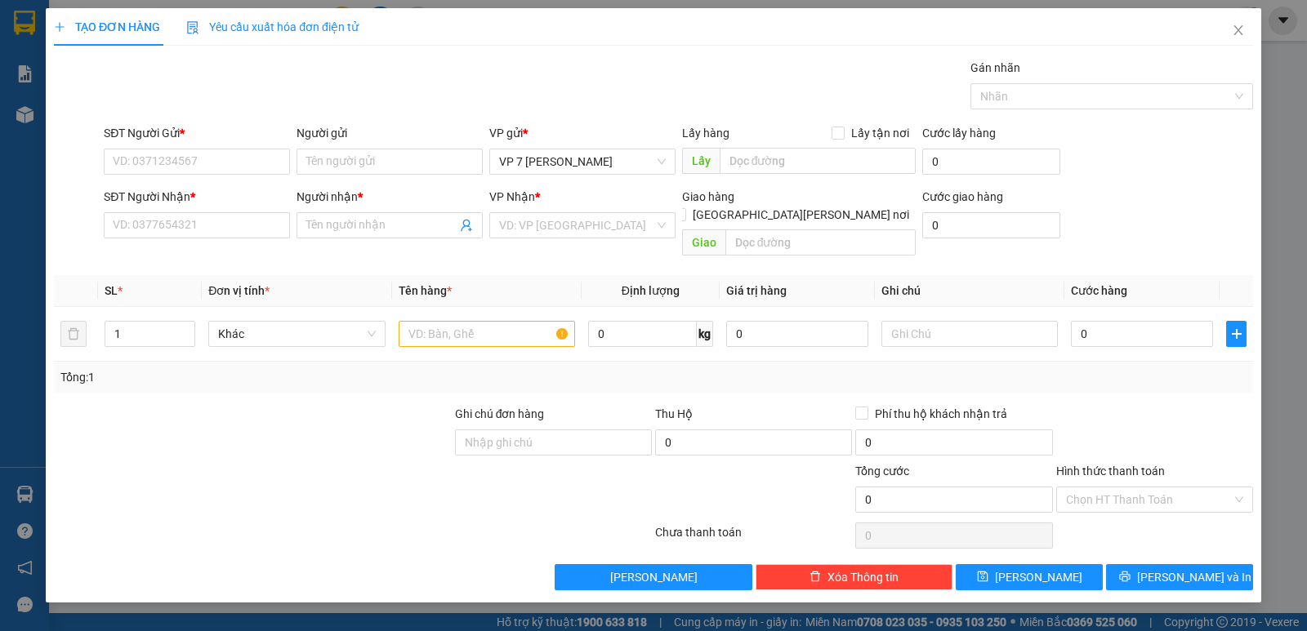
click at [257, 135] on div "SĐT Người Gửi *" at bounding box center [197, 133] width 186 height 18
click at [257, 149] on input "SĐT Người Gửi *" at bounding box center [197, 162] width 186 height 26
click at [270, 150] on input "SĐT Người Gửi *" at bounding box center [197, 162] width 186 height 26
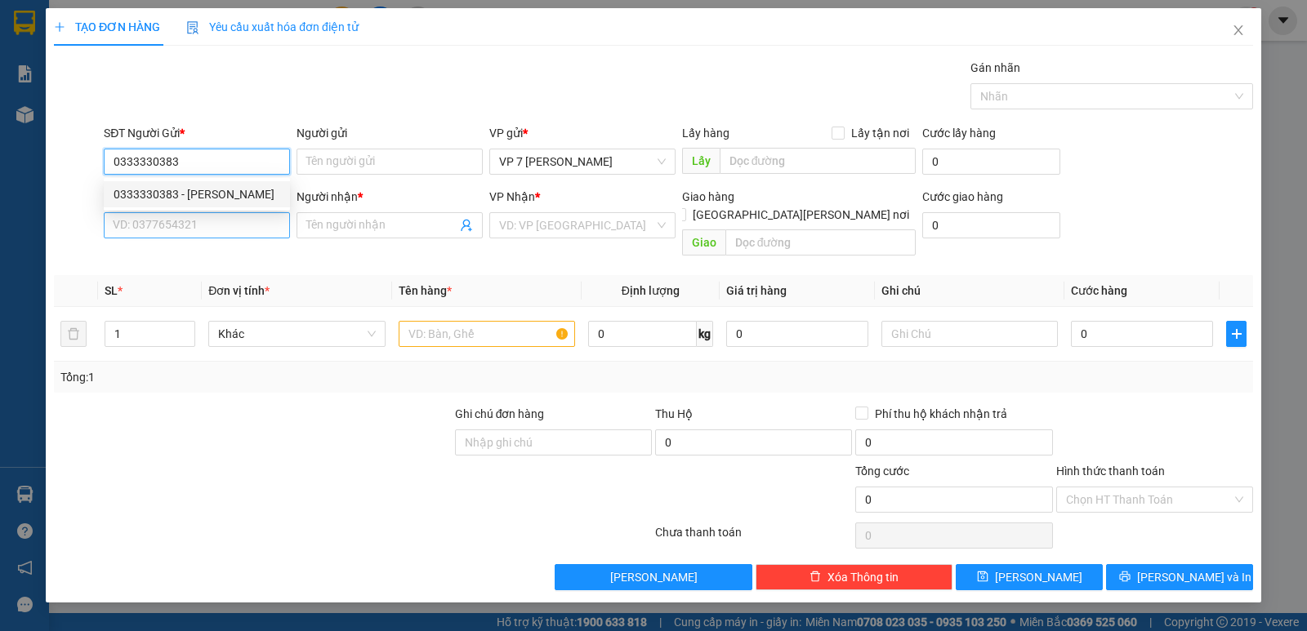
type input "0333330383"
click at [188, 234] on input "SĐT Người Nhận *" at bounding box center [197, 225] width 186 height 26
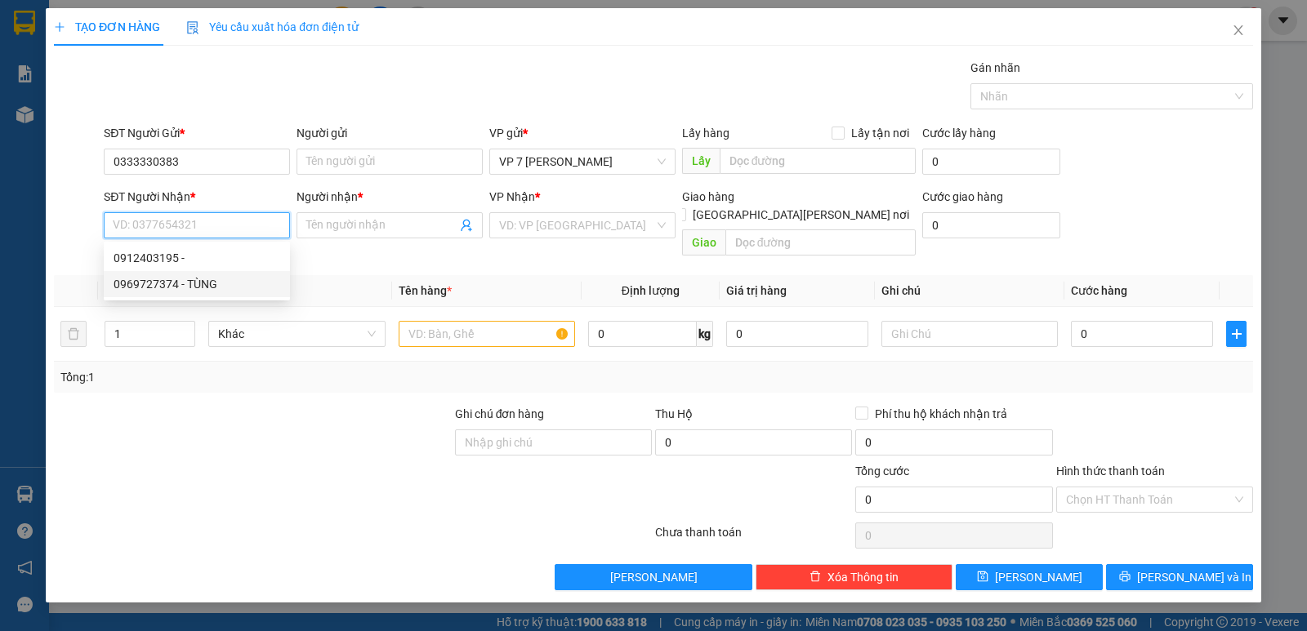
click at [206, 279] on div "0969727374 - TÙNG" at bounding box center [197, 284] width 167 height 18
type input "0969727374"
type input "TÙNG"
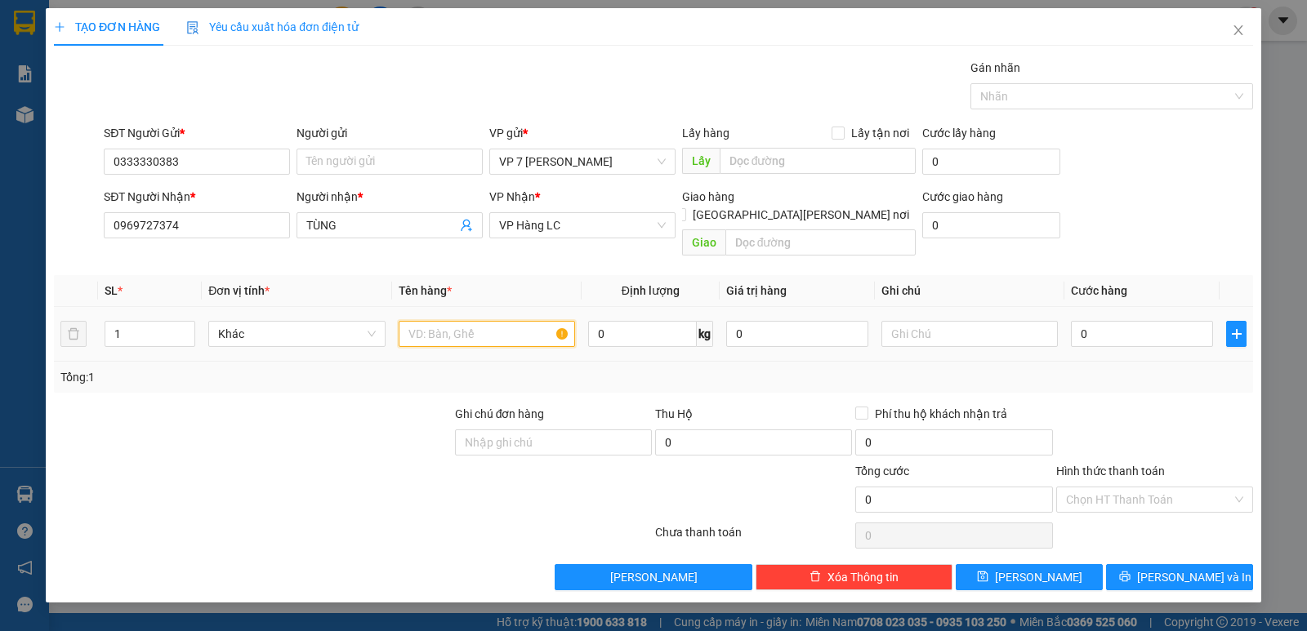
click at [510, 321] on input "text" at bounding box center [487, 334] width 176 height 26
type input "hộp"
click at [1162, 321] on input "0" at bounding box center [1142, 334] width 142 height 26
type input "45"
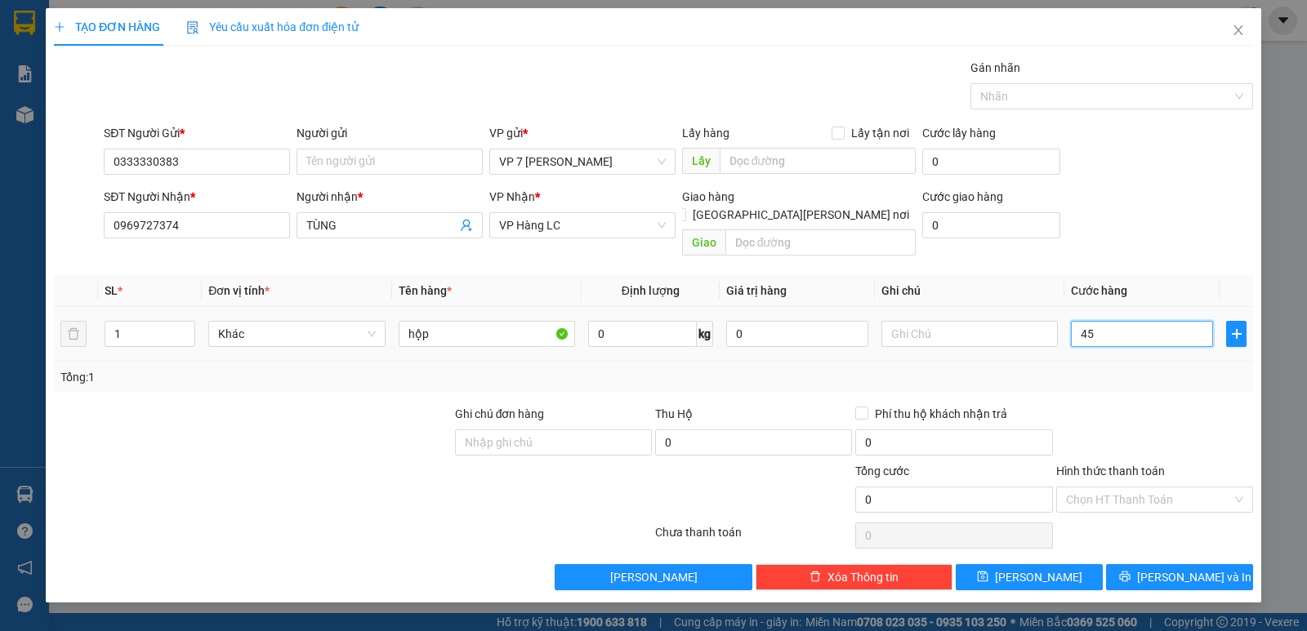
type input "45"
type input "4"
type input "40"
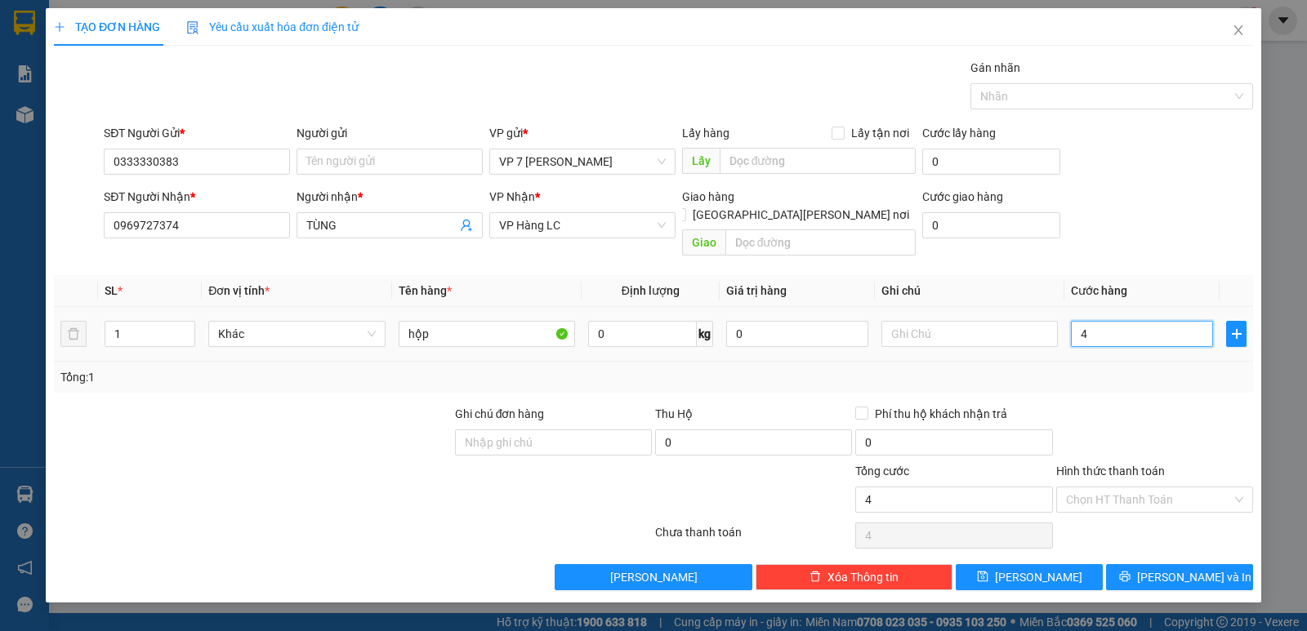
type input "40"
type input "40.000"
click at [1176, 488] on input "Hình thức thanh toán" at bounding box center [1149, 500] width 166 height 25
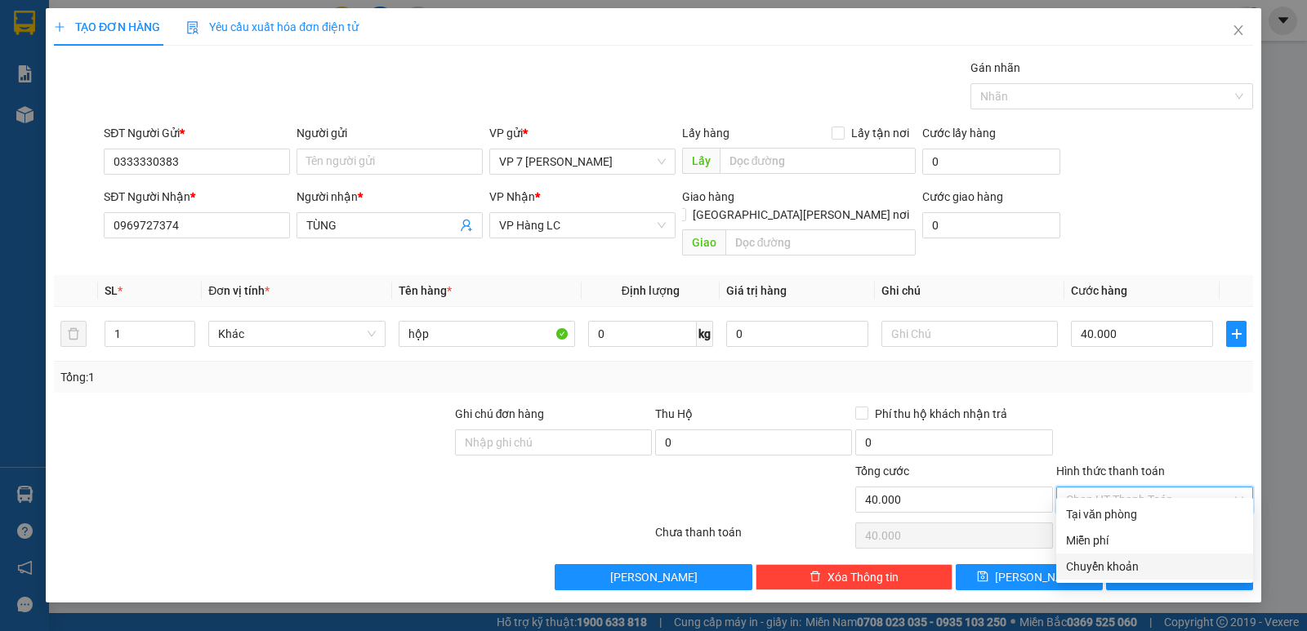
click at [1128, 568] on div "Chuyển khoản" at bounding box center [1154, 567] width 177 height 18
type input "0"
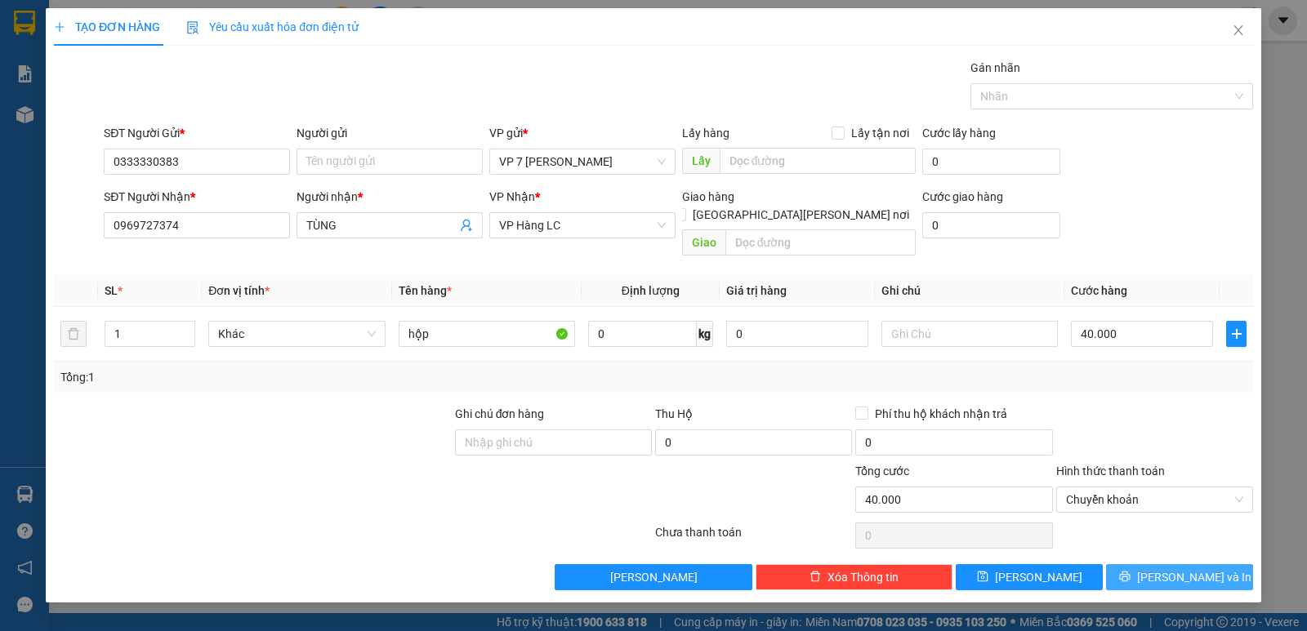
click at [1193, 569] on span "[PERSON_NAME] và In" at bounding box center [1194, 578] width 114 height 18
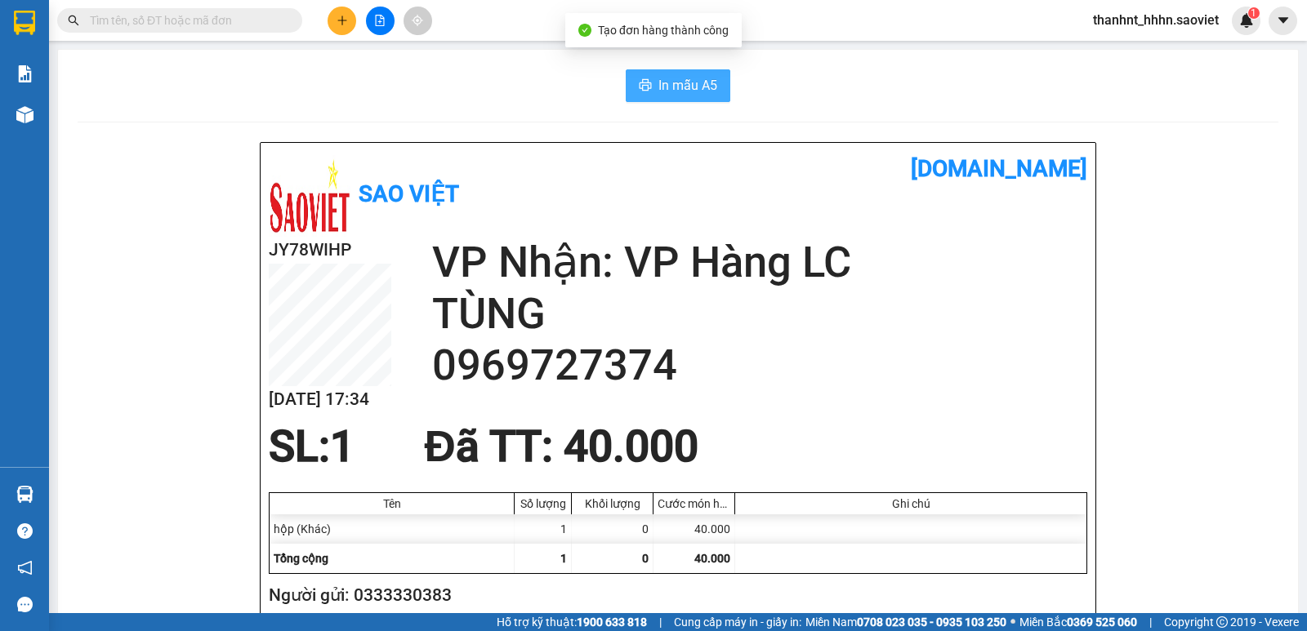
drag, startPoint x: 694, startPoint y: 74, endPoint x: 662, endPoint y: 76, distance: 31.9
click at [689, 74] on button "In mẫu A5" at bounding box center [678, 85] width 105 height 33
click at [194, 15] on input "text" at bounding box center [186, 20] width 193 height 18
click at [228, 19] on input "text" at bounding box center [186, 20] width 193 height 18
click at [216, 19] on input "text" at bounding box center [186, 20] width 193 height 18
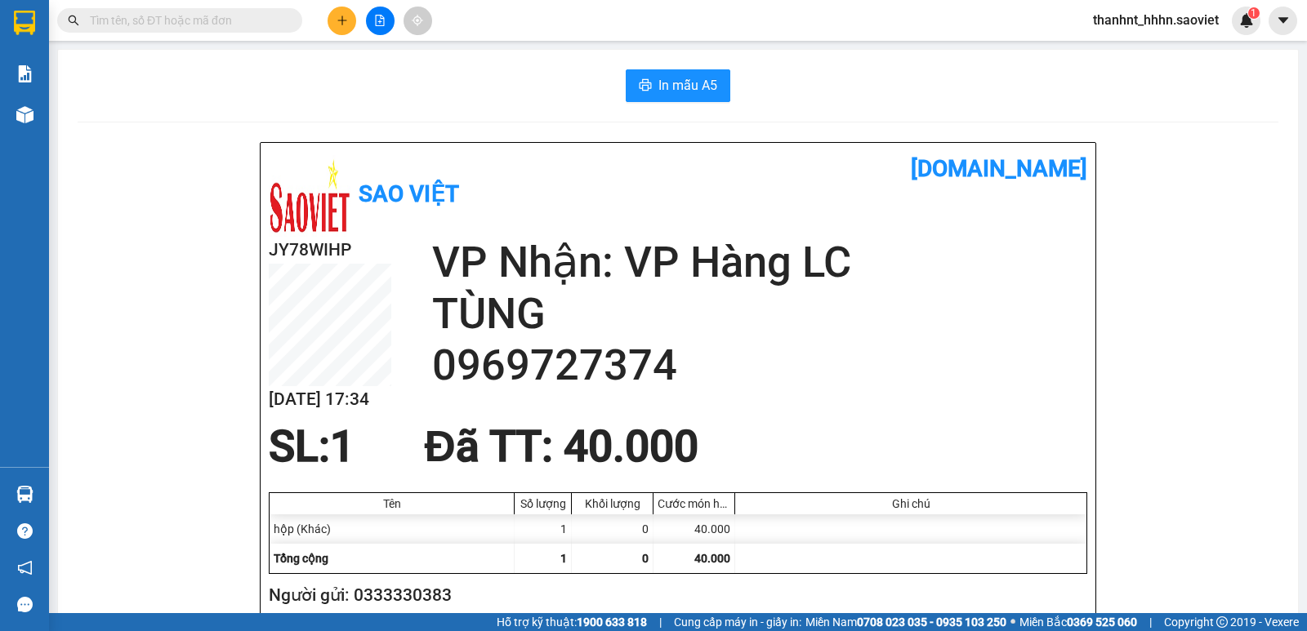
click at [216, 19] on input "text" at bounding box center [186, 20] width 193 height 18
type input "0"
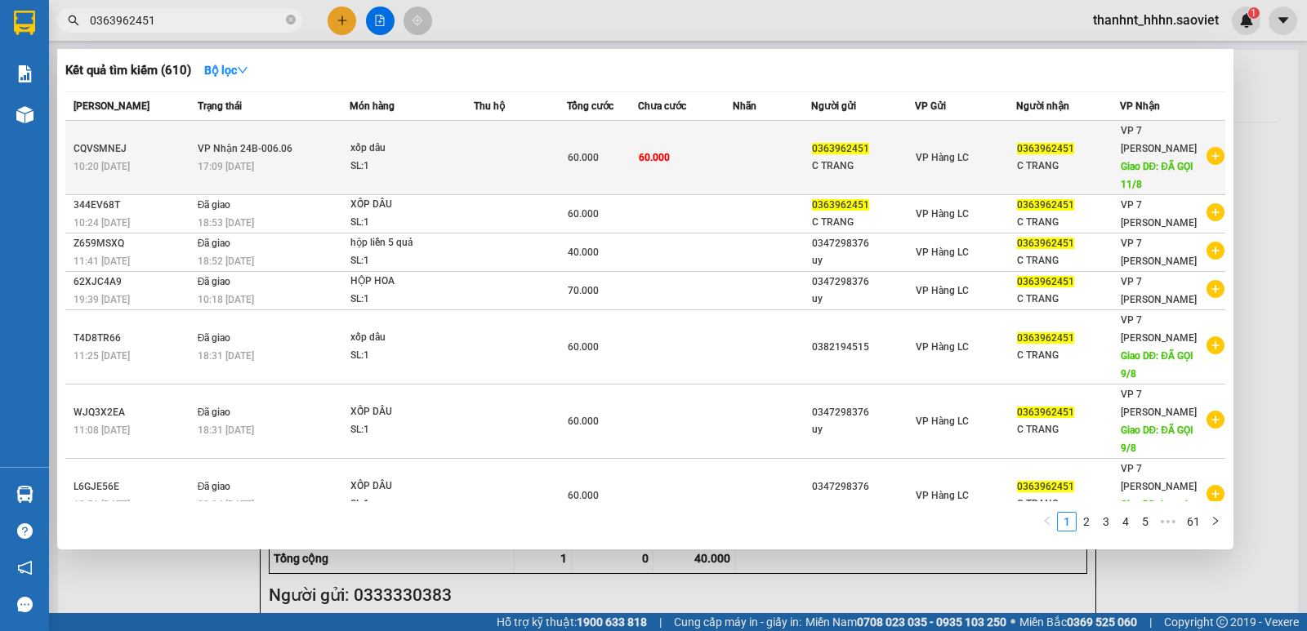
type input "0363962451"
click at [469, 170] on div "SL: 1" at bounding box center [411, 167] width 123 height 18
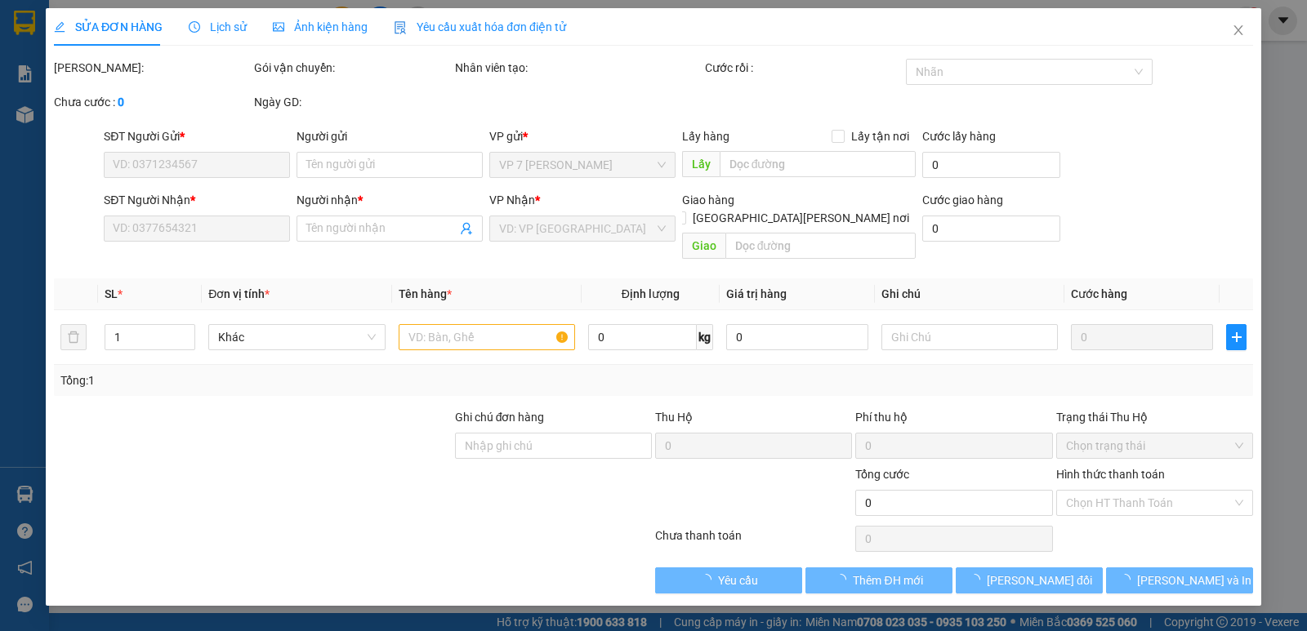
type input "0363962451"
type input "C TRANG"
type input "0363962451"
type input "C TRANG"
type input "ĐÃ GỌI 11/8"
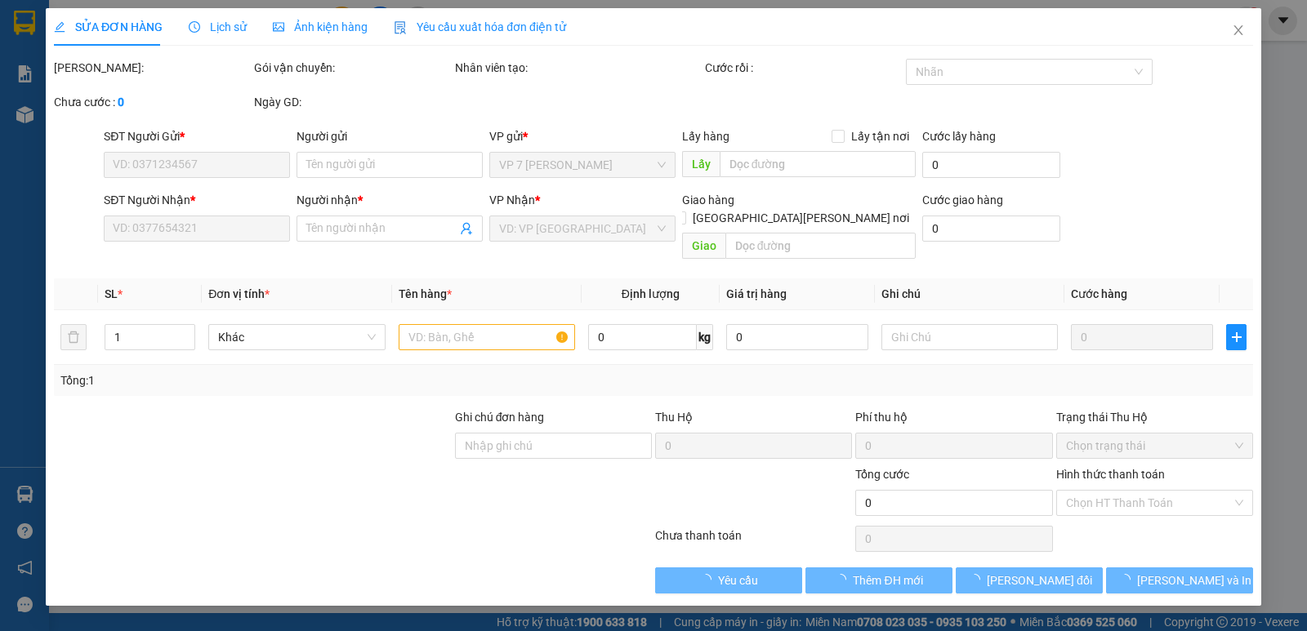
type input "60.000"
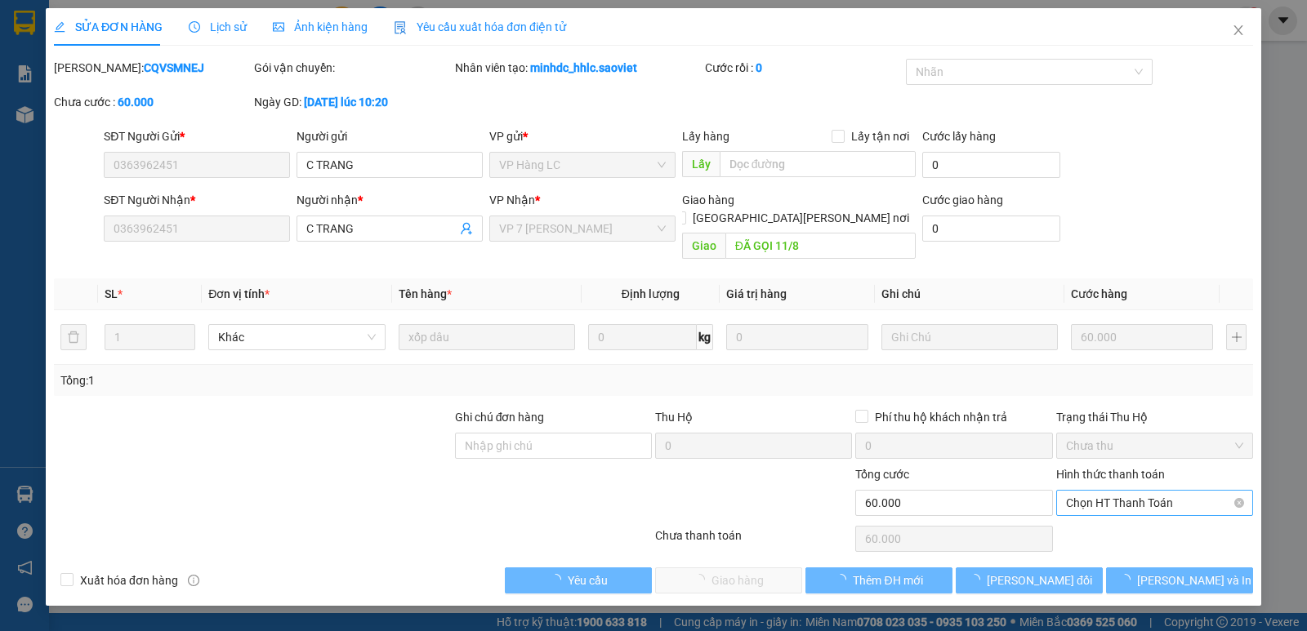
click at [1114, 491] on span "Chọn HT Thanh Toán" at bounding box center [1154, 503] width 177 height 25
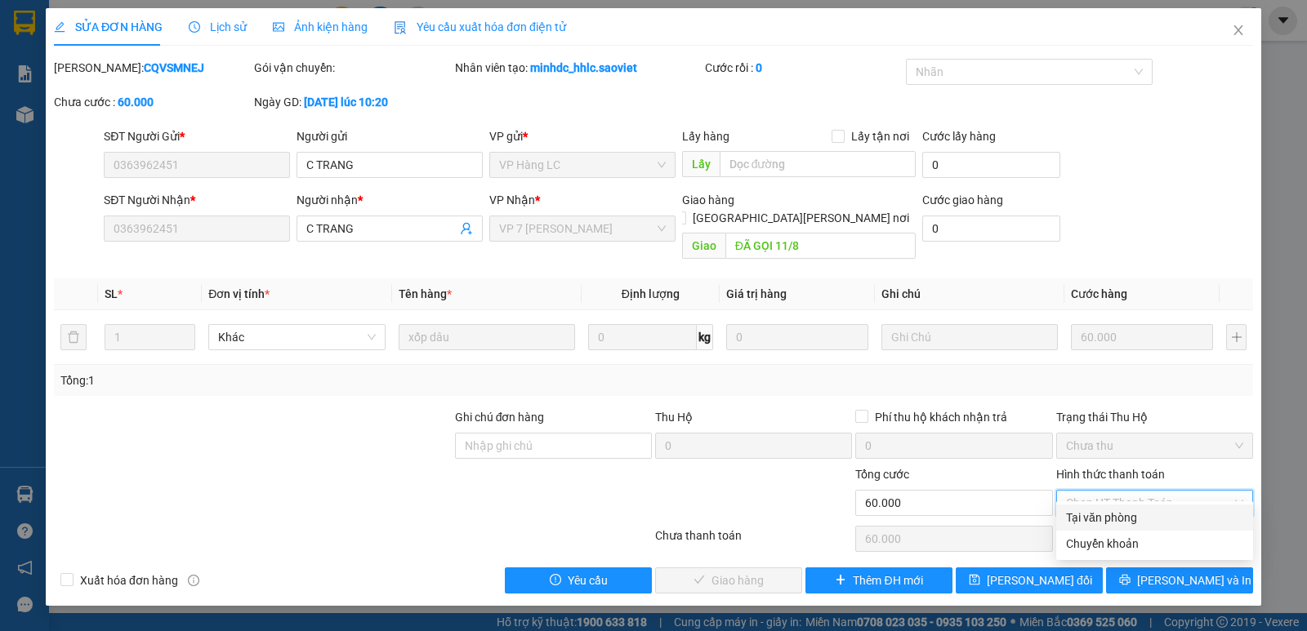
click at [1103, 524] on div "Tại văn phòng" at bounding box center [1154, 518] width 177 height 18
type input "0"
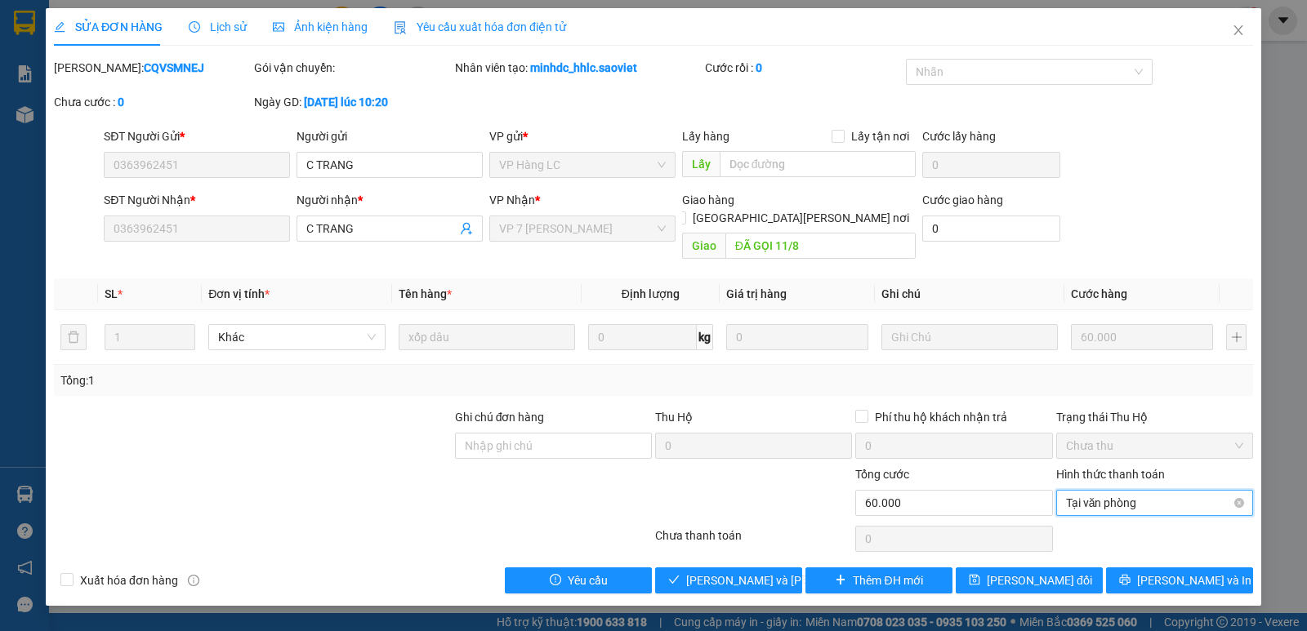
click at [1145, 491] on span "Tại văn phòng" at bounding box center [1154, 503] width 177 height 25
click at [1108, 512] on div "Tại văn phòng" at bounding box center [1154, 518] width 177 height 18
click at [1113, 491] on span "Tại văn phòng" at bounding box center [1154, 503] width 177 height 25
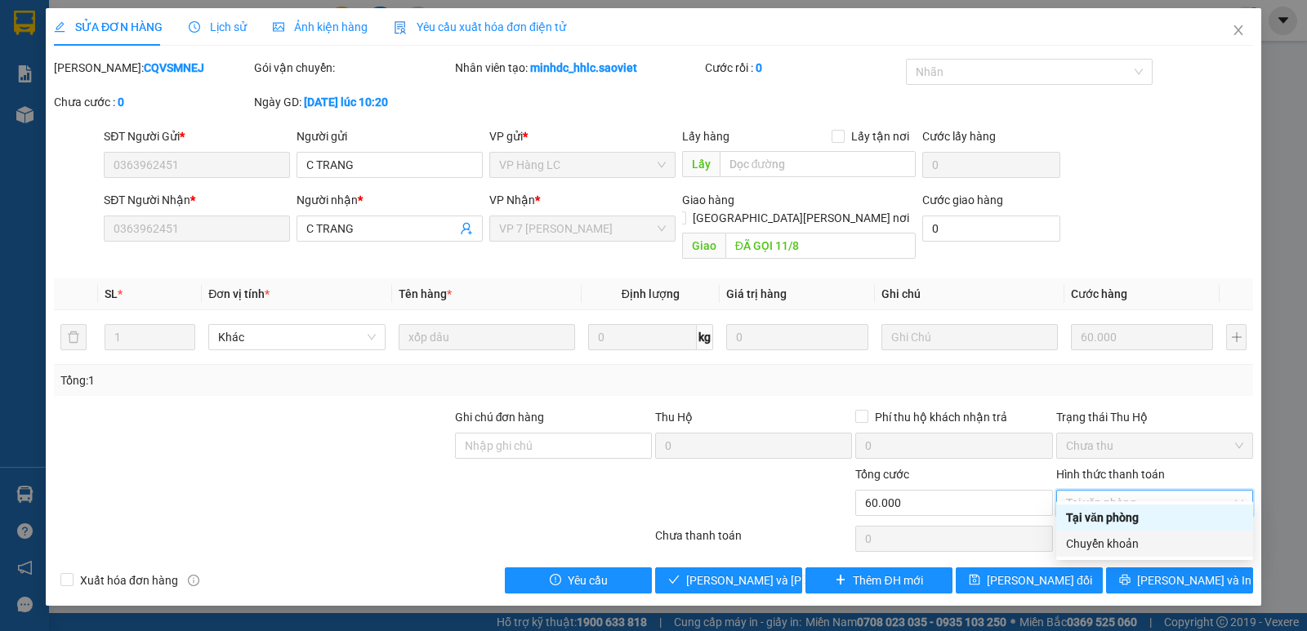
drag, startPoint x: 1111, startPoint y: 544, endPoint x: 1026, endPoint y: 547, distance: 85.0
click at [1109, 546] on div "Chuyển khoản" at bounding box center [1154, 544] width 177 height 18
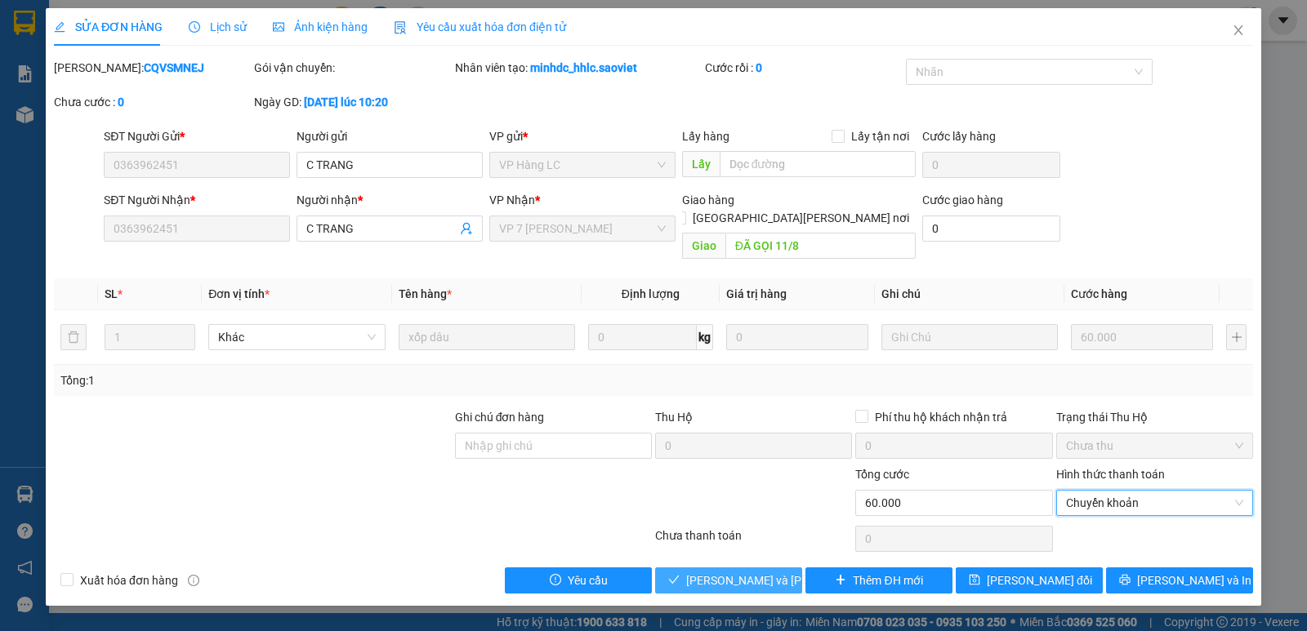
click at [726, 572] on span "[PERSON_NAME] và Giao hàng" at bounding box center [796, 581] width 221 height 18
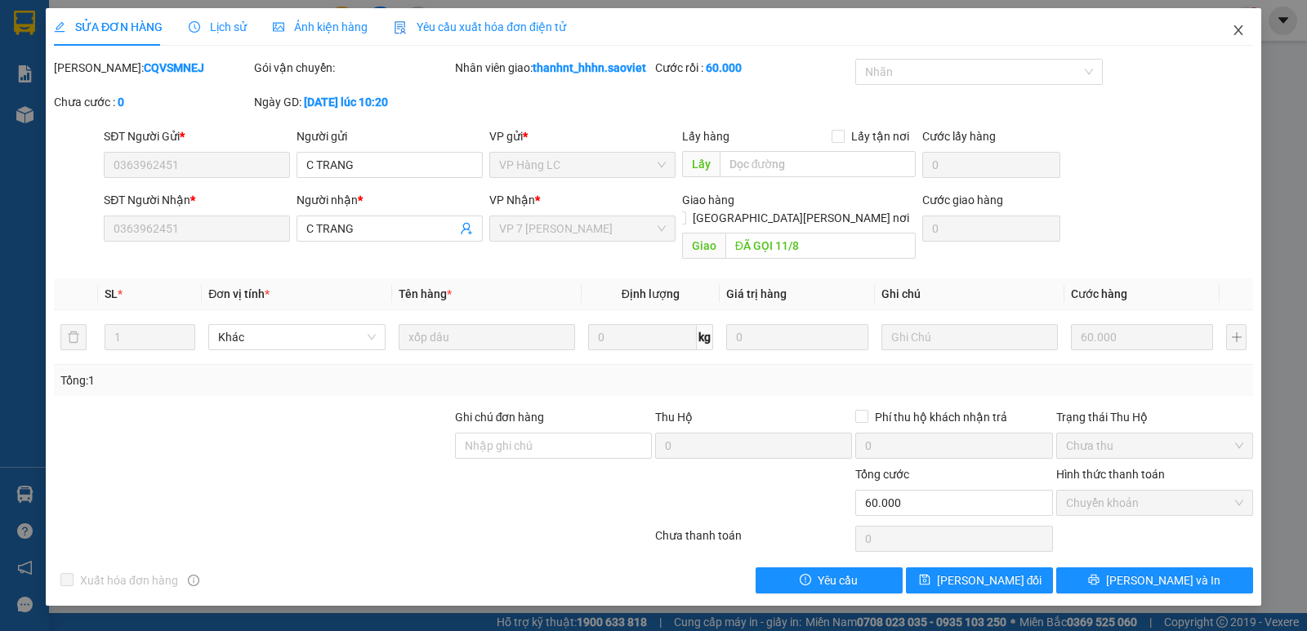
click at [1248, 31] on span "Close" at bounding box center [1238, 31] width 46 height 46
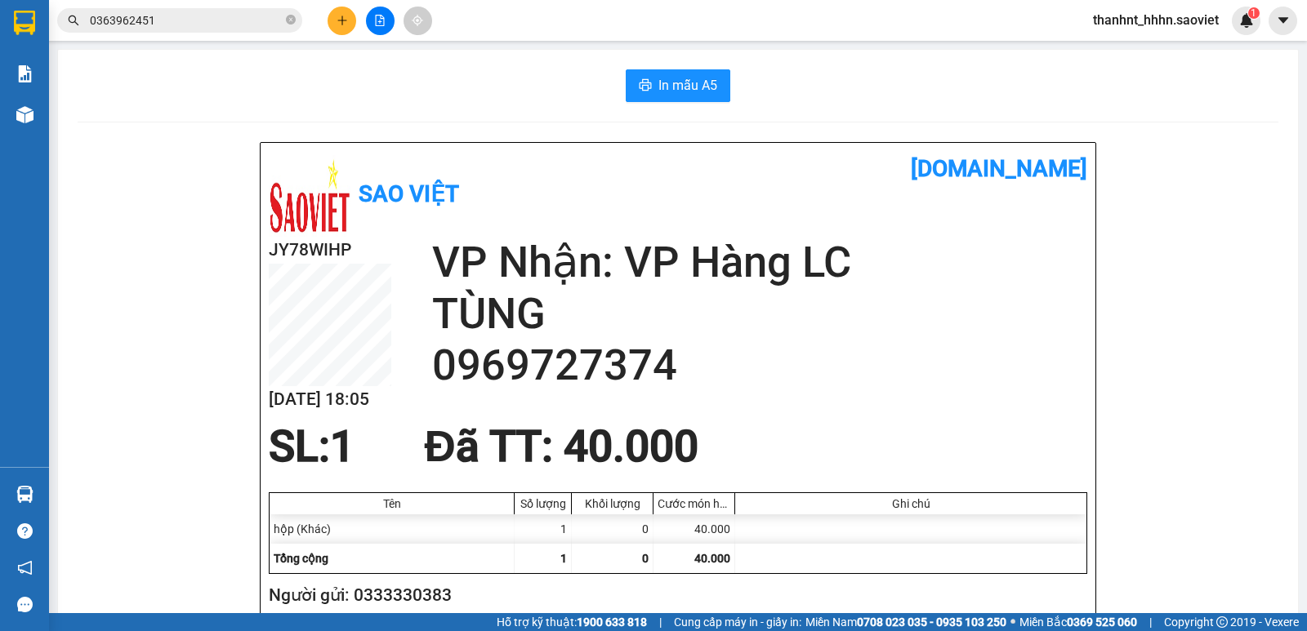
click at [176, 17] on input "0363962451" at bounding box center [186, 20] width 193 height 18
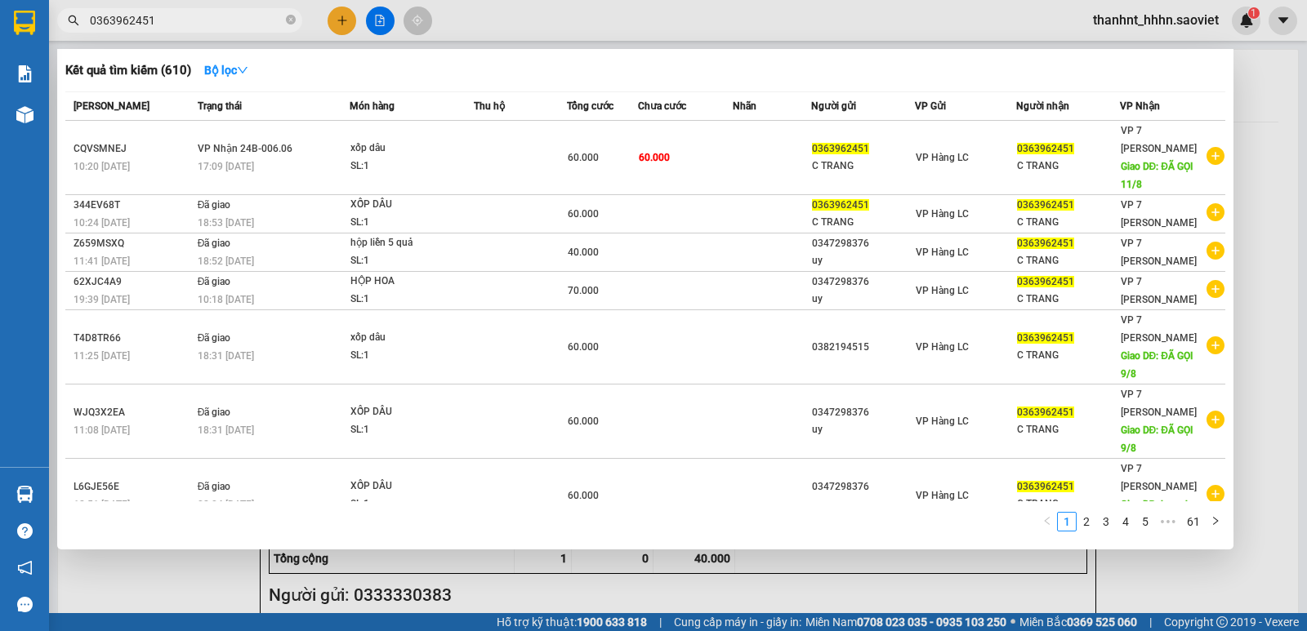
click at [176, 17] on input "0363962451" at bounding box center [186, 20] width 193 height 18
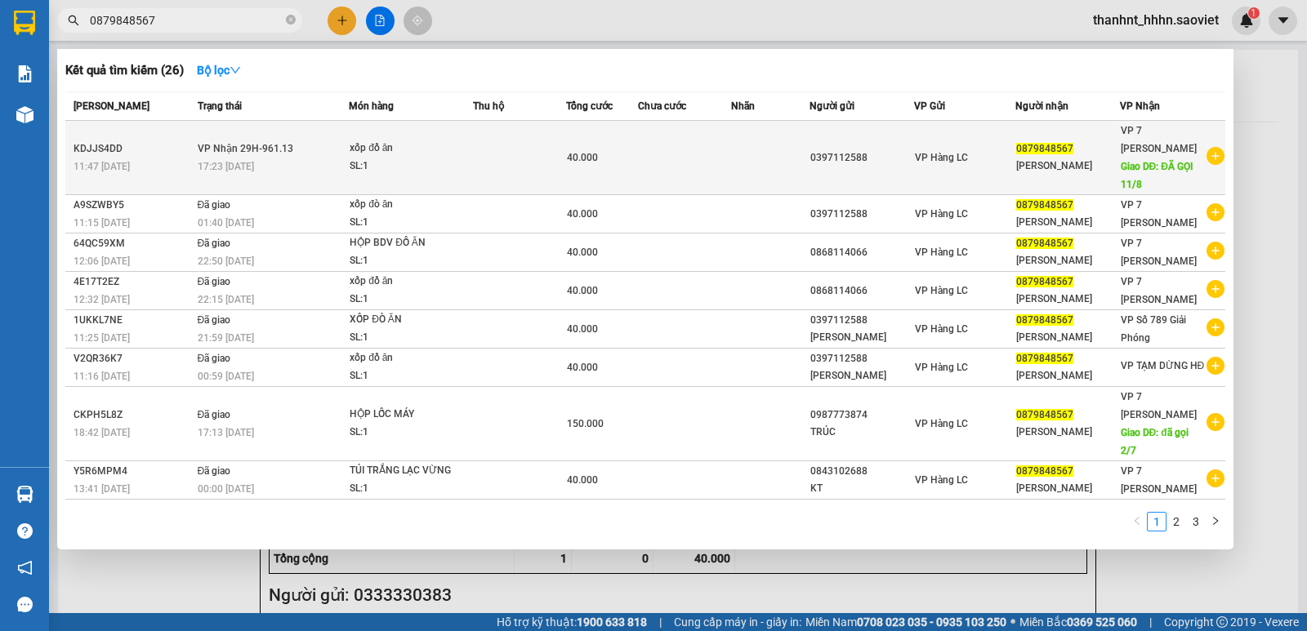
type input "0879848567"
click at [531, 172] on td at bounding box center [519, 158] width 93 height 74
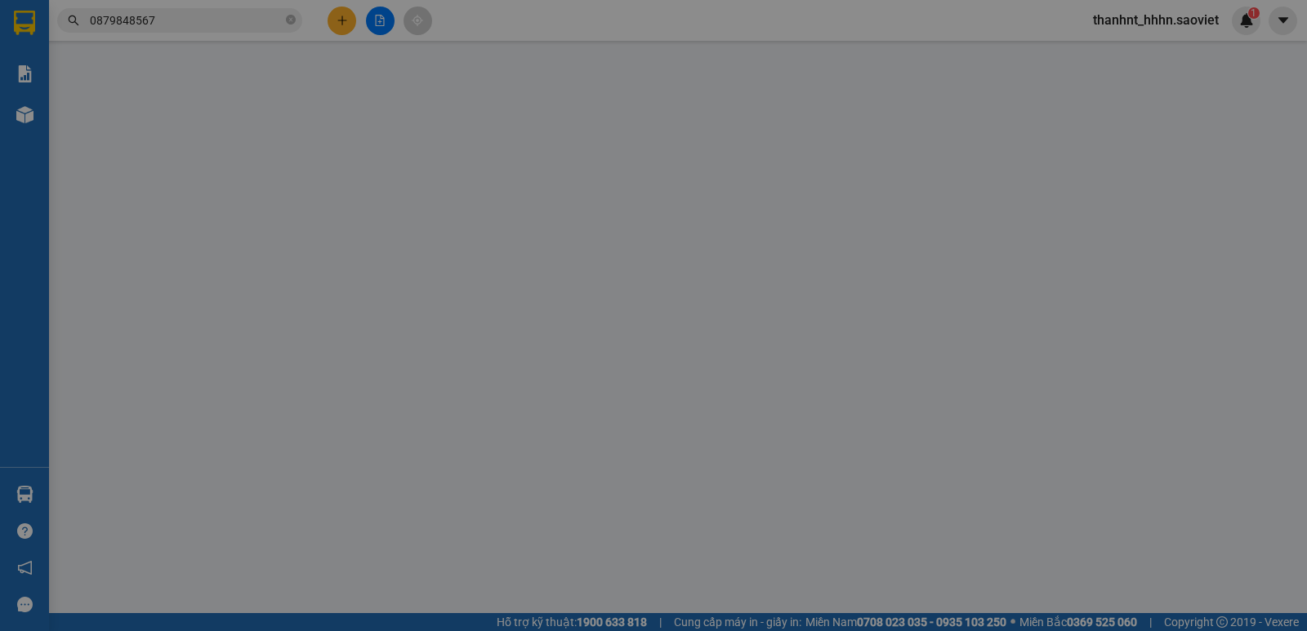
type input "0397112588"
type input "0879848567"
type input "KT dũng"
type input "ĐÃ GỌI 11/8"
type input "40.000"
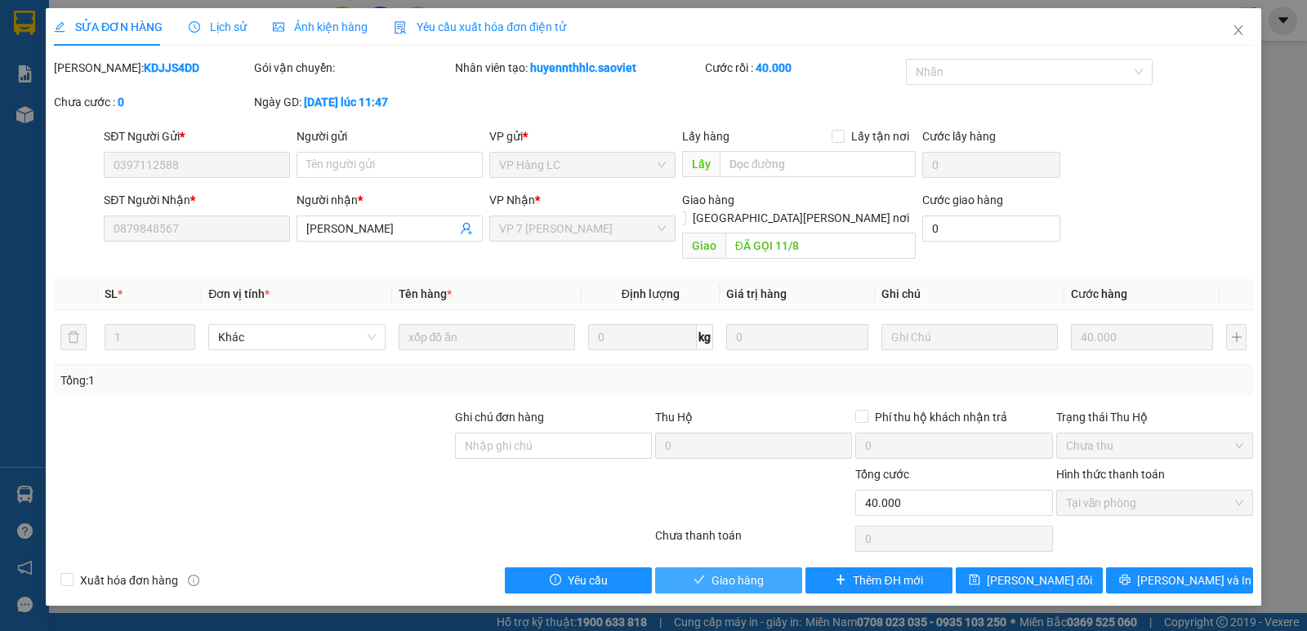
click at [742, 572] on span "Giao hàng" at bounding box center [737, 581] width 52 height 18
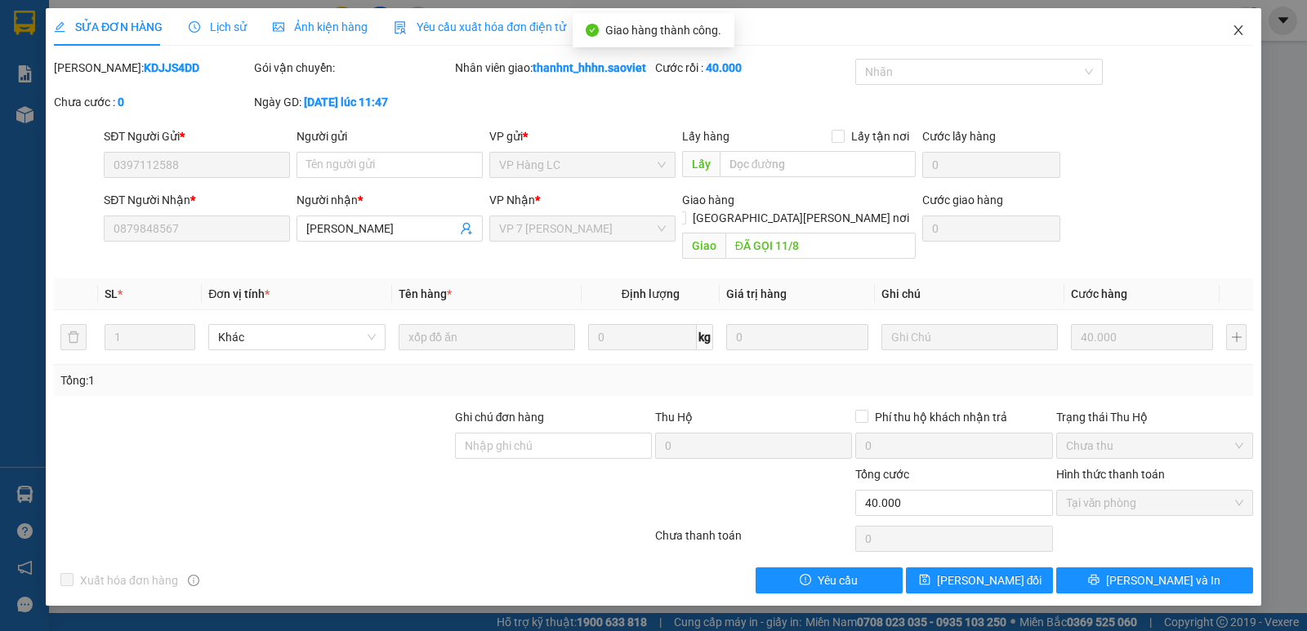
click at [1246, 32] on span "Close" at bounding box center [1238, 31] width 46 height 46
